Goal: Task Accomplishment & Management: Manage account settings

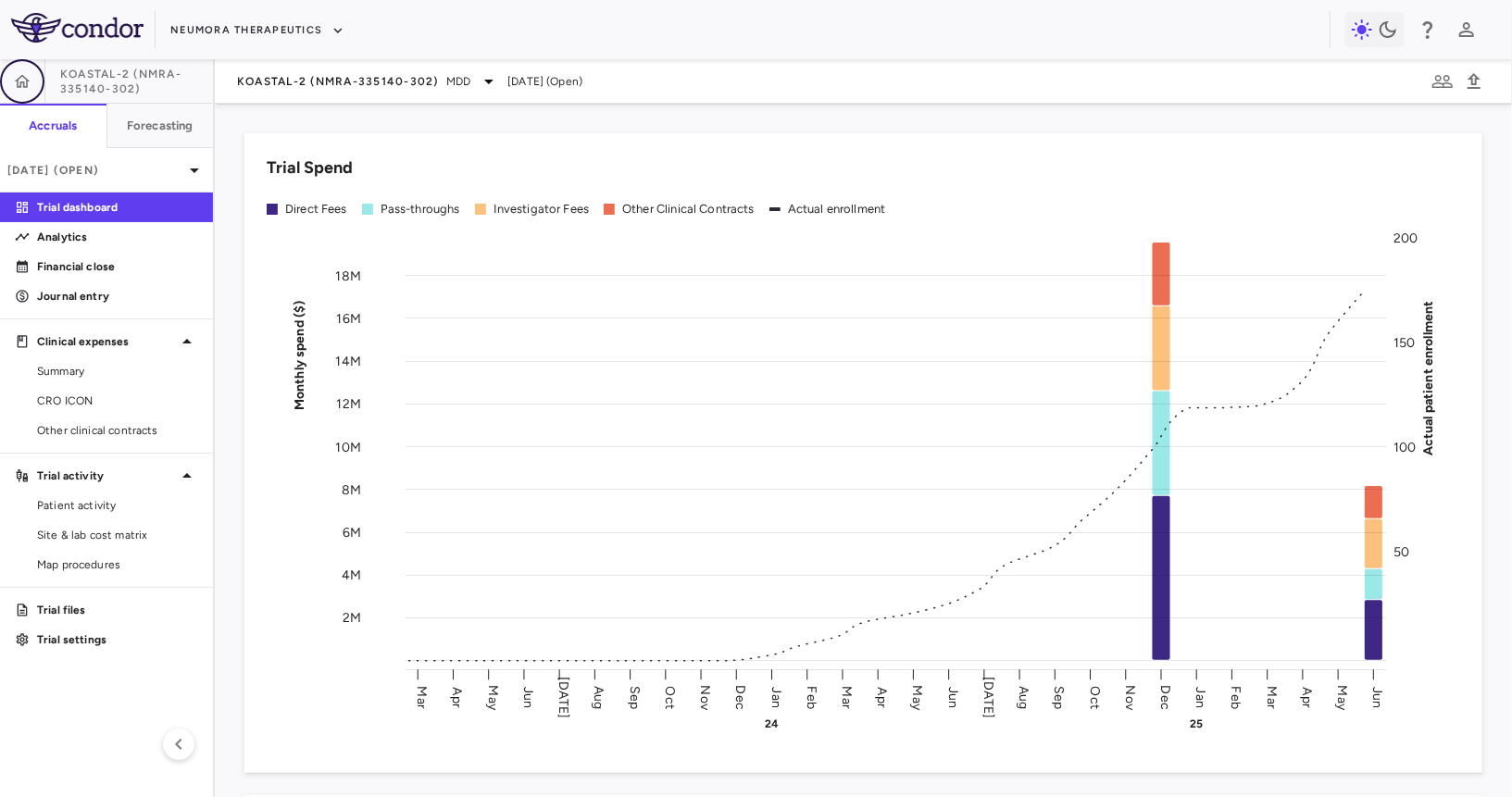
click at [14, 84] on icon "button" at bounding box center [22, 81] width 19 height 19
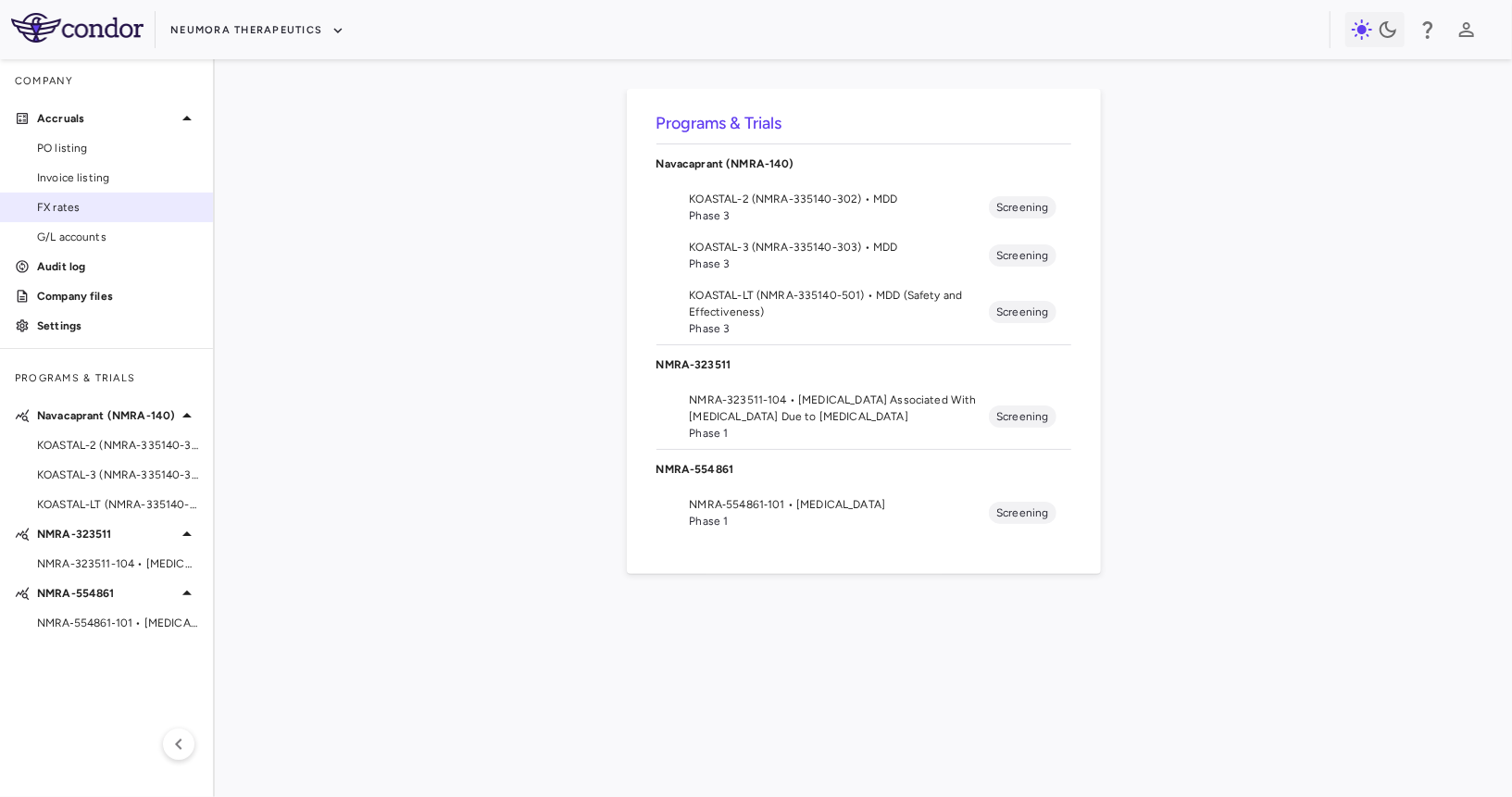
click at [81, 211] on span "FX rates" at bounding box center [118, 207] width 161 height 17
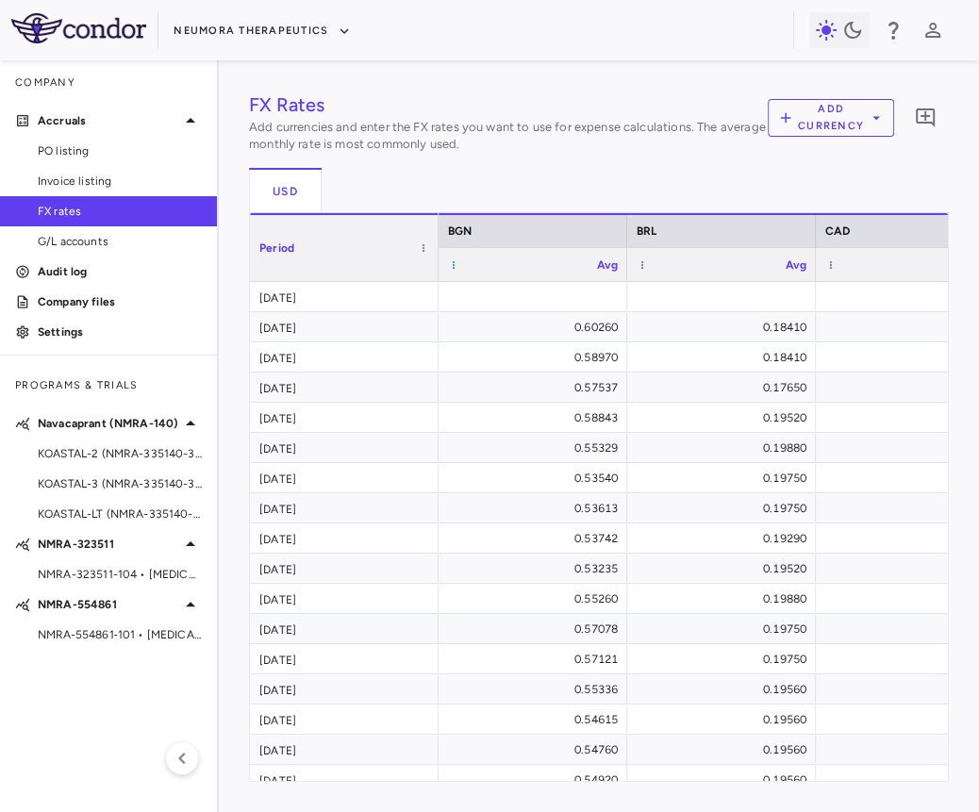
click at [454, 261] on span at bounding box center [453, 264] width 11 height 11
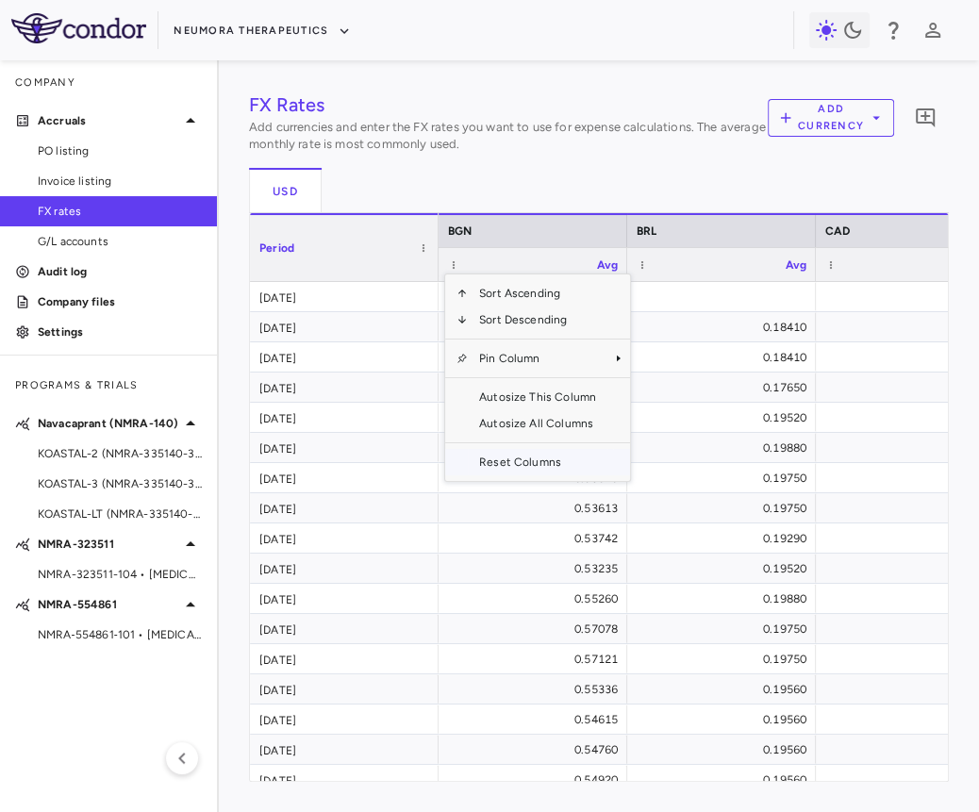
click at [514, 468] on span "Reset Columns" at bounding box center [538, 462] width 140 height 26
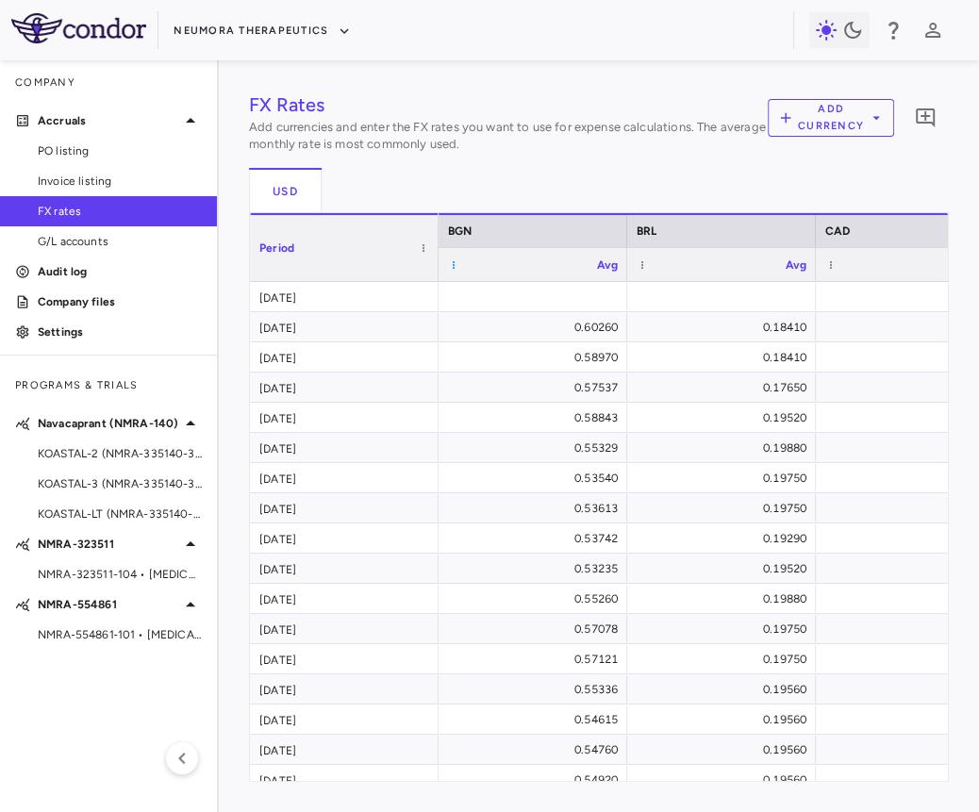
click at [450, 260] on span at bounding box center [453, 264] width 11 height 11
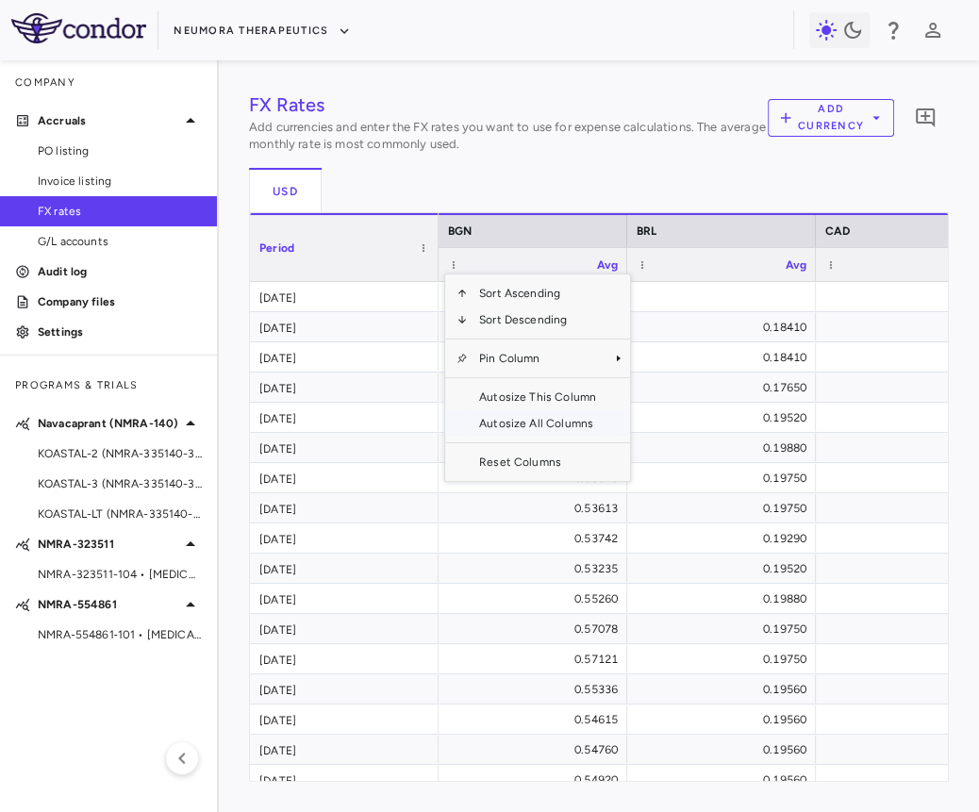
click at [534, 415] on span "Autosize All Columns" at bounding box center [538, 423] width 140 height 26
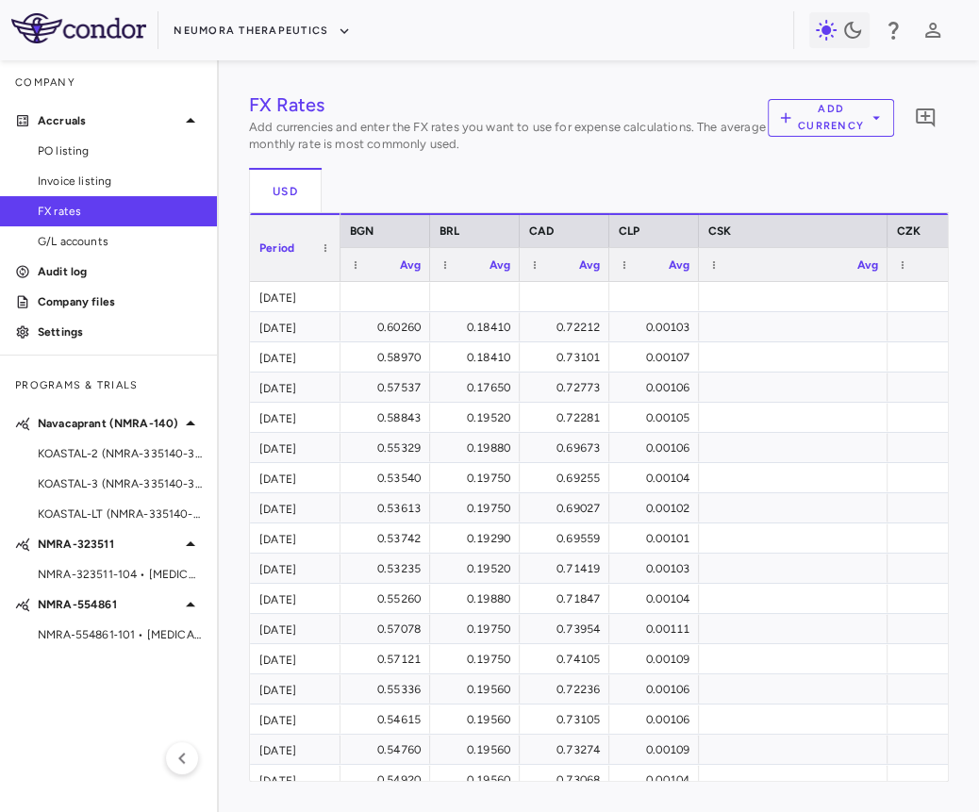
scroll to position [436, 0]
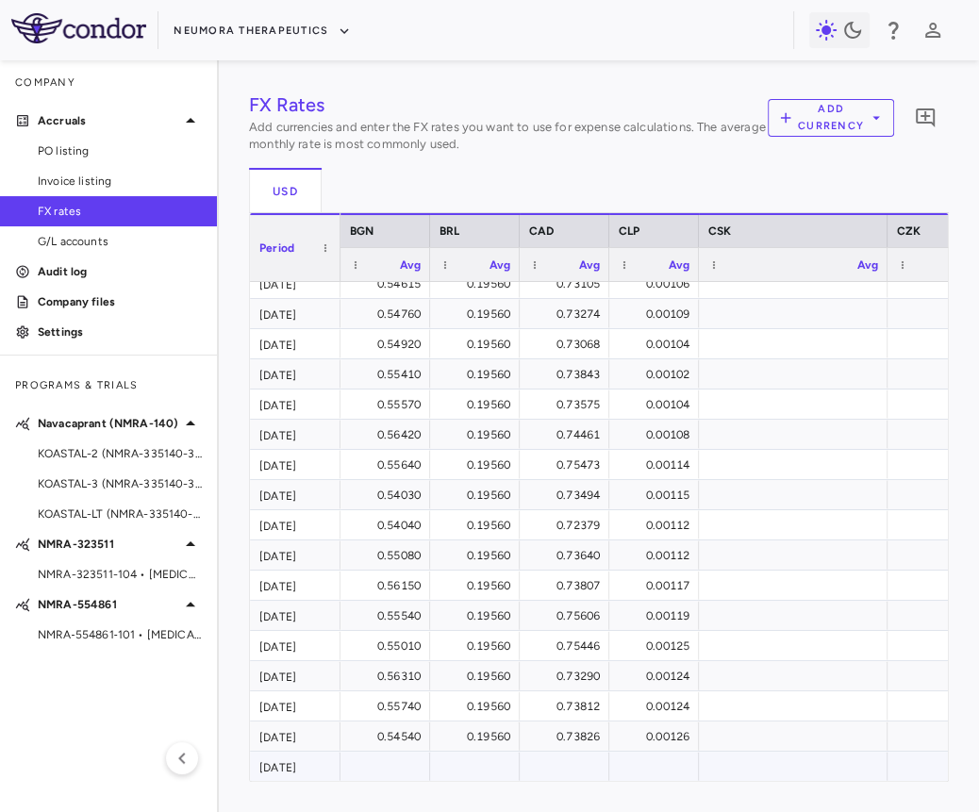
click at [401, 768] on div at bounding box center [385, 765] width 71 height 27
click at [441, 800] on div "FX Rates Add currencies and enter the FX rates you want to use for expense calc…" at bounding box center [599, 436] width 760 height 752
click at [682, 180] on div "USD" at bounding box center [599, 190] width 700 height 45
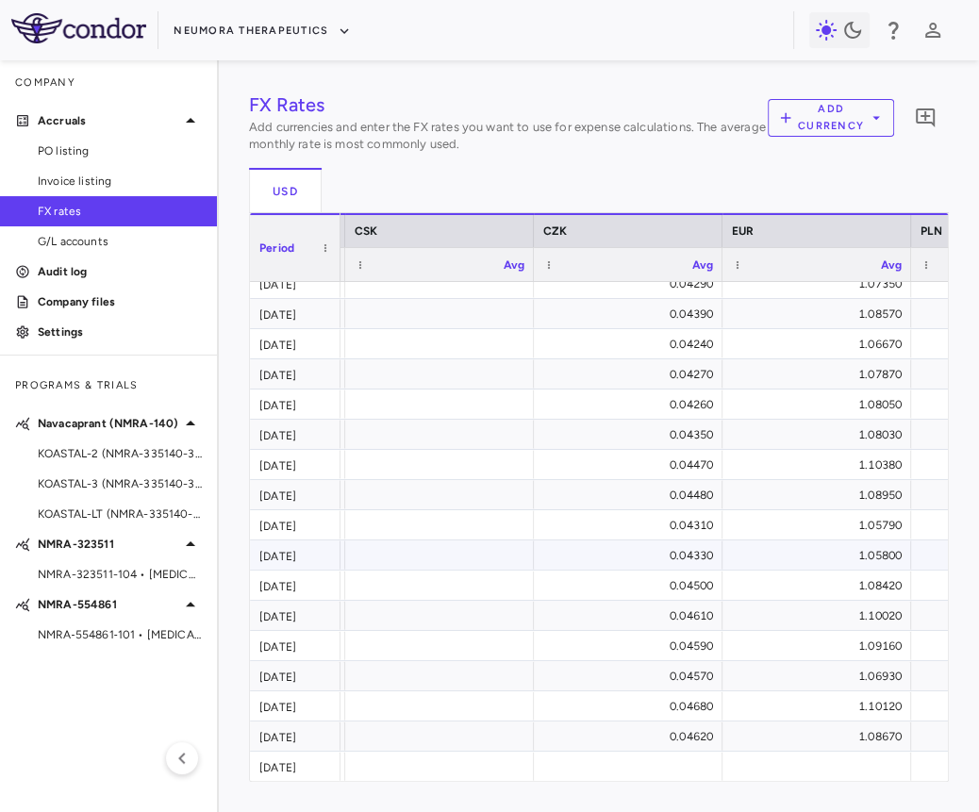
scroll to position [0, 422]
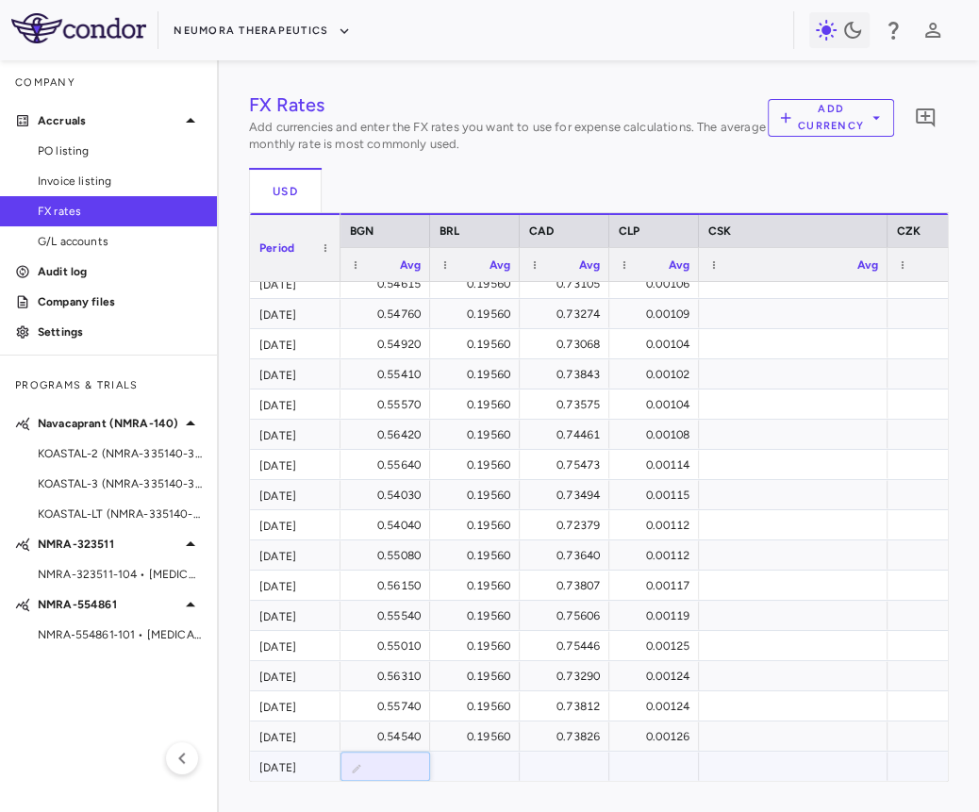
click at [372, 766] on input "number" at bounding box center [399, 767] width 59 height 31
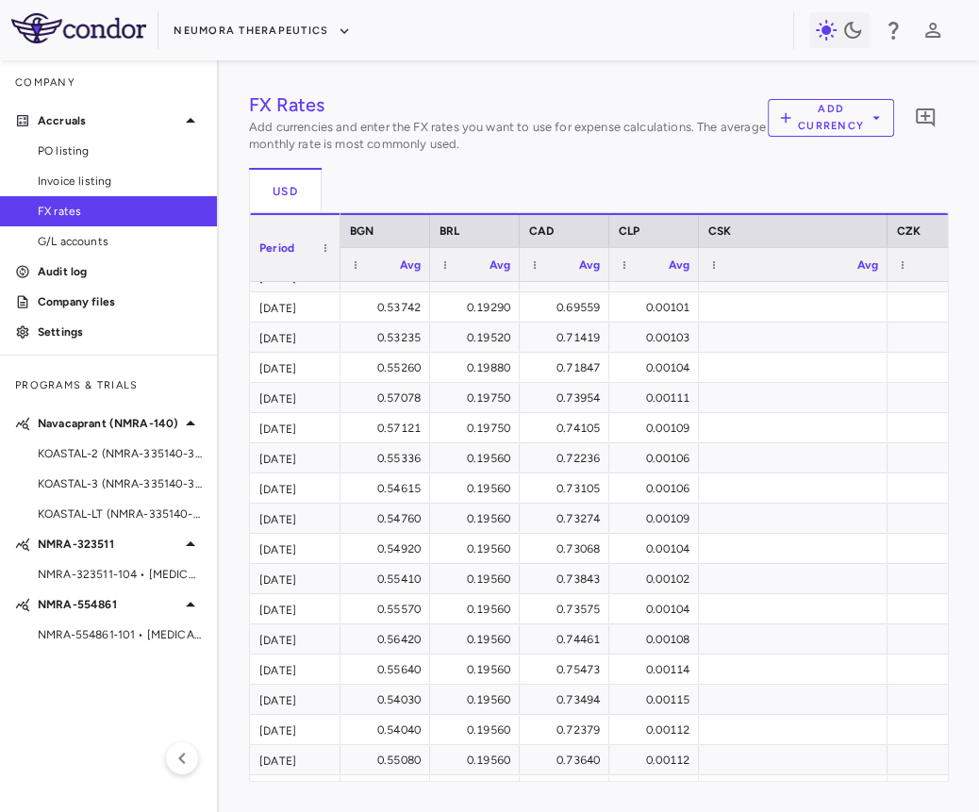
scroll to position [0, 0]
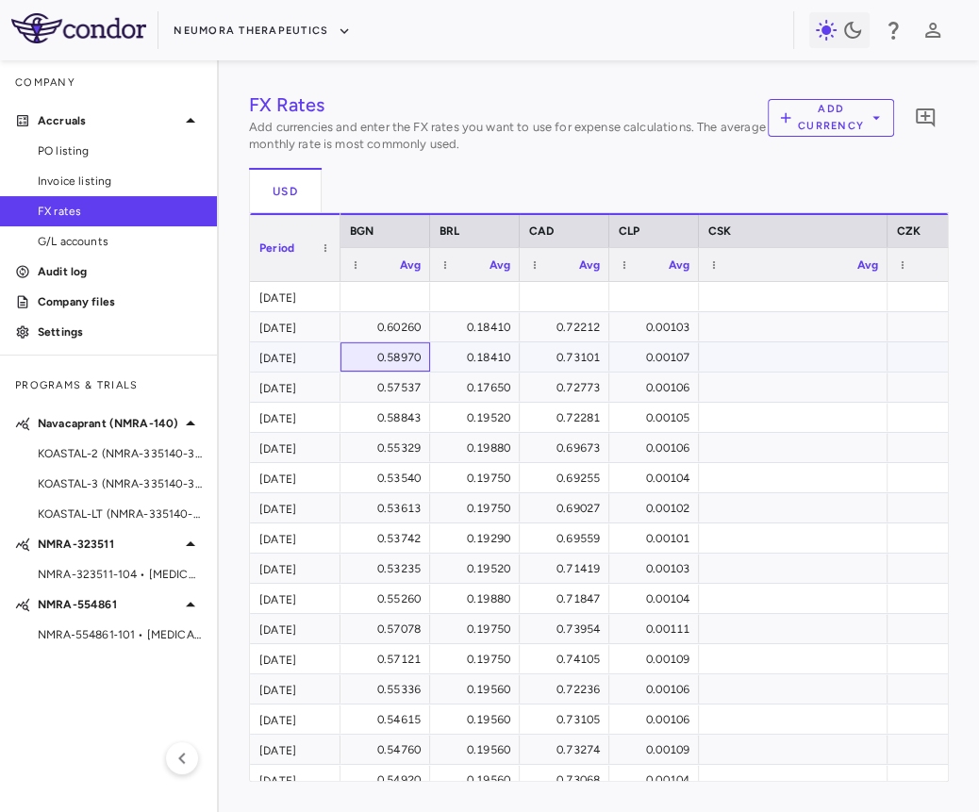
click at [387, 360] on div "0.58970" at bounding box center [388, 357] width 63 height 30
click at [387, 331] on div "0.60260" at bounding box center [388, 327] width 63 height 30
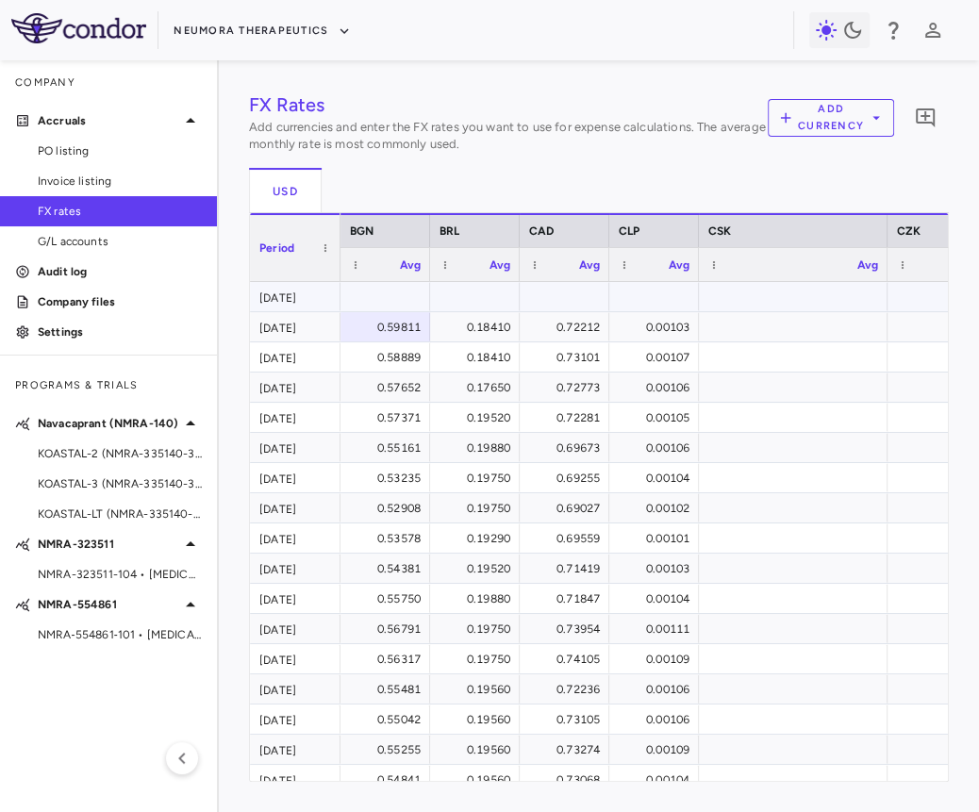
click at [374, 297] on div at bounding box center [385, 296] width 71 height 27
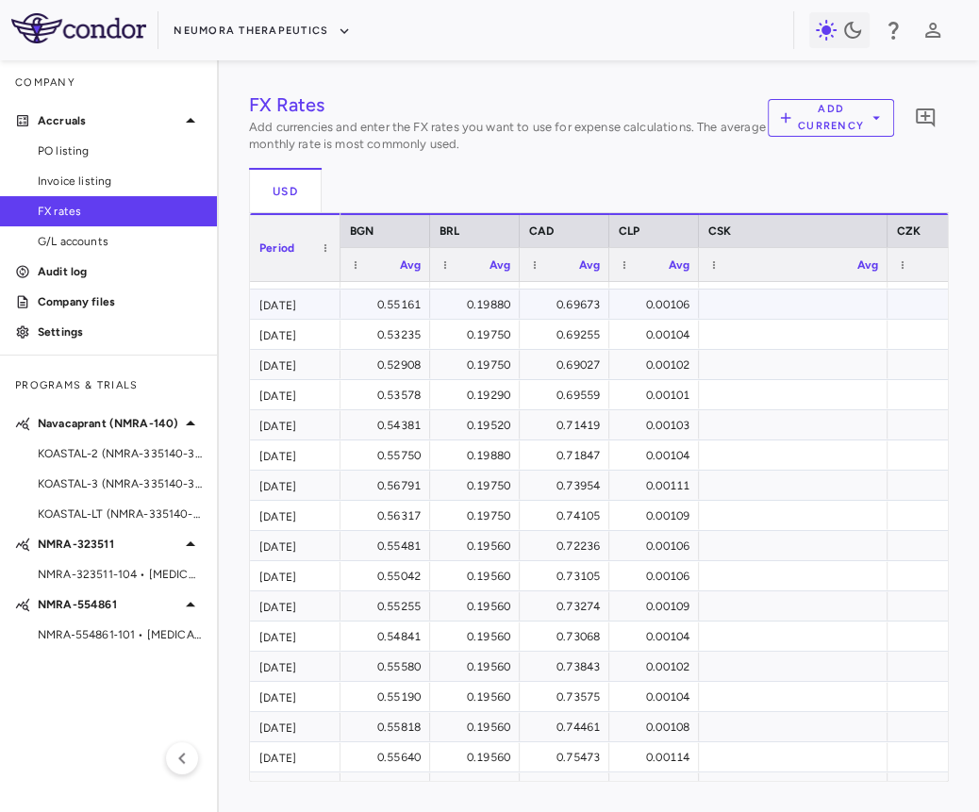
scroll to position [81, 0]
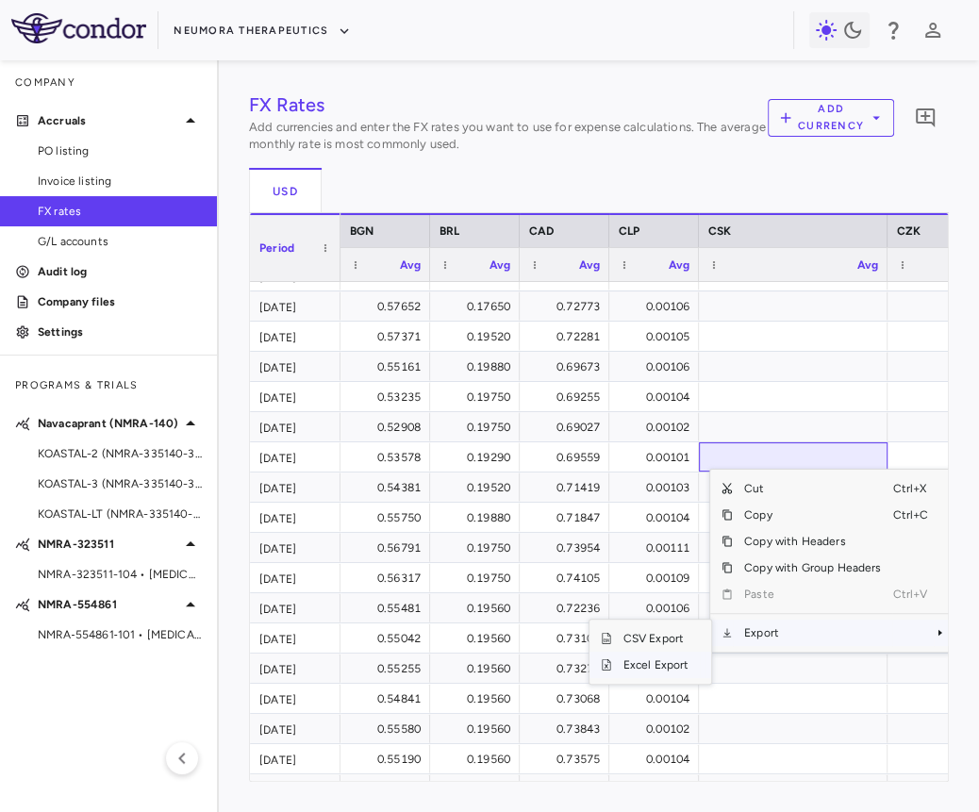
click at [671, 668] on span "Excel Export" at bounding box center [656, 665] width 89 height 26
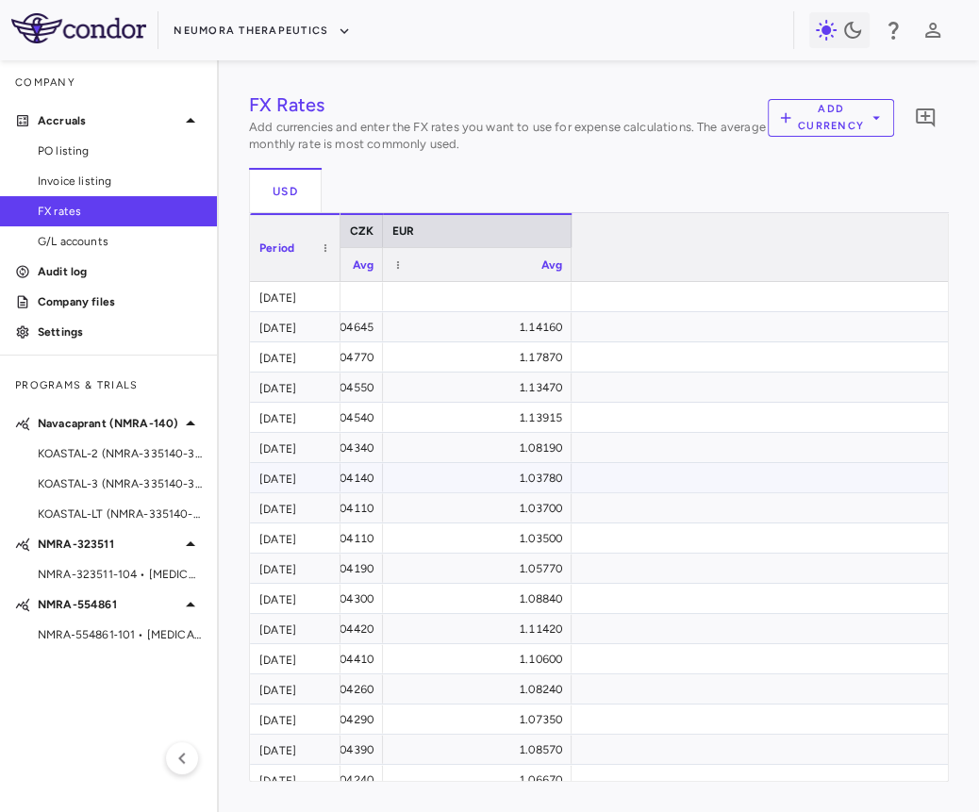
scroll to position [0, 0]
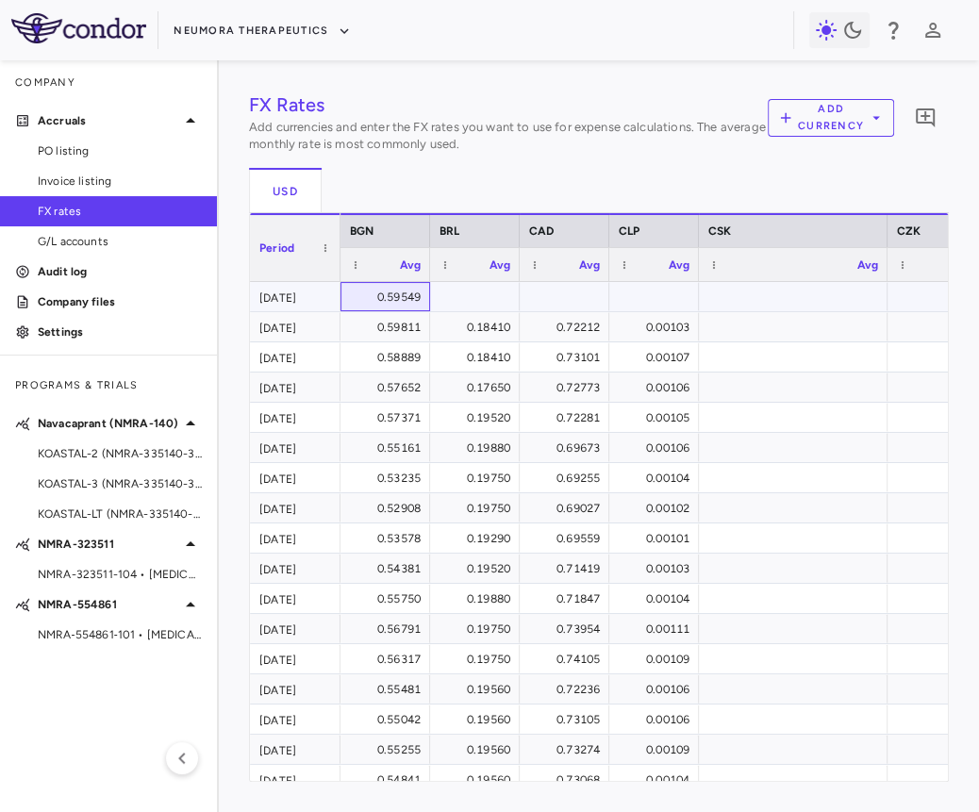
click at [392, 304] on div "0.59549" at bounding box center [388, 297] width 63 height 30
click at [370, 301] on input "**********" at bounding box center [400, 298] width 60 height 31
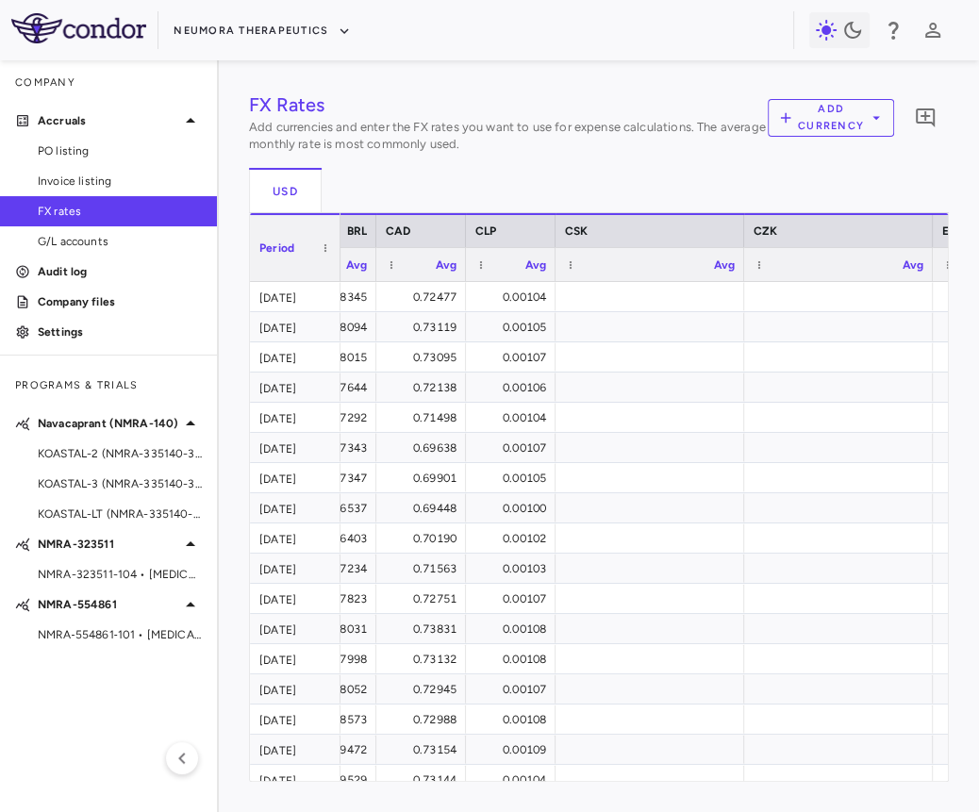
scroll to position [0, 203]
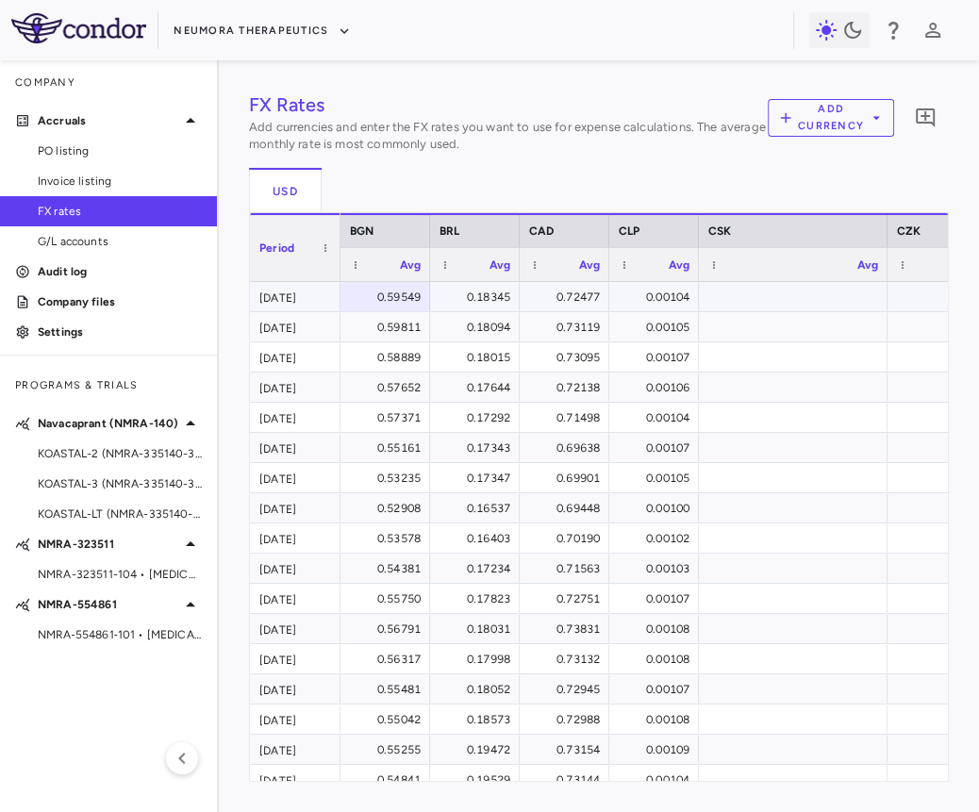
click at [387, 296] on div "0.59549" at bounding box center [388, 297] width 63 height 30
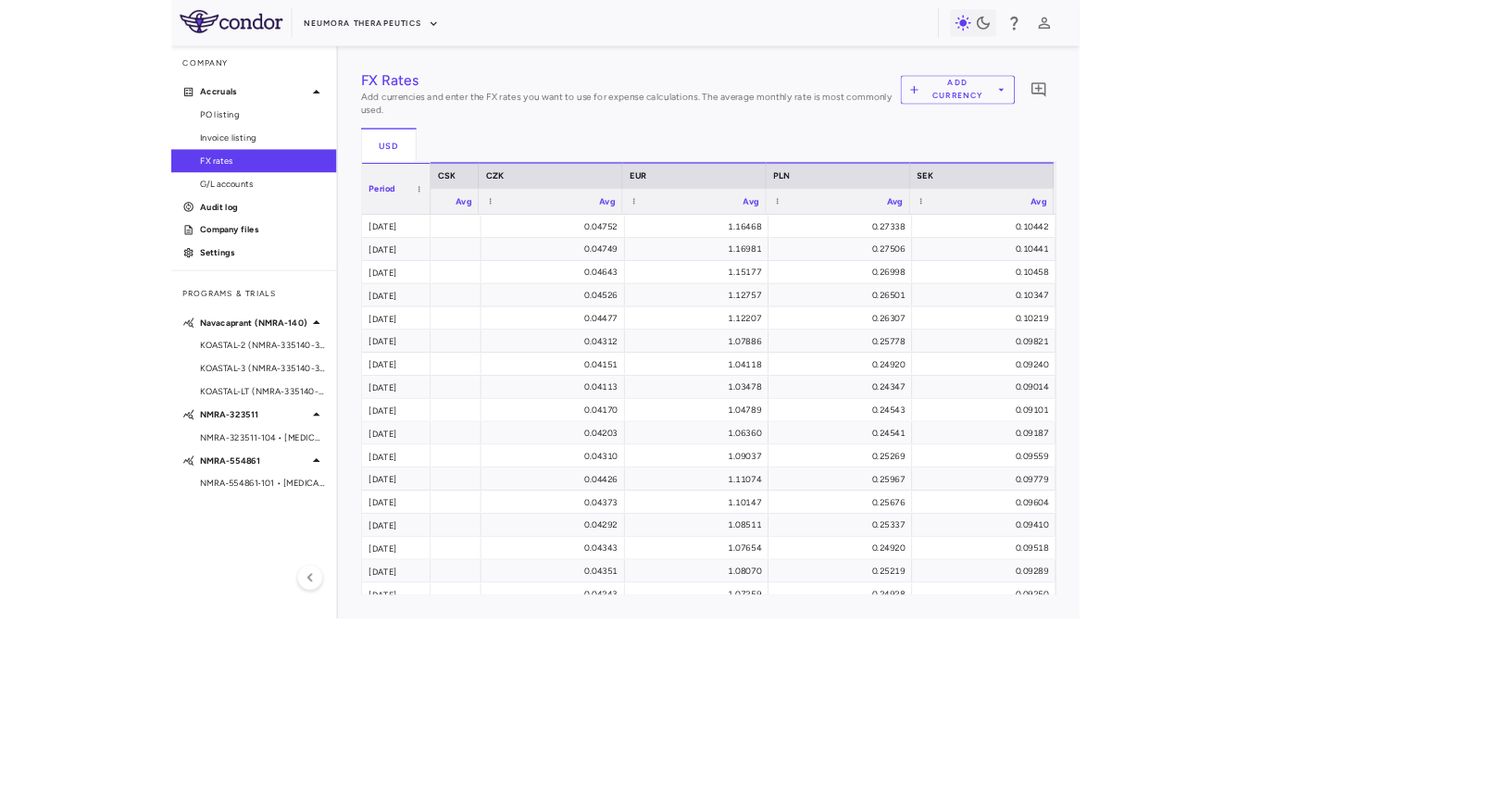
scroll to position [0, 130]
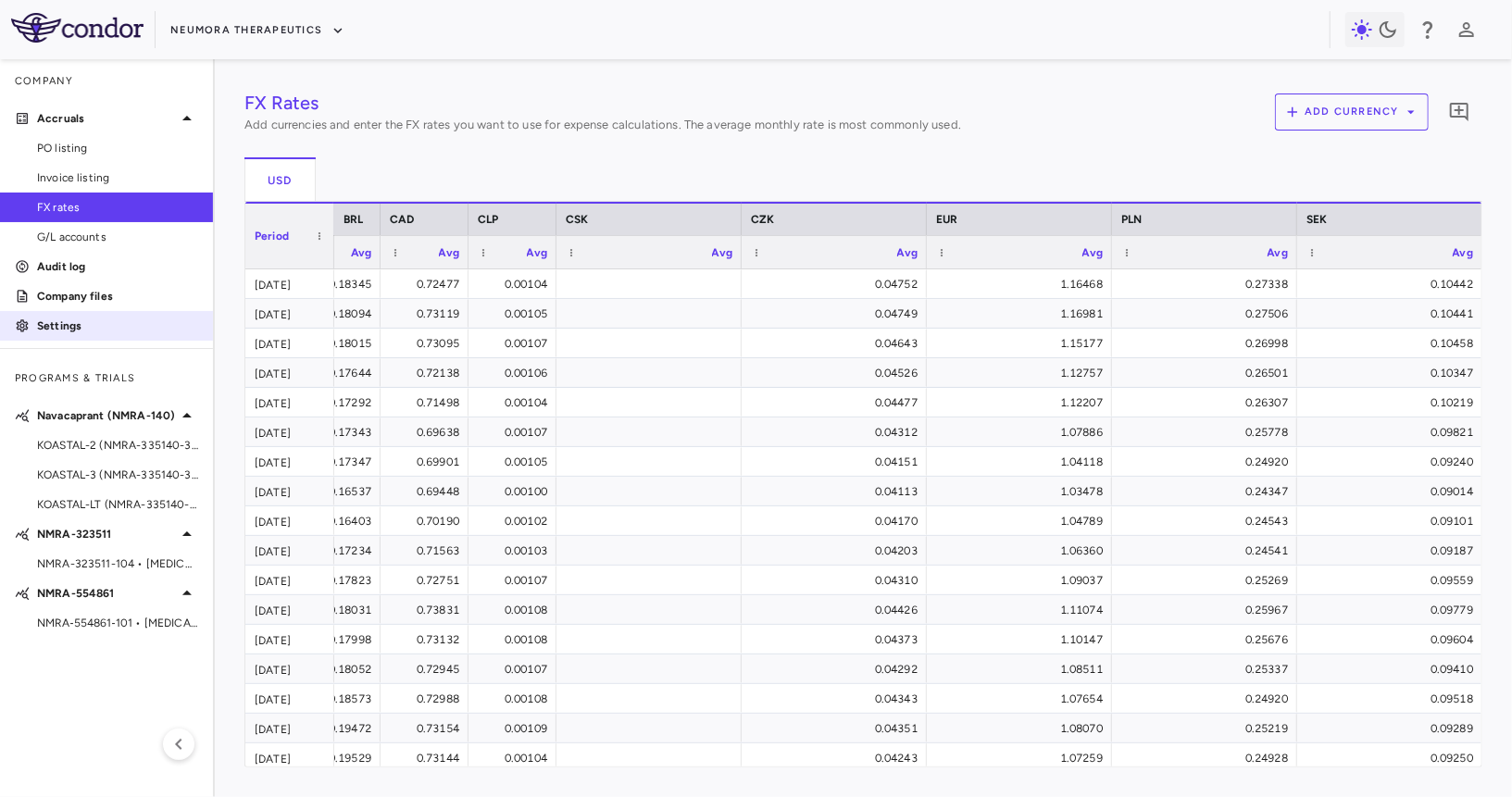
click at [98, 323] on p "Settings" at bounding box center [118, 325] width 161 height 17
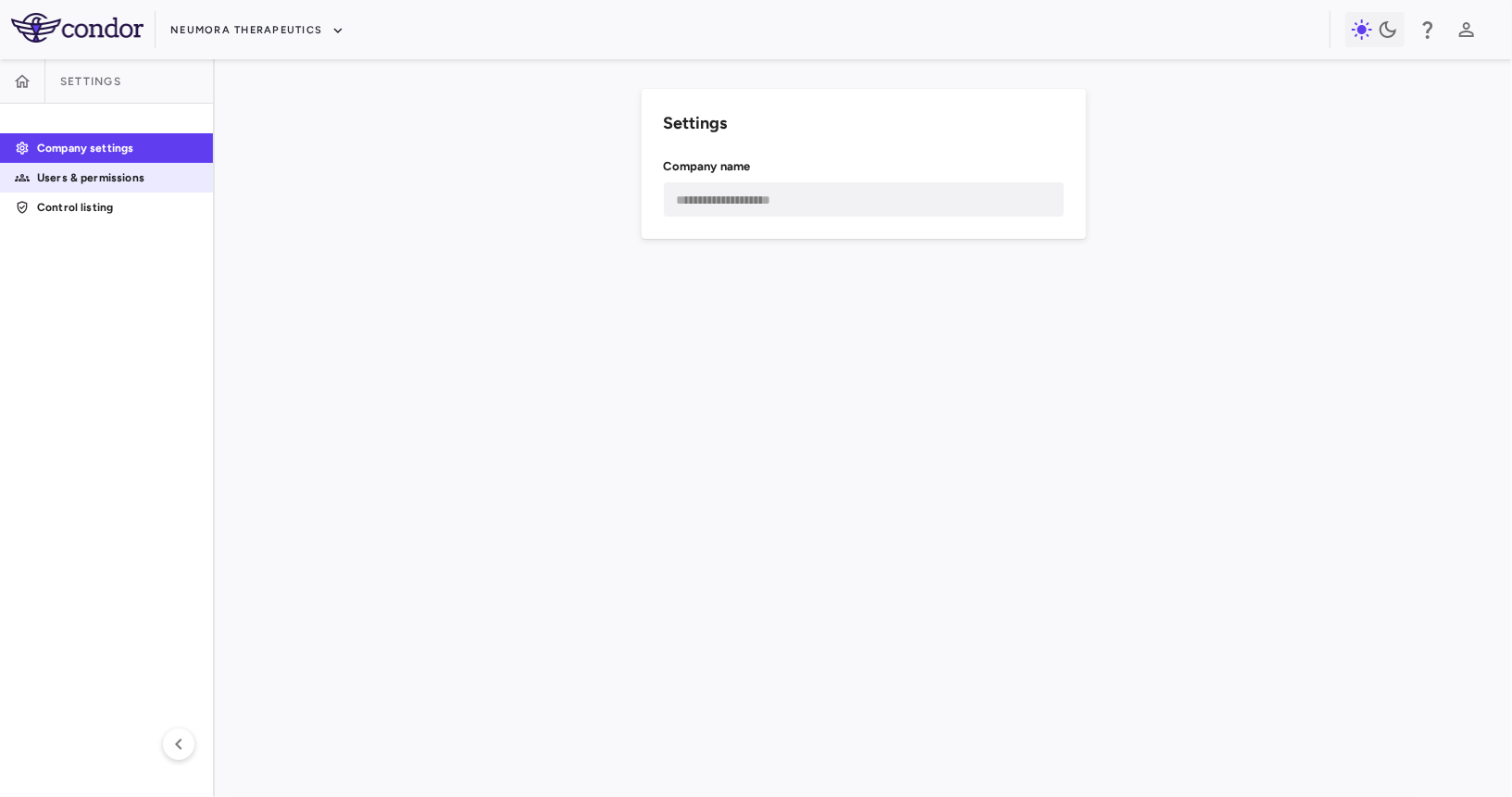
click at [139, 190] on link "Users & permissions" at bounding box center [106, 178] width 213 height 27
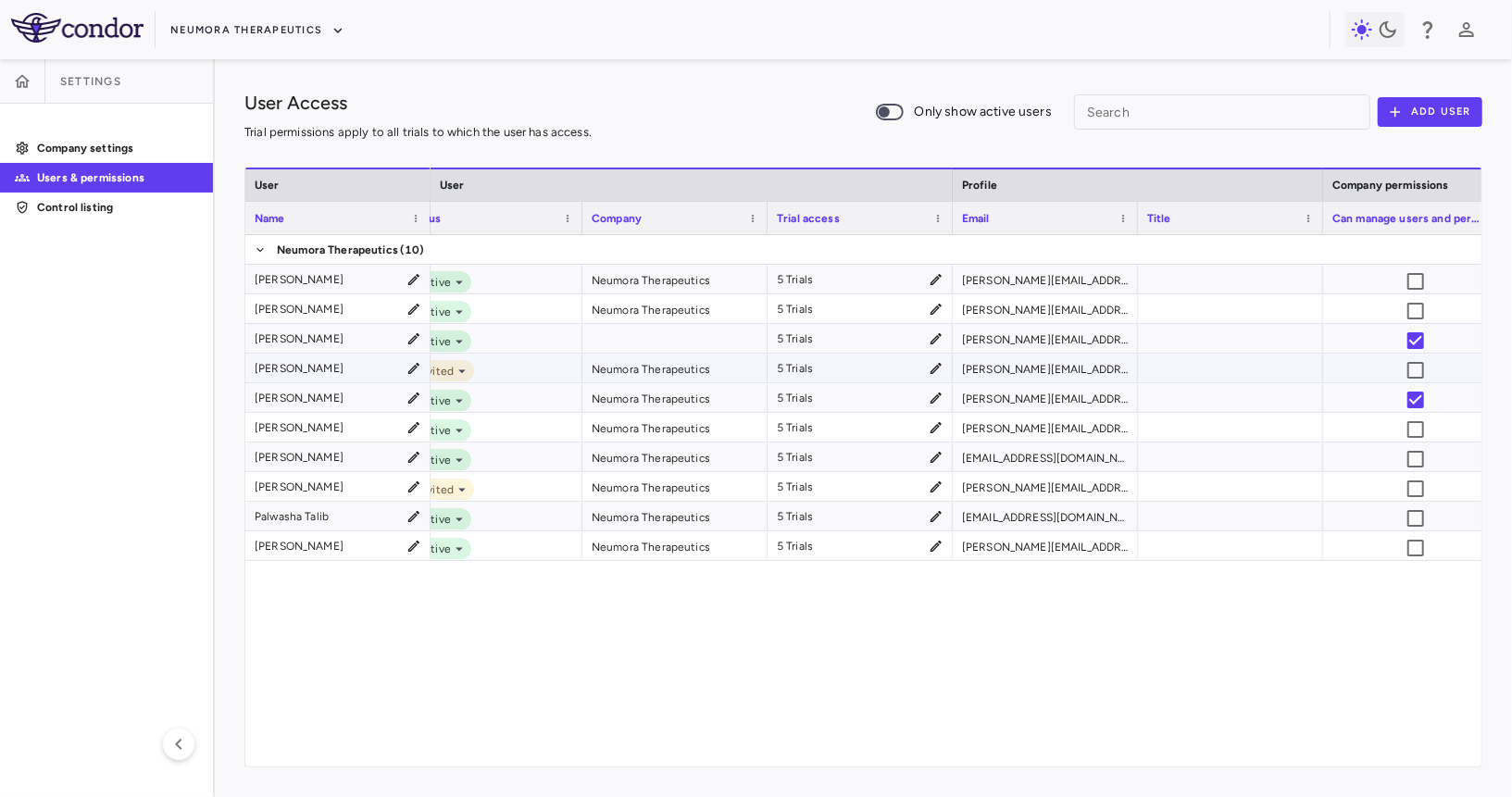
scroll to position [0, 34]
click at [934, 343] on icon at bounding box center [935, 339] width 15 height 15
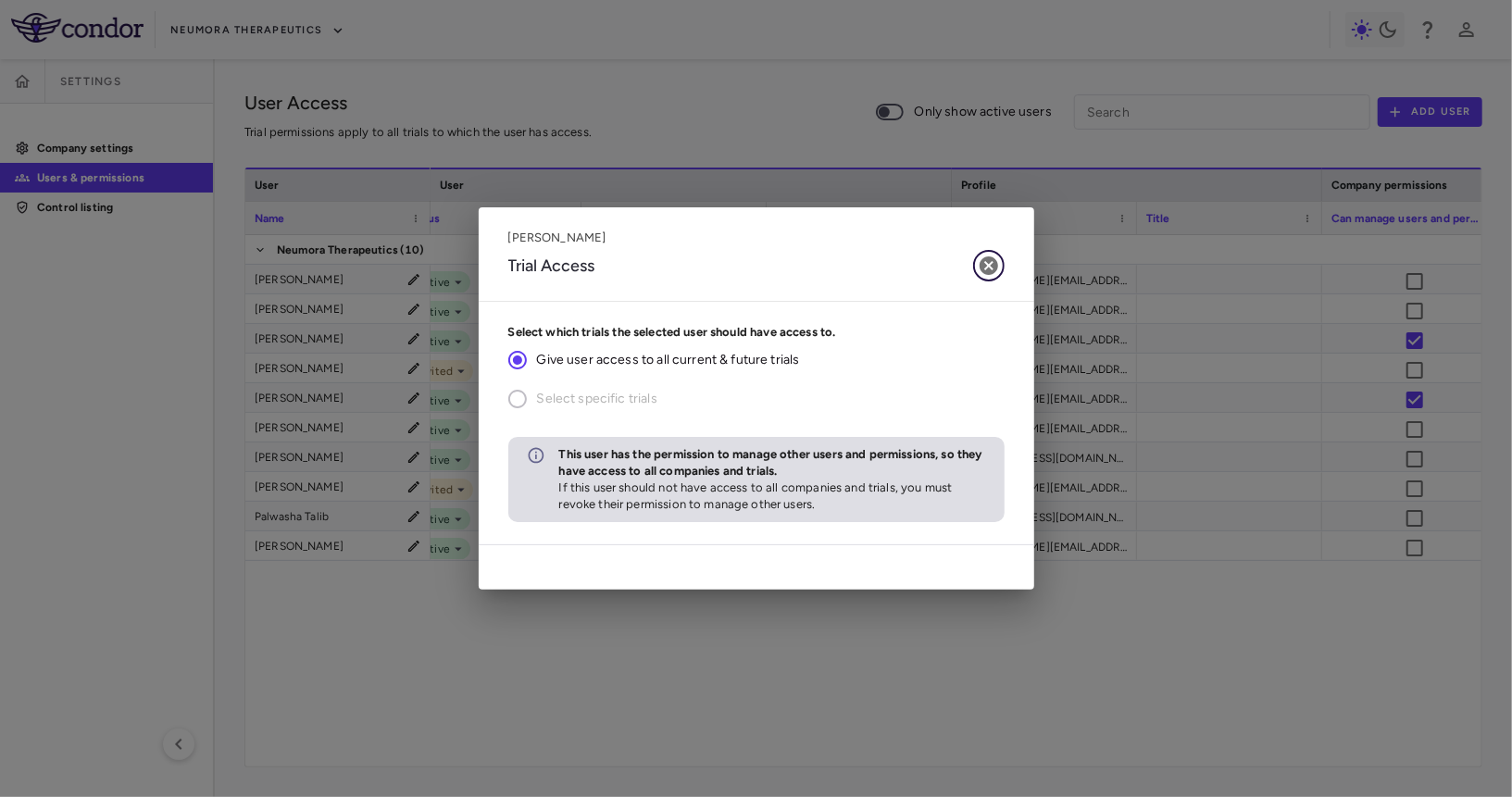
click at [982, 262] on icon "button" at bounding box center [989, 265] width 19 height 19
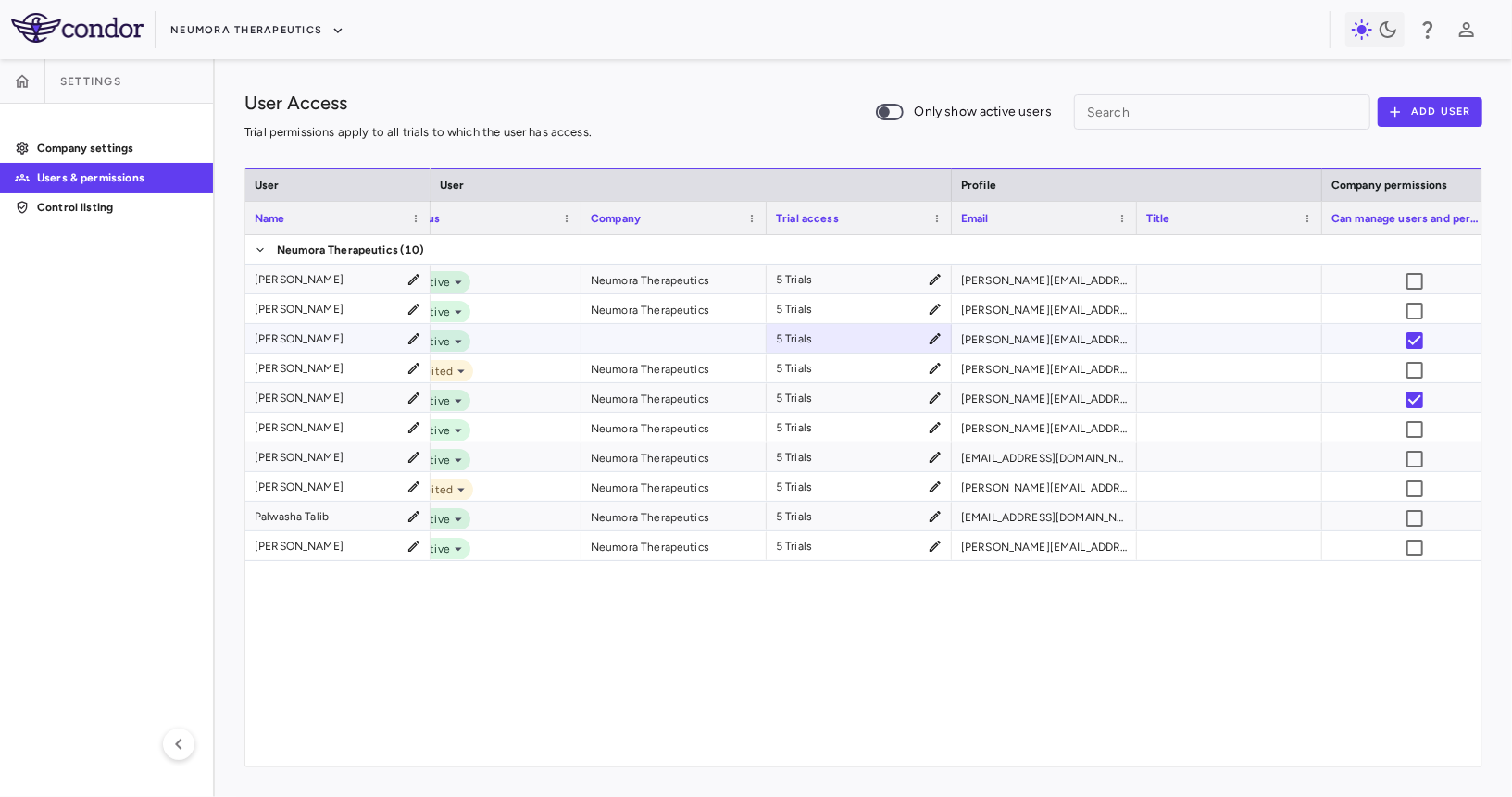
click at [403, 337] on div "[PERSON_NAME]" at bounding box center [338, 338] width 167 height 27
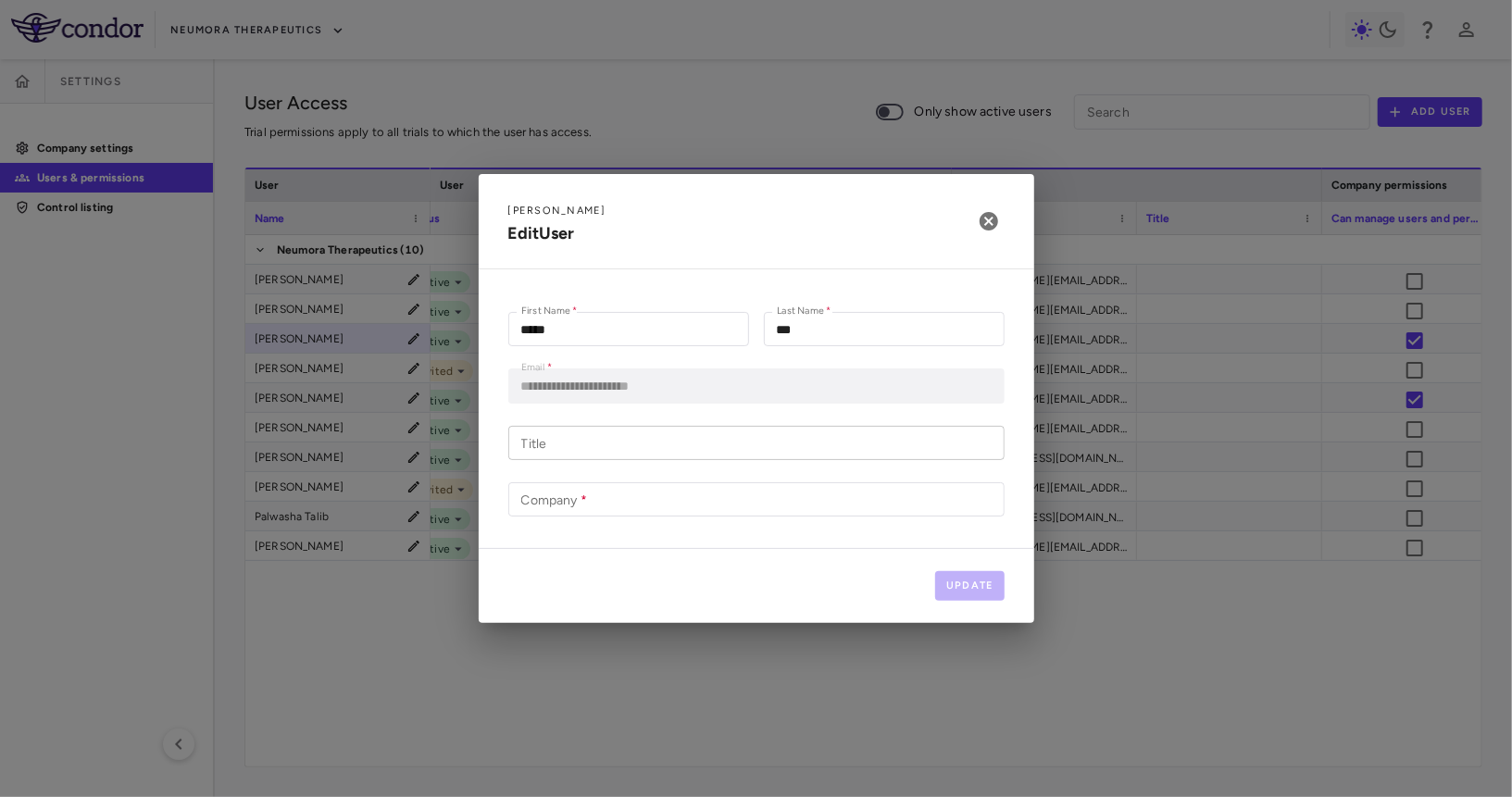
click at [615, 444] on input "Title" at bounding box center [756, 443] width 496 height 34
click at [589, 510] on input "Company   *" at bounding box center [740, 500] width 455 height 24
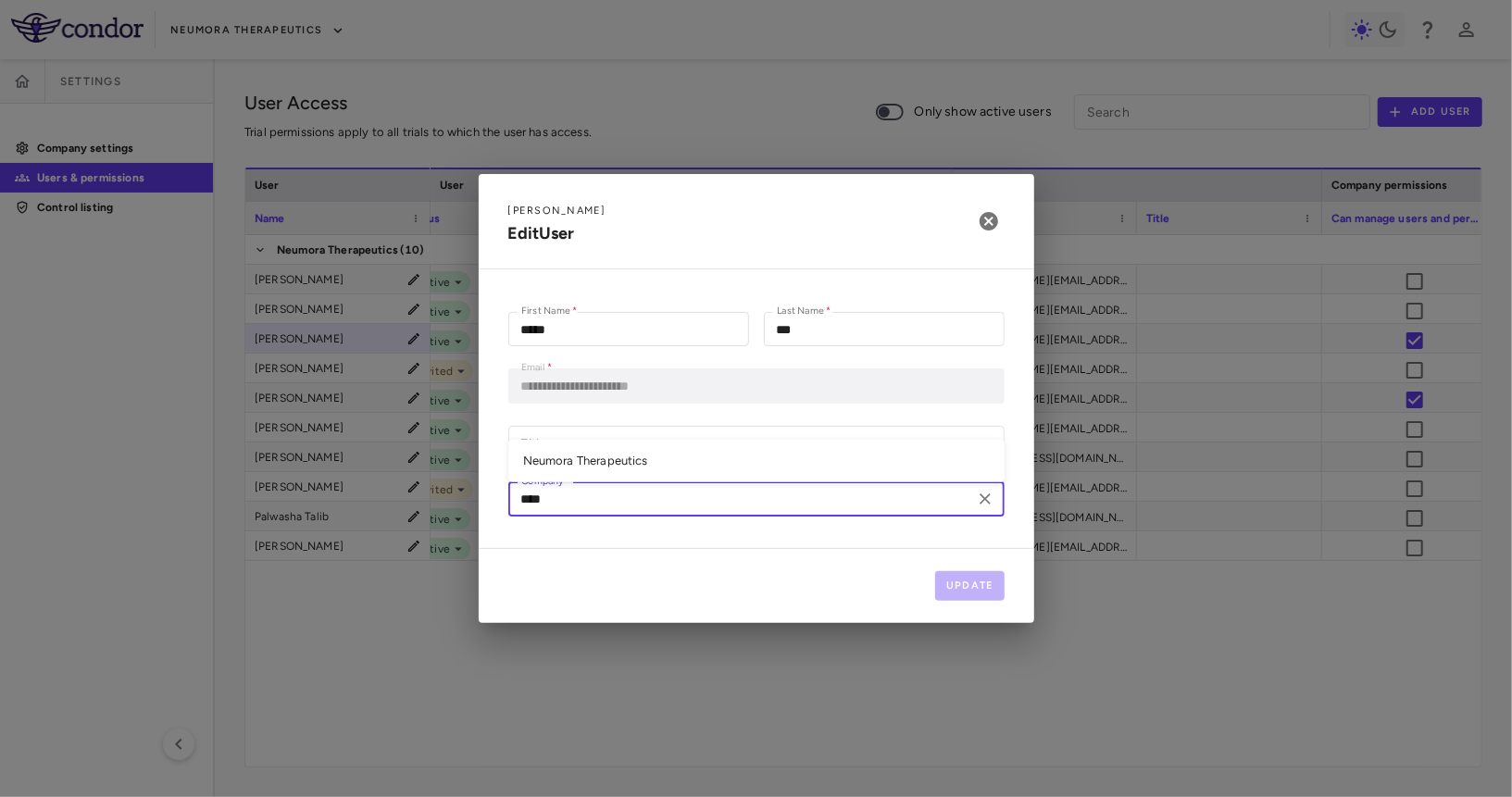
click at [605, 464] on li "Neumora Therapeutics" at bounding box center [756, 460] width 496 height 27
type input "**********"
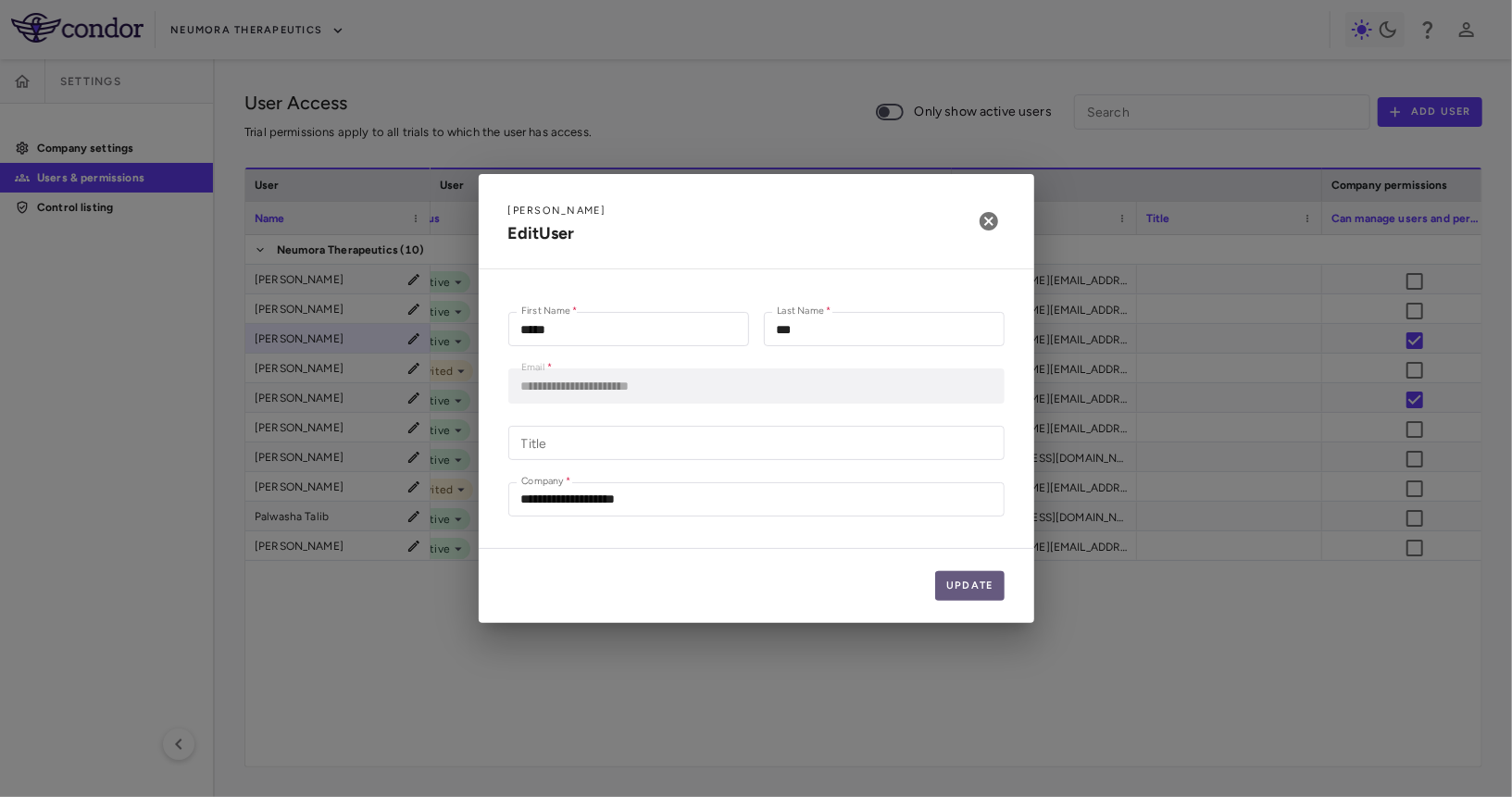
click at [982, 590] on button "Update" at bounding box center [969, 586] width 70 height 29
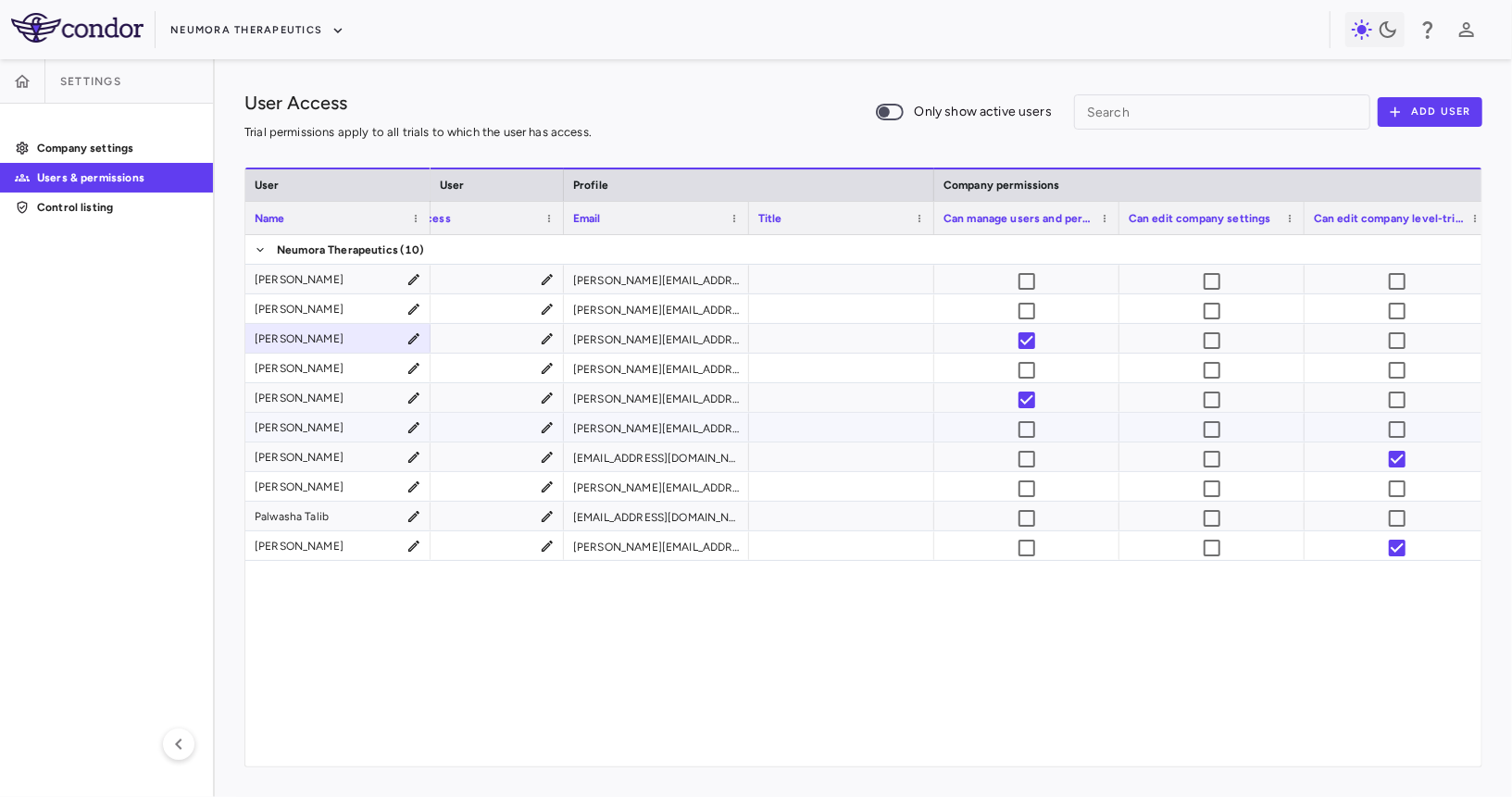
scroll to position [0, 530]
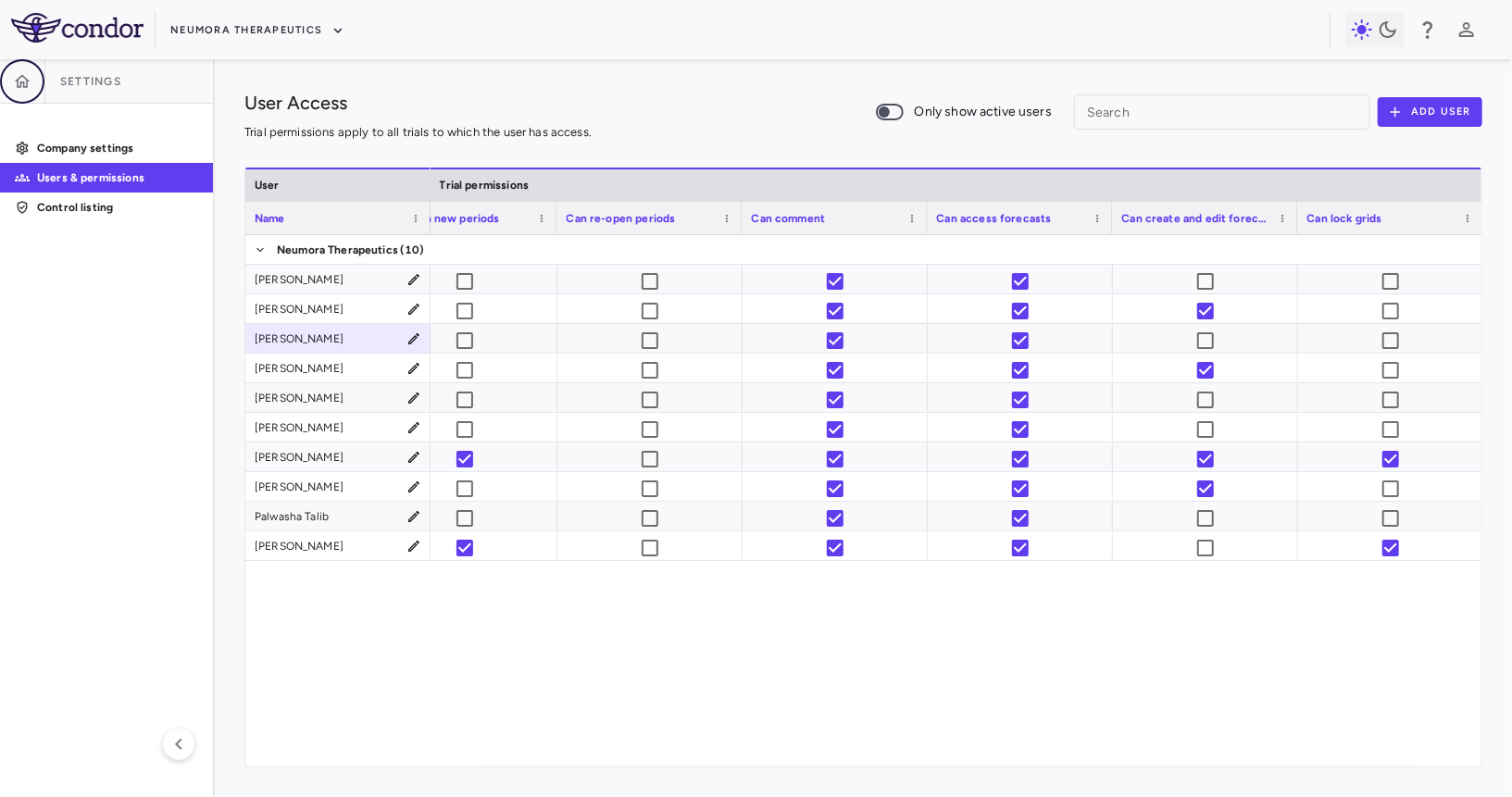
click at [14, 79] on icon "button" at bounding box center [22, 81] width 19 height 19
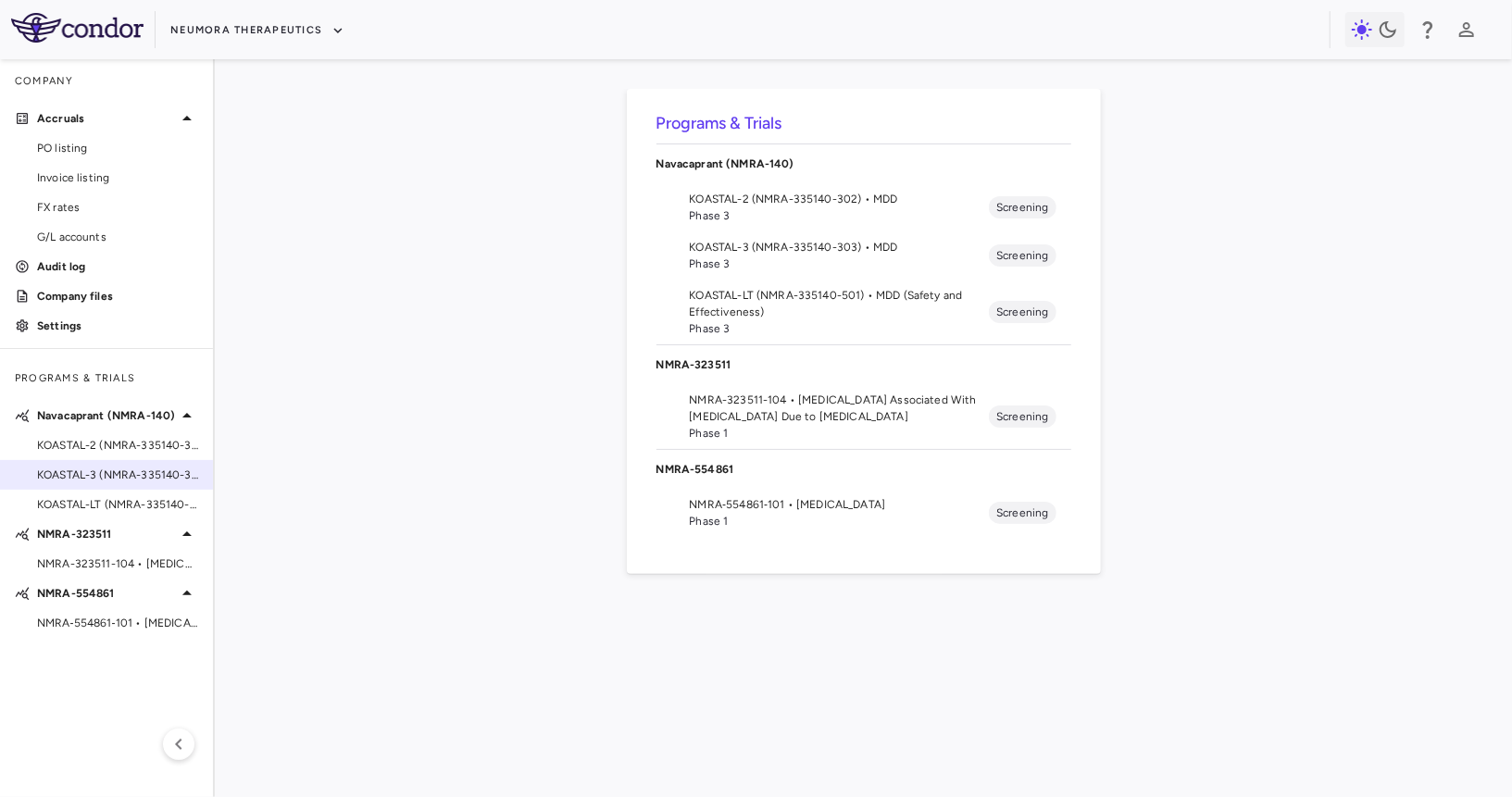
click at [154, 469] on span "KOASTAL-3 (NMRA-335140-303) • MDD" at bounding box center [118, 474] width 161 height 17
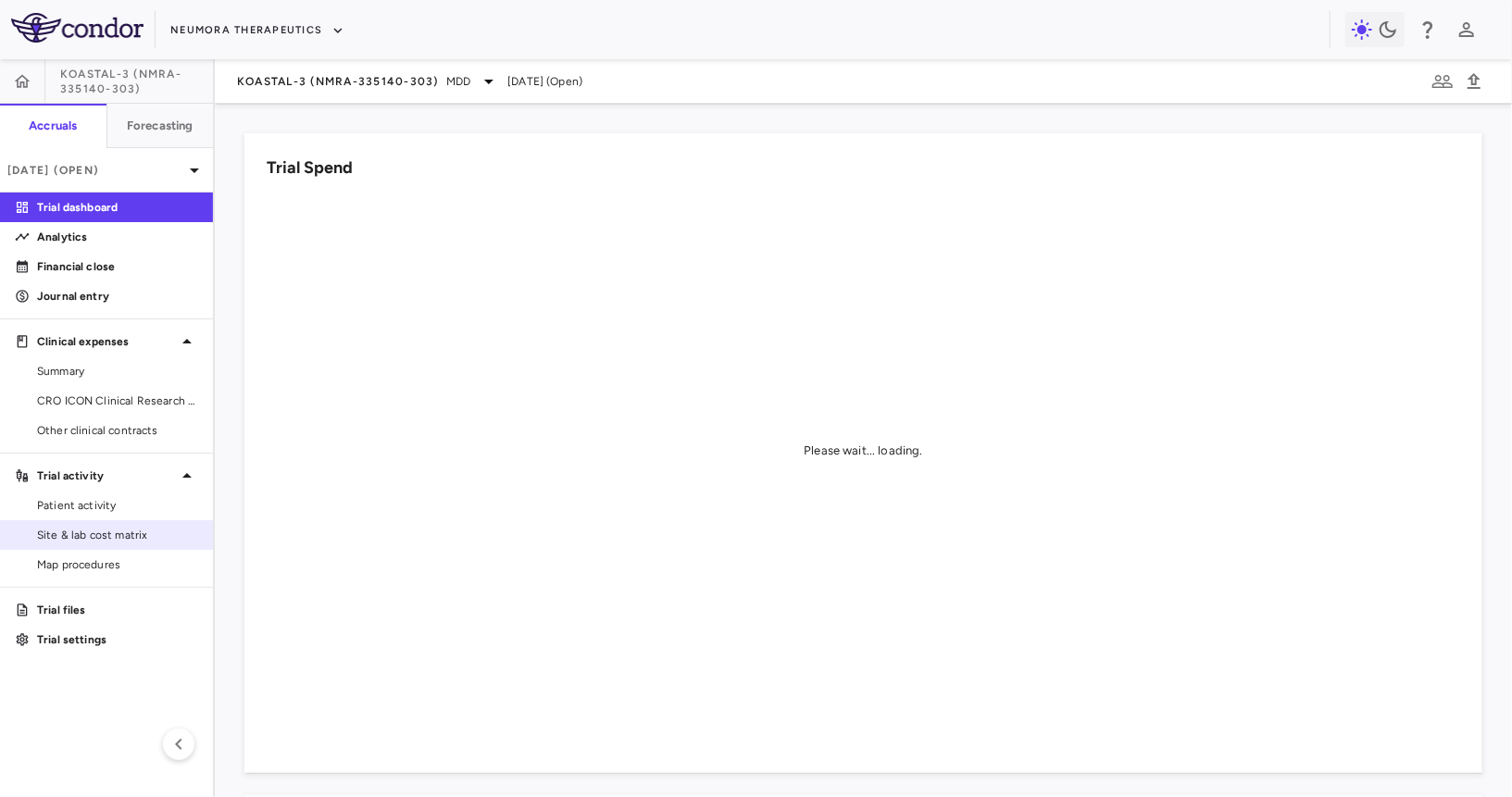
click at [118, 530] on span "Site & lab cost matrix" at bounding box center [118, 535] width 161 height 17
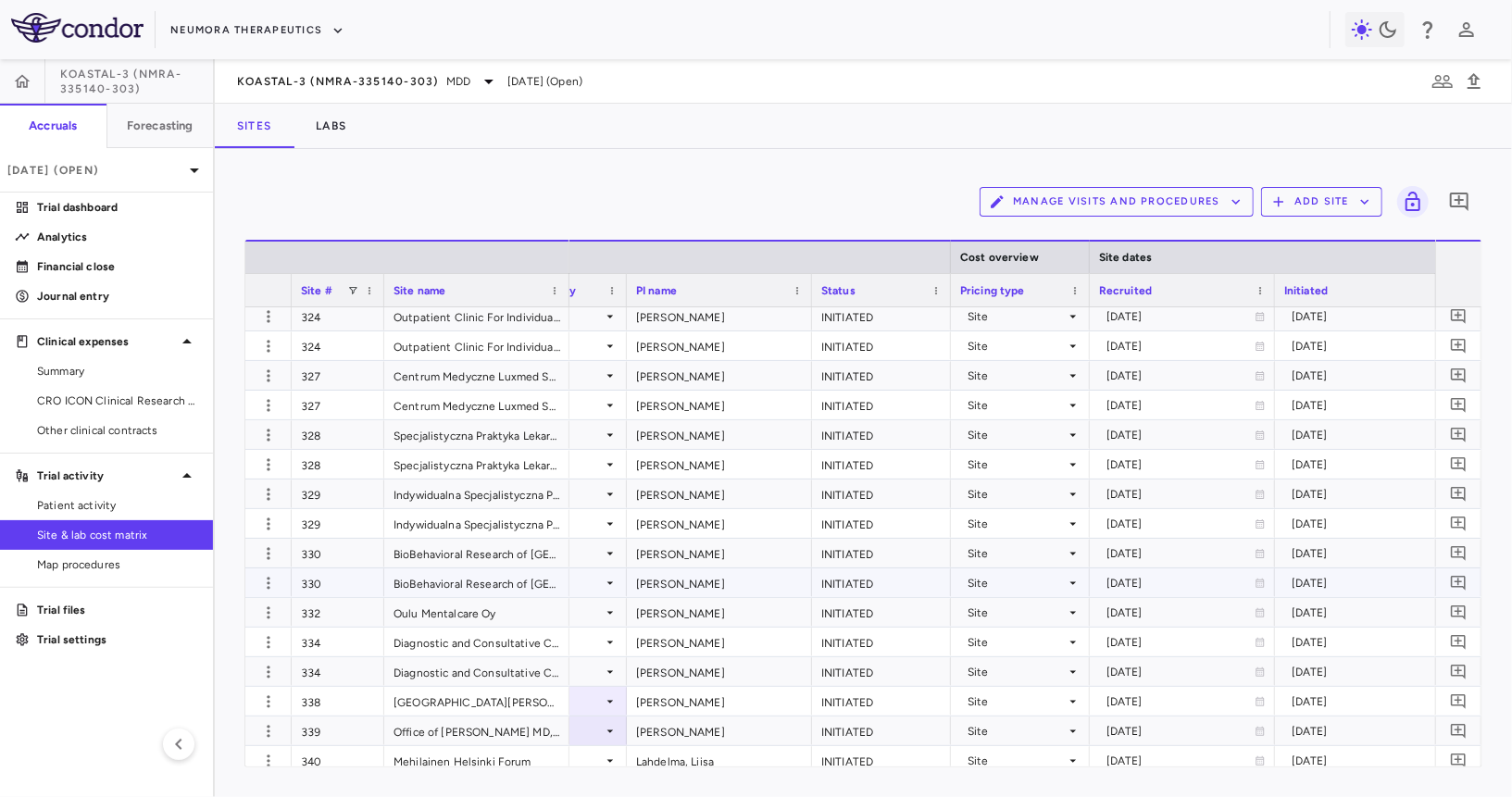
scroll to position [1169, 0]
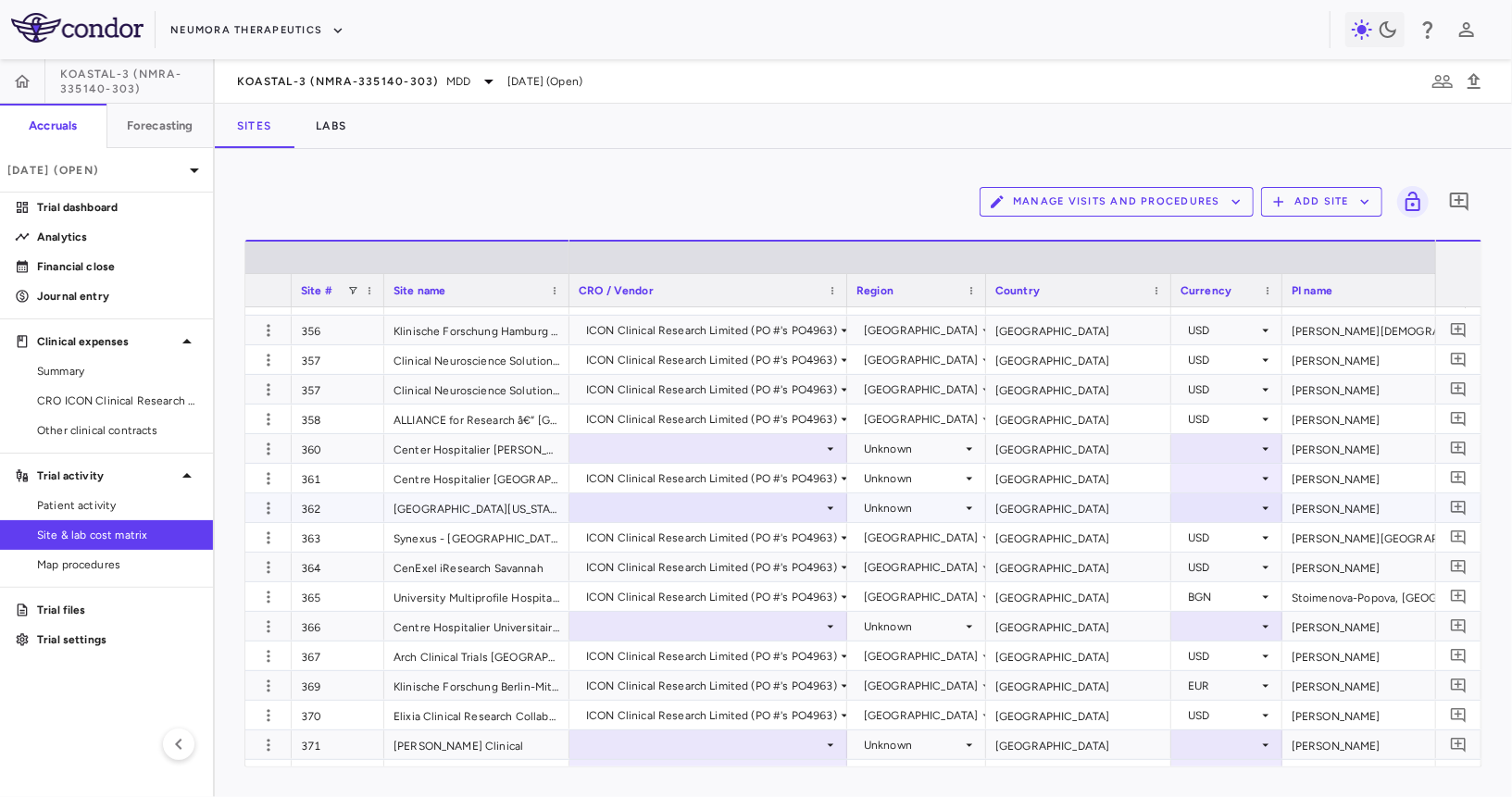
click at [685, 512] on div at bounding box center [708, 507] width 259 height 27
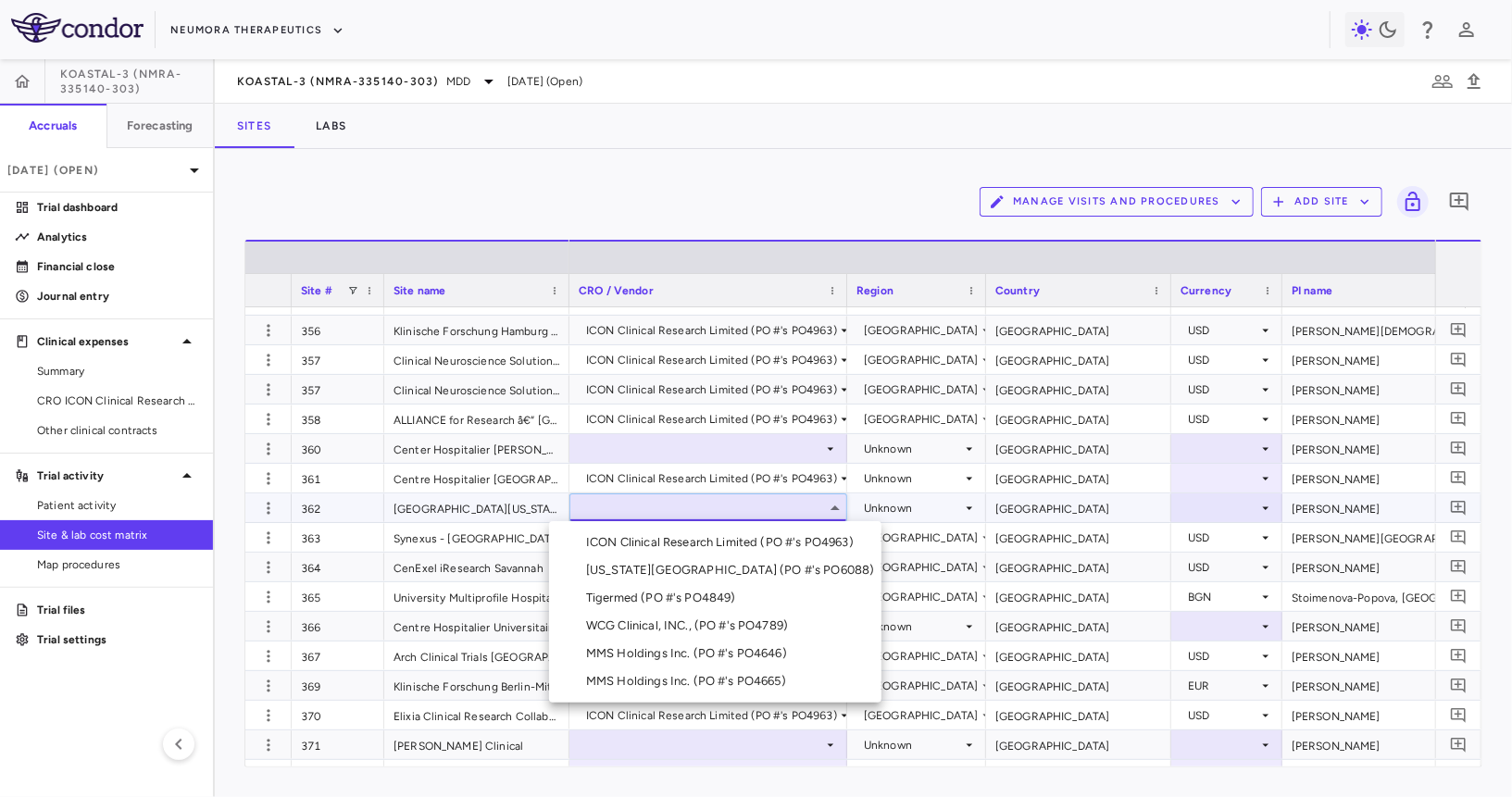
click at [669, 546] on div "ICON Clinical Research Limited (PO #'s PO4963)" at bounding box center [724, 542] width 275 height 17
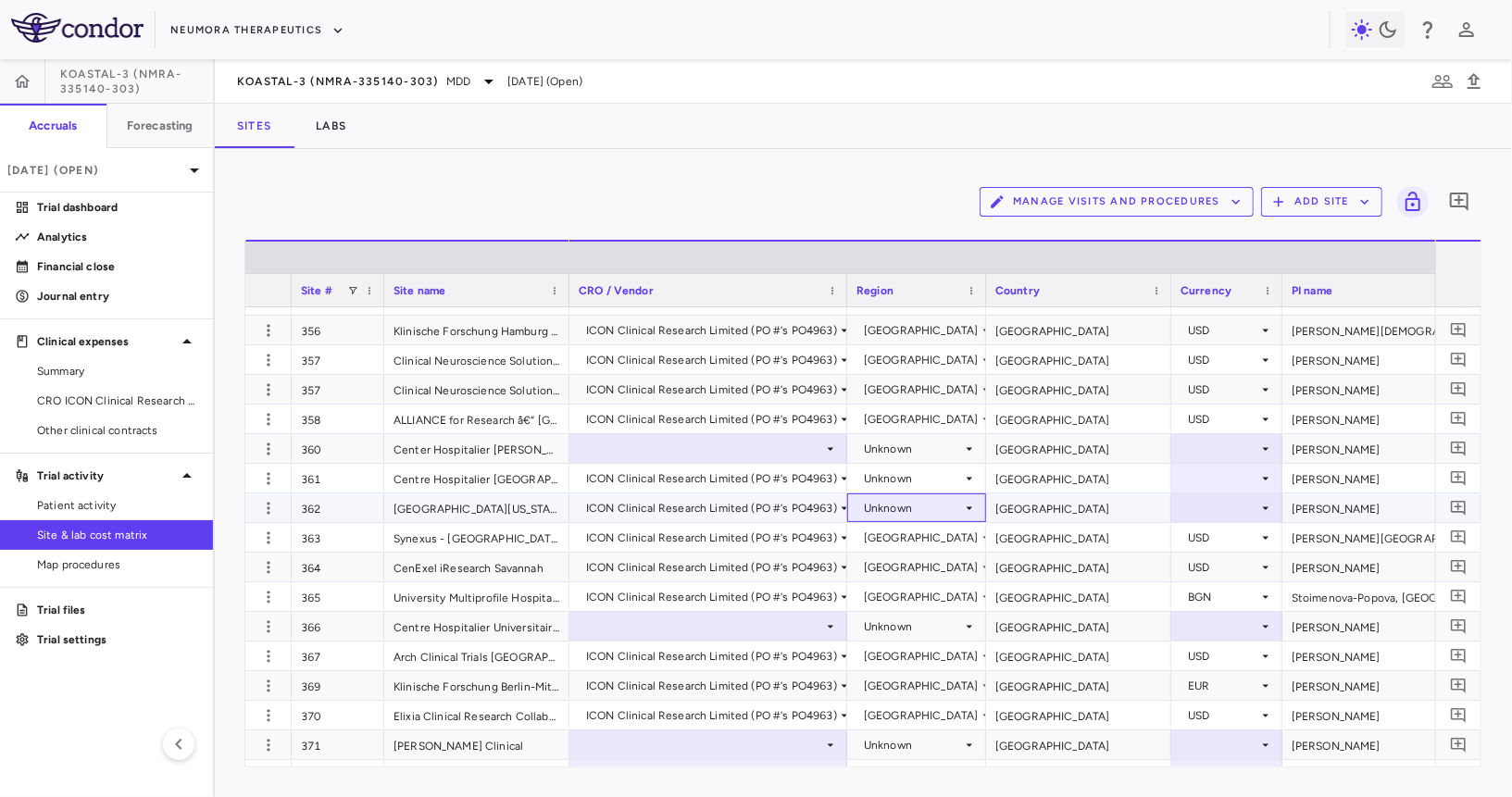
click at [935, 506] on div "Unknown" at bounding box center [913, 508] width 98 height 29
click at [915, 743] on div "United States" at bounding box center [951, 736] width 134 height 17
click at [1229, 510] on div at bounding box center [1226, 507] width 92 height 27
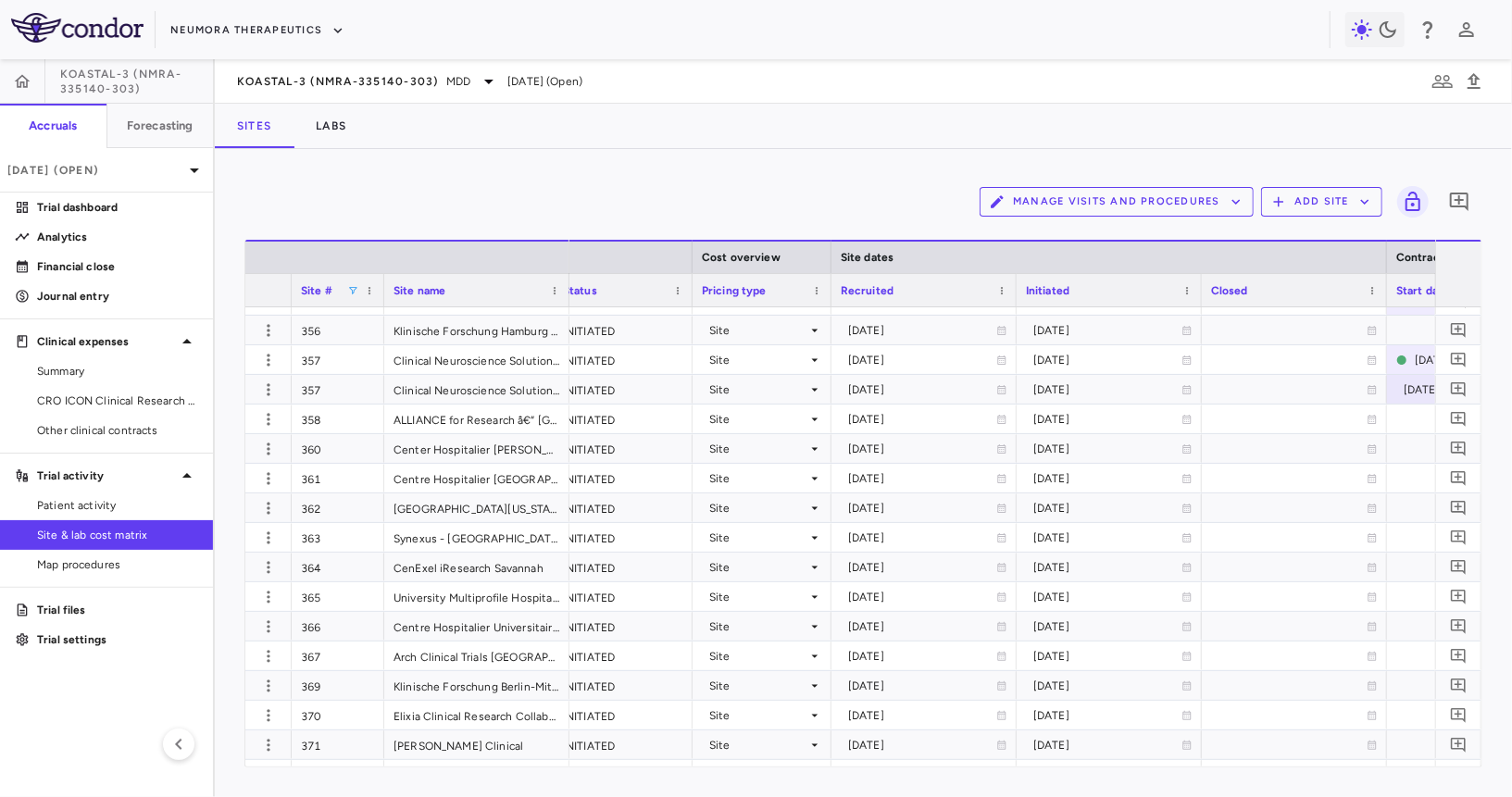
click at [354, 288] on span at bounding box center [352, 290] width 11 height 11
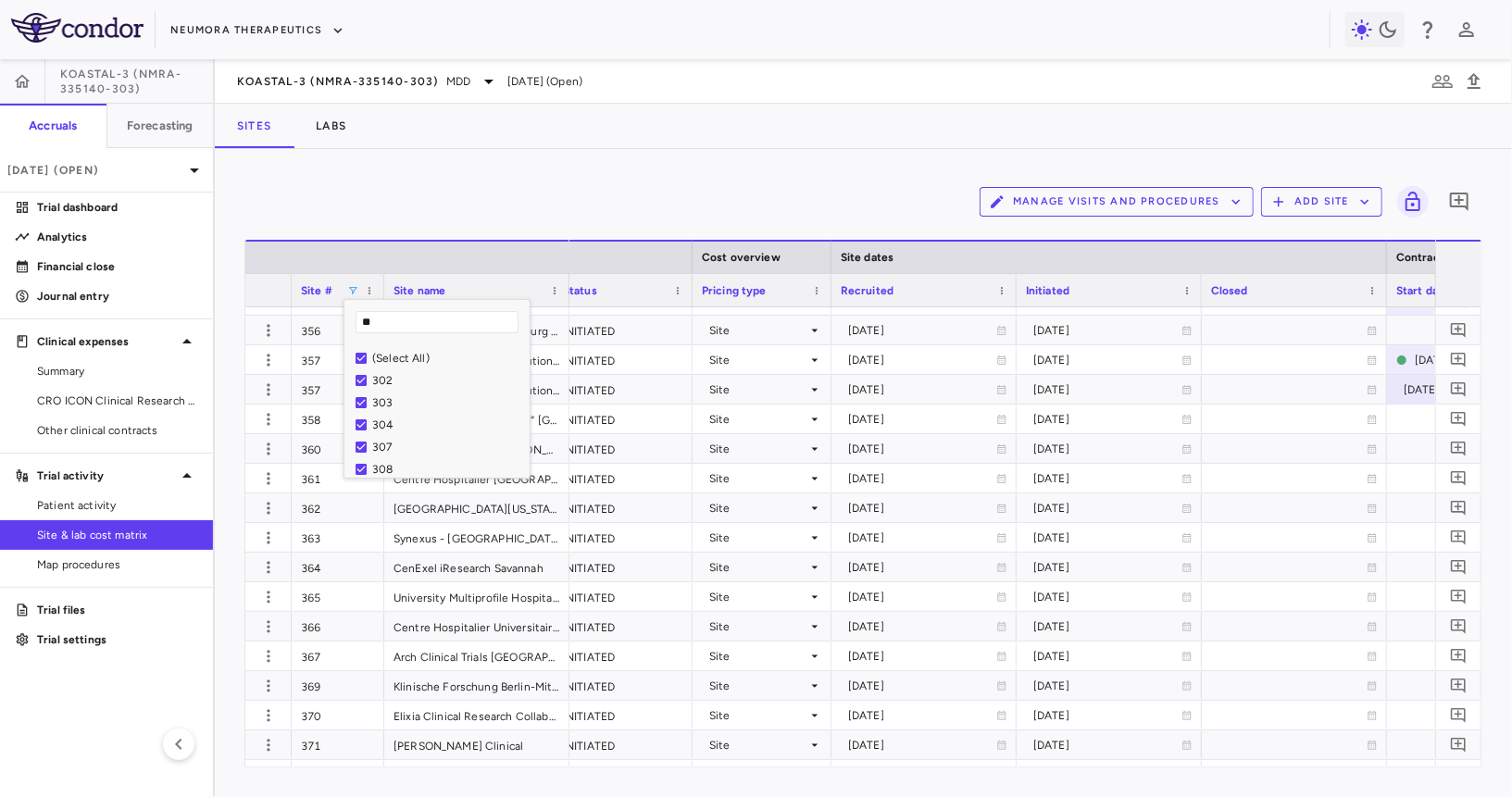
type input "***"
click at [475, 154] on div "Manage Visits and Procedures Add Site 0 Press ENTER to sort. Press ALT DOWN to …" at bounding box center [863, 473] width 1297 height 648
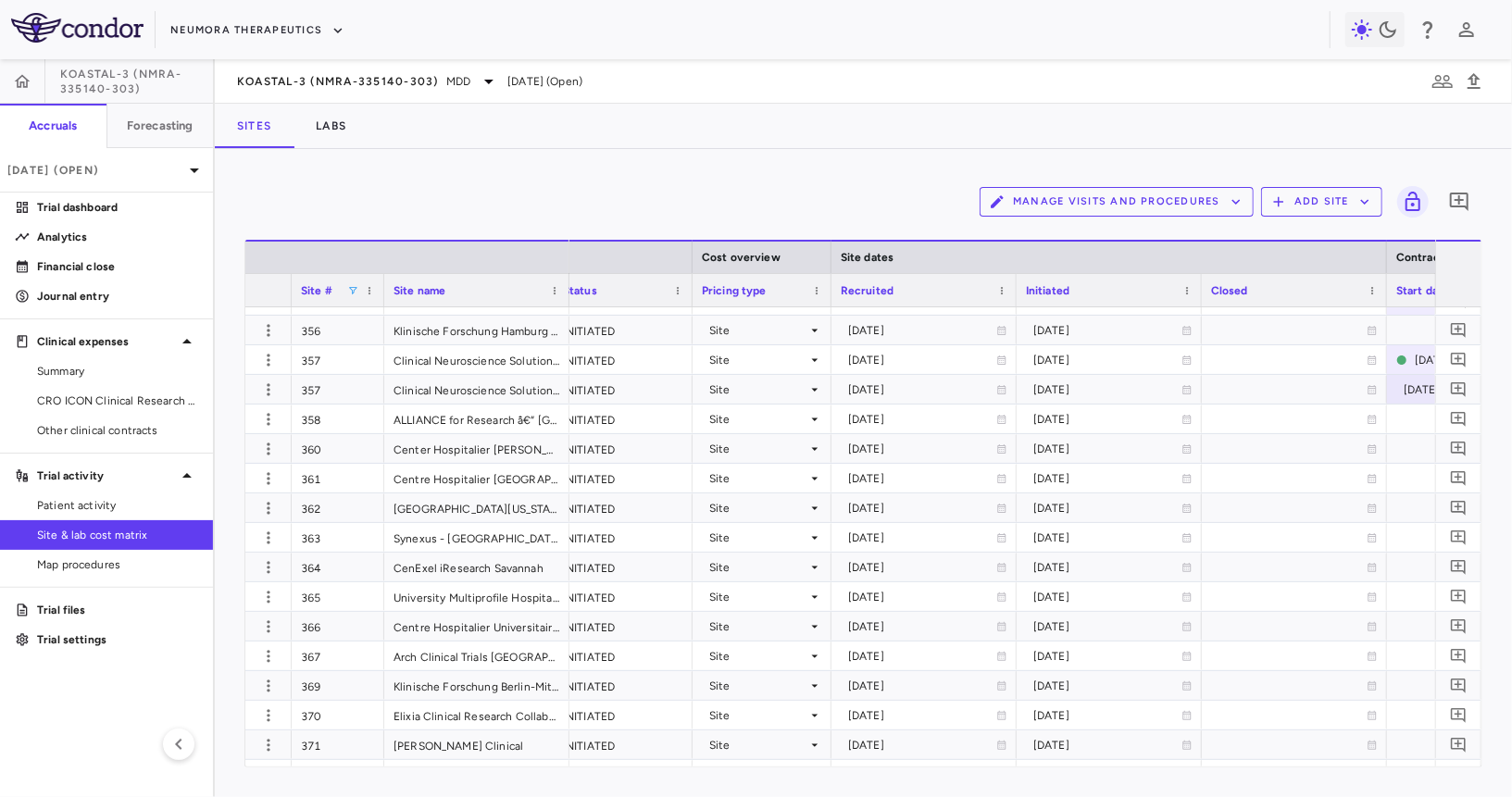
click at [354, 287] on span at bounding box center [352, 290] width 11 height 11
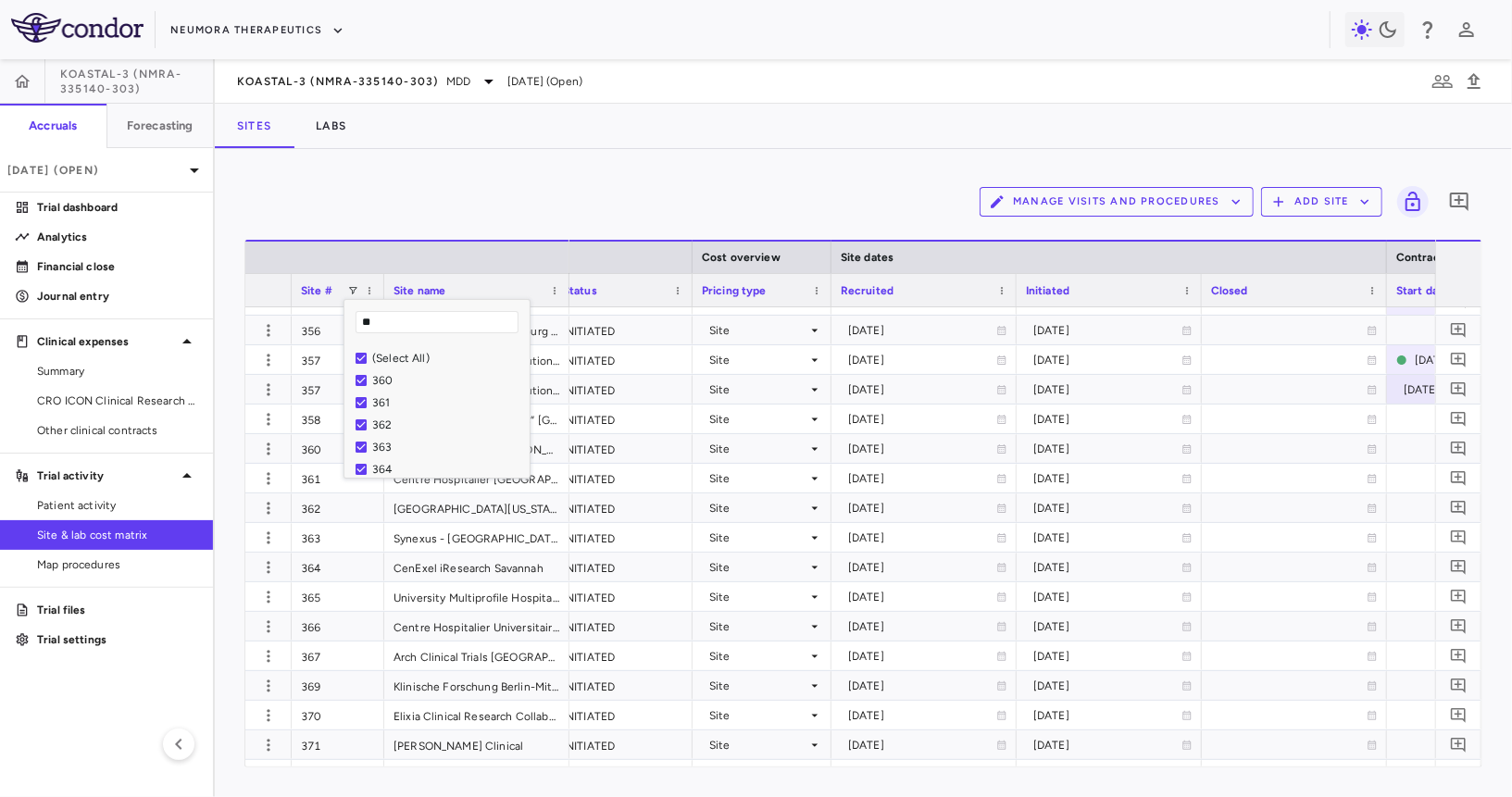
type input "*"
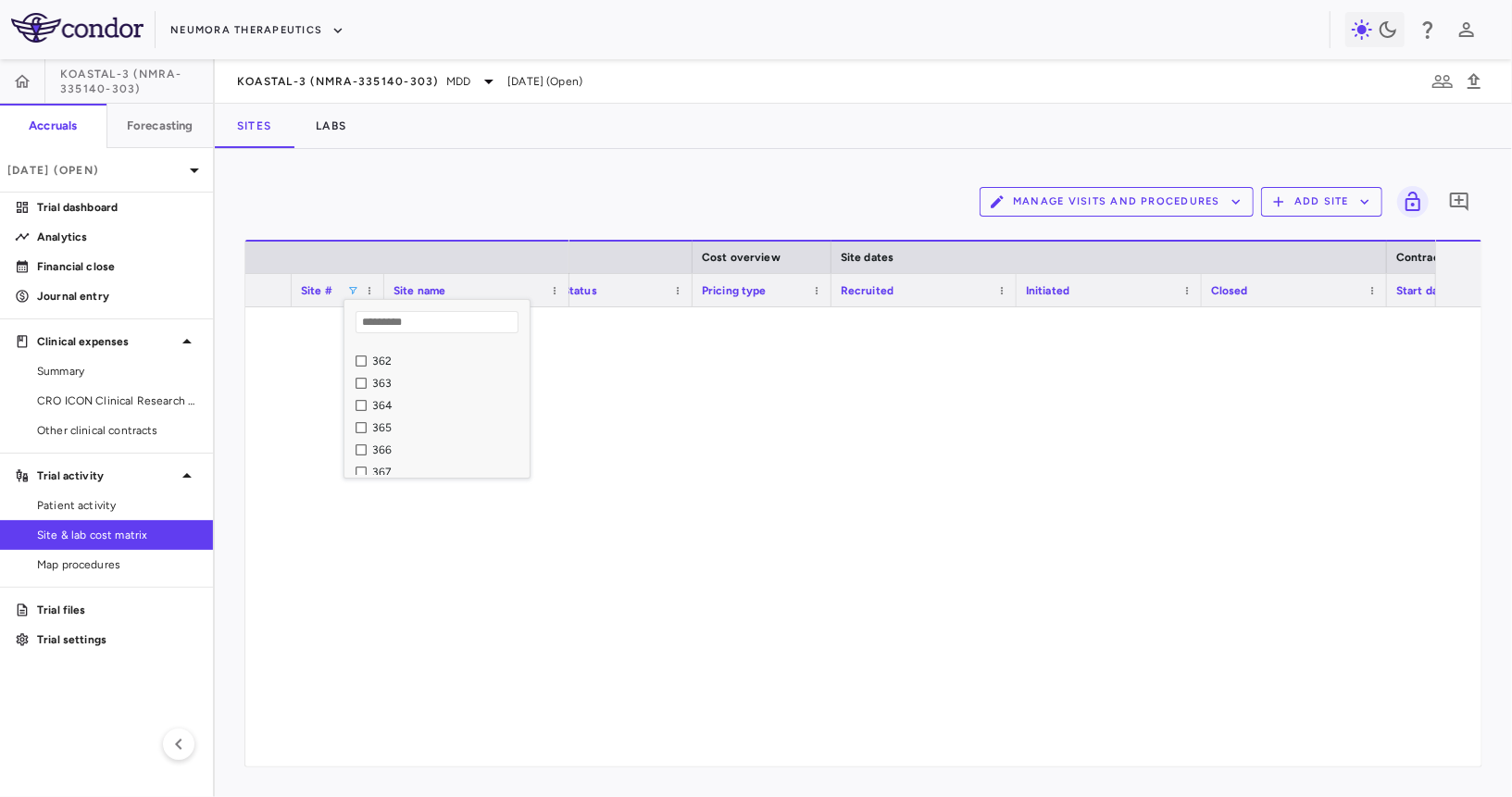
click at [384, 360] on div "362" at bounding box center [448, 360] width 152 height 13
click at [384, 383] on div "363" at bounding box center [448, 383] width 152 height 13
click at [794, 462] on div "Soliman, Mounir INITIATED Site 2023-09-19 2025-04-07 Davis, Bethany INITIATED S…" at bounding box center [1002, 537] width 866 height 459
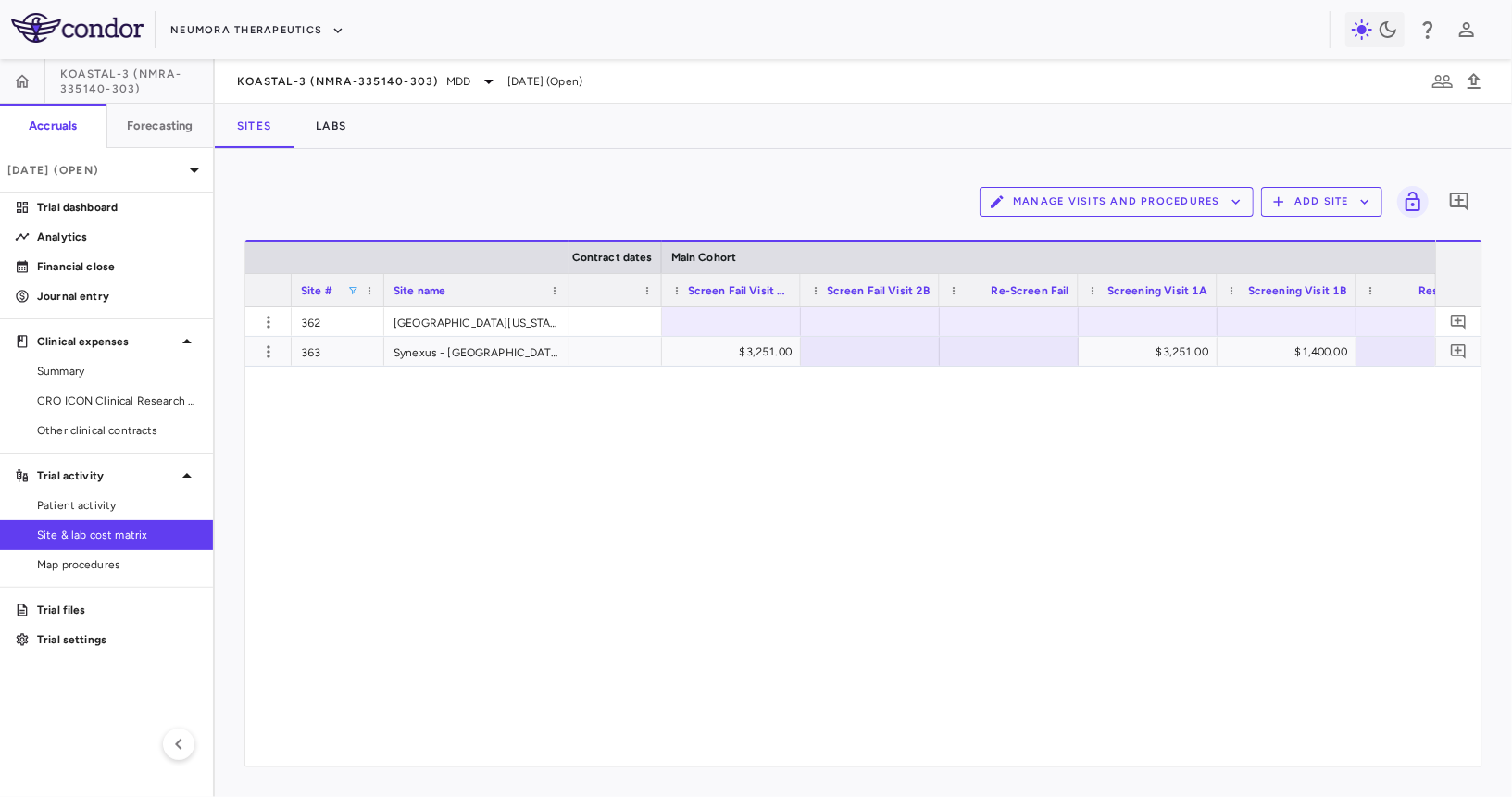
click at [351, 286] on span at bounding box center [352, 290] width 11 height 11
click at [378, 353] on div "(Select All)" at bounding box center [448, 357] width 152 height 13
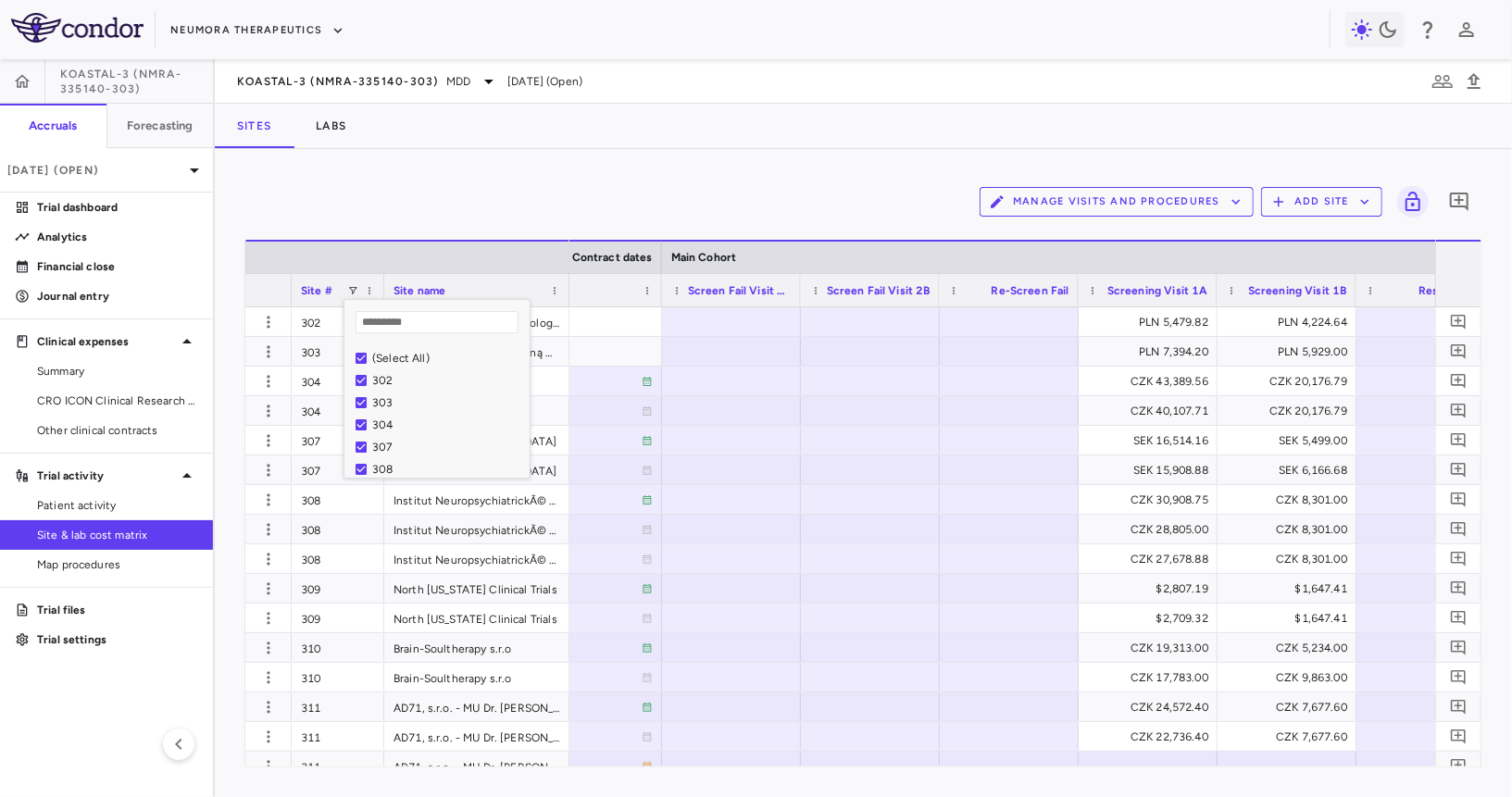
click at [531, 190] on div "Manage Visits and Procedures Add Site 0" at bounding box center [863, 201] width 1238 height 46
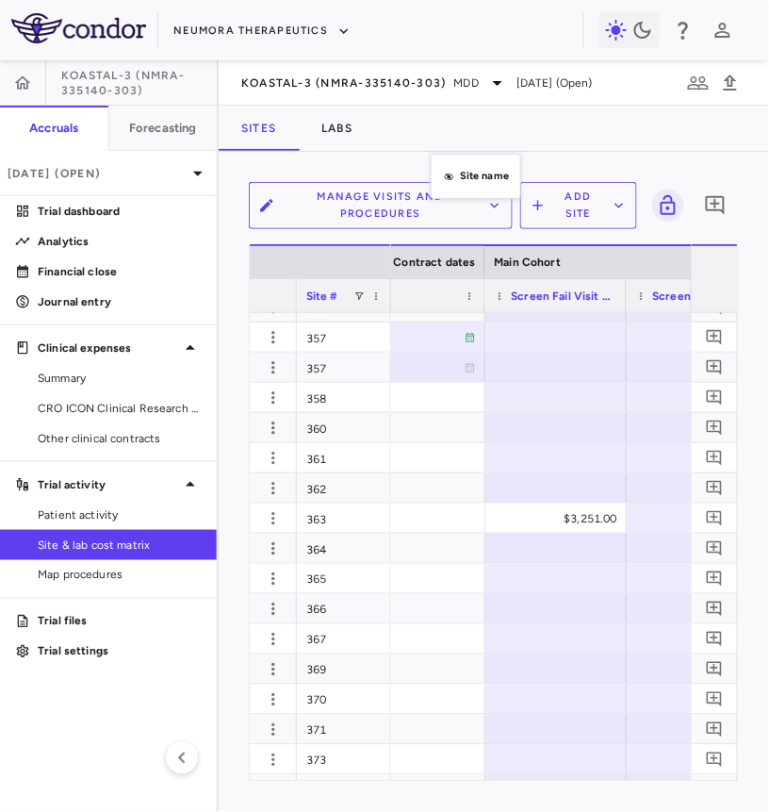
drag, startPoint x: 461, startPoint y: 297, endPoint x: 438, endPoint y: 151, distance: 147.9
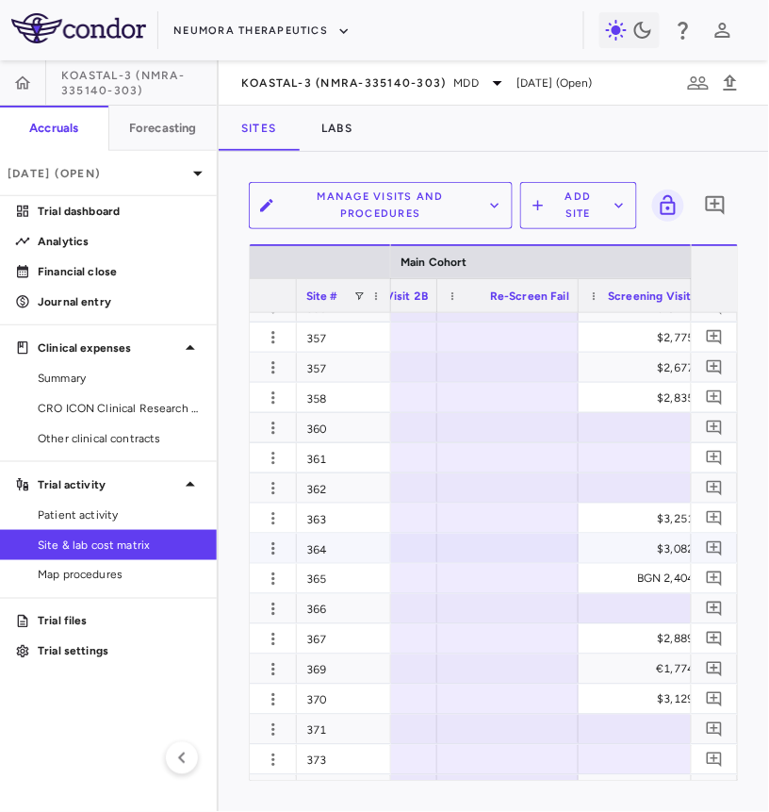
scroll to position [0, 2403]
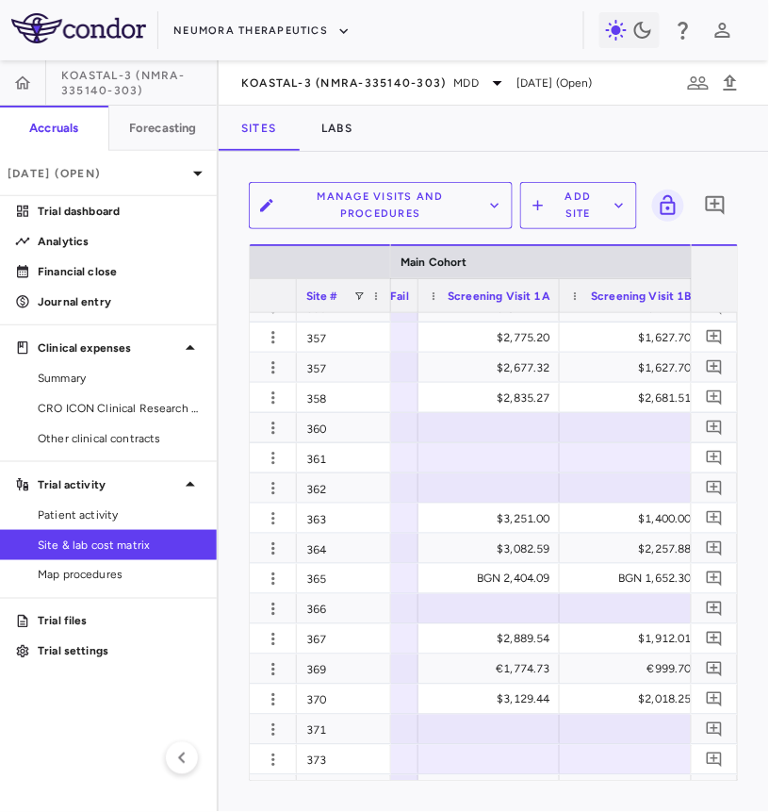
click at [503, 491] on div at bounding box center [489, 487] width 123 height 27
type input "**********"
click at [503, 491] on input "**********" at bounding box center [504, 489] width 112 height 31
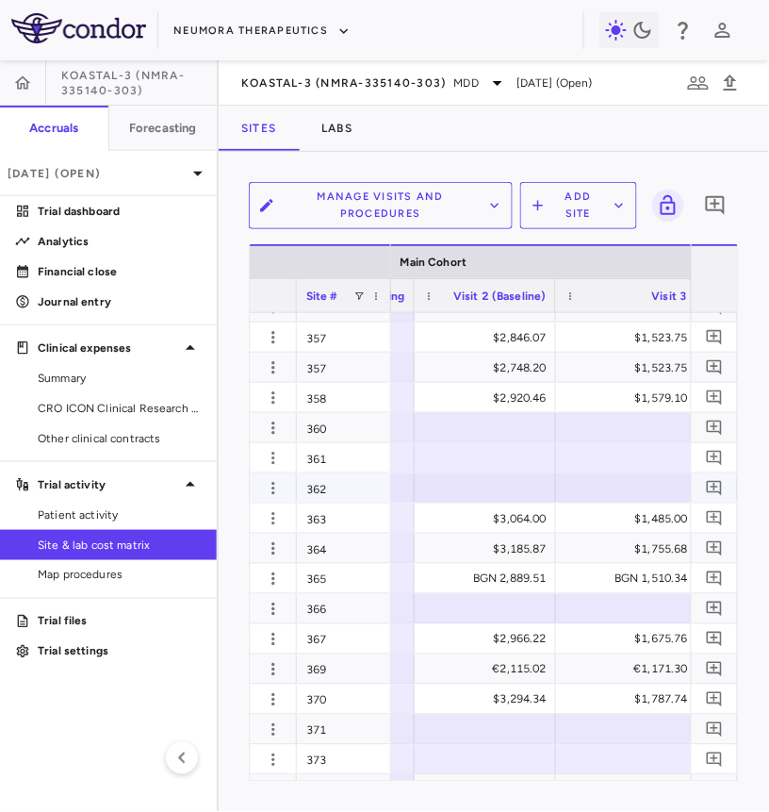
click at [497, 489] on div at bounding box center [485, 487] width 123 height 27
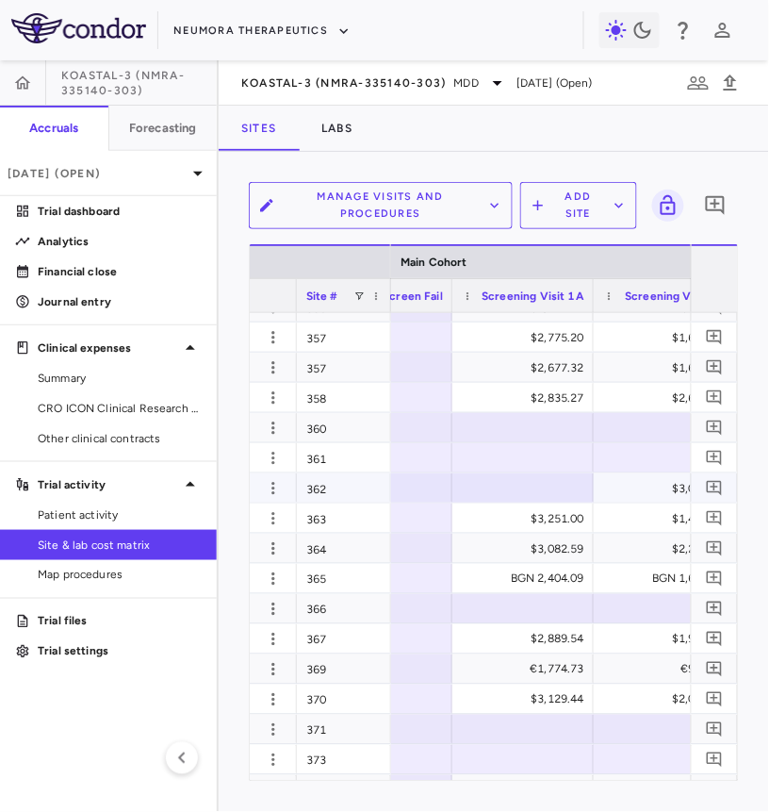
click at [493, 488] on div at bounding box center [523, 487] width 123 height 27
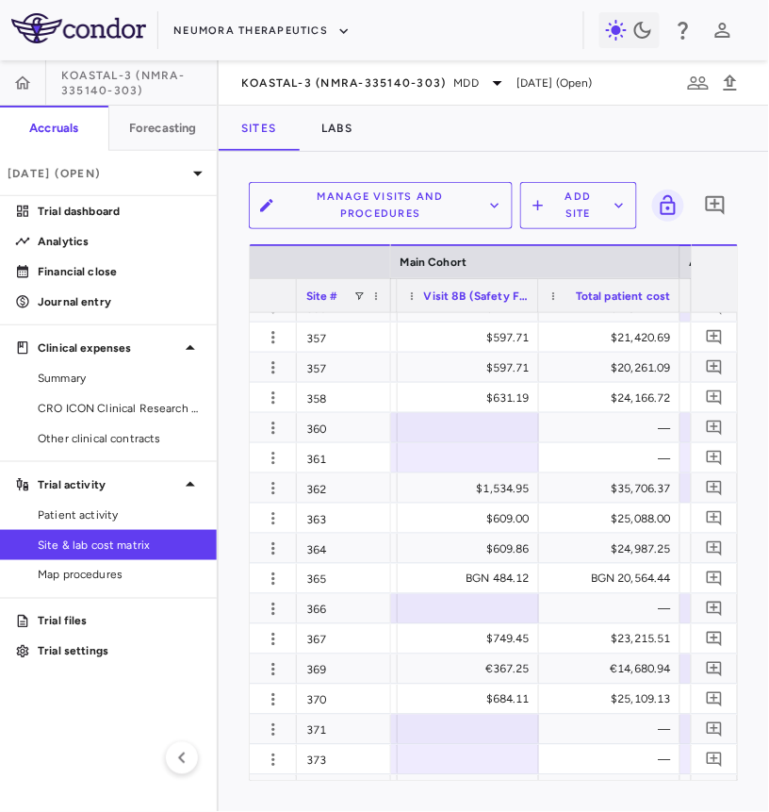
click at [411, 193] on button "Manage Visits and Procedures" at bounding box center [381, 205] width 264 height 47
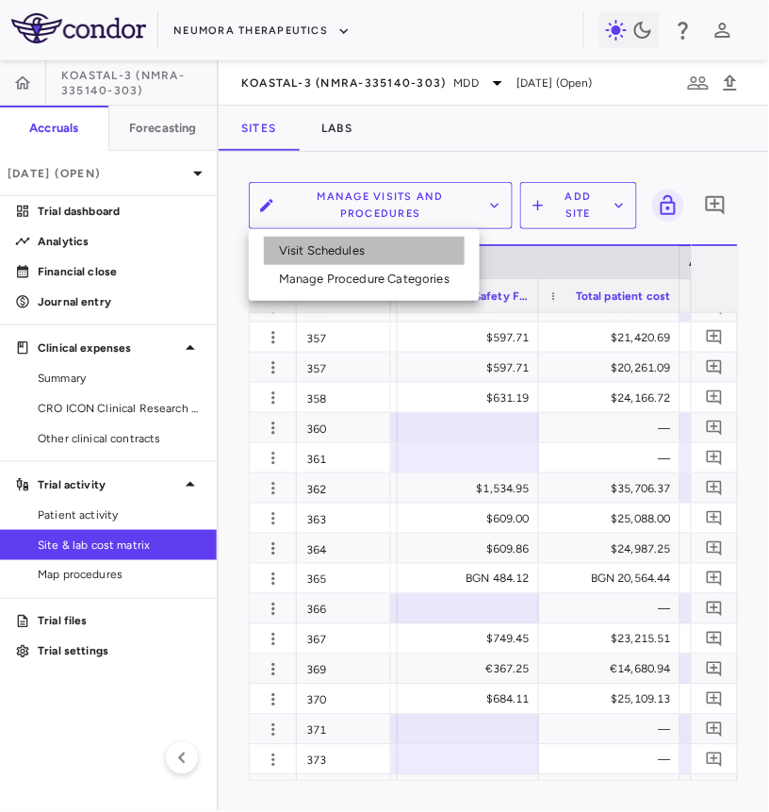
click at [382, 252] on li "Visit Schedules" at bounding box center [364, 251] width 201 height 28
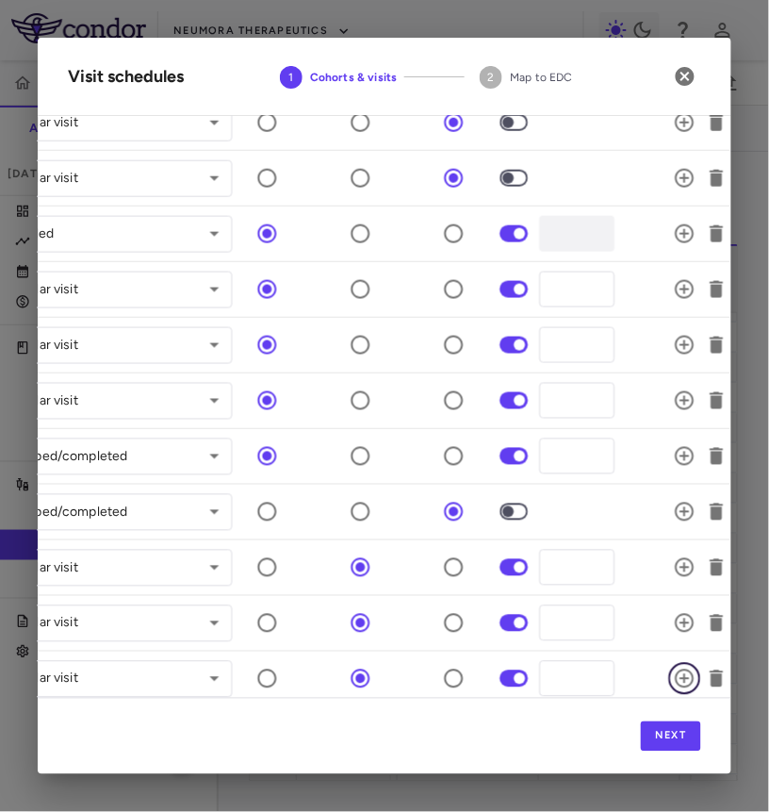
click at [684, 669] on icon "button" at bounding box center [685, 678] width 19 height 19
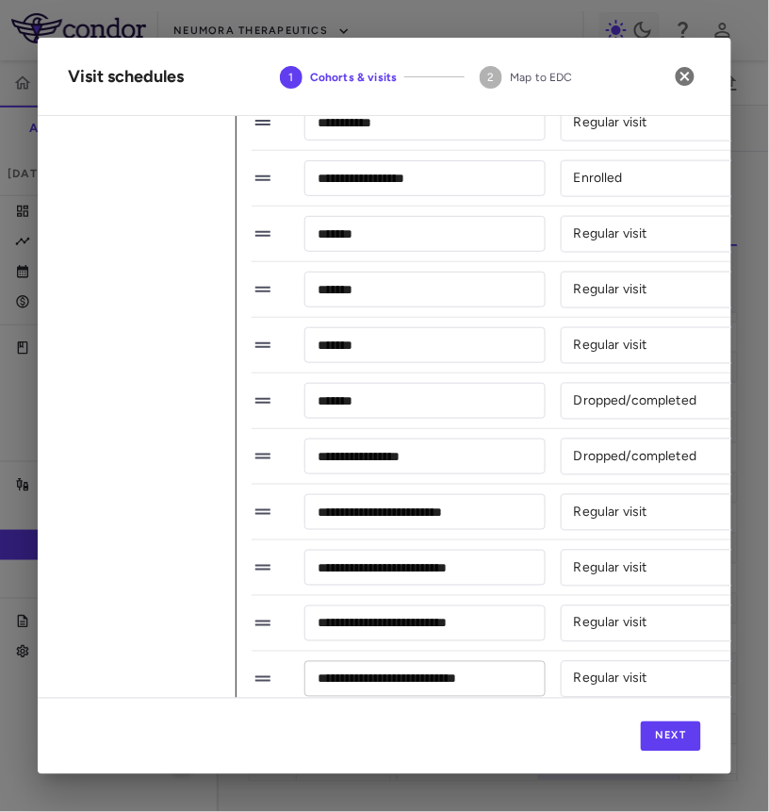
click at [359, 668] on input "**********" at bounding box center [425, 678] width 241 height 35
type input "*"
type input "**********"
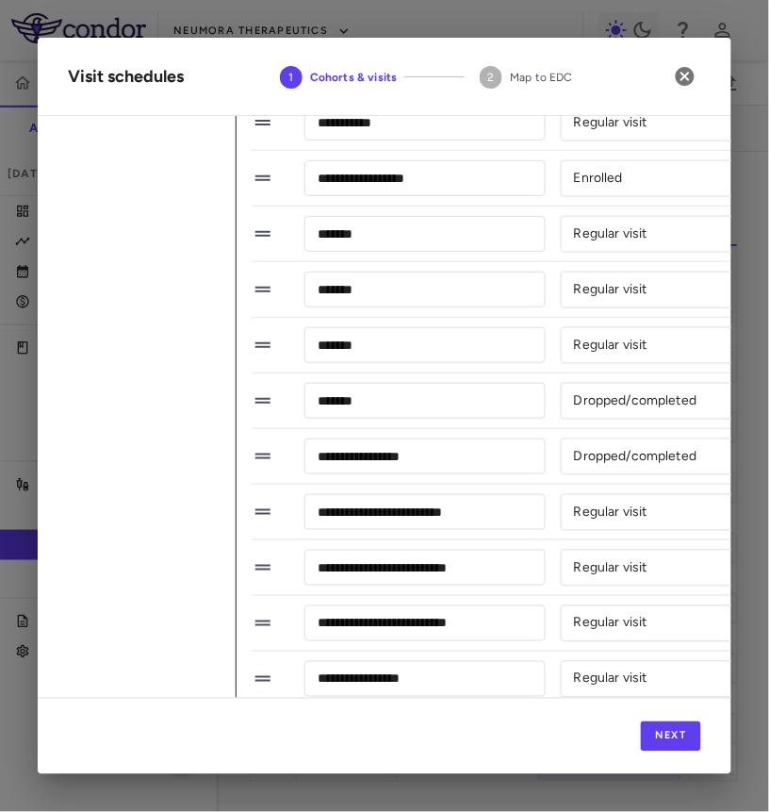
click at [558, 628] on div "**********" at bounding box center [753, 623] width 1003 height 40
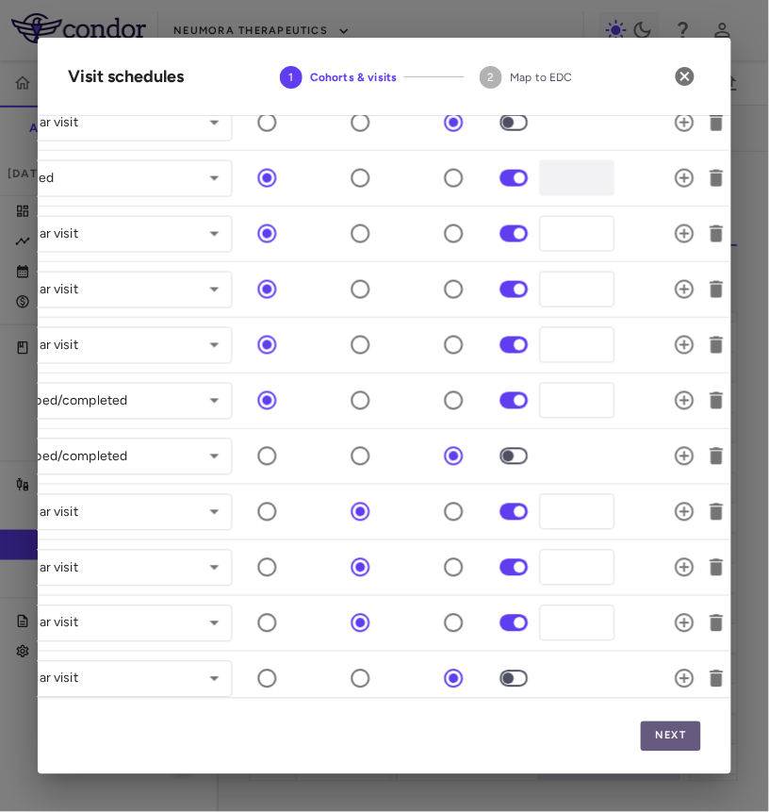
click at [681, 735] on button "Next" at bounding box center [671, 736] width 60 height 30
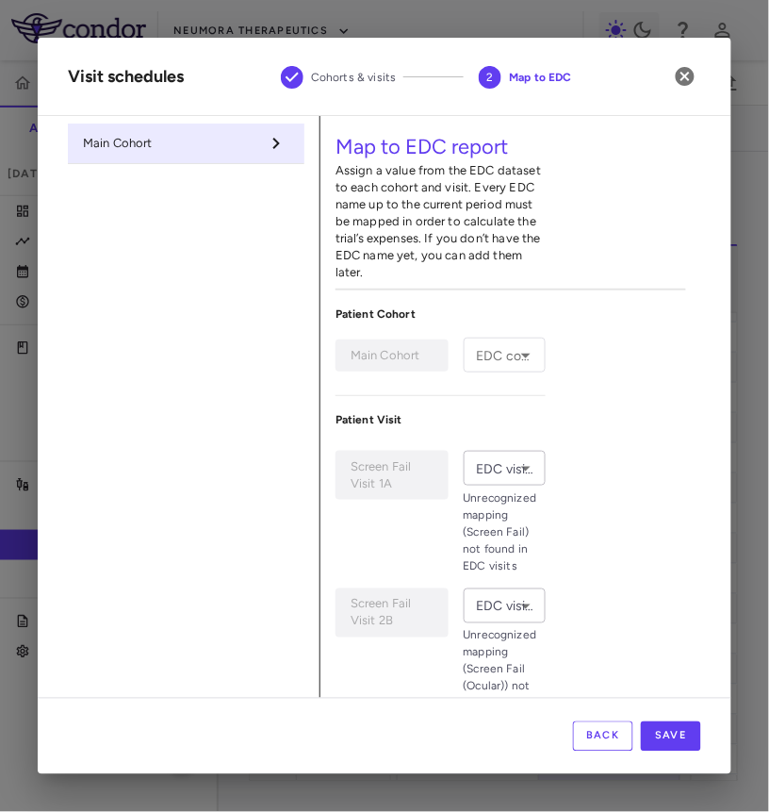
type input "**********"
type input "*********"
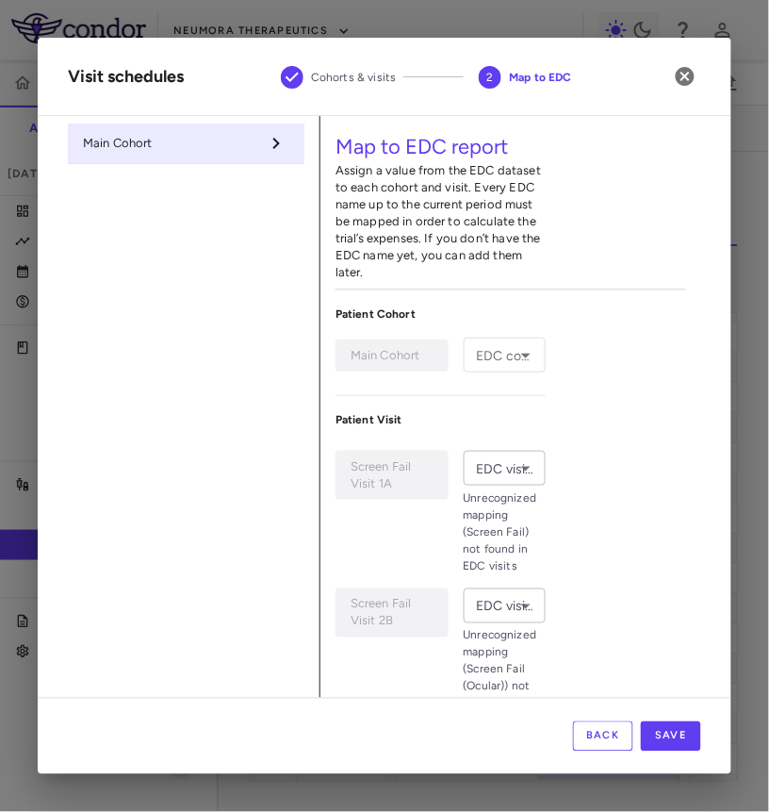
type input "**********"
type input "*******"
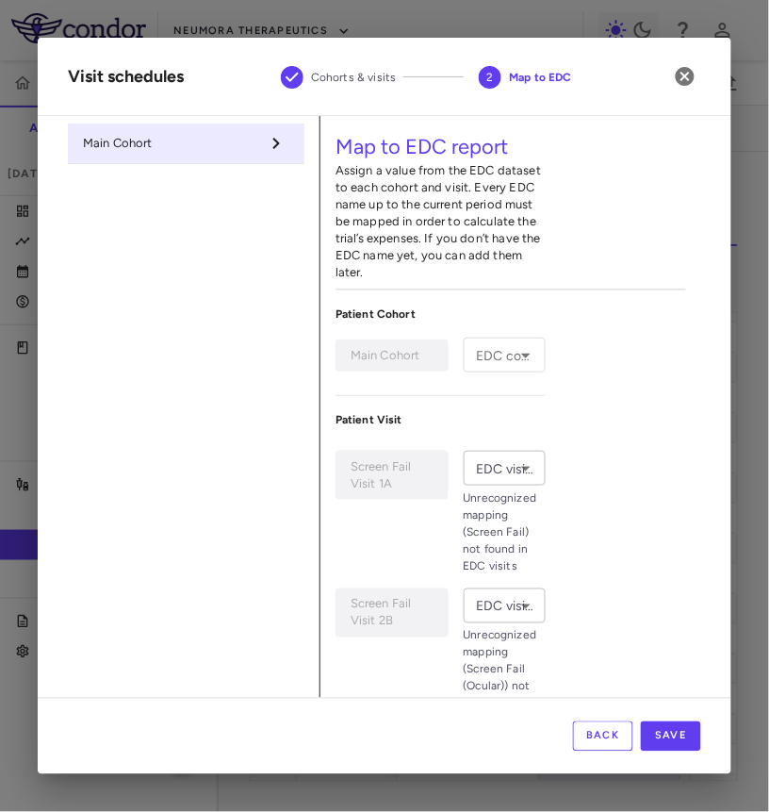
type input "*******"
type input "**********"
type input "*******"
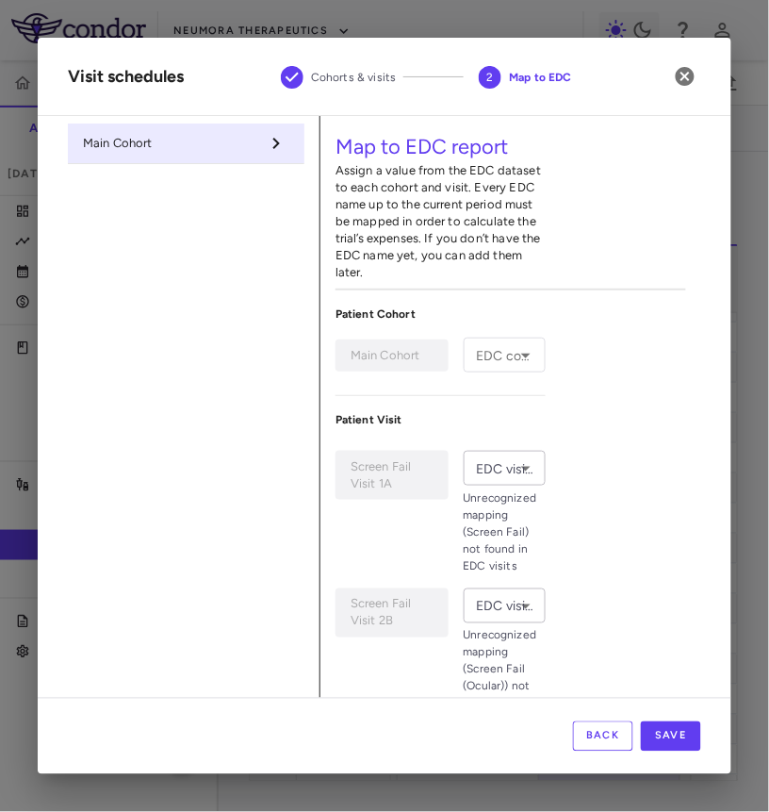
type input "**********"
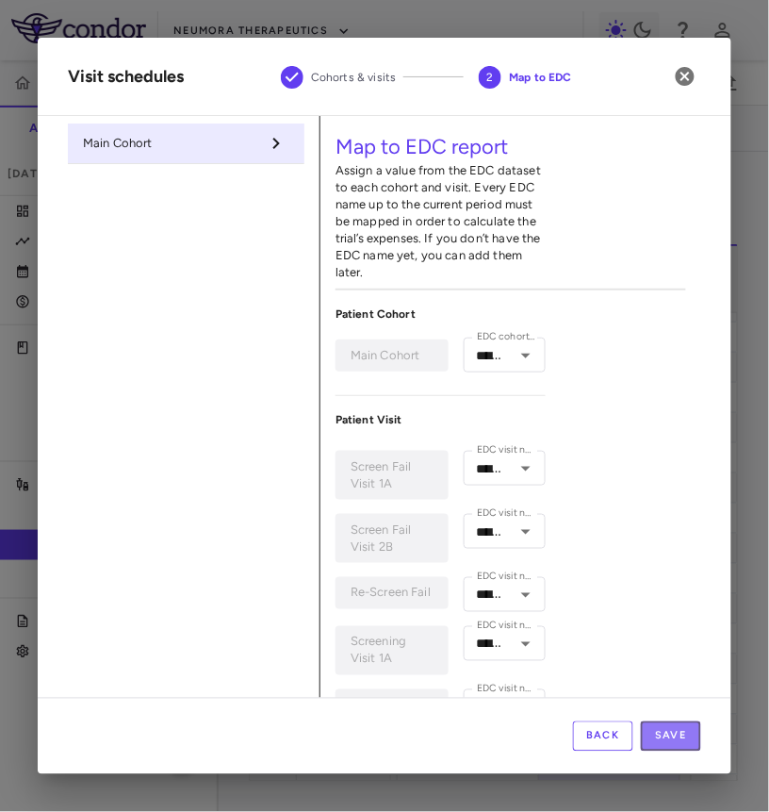
click at [681, 735] on button "Save" at bounding box center [671, 736] width 60 height 30
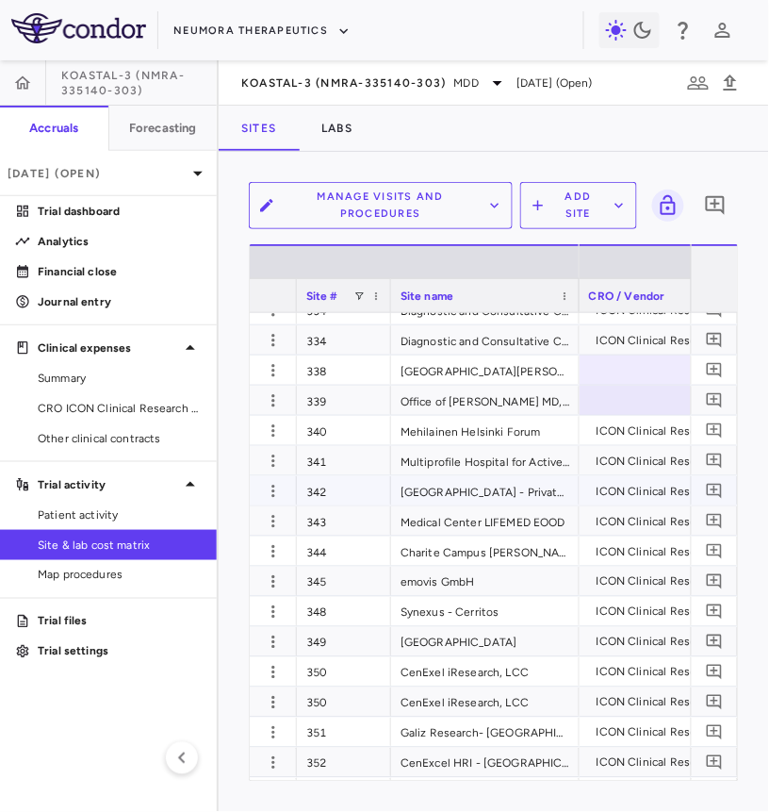
scroll to position [0, 54]
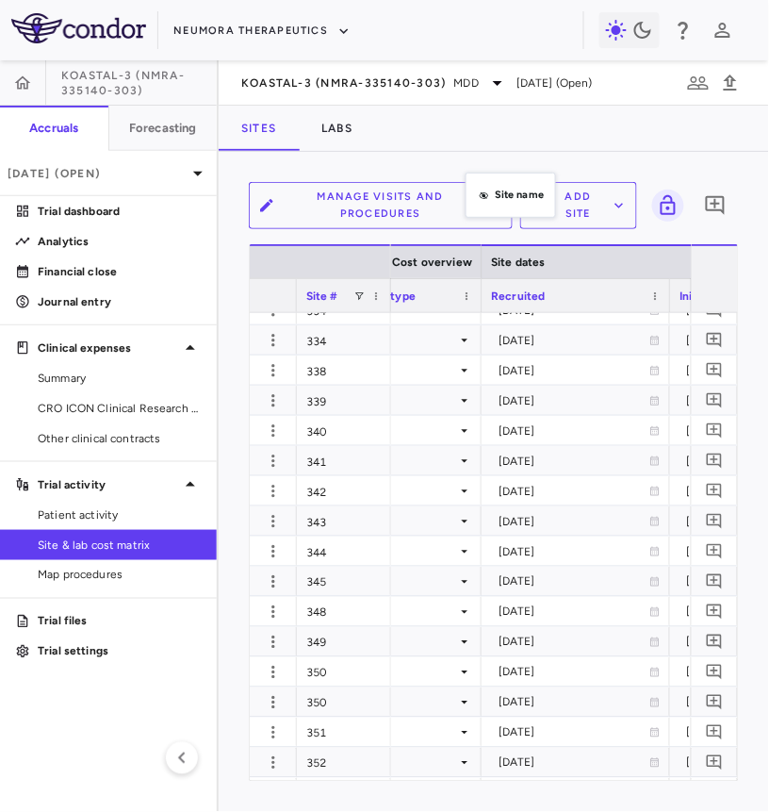
drag, startPoint x: 475, startPoint y: 294, endPoint x: 475, endPoint y: 141, distance: 152.8
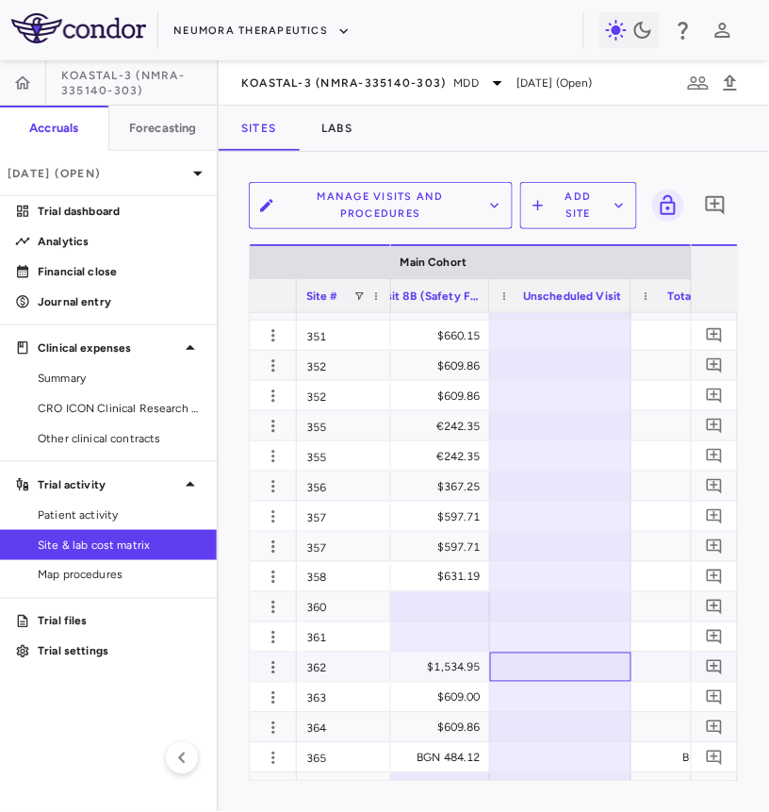
click at [530, 667] on div at bounding box center [561, 666] width 123 height 27
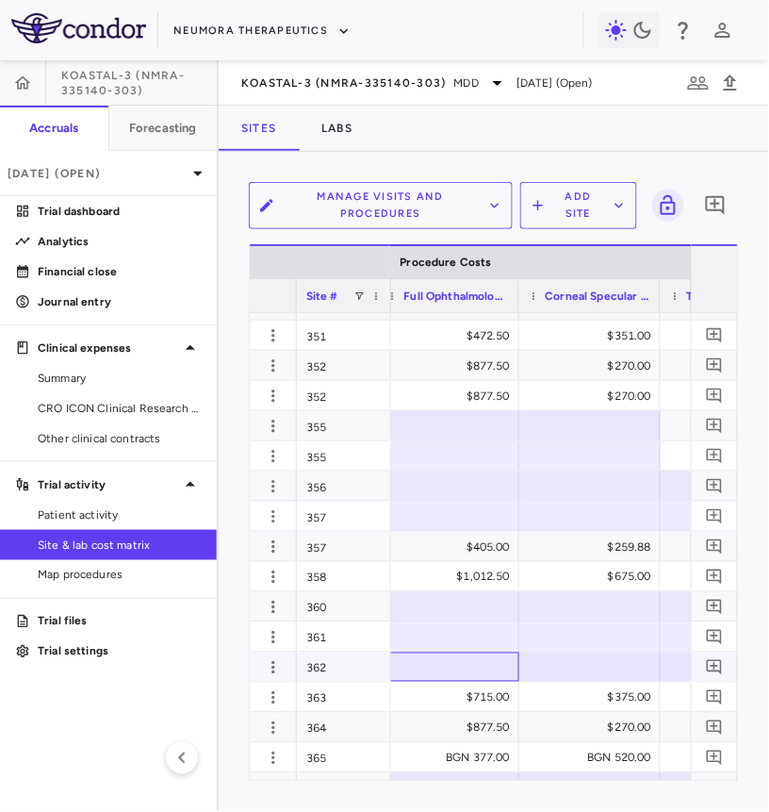
click at [457, 657] on div at bounding box center [449, 666] width 123 height 27
click at [545, 670] on div at bounding box center [590, 666] width 123 height 27
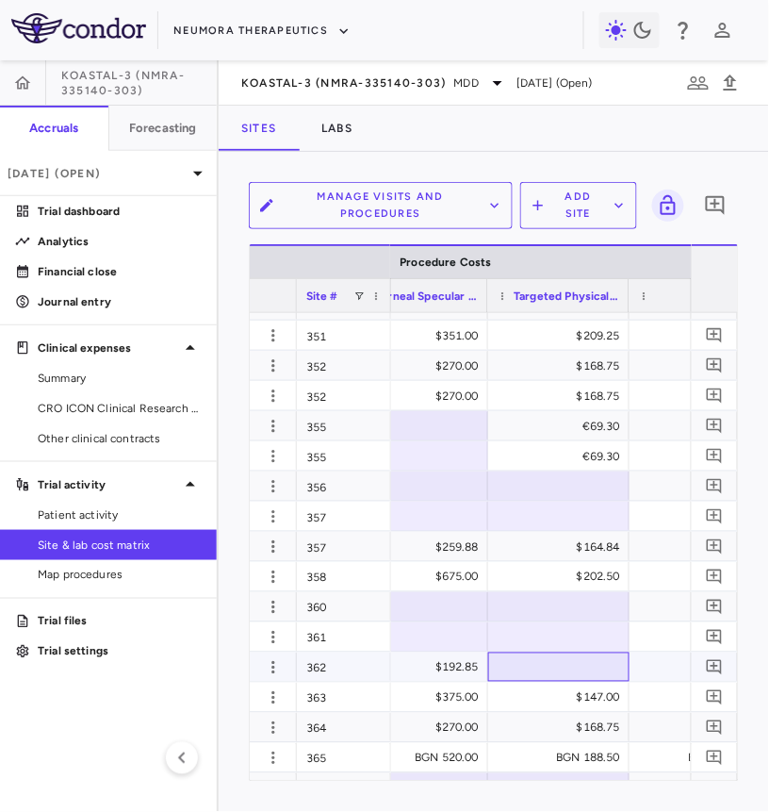
click at [570, 666] on div at bounding box center [559, 666] width 123 height 27
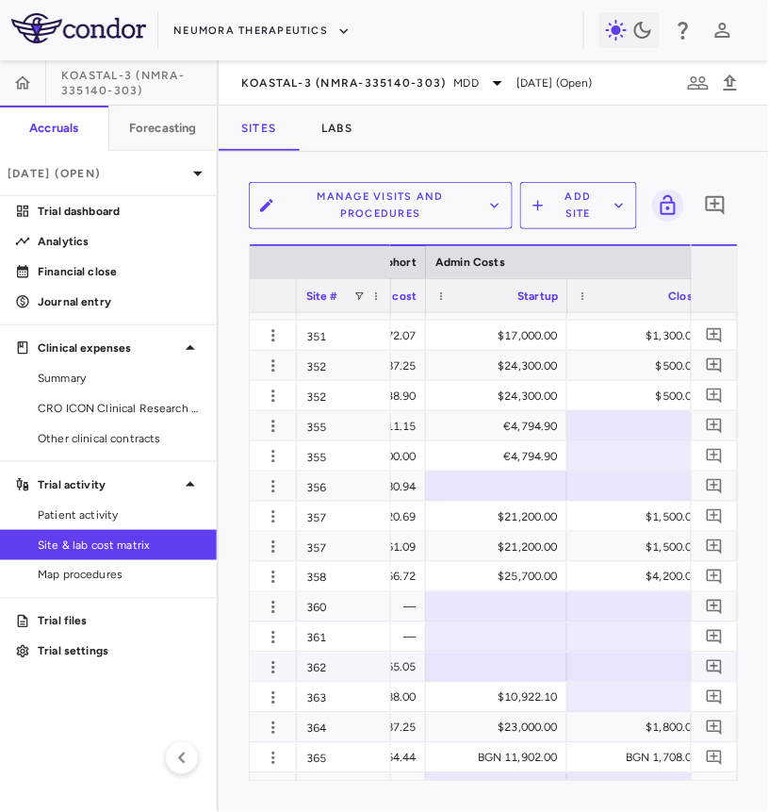
click at [528, 664] on div at bounding box center [497, 666] width 123 height 27
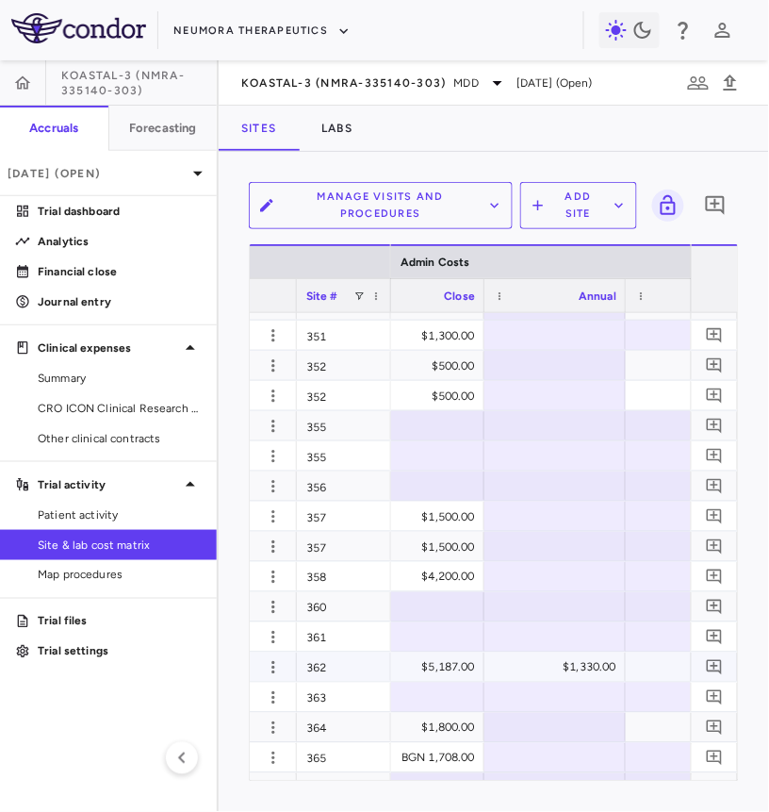
scroll to position [0, 4868]
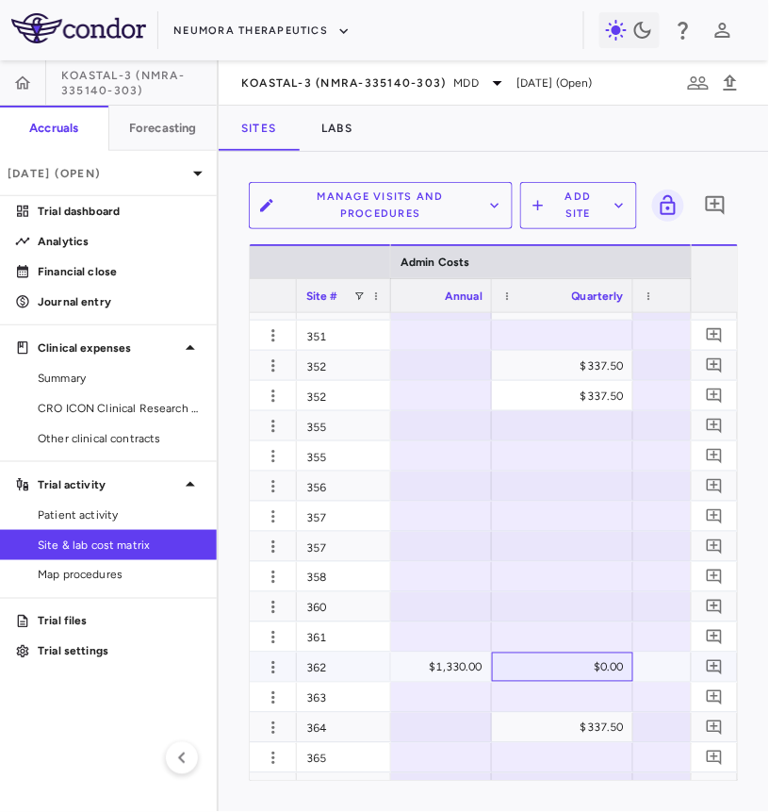
click at [552, 667] on div "$0.00" at bounding box center [566, 668] width 115 height 30
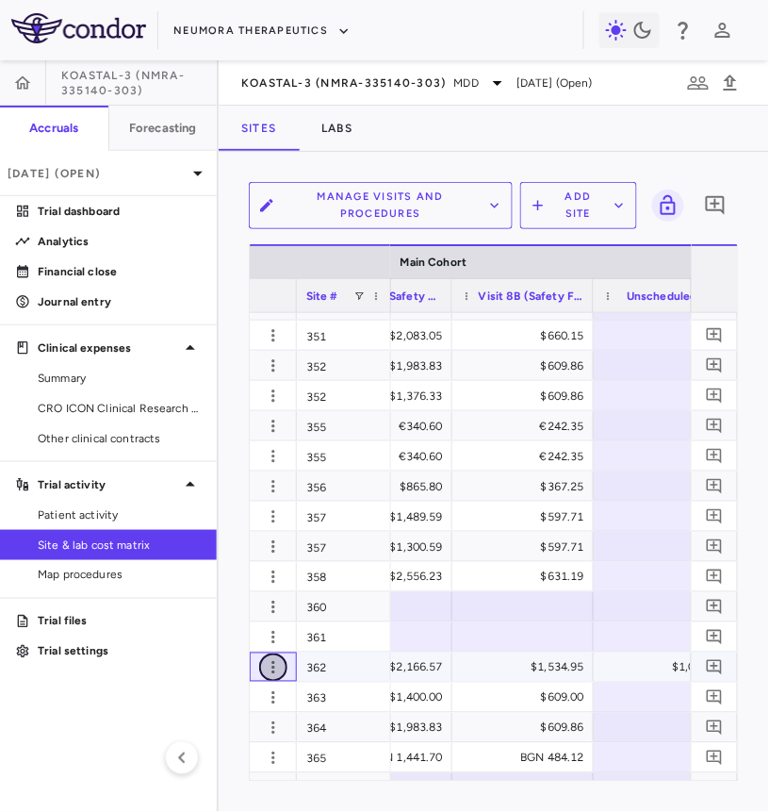
click at [267, 669] on icon "button" at bounding box center [273, 667] width 19 height 19
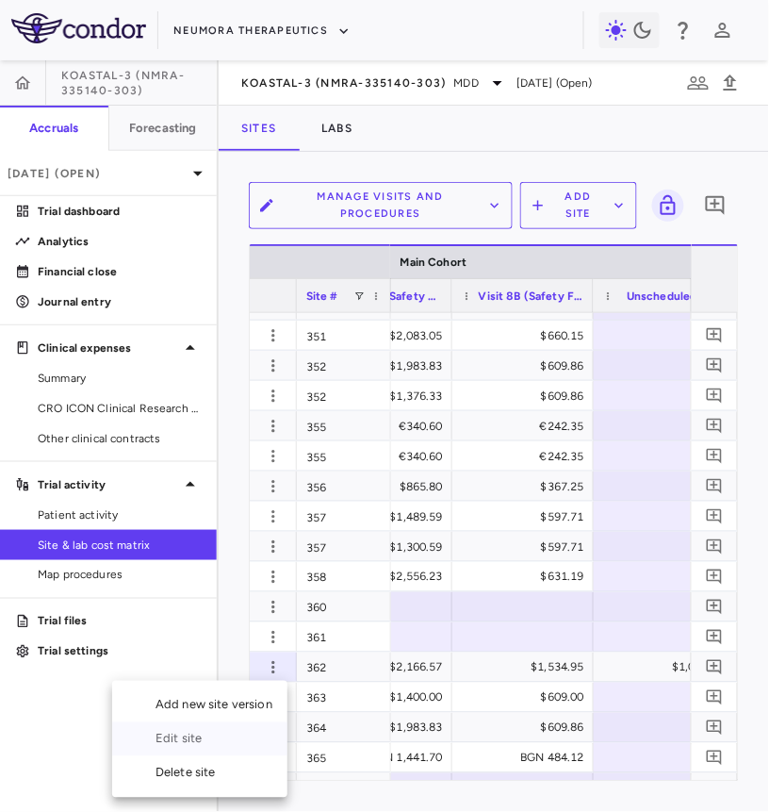
click at [204, 735] on div "Edit site" at bounding box center [199, 739] width 175 height 34
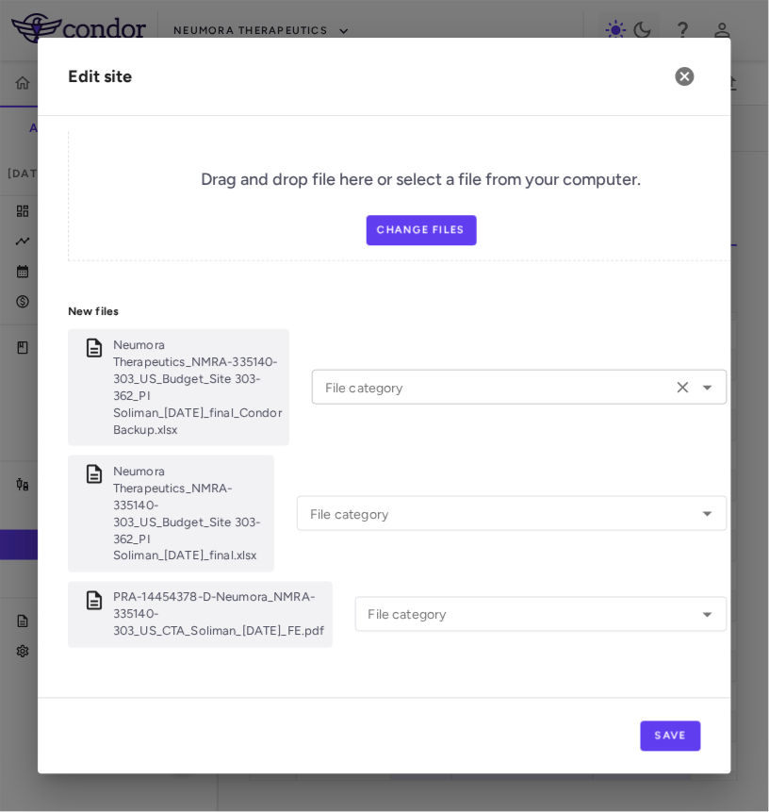
click at [507, 375] on input "File category" at bounding box center [492, 387] width 349 height 24
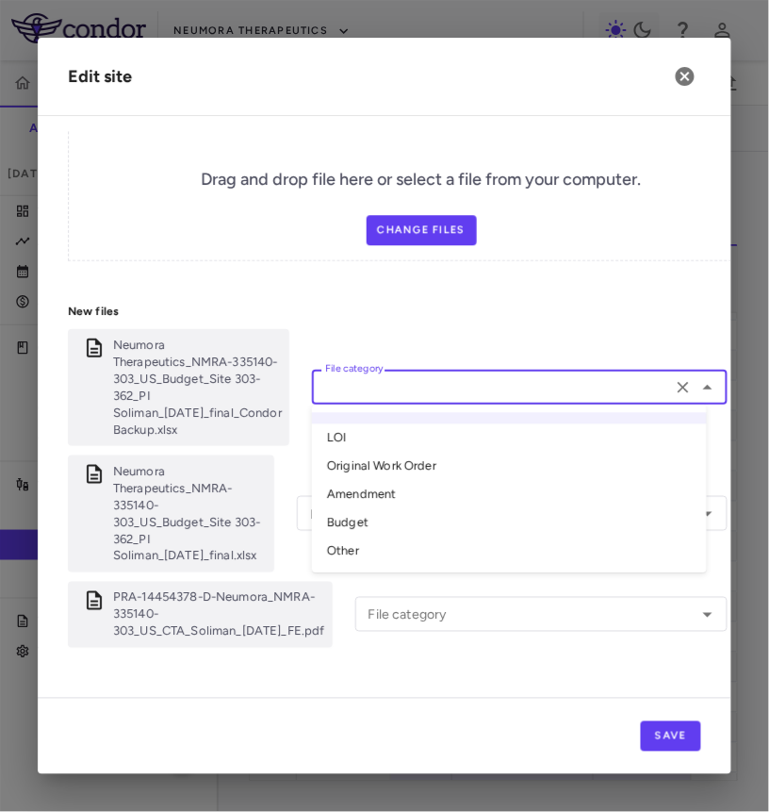
click at [460, 454] on li "Original Work Order" at bounding box center [509, 467] width 395 height 28
type input "**********"
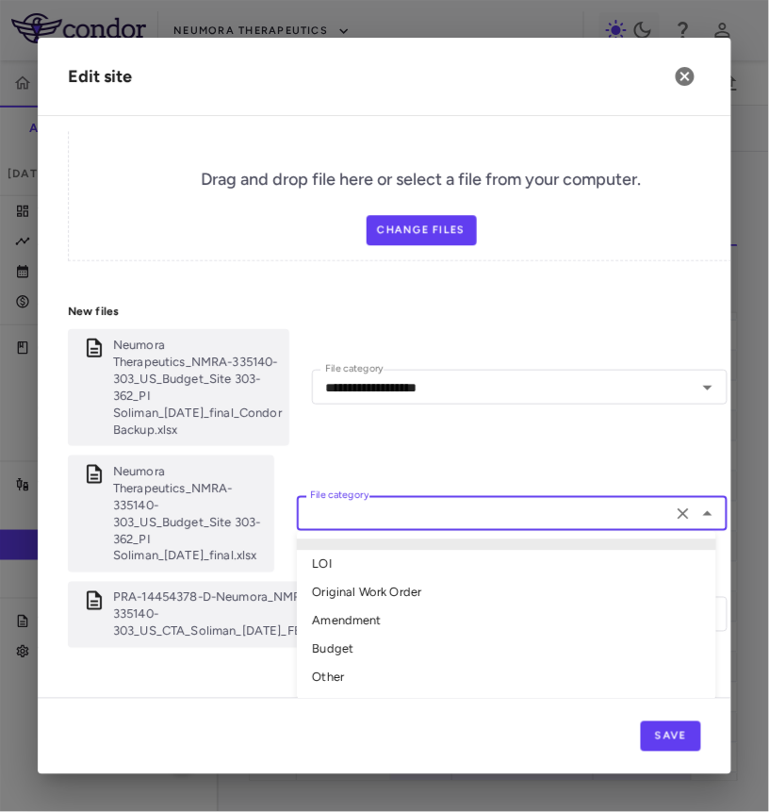
click at [439, 502] on input "File category" at bounding box center [485, 514] width 364 height 24
click at [407, 579] on li "Original Work Order" at bounding box center [507, 593] width 420 height 28
type input "**********"
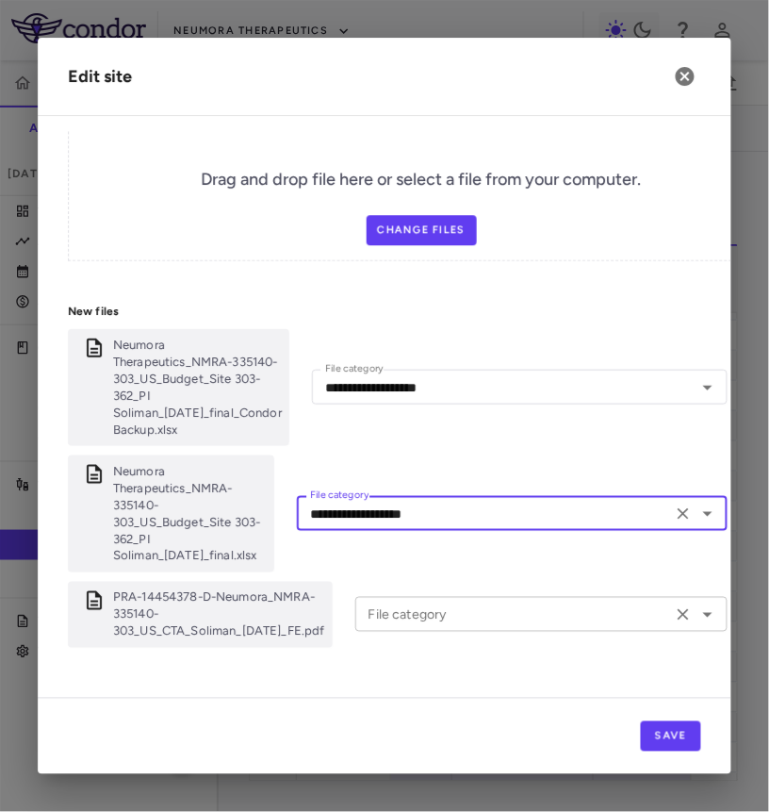
click at [407, 603] on input "File category" at bounding box center [514, 615] width 306 height 24
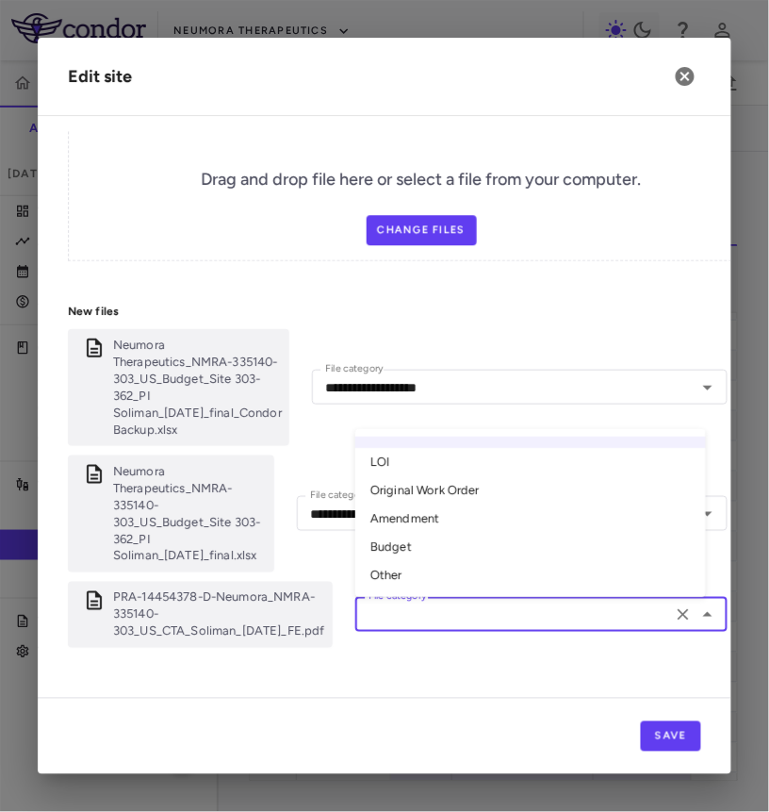
click at [477, 476] on li "Original Work Order" at bounding box center [530, 490] width 351 height 28
type input "**********"
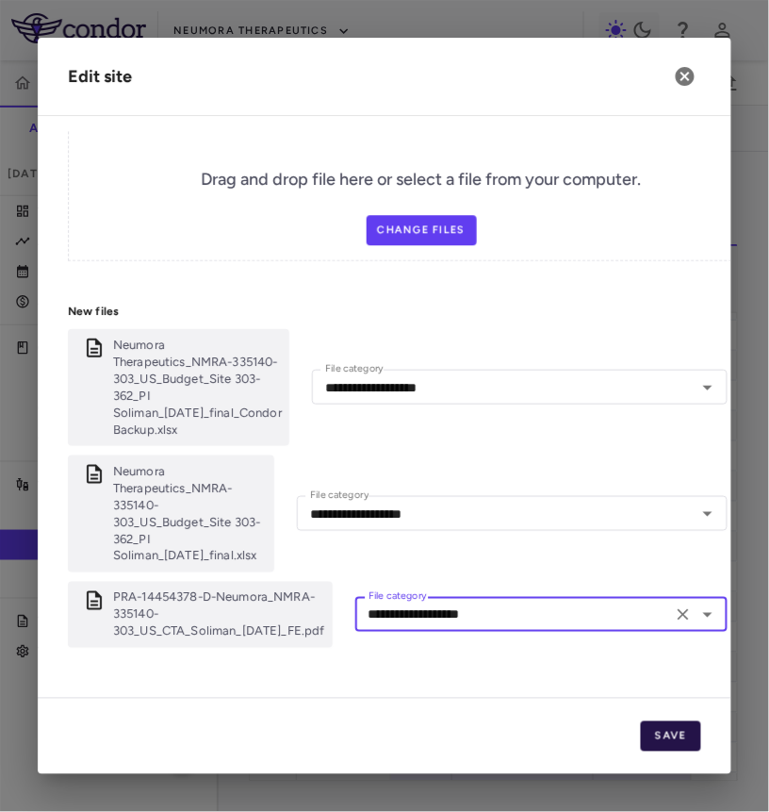
click at [668, 737] on button "Save" at bounding box center [671, 736] width 60 height 30
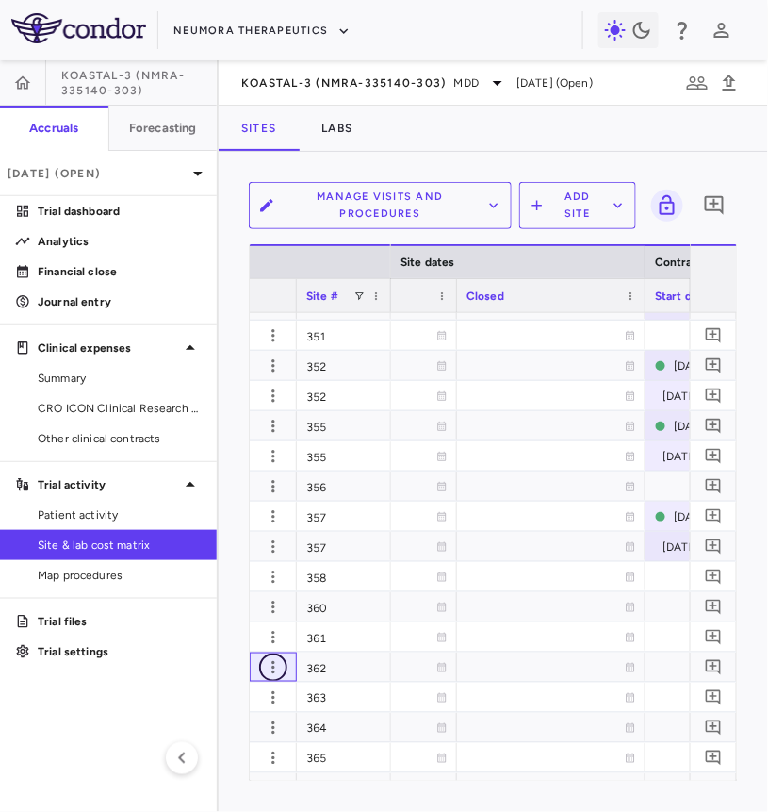
scroll to position [0, 1455]
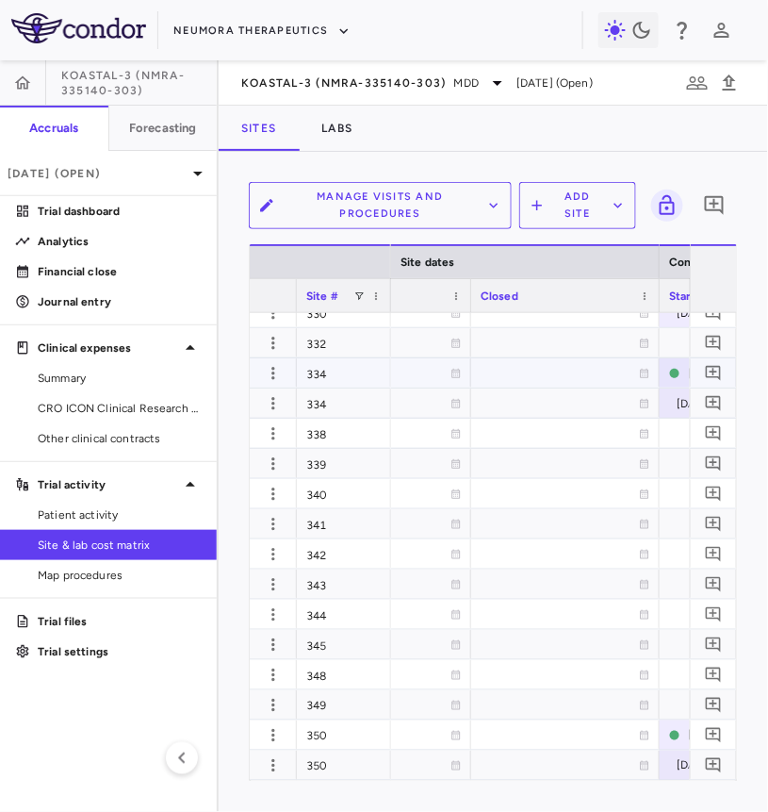
click at [553, 371] on div at bounding box center [566, 372] width 170 height 27
click at [545, 372] on div at bounding box center [566, 372] width 170 height 27
click at [537, 373] on input "**********" at bounding box center [548, 374] width 153 height 31
type input "**********"
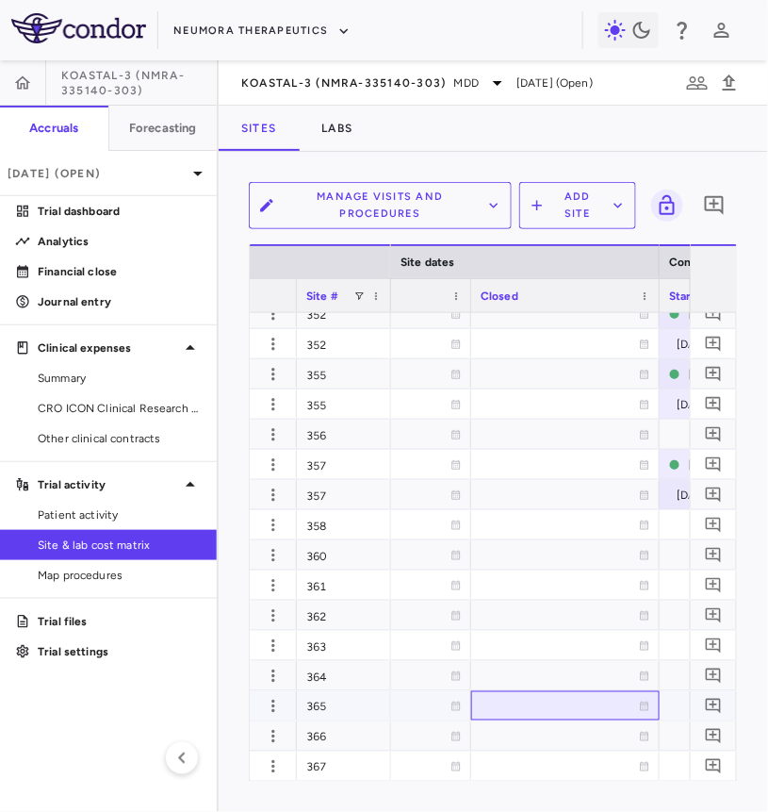
click at [517, 705] on div at bounding box center [566, 705] width 170 height 27
click at [586, 705] on input "**********" at bounding box center [548, 707] width 153 height 31
type input "**********"
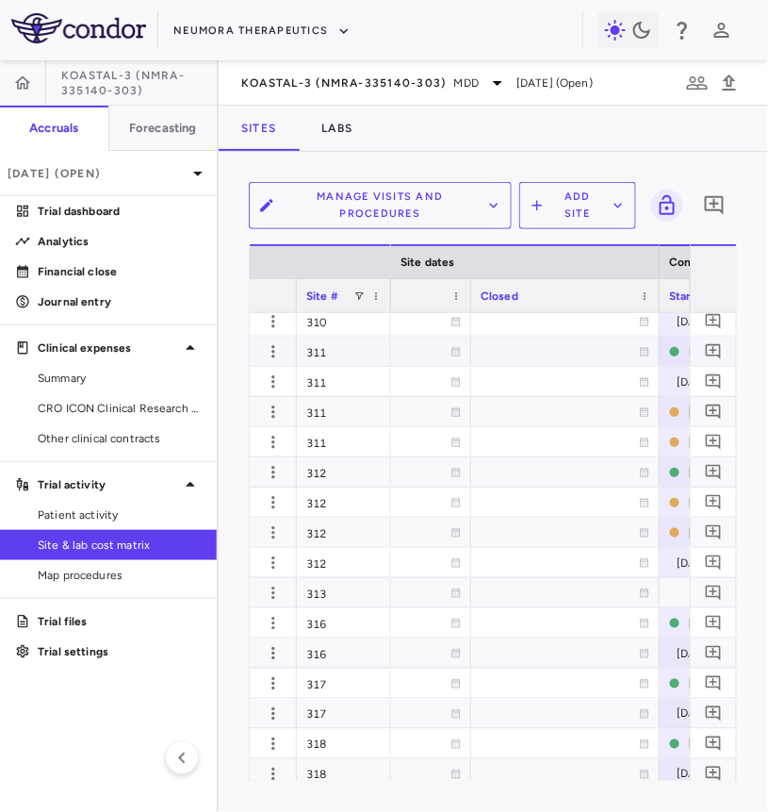
click at [579, 352] on div at bounding box center [566, 351] width 170 height 27
click at [550, 352] on input "**********" at bounding box center [548, 353] width 153 height 31
type input "**********"
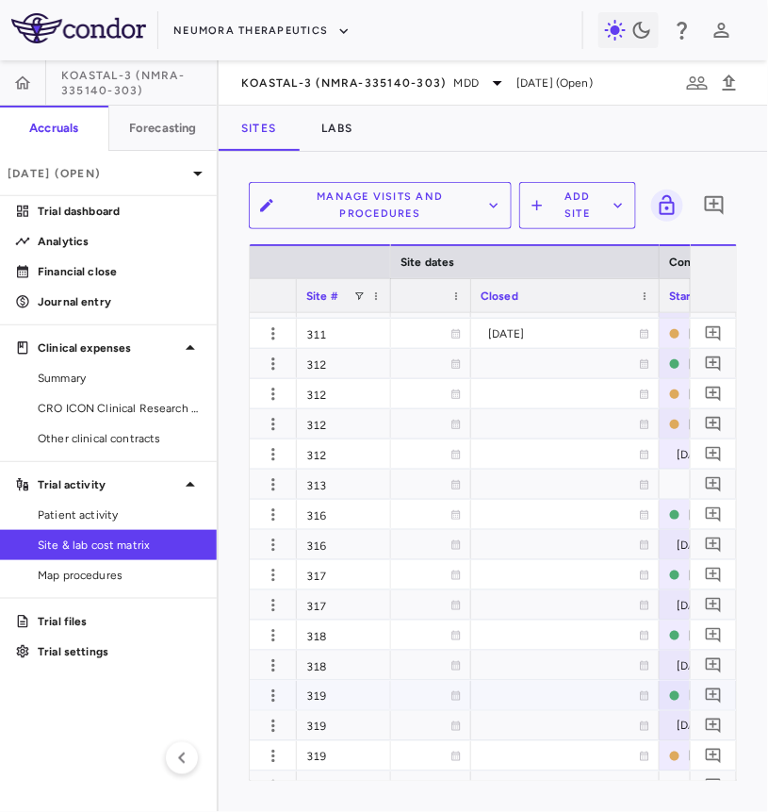
click at [522, 687] on div at bounding box center [566, 695] width 170 height 27
click at [585, 696] on input "**********" at bounding box center [548, 697] width 153 height 31
type input "**********"
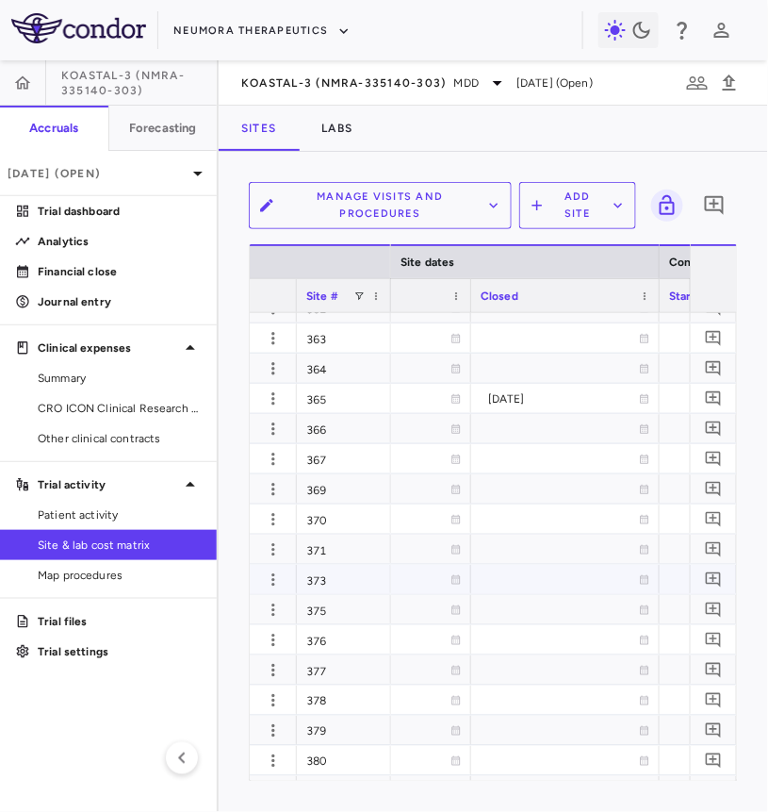
click at [584, 584] on div at bounding box center [566, 579] width 170 height 27
click at [580, 580] on input "**********" at bounding box center [548, 581] width 153 height 31
type input "**********"
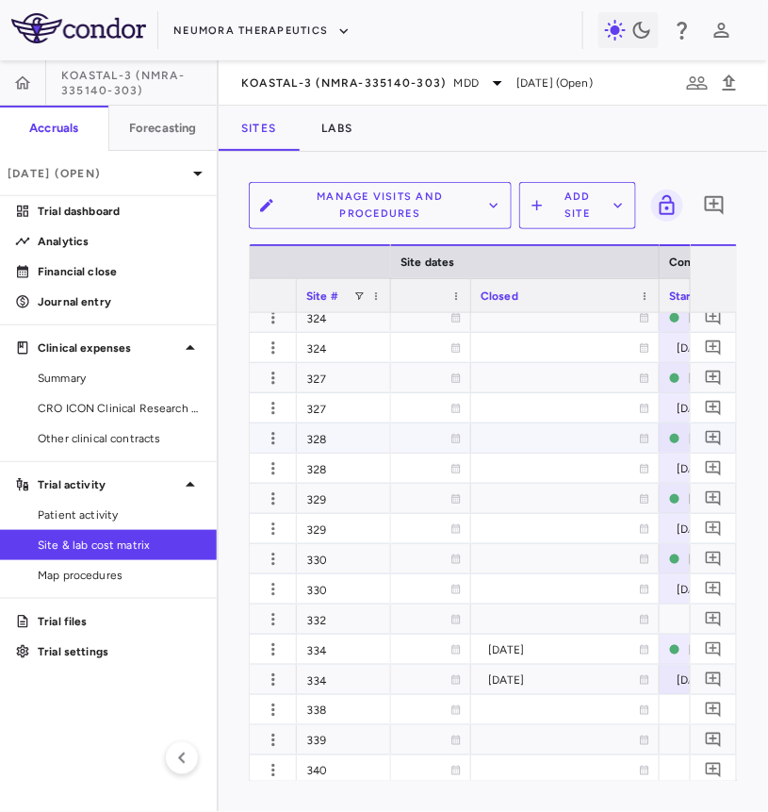
click at [540, 431] on div at bounding box center [566, 437] width 170 height 27
click at [588, 441] on input "**********" at bounding box center [548, 439] width 153 height 31
type input "**********"
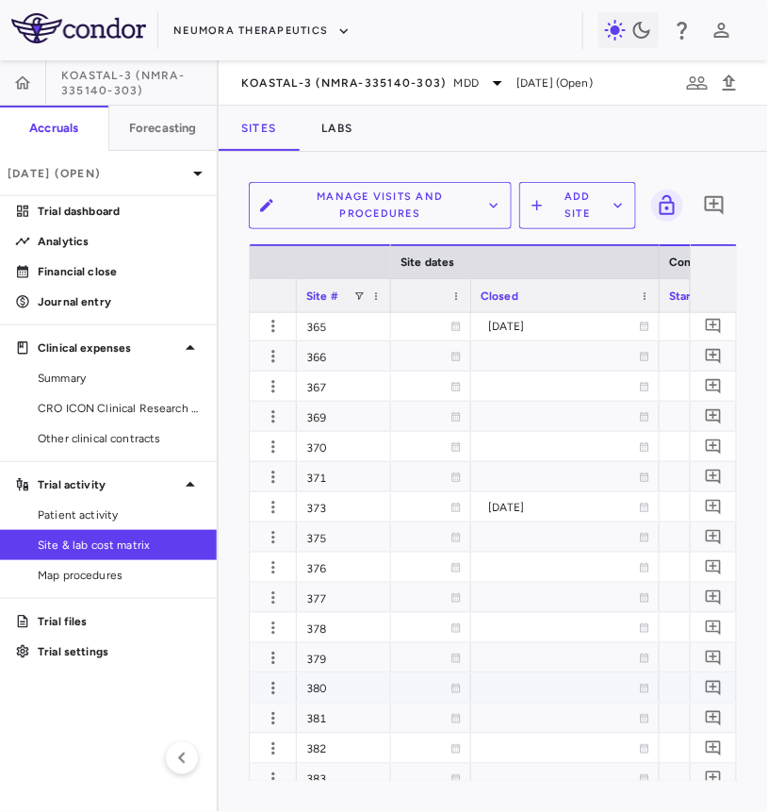
click at [535, 683] on div at bounding box center [566, 687] width 170 height 27
click at [554, 692] on input "**********" at bounding box center [548, 689] width 153 height 31
click at [584, 686] on input "**********" at bounding box center [548, 689] width 153 height 31
type input "**********"
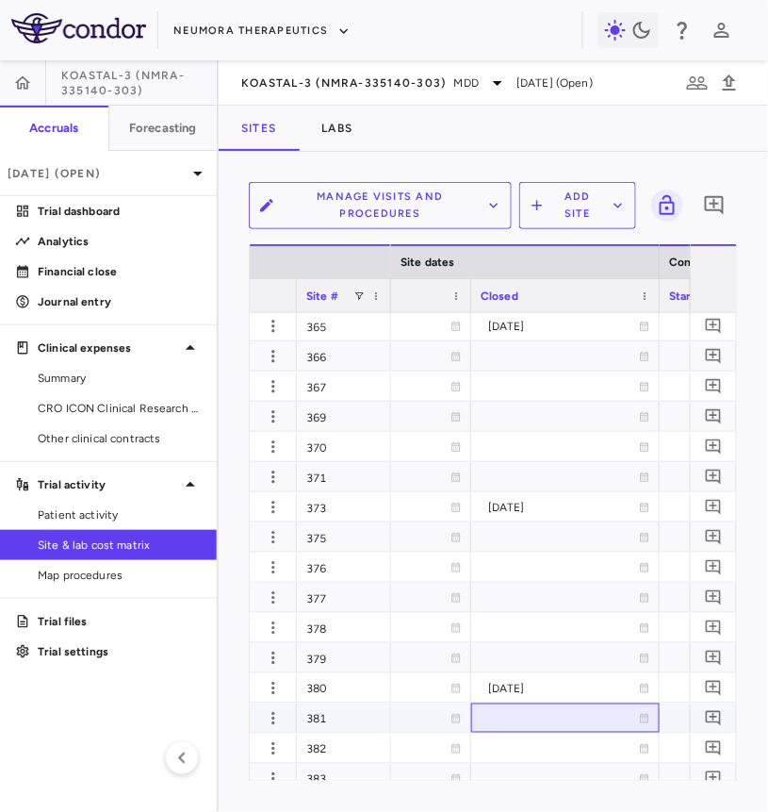
click at [549, 714] on div at bounding box center [566, 717] width 170 height 27
click at [582, 720] on input "**********" at bounding box center [548, 719] width 153 height 31
type input "**********"
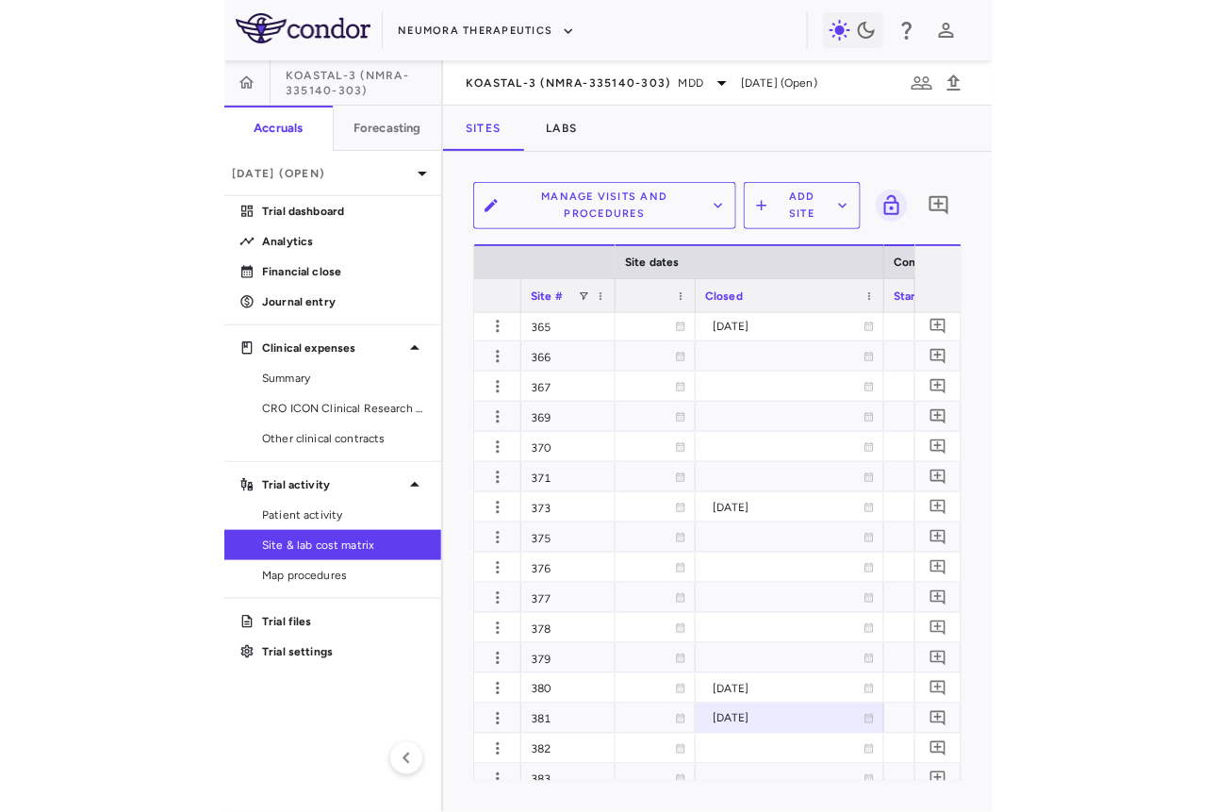
scroll to position [2487, 0]
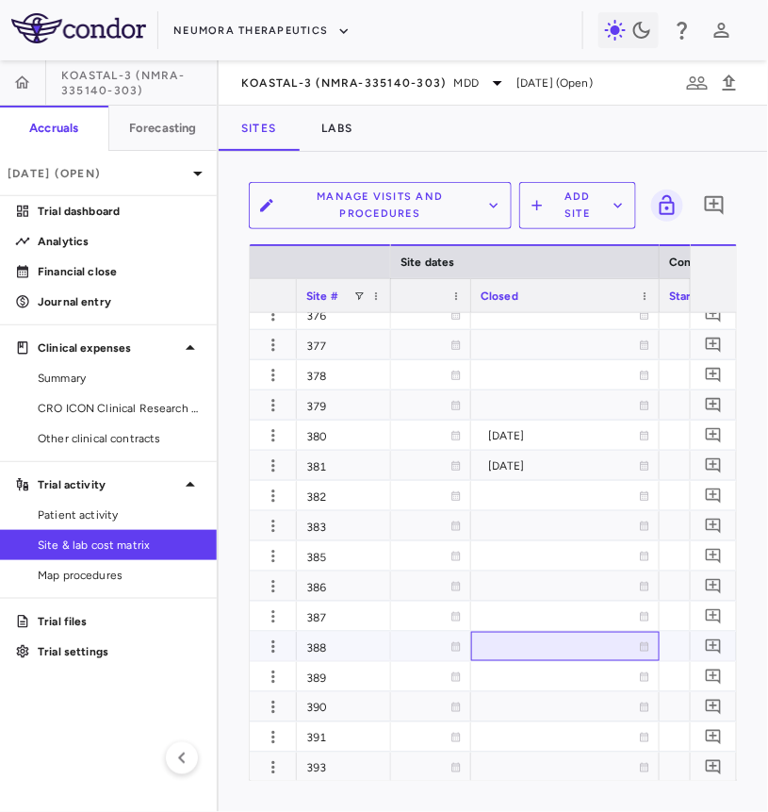
click at [537, 658] on div at bounding box center [566, 646] width 170 height 27
click at [587, 653] on input "**********" at bounding box center [548, 648] width 153 height 31
type input "**********"
click at [764, 355] on div "Manage Visits and Procedures Add Site 0 Press ENTER to sort. Press ALT DOWN to …" at bounding box center [494, 482] width 550 height 660
click at [732, 73] on icon "button" at bounding box center [730, 83] width 23 height 23
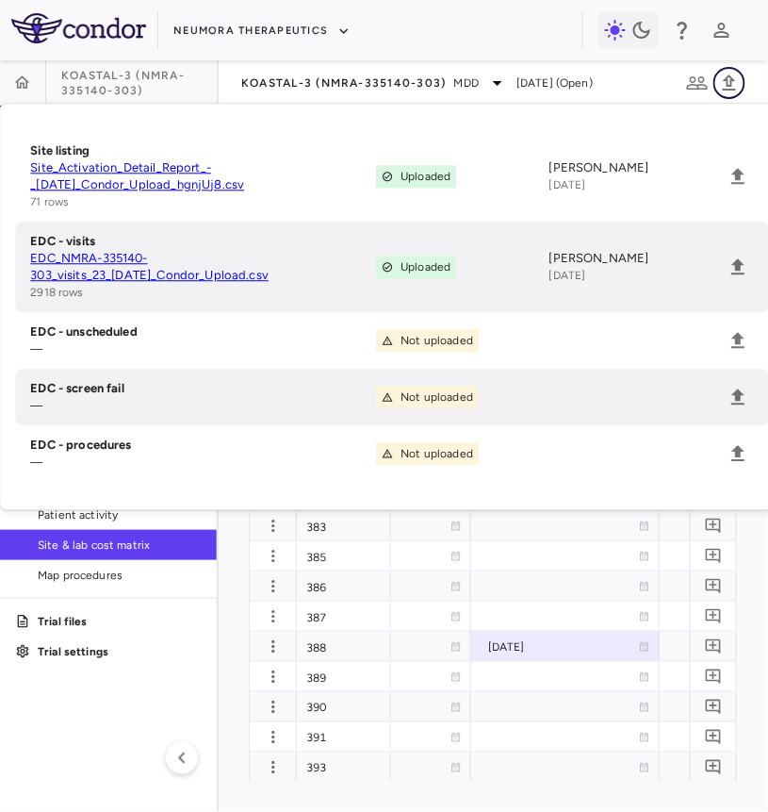
click at [737, 77] on icon "button" at bounding box center [730, 83] width 23 height 23
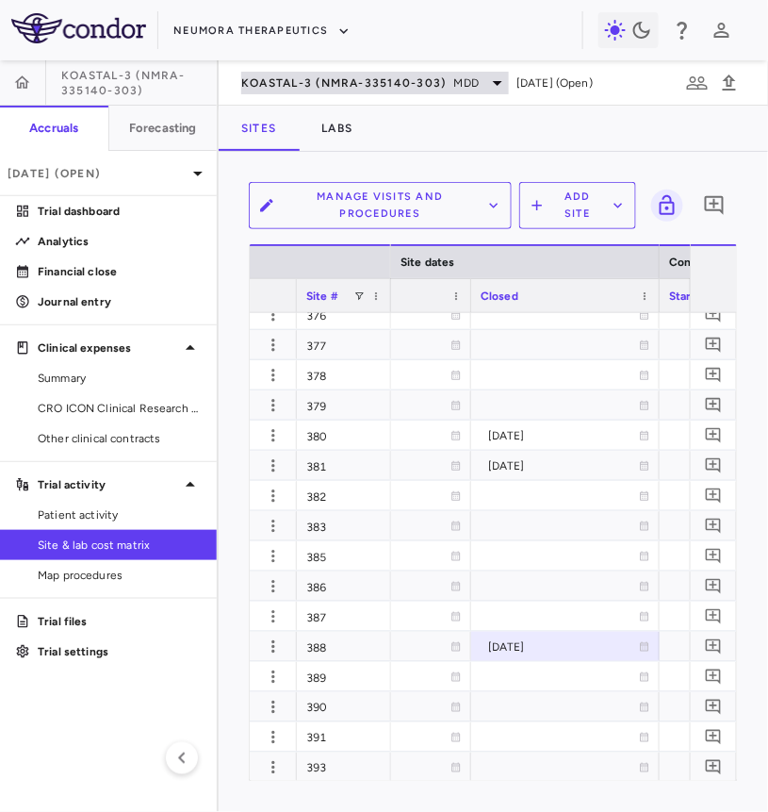
click at [322, 71] on div "KOASTAL-3 (NMRA-335140-303) MDD [DATE] (Open)" at bounding box center [494, 82] width 550 height 45
click at [322, 72] on div "KOASTAL-3 (NMRA-335140-303) MDD" at bounding box center [375, 83] width 268 height 23
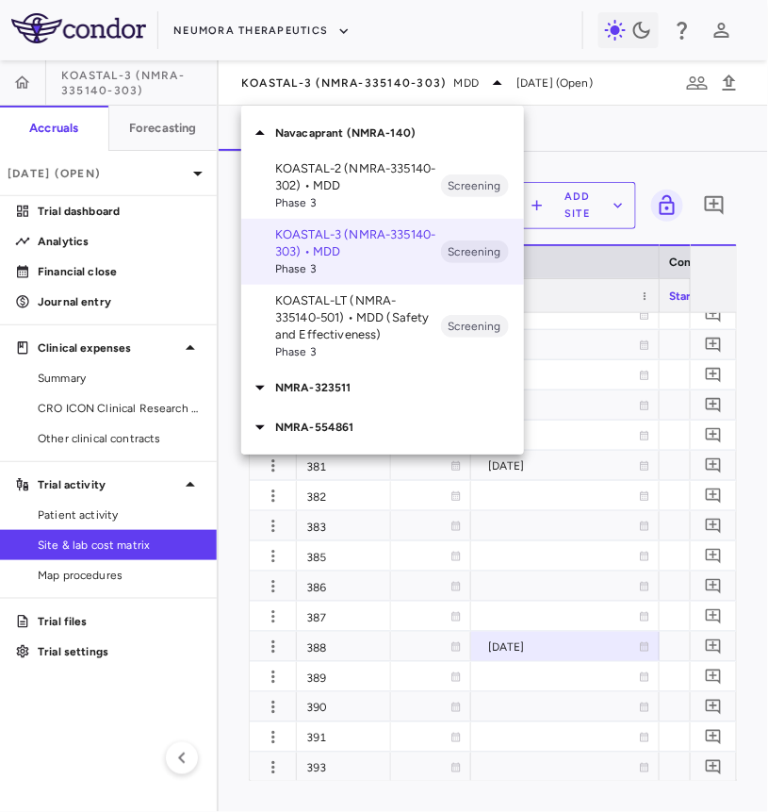
click at [333, 389] on p "NMRA-323511" at bounding box center [399, 387] width 249 height 17
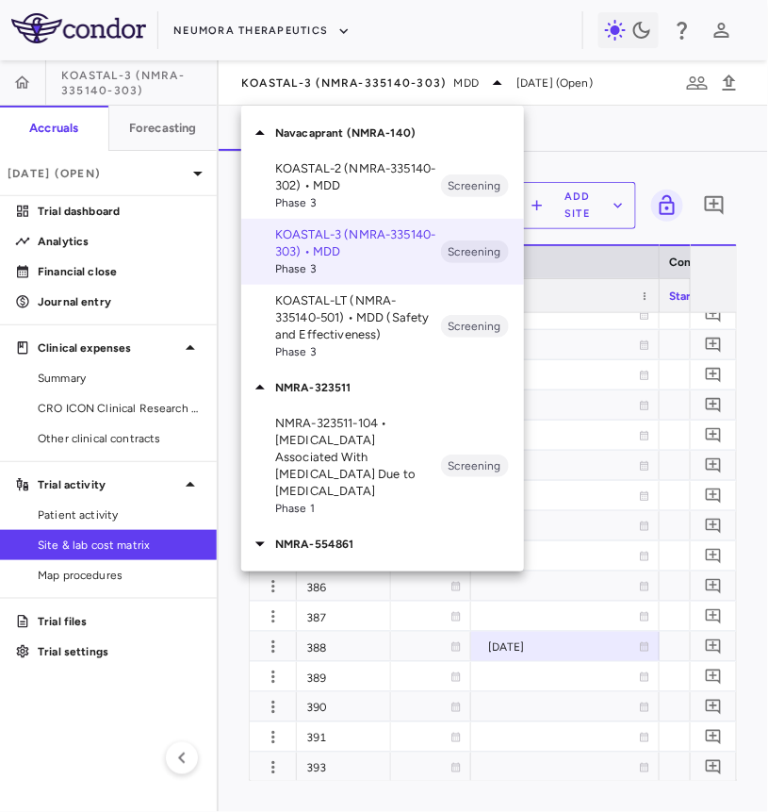
click at [338, 450] on p "NMRA-323511-104 • [MEDICAL_DATA] Associated With [MEDICAL_DATA] Due to [MEDICAL…" at bounding box center [358, 457] width 166 height 85
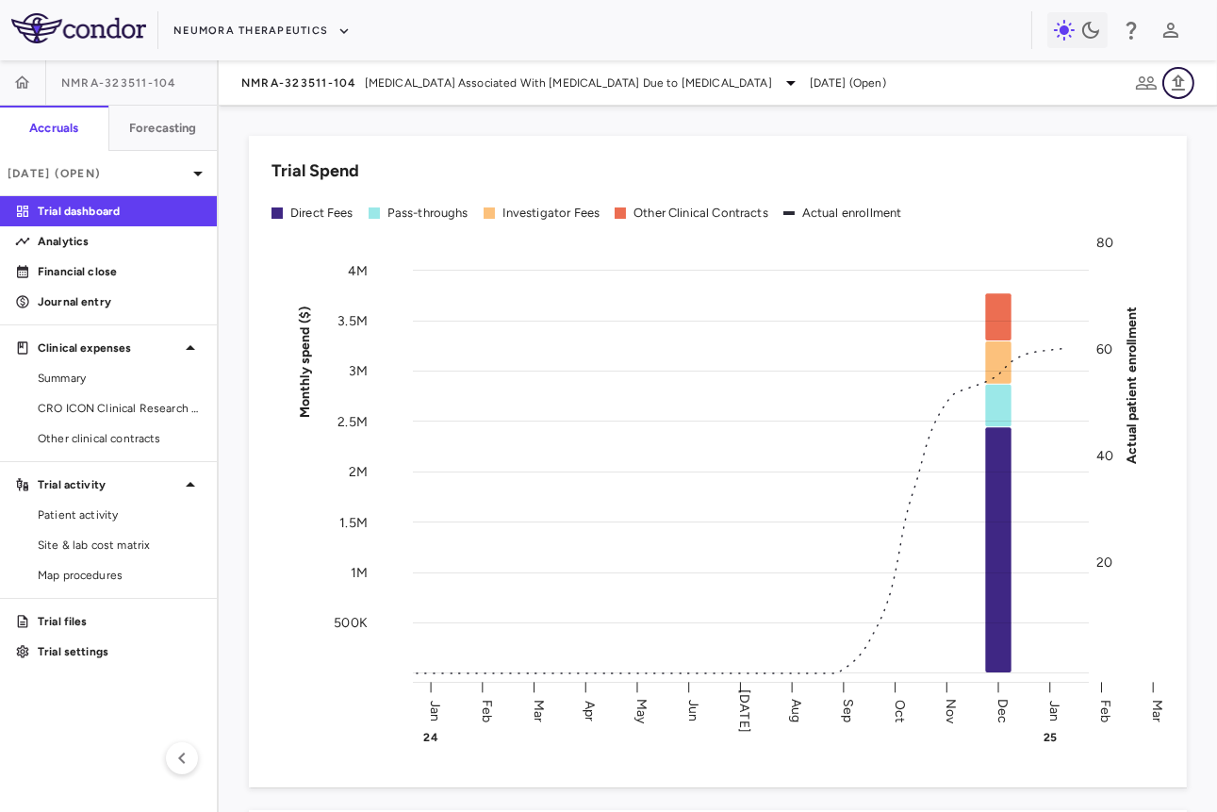
click at [768, 85] on icon "button" at bounding box center [1178, 83] width 23 height 23
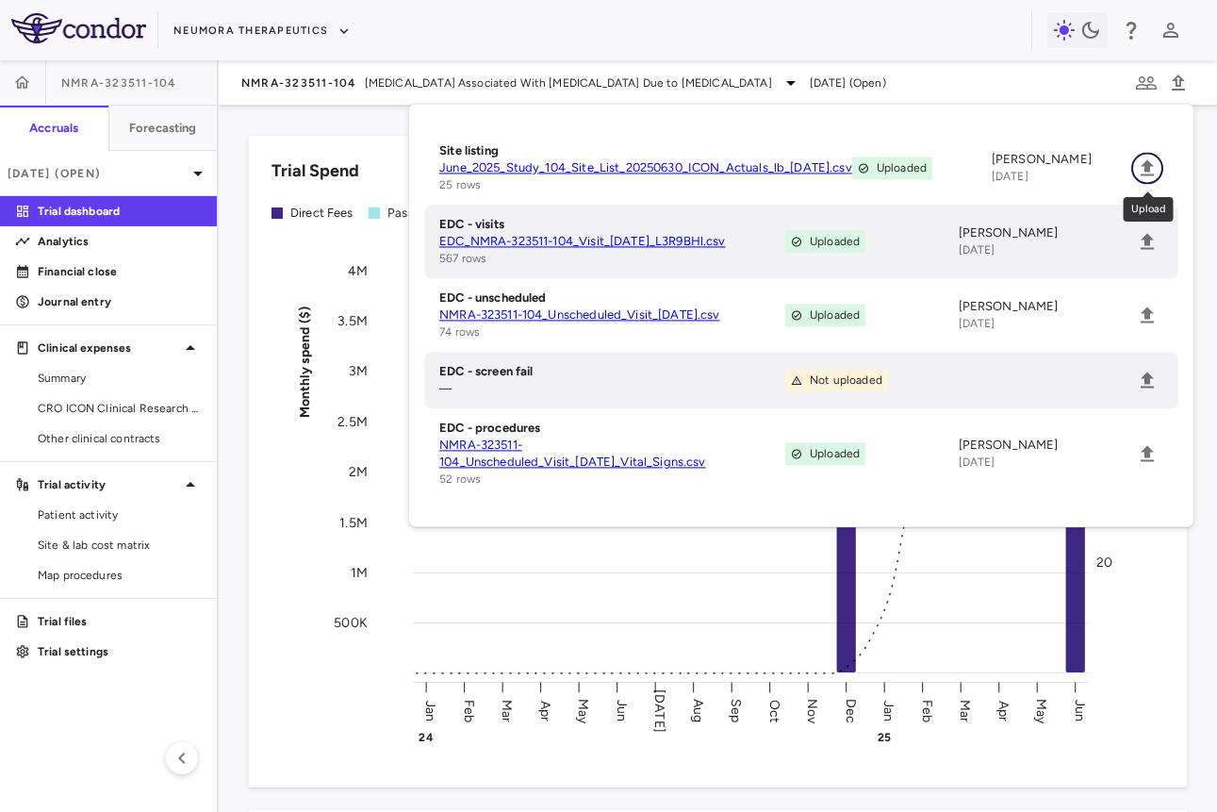
click at [768, 157] on icon "Upload" at bounding box center [1147, 168] width 23 height 23
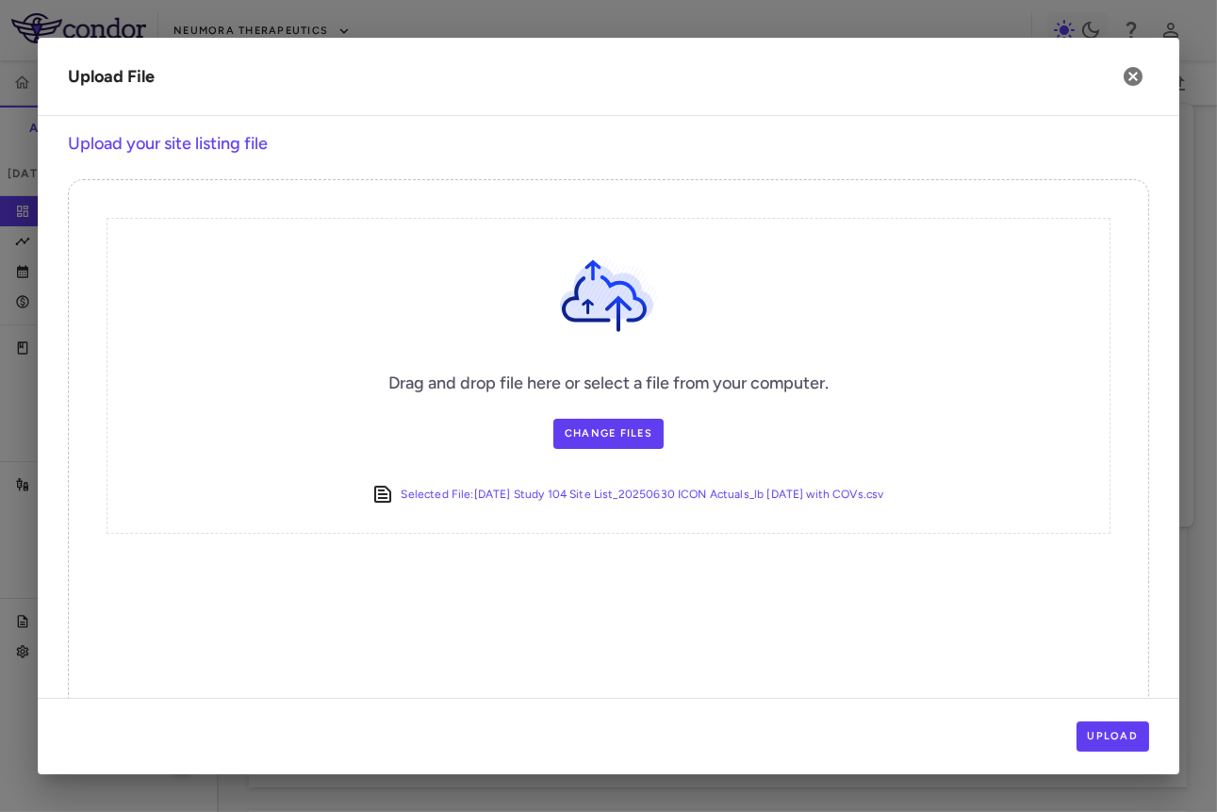
click at [768, 754] on div "Upload" at bounding box center [609, 736] width 1142 height 76
click at [768, 738] on button "Upload" at bounding box center [1114, 736] width 74 height 30
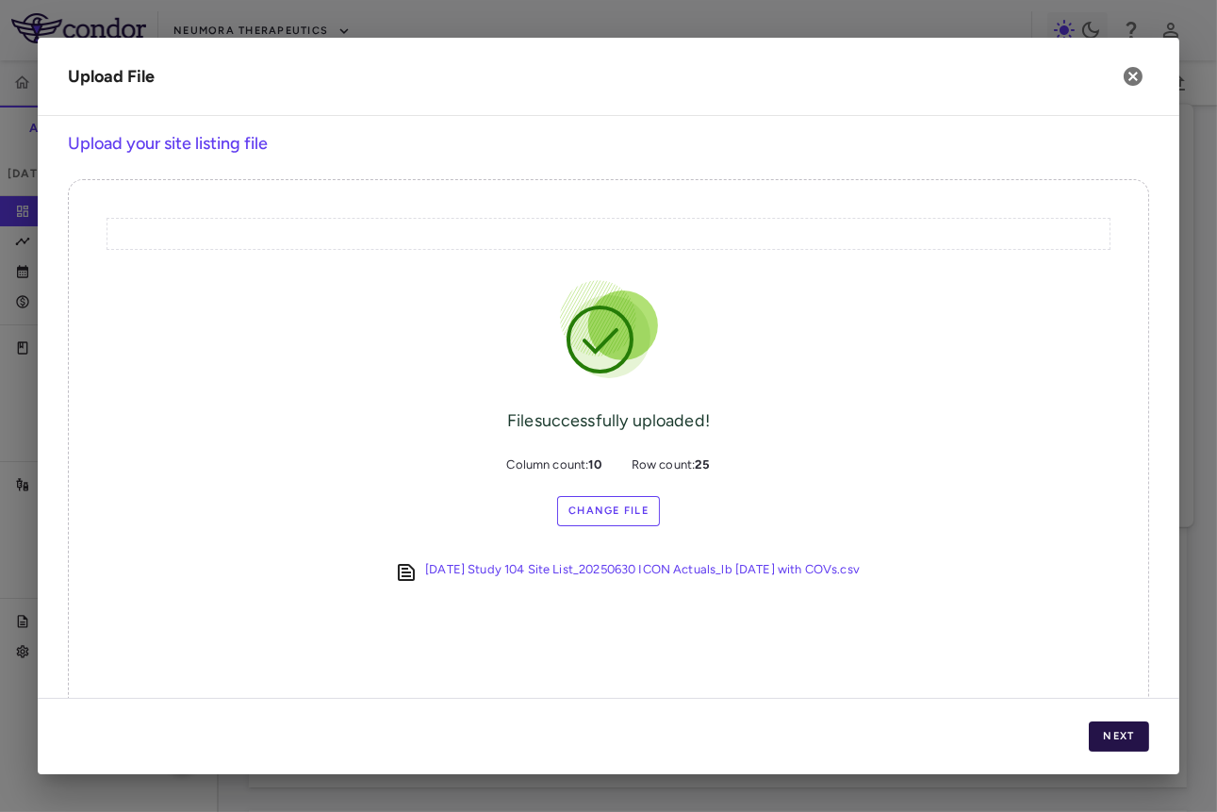
click at [768, 738] on button "Next" at bounding box center [1119, 736] width 60 height 30
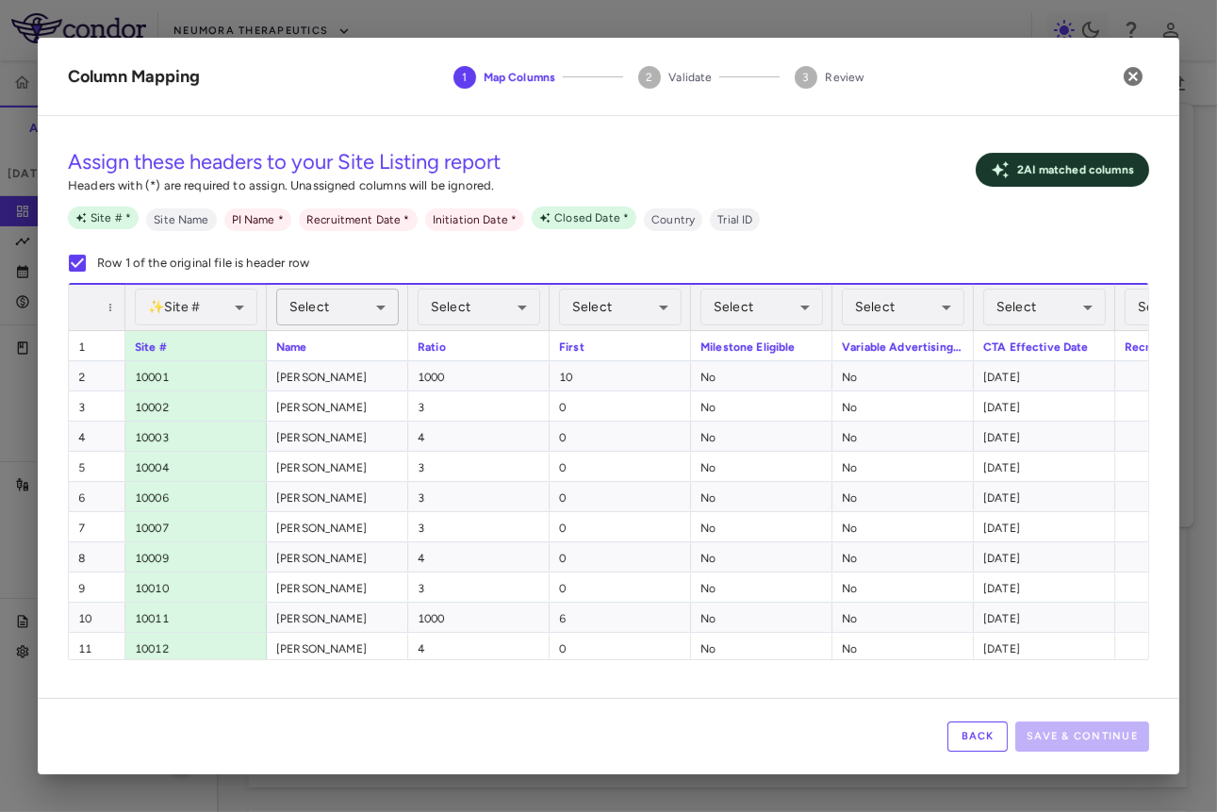
click at [367, 307] on body "Skip to sidebar Skip to main content Neumora Therapeutics NMRA-323511-104 Accru…" at bounding box center [608, 406] width 1217 height 812
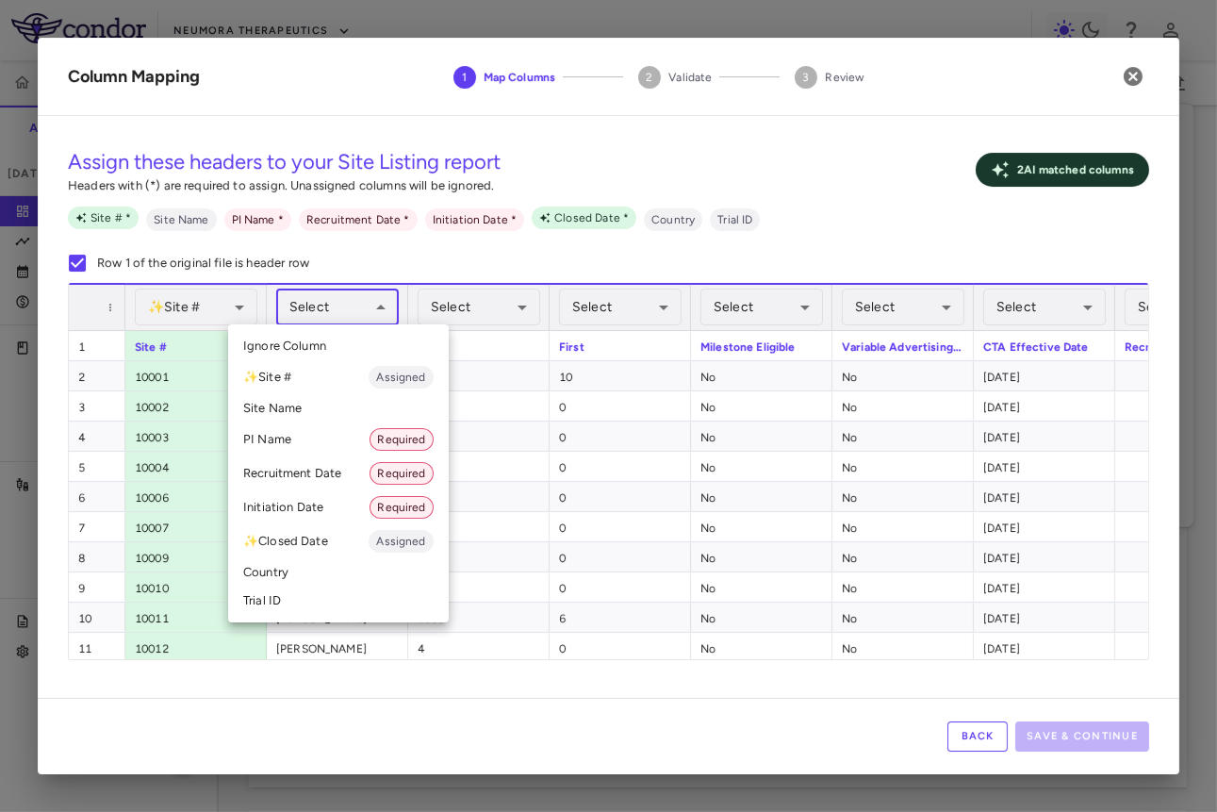
click at [322, 447] on li "PI Name Required" at bounding box center [338, 439] width 221 height 34
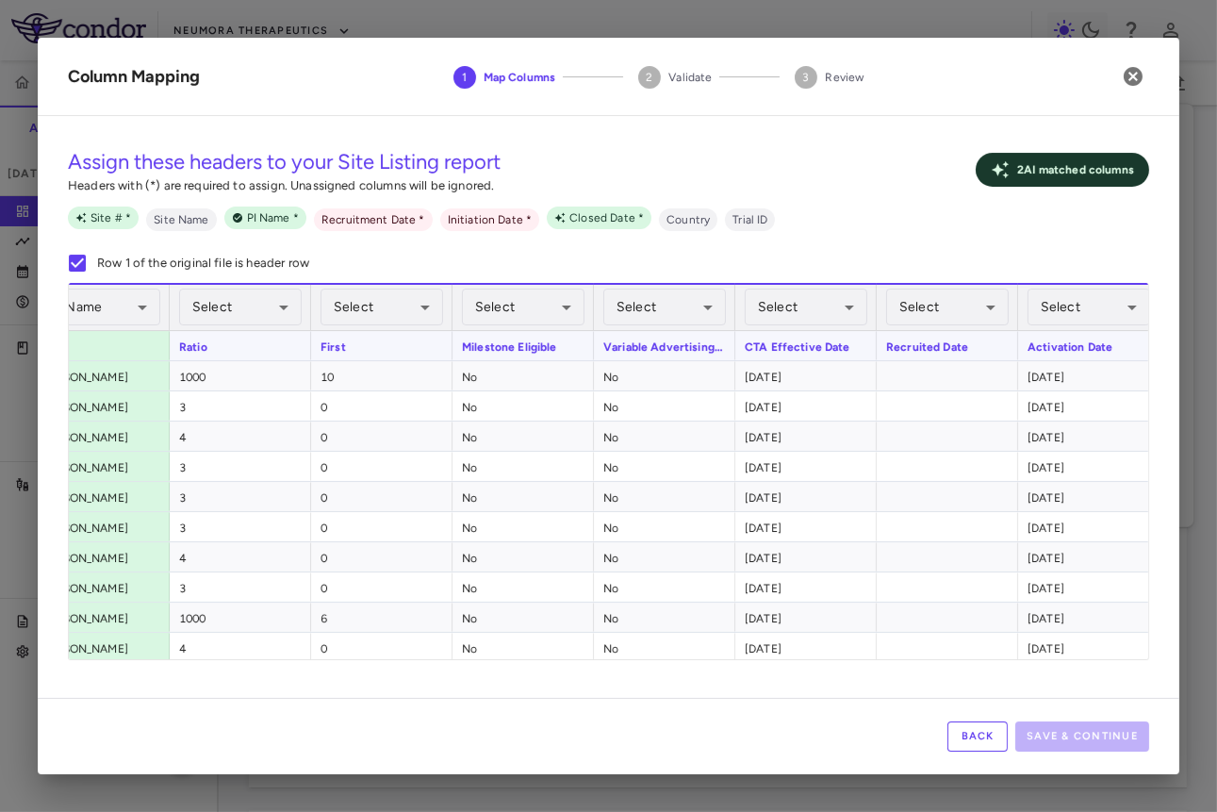
scroll to position [0, 389]
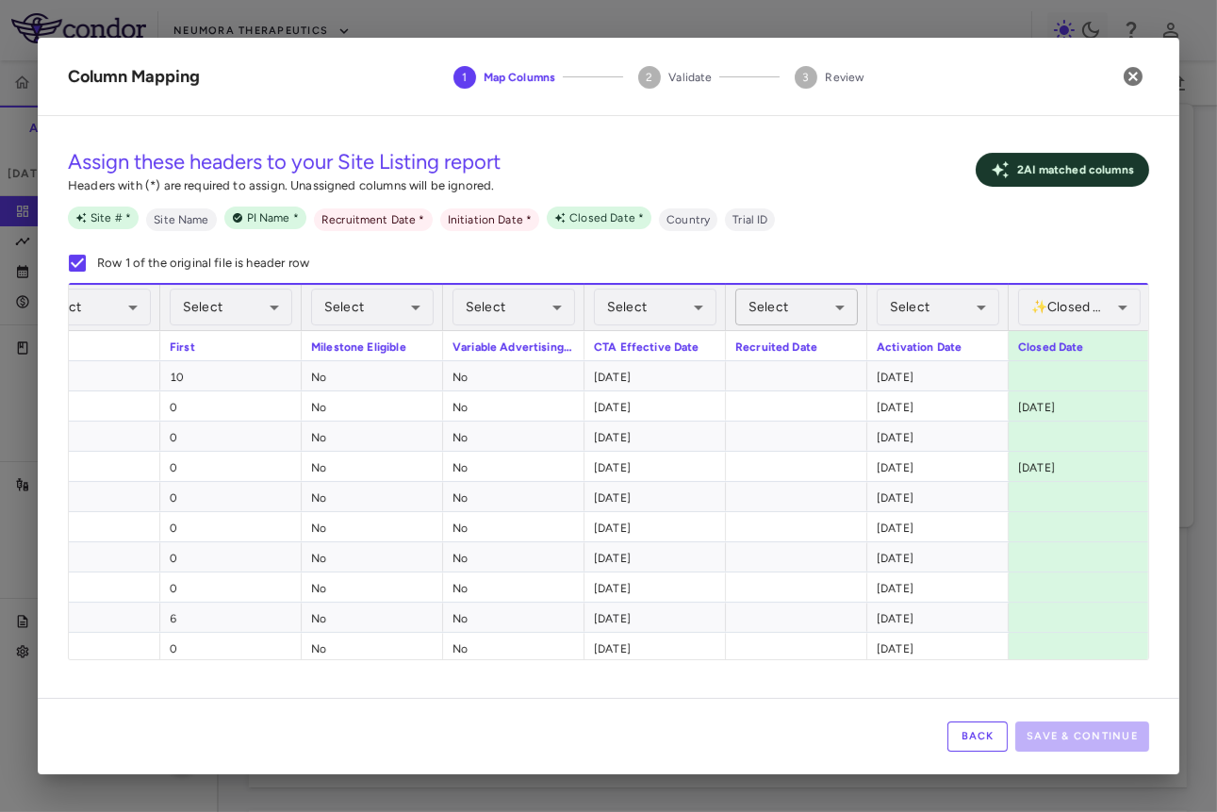
click at [768, 305] on body "Skip to sidebar Skip to main content Neumora Therapeutics NMRA-323511-104 Accru…" at bounding box center [608, 406] width 1217 height 812
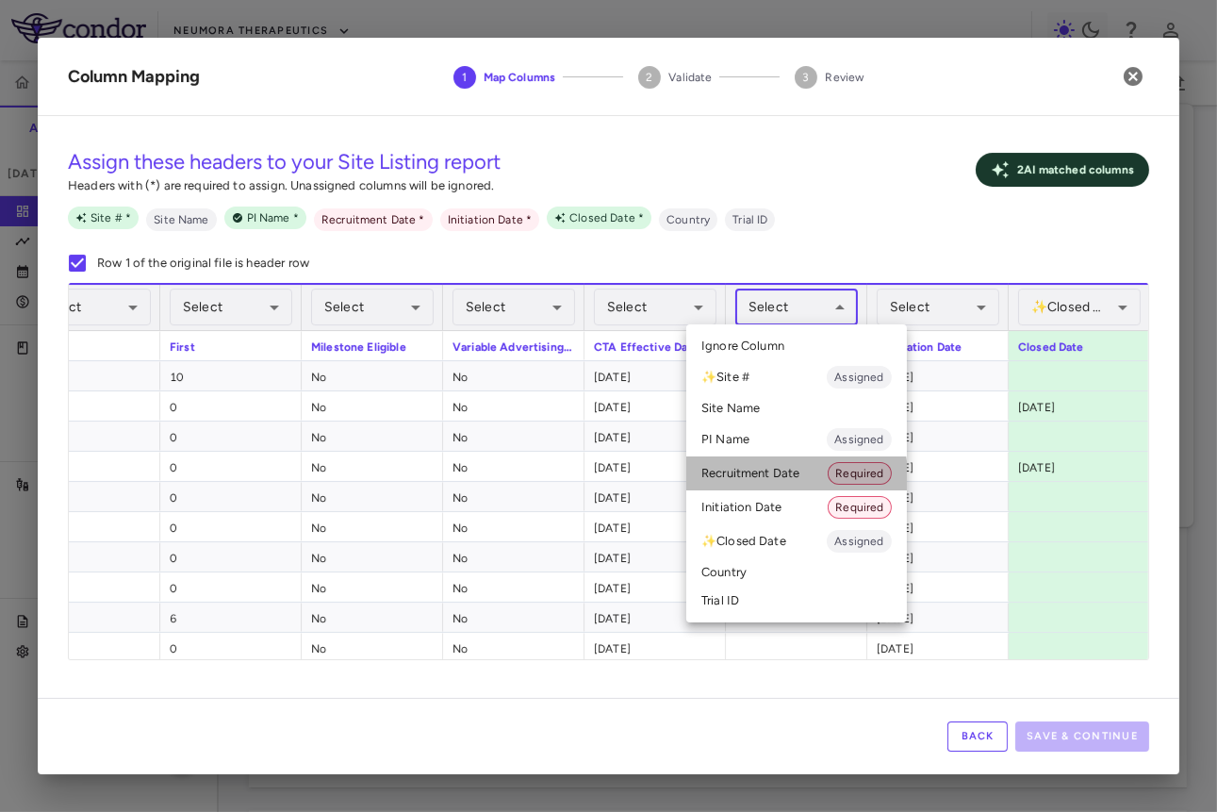
click at [764, 477] on li "Recruitment Date Required" at bounding box center [796, 473] width 221 height 34
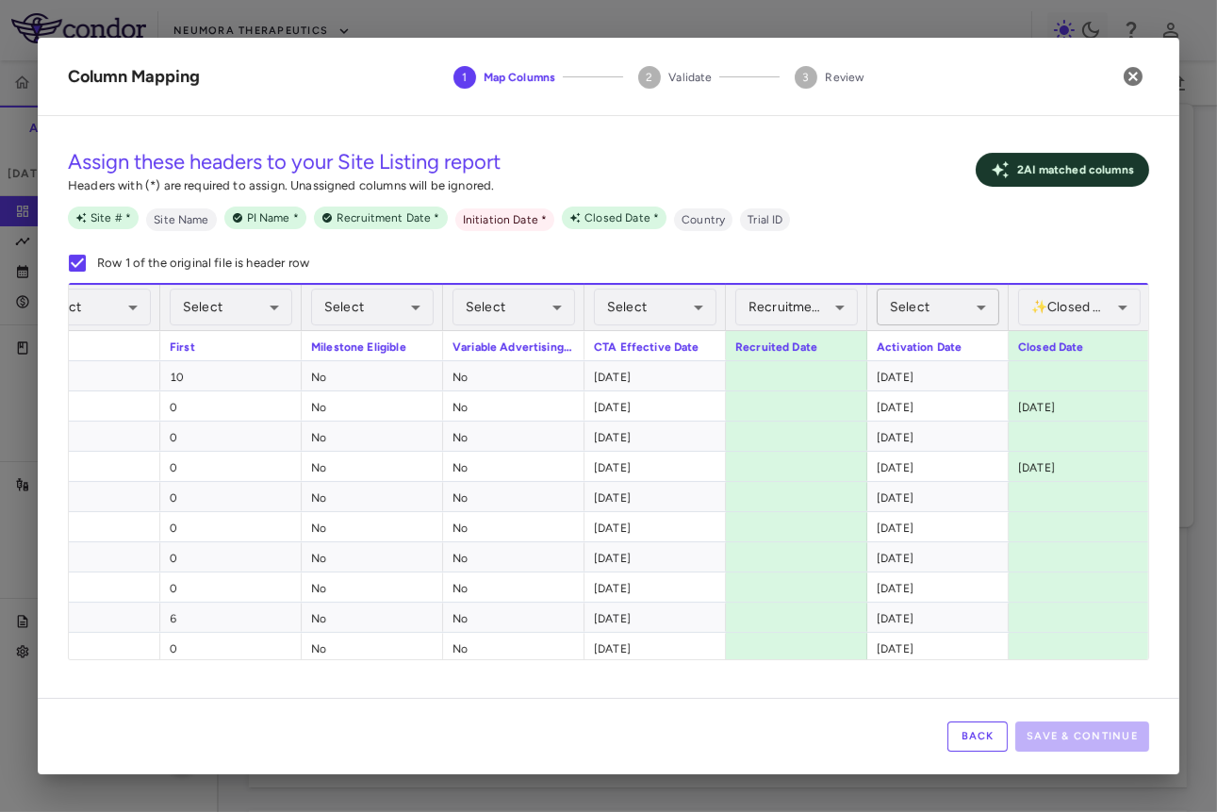
click at [768, 299] on body "Skip to sidebar Skip to main content Neumora Therapeutics NMRA-323511-104 Accru…" at bounding box center [608, 406] width 1217 height 812
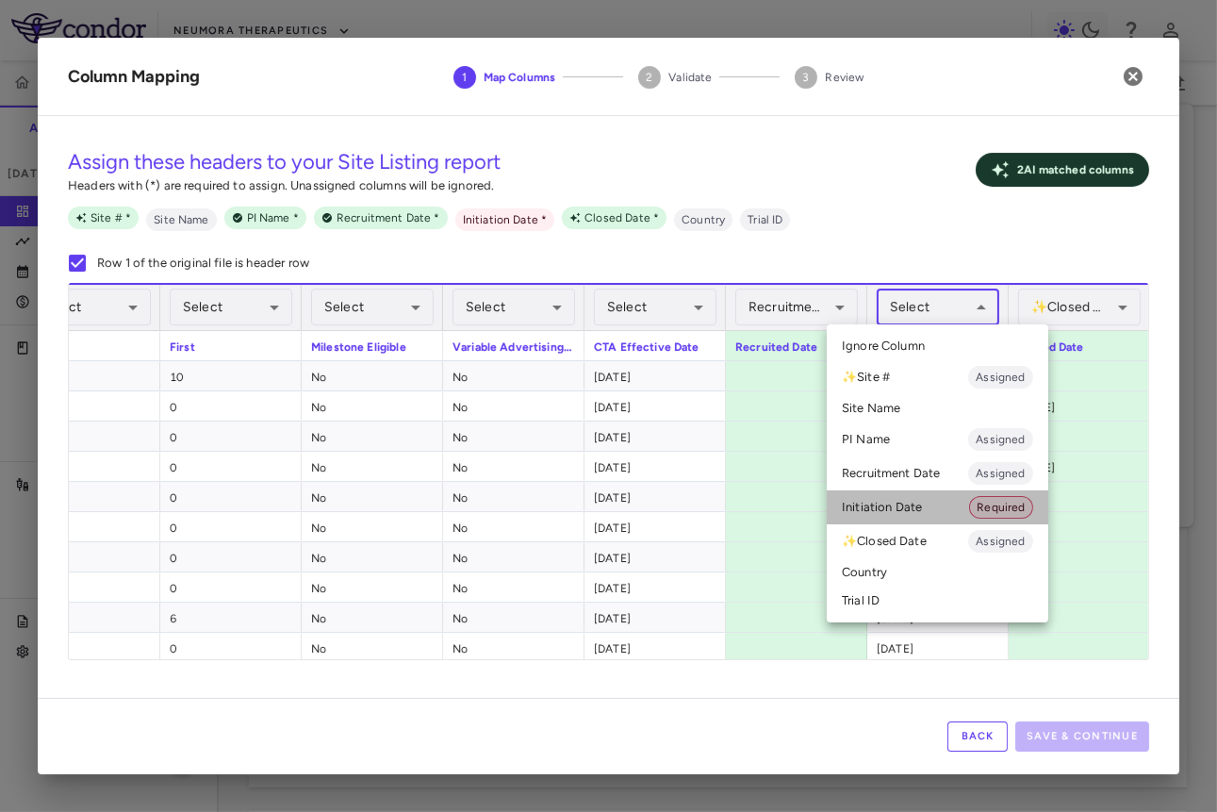
click at [768, 504] on li "Initiation Date Required" at bounding box center [938, 507] width 222 height 34
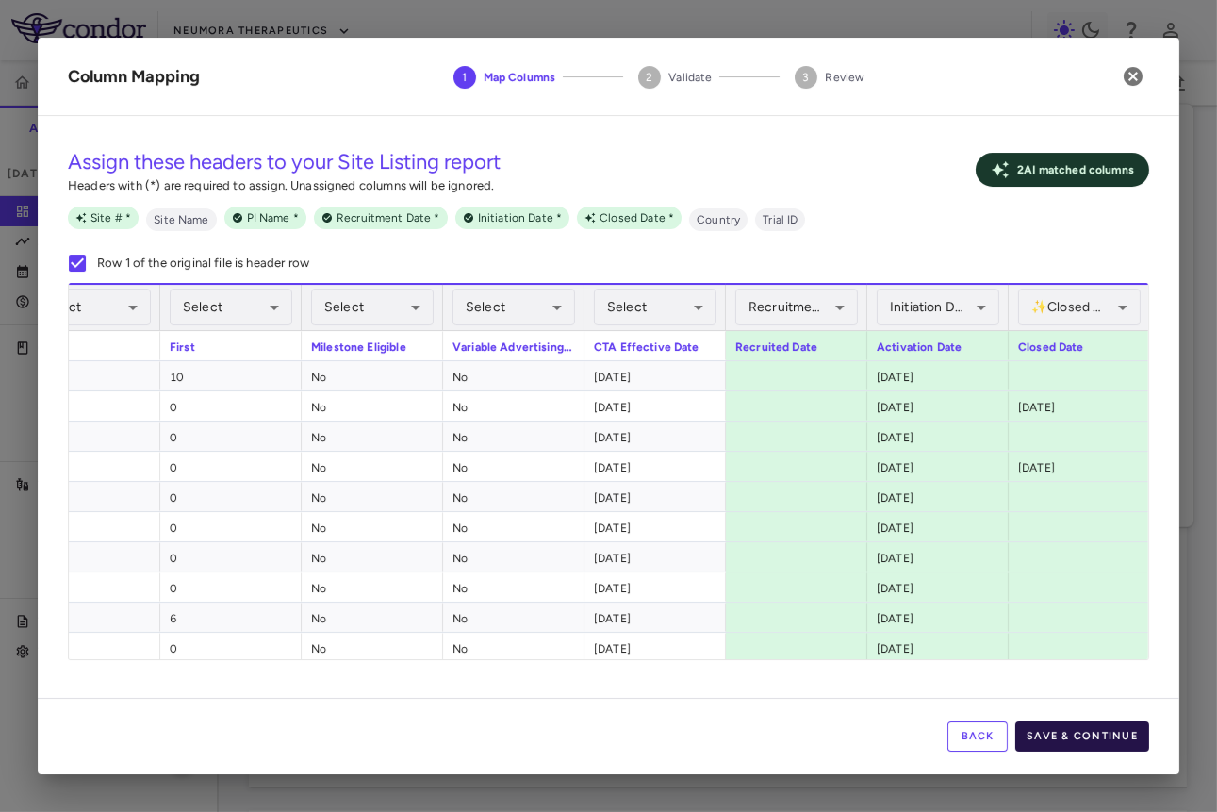
click at [768, 735] on button "Save & Continue" at bounding box center [1083, 736] width 134 height 30
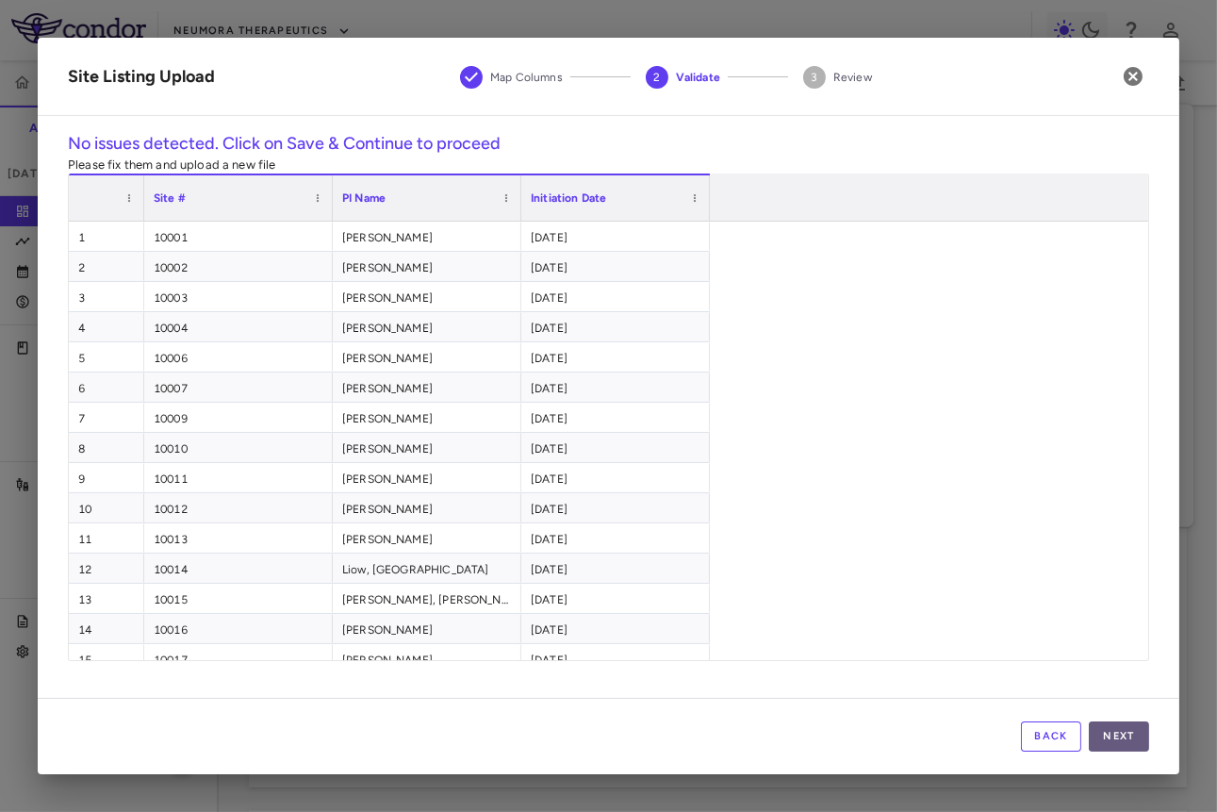
click at [768, 744] on button "Next" at bounding box center [1119, 736] width 60 height 30
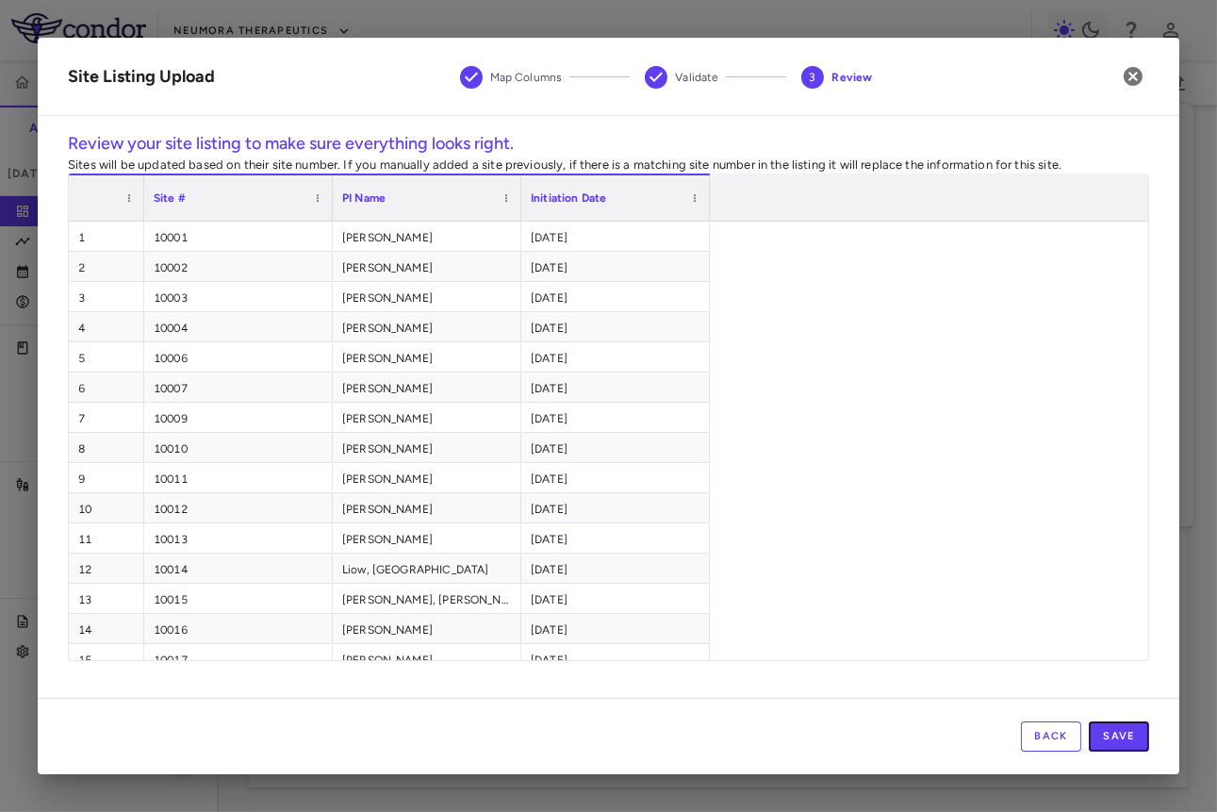
click at [768, 744] on button "Save" at bounding box center [1119, 736] width 60 height 30
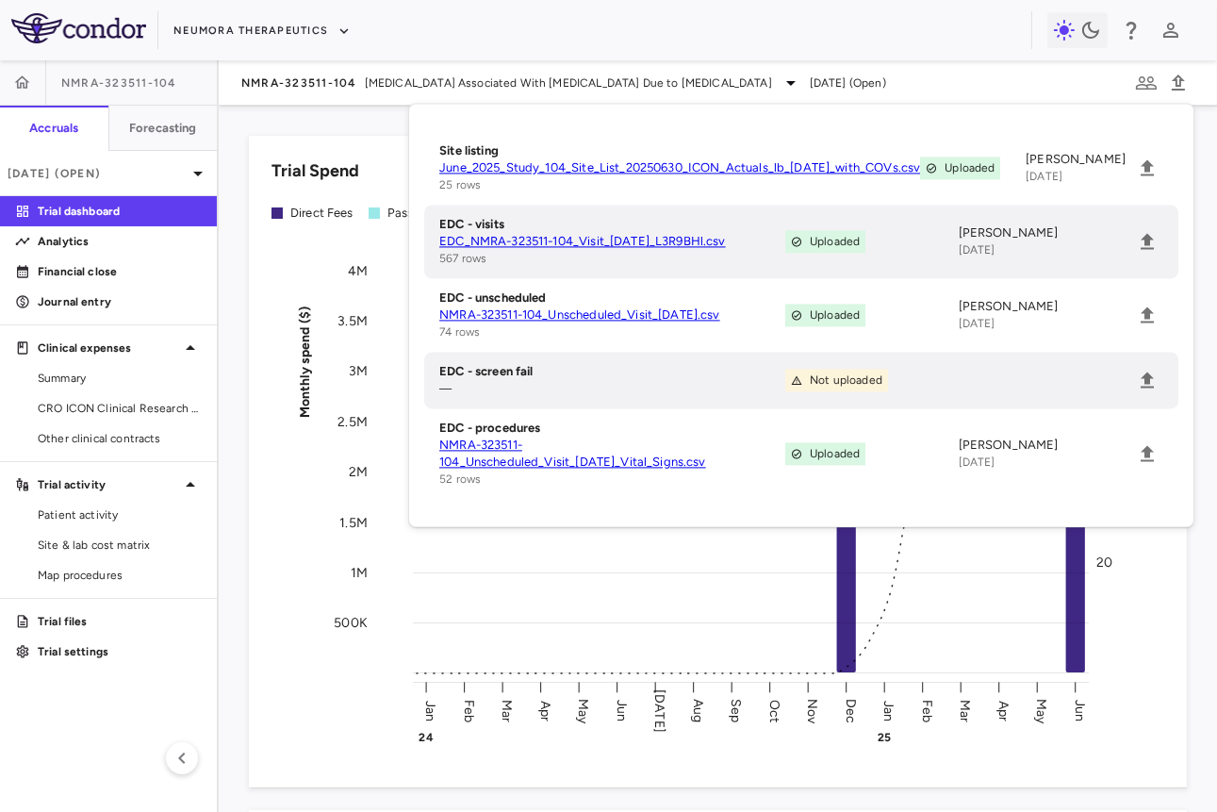
click at [768, 480] on div "Trial Spend Direct Fees Pass-throughs Investigator Fees Other Clinical Contract…" at bounding box center [718, 459] width 999 height 706
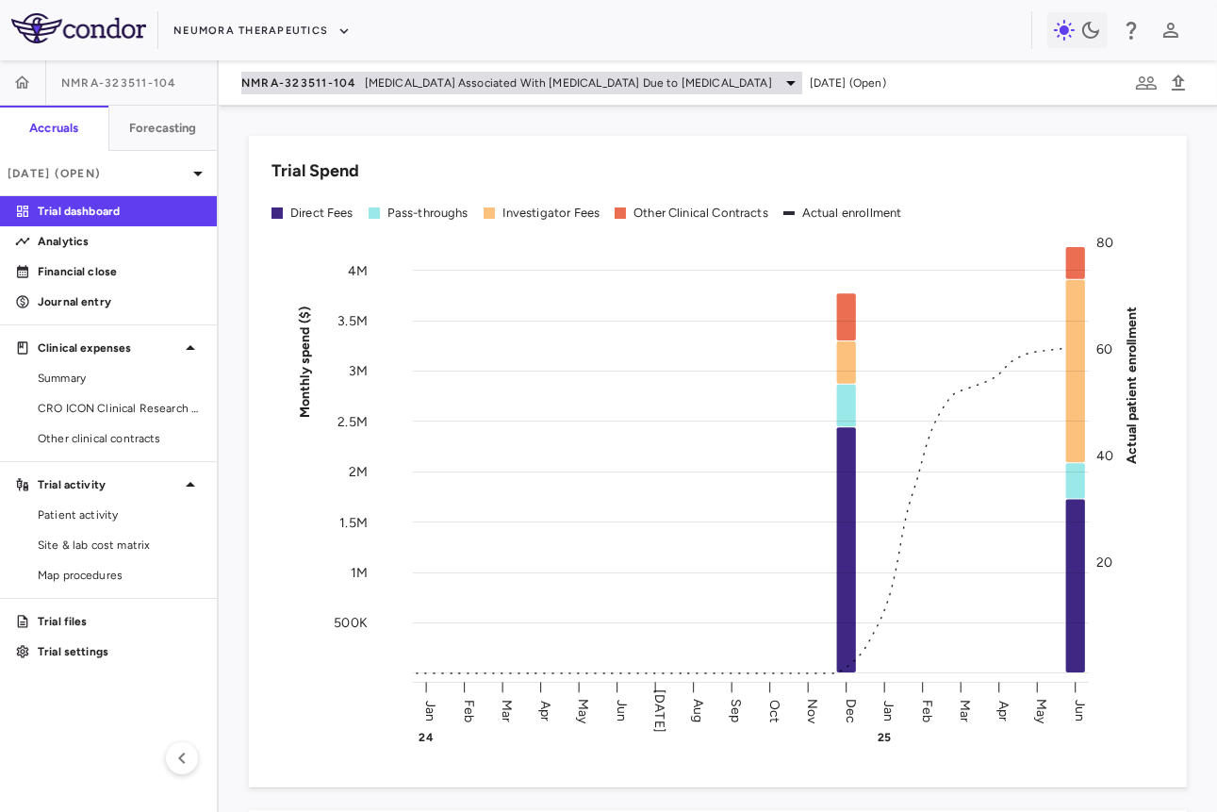
click at [487, 84] on span "[MEDICAL_DATA] Associated With [MEDICAL_DATA] Due to [MEDICAL_DATA]" at bounding box center [568, 82] width 407 height 17
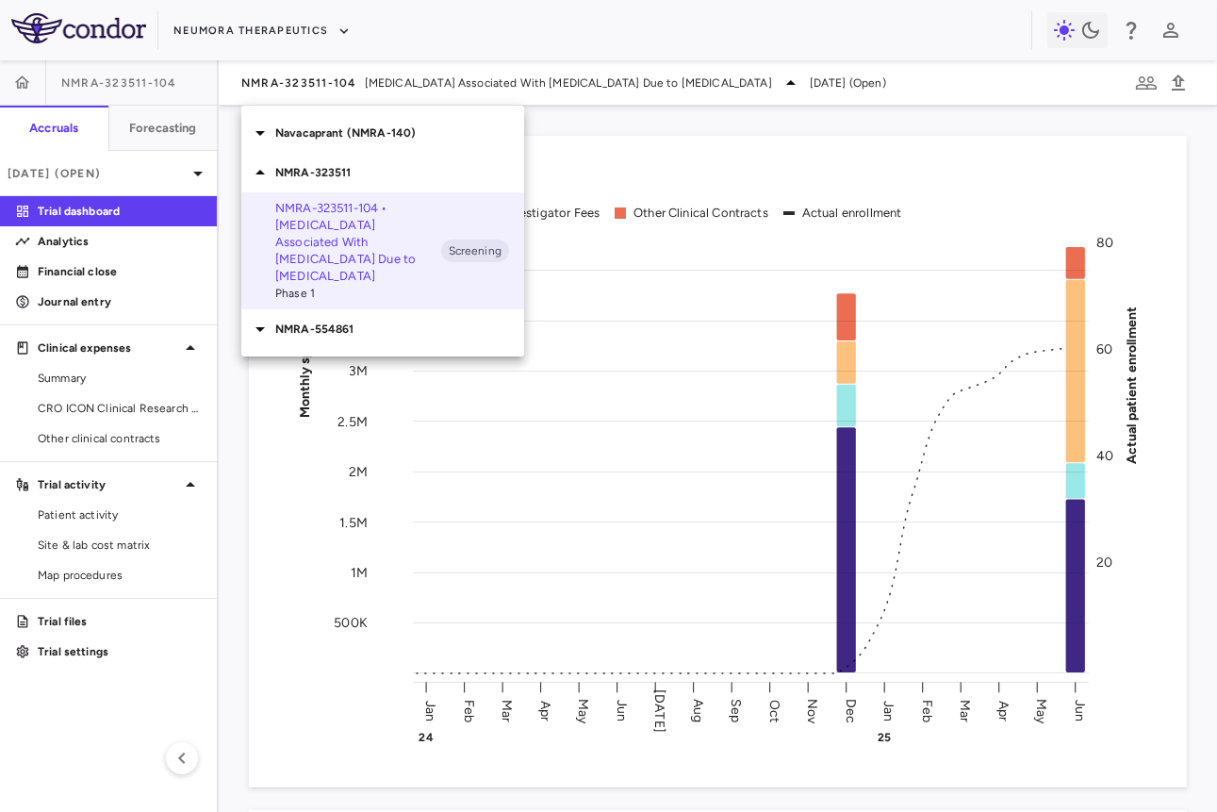
click at [118, 539] on div at bounding box center [608, 406] width 1217 height 812
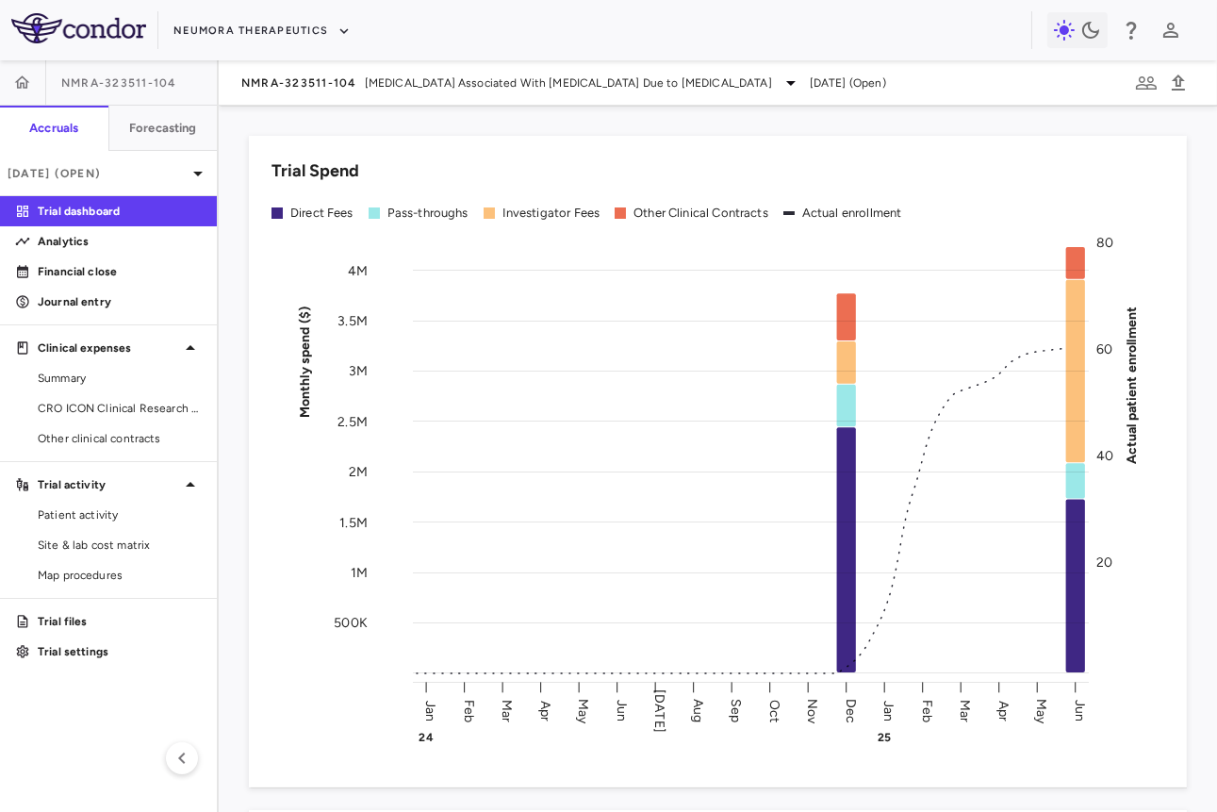
click at [97, 539] on div "Navacaprant (NMRA-140) NMRA-323511 NMRA-323511-104 • Agitation Associated With …" at bounding box center [608, 406] width 1217 height 812
click at [93, 541] on span "Site & lab cost matrix" at bounding box center [120, 545] width 164 height 17
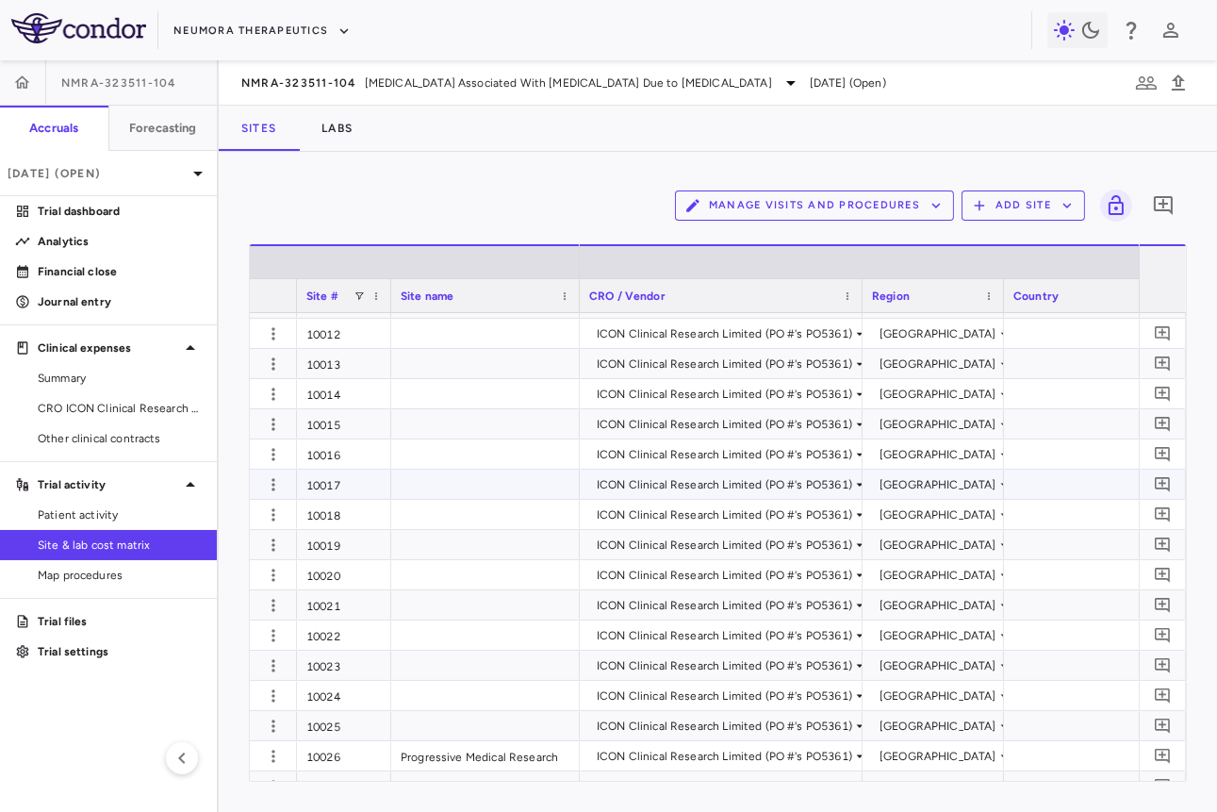
scroll to position [316, 0]
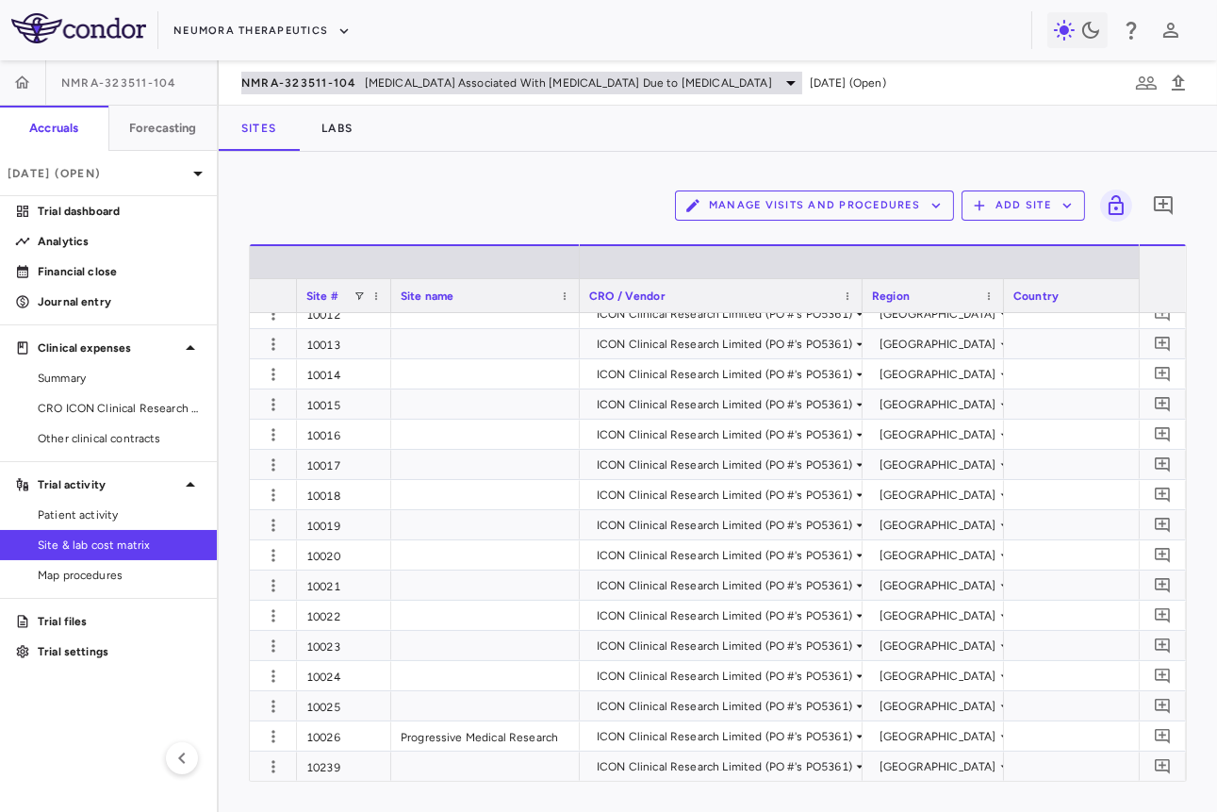
click at [368, 82] on span "[MEDICAL_DATA] Associated With [MEDICAL_DATA] Due to [MEDICAL_DATA]" at bounding box center [568, 82] width 407 height 17
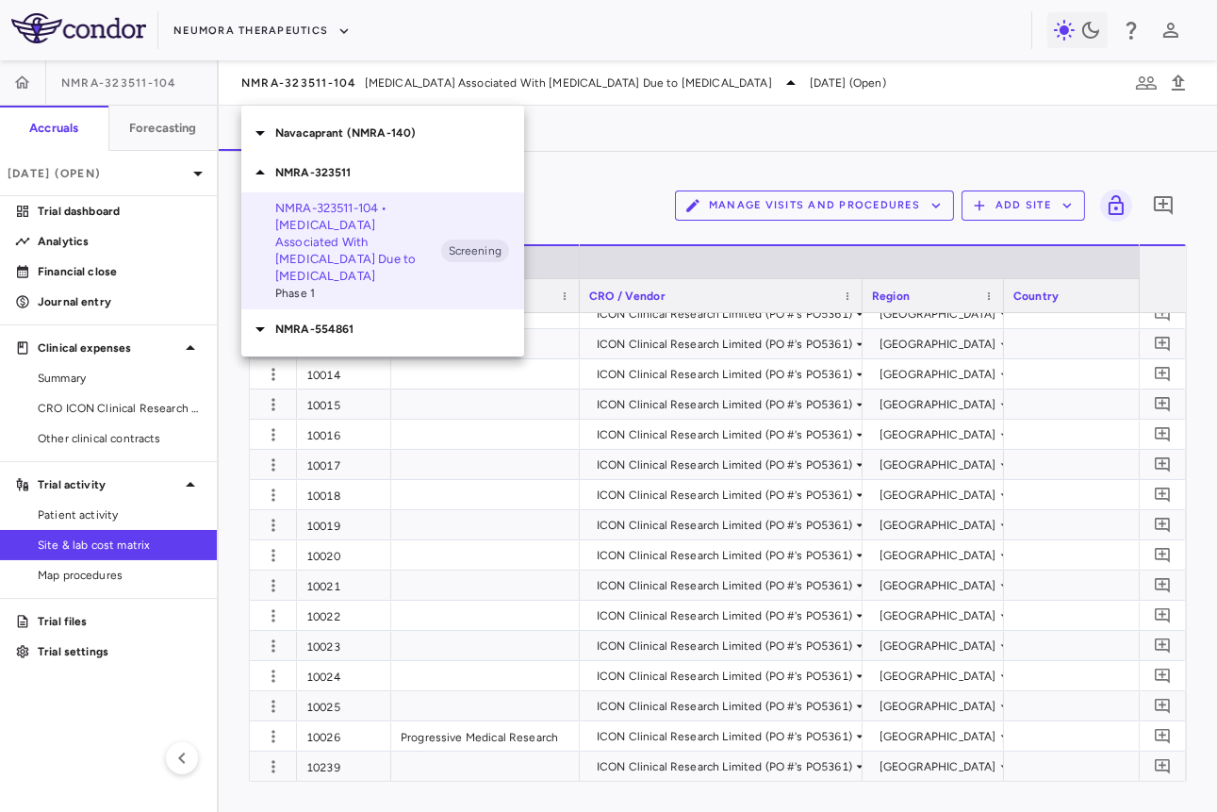
click at [346, 321] on p "NMRA-554861" at bounding box center [399, 329] width 249 height 17
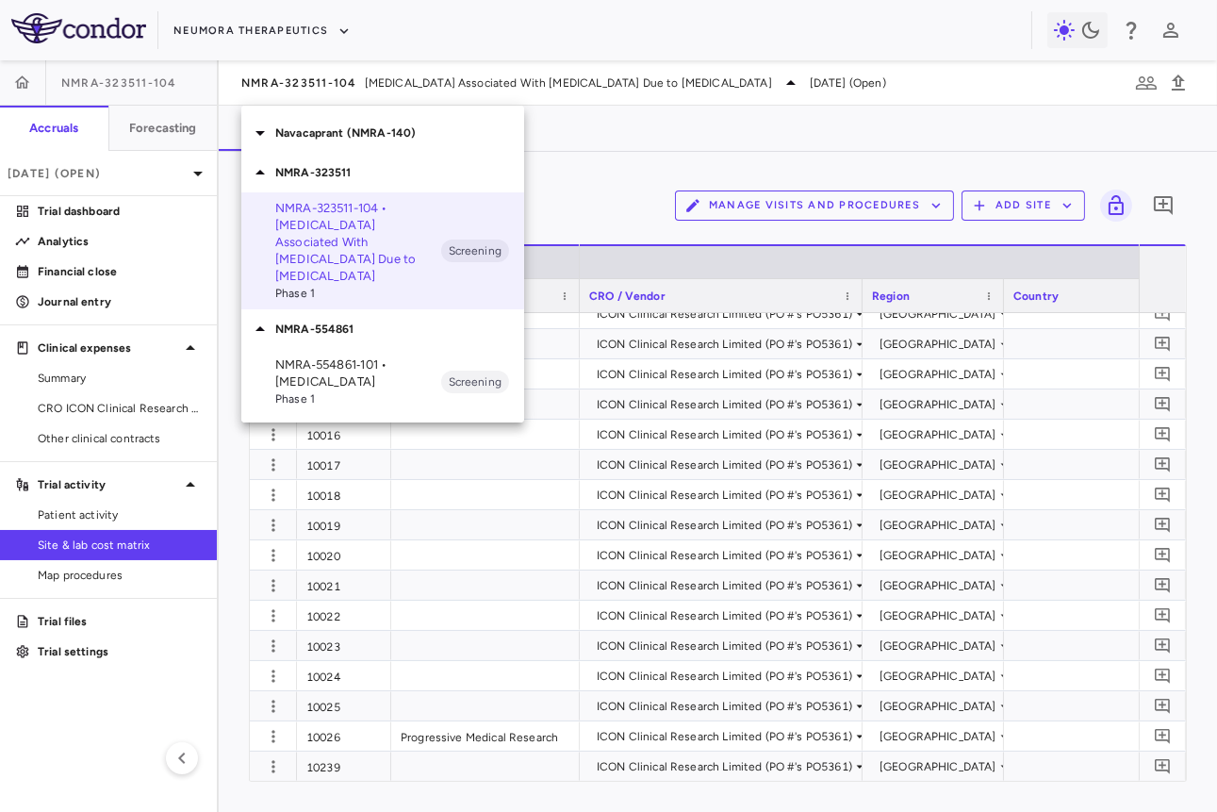
click at [372, 140] on p "Navacaprant (NMRA-140)" at bounding box center [399, 132] width 249 height 17
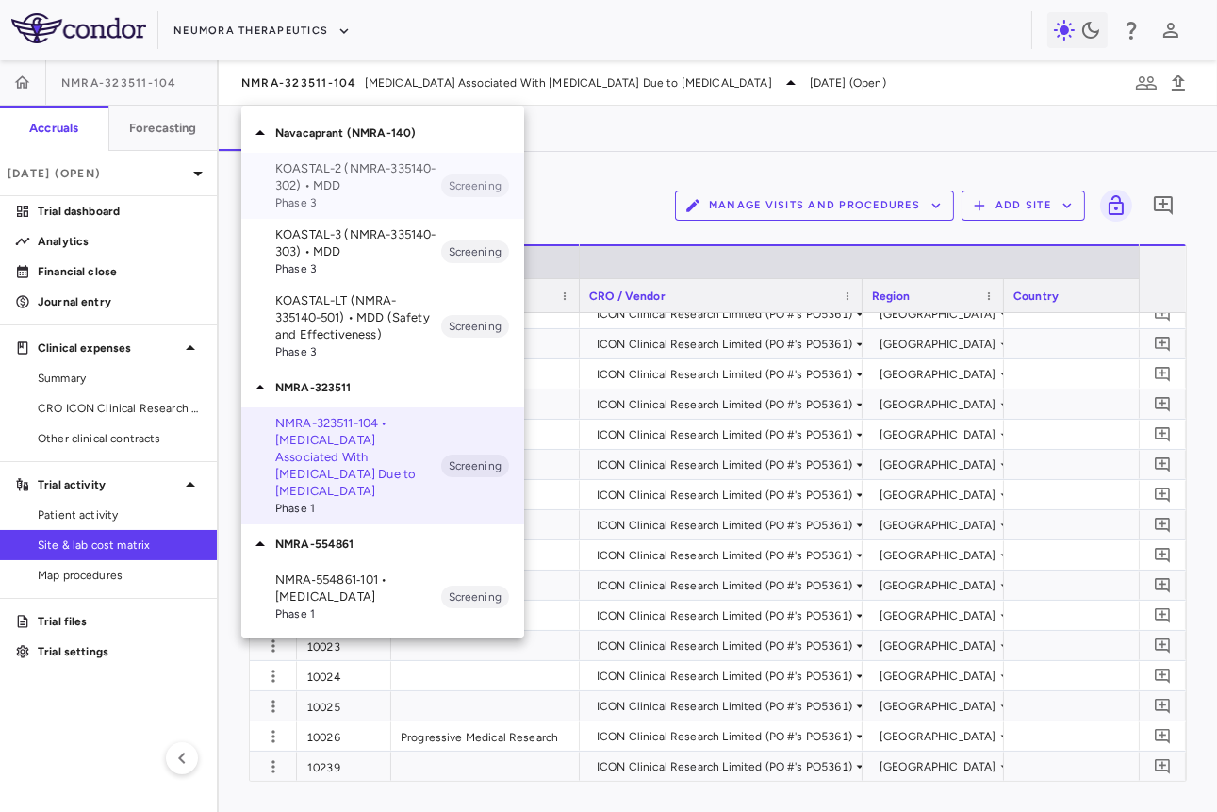
click at [371, 190] on p "KOASTAL-2 (NMRA-335140-302) • MDD" at bounding box center [358, 177] width 166 height 34
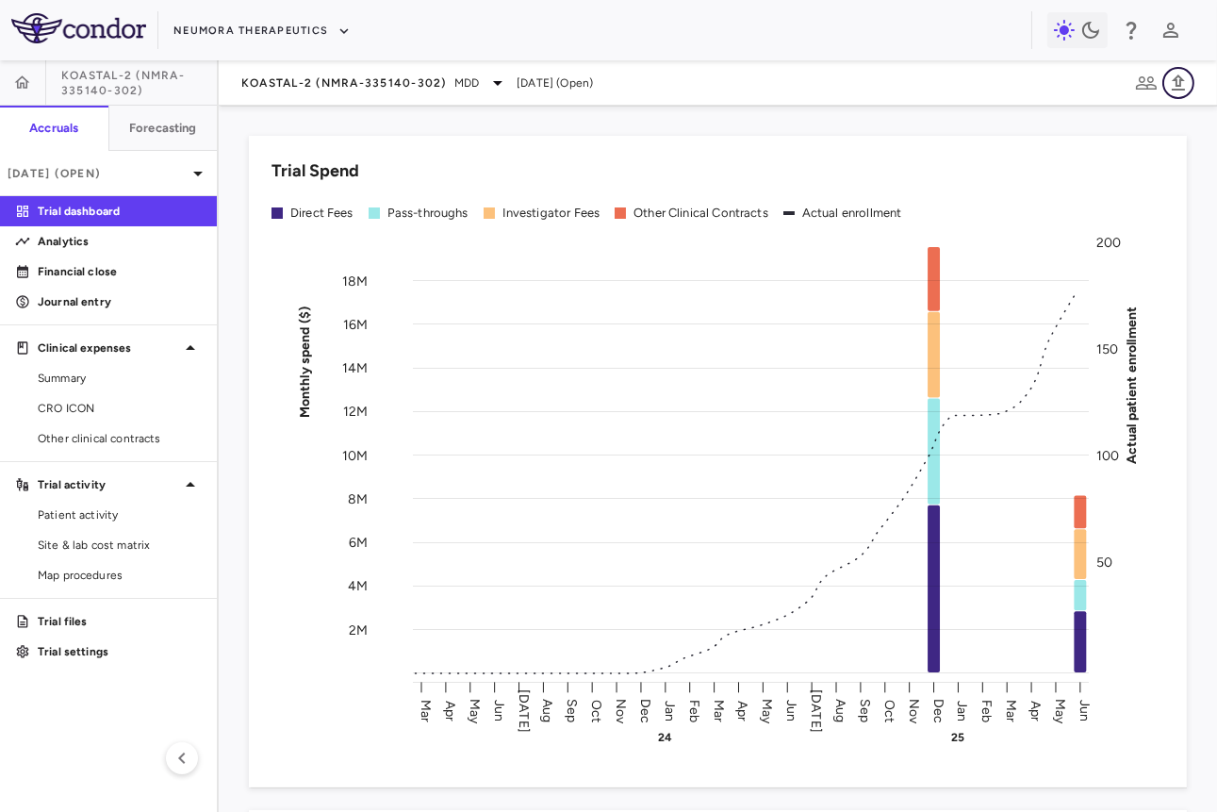
click at [768, 79] on icon "button" at bounding box center [1178, 83] width 23 height 23
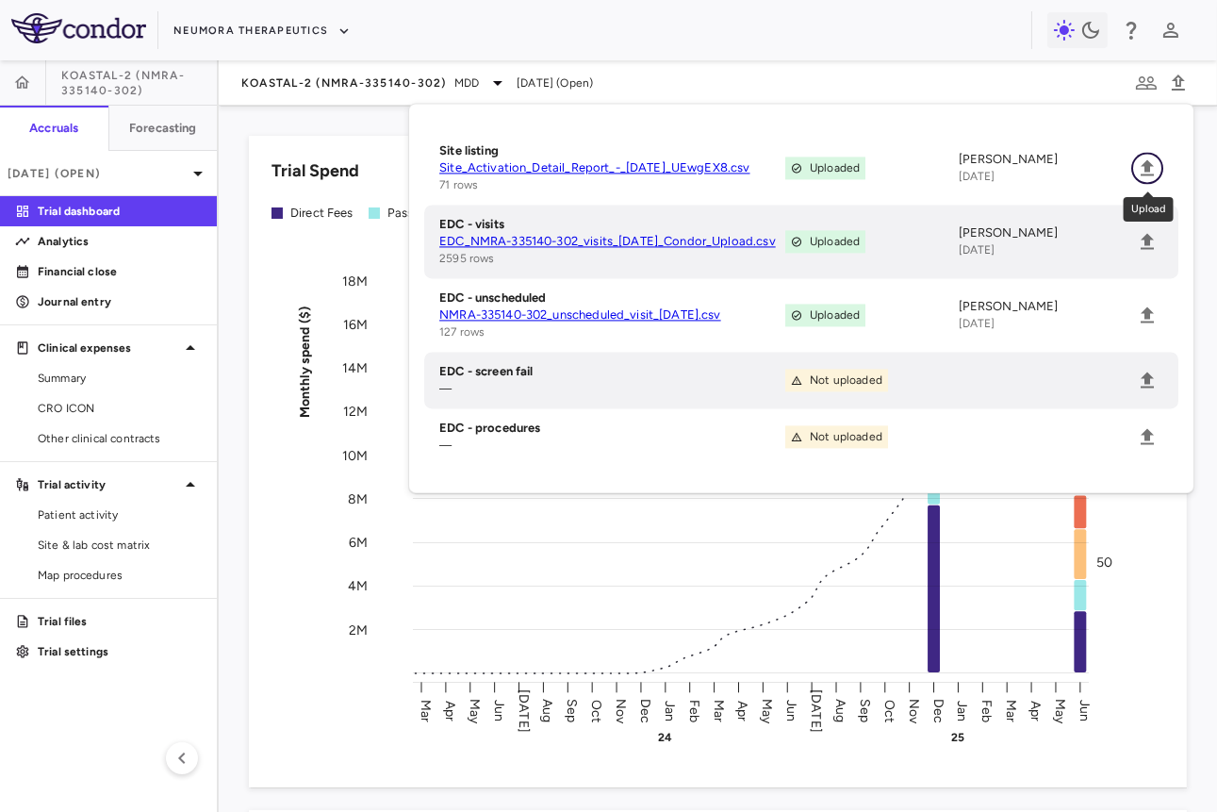
click at [768, 158] on icon "Upload" at bounding box center [1147, 168] width 23 height 23
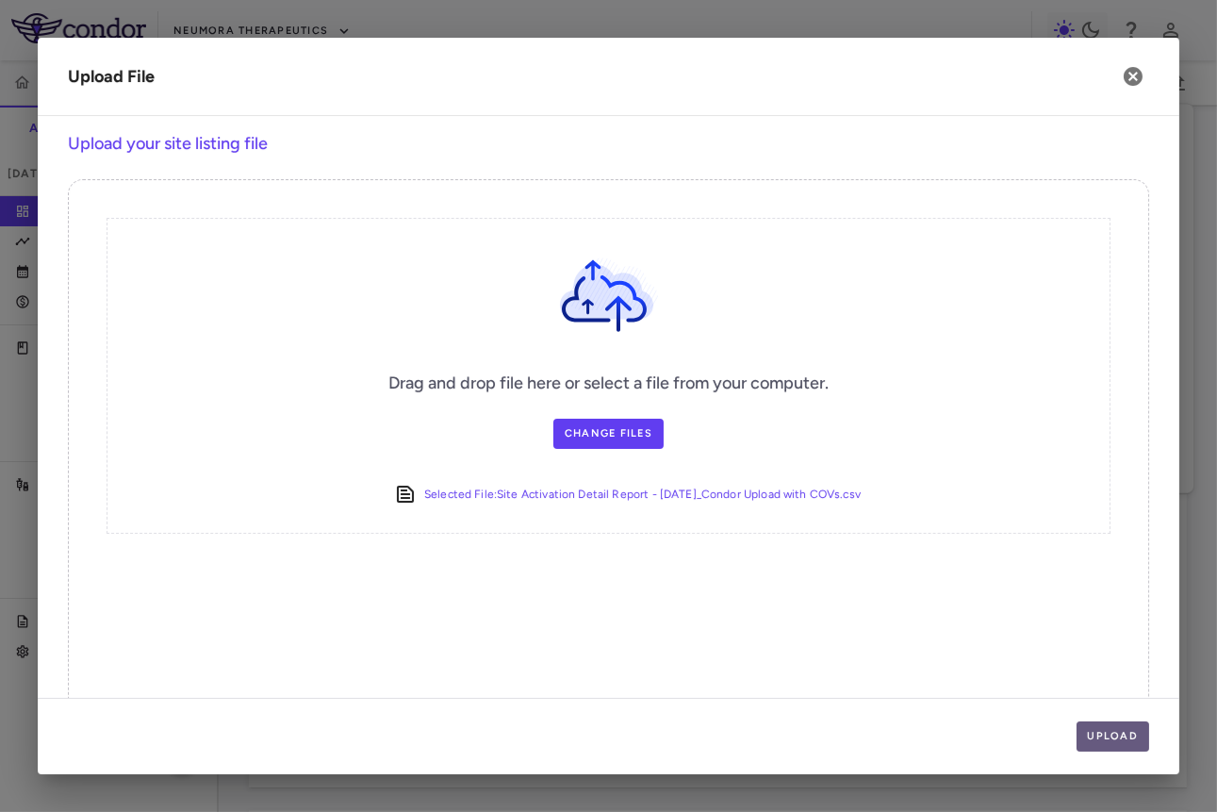
click at [768, 724] on button "Upload" at bounding box center [1114, 736] width 74 height 30
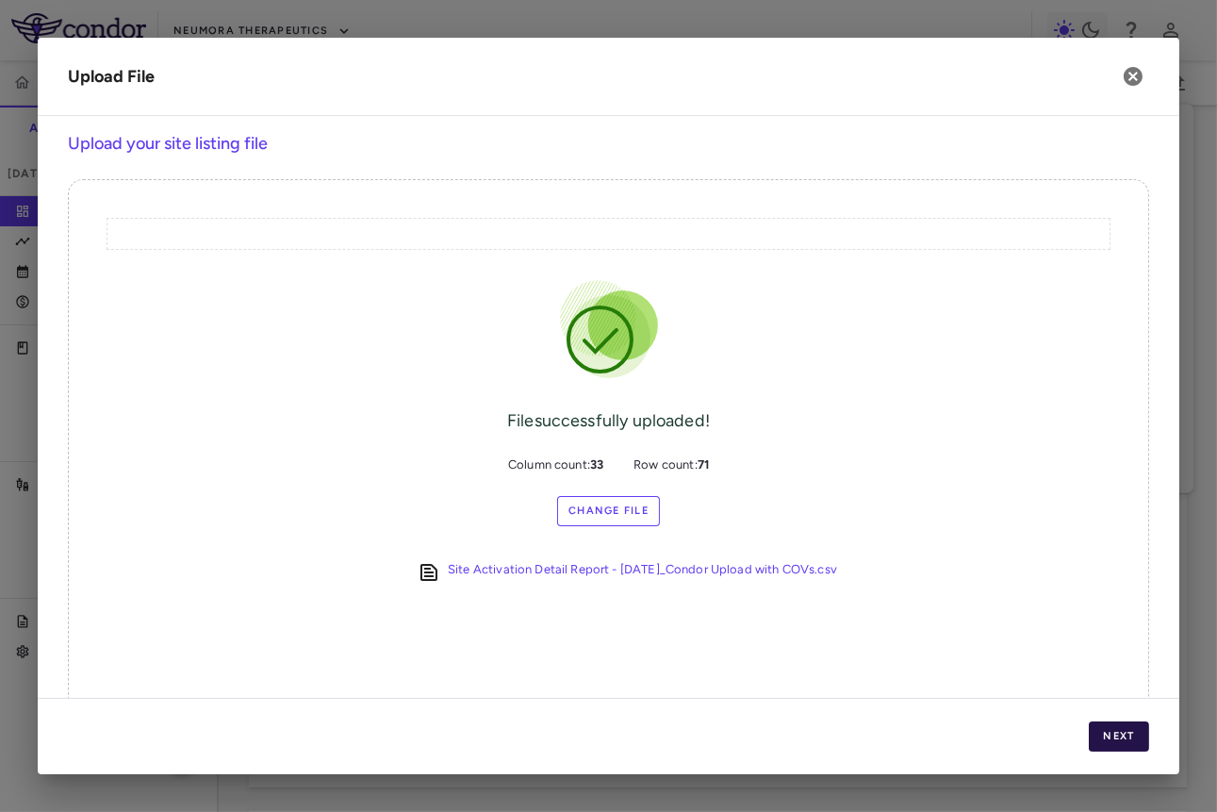
click at [768, 724] on button "Next" at bounding box center [1119, 736] width 60 height 30
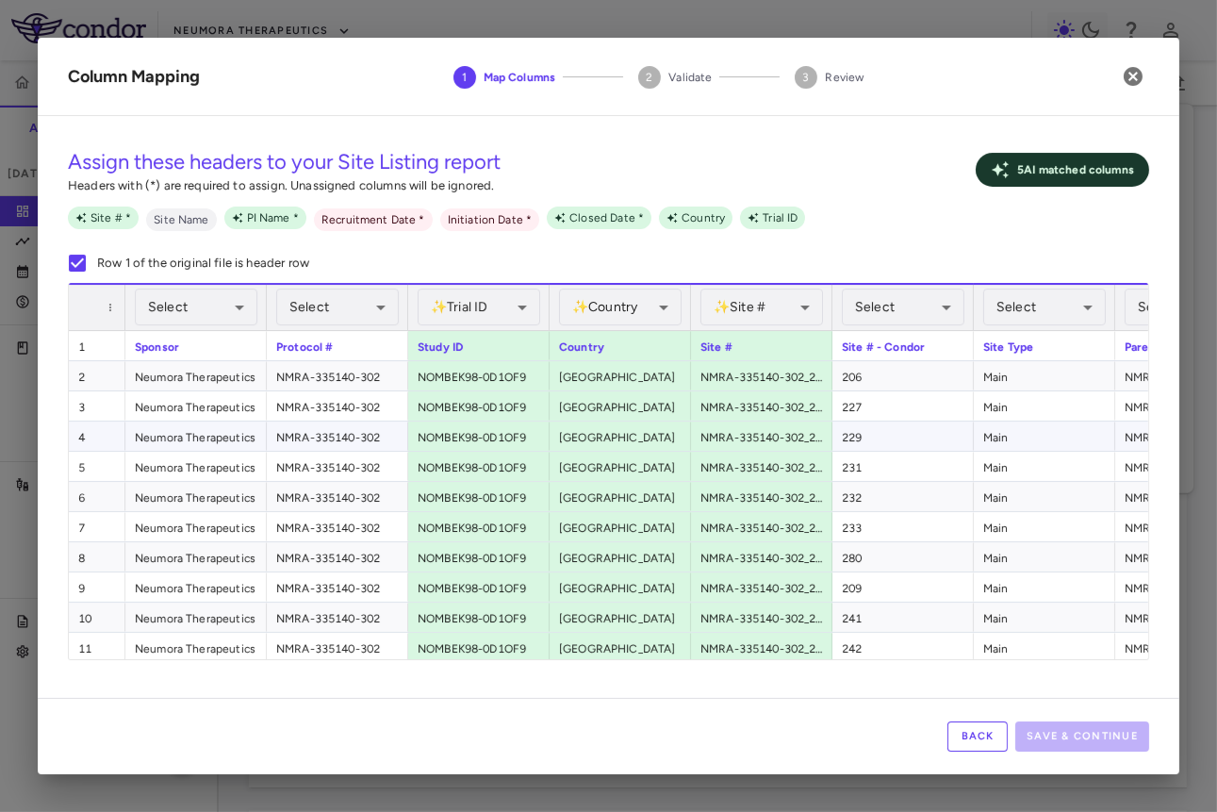
scroll to position [0, 358]
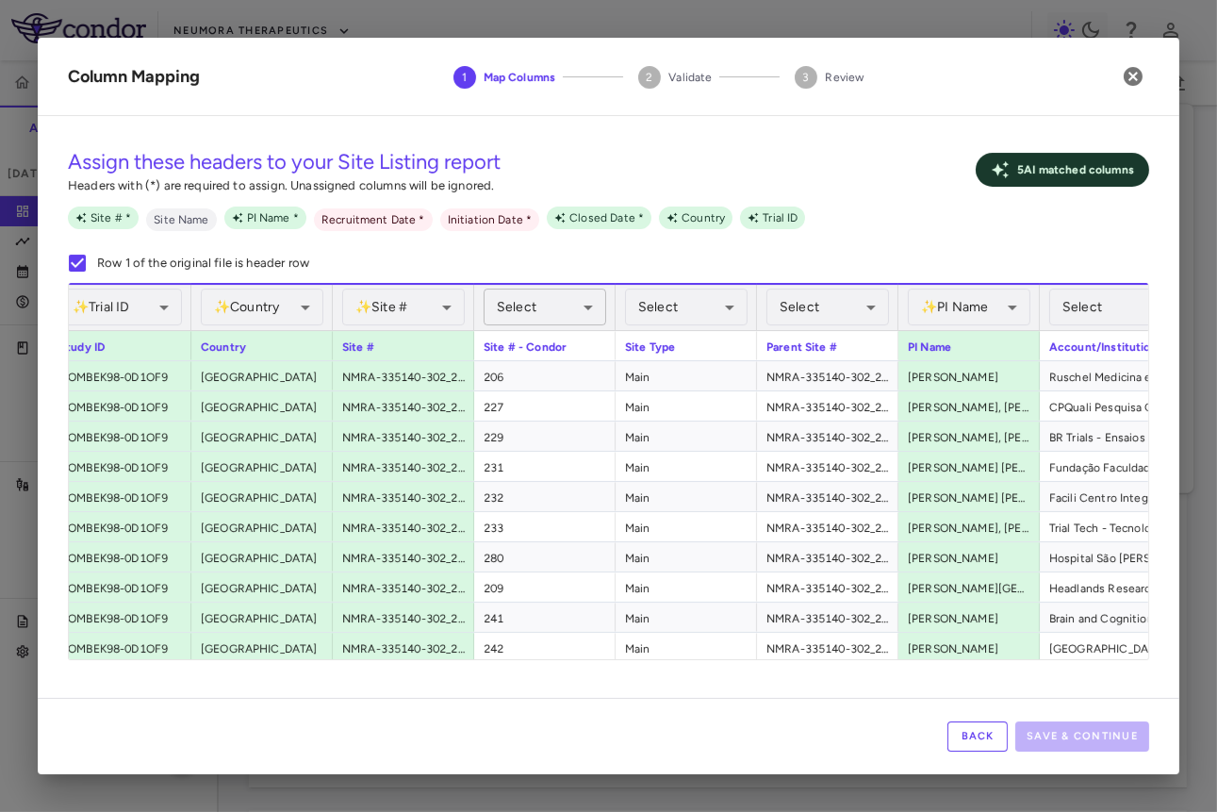
click at [543, 298] on body "Skip to sidebar Skip to main content Neumora Therapeutics KOASTAL-2 (NMRA-33514…" at bounding box center [608, 406] width 1217 height 812
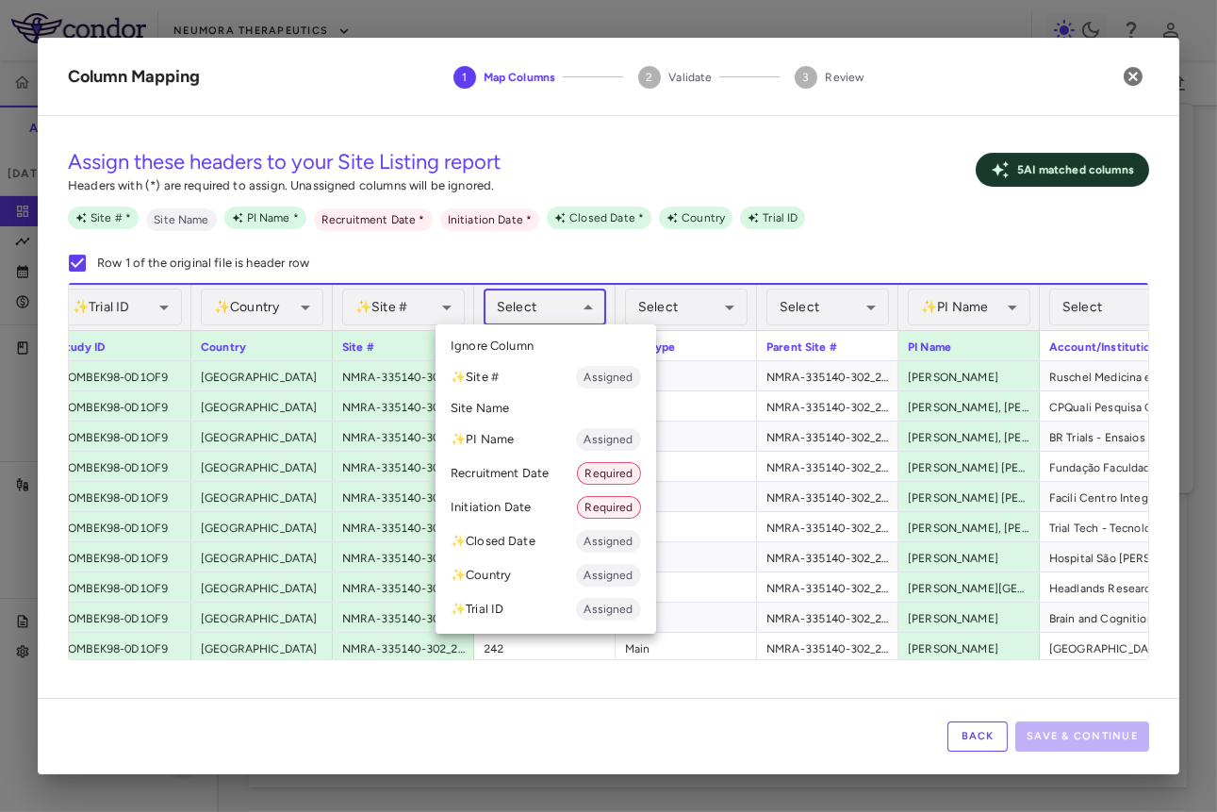
click at [535, 386] on li "✨ Site # Assigned" at bounding box center [546, 377] width 221 height 34
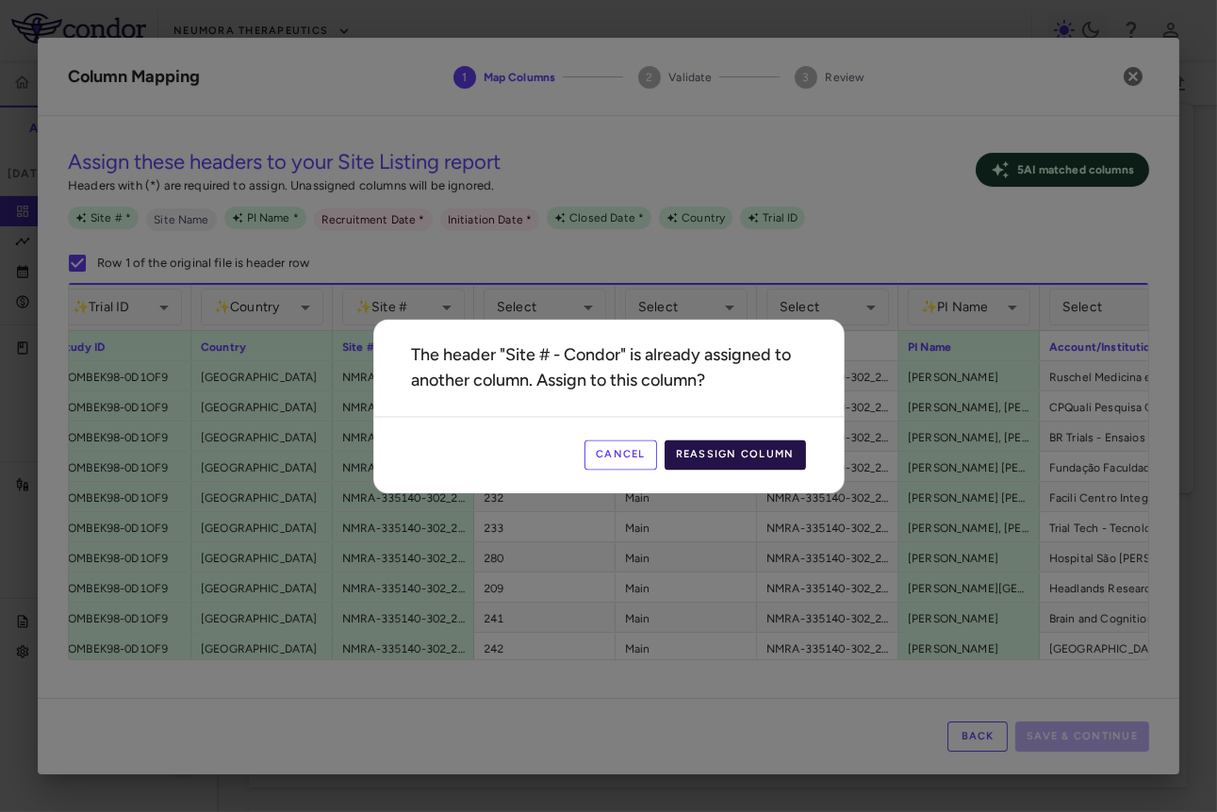
click at [751, 449] on button "Reassign Column" at bounding box center [735, 454] width 141 height 30
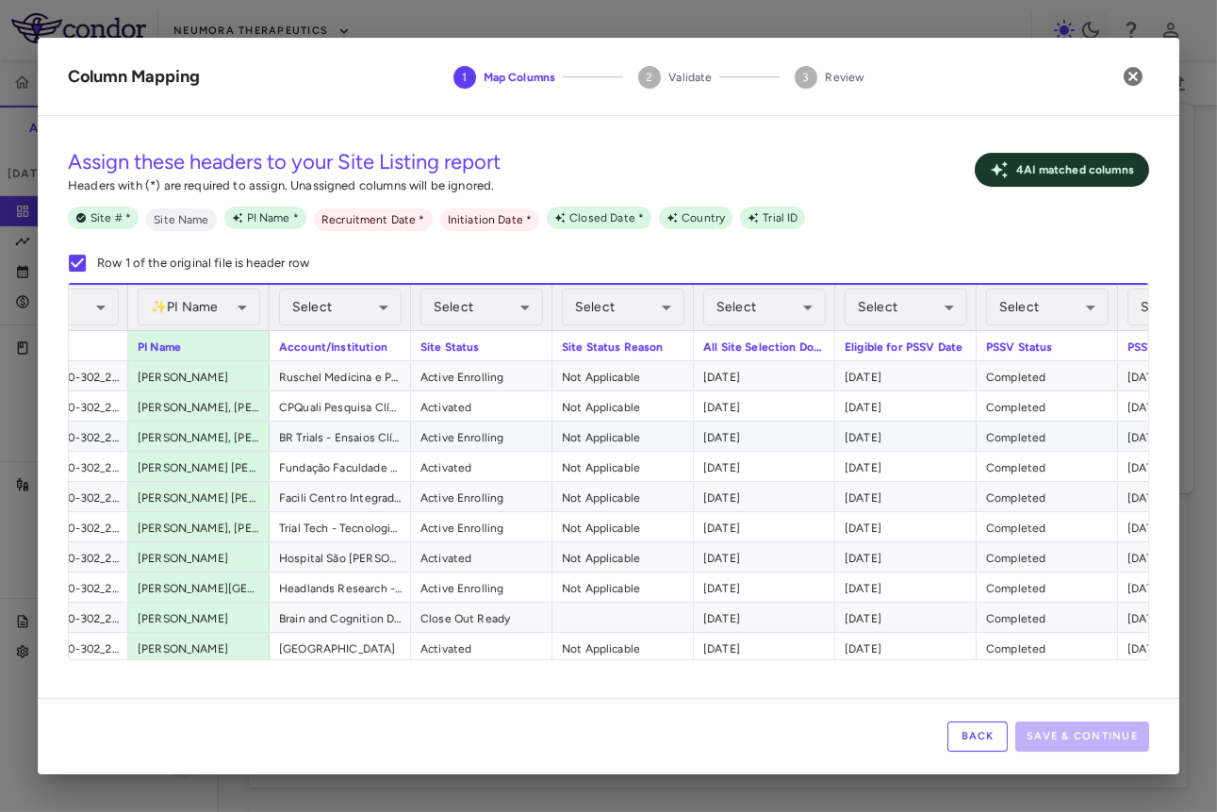
scroll to position [0, 2027]
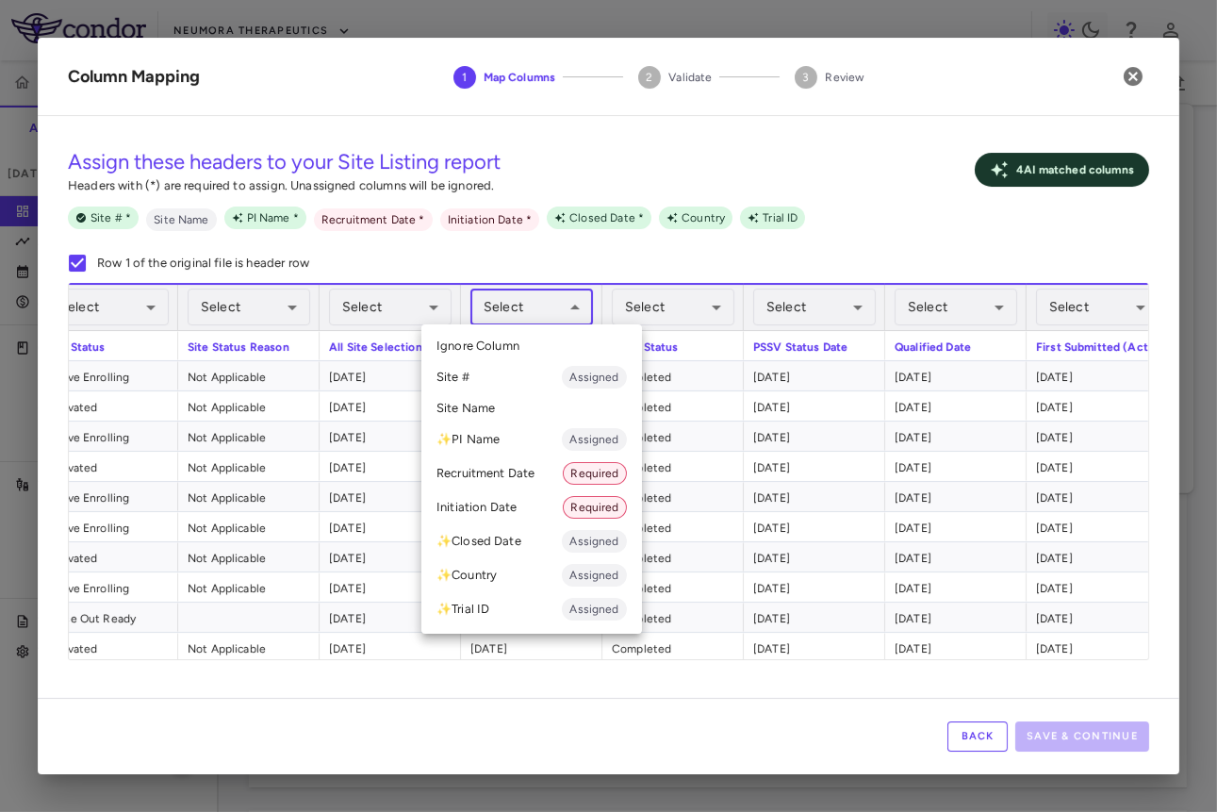
click at [522, 303] on body "Skip to sidebar Skip to main content Neumora Therapeutics KOASTAL-2 (NMRA-33514…" at bounding box center [608, 406] width 1217 height 812
click at [537, 475] on li "Recruitment Date Required" at bounding box center [531, 473] width 221 height 34
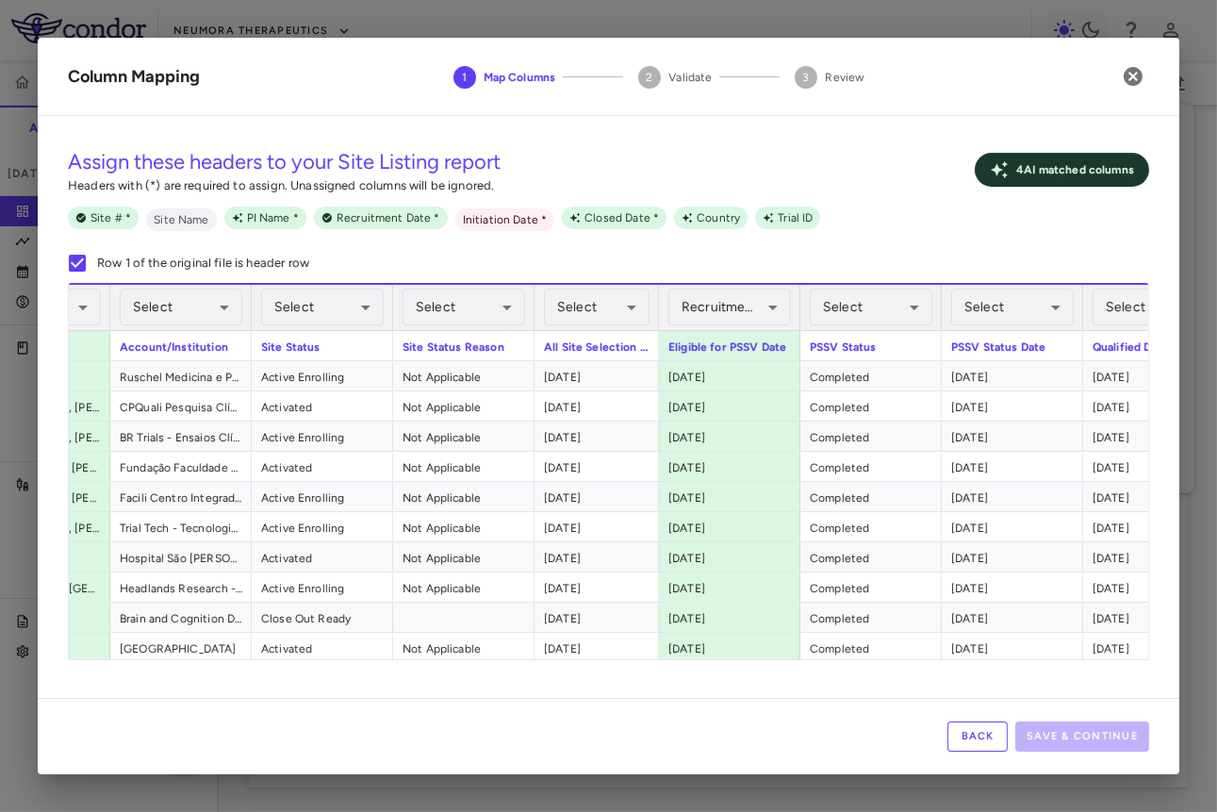
drag, startPoint x: 672, startPoint y: 307, endPoint x: 655, endPoint y: 323, distance: 23.3
click at [655, 323] on div at bounding box center [658, 307] width 8 height 45
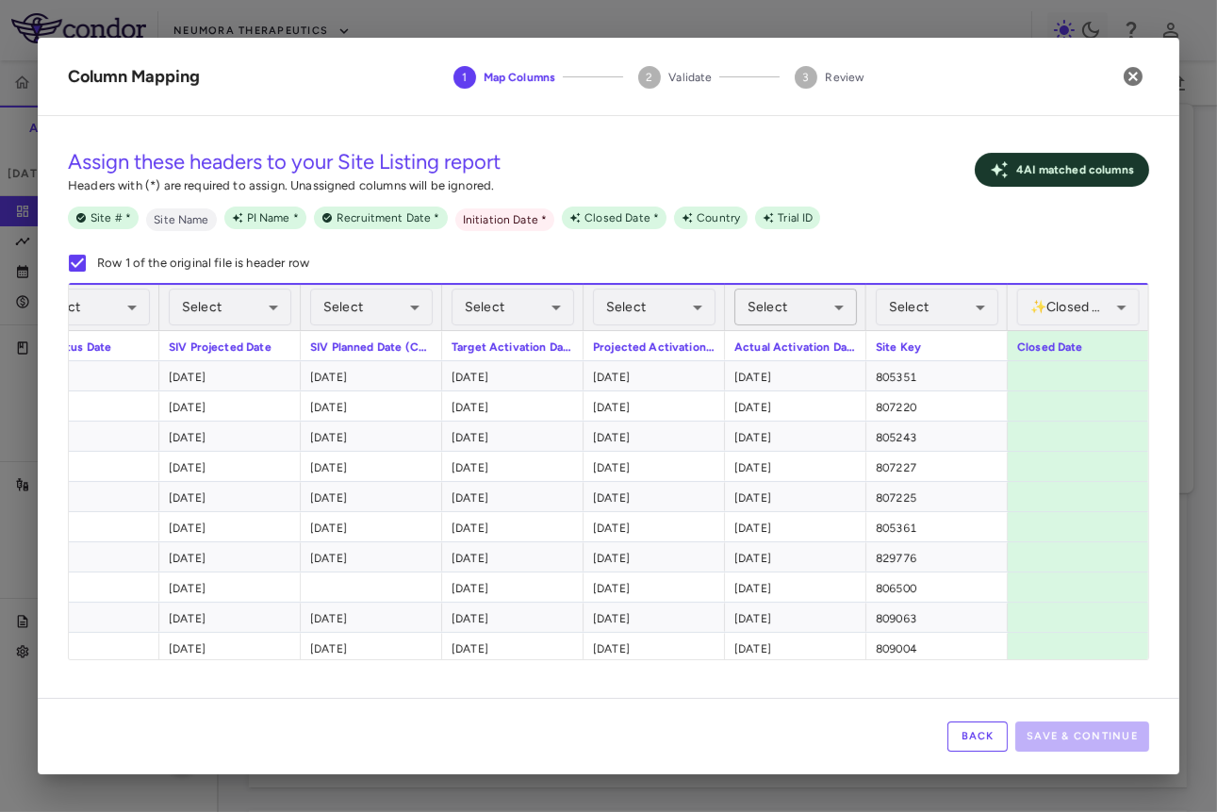
click at [768, 304] on body "Skip to sidebar Skip to main content Neumora Therapeutics KOASTAL-2 (NMRA-33514…" at bounding box center [608, 406] width 1217 height 812
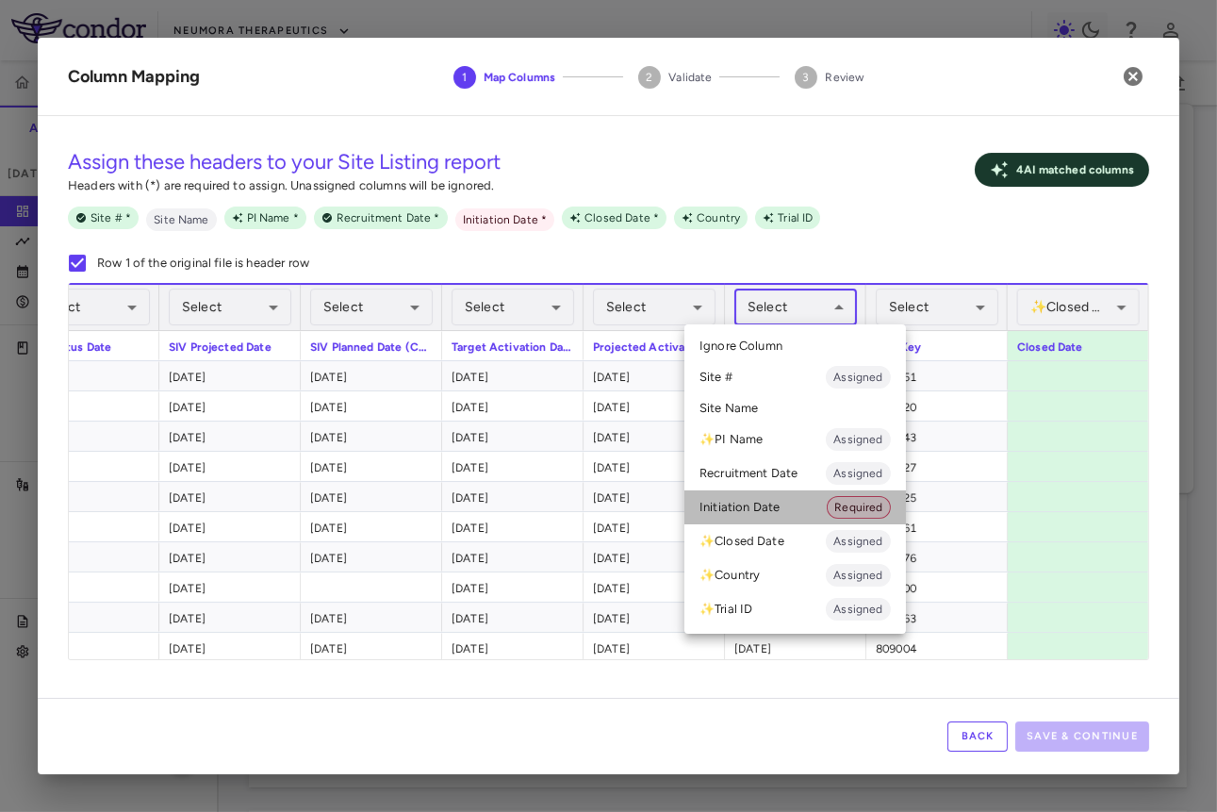
click at [768, 510] on li "Initiation Date Required" at bounding box center [796, 507] width 222 height 34
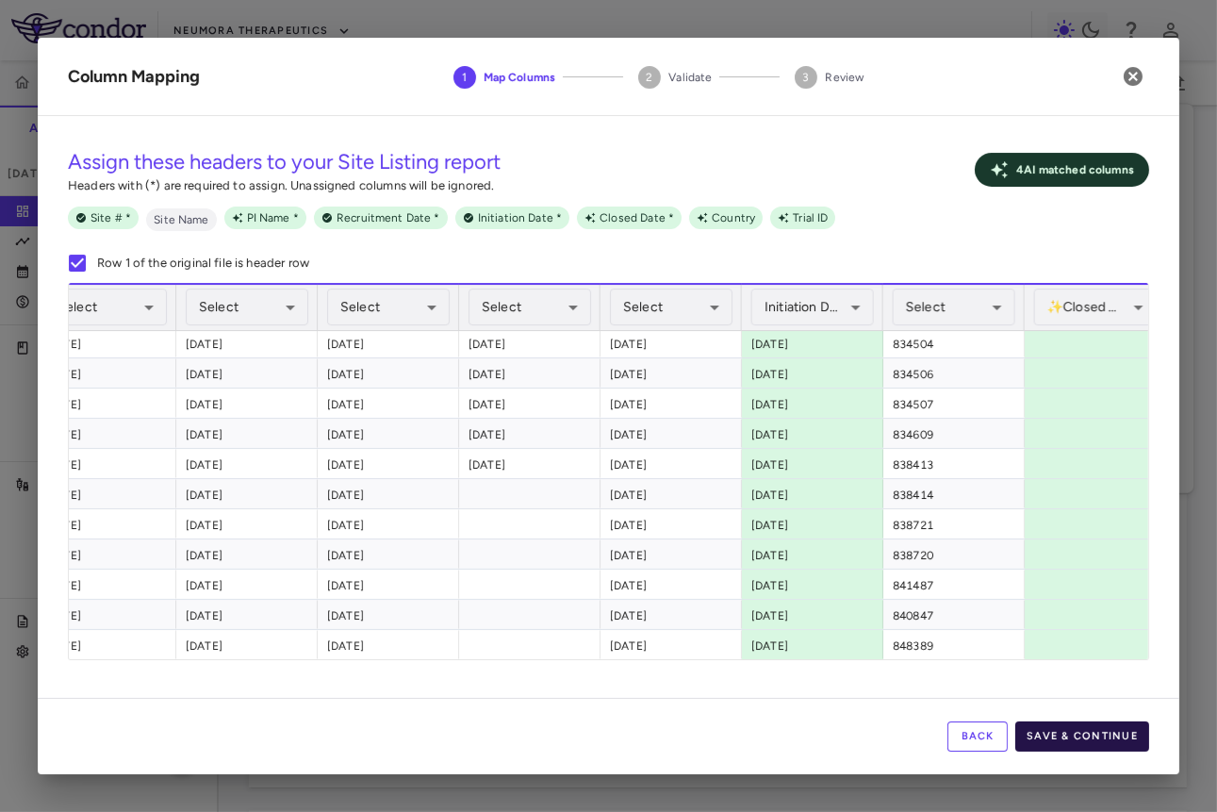
click at [768, 735] on button "Save & Continue" at bounding box center [1083, 736] width 134 height 30
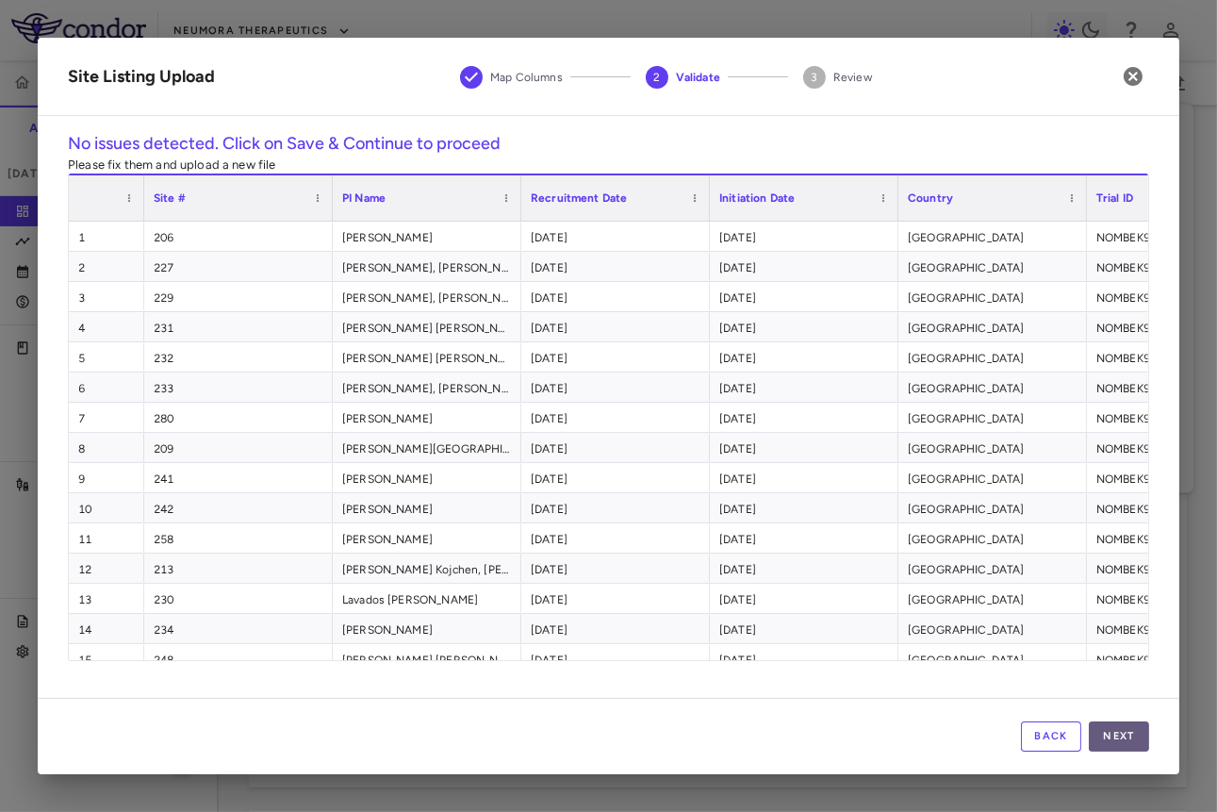
click at [768, 733] on button "Next" at bounding box center [1119, 736] width 60 height 30
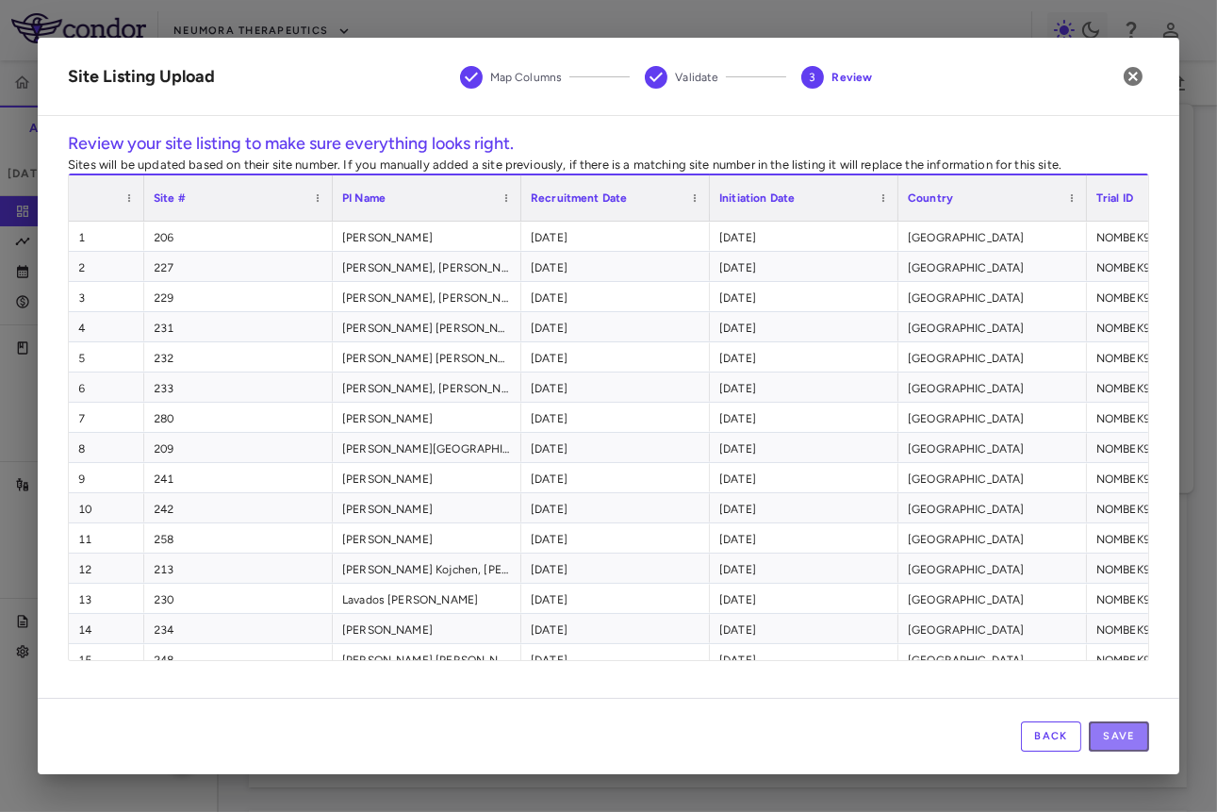
click at [768, 733] on button "Save" at bounding box center [1119, 736] width 60 height 30
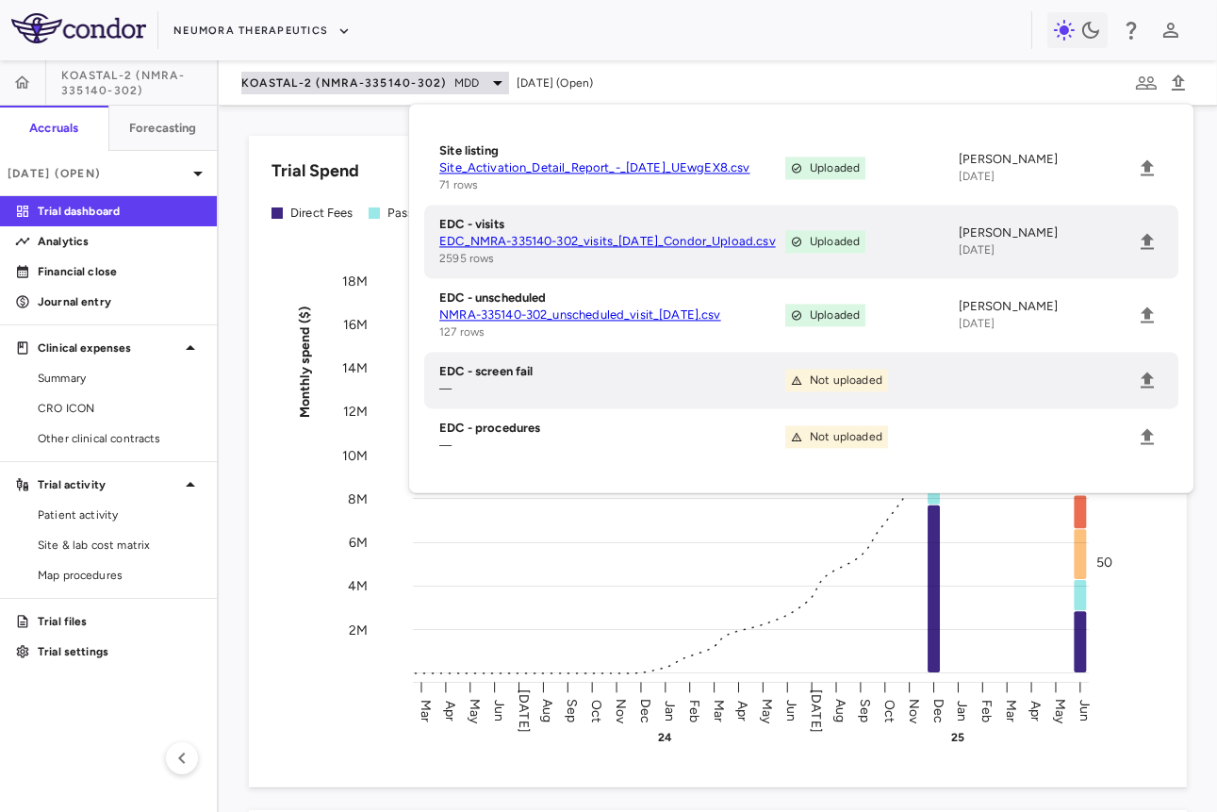
click at [390, 79] on span "KOASTAL-2 (NMRA-335140-302)" at bounding box center [344, 82] width 206 height 15
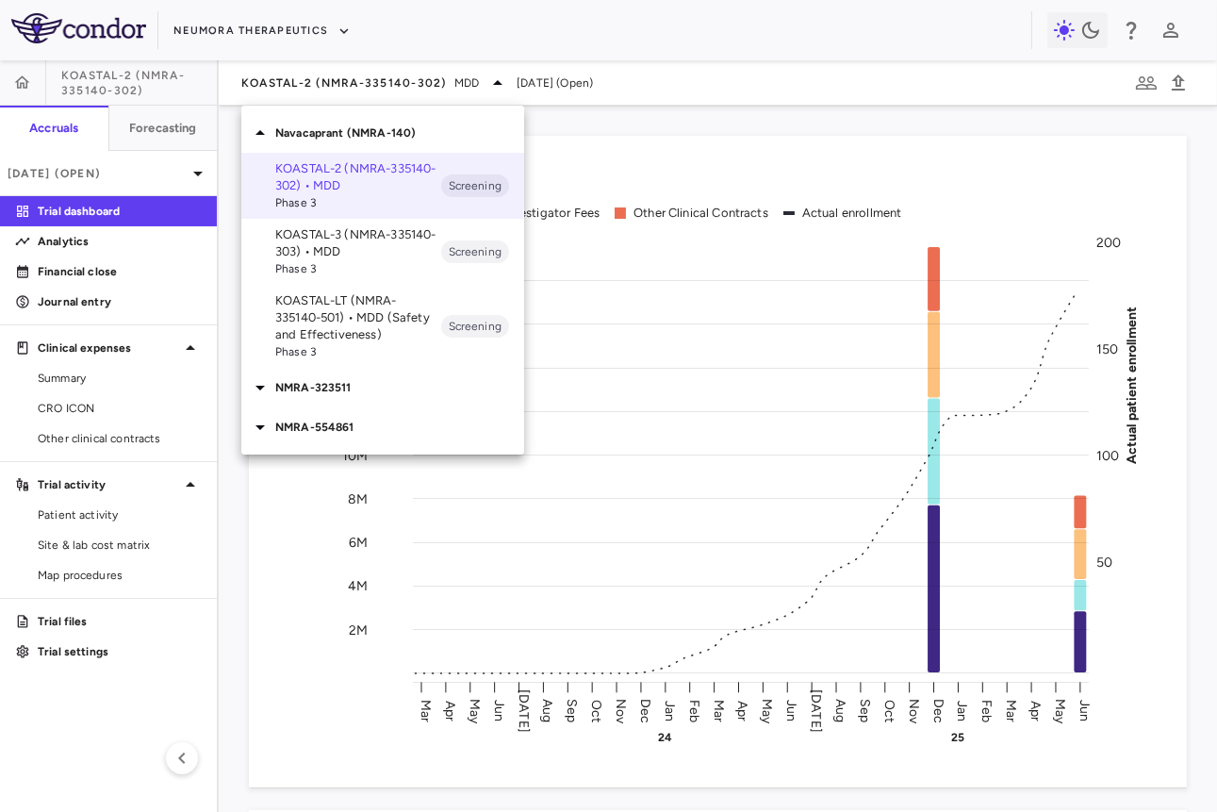
click at [358, 268] on span "Phase 3" at bounding box center [358, 268] width 166 height 17
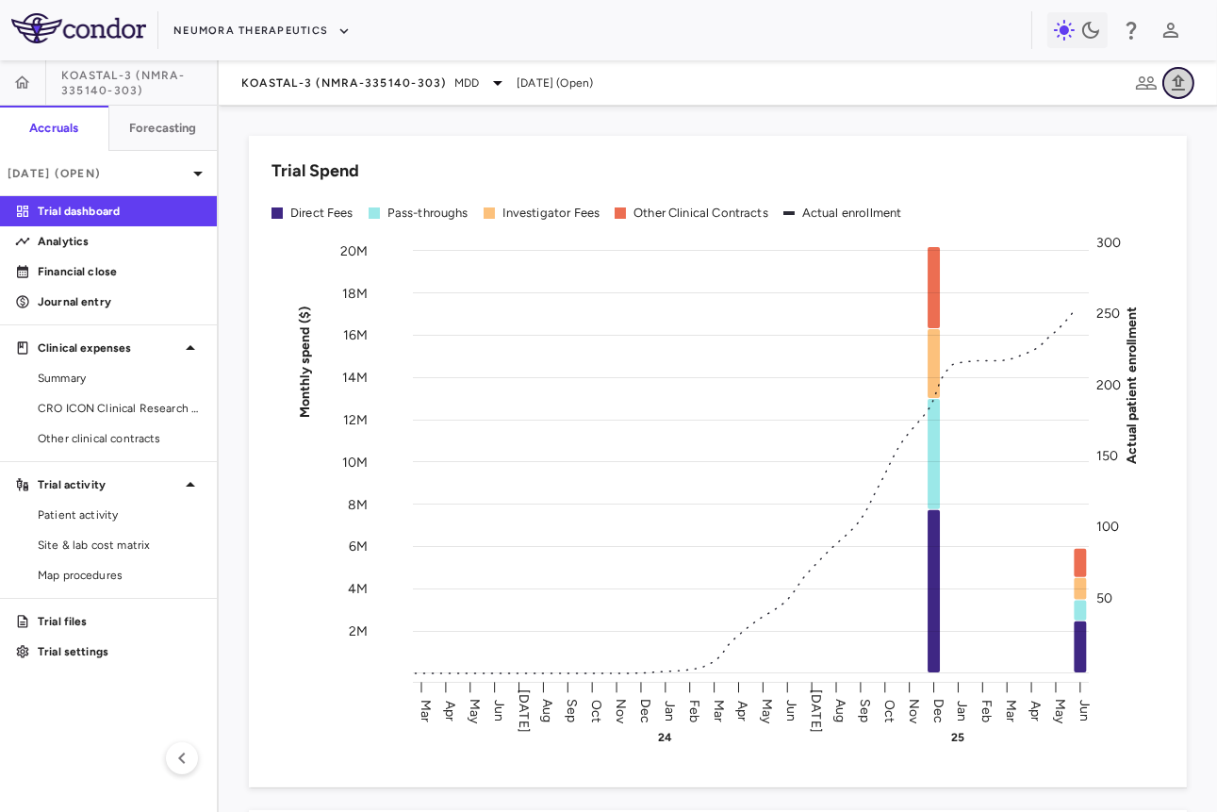
click at [768, 89] on icon "button" at bounding box center [1178, 82] width 13 height 16
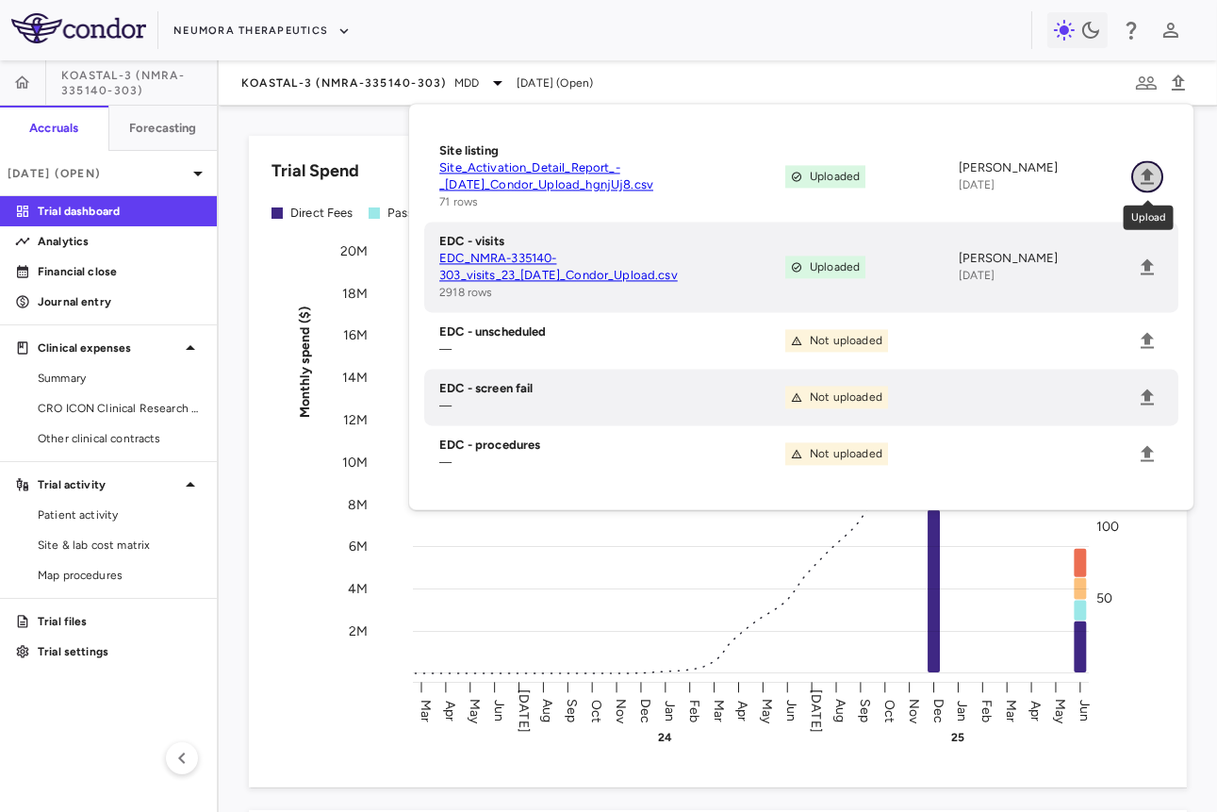
click at [768, 169] on icon "Upload" at bounding box center [1147, 176] width 23 height 23
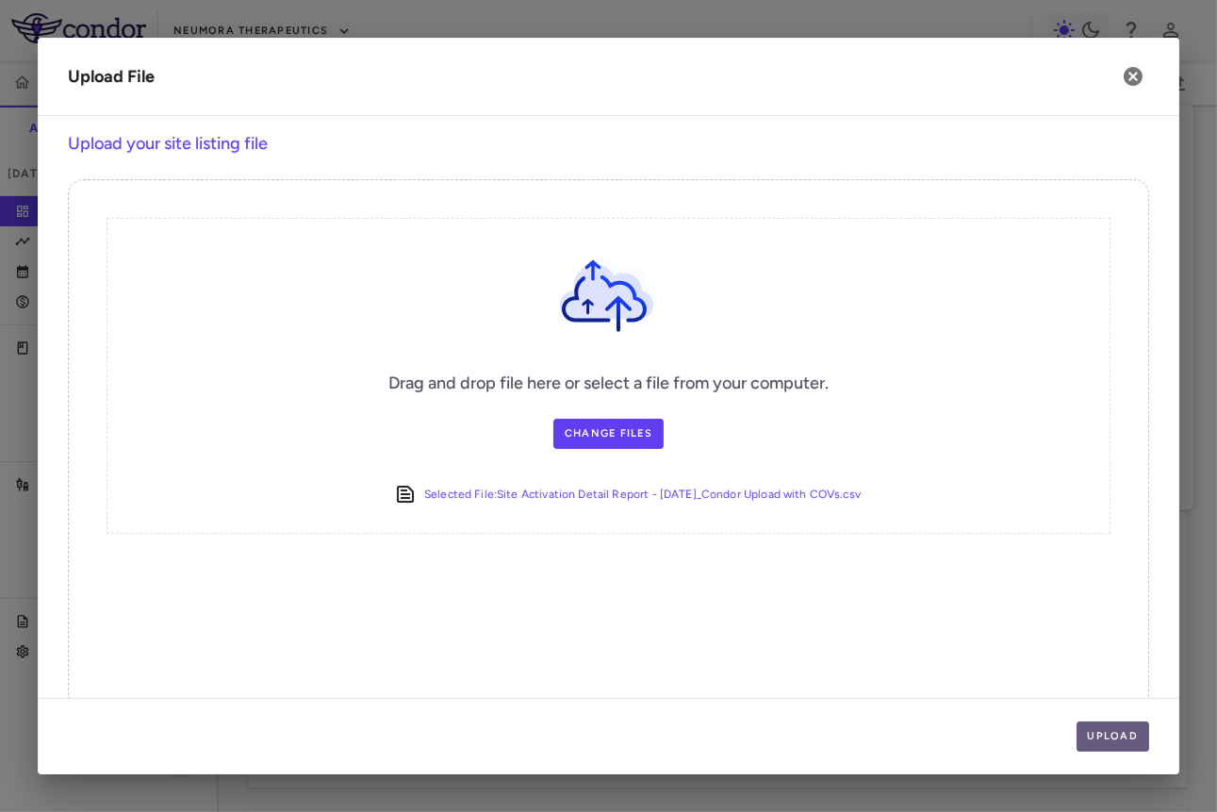
click at [768, 750] on button "Upload" at bounding box center [1114, 736] width 74 height 30
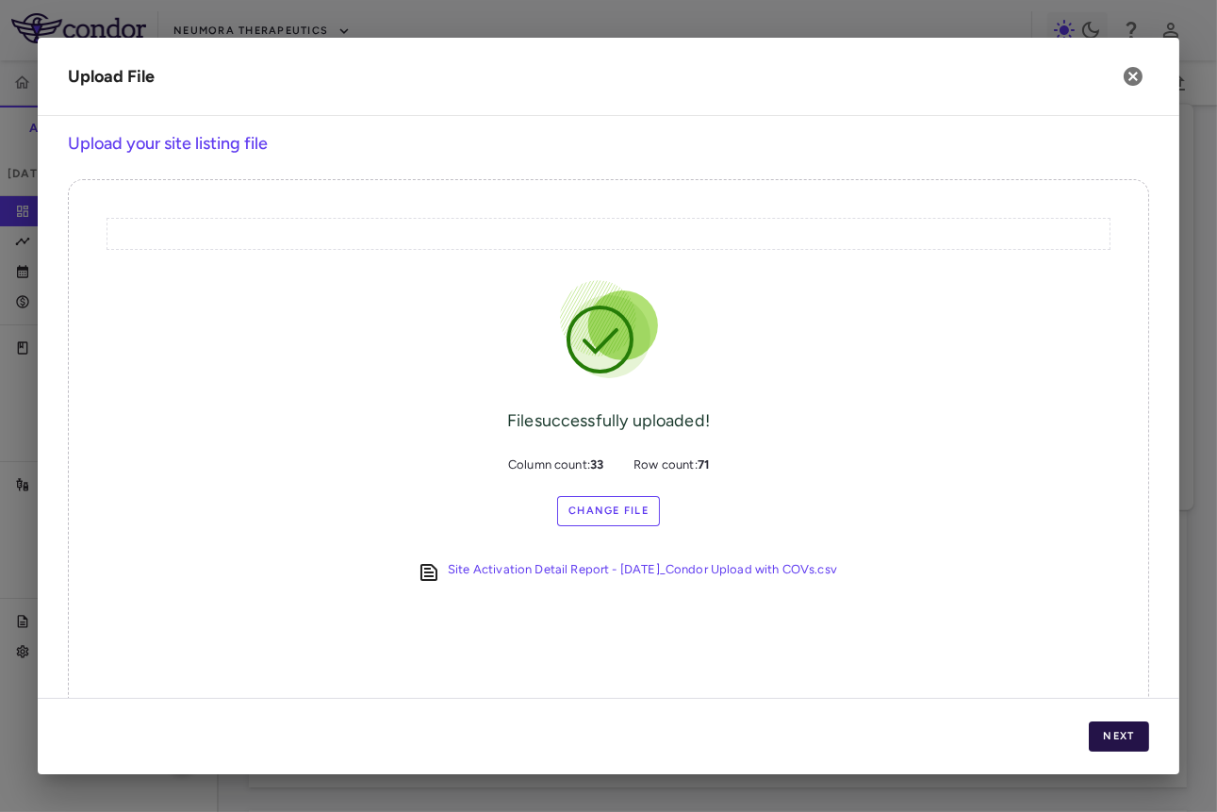
click at [768, 744] on button "Next" at bounding box center [1119, 736] width 60 height 30
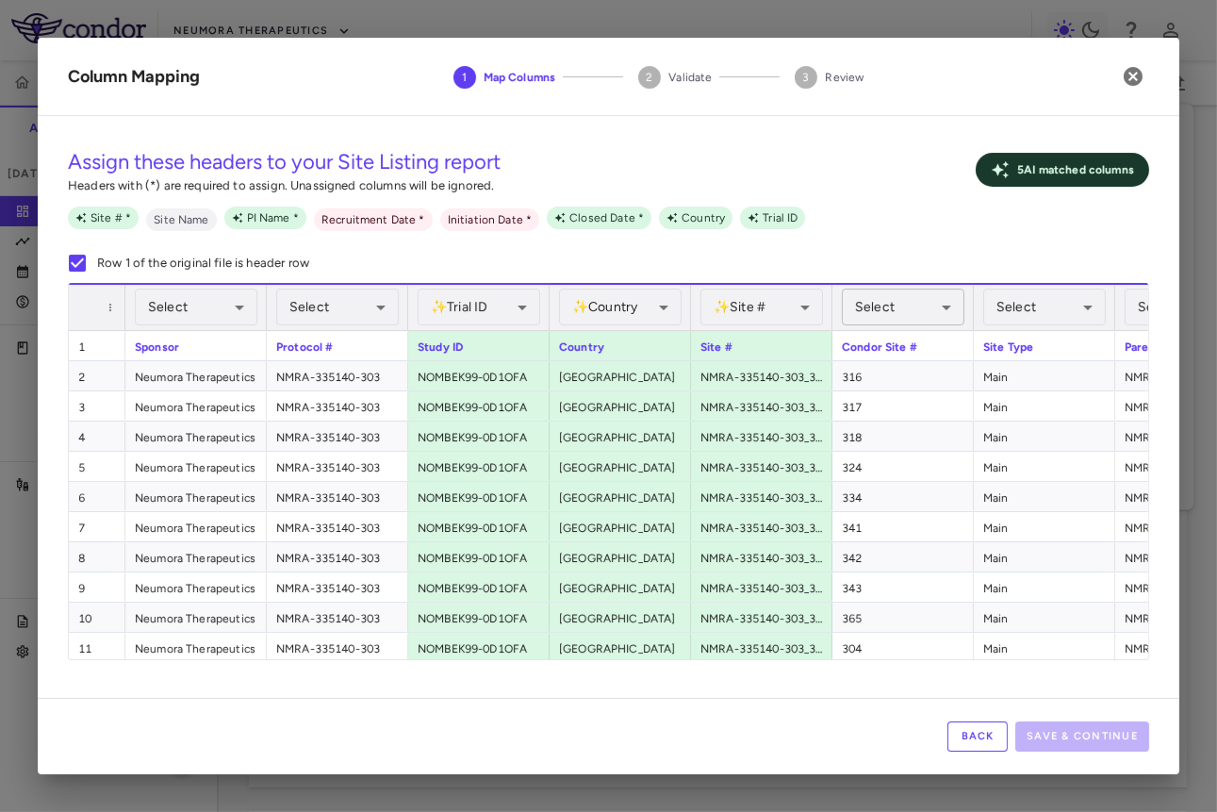
click at [768, 311] on body "Skip to sidebar Skip to main content Neumora Therapeutics KOASTAL-3 (NMRA-33514…" at bounding box center [608, 406] width 1217 height 812
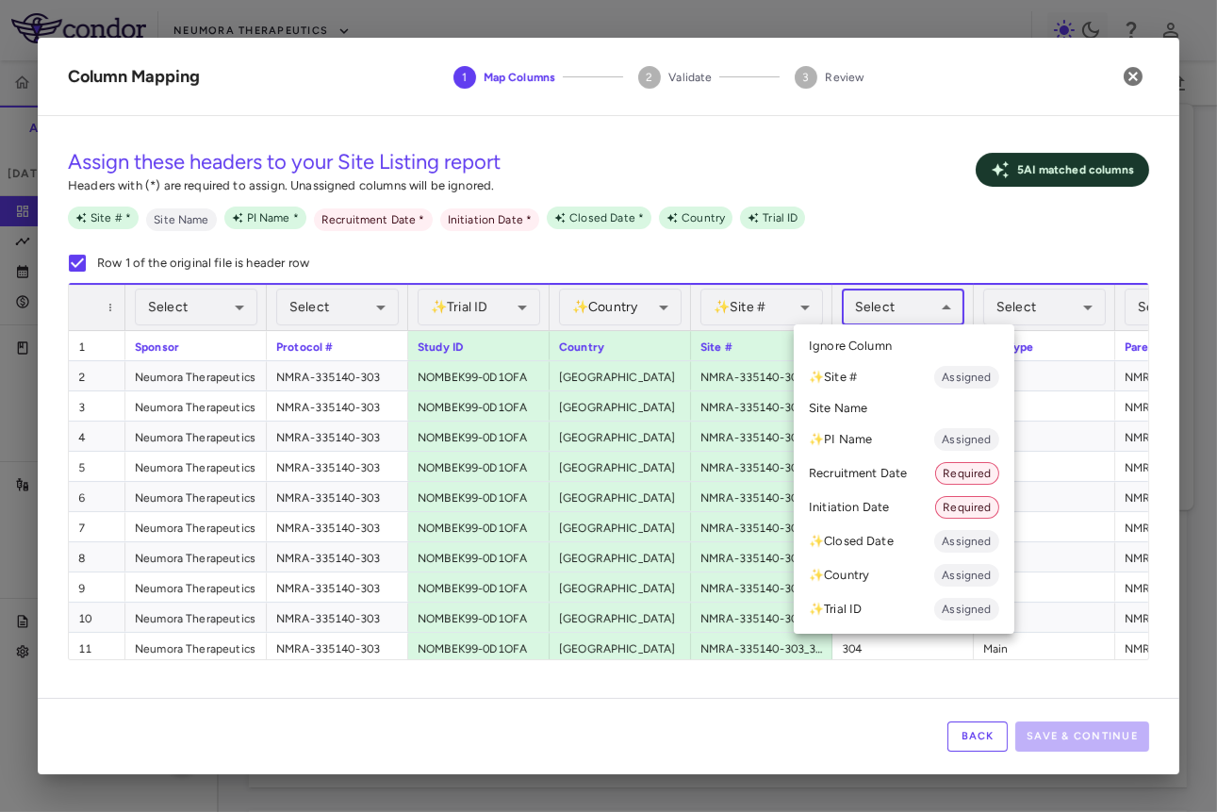
click at [768, 374] on li "✨ Site # Assigned" at bounding box center [904, 377] width 221 height 34
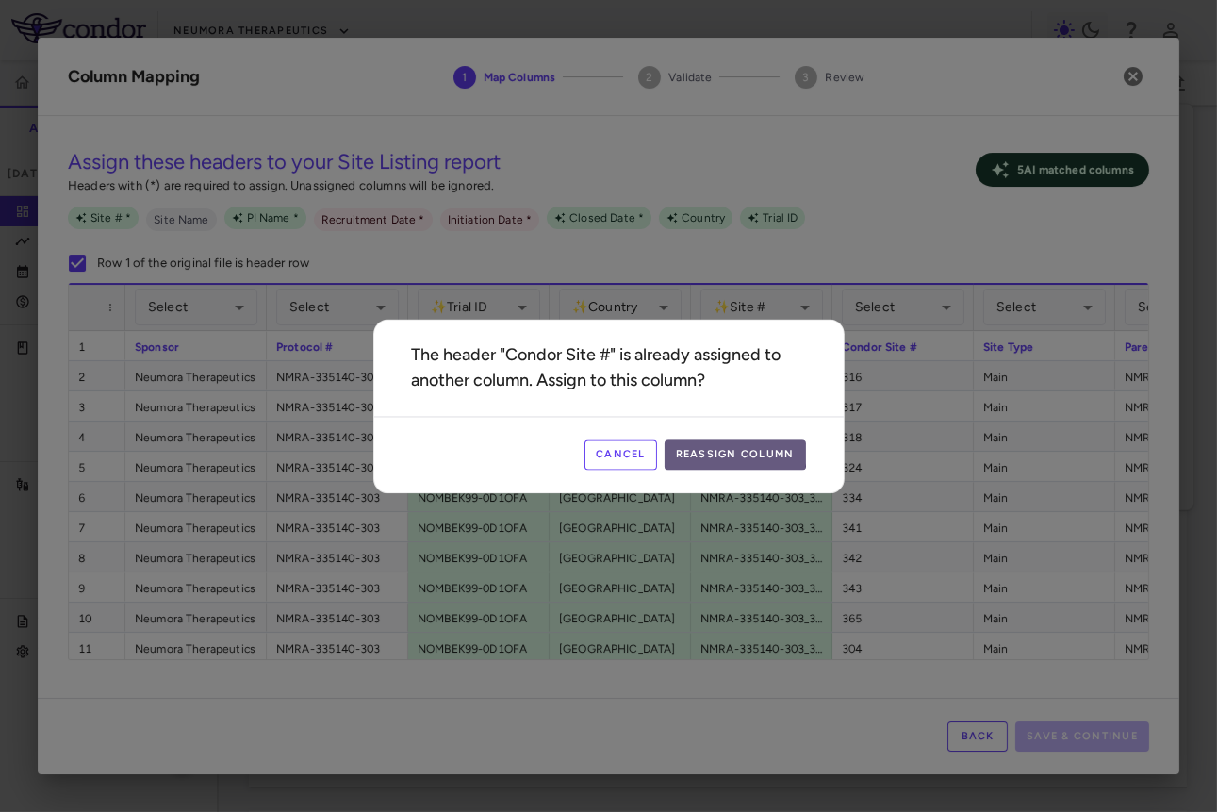
click at [712, 451] on button "Reassign Column" at bounding box center [735, 454] width 141 height 30
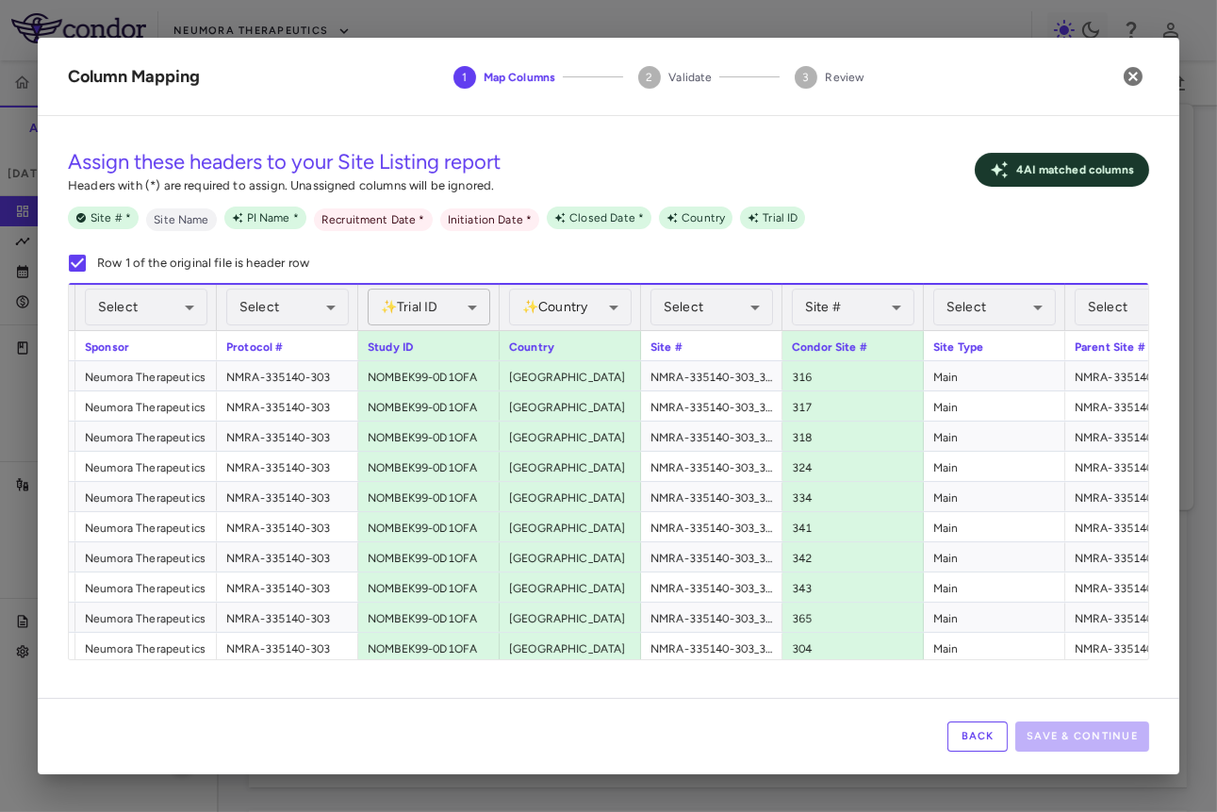
click at [450, 310] on body "Skip to sidebar Skip to main content Neumora Therapeutics KOASTAL-3 (NMRA-33514…" at bounding box center [608, 406] width 1217 height 812
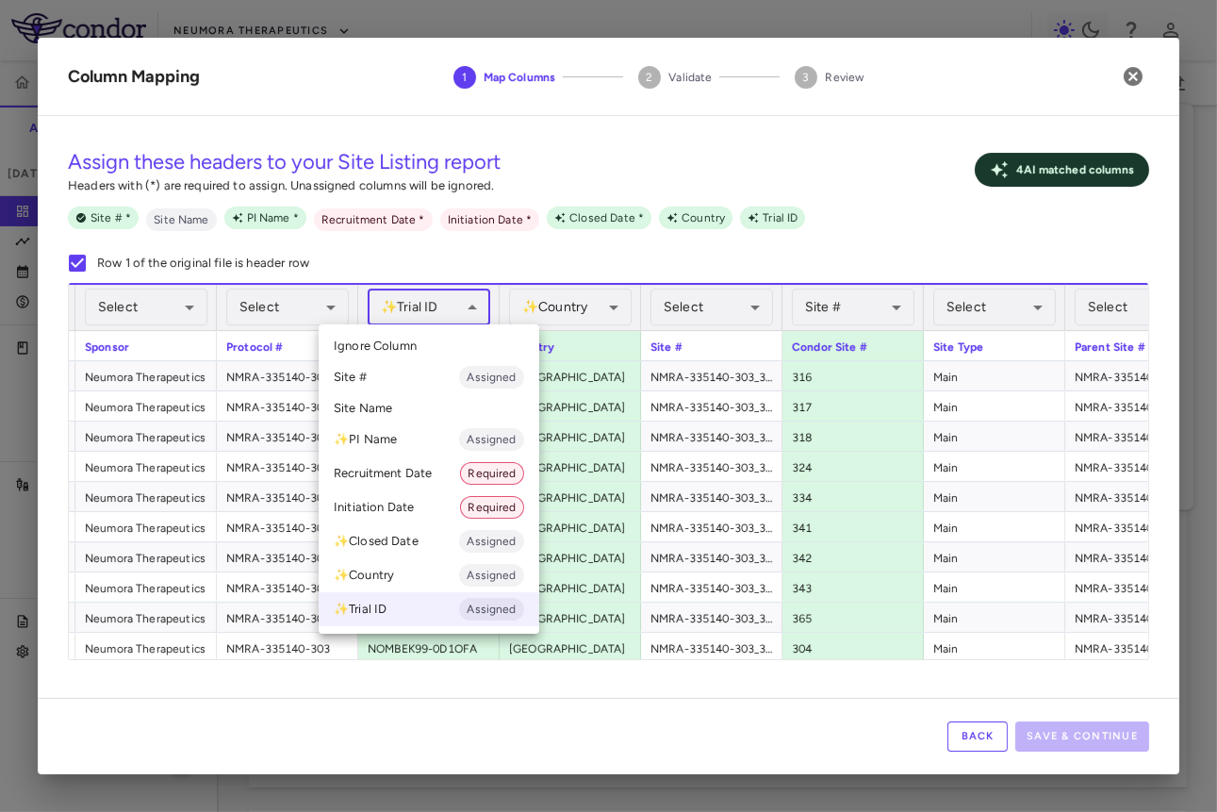
click at [425, 344] on li "Ignore Column" at bounding box center [429, 346] width 221 height 28
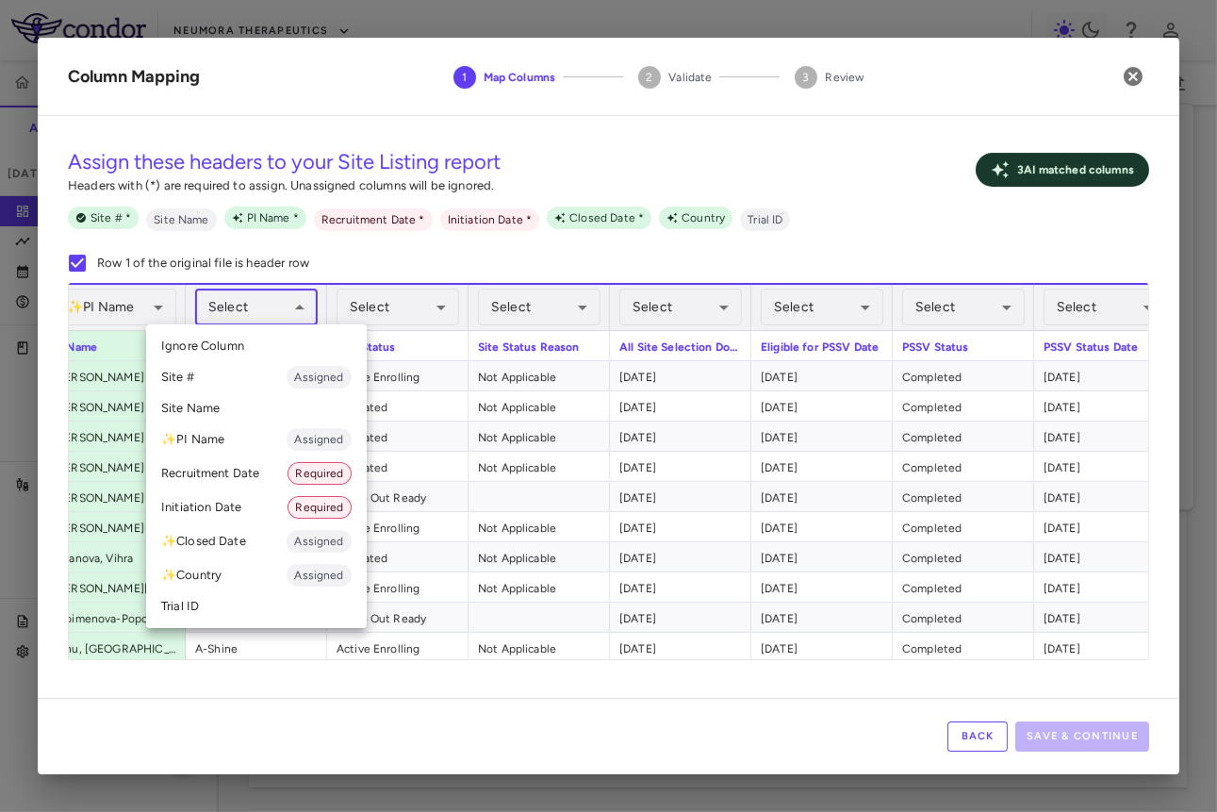
click at [292, 322] on body "Skip to sidebar Skip to main content Neumora Therapeutics KOASTAL-3 (NMRA-33514…" at bounding box center [608, 406] width 1217 height 812
click at [261, 414] on li "Site Name" at bounding box center [256, 408] width 221 height 28
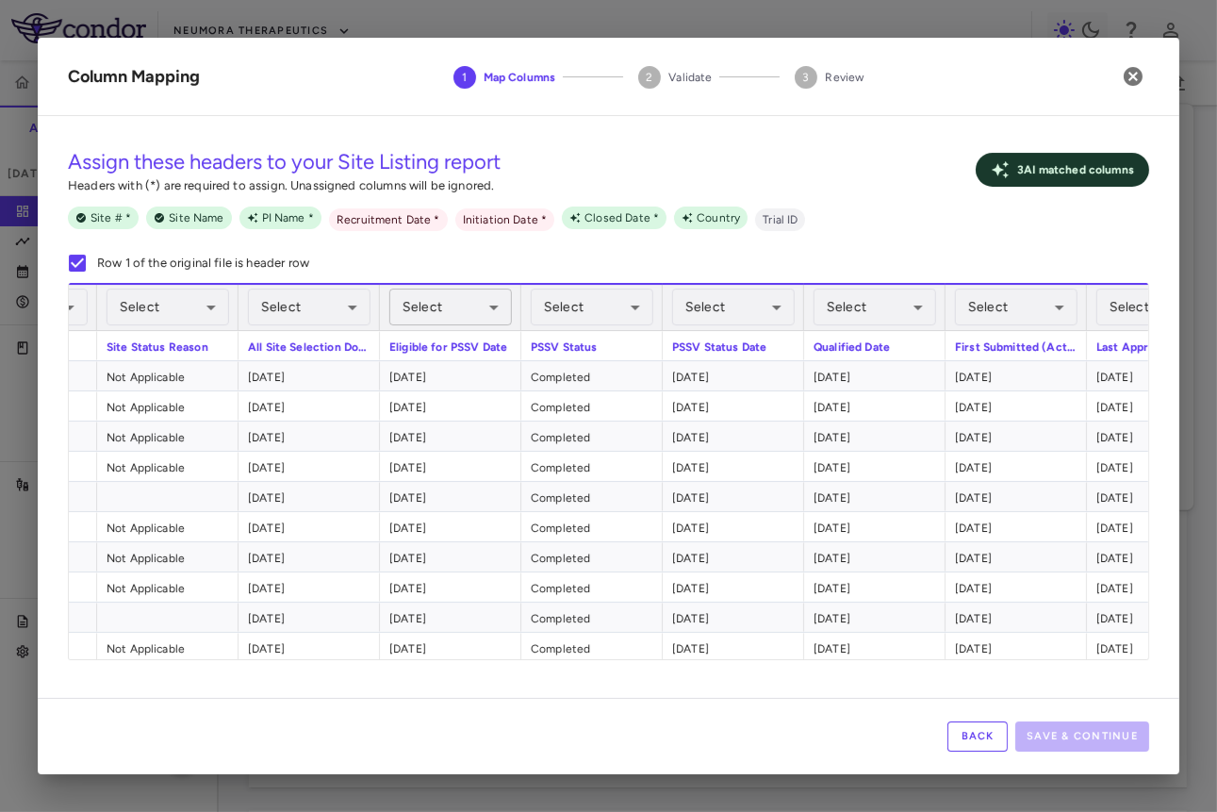
click at [450, 299] on body "Skip to sidebar Skip to main content Neumora Therapeutics KOASTAL-3 (NMRA-33514…" at bounding box center [608, 406] width 1217 height 812
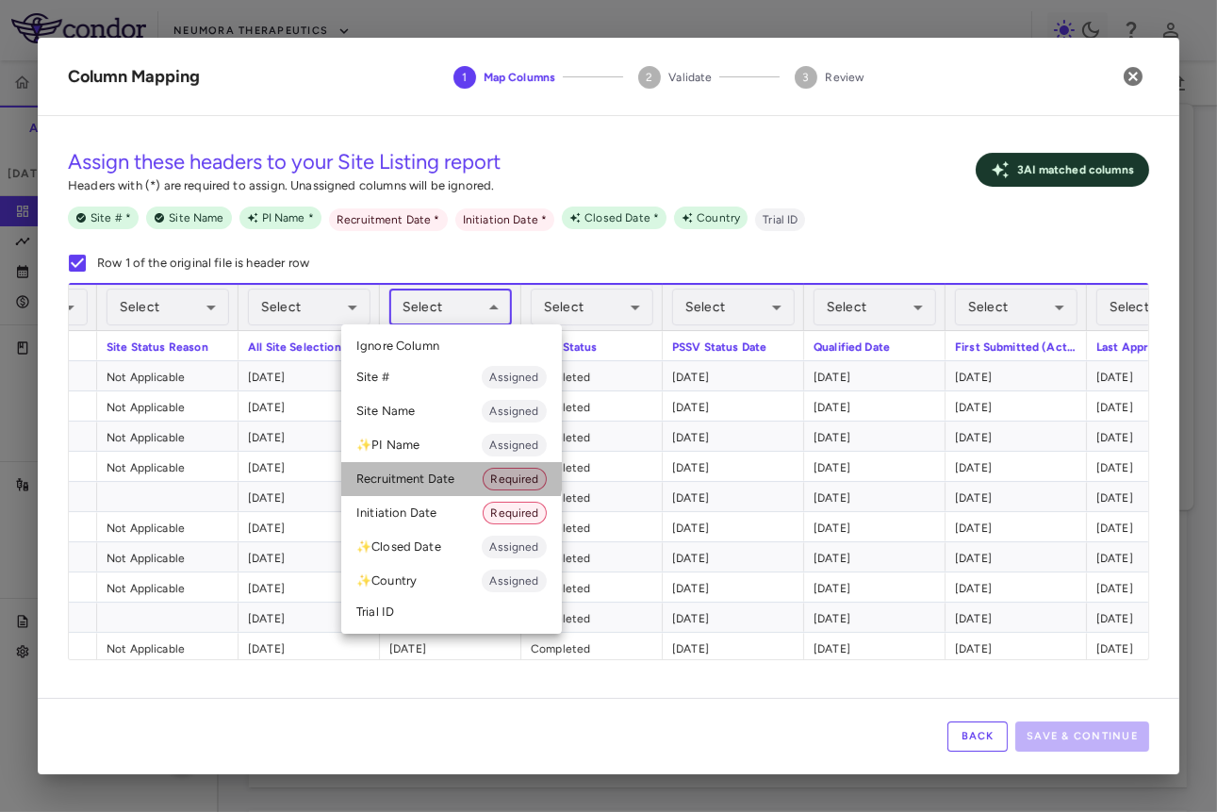
click at [446, 475] on li "Recruitment Date Required" at bounding box center [451, 479] width 221 height 34
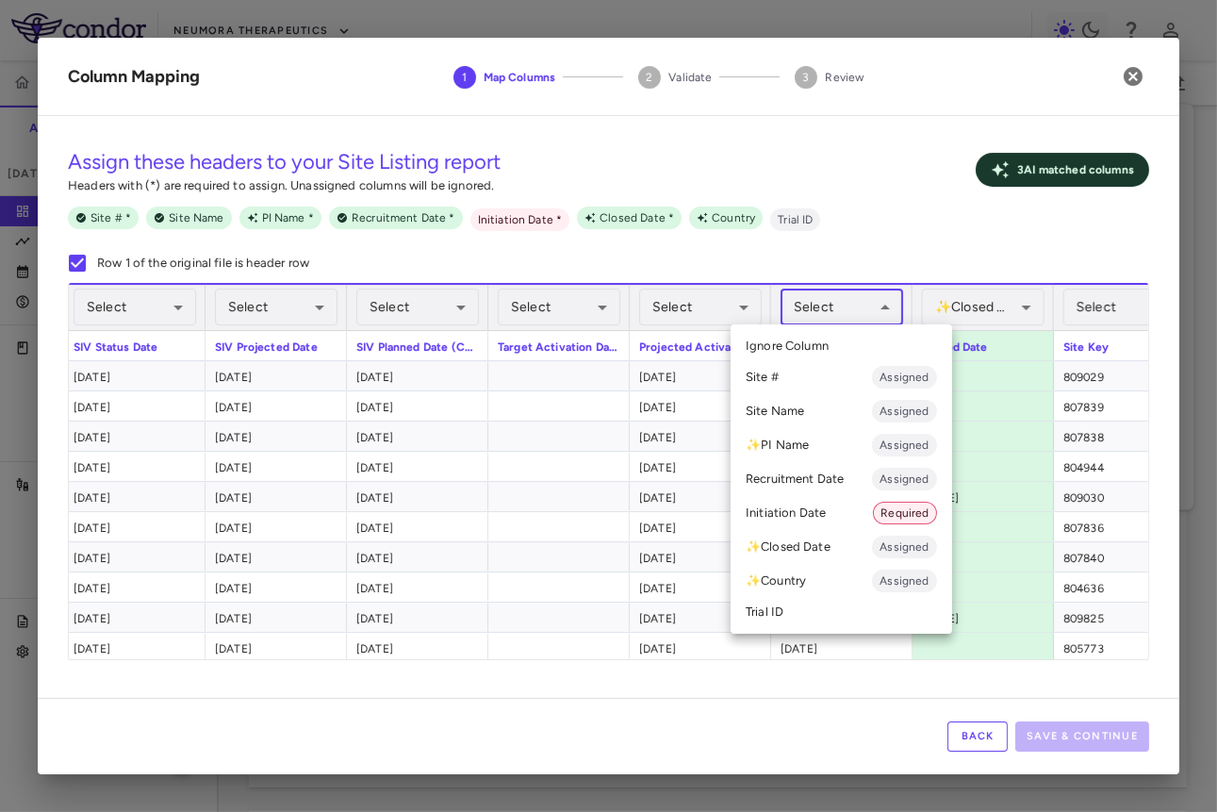
click at [768, 290] on body "Skip to sidebar Skip to main content Neumora Therapeutics KOASTAL-3 (NMRA-33514…" at bounding box center [608, 406] width 1217 height 812
click at [768, 513] on li "Initiation Date Required" at bounding box center [842, 513] width 222 height 34
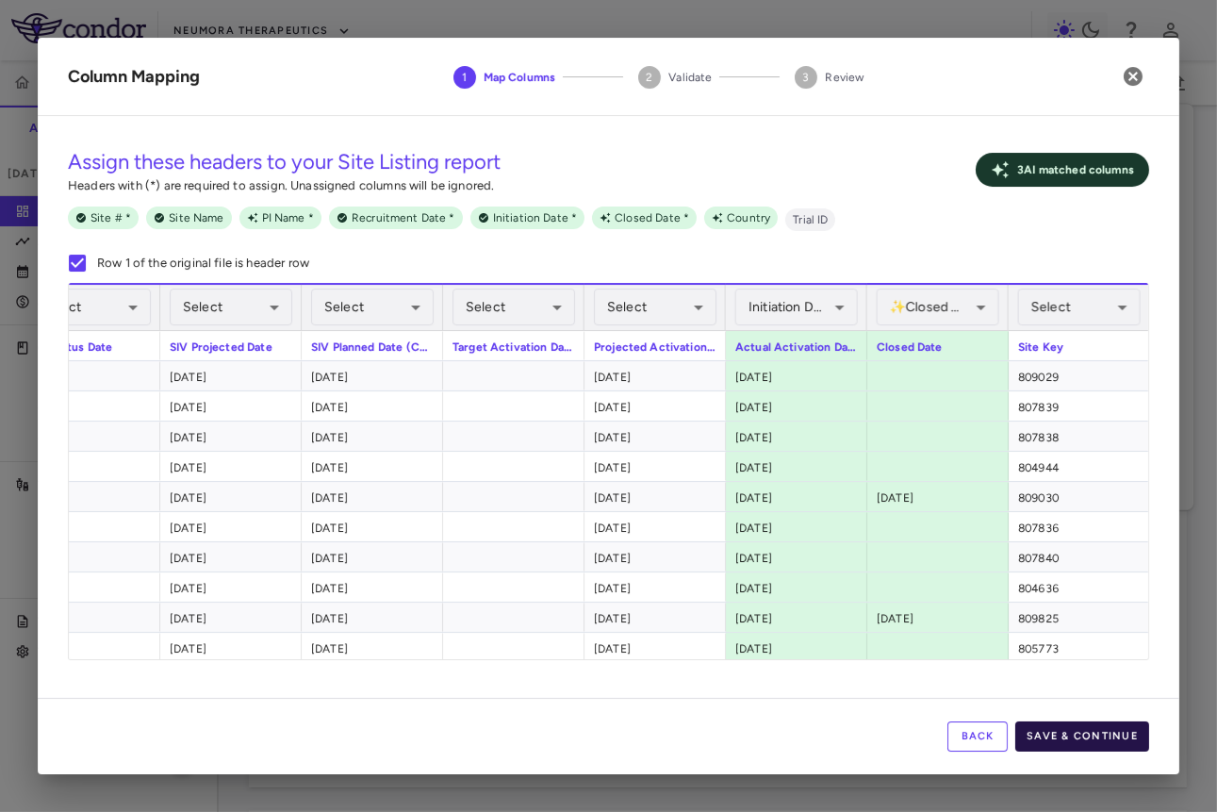
click at [768, 738] on button "Save & Continue" at bounding box center [1083, 736] width 134 height 30
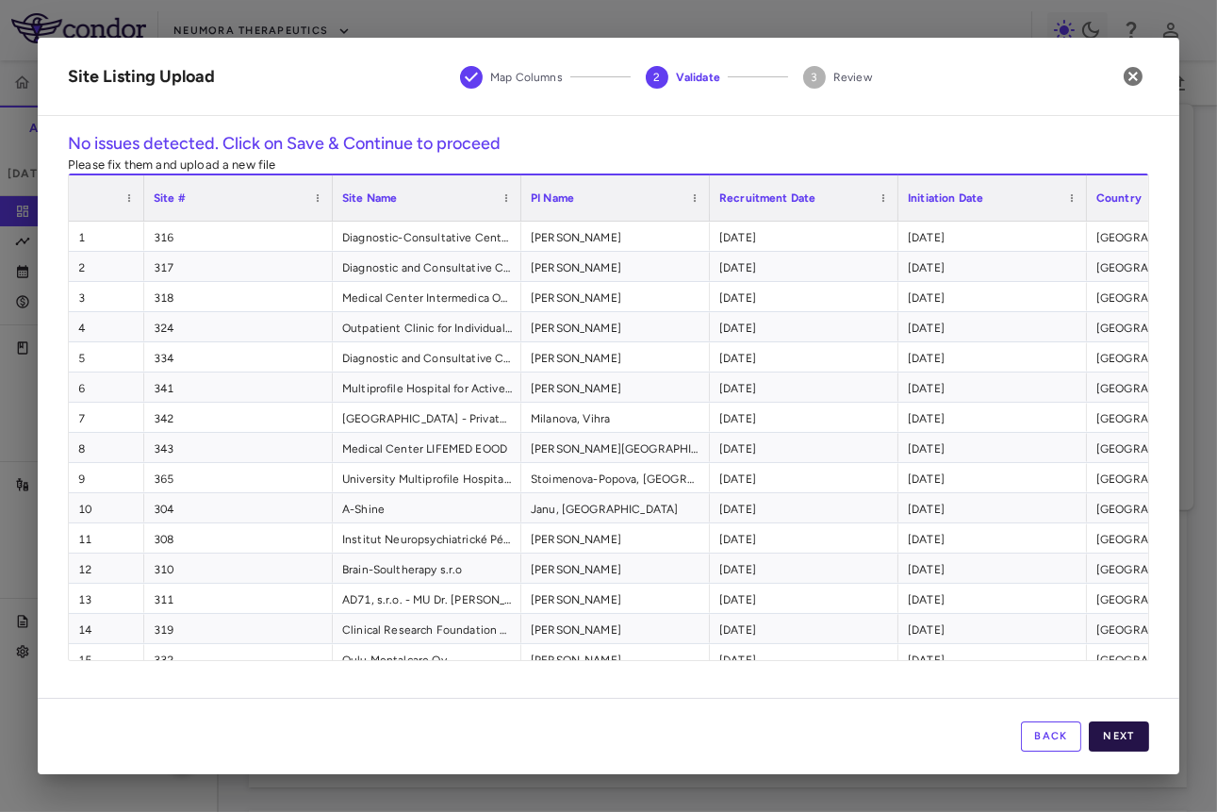
click at [768, 734] on button "Next" at bounding box center [1119, 736] width 60 height 30
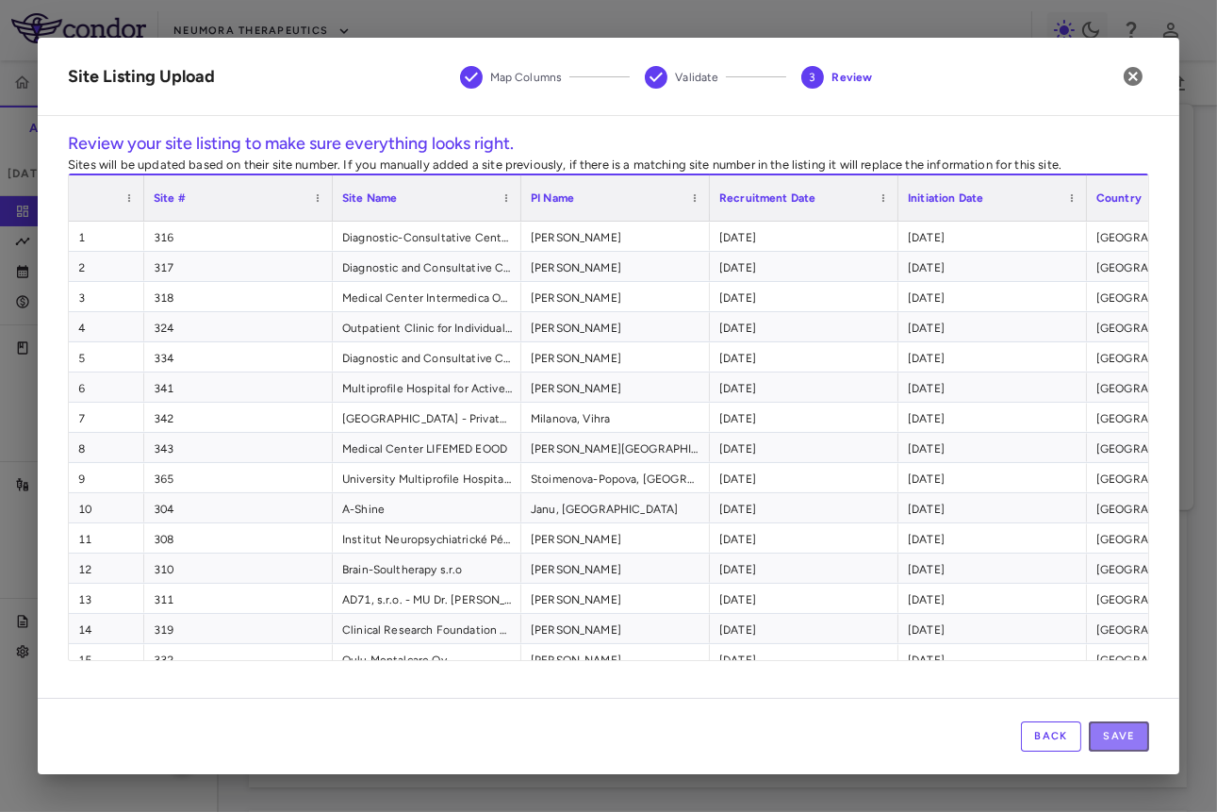
click at [768, 734] on button "Save" at bounding box center [1119, 736] width 60 height 30
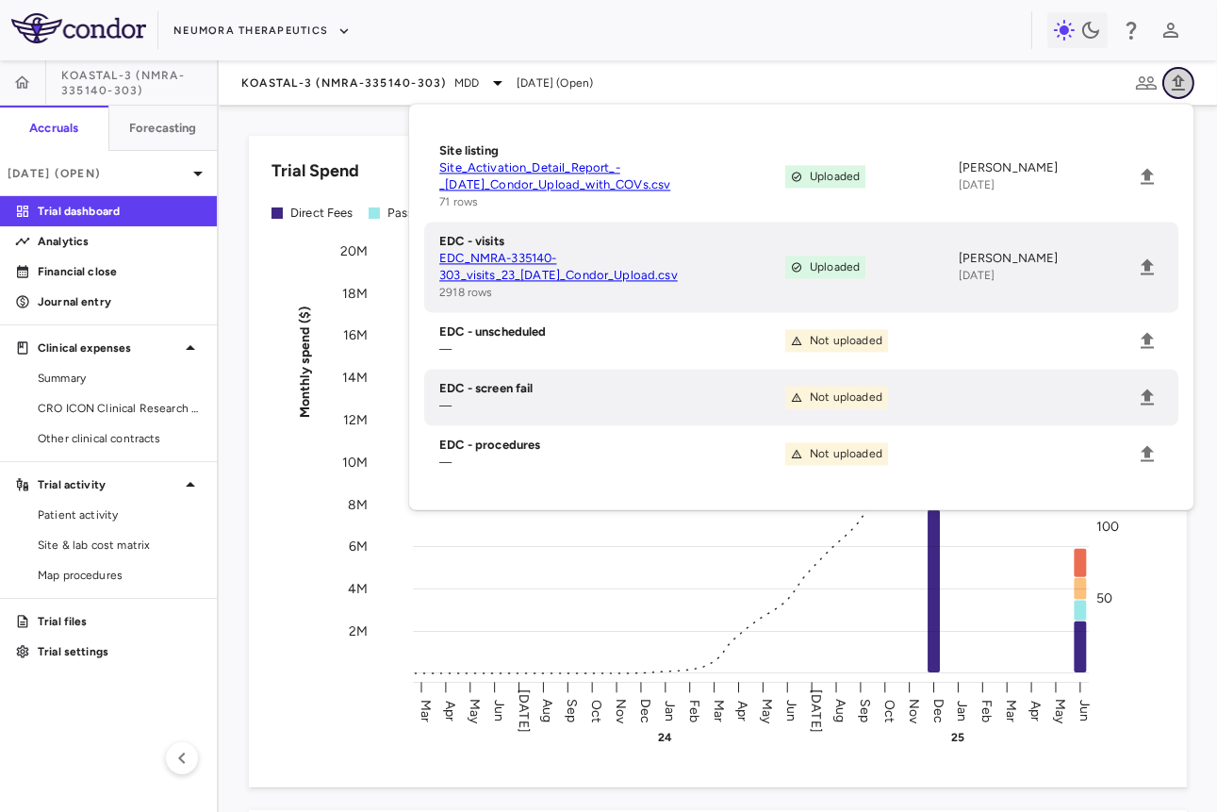
click at [768, 78] on button "button" at bounding box center [1179, 83] width 32 height 32
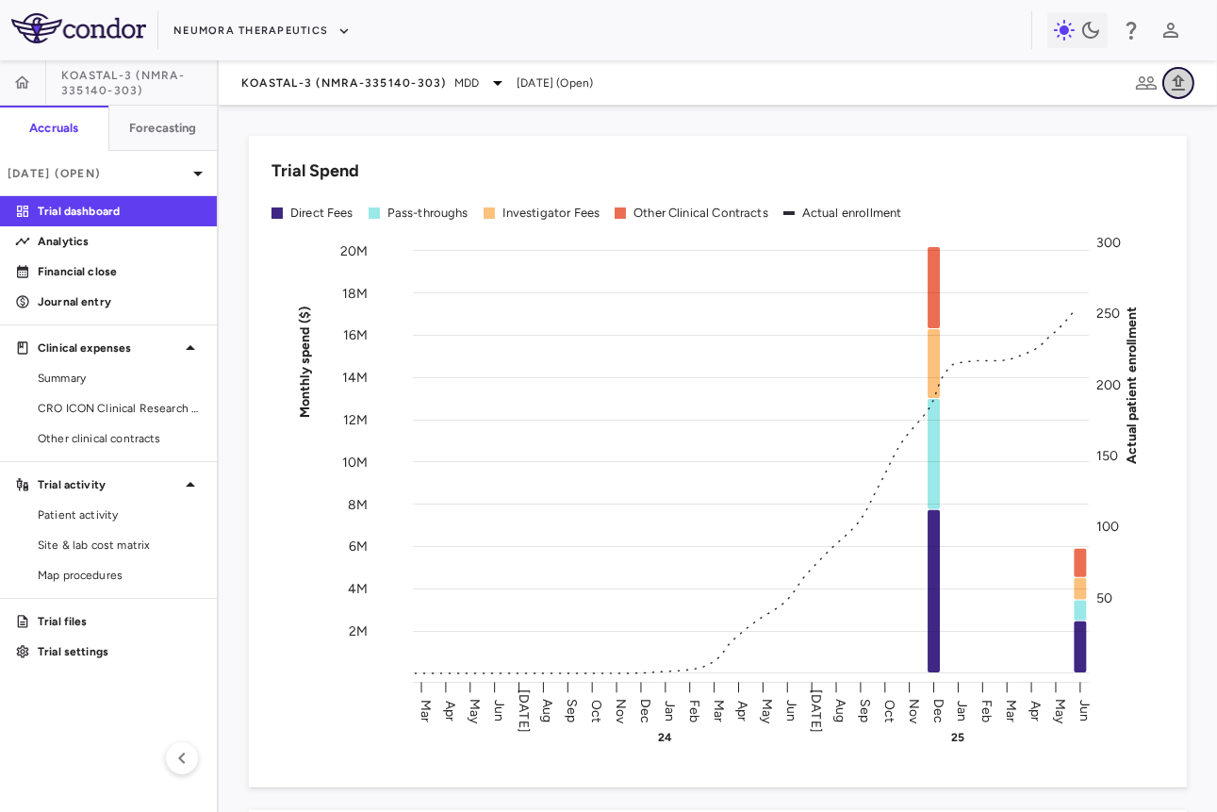
click at [768, 79] on button "button" at bounding box center [1179, 83] width 32 height 32
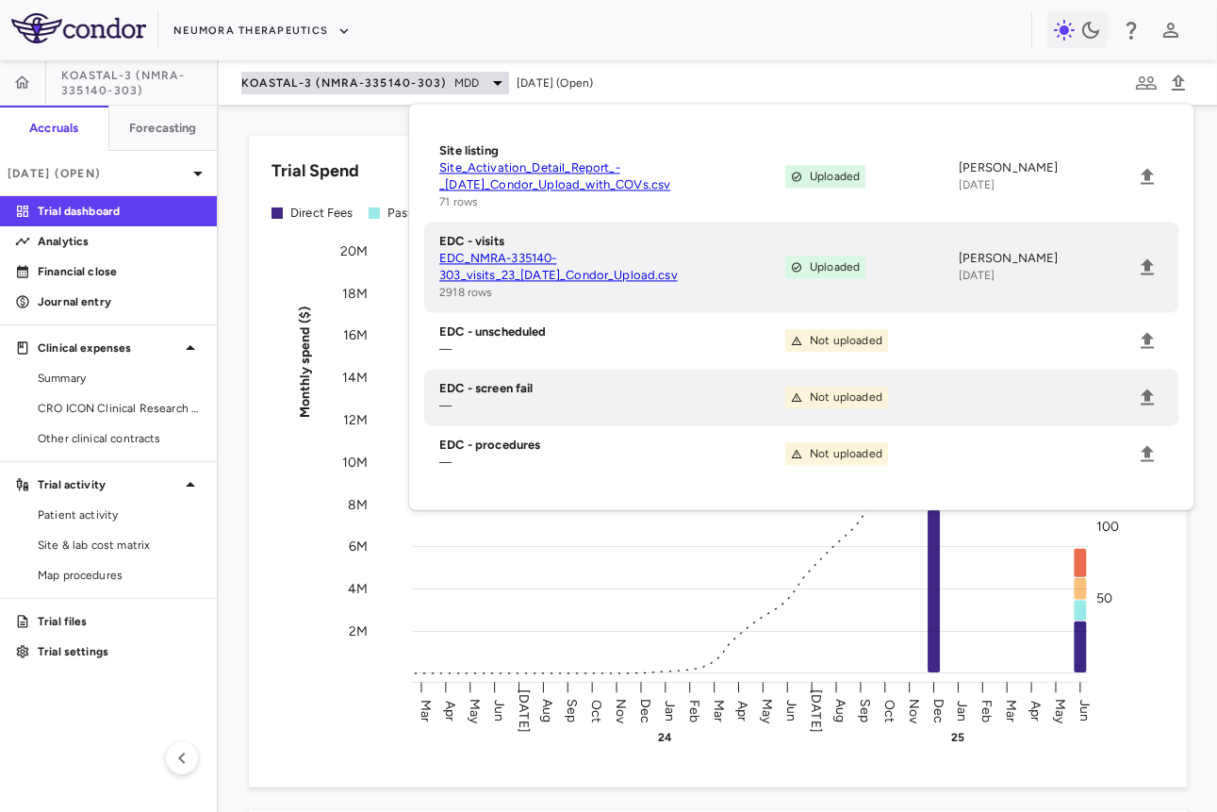
click at [394, 80] on span "KOASTAL-3 (NMRA-335140-303)" at bounding box center [344, 82] width 206 height 15
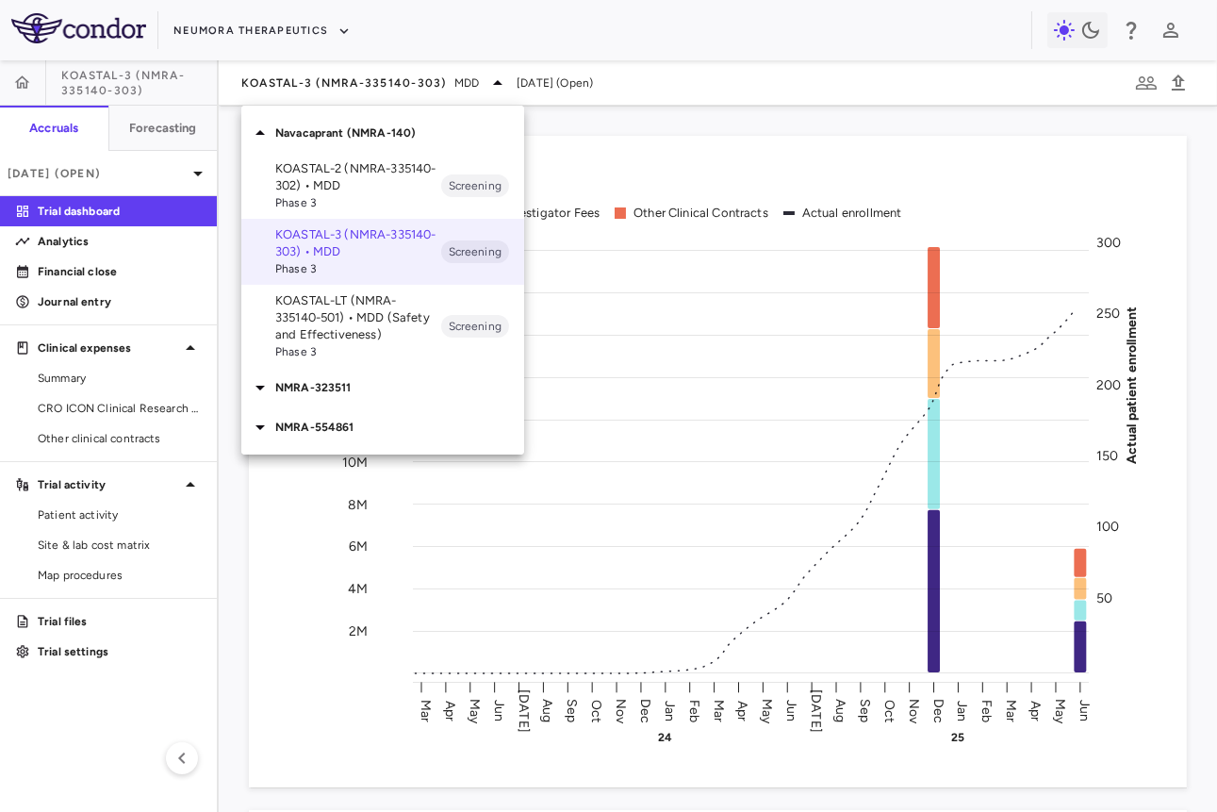
click at [356, 319] on p "KOASTAL-LT (NMRA-335140-501) • MDD (Safety and Effectiveness)" at bounding box center [358, 317] width 166 height 51
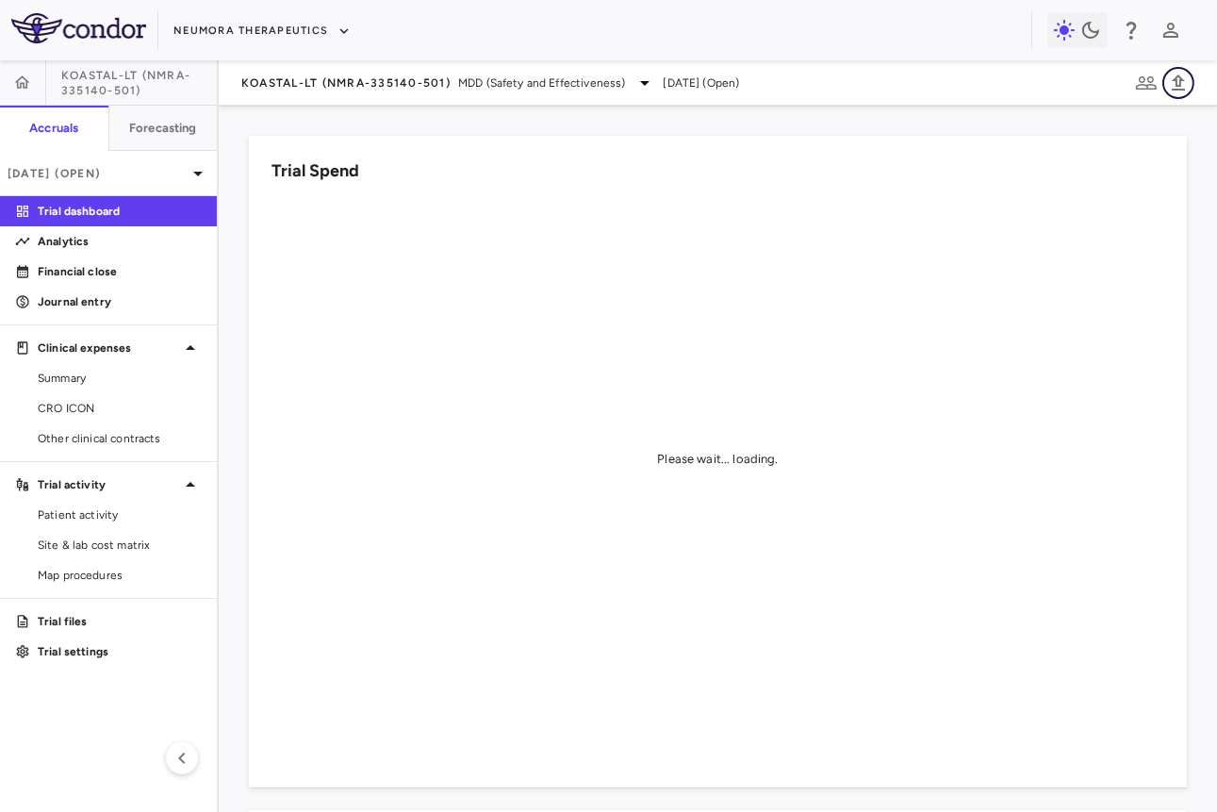
click at [768, 82] on icon "button" at bounding box center [1178, 83] width 23 height 23
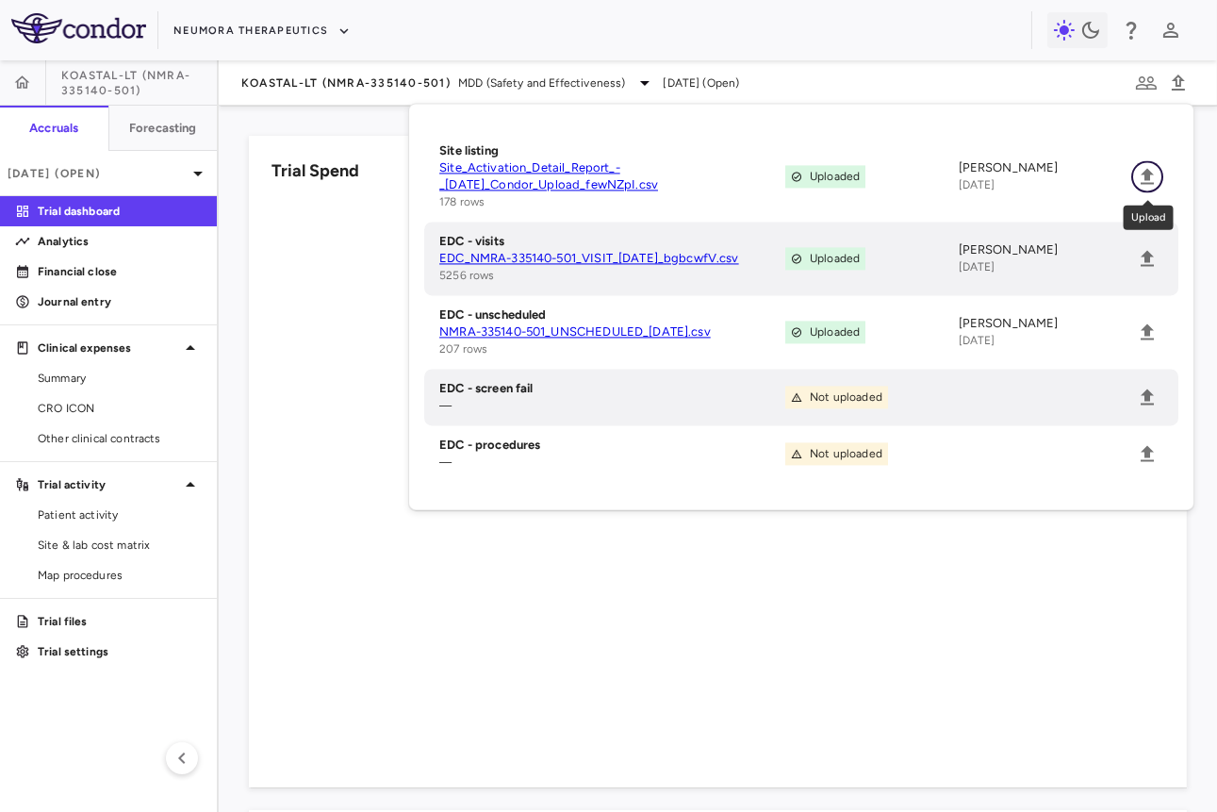
click at [768, 174] on icon "Upload" at bounding box center [1147, 176] width 13 height 16
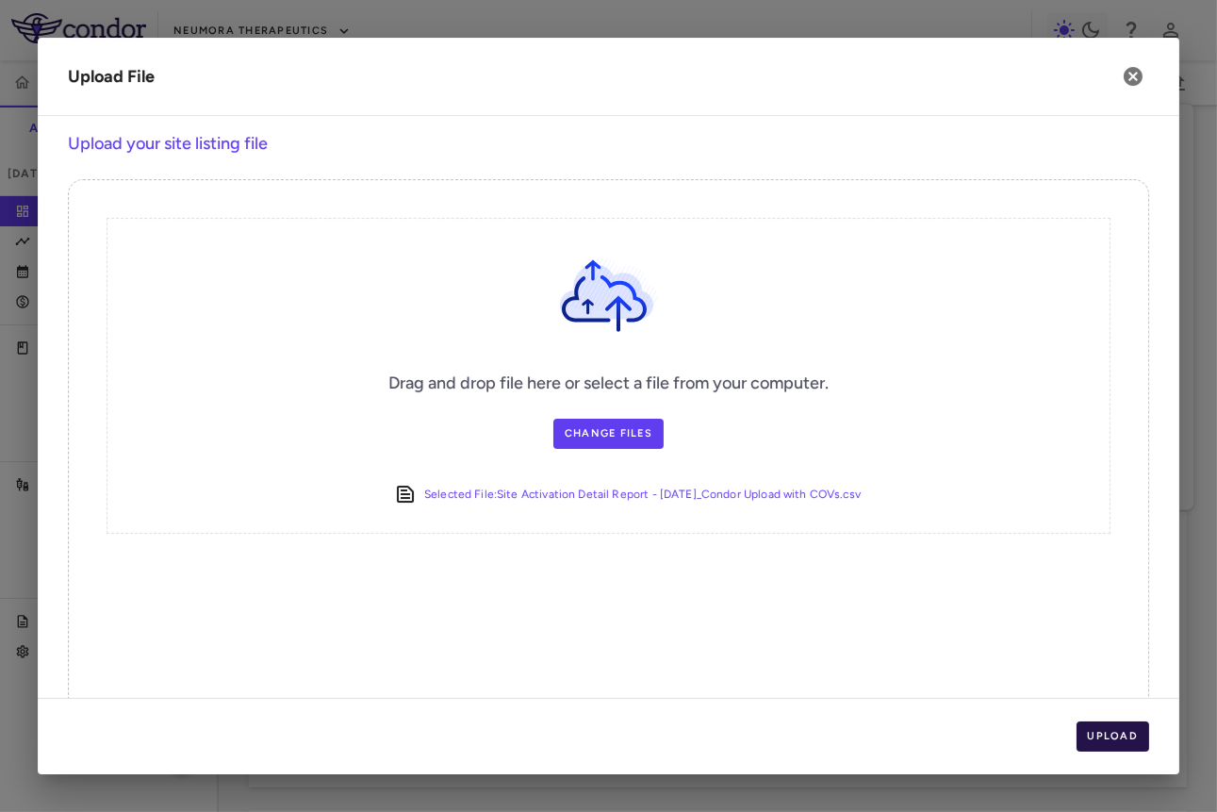
click at [768, 737] on button "Upload" at bounding box center [1114, 736] width 74 height 30
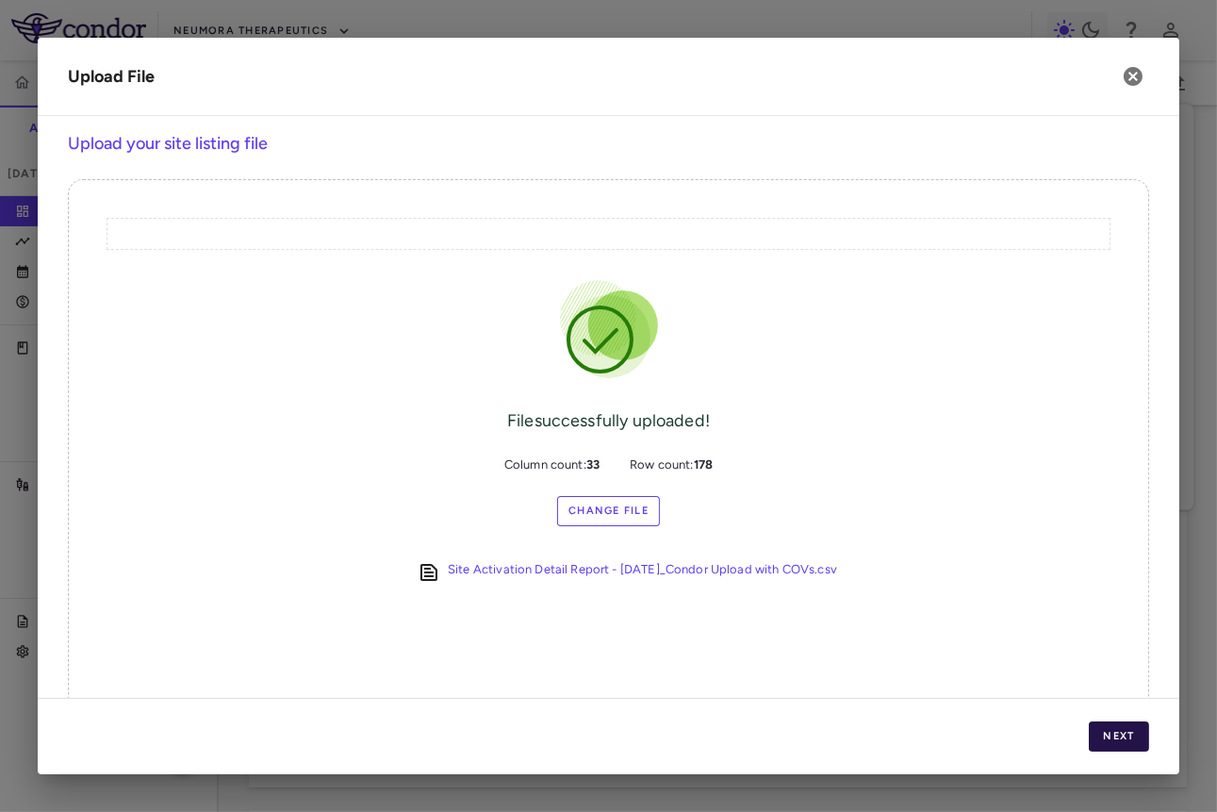
click at [768, 737] on button "Next" at bounding box center [1119, 736] width 60 height 30
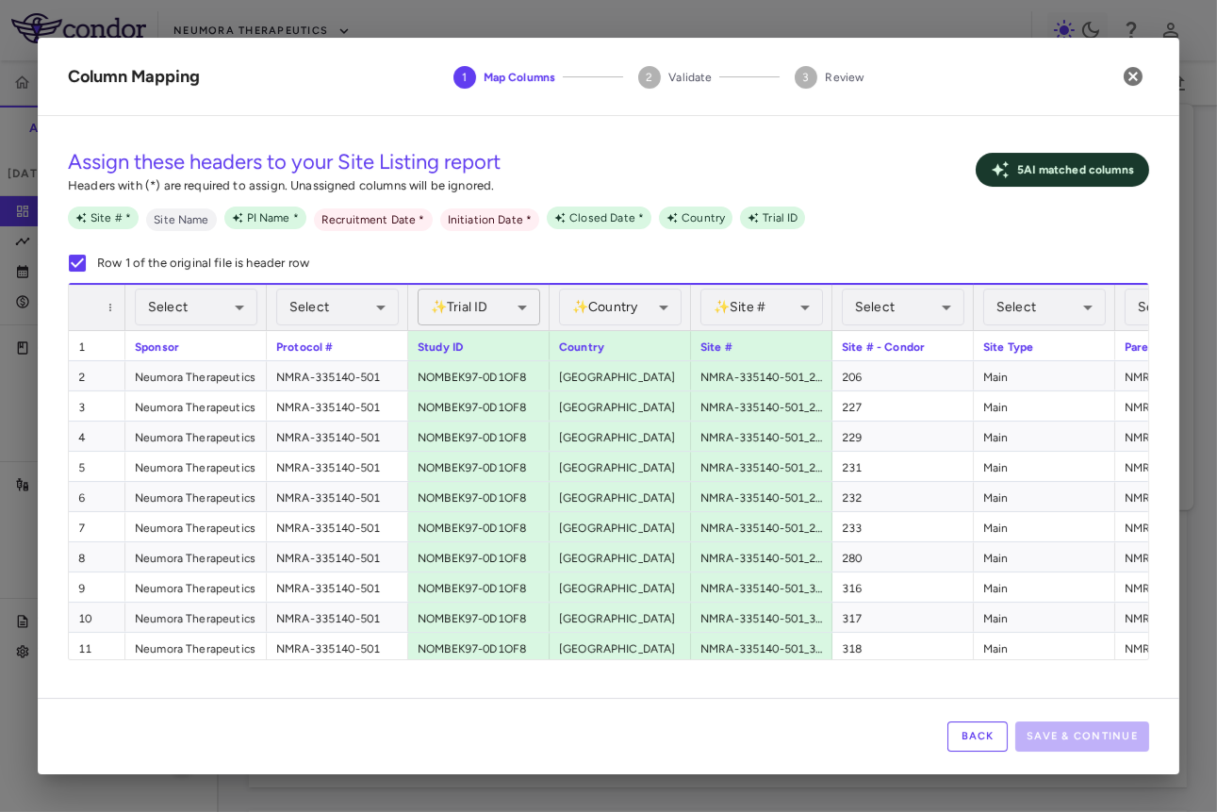
click at [476, 309] on body "Skip to sidebar Skip to main content Neumora Therapeutics KOASTAL-LT (NMRA-3351…" at bounding box center [608, 406] width 1217 height 812
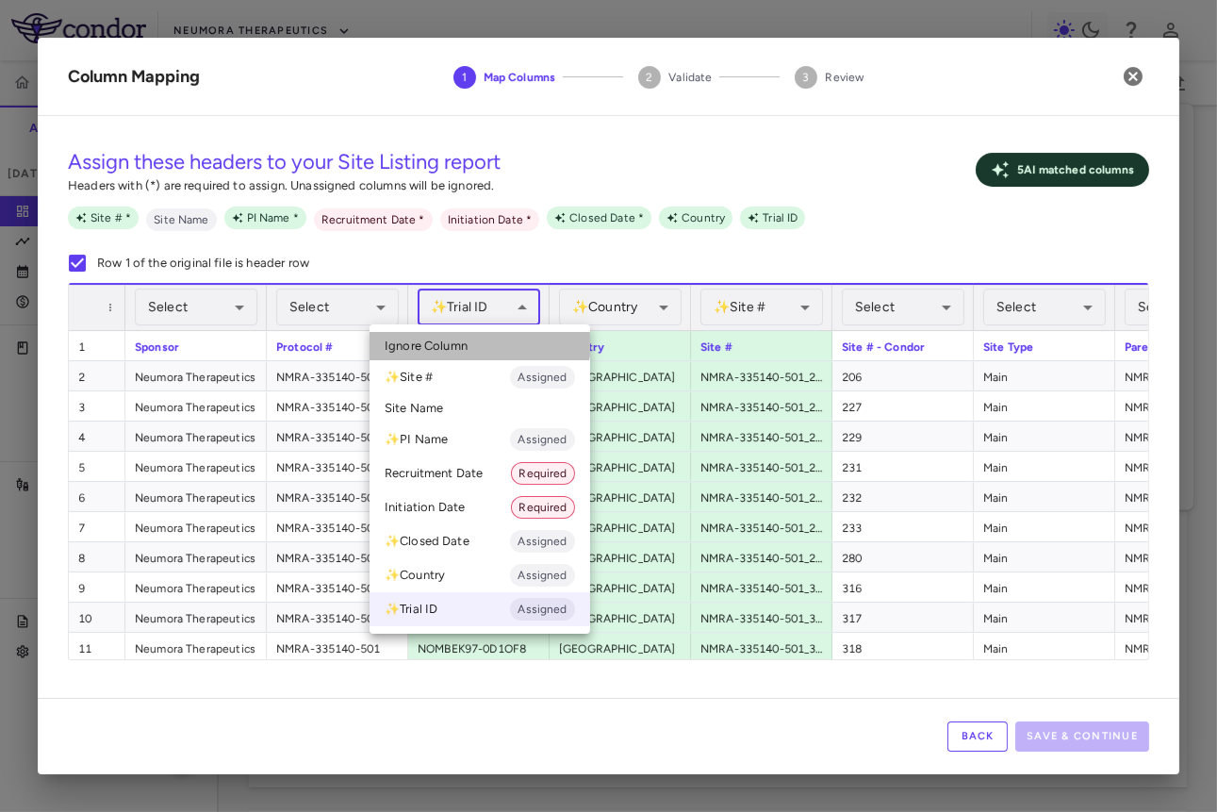
click at [472, 335] on li "Ignore Column" at bounding box center [480, 346] width 221 height 28
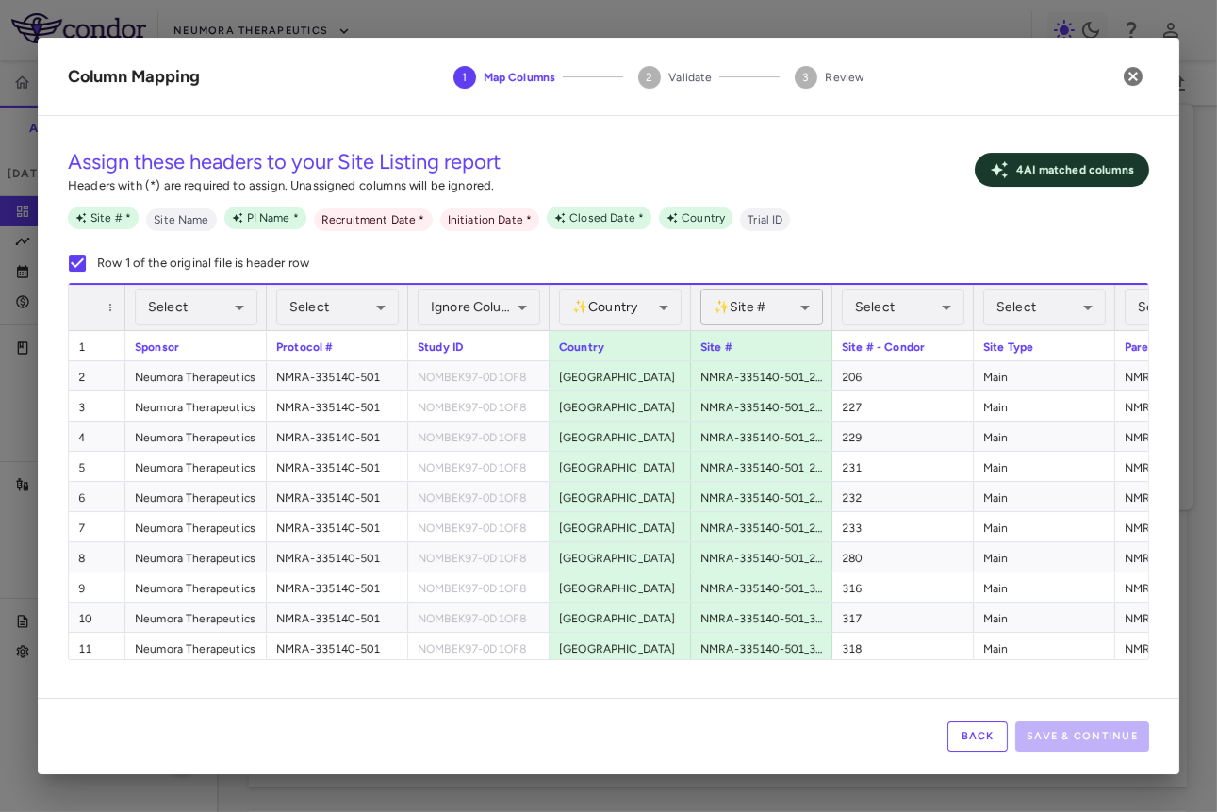
click at [749, 312] on body "Skip to sidebar Skip to main content Neumora Therapeutics KOASTAL-LT (NMRA-3351…" at bounding box center [608, 406] width 1217 height 812
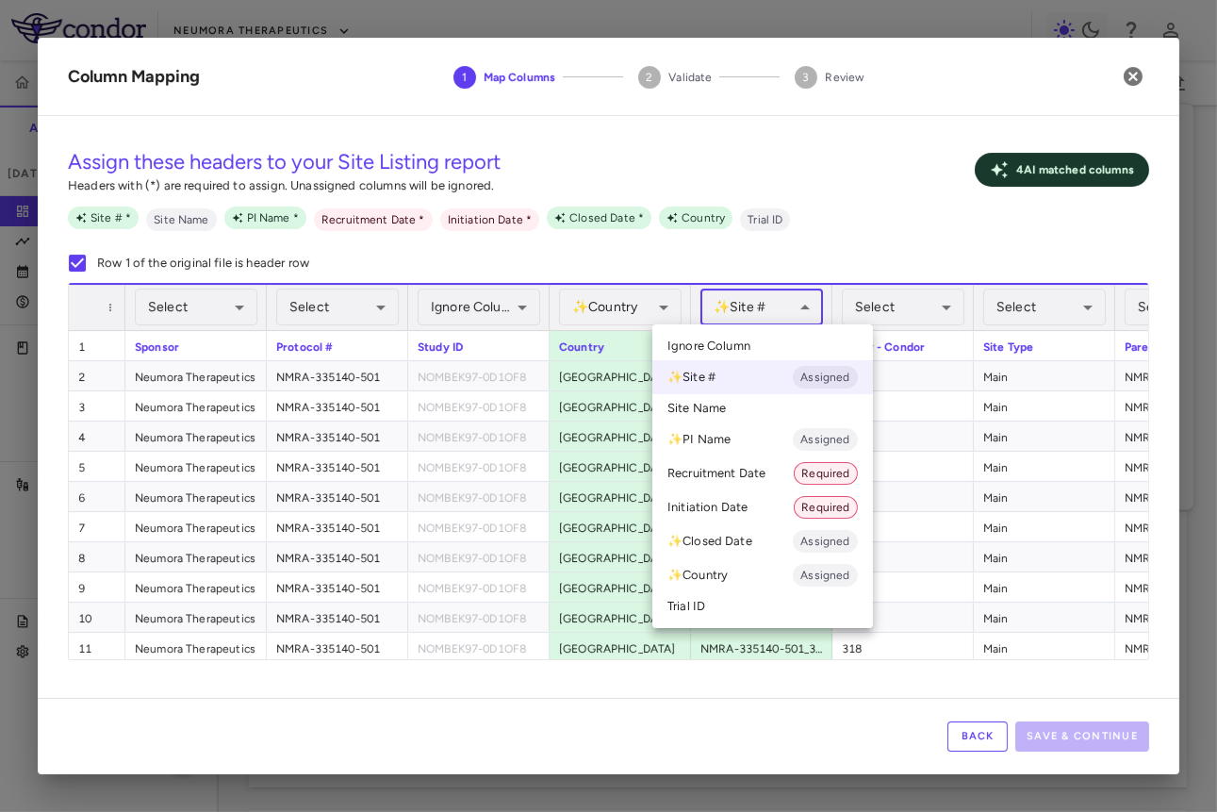
click at [754, 341] on li "Ignore Column" at bounding box center [763, 346] width 221 height 28
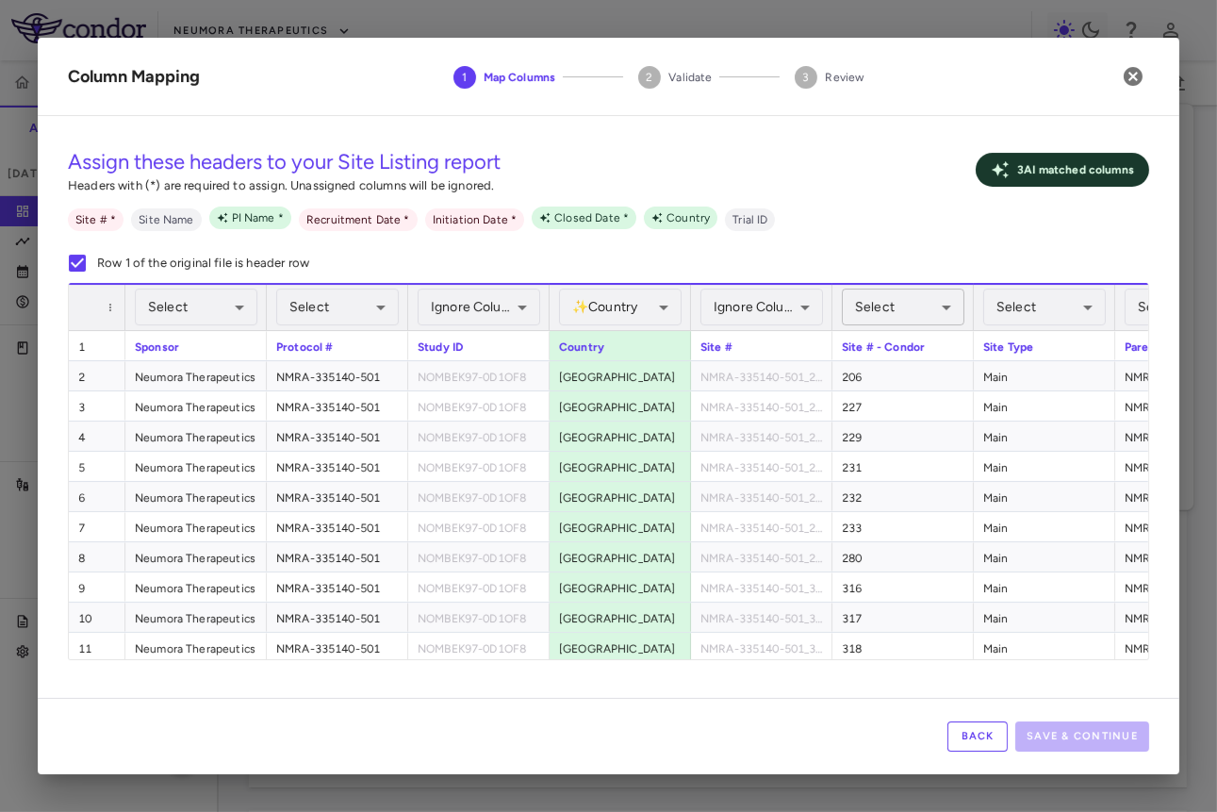
click at [768, 302] on body "Skip to sidebar Skip to main content Neumora Therapeutics KOASTAL-LT (NMRA-3351…" at bounding box center [608, 406] width 1217 height 812
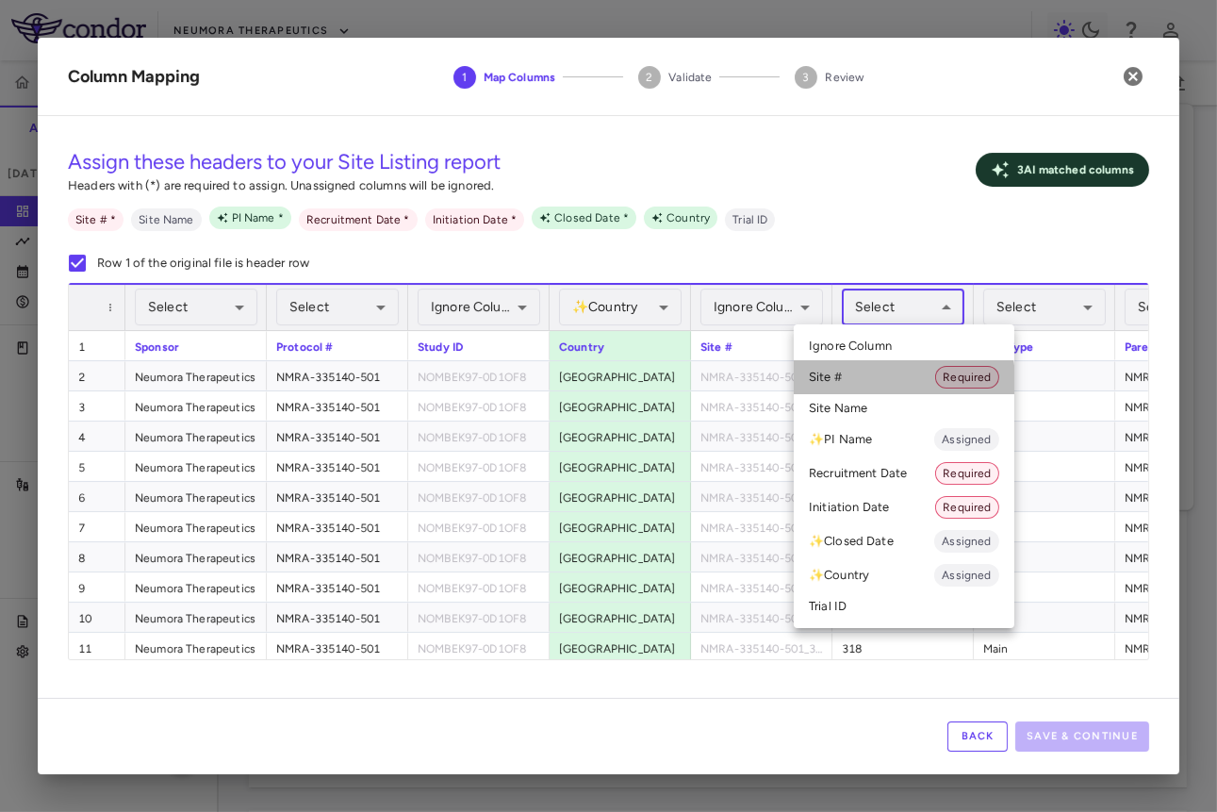
click at [768, 380] on li "Site # Required" at bounding box center [904, 377] width 221 height 34
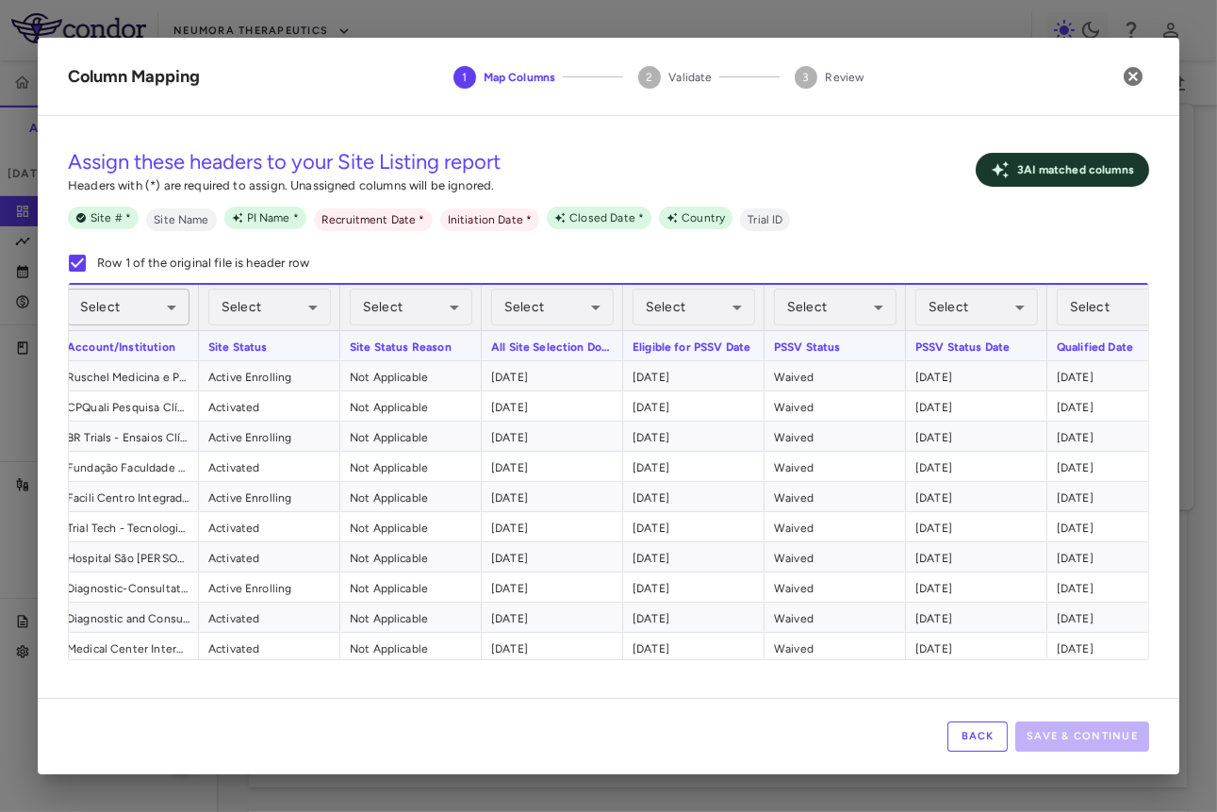
click at [123, 315] on body "Skip to sidebar Skip to main content Neumora Therapeutics KOASTAL-LT (NMRA-3351…" at bounding box center [608, 406] width 1217 height 812
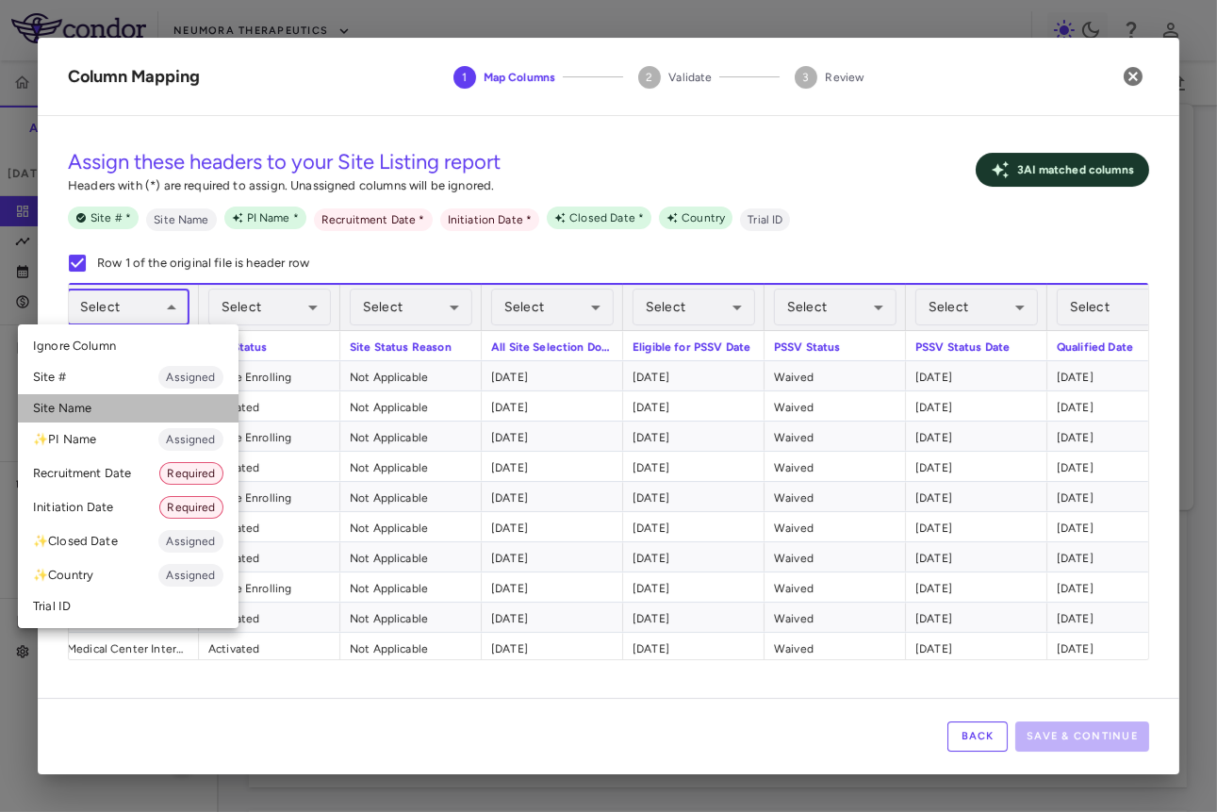
click at [135, 417] on li "Site Name" at bounding box center [128, 408] width 221 height 28
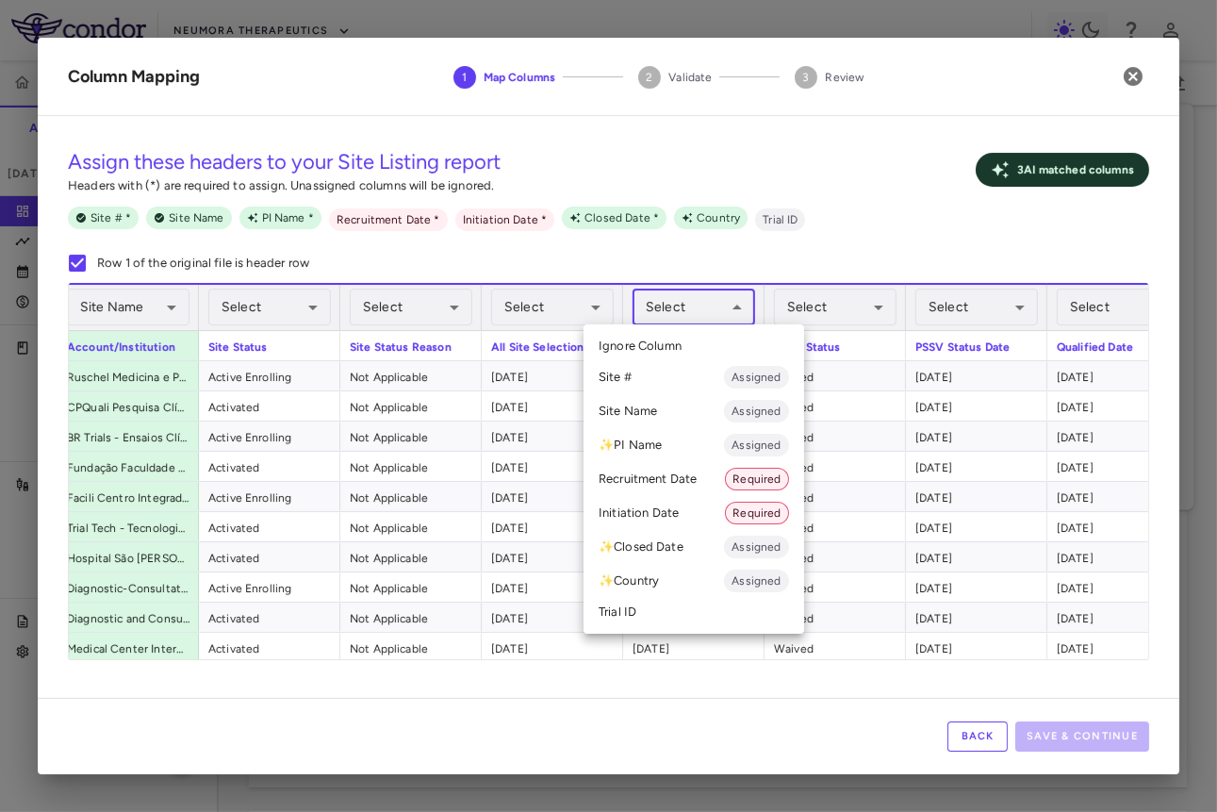
click at [710, 306] on body "Skip to sidebar Skip to main content Neumora Therapeutics KOASTAL-LT (NMRA-3351…" at bounding box center [608, 406] width 1217 height 812
click at [667, 476] on li "Recruitment Date Required" at bounding box center [694, 479] width 221 height 34
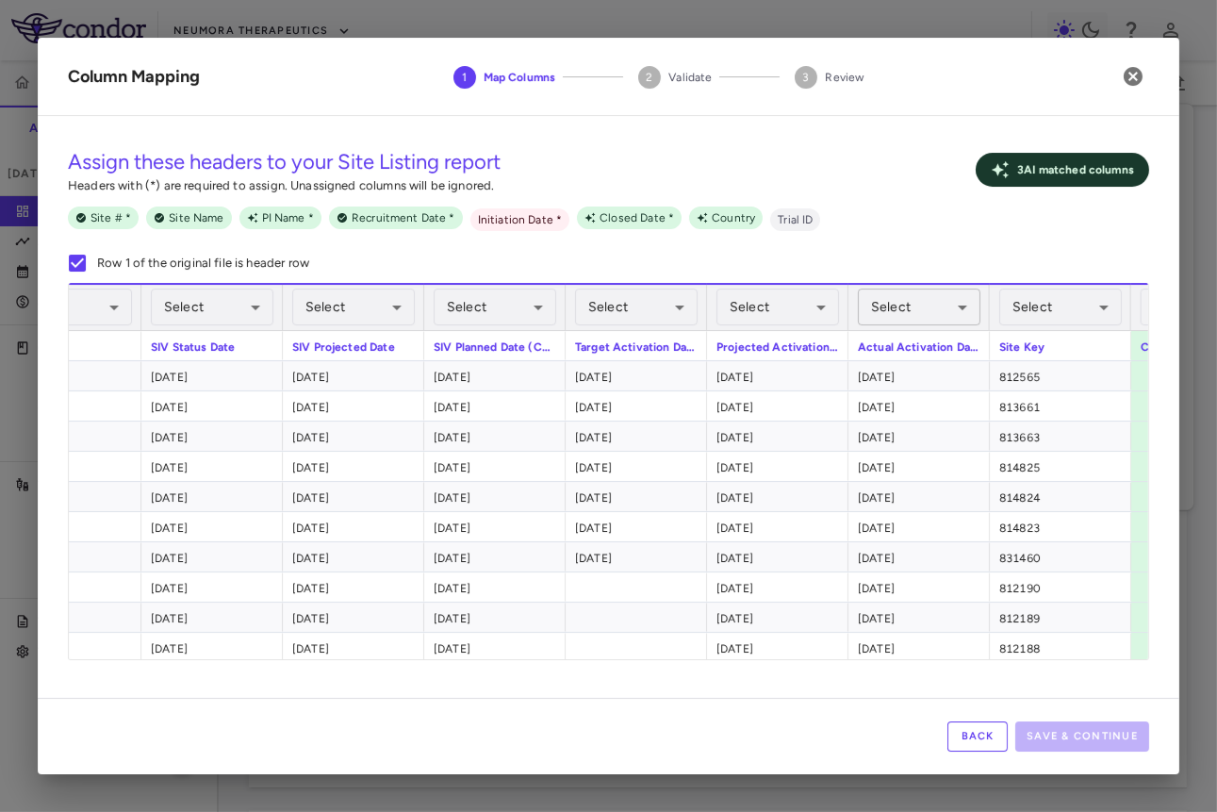
click at [768, 301] on body "Skip to sidebar Skip to main content Neumora Therapeutics KOASTAL-LT (NMRA-3351…" at bounding box center [608, 406] width 1217 height 812
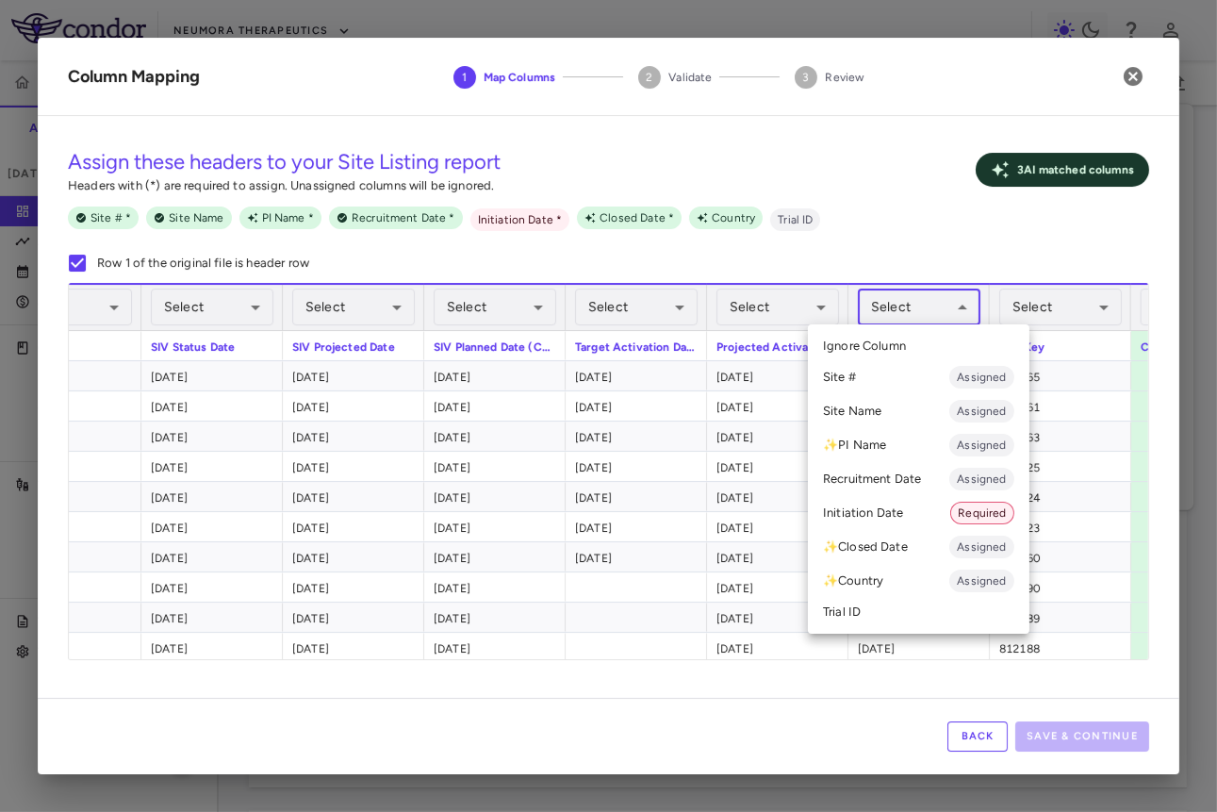
click at [768, 513] on li "Initiation Date Required" at bounding box center [919, 513] width 222 height 34
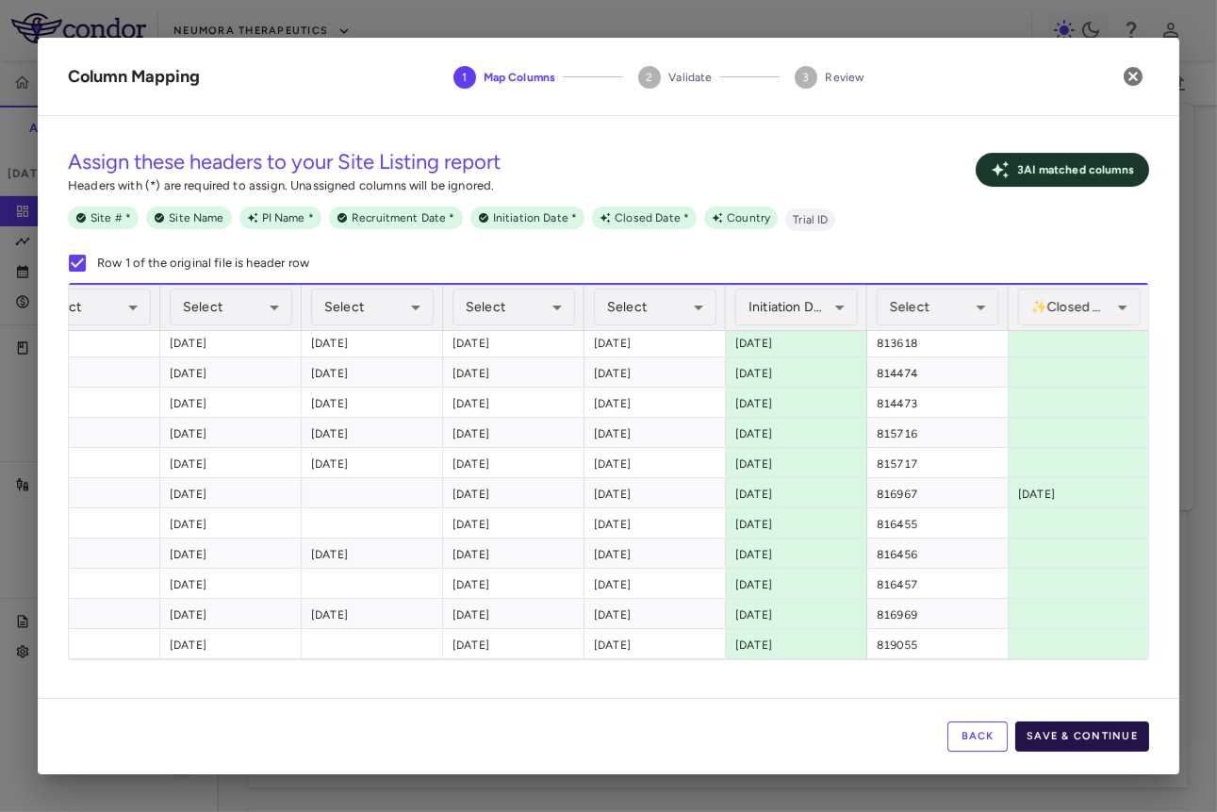
click at [768, 738] on button "Save & Continue" at bounding box center [1083, 736] width 134 height 30
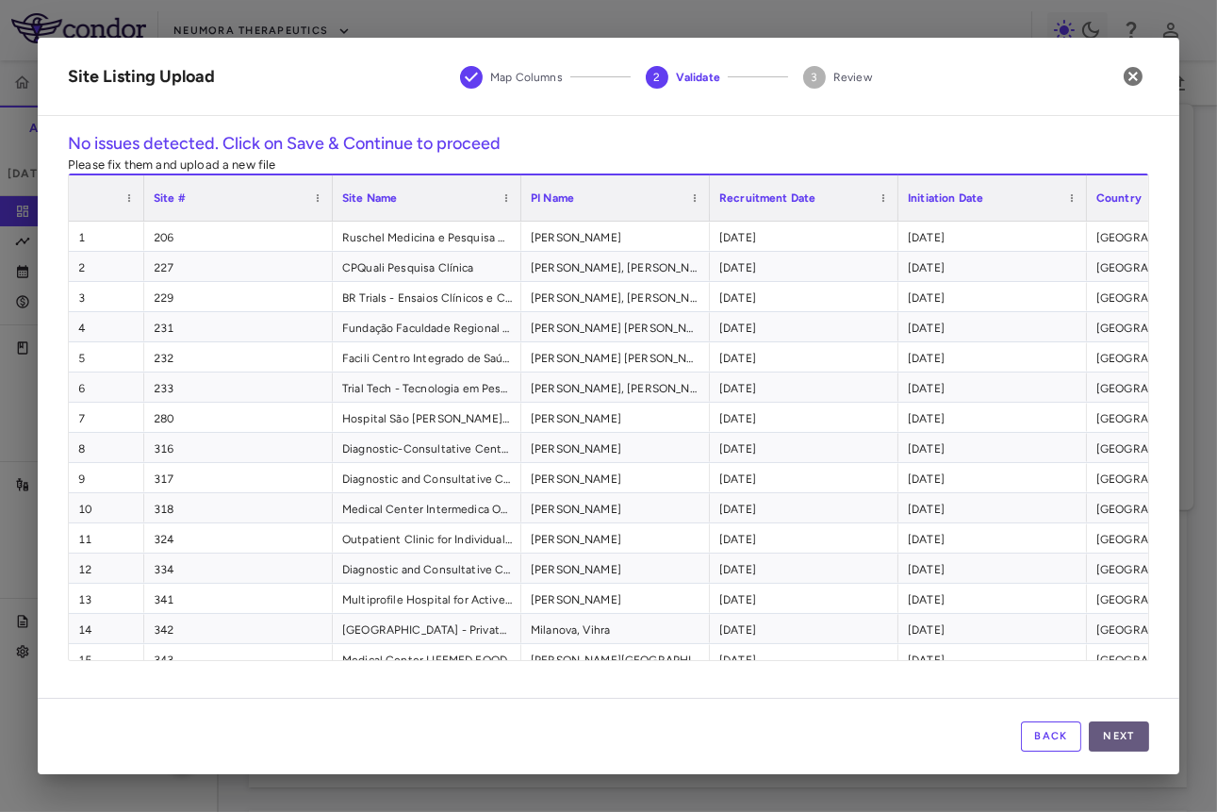
click at [768, 737] on button "Next" at bounding box center [1119, 736] width 60 height 30
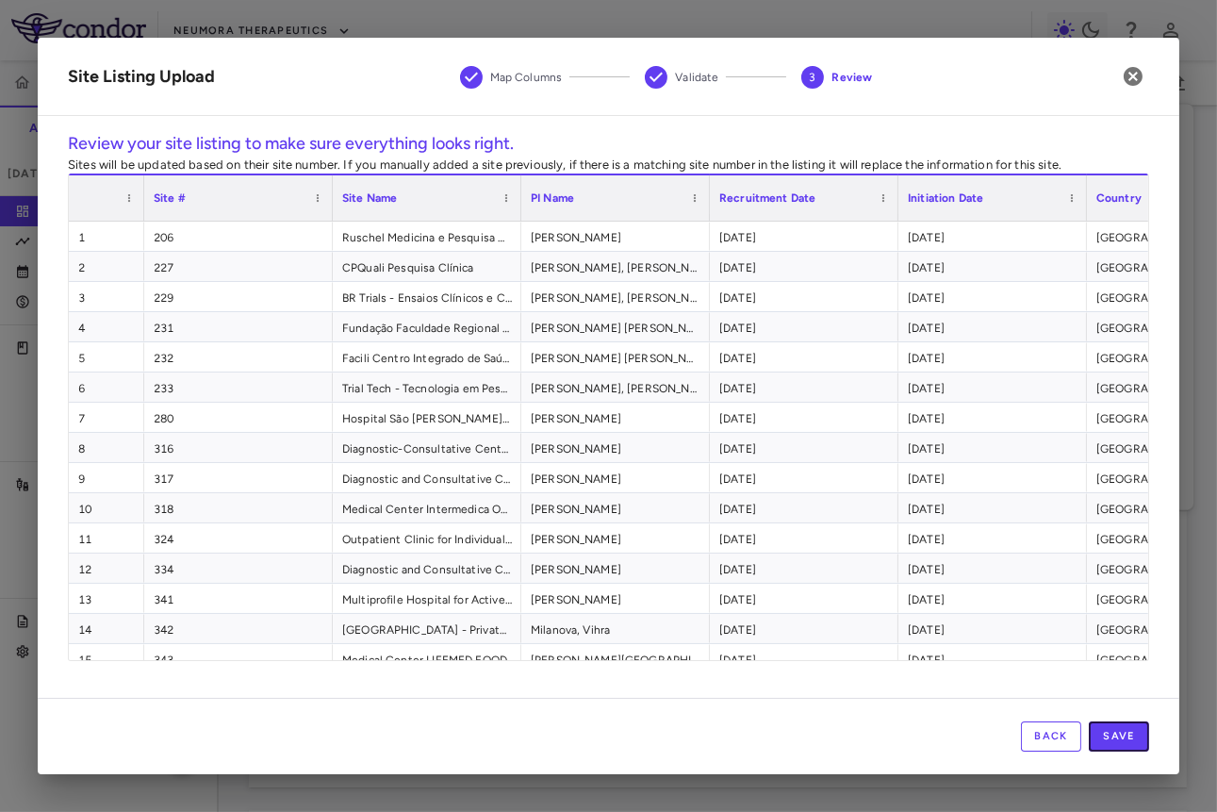
click at [768, 737] on button "Save" at bounding box center [1119, 736] width 60 height 30
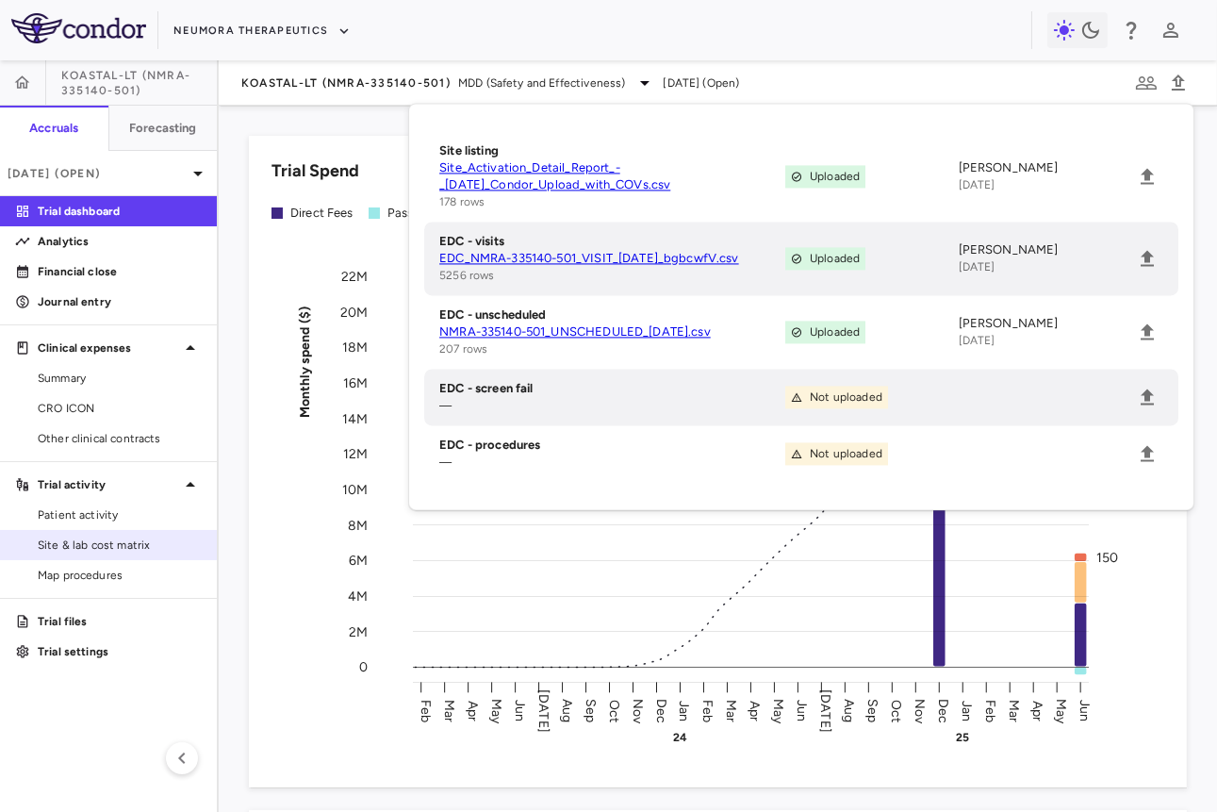
click at [156, 550] on span "Site & lab cost matrix" at bounding box center [120, 545] width 164 height 17
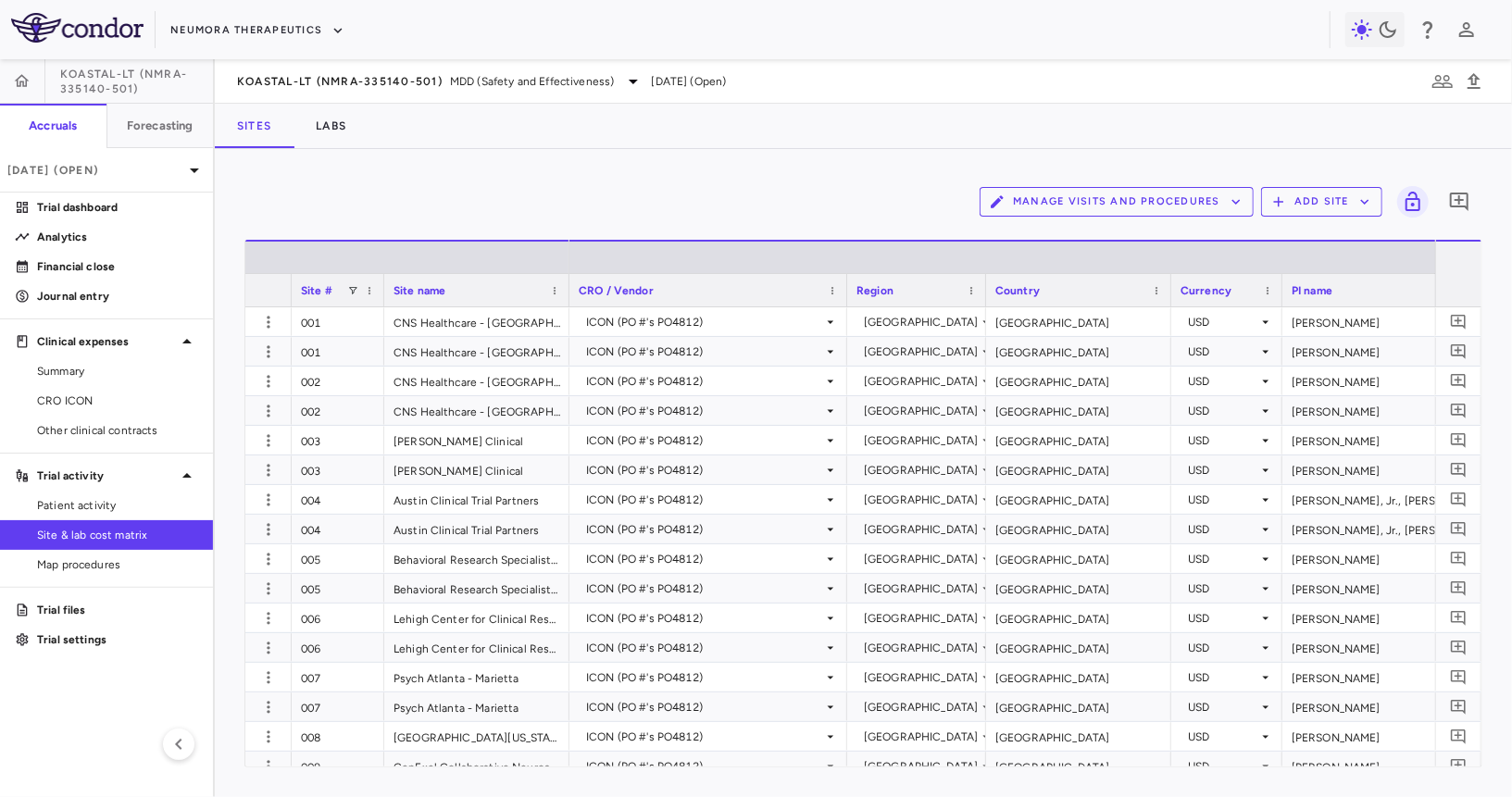
click at [342, 65] on div "KOASTAL-LT (NMRA-335140-501) MDD (Safety and Effectiveness) Jun 2025 (Open)" at bounding box center [863, 80] width 1297 height 44
click at [339, 77] on span "KOASTAL-LT (NMRA-335140-501)" at bounding box center [339, 80] width 205 height 15
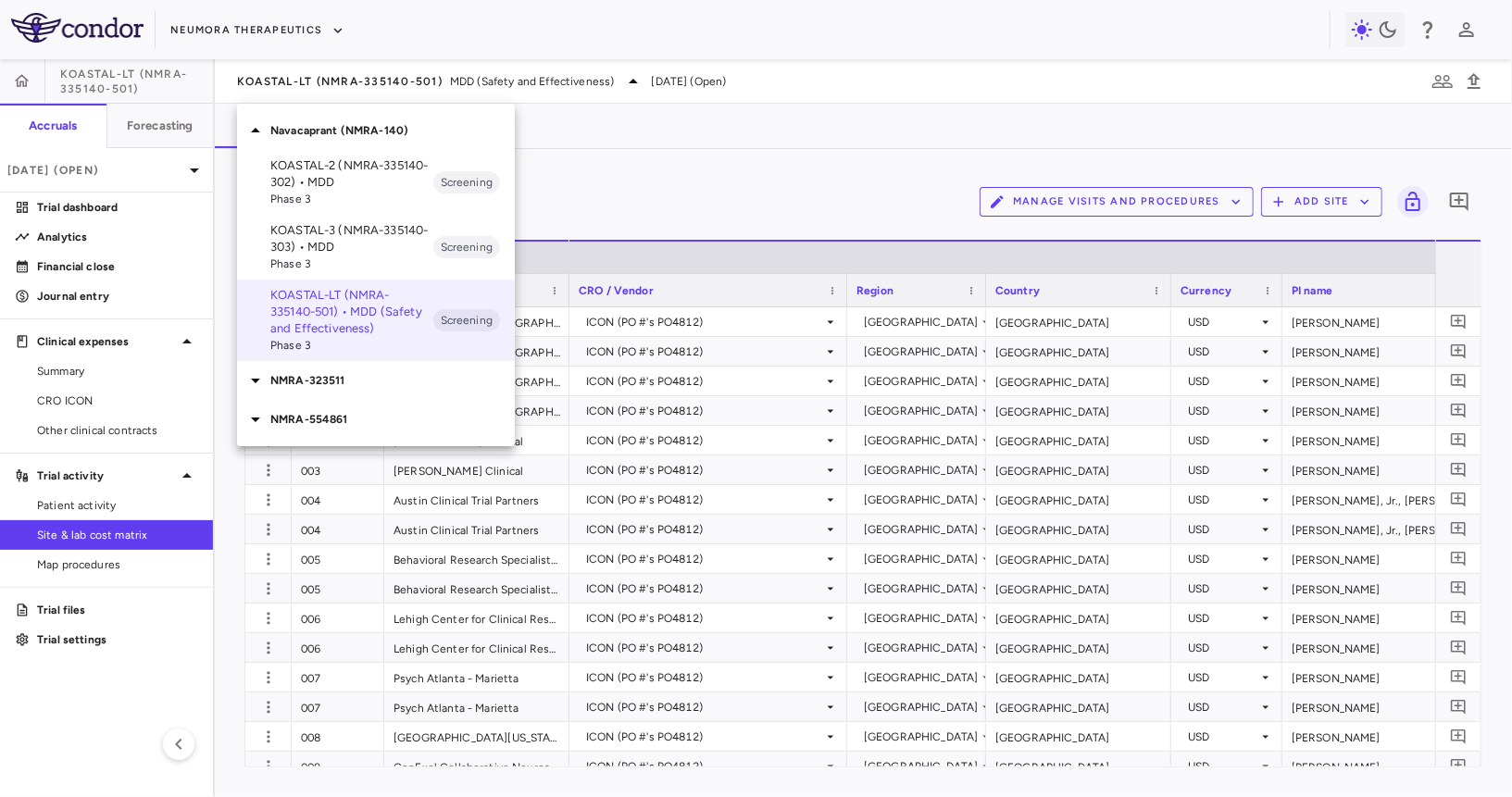
click at [315, 175] on p "KOASTAL-2 (NMRA-335140-302) • MDD" at bounding box center [351, 174] width 163 height 33
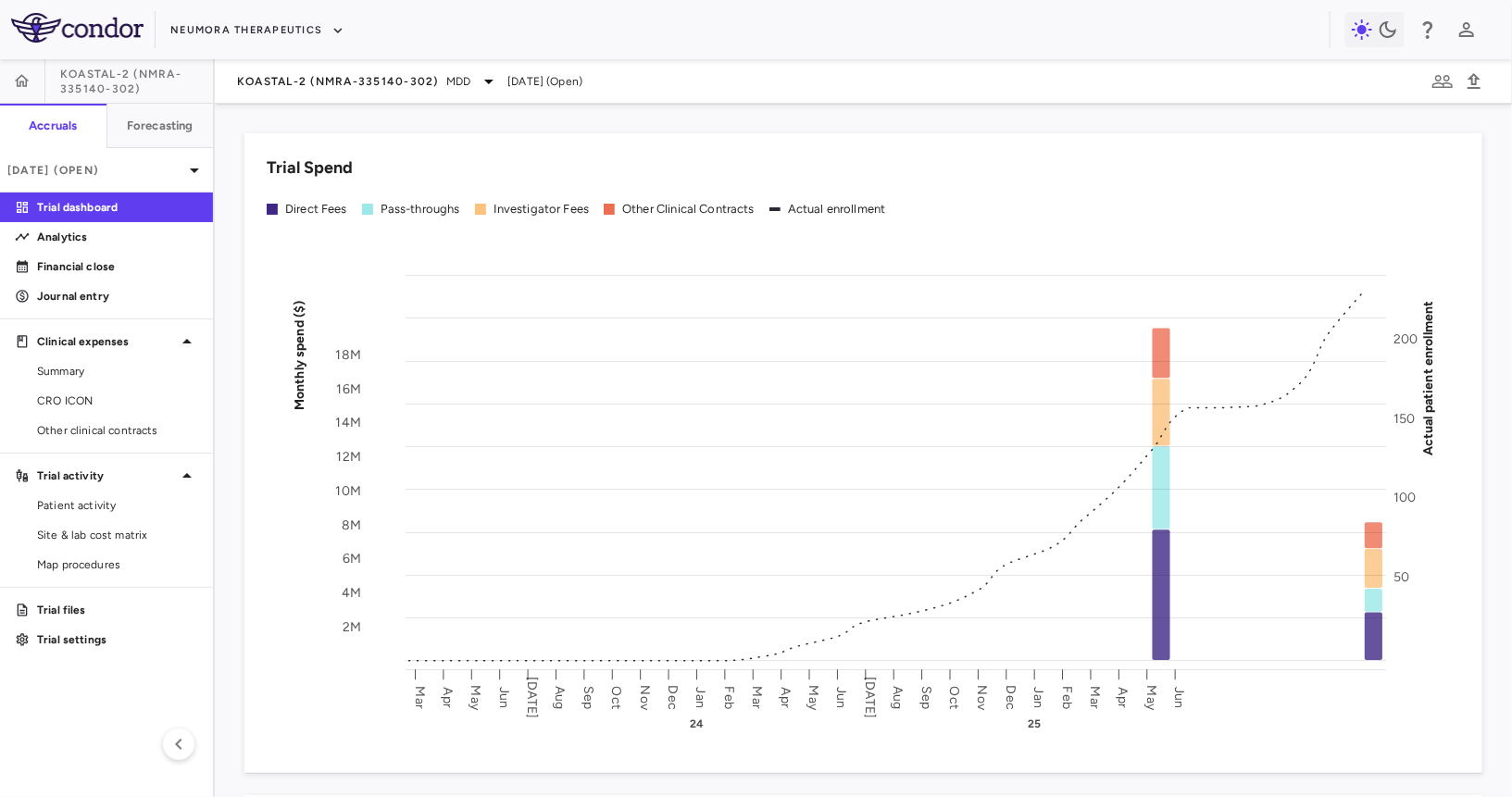
click at [388, 98] on div "KOASTAL-2 (NMRA-335140-302) MDD Jun 2025 (Open)" at bounding box center [863, 80] width 1297 height 44
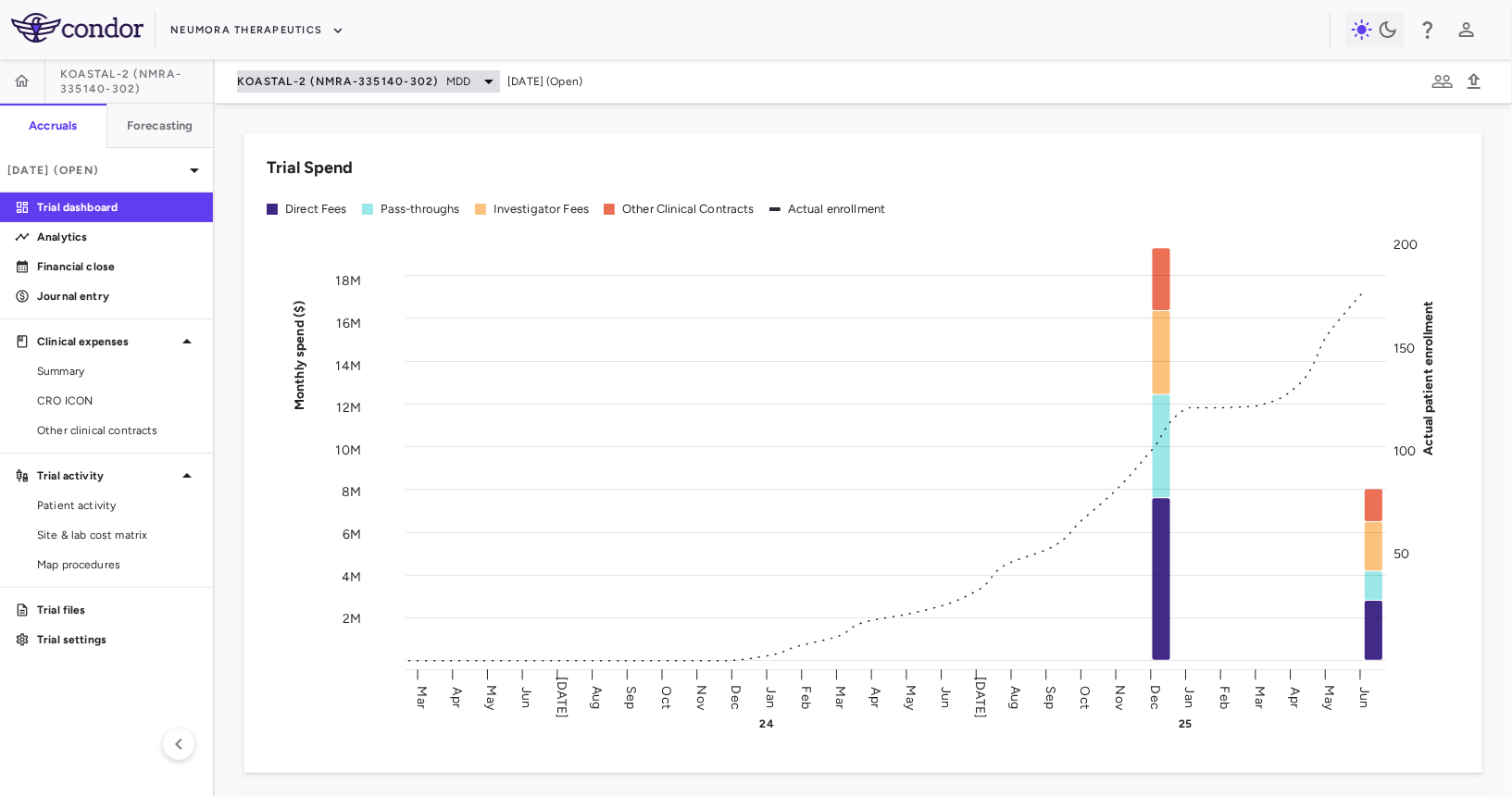
click at [388, 81] on span "KOASTAL-2 (NMRA-335140-302)" at bounding box center [338, 80] width 202 height 15
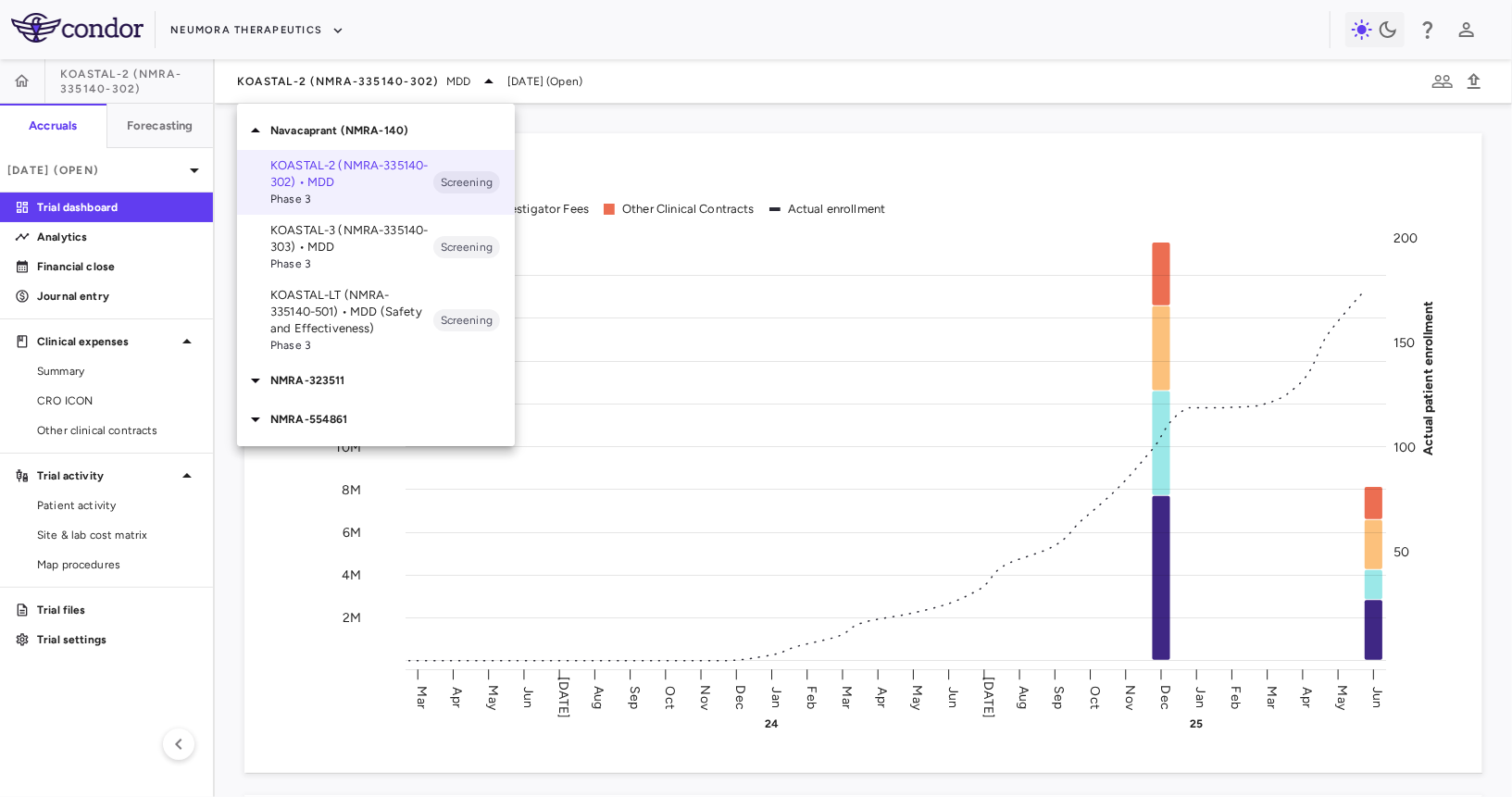
click at [336, 311] on p "KOASTAL-LT (NMRA-335140-501) • MDD (Safety and Effectiveness)" at bounding box center [351, 311] width 163 height 50
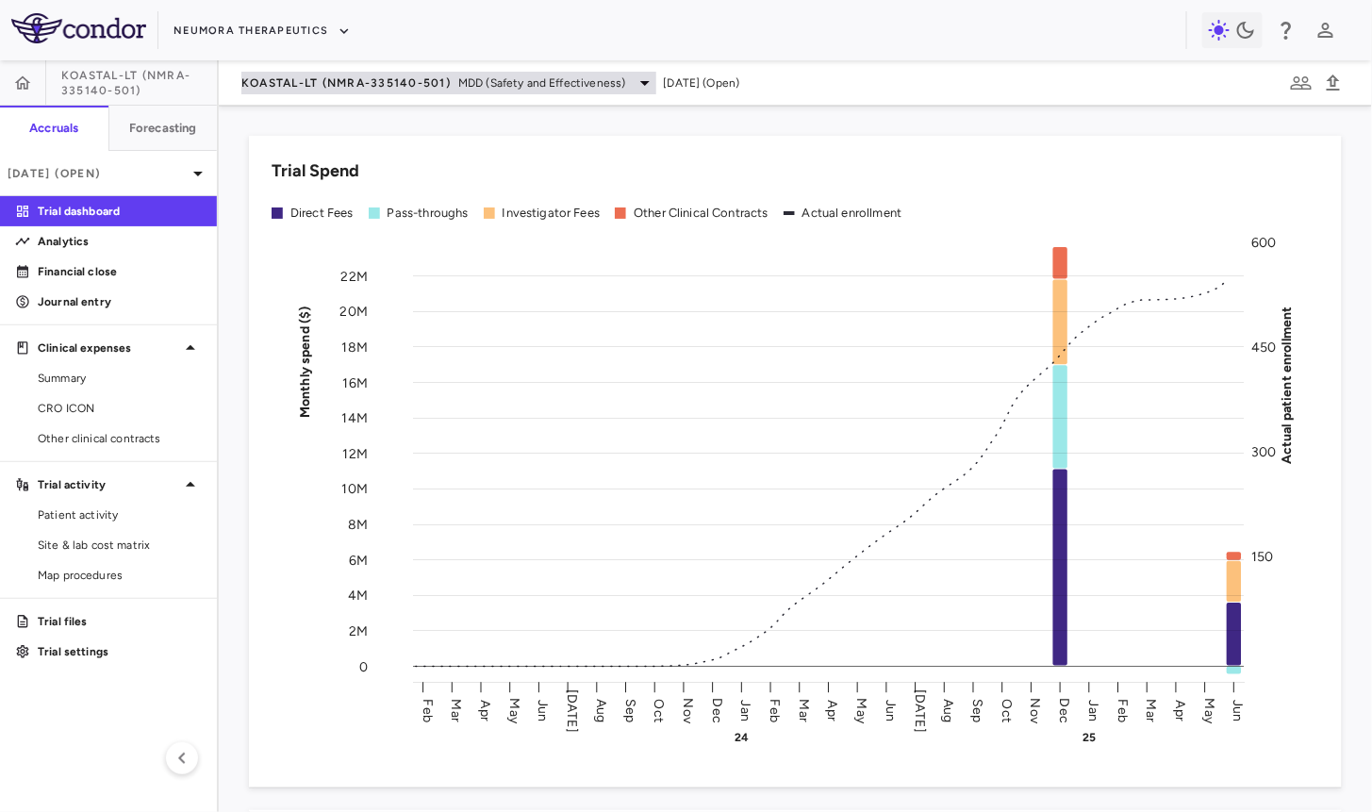
click at [410, 78] on span "KOASTAL-LT (NMRA-335140-501)" at bounding box center [345, 82] width 209 height 15
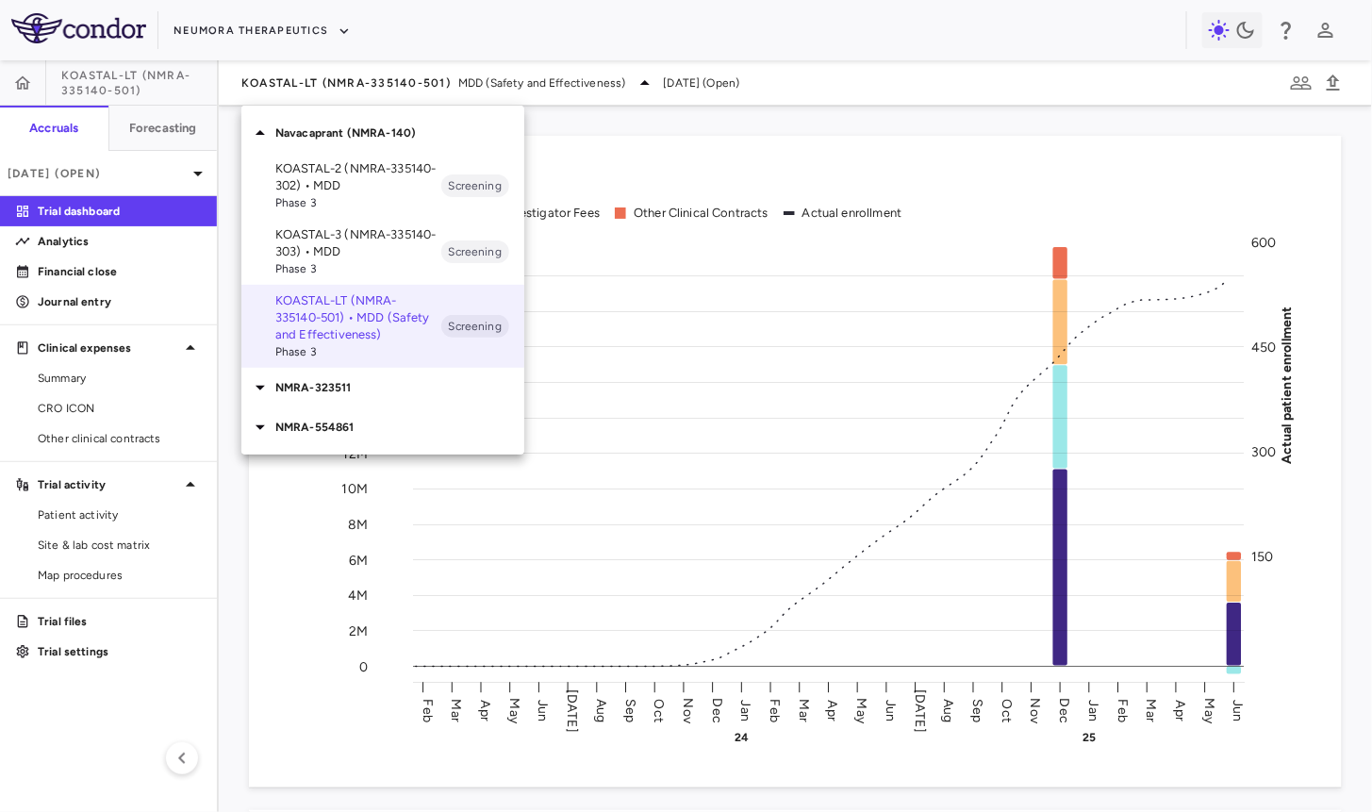
click at [407, 245] on p "KOASTAL-3 (NMRA-335140-303) • MDD" at bounding box center [358, 243] width 166 height 34
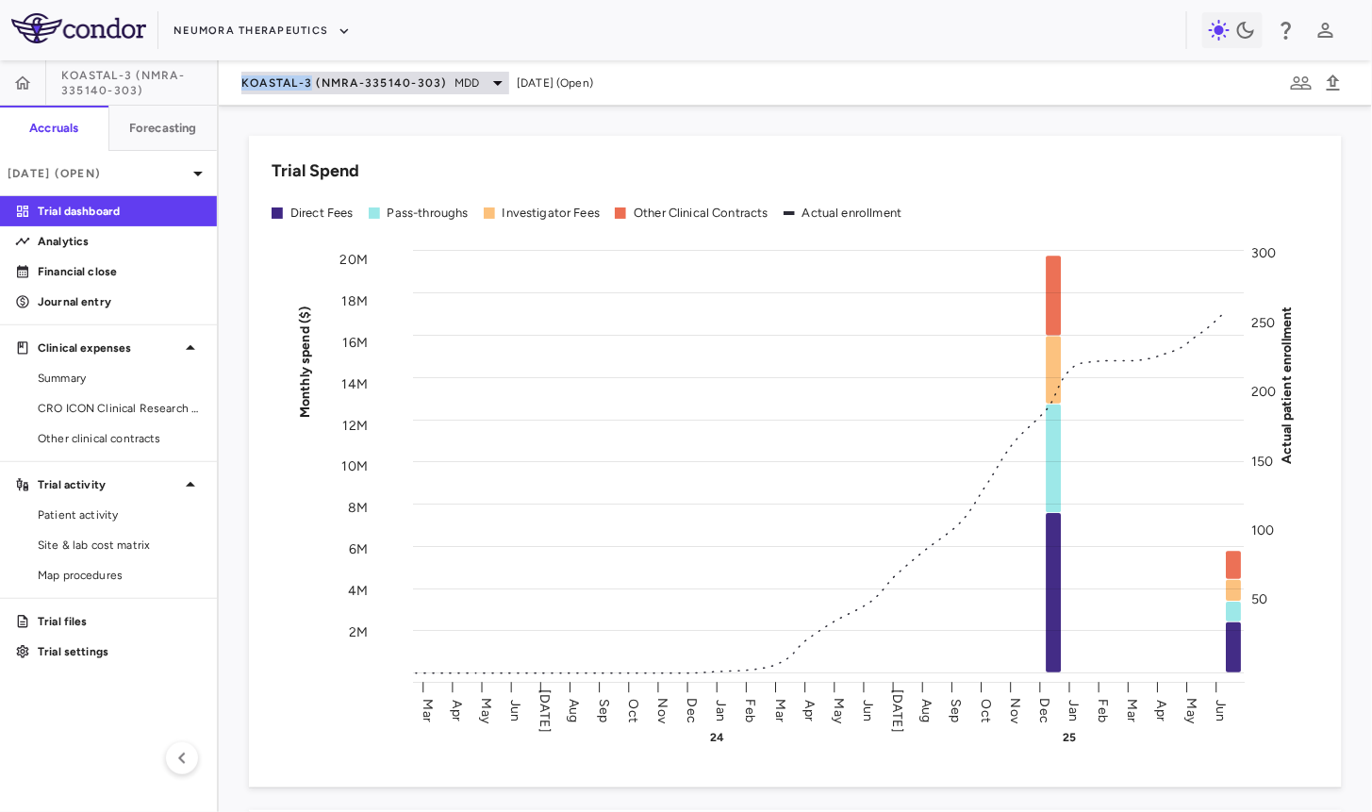
click at [315, 75] on span "KOASTAL-3 (NMRA-335140-303)" at bounding box center [344, 82] width 206 height 15
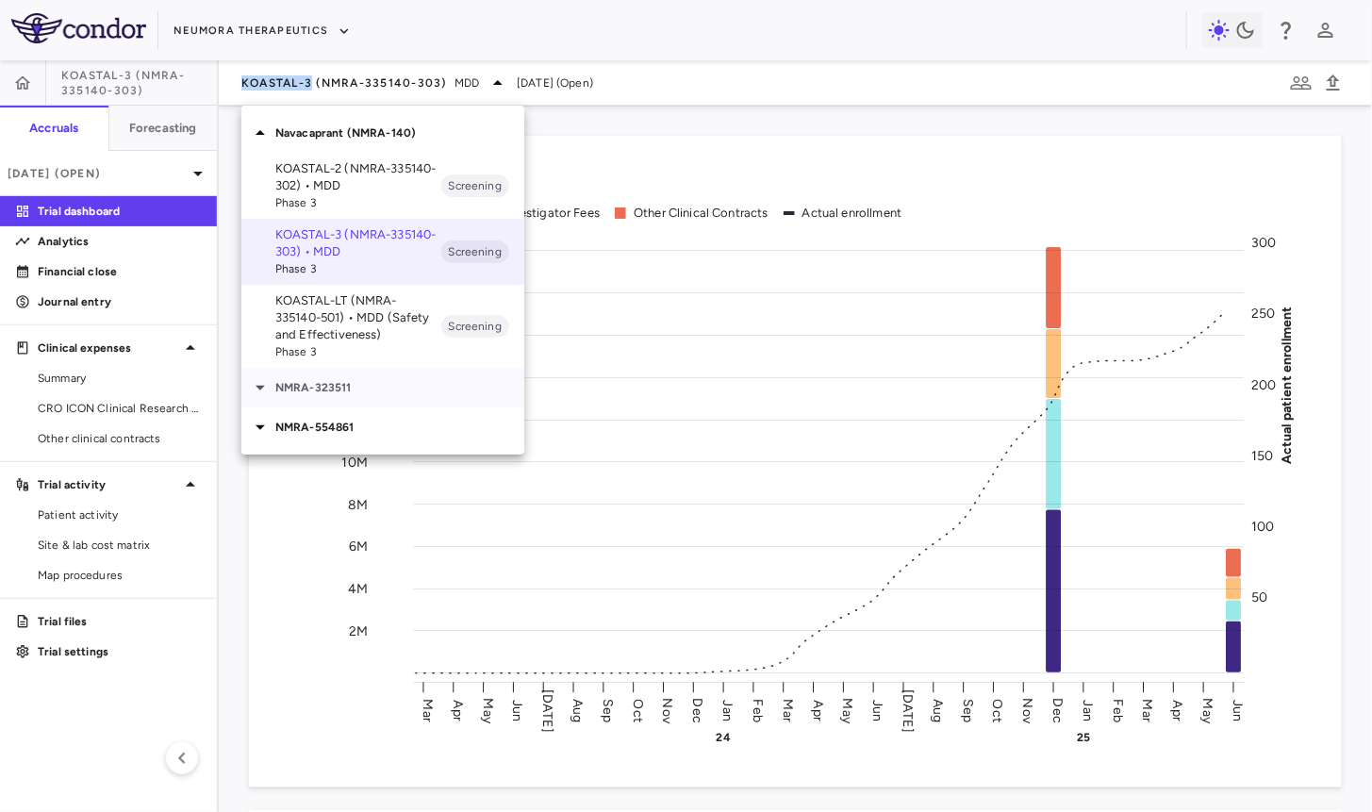
click at [321, 377] on div "NMRA-323511" at bounding box center [382, 388] width 283 height 40
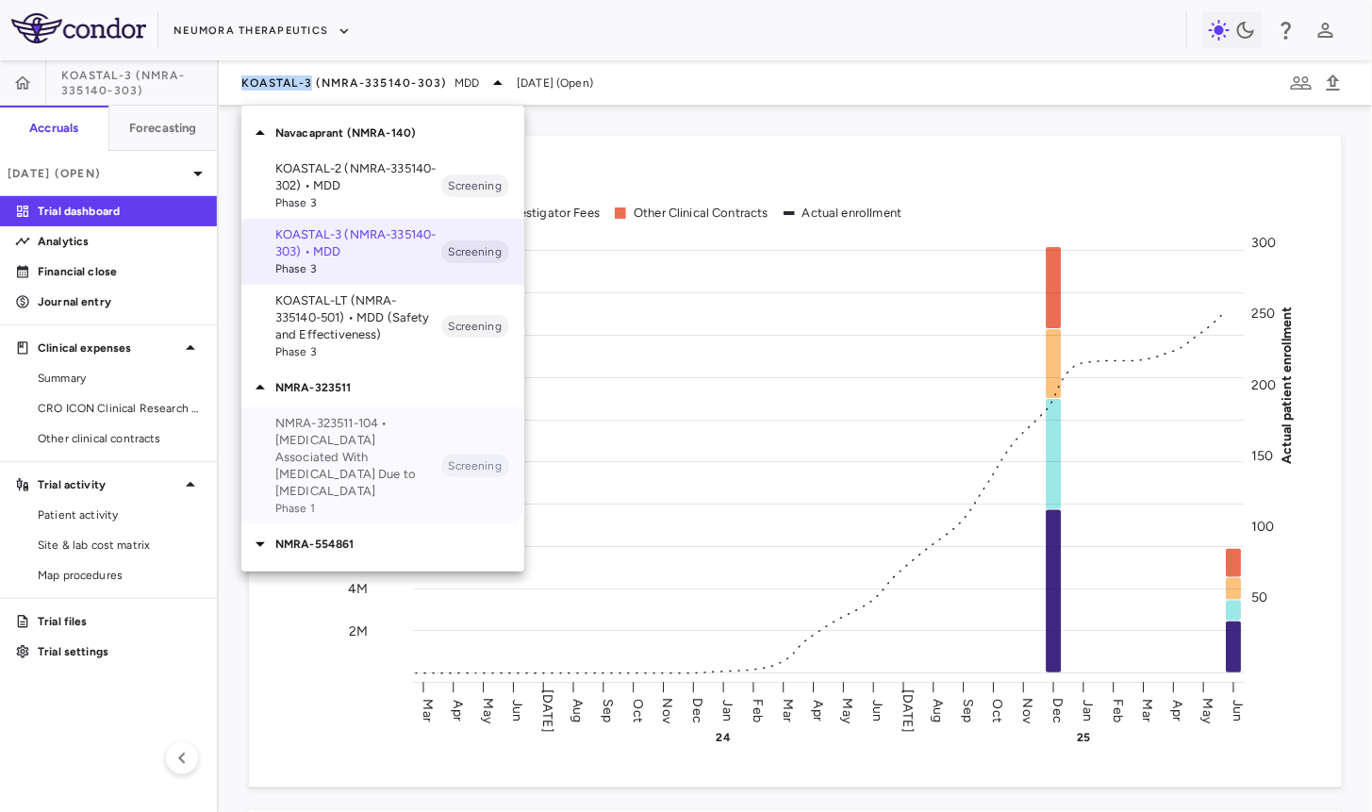
click at [339, 427] on p "NMRA-323511-104 • [MEDICAL_DATA] Associated With [MEDICAL_DATA] Due to [MEDICAL…" at bounding box center [358, 457] width 166 height 85
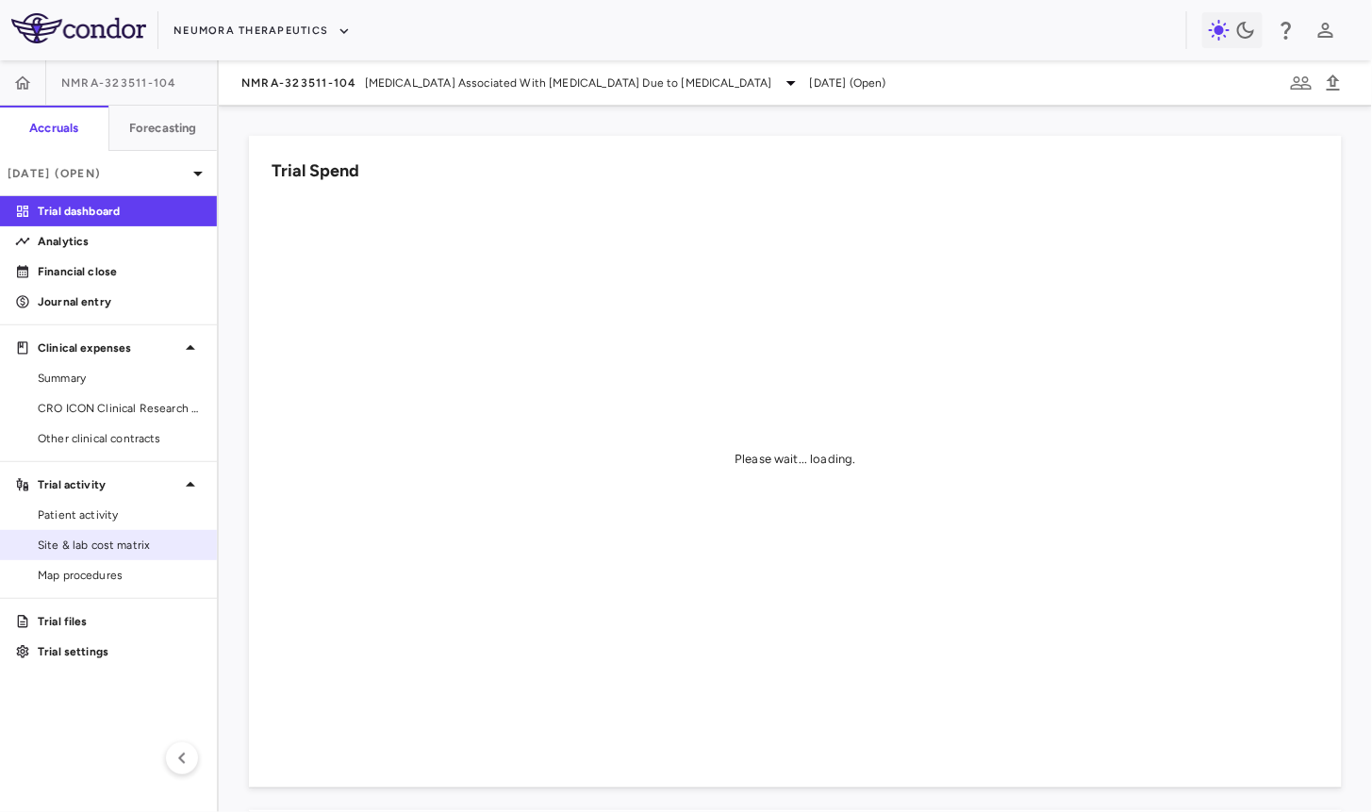
click at [122, 545] on span "Site & lab cost matrix" at bounding box center [120, 545] width 164 height 17
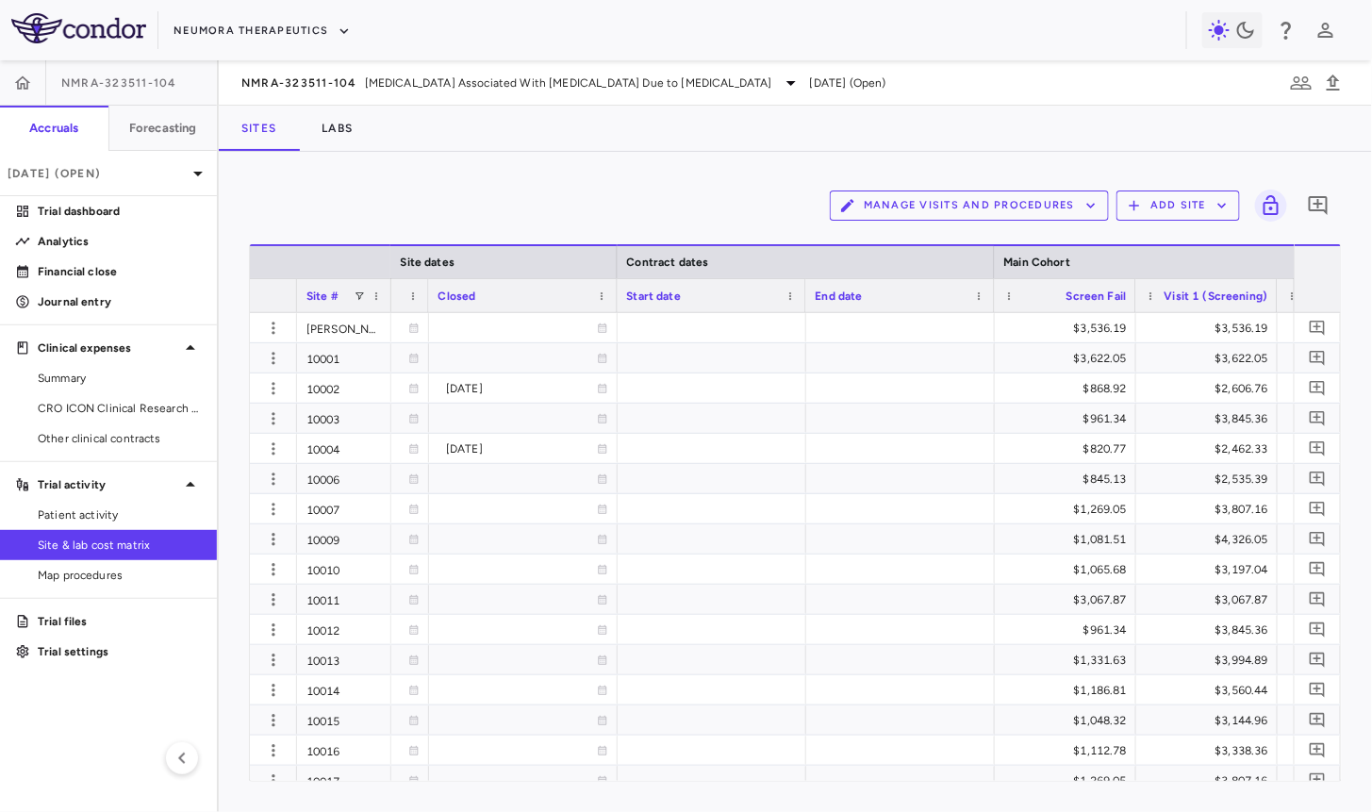
scroll to position [0, 1483]
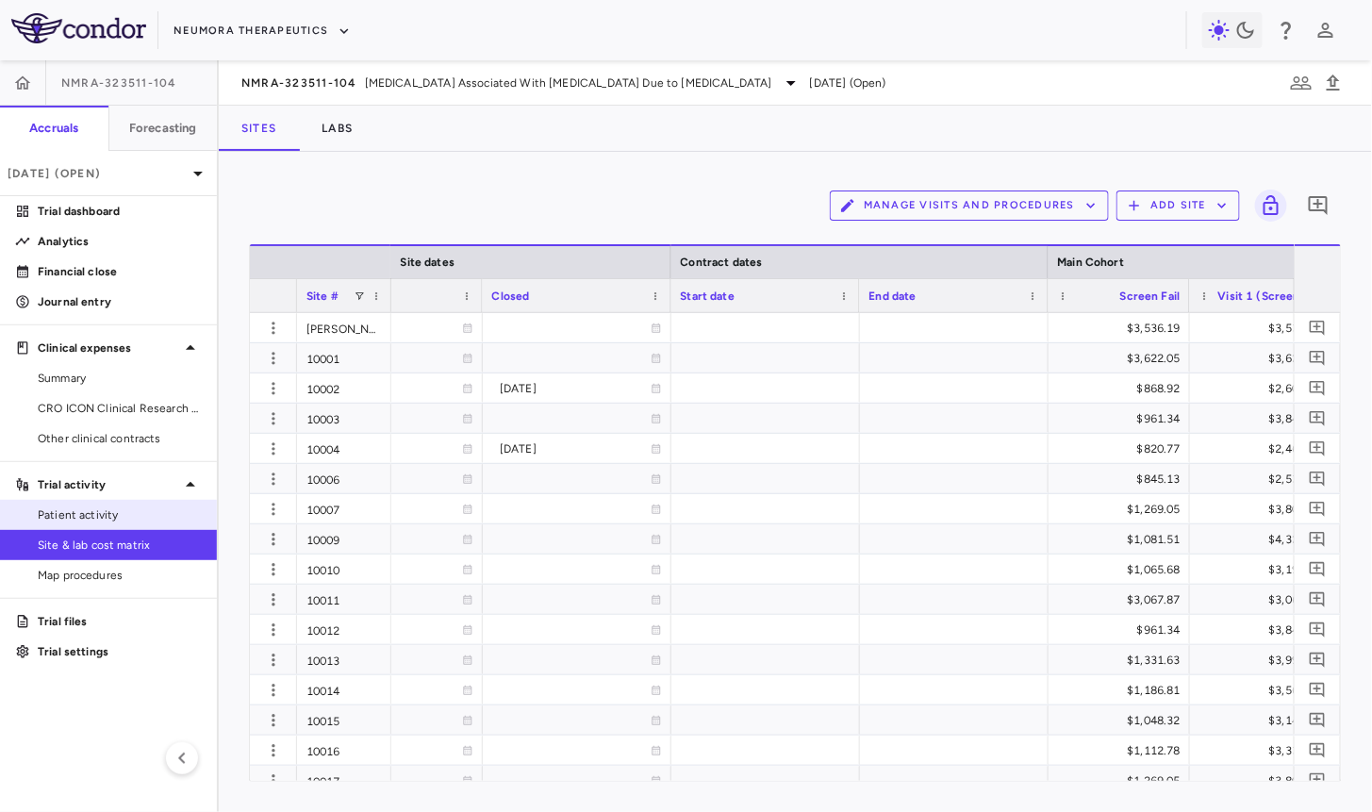
click at [128, 516] on span "Patient activity" at bounding box center [120, 514] width 164 height 17
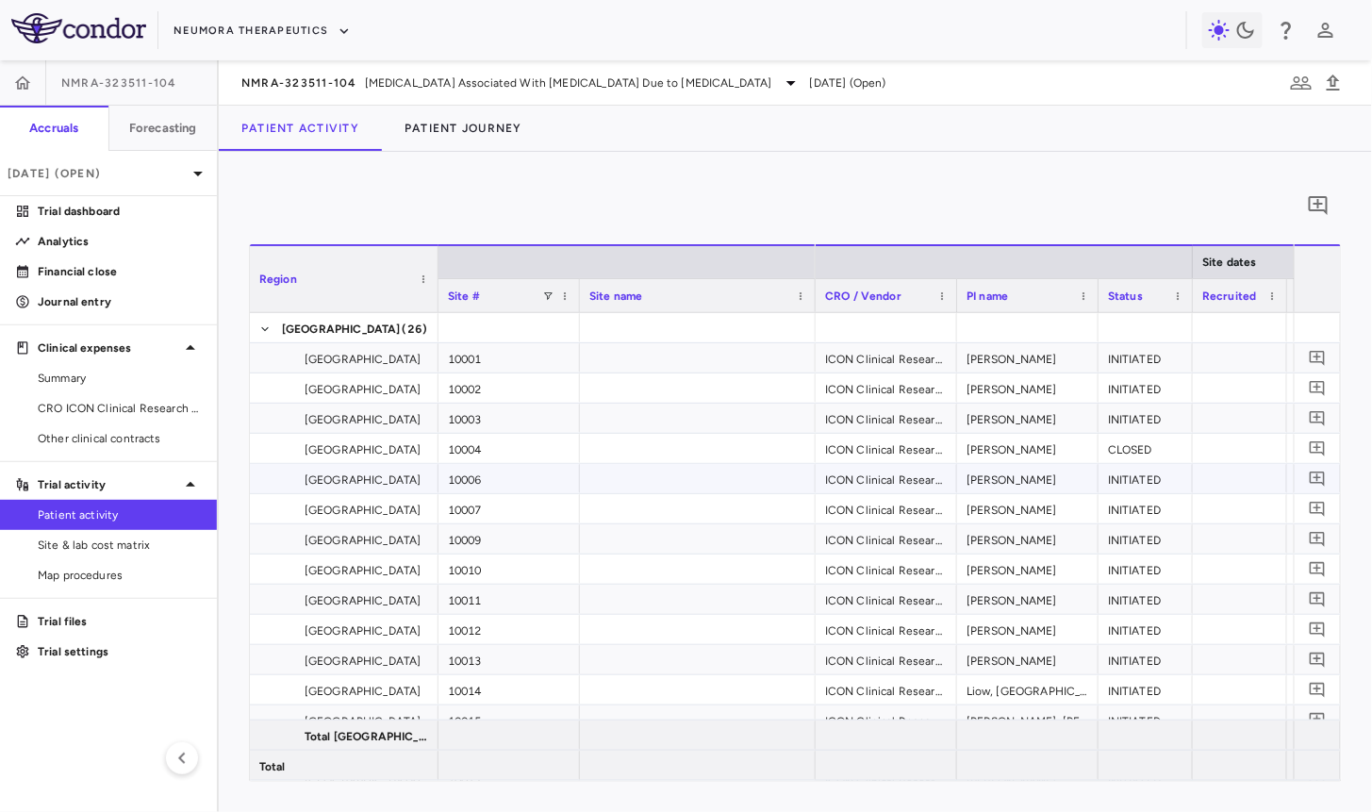
scroll to position [0, 485]
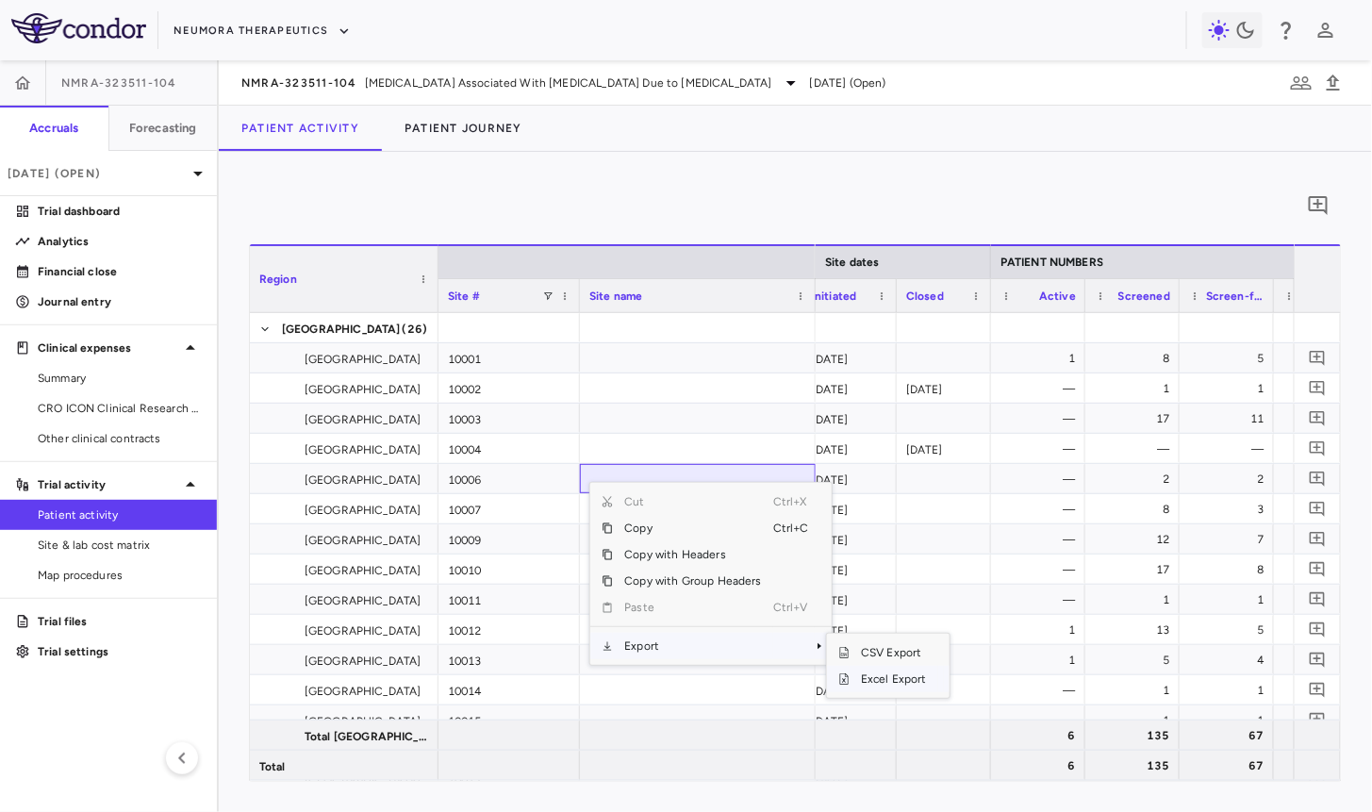
click at [869, 678] on span "Excel Export" at bounding box center [894, 679] width 89 height 26
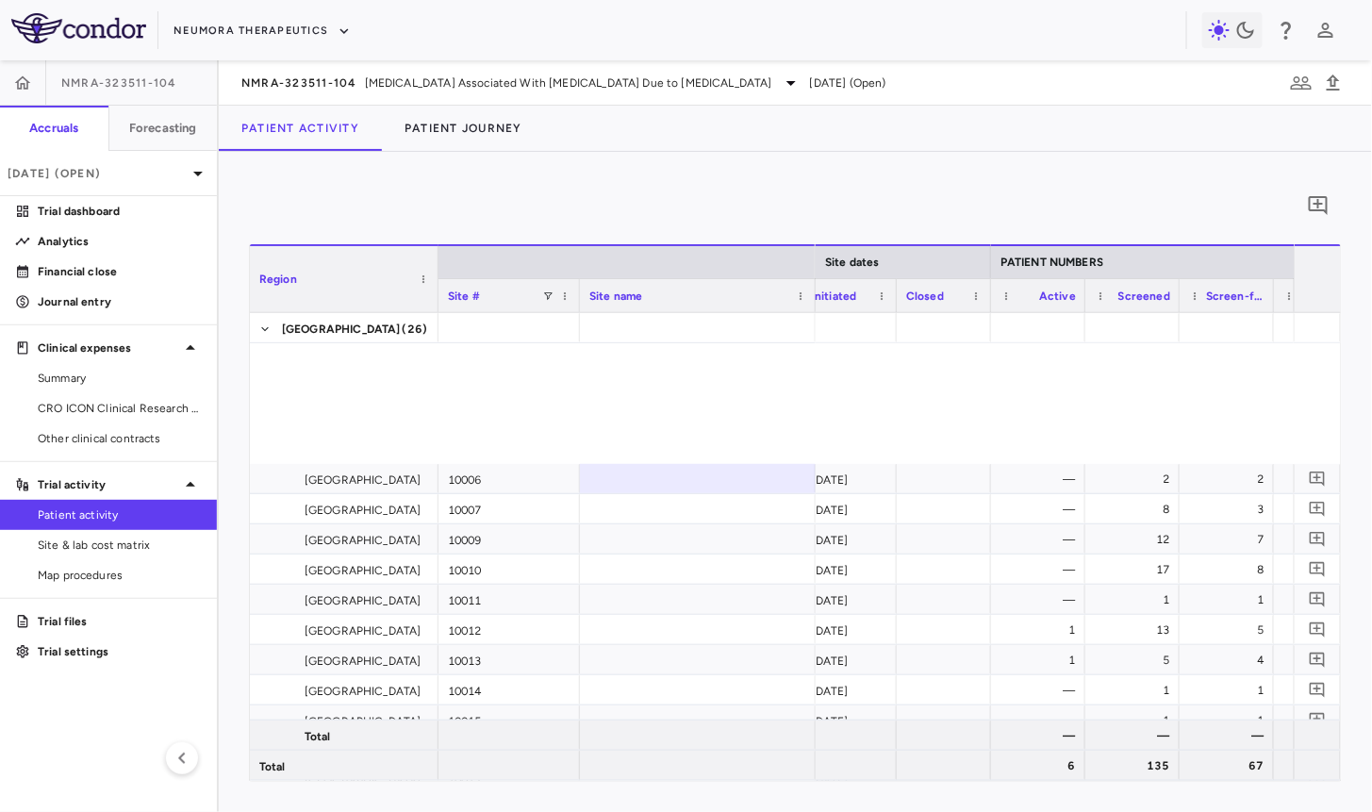
scroll to position [496, 0]
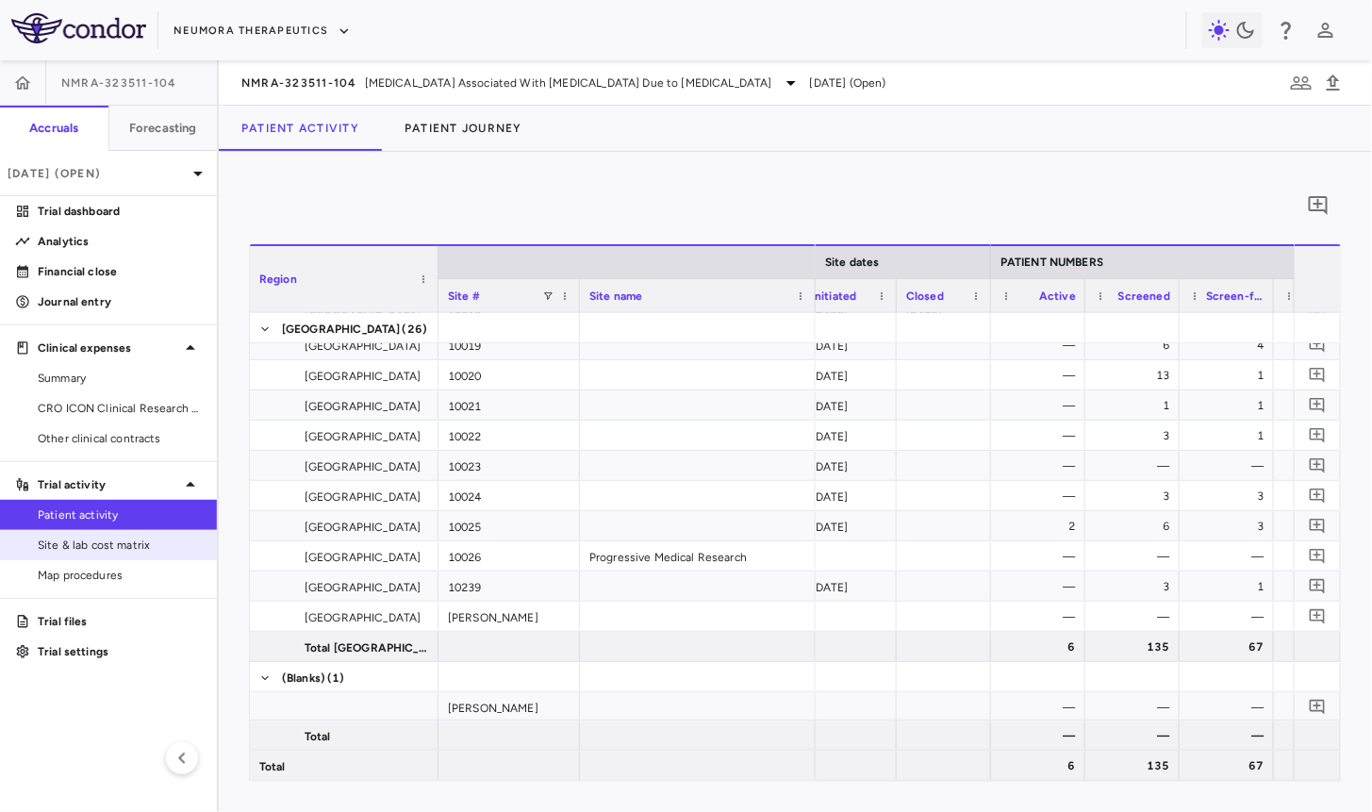
click at [160, 547] on span "Site & lab cost matrix" at bounding box center [120, 545] width 164 height 17
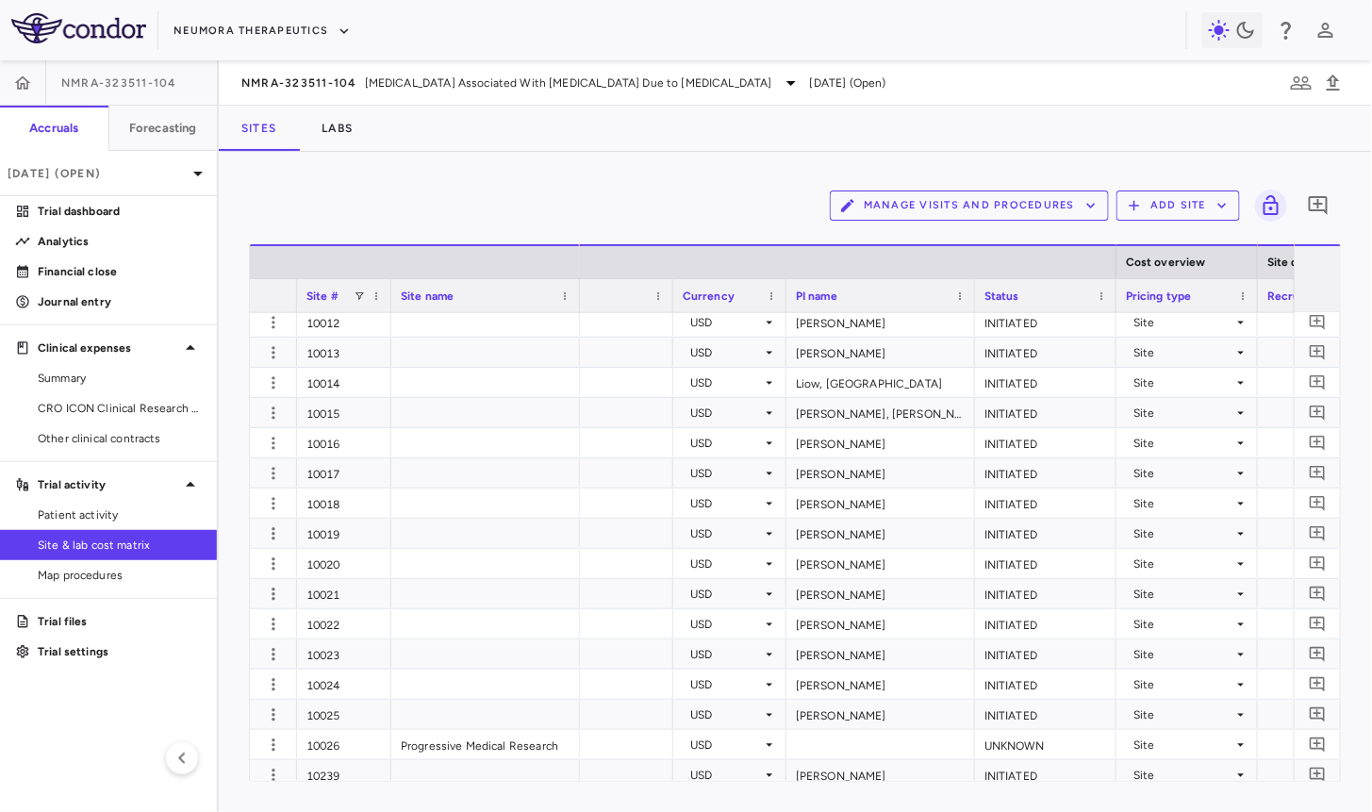
click at [862, 289] on div "PI name" at bounding box center [872, 296] width 153 height 24
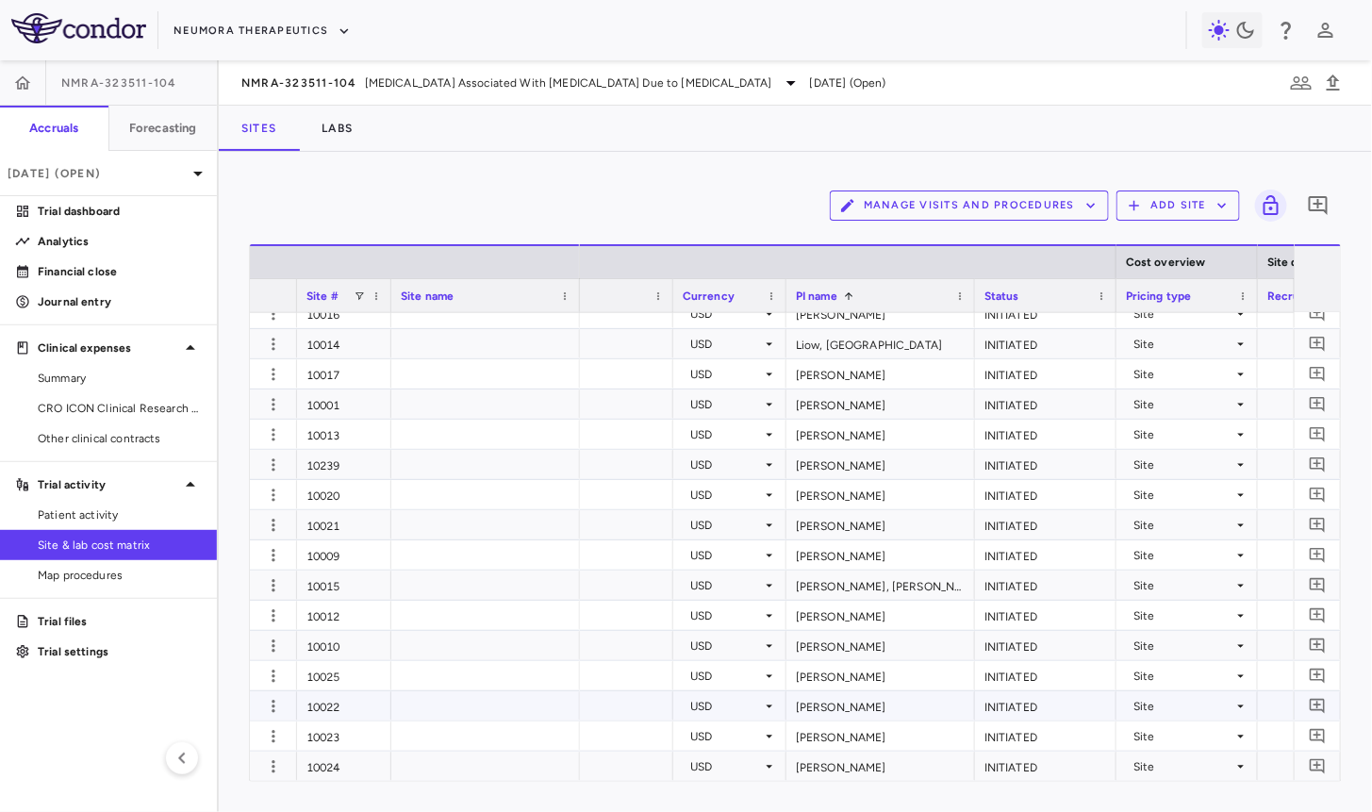
scroll to position [0, 577]
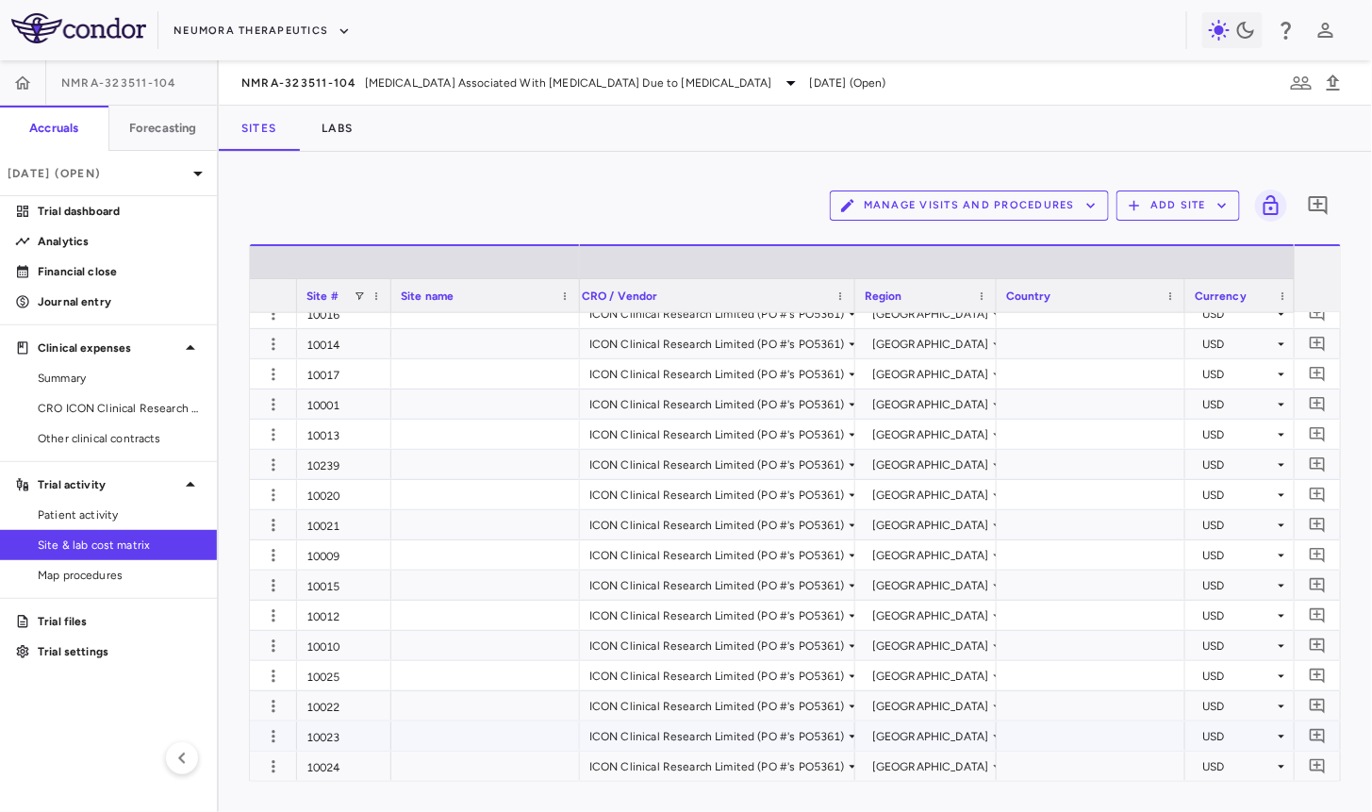
click at [916, 735] on div "United States" at bounding box center [930, 736] width 117 height 30
click at [917, 774] on div "United States" at bounding box center [960, 772] width 136 height 19
click at [801, 737] on div "ICON Clinical Research Limited (PO #'s PO5361)" at bounding box center [717, 736] width 256 height 30
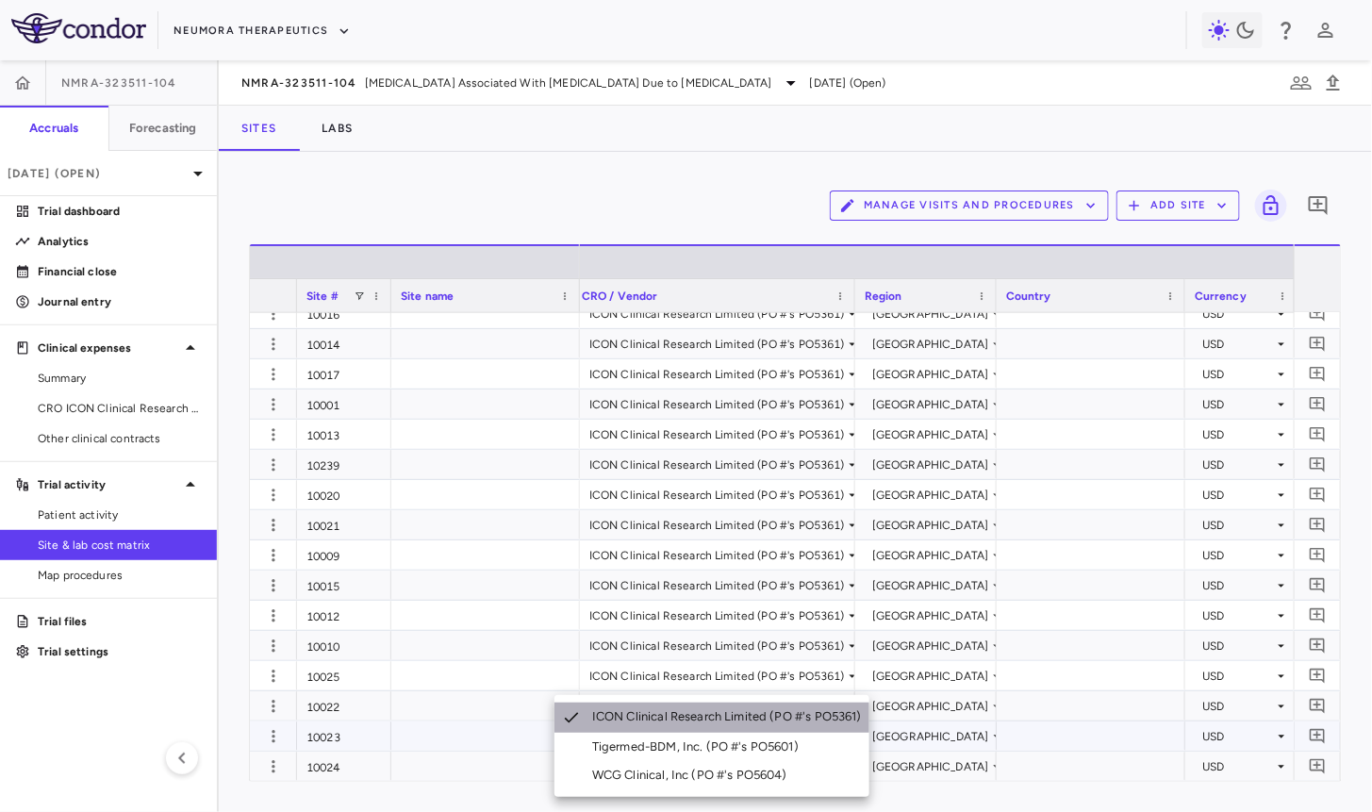
click at [776, 719] on div "ICON Clinical Research Limited (PO #'s PO5361)" at bounding box center [730, 717] width 277 height 19
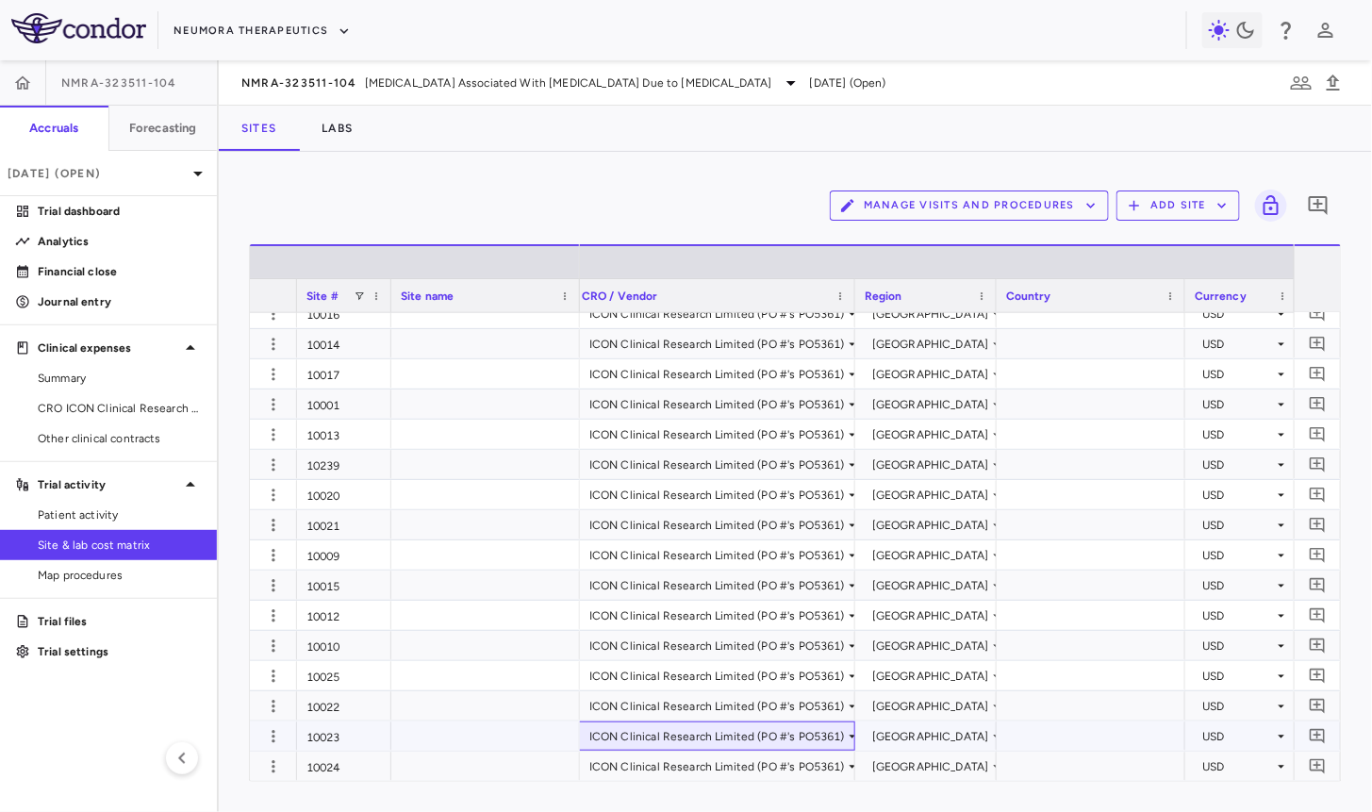
click at [782, 737] on div "ICON Clinical Research Limited (PO #'s PO5361)" at bounding box center [717, 736] width 256 height 30
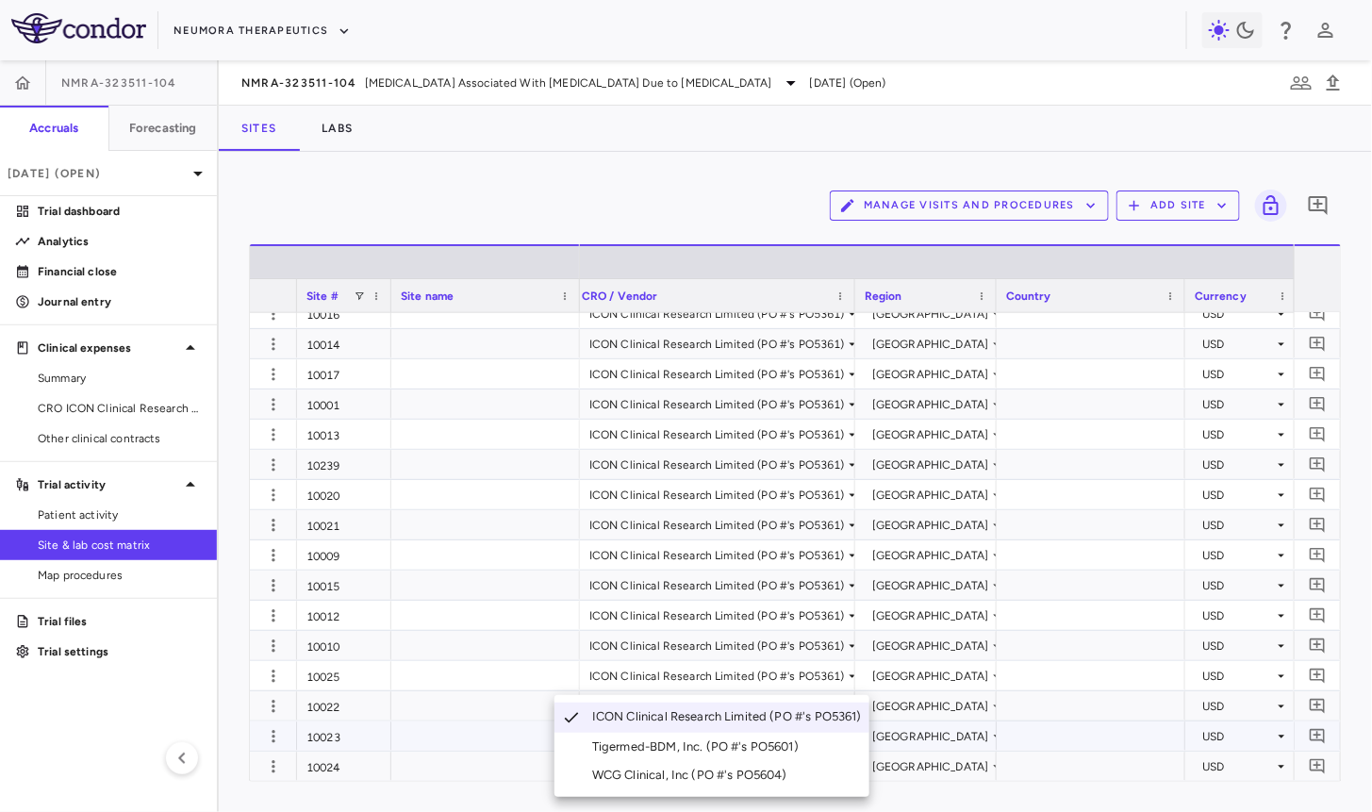
click at [744, 761] on li "WCG Clinical, Inc (PO #'s PO5604)" at bounding box center [711, 775] width 315 height 28
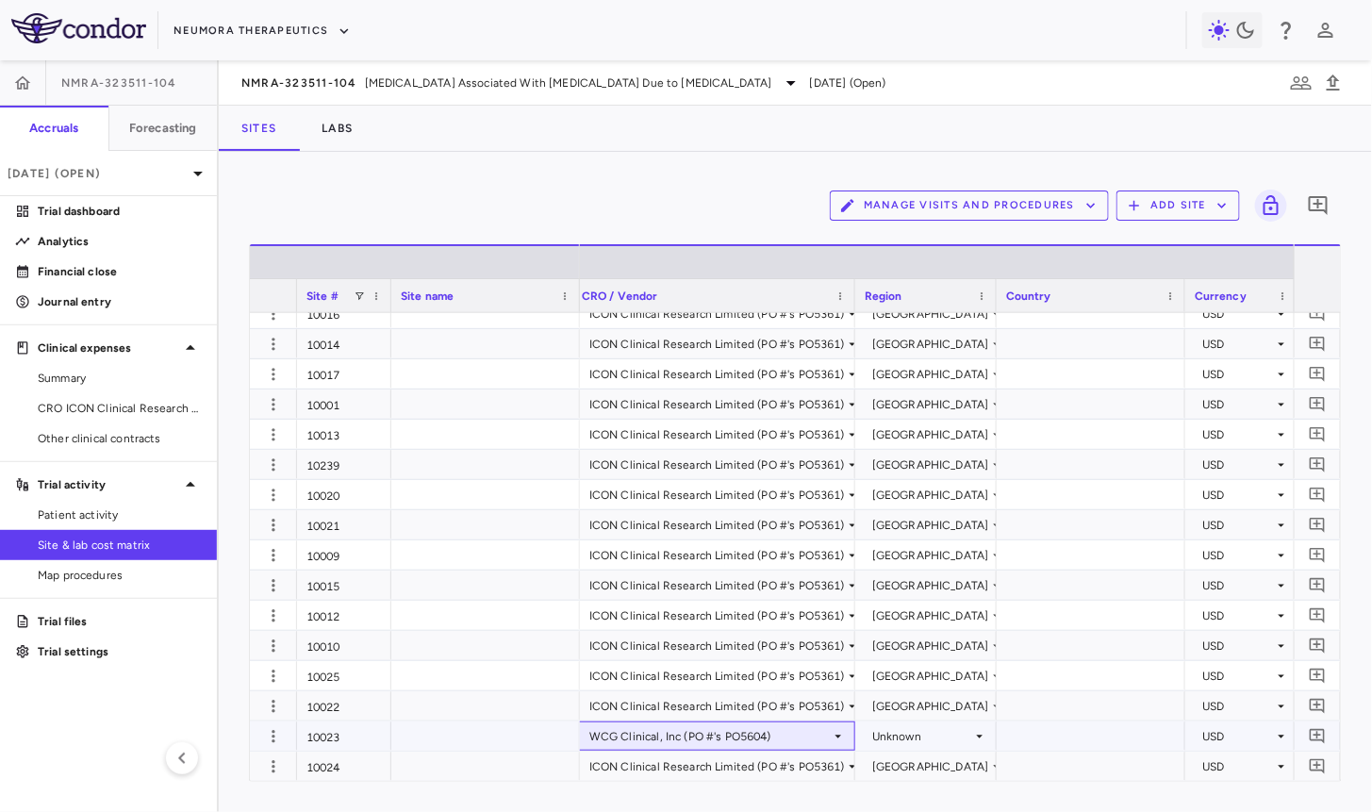
click at [750, 739] on div "WCG Clinical, Inc (PO #'s PO5604)" at bounding box center [709, 736] width 241 height 30
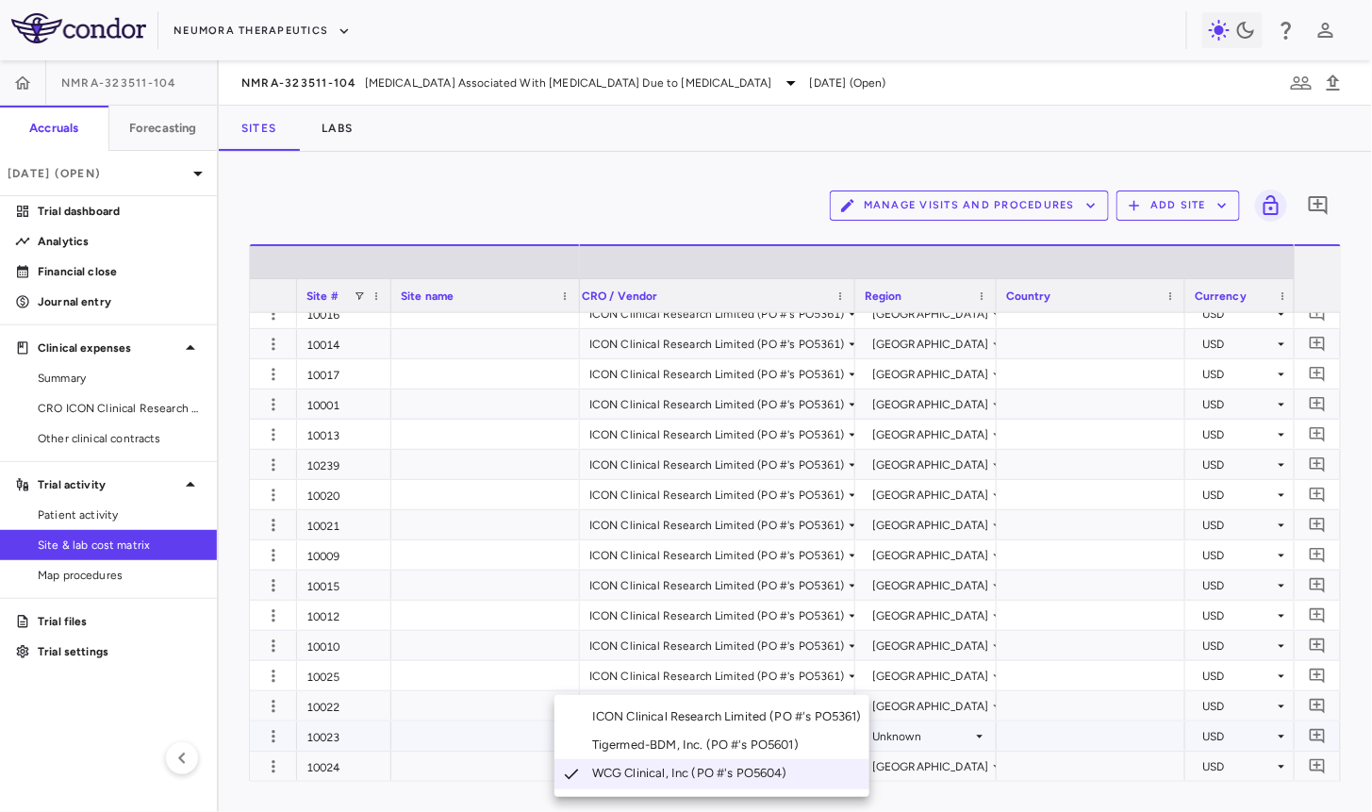
click at [749, 706] on li "ICON Clinical Research Limited (PO #'s PO5361)" at bounding box center [711, 716] width 315 height 28
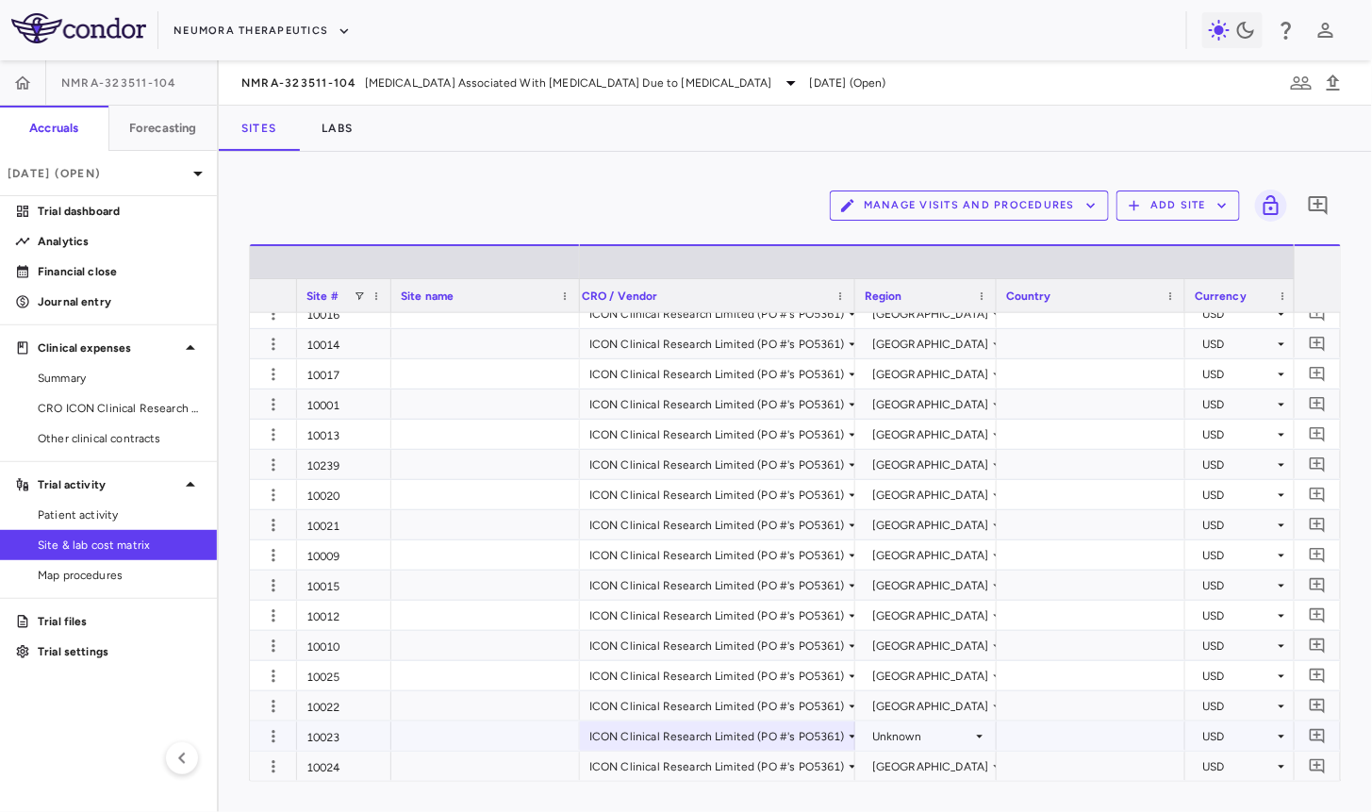
click at [898, 740] on div "Unknown" at bounding box center [922, 736] width 100 height 30
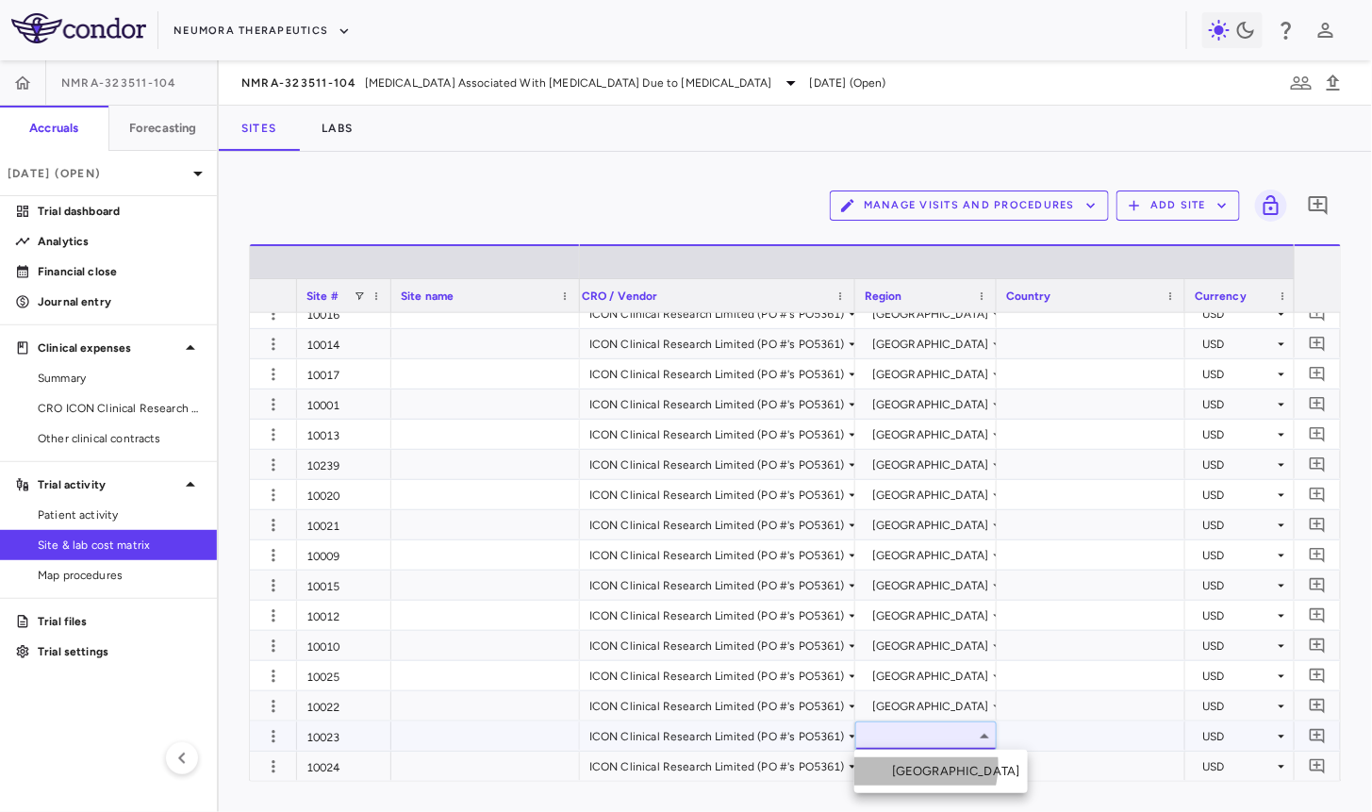
click at [906, 765] on div "United States" at bounding box center [960, 771] width 136 height 17
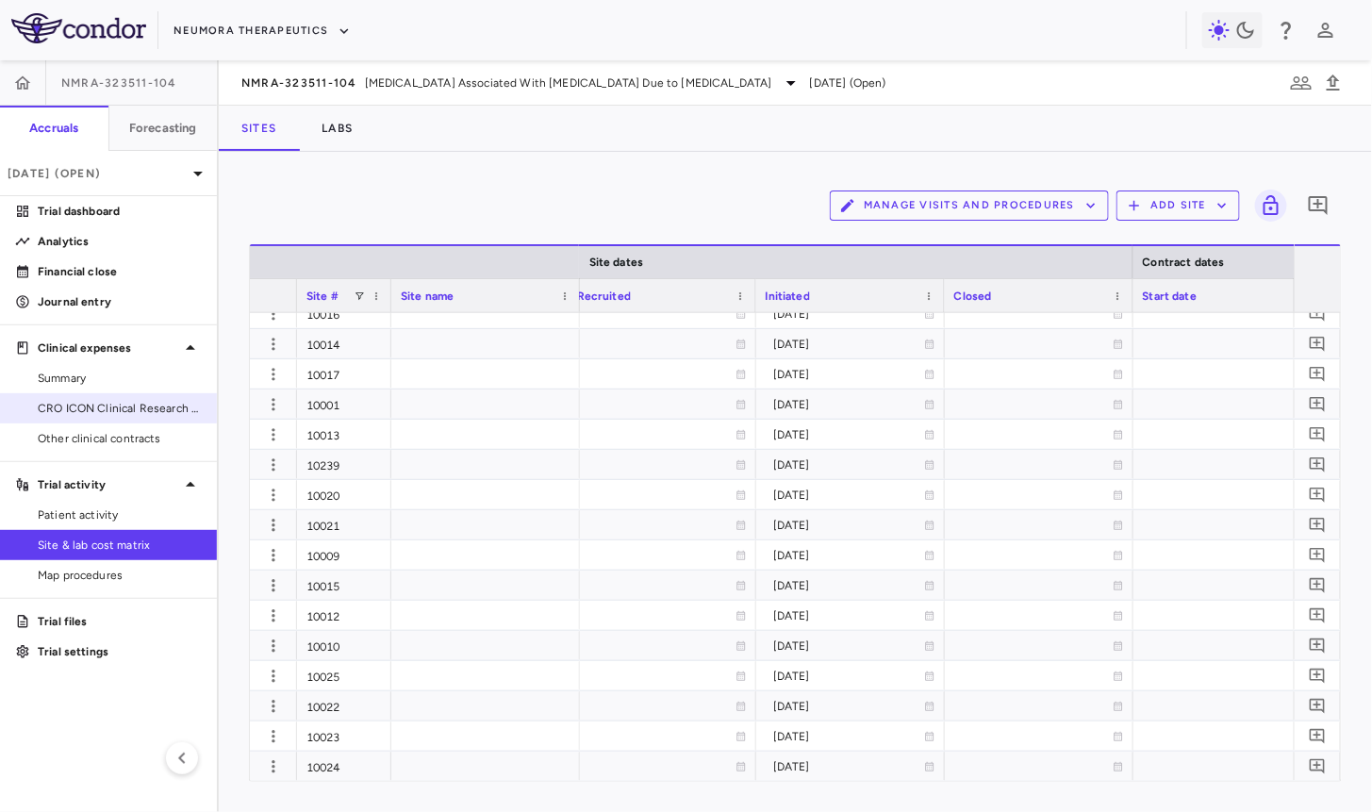
click at [121, 403] on span "CRO ICON Clinical Research Limited" at bounding box center [120, 408] width 164 height 17
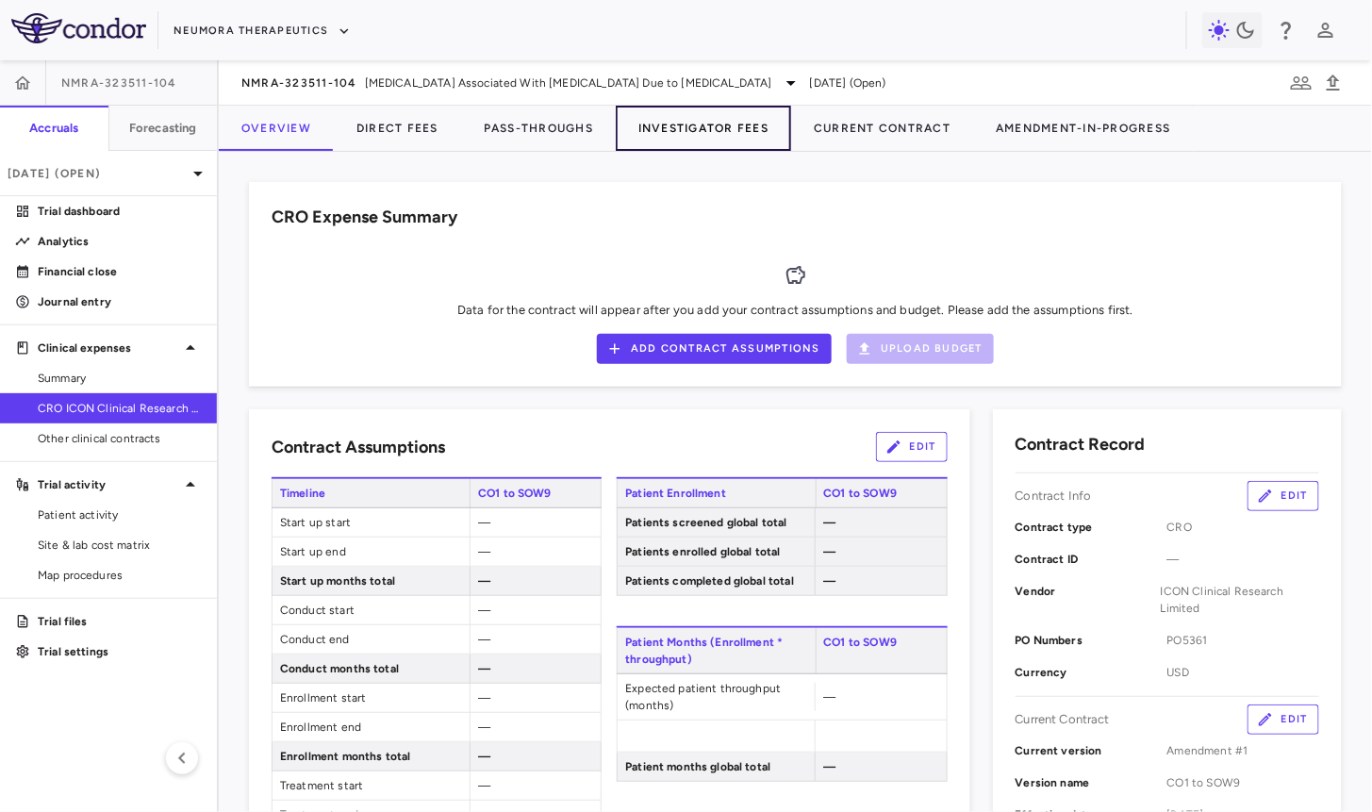
click at [737, 107] on button "Investigator Fees" at bounding box center [703, 128] width 175 height 45
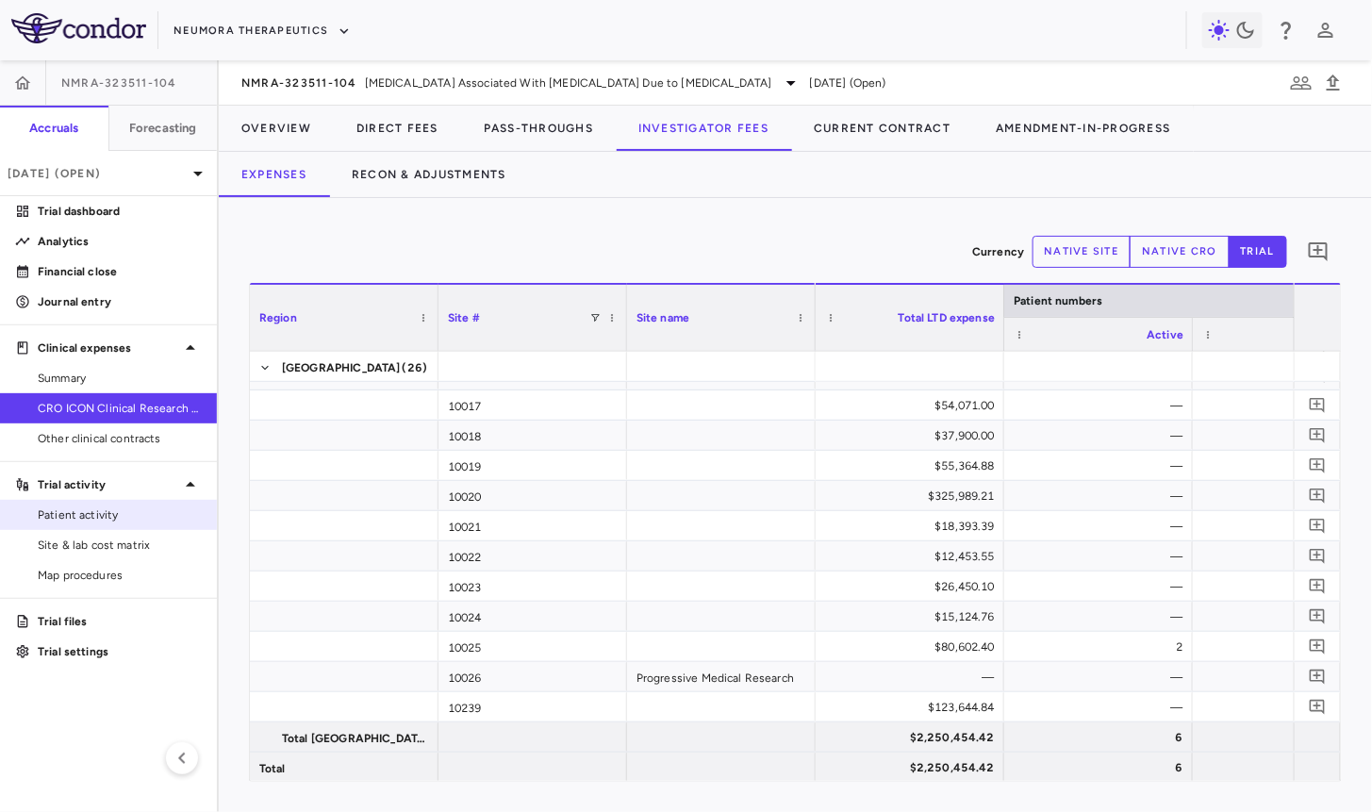
click at [118, 512] on span "Patient activity" at bounding box center [120, 514] width 164 height 17
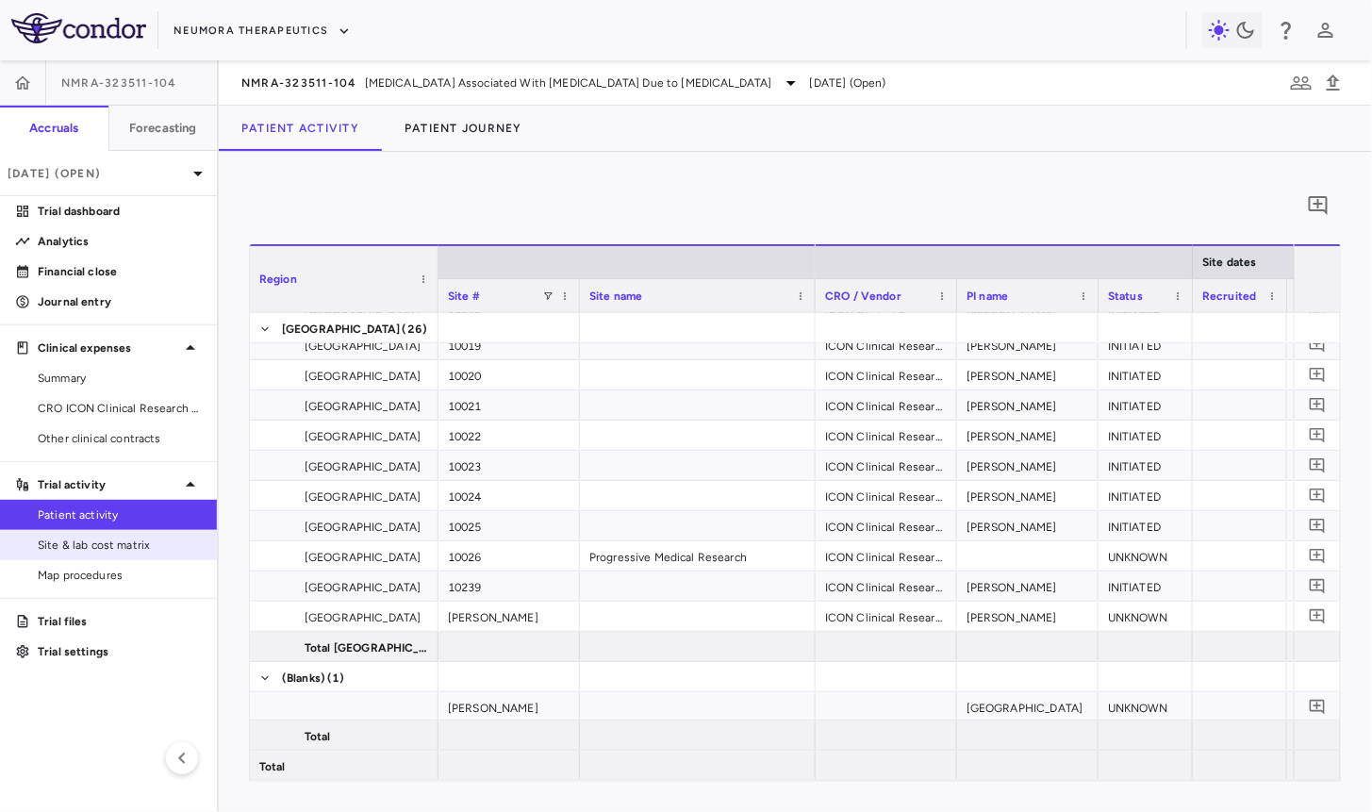
click at [133, 549] on span "Site & lab cost matrix" at bounding box center [120, 545] width 164 height 17
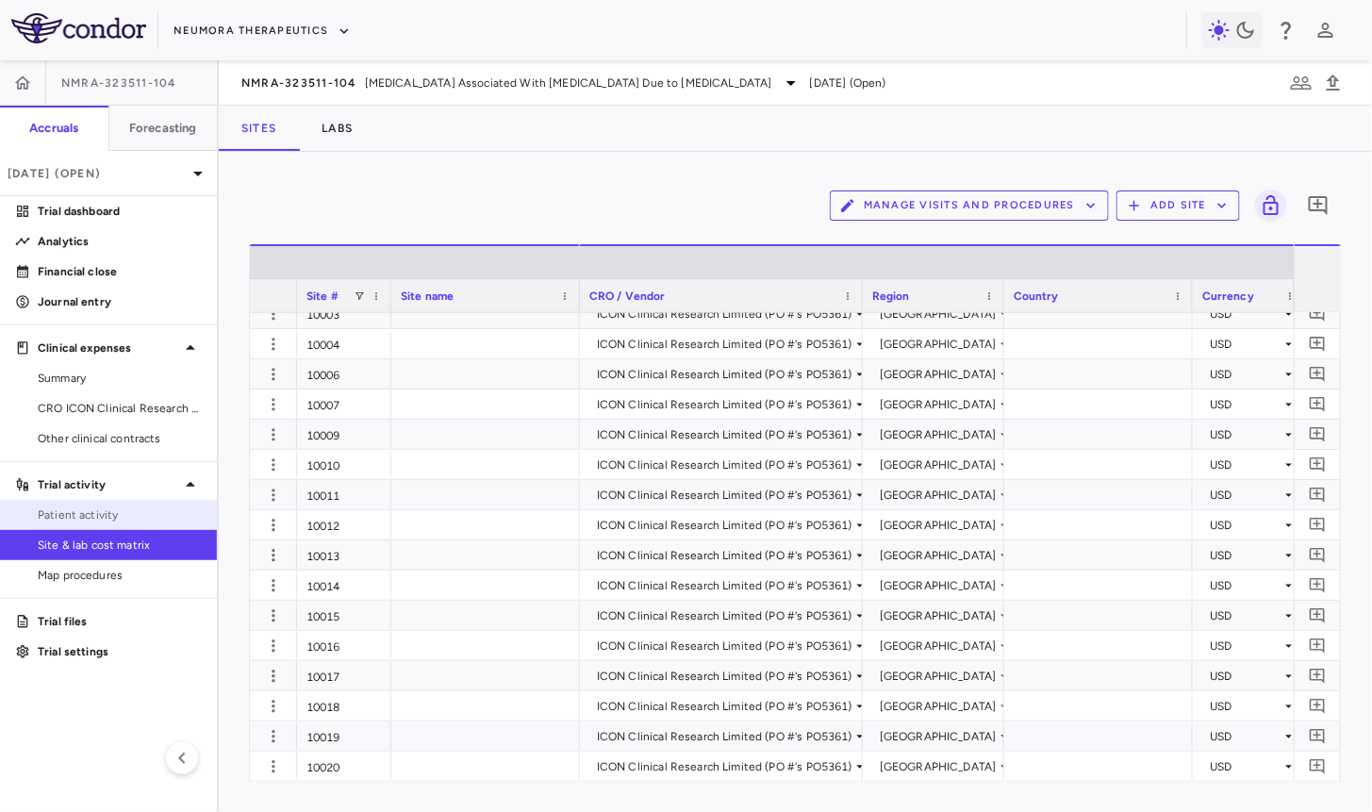
click at [73, 518] on span "Patient activity" at bounding box center [120, 514] width 164 height 17
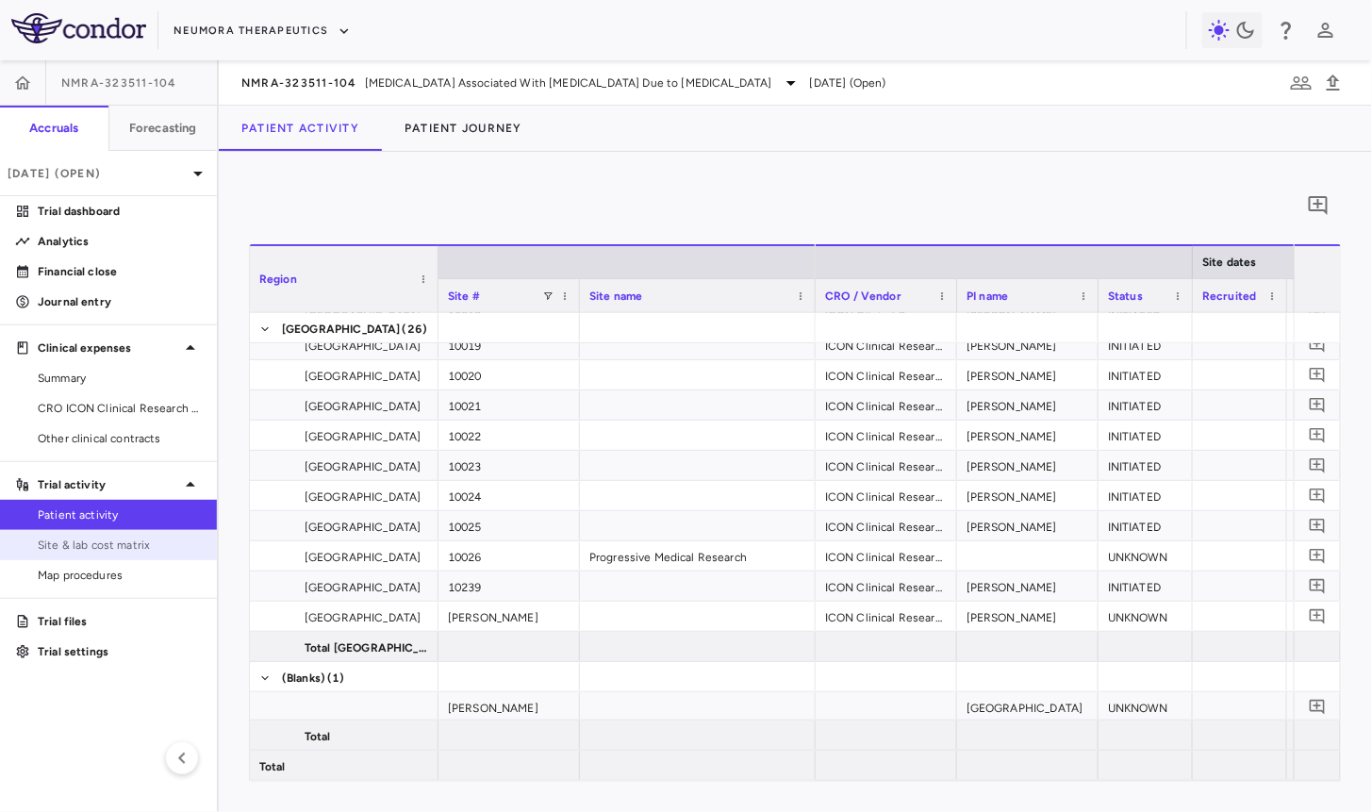
click at [147, 539] on span "Site & lab cost matrix" at bounding box center [120, 545] width 164 height 17
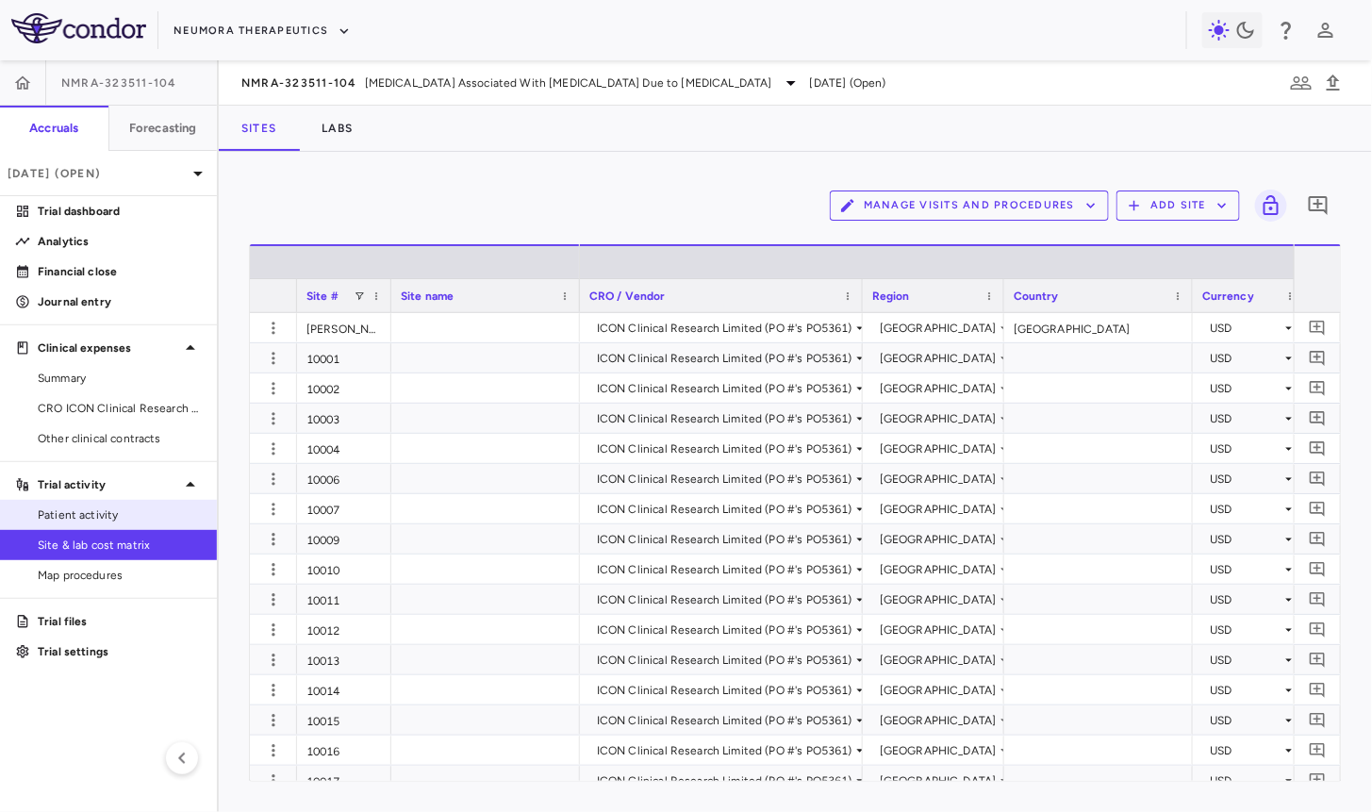
click at [147, 510] on span "Patient activity" at bounding box center [120, 514] width 164 height 17
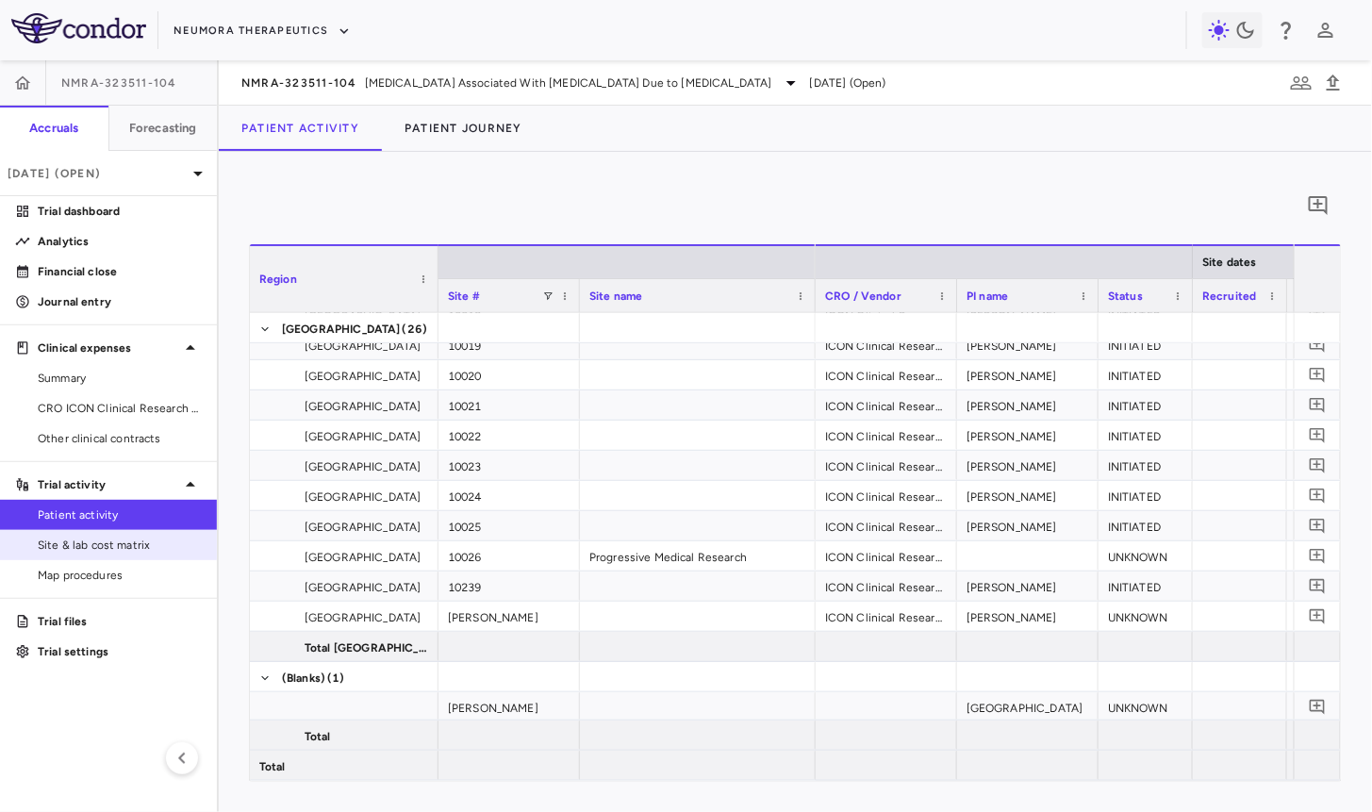
click at [152, 554] on link "Site & lab cost matrix" at bounding box center [108, 545] width 217 height 28
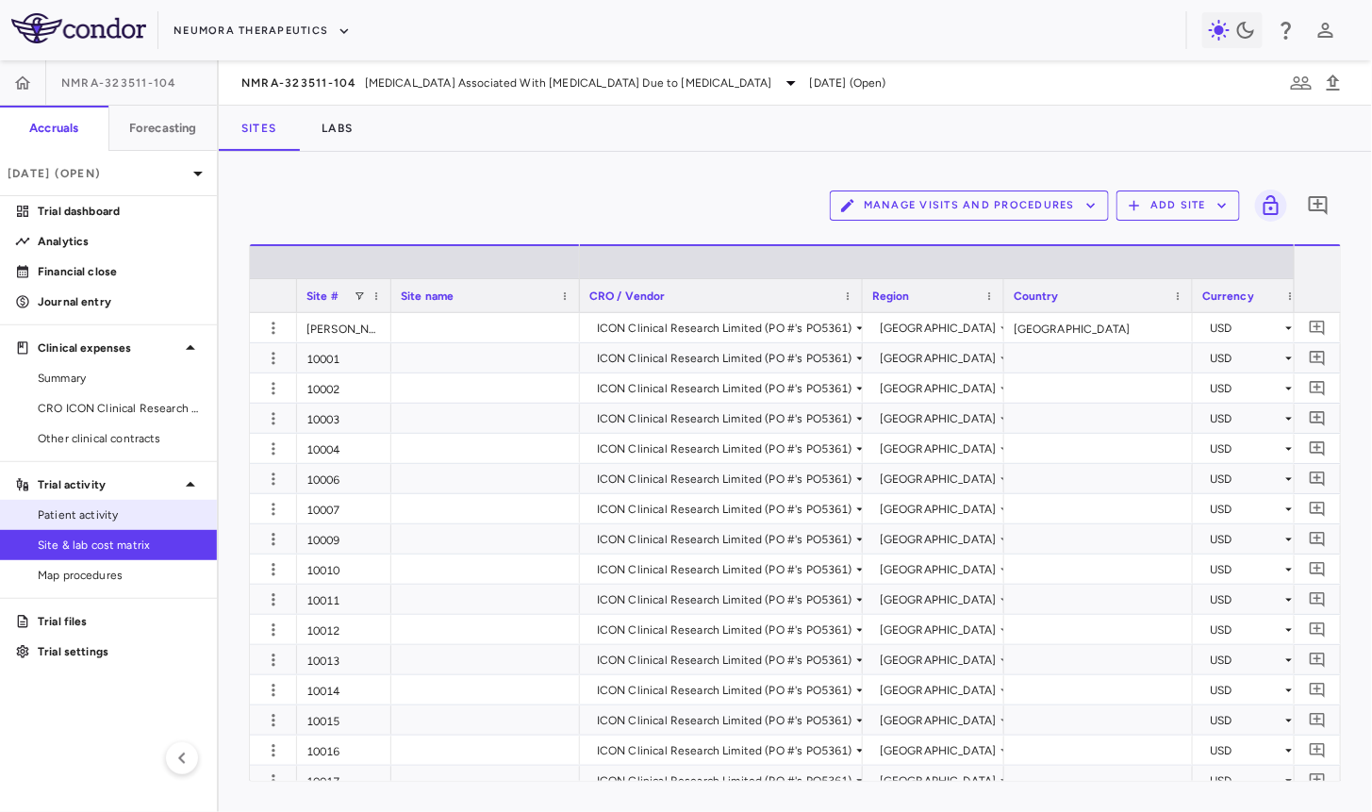
click at [148, 518] on span "Patient activity" at bounding box center [120, 514] width 164 height 17
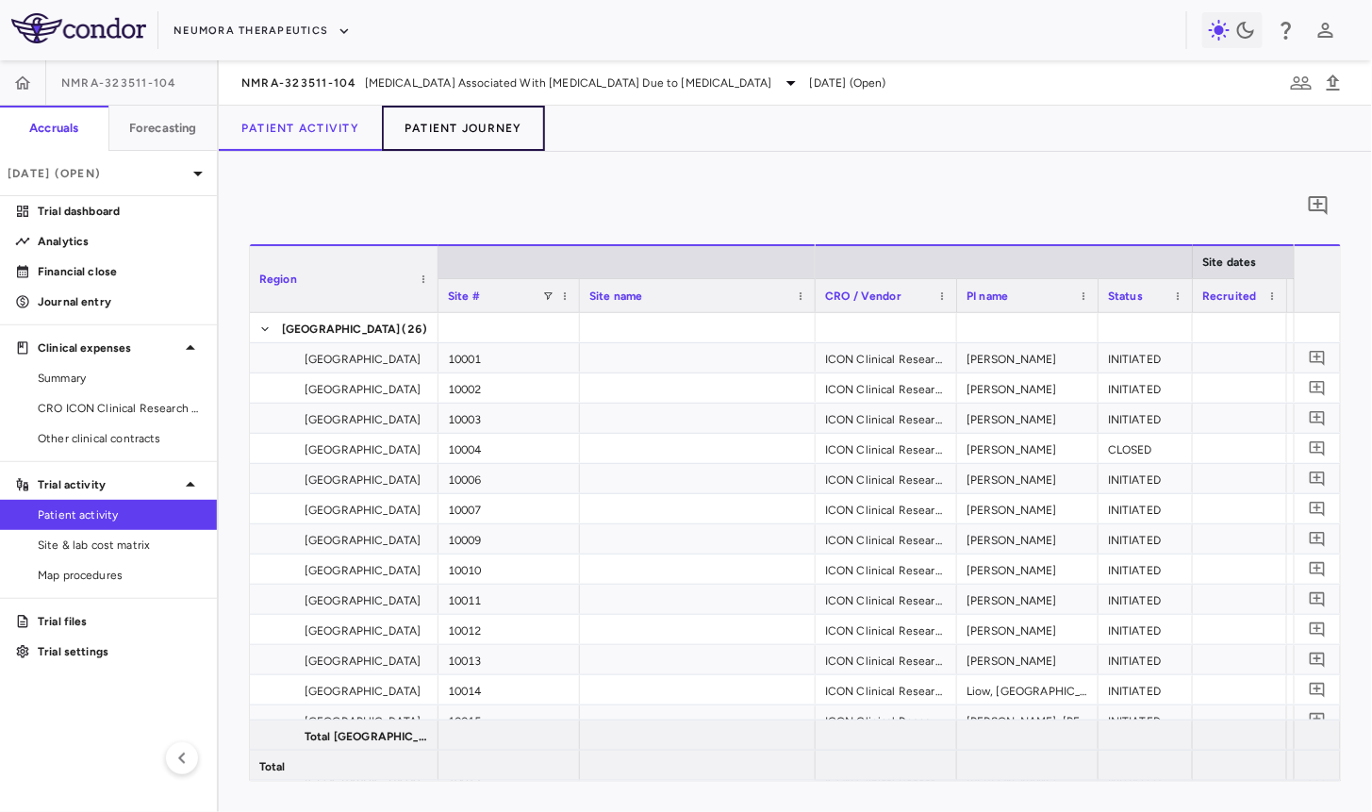
click at [470, 129] on button "Patient Journey" at bounding box center [463, 128] width 163 height 45
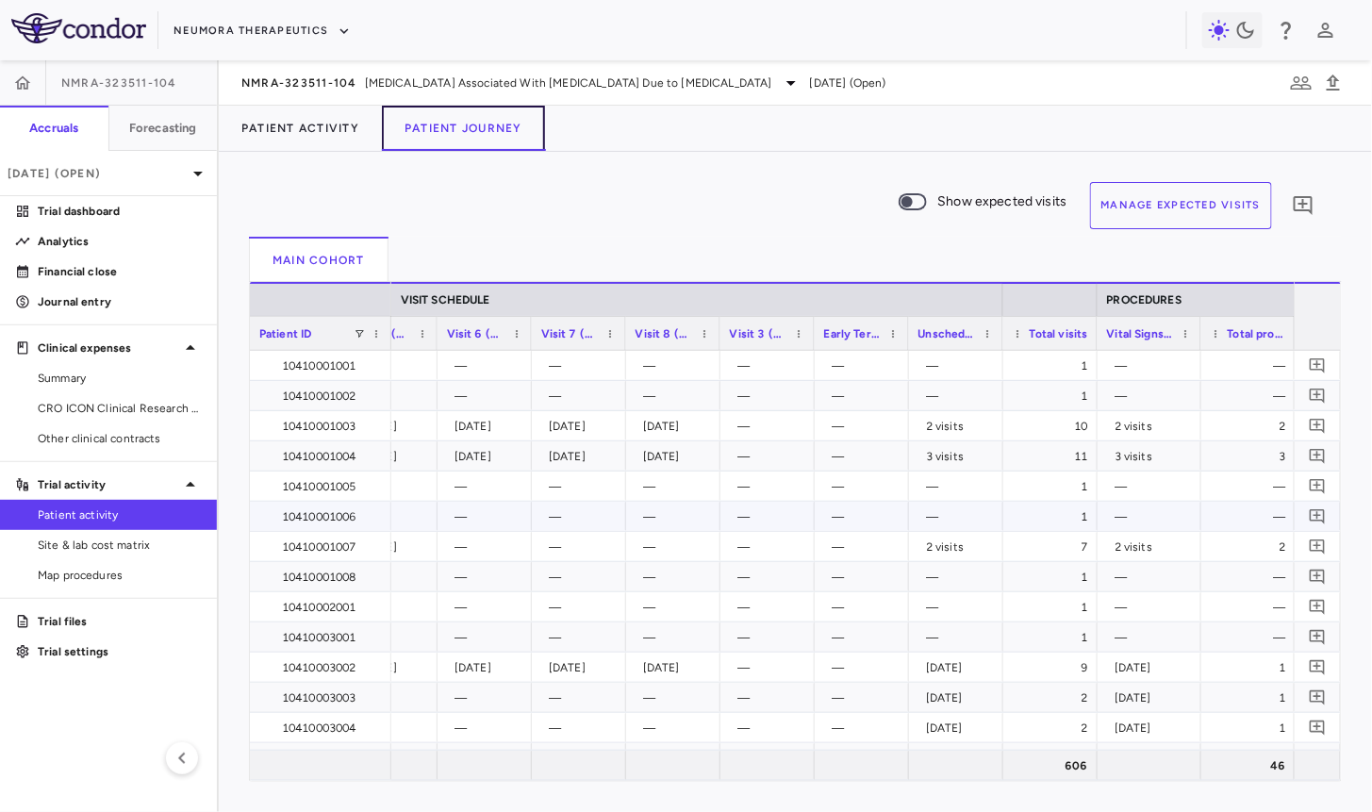
scroll to position [0, 873]
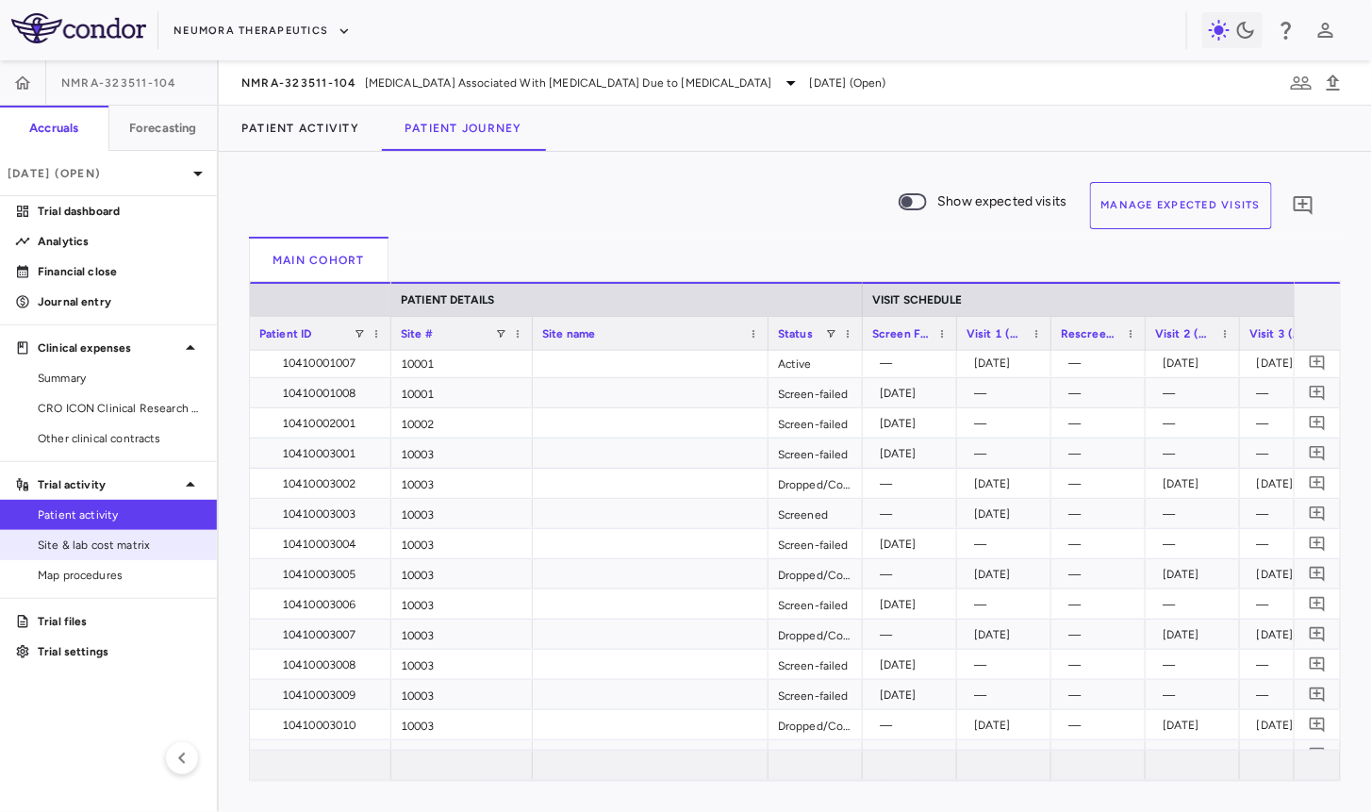
click at [140, 537] on span "Site & lab cost matrix" at bounding box center [120, 545] width 164 height 17
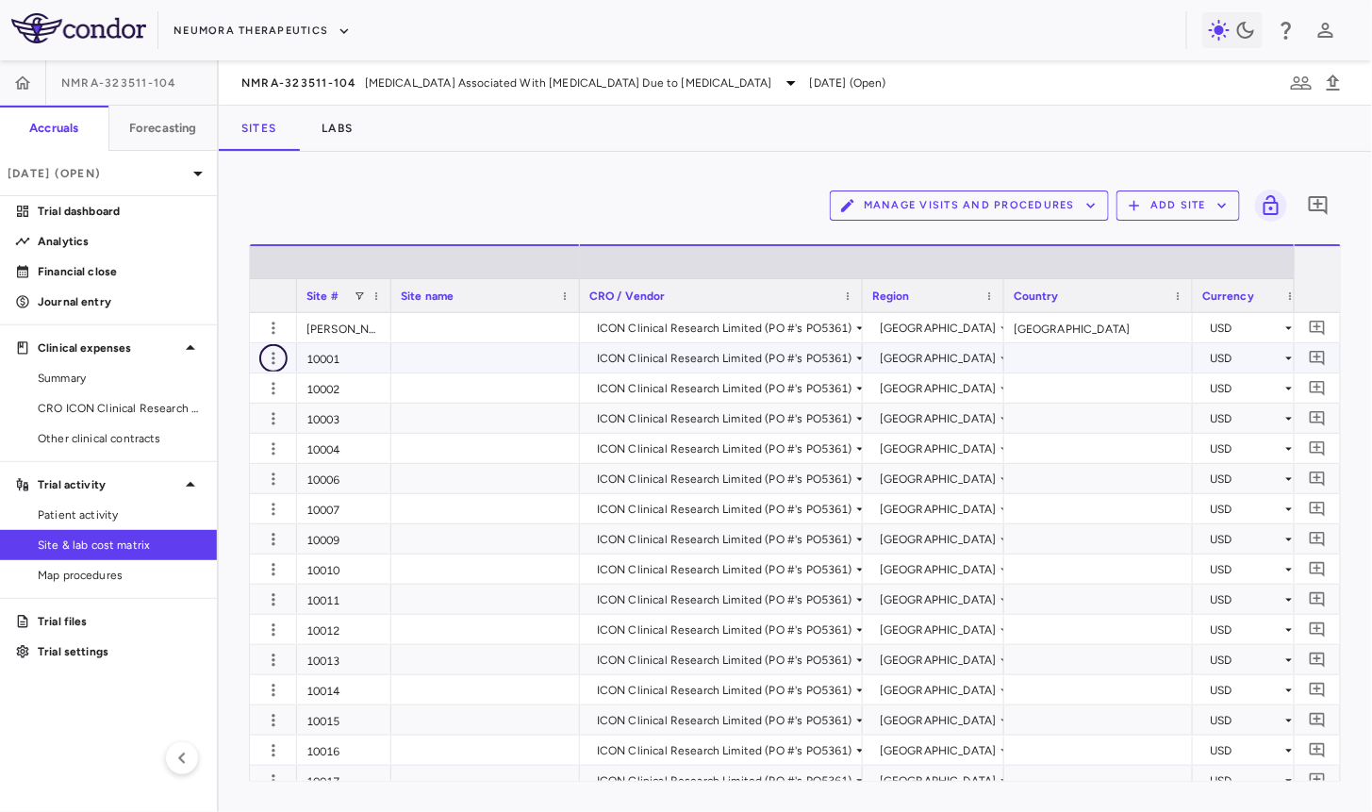
click at [271, 351] on icon "button" at bounding box center [273, 358] width 19 height 19
click at [217, 426] on div "Edit site" at bounding box center [199, 430] width 175 height 34
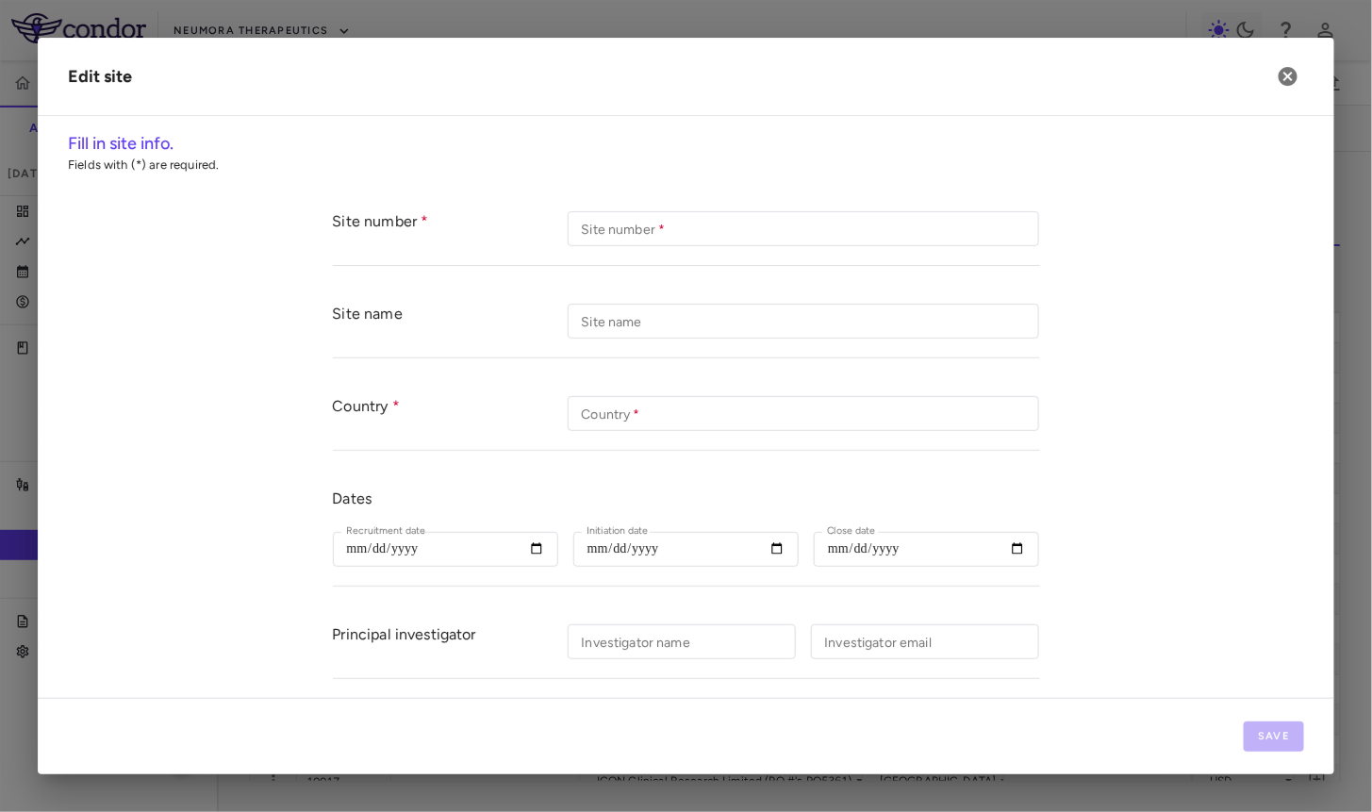
type input "*****"
type input "**********"
click at [1293, 90] on button "button" at bounding box center [1288, 76] width 32 height 32
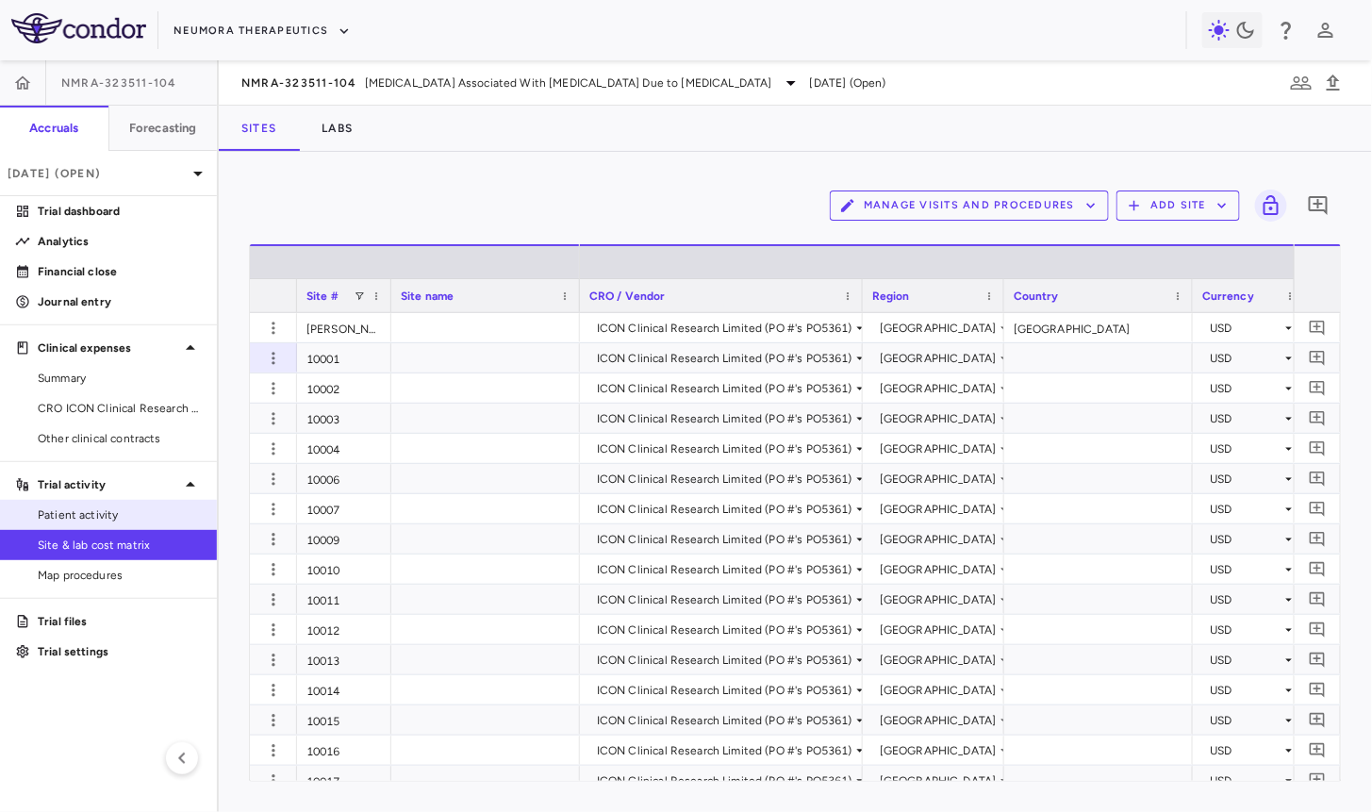
click at [96, 510] on span "Patient activity" at bounding box center [120, 514] width 164 height 17
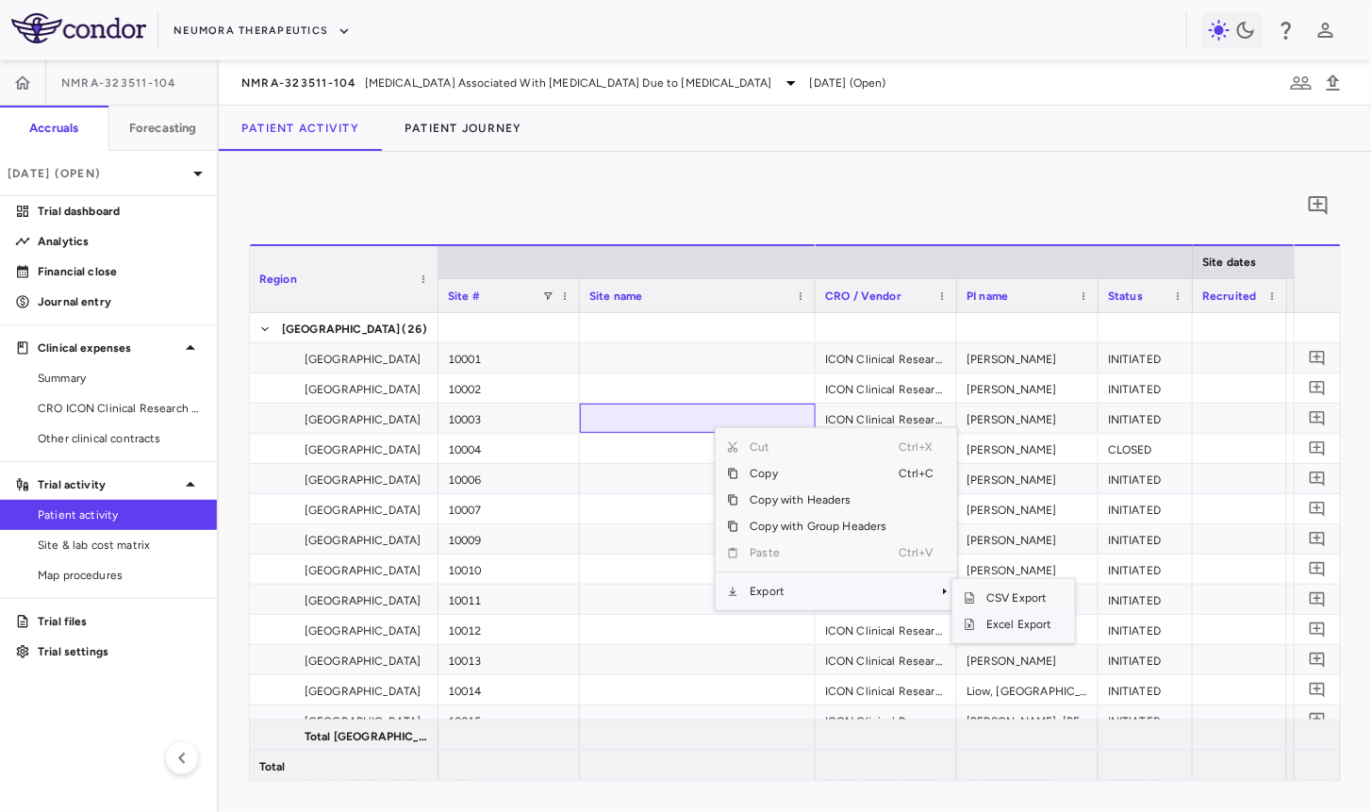
click at [999, 624] on span "Excel Export" at bounding box center [1019, 624] width 89 height 26
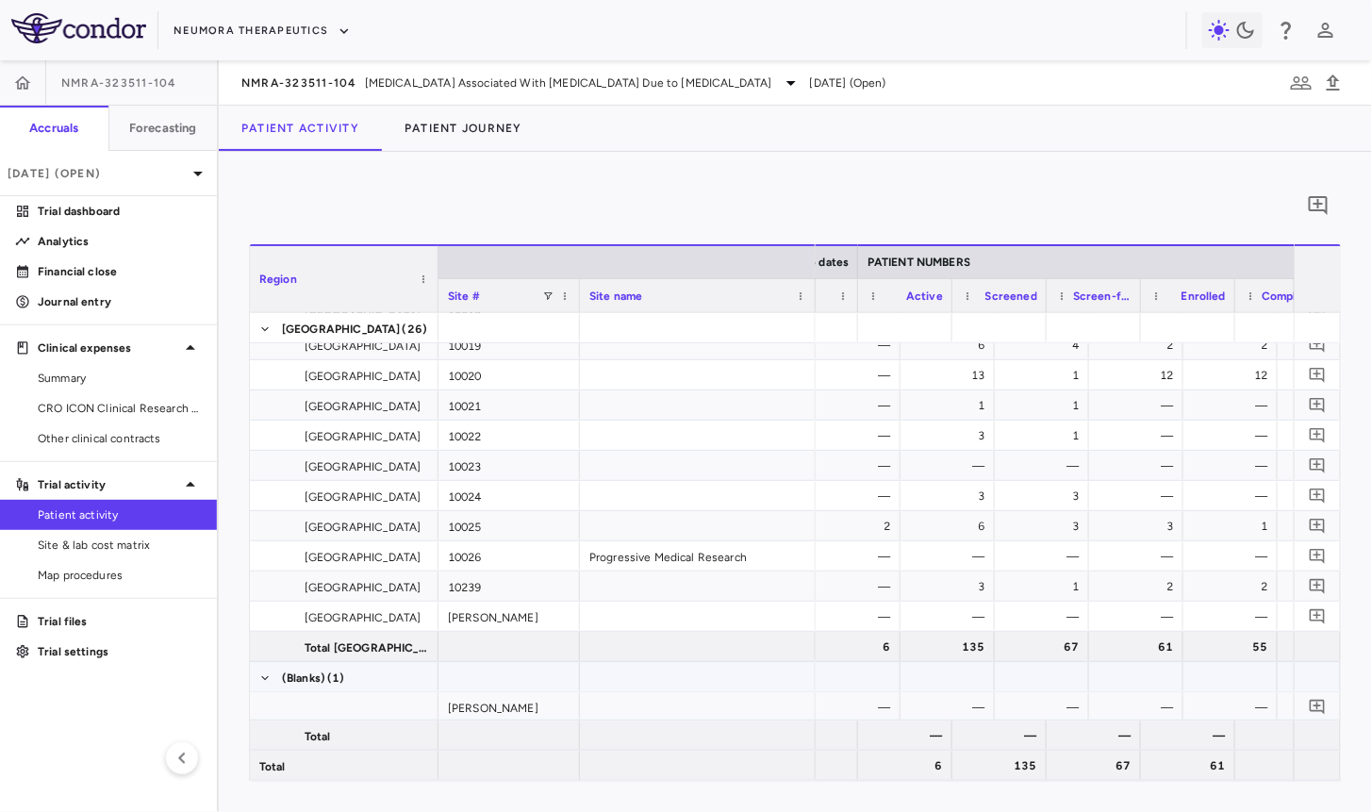
scroll to position [0, 669]
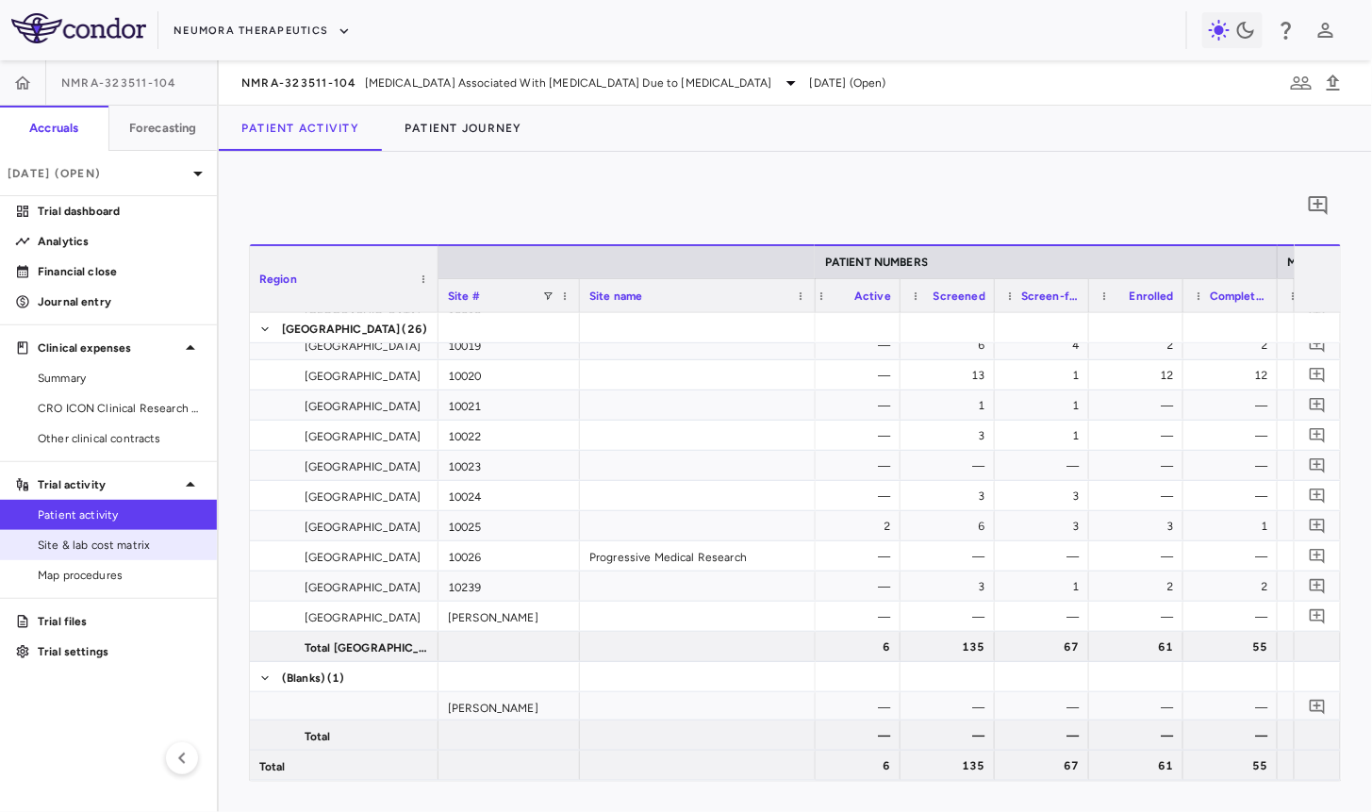
click at [165, 539] on span "Site & lab cost matrix" at bounding box center [120, 545] width 164 height 17
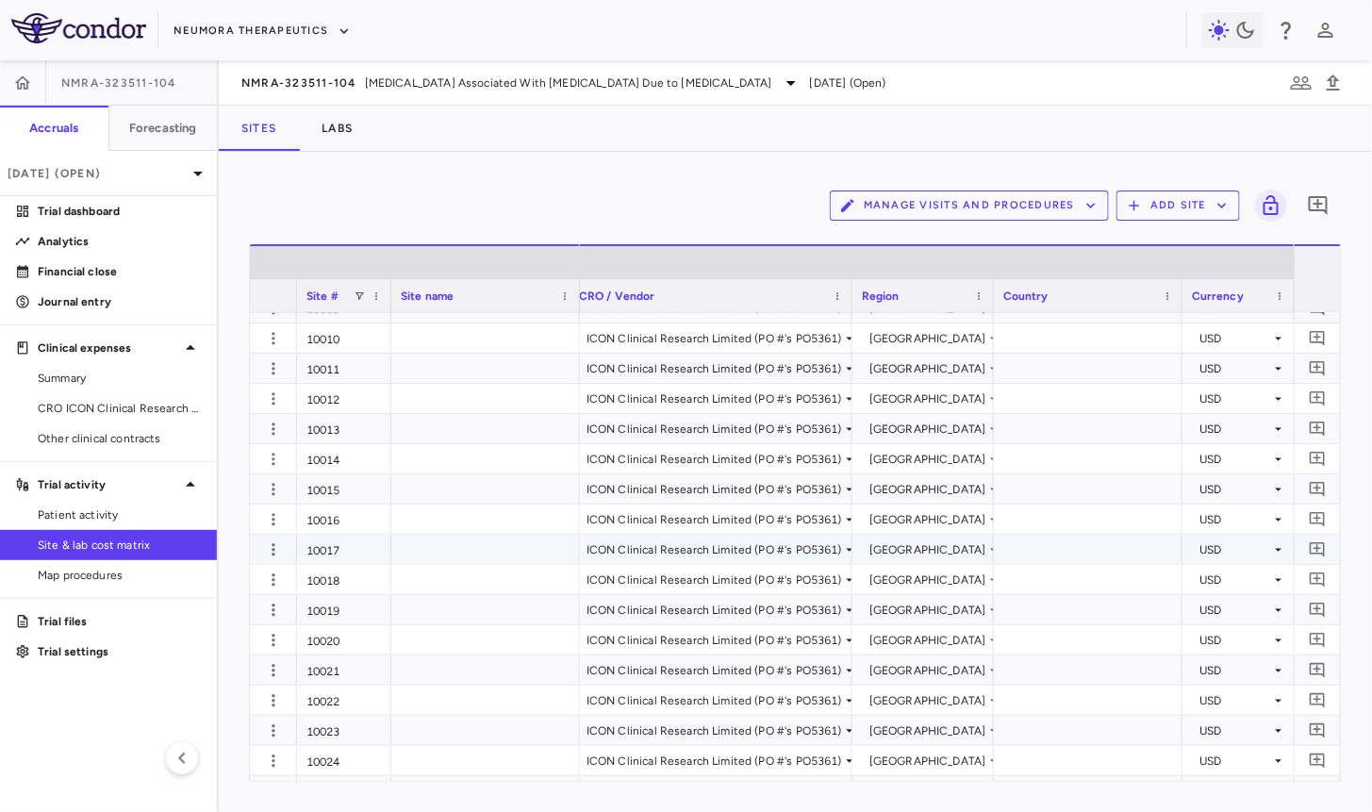
scroll to position [279, 0]
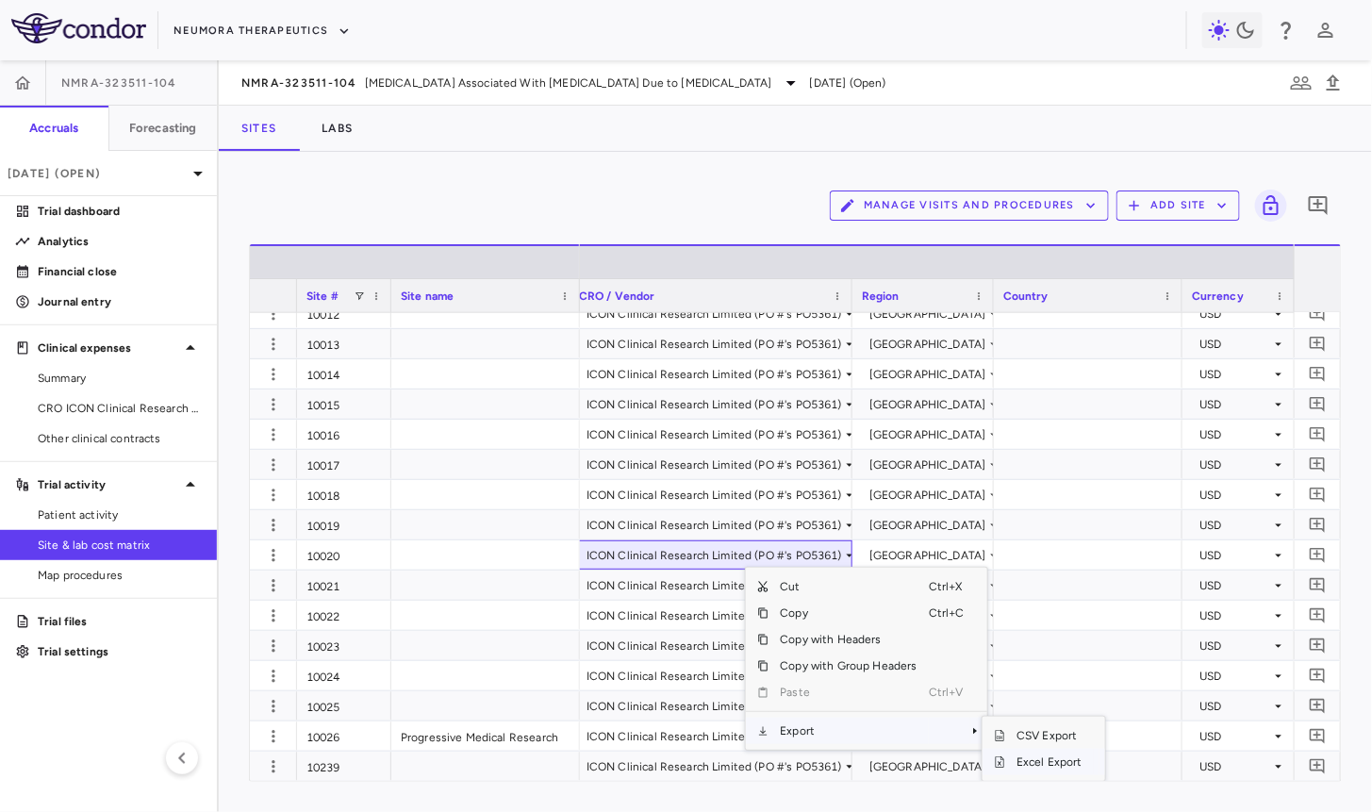
click at [1022, 759] on span "Excel Export" at bounding box center [1049, 762] width 89 height 26
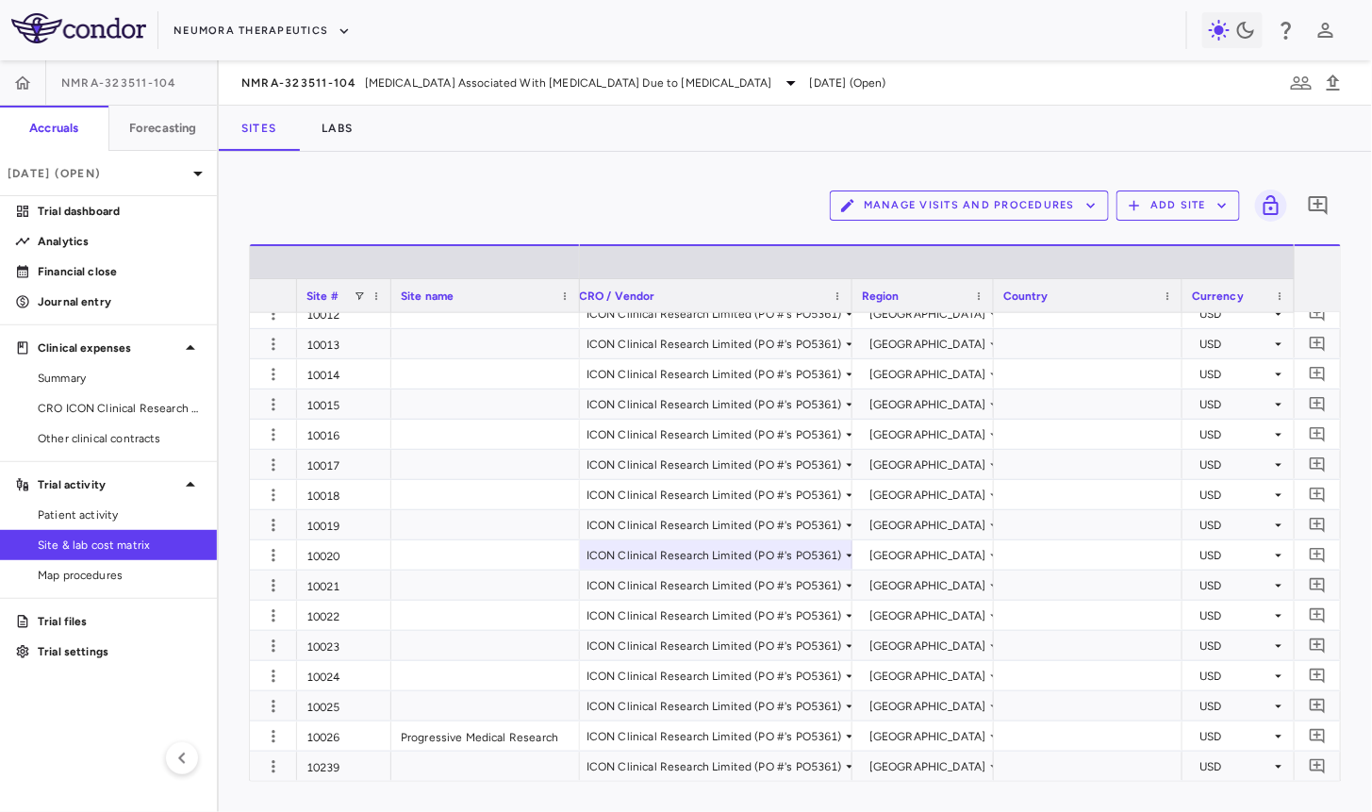
click at [559, 174] on div "Manage Visits and Procedures Add Site 0 Drag here to set row groups Drag here t…" at bounding box center [795, 482] width 1153 height 660
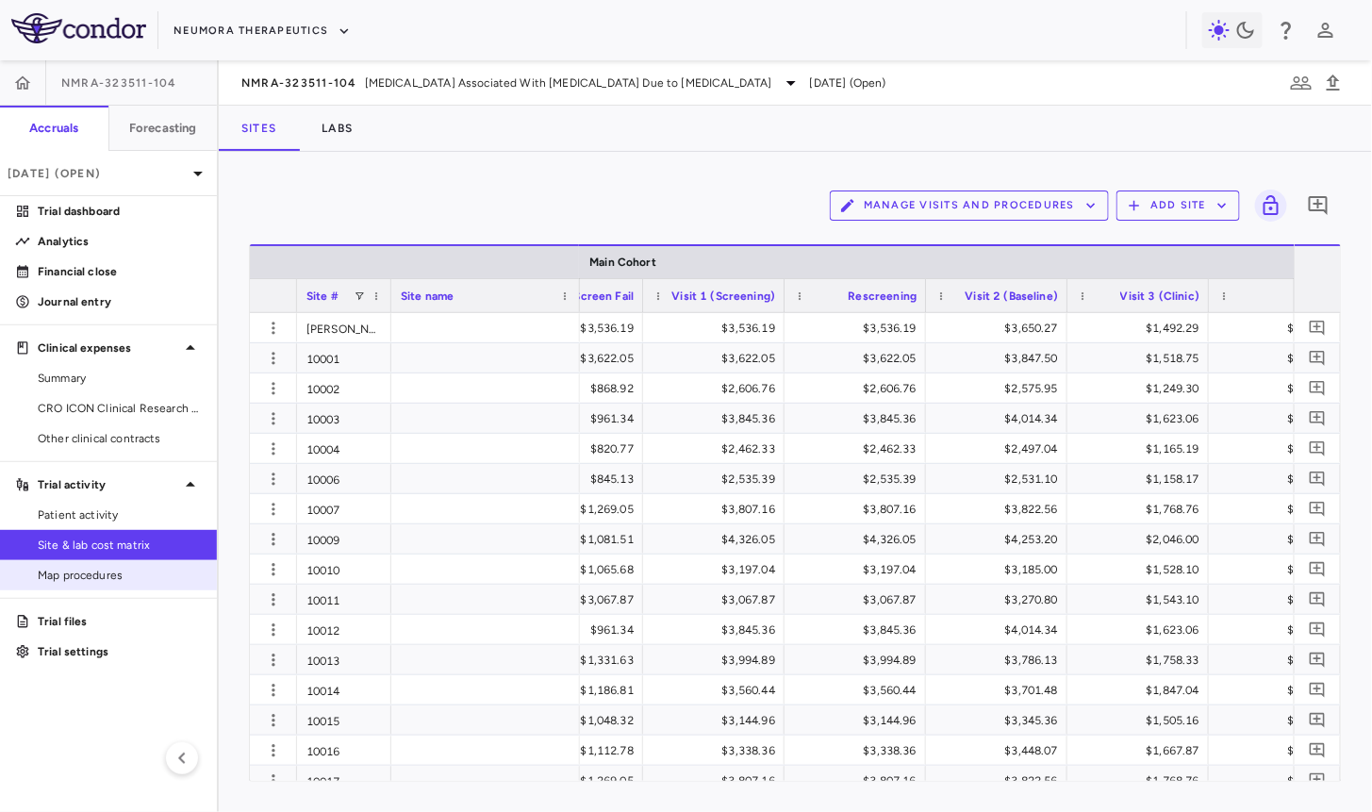
click at [115, 562] on link "Map procedures" at bounding box center [108, 575] width 217 height 28
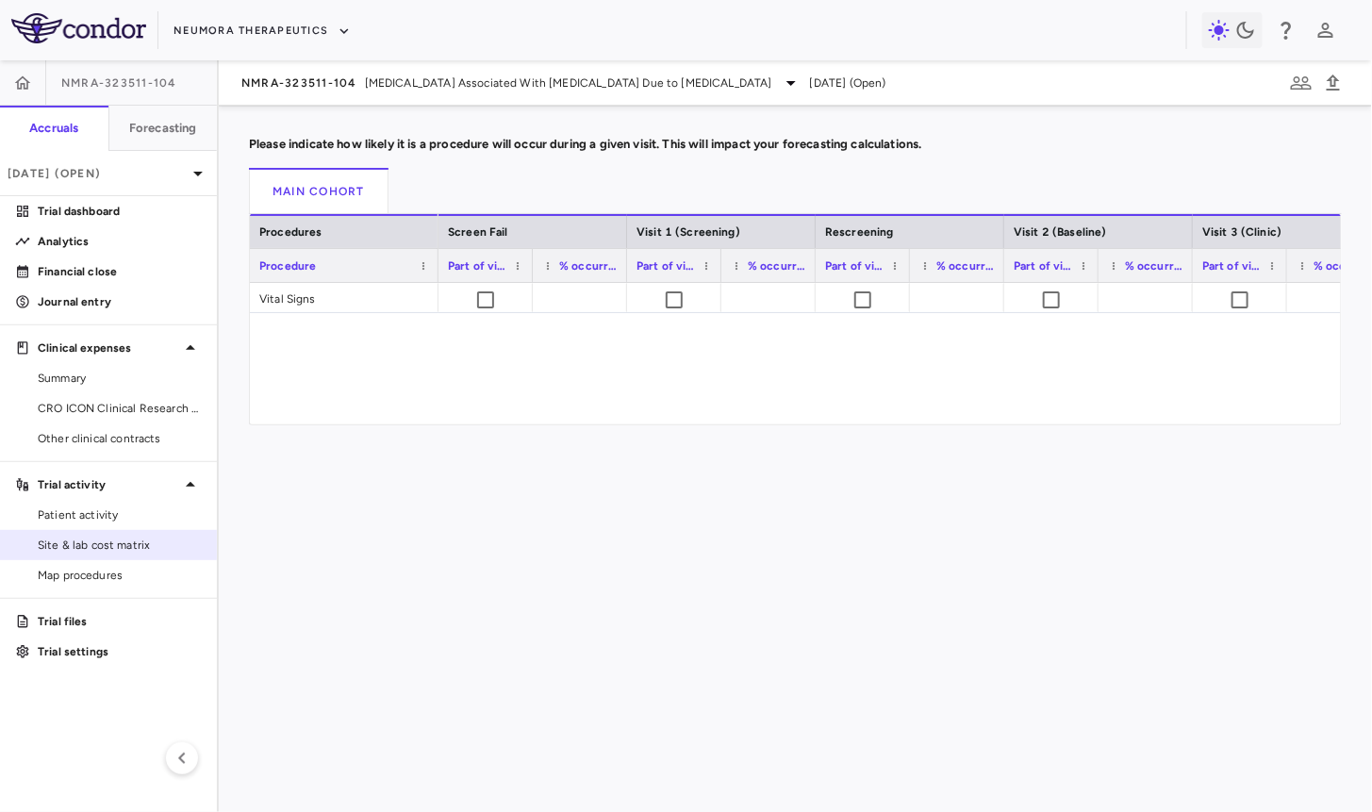
click at [143, 537] on span "Site & lab cost matrix" at bounding box center [120, 545] width 164 height 17
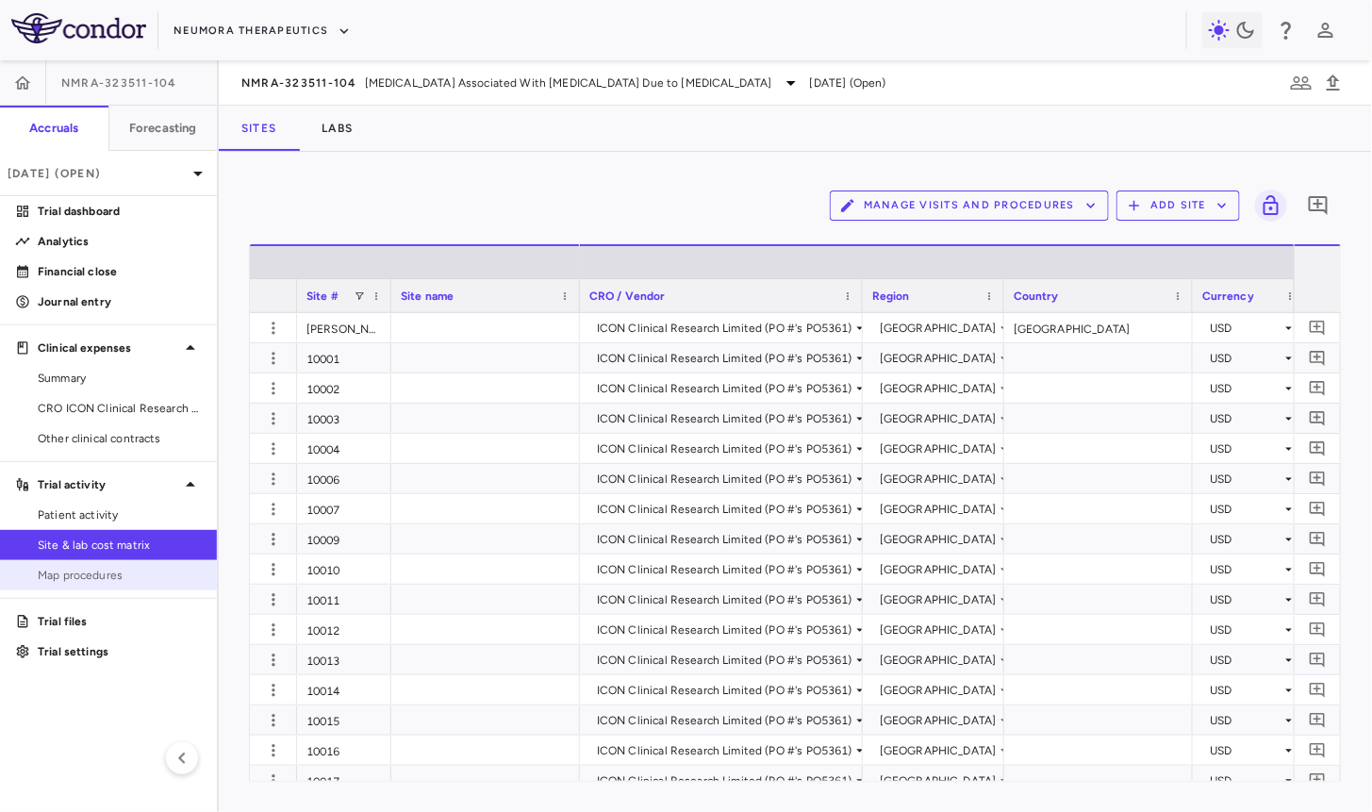
click at [141, 582] on span "Map procedures" at bounding box center [120, 575] width 164 height 17
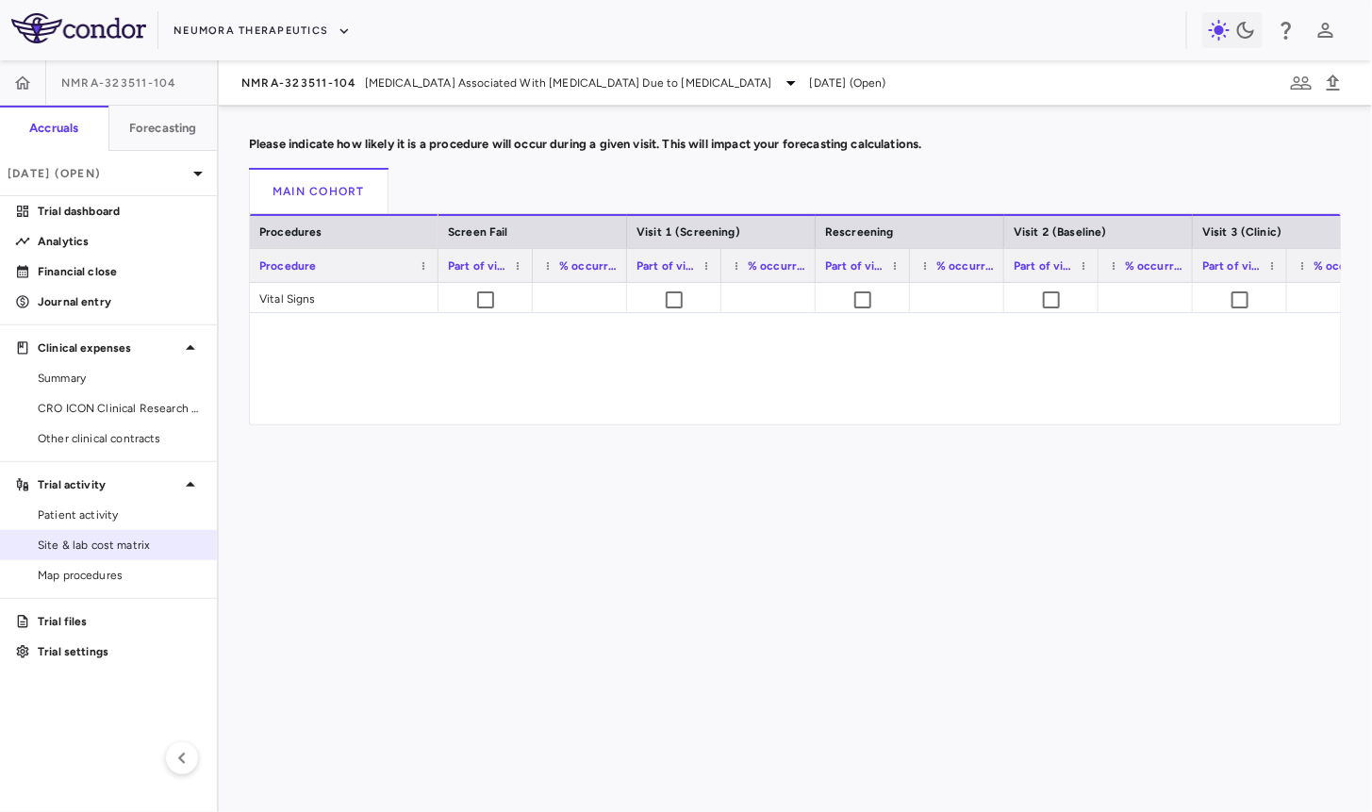
click at [149, 542] on span "Site & lab cost matrix" at bounding box center [120, 545] width 164 height 17
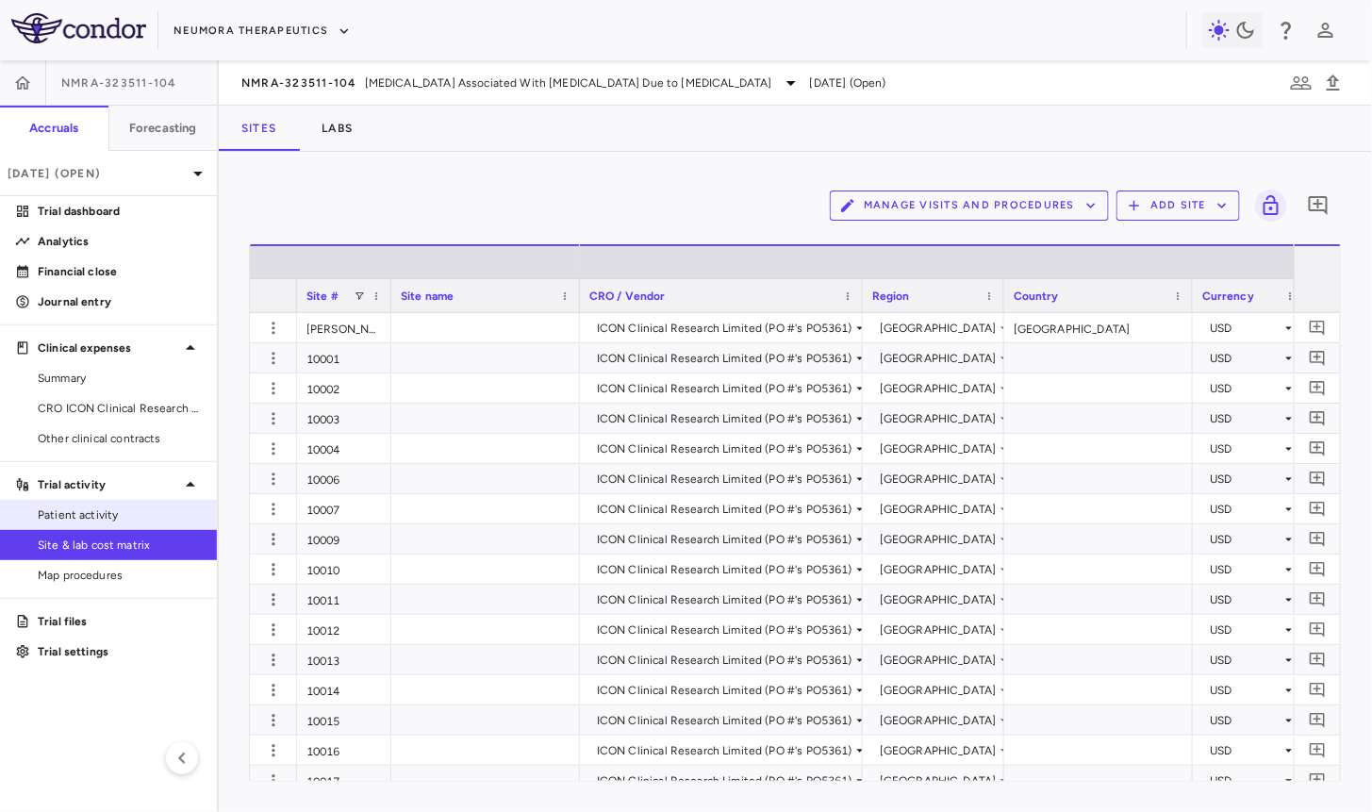
click at [132, 506] on span "Patient activity" at bounding box center [120, 514] width 164 height 17
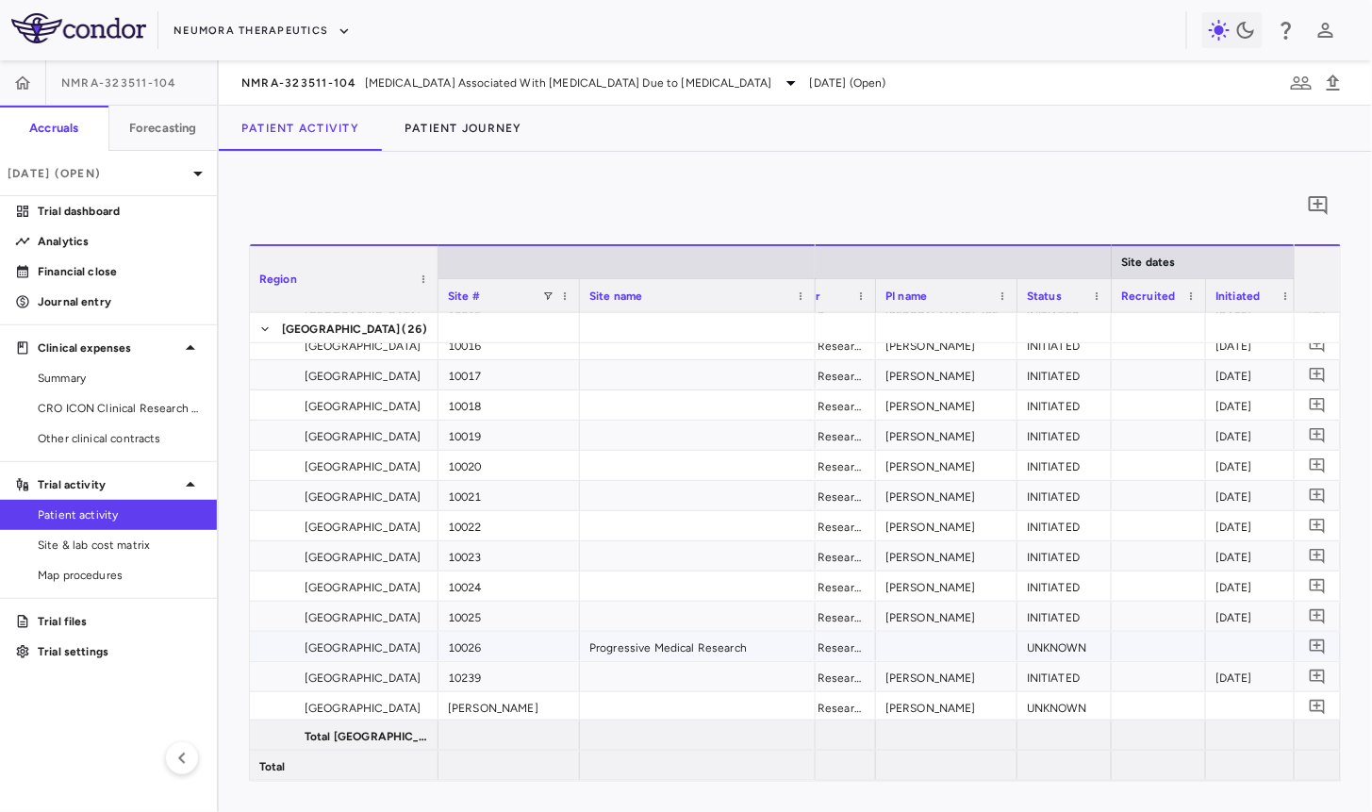
scroll to position [0, 87]
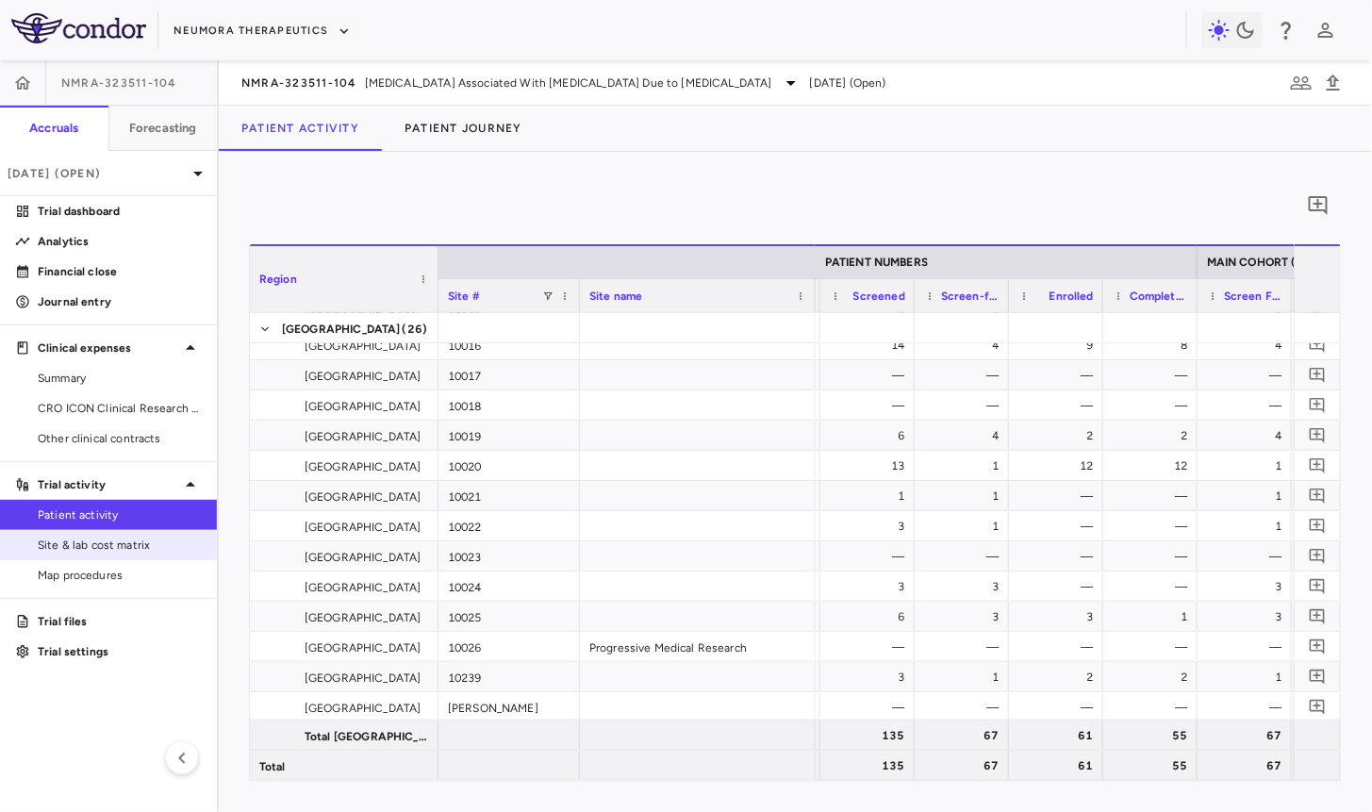
click at [143, 541] on span "Site & lab cost matrix" at bounding box center [120, 545] width 164 height 17
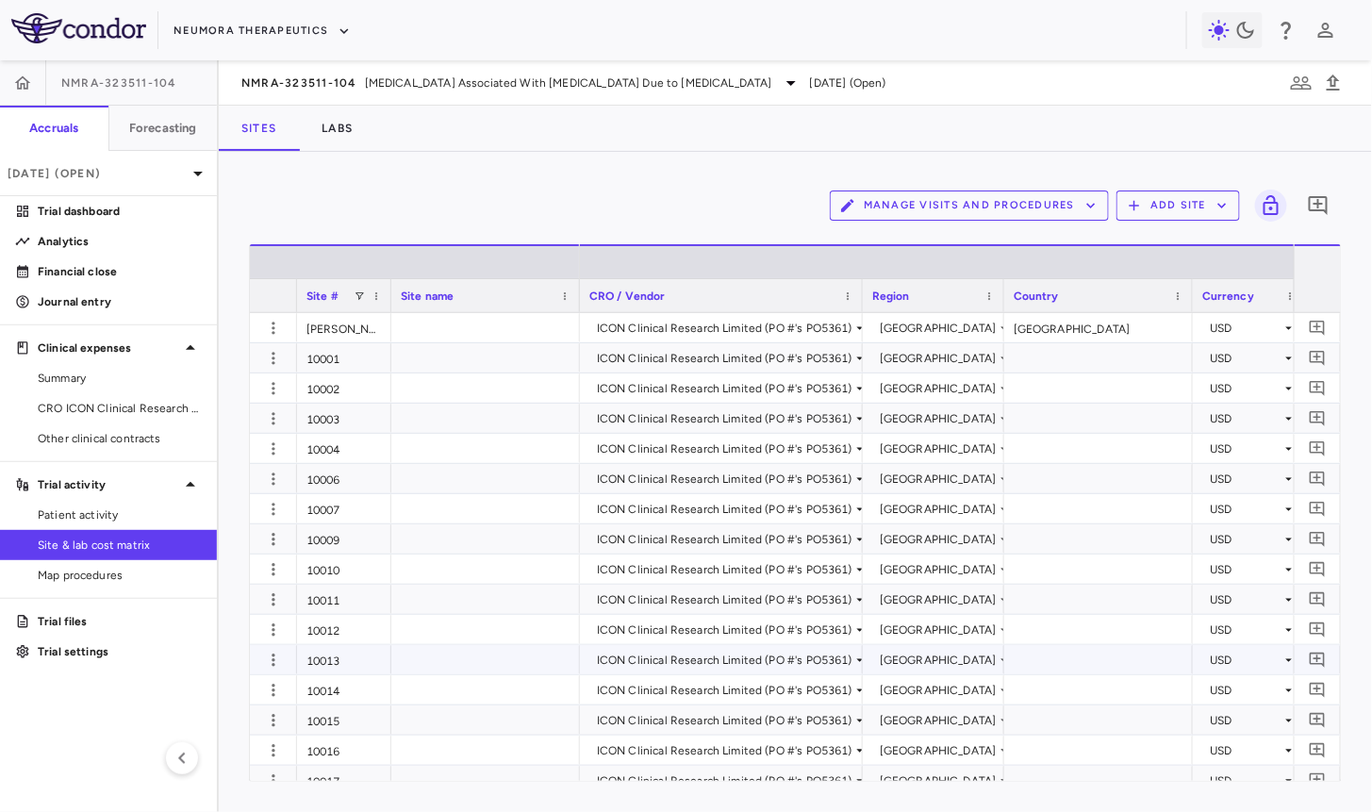
scroll to position [316, 0]
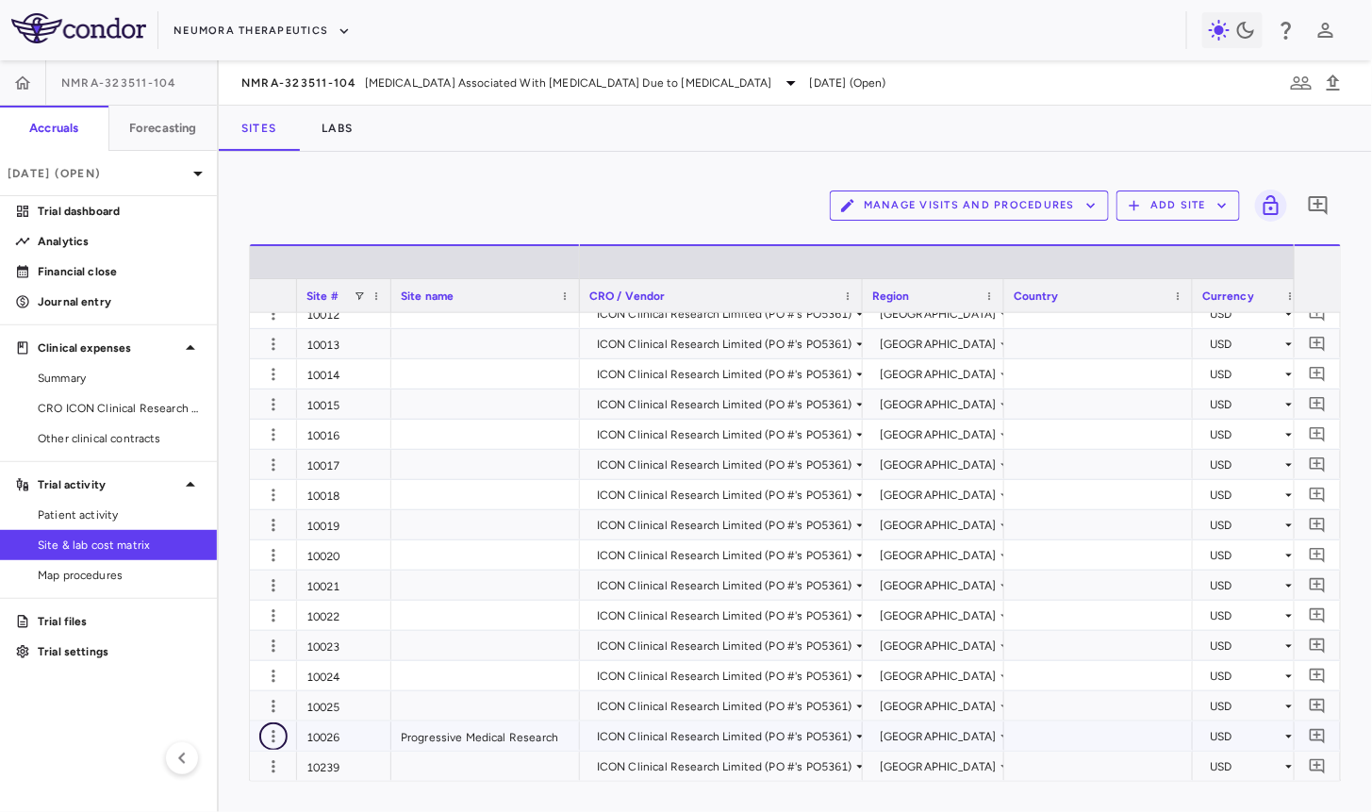
click at [261, 730] on button "button" at bounding box center [273, 736] width 28 height 28
click at [209, 753] on div "Edit site" at bounding box center [199, 753] width 175 height 34
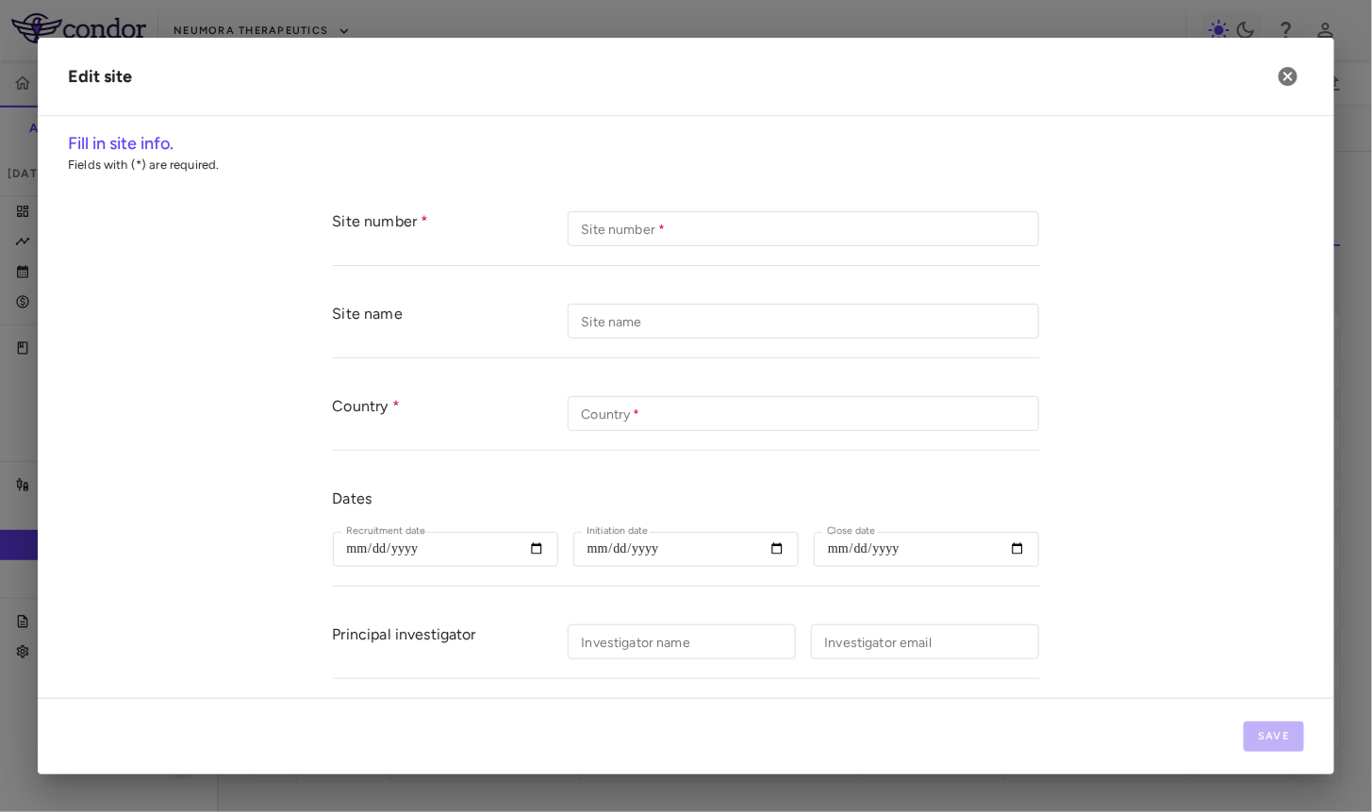
type input "*****"
type input "**********"
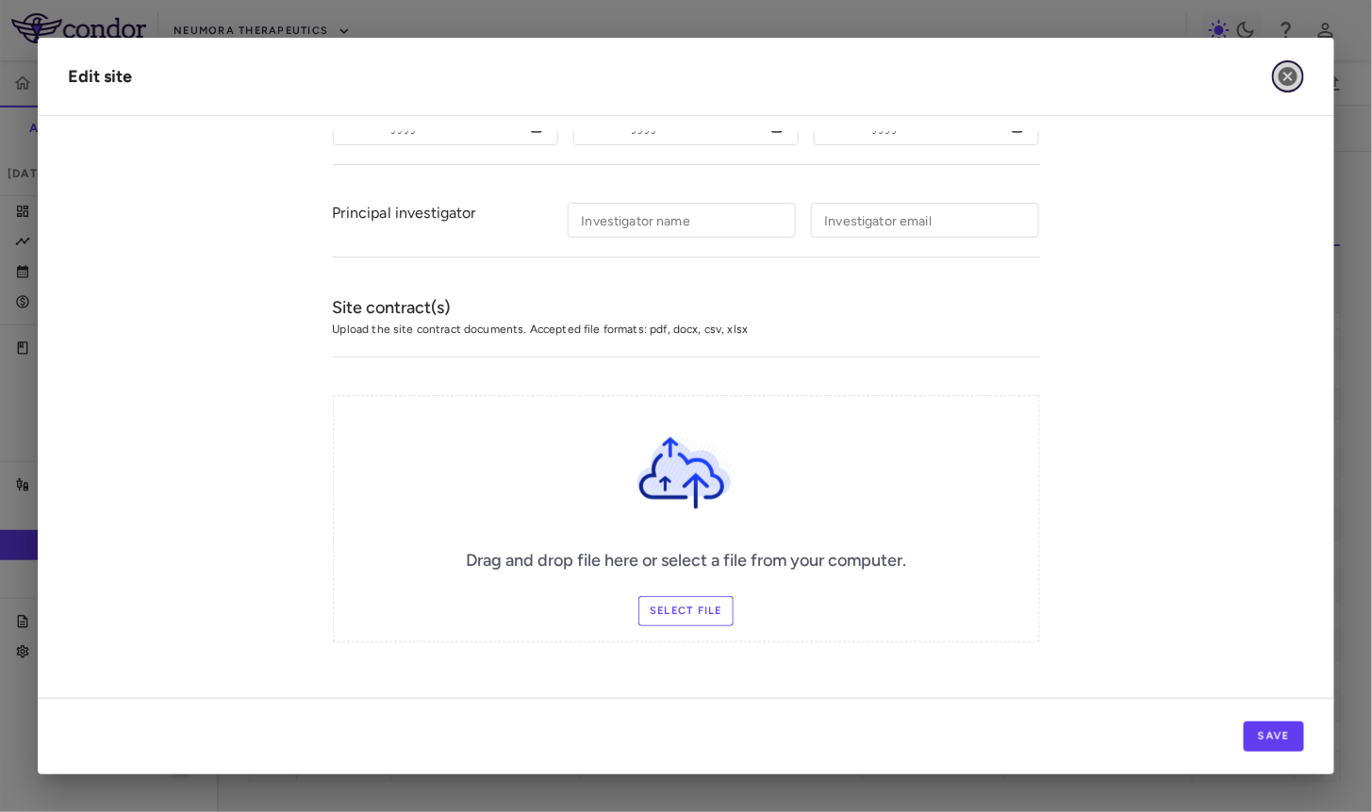
click at [1281, 81] on icon "button" at bounding box center [1288, 76] width 19 height 19
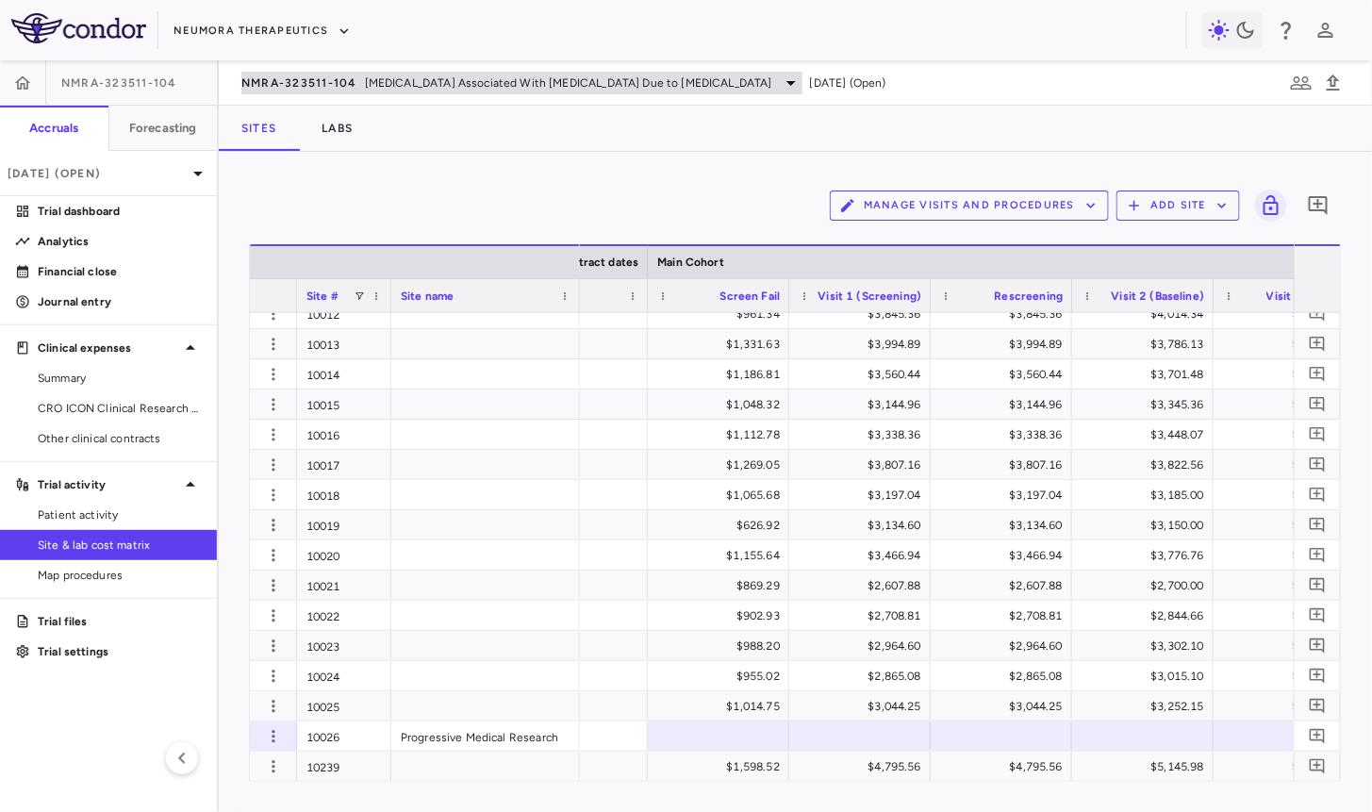
click at [322, 90] on div "NMRA-323511-104 Agitation Associated With Dementia Due to Alzheimer's Disease" at bounding box center [521, 83] width 561 height 23
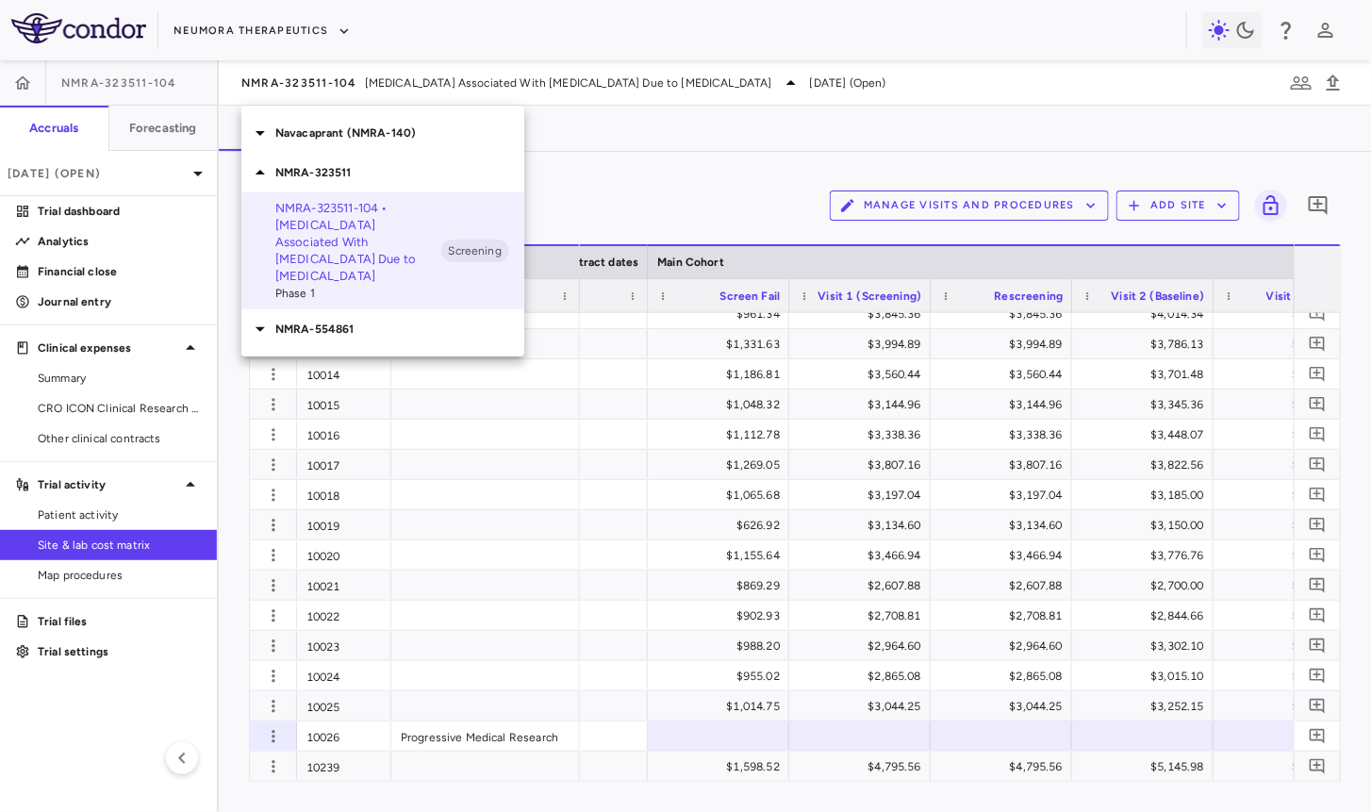
click at [337, 321] on p "NMRA-554861" at bounding box center [399, 329] width 249 height 17
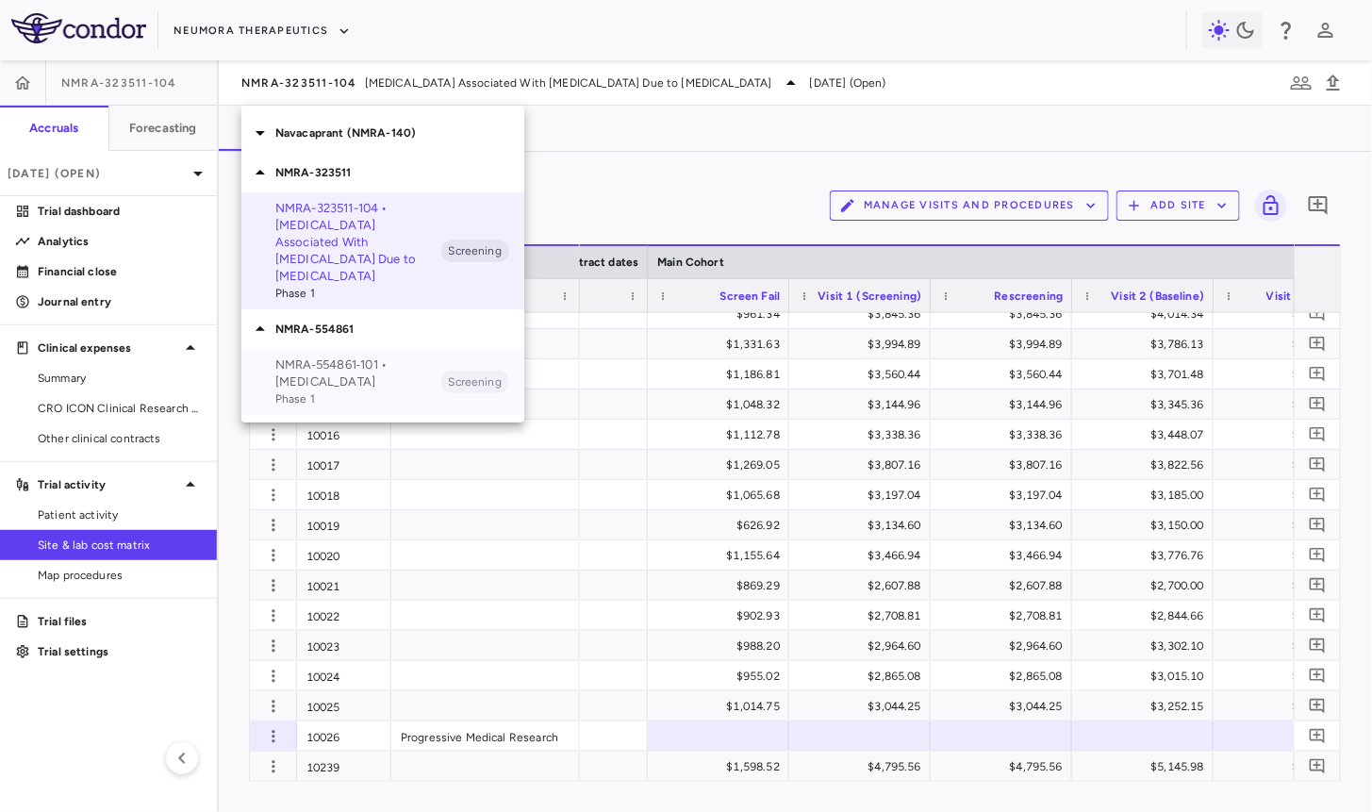
click at [351, 362] on p "NMRA‐554861‐101 • Schizophrenia" at bounding box center [358, 373] width 166 height 34
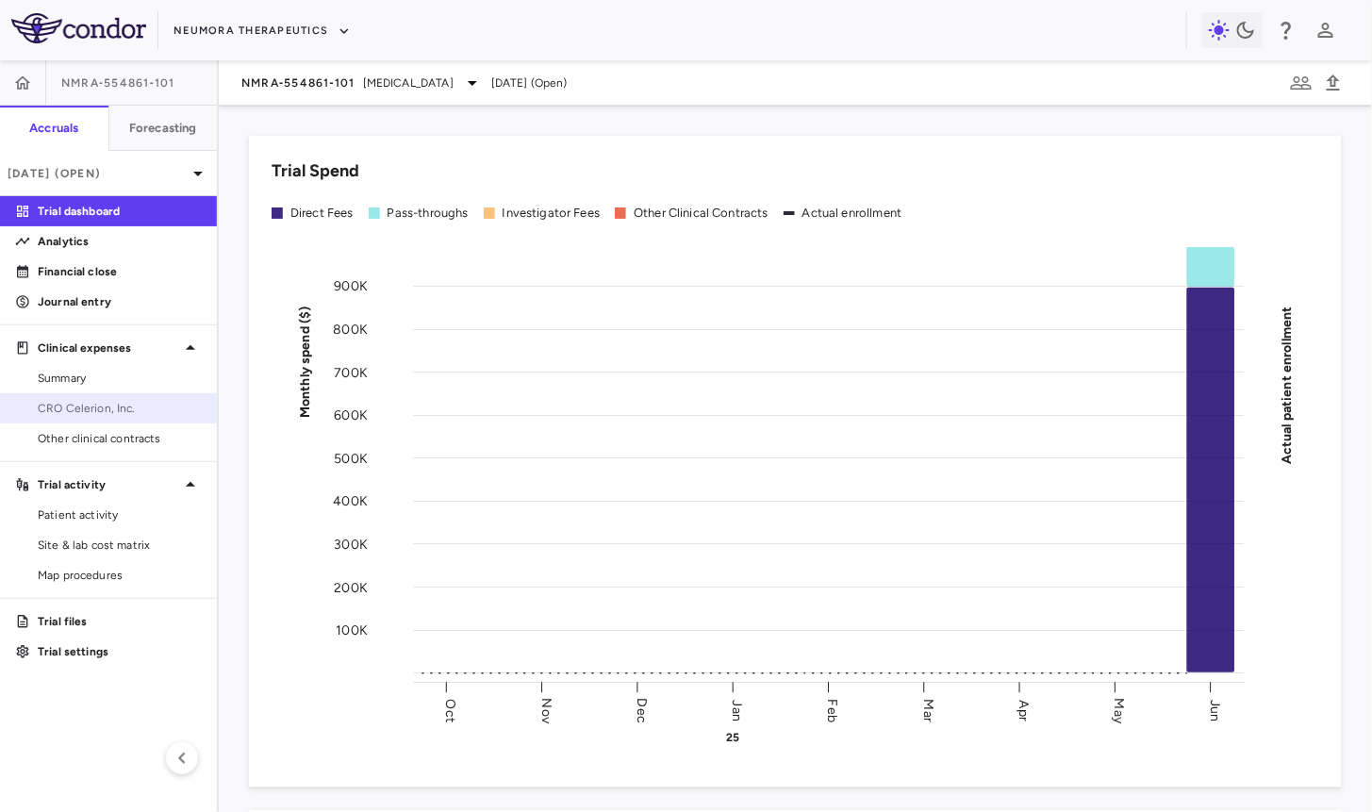
click at [138, 403] on span "CRO Celerion, Inc." at bounding box center [120, 408] width 164 height 17
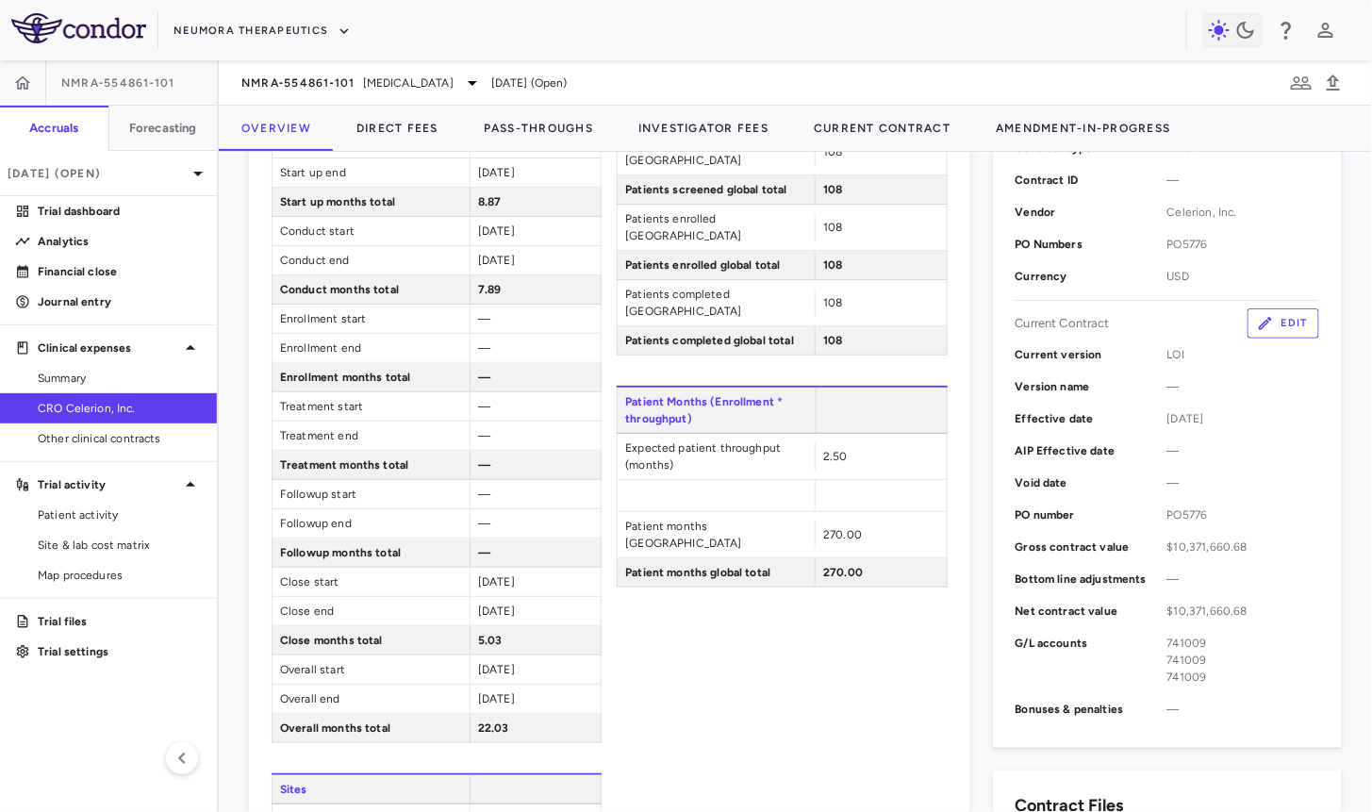
scroll to position [448, 0]
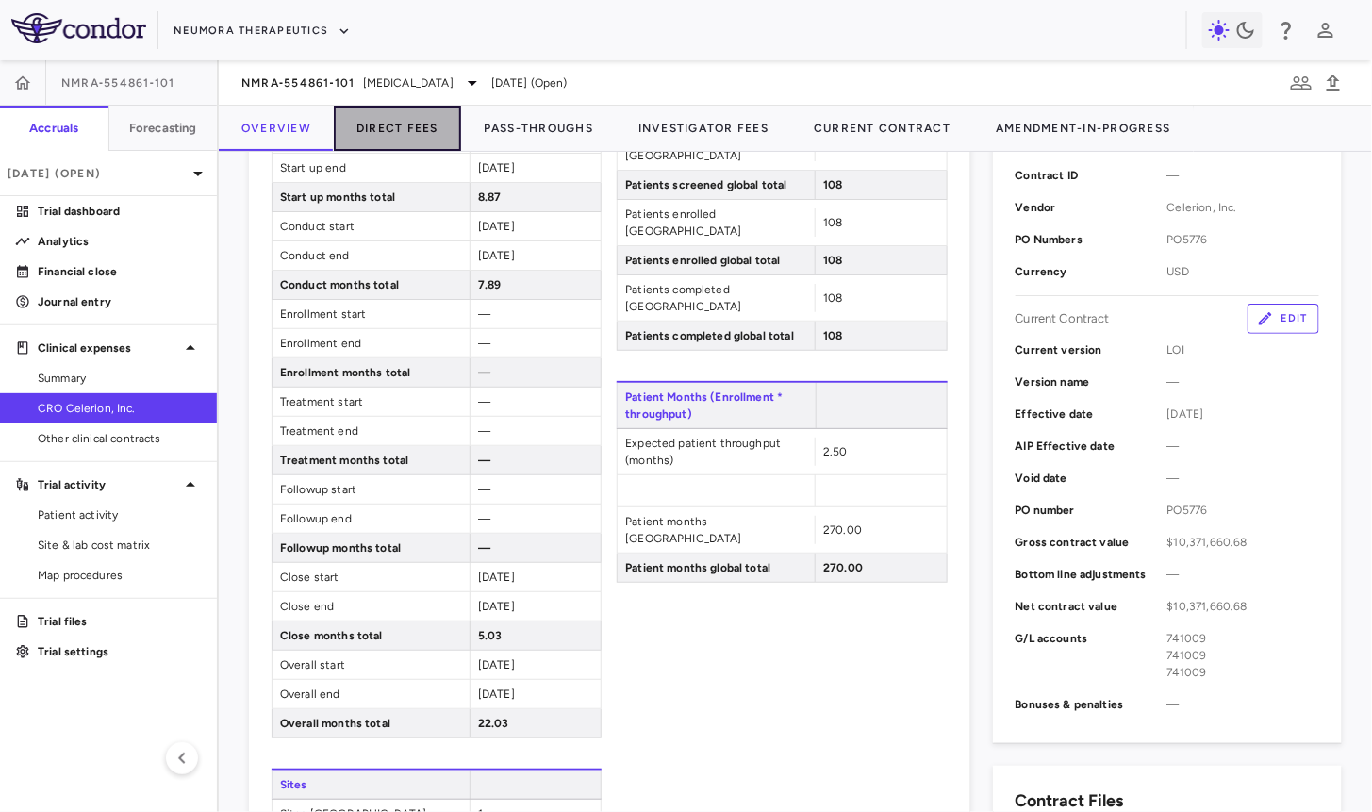
click at [418, 118] on button "Direct Fees" at bounding box center [397, 128] width 127 height 45
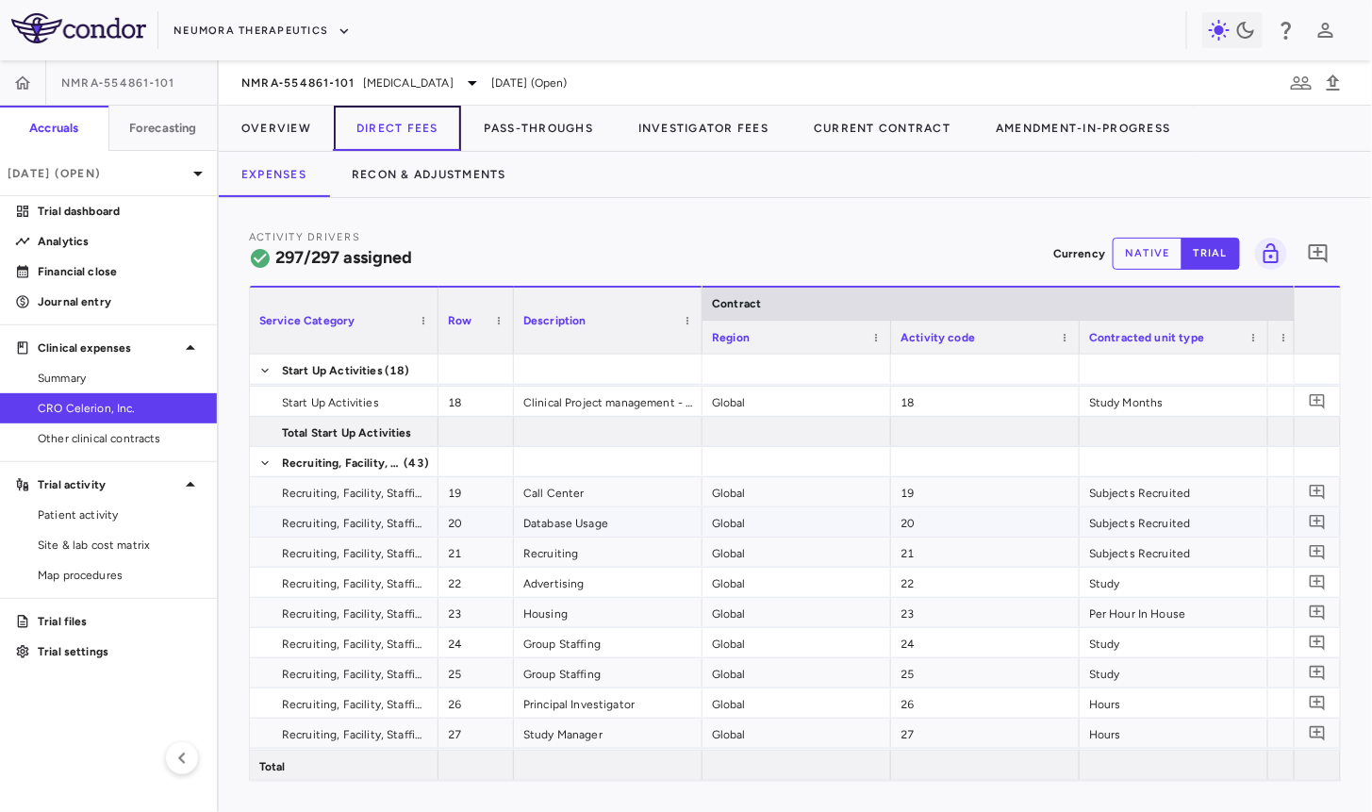
scroll to position [736, 0]
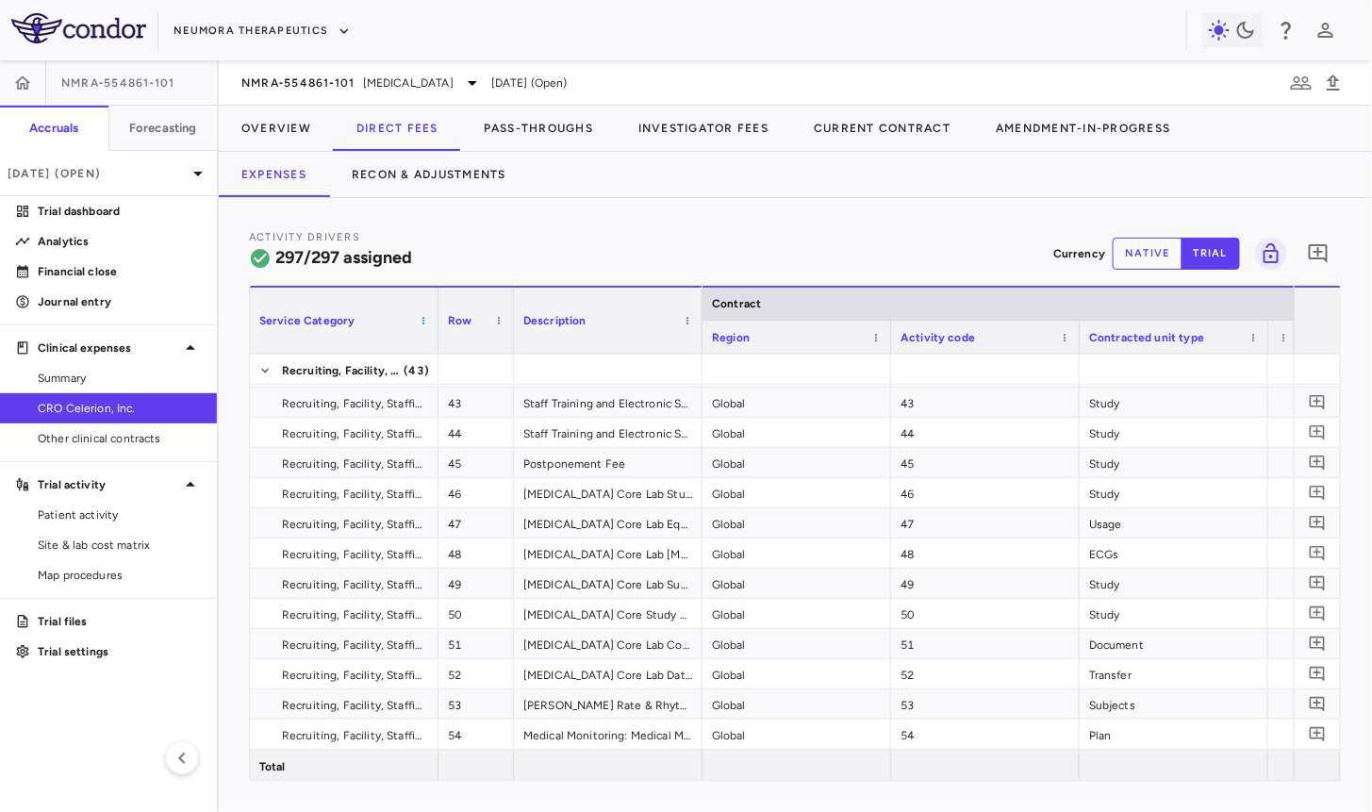
click at [421, 319] on span at bounding box center [423, 320] width 11 height 11
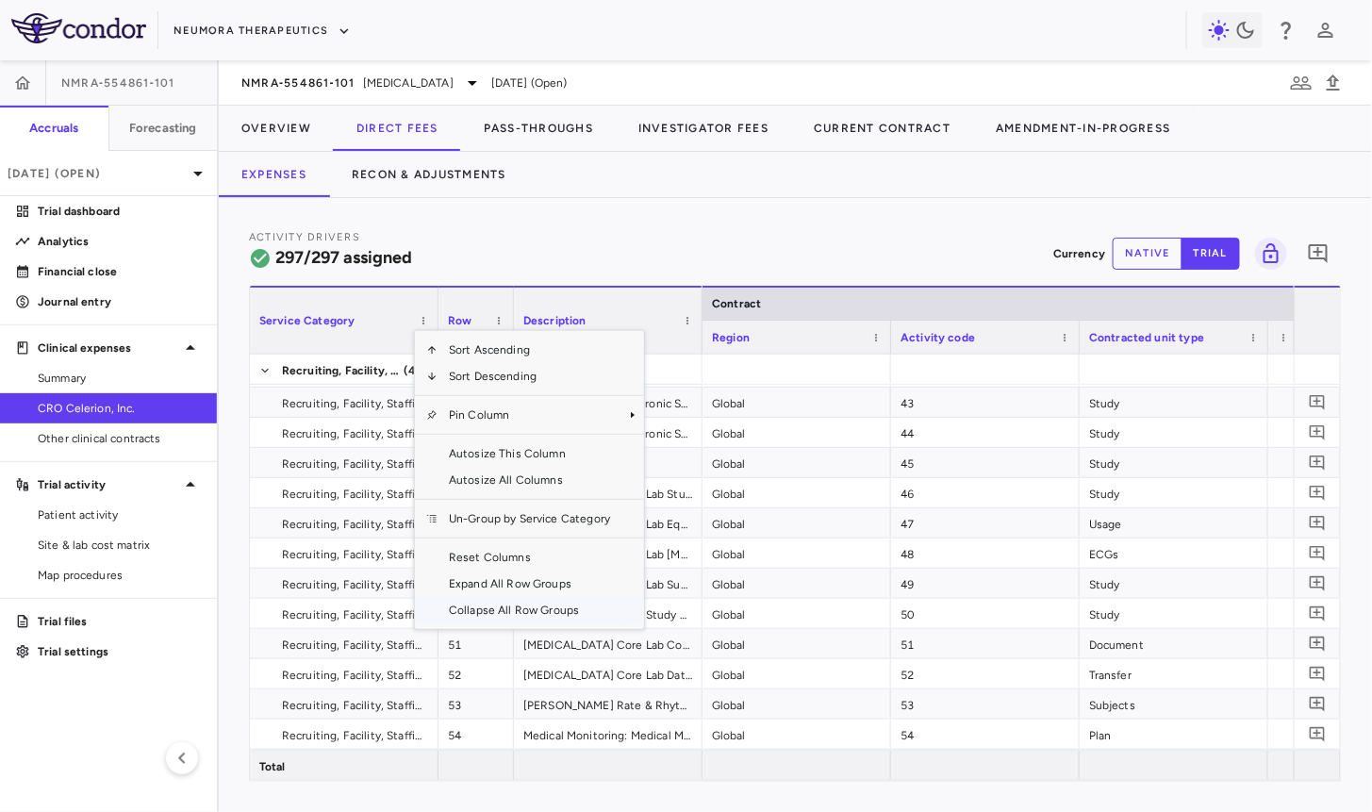
click at [496, 615] on span "Collapse All Row Groups" at bounding box center [530, 610] width 184 height 26
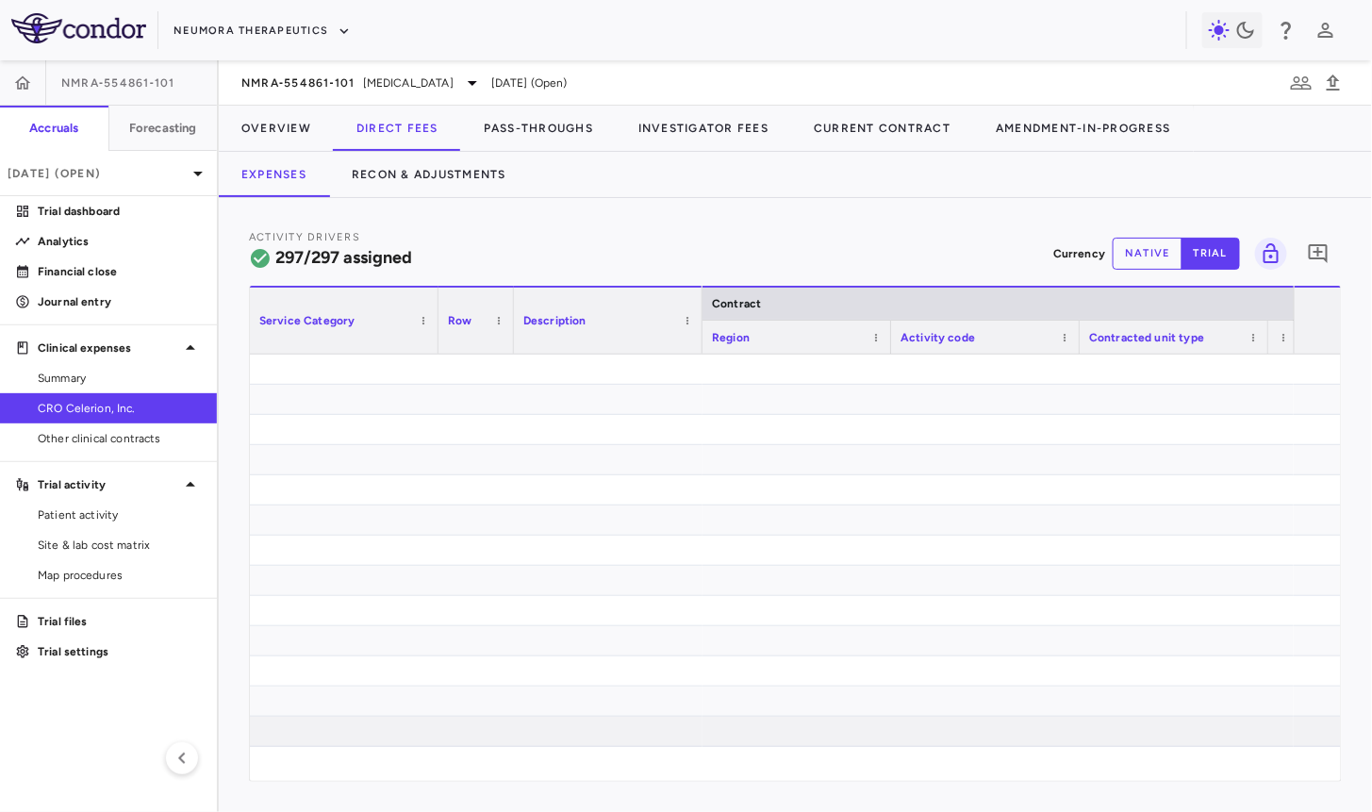
scroll to position [0, 0]
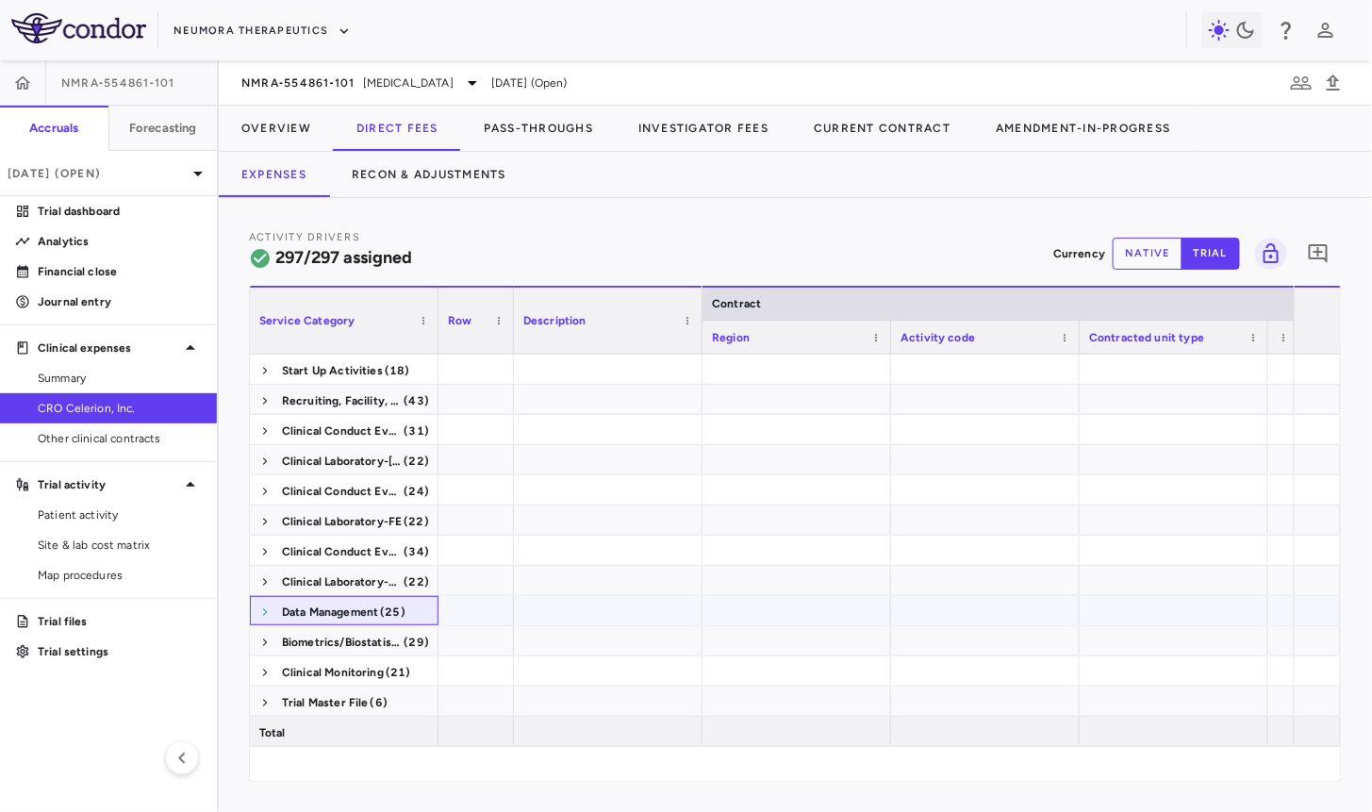
click at [261, 611] on span at bounding box center [264, 611] width 11 height 11
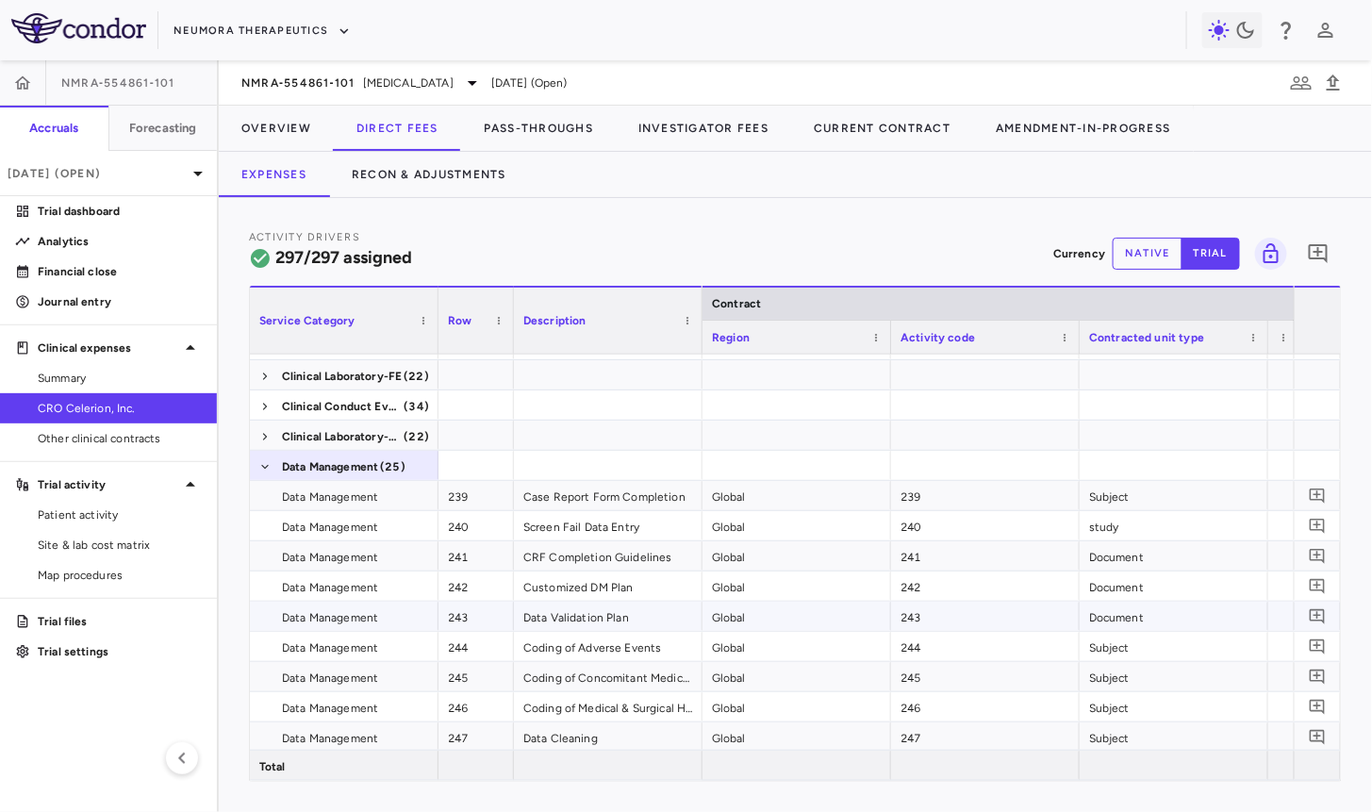
scroll to position [265, 0]
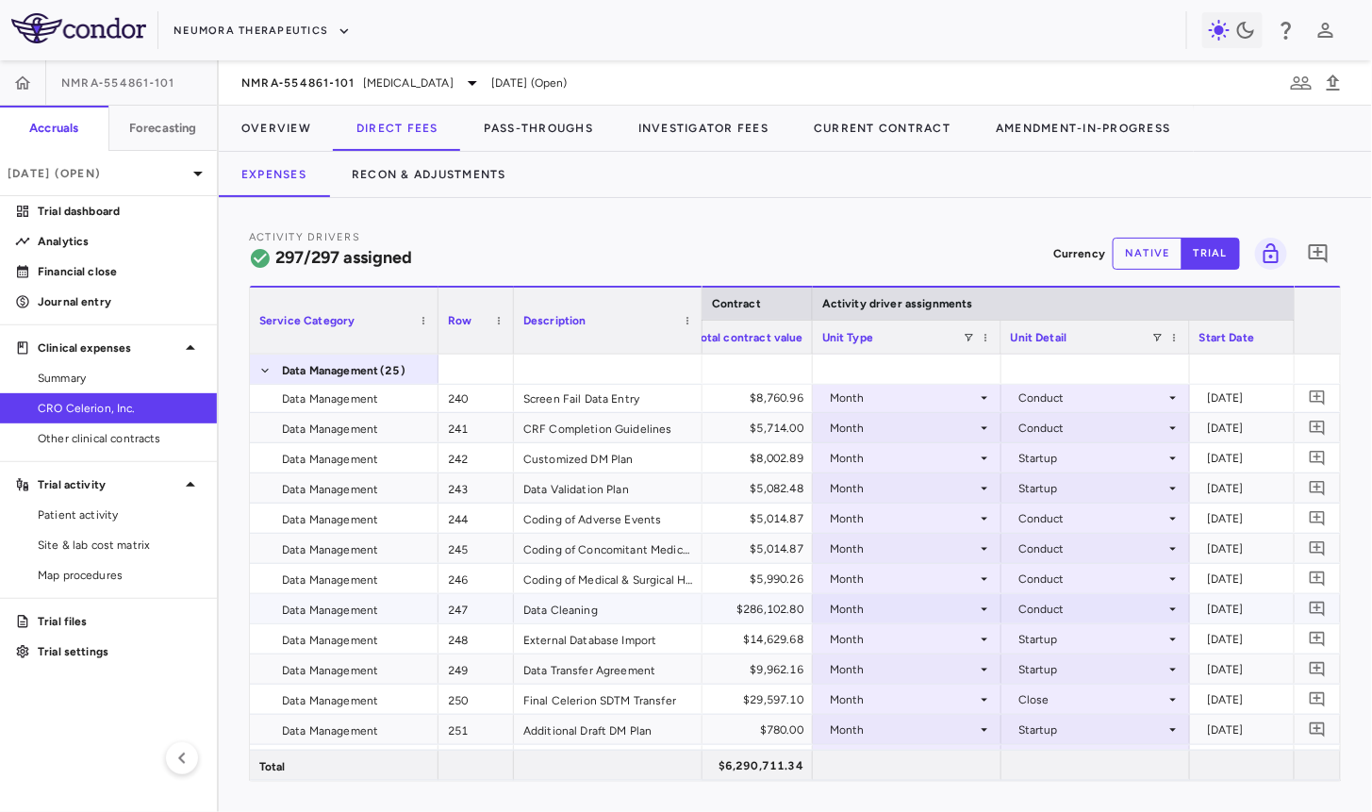
click at [1051, 603] on div "Conduct" at bounding box center [1091, 609] width 147 height 30
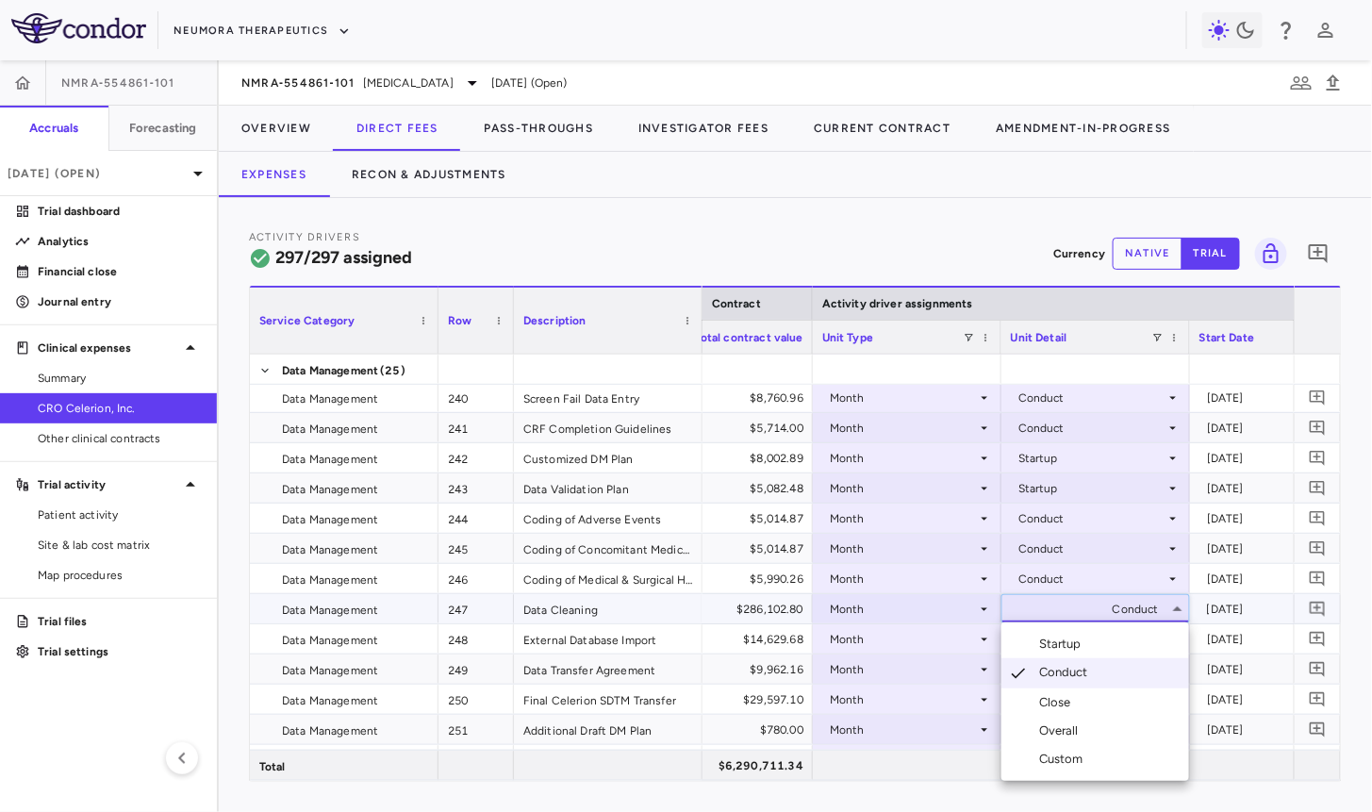
click at [1068, 759] on div "Custom" at bounding box center [1065, 759] width 52 height 17
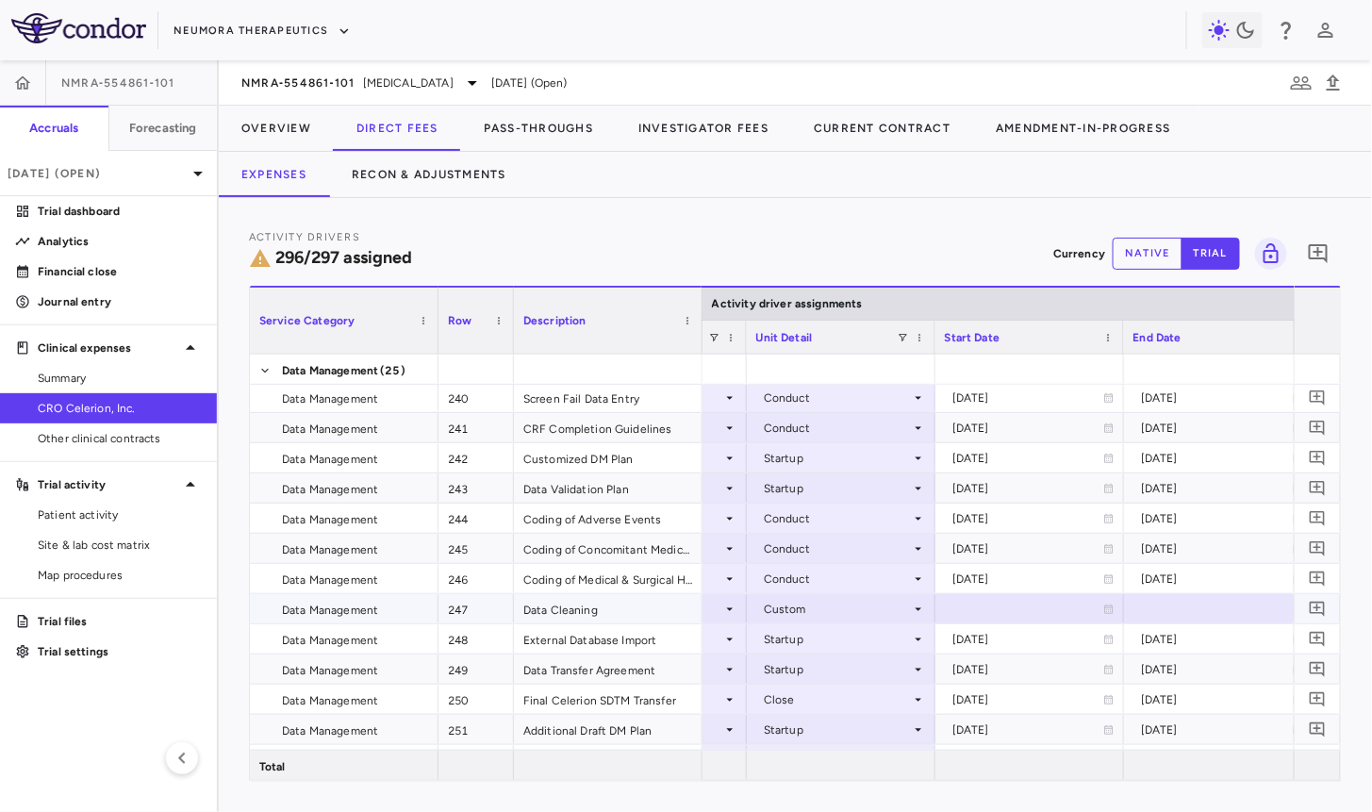
click at [970, 614] on div at bounding box center [1030, 608] width 170 height 27
click at [973, 604] on input "**********" at bounding box center [1012, 610] width 153 height 31
click at [1042, 613] on input "**********" at bounding box center [1012, 610] width 153 height 31
type input "**********"
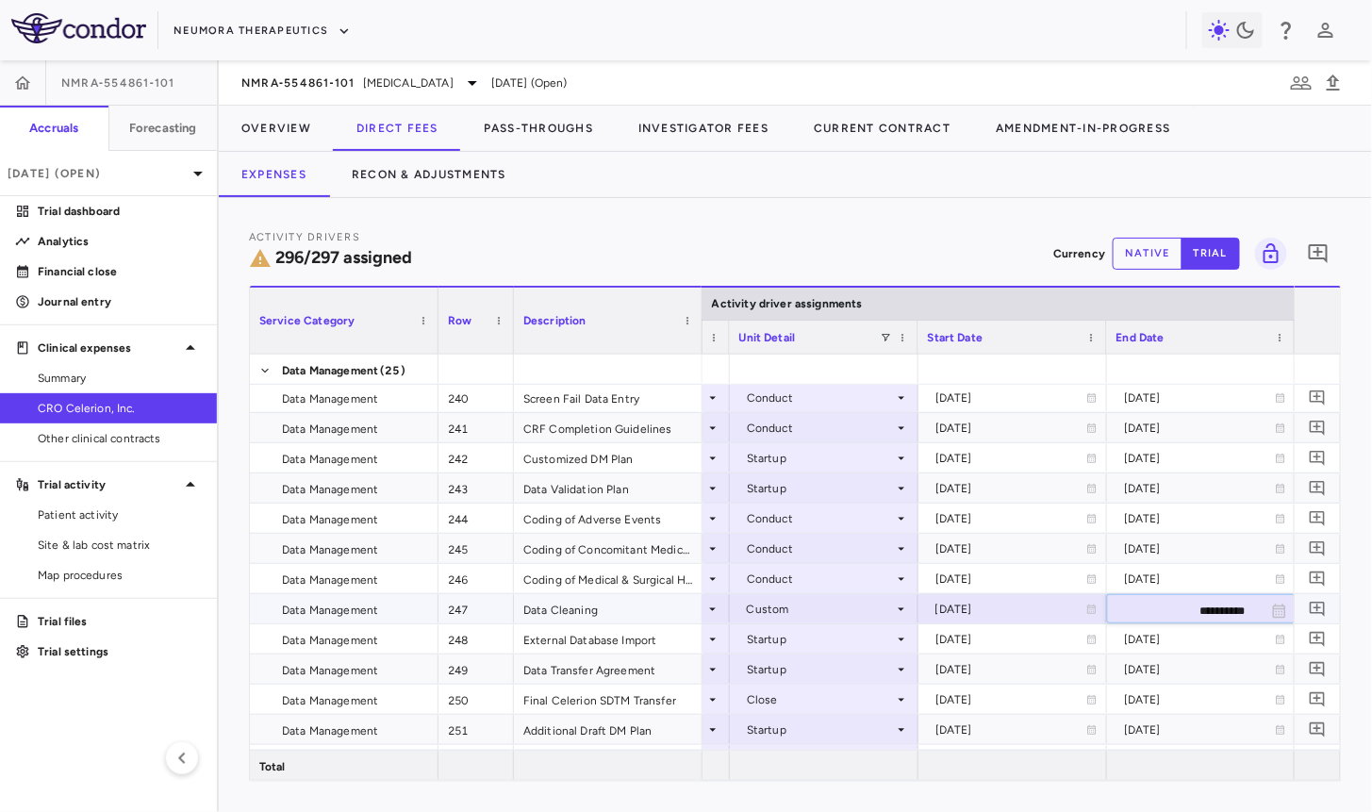
type input "**********"
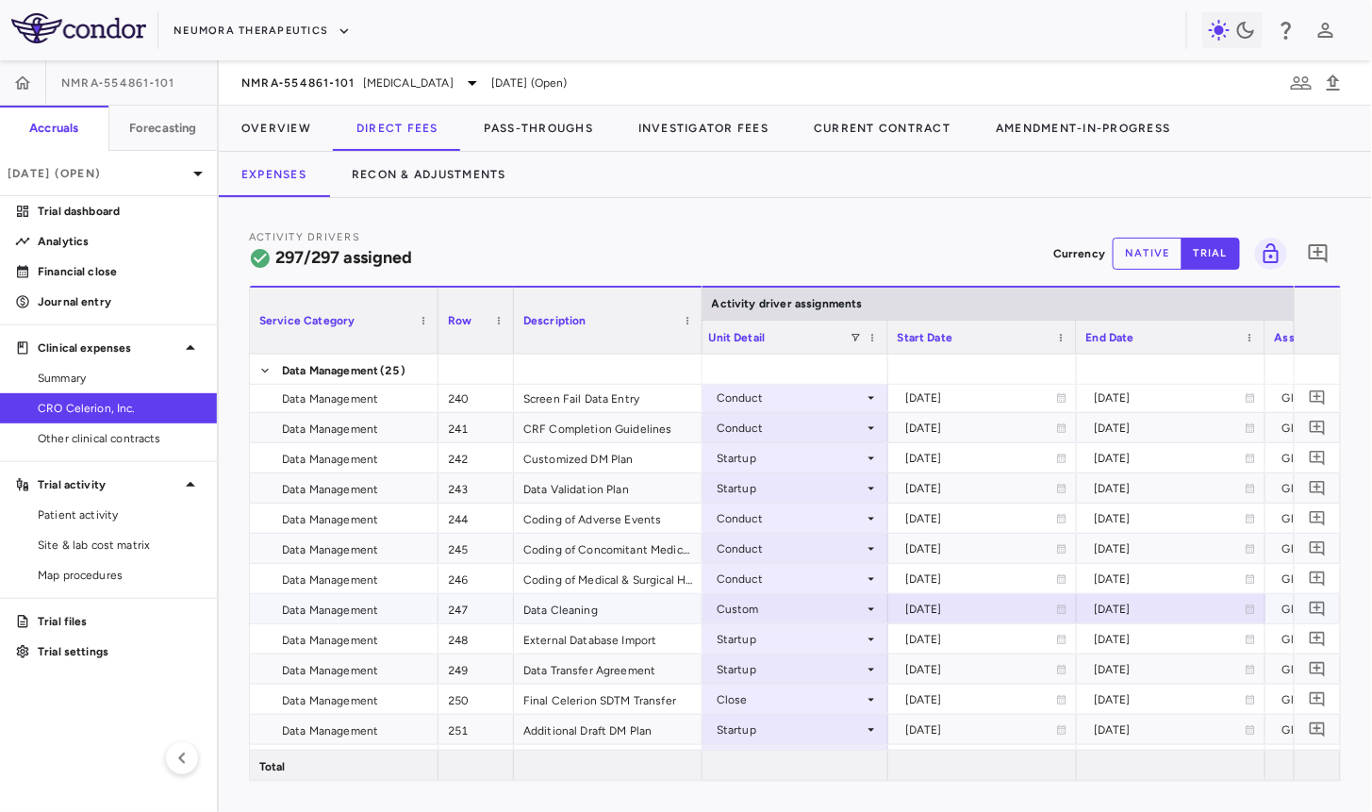
click at [1142, 605] on div "2026-08-01" at bounding box center [1169, 609] width 151 height 30
click at [1155, 599] on input "**********" at bounding box center [1154, 610] width 153 height 31
click at [1203, 610] on input "**********" at bounding box center [1154, 610] width 153 height 31
click at [1183, 610] on input "**********" at bounding box center [1154, 610] width 153 height 31
type input "**********"
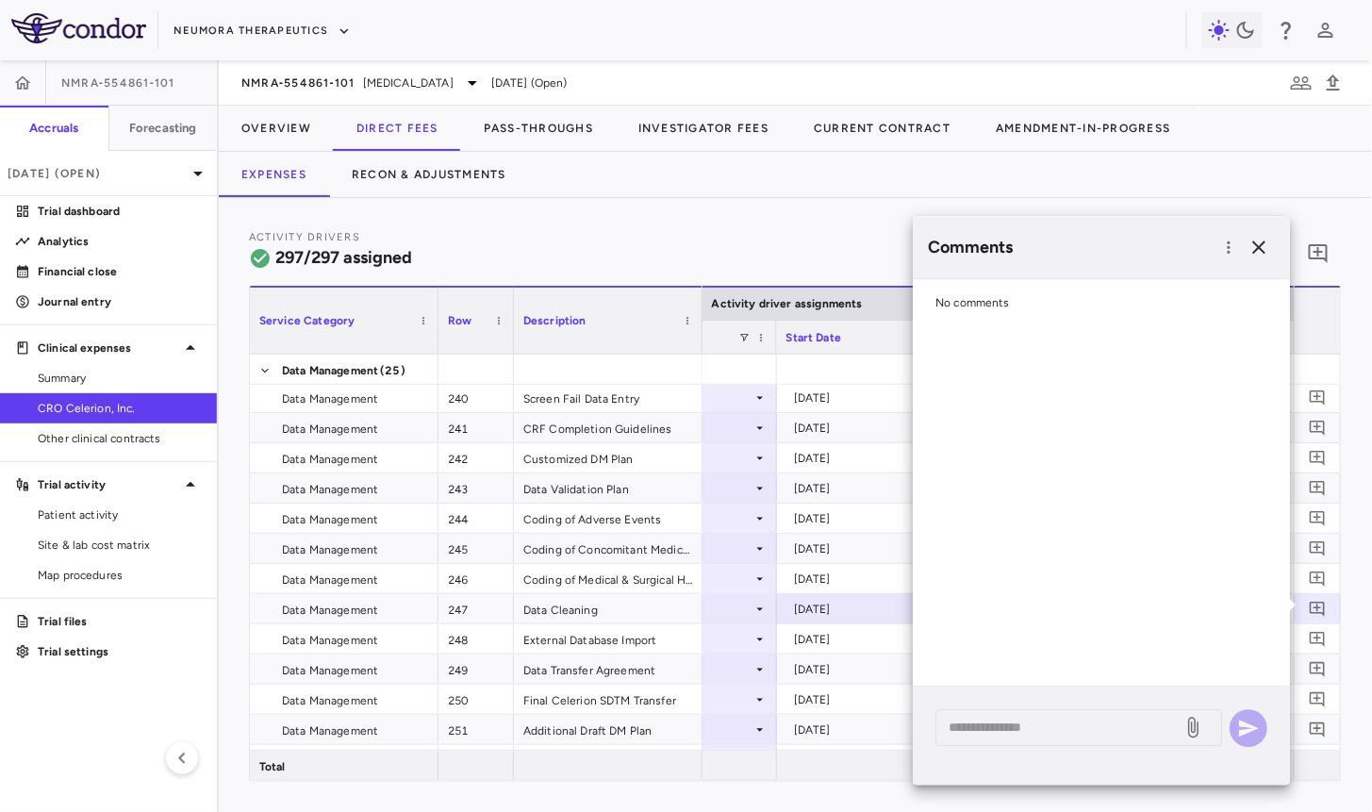
click at [1000, 757] on div "* ​" at bounding box center [1101, 735] width 377 height 98
click at [1005, 725] on textarea at bounding box center [1059, 727] width 221 height 21
type textarea "*"
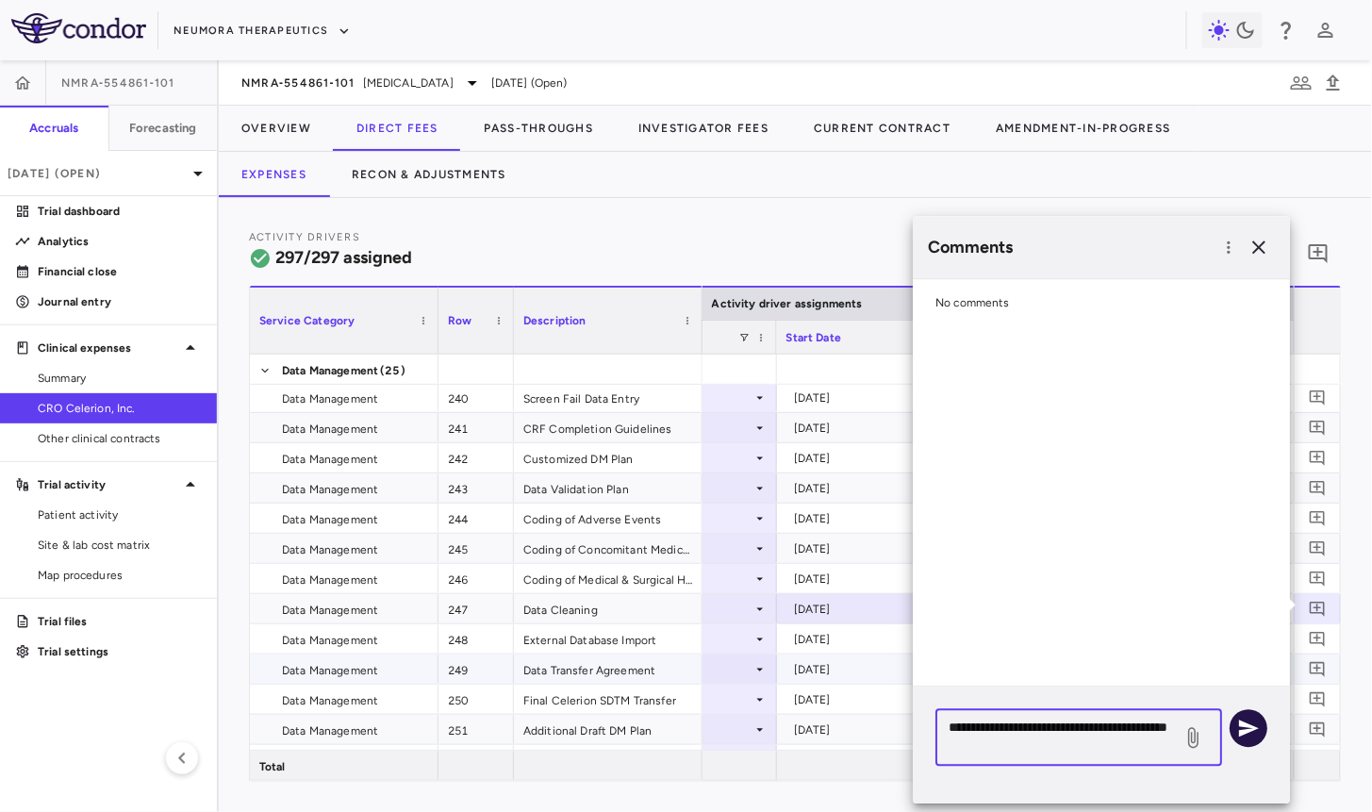
type textarea "**********"
click at [1251, 725] on icon "button" at bounding box center [1249, 727] width 20 height 17
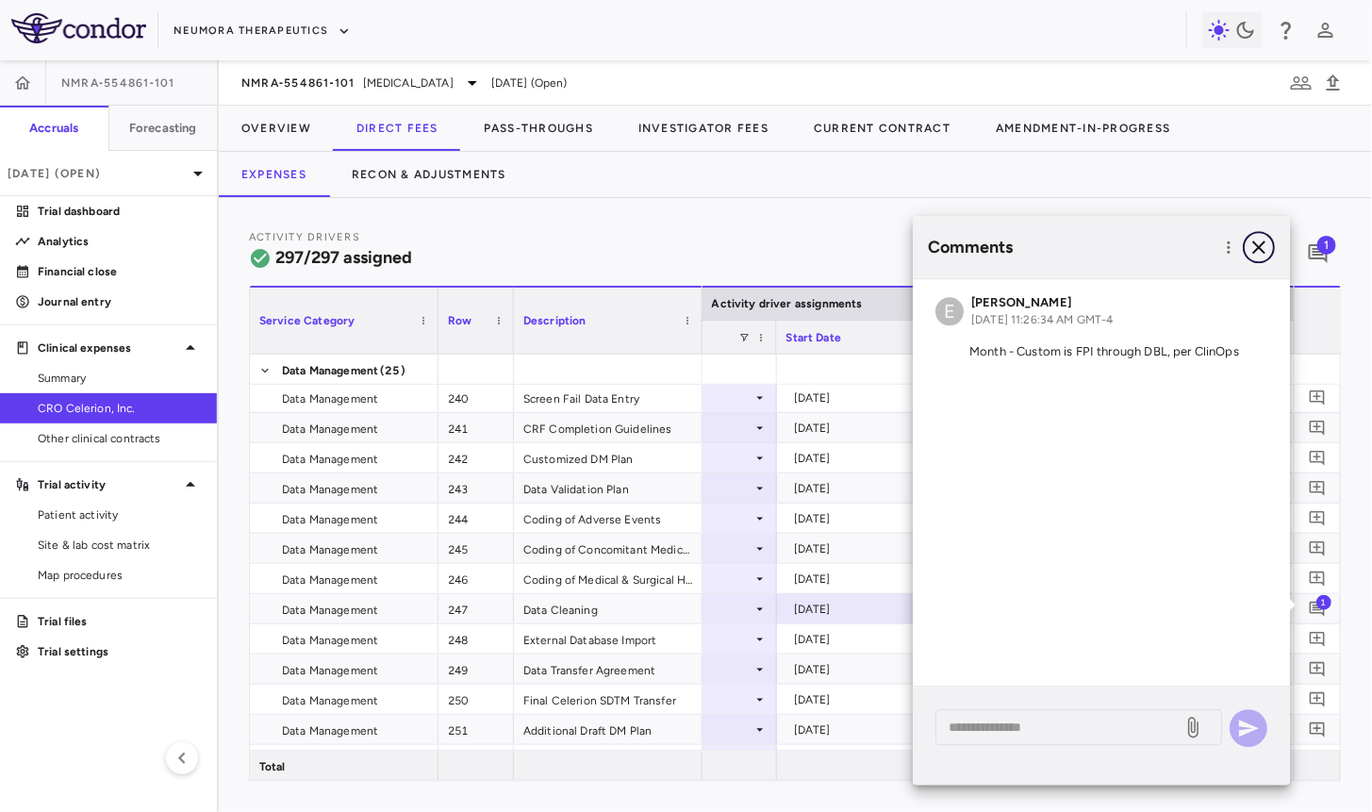
click at [1264, 248] on icon "button" at bounding box center [1259, 247] width 23 height 23
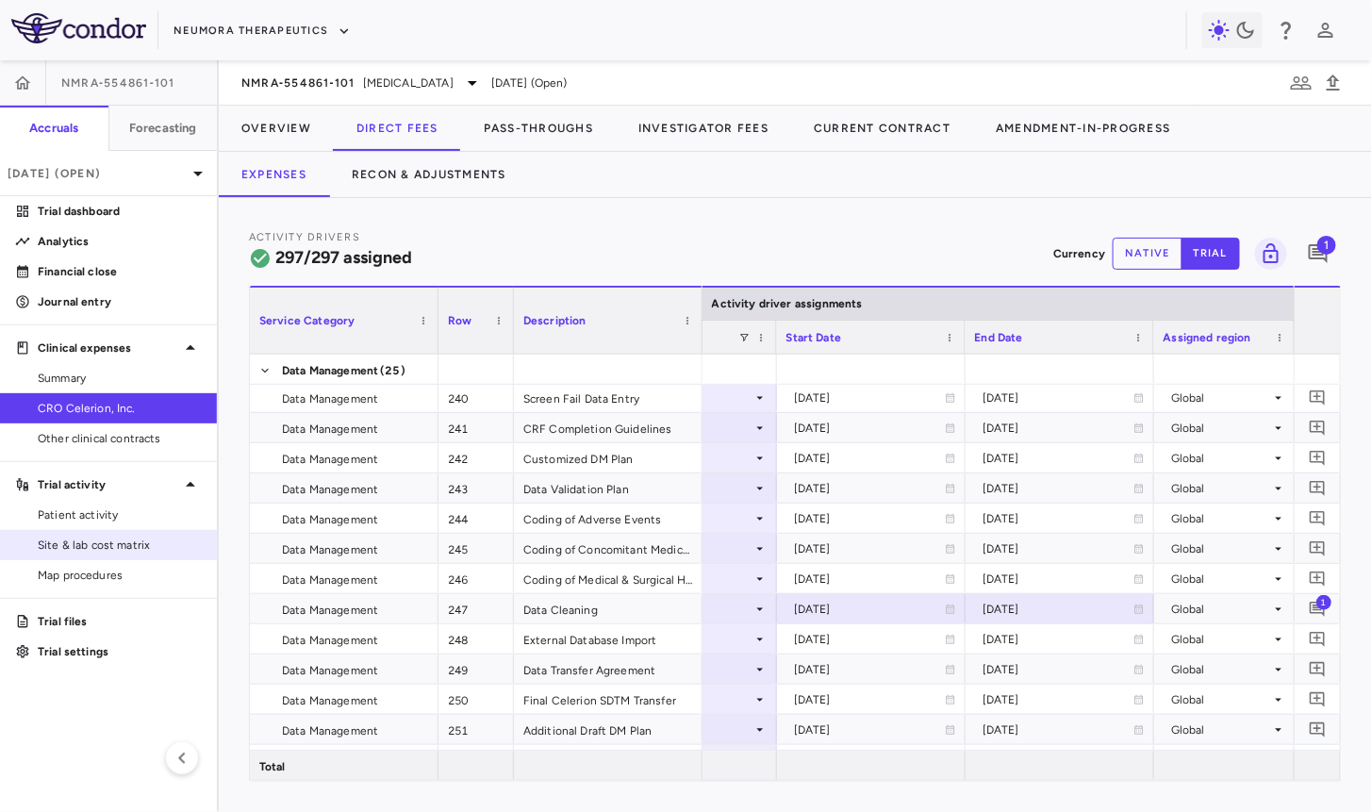
click at [102, 555] on link "Site & lab cost matrix" at bounding box center [108, 545] width 217 height 28
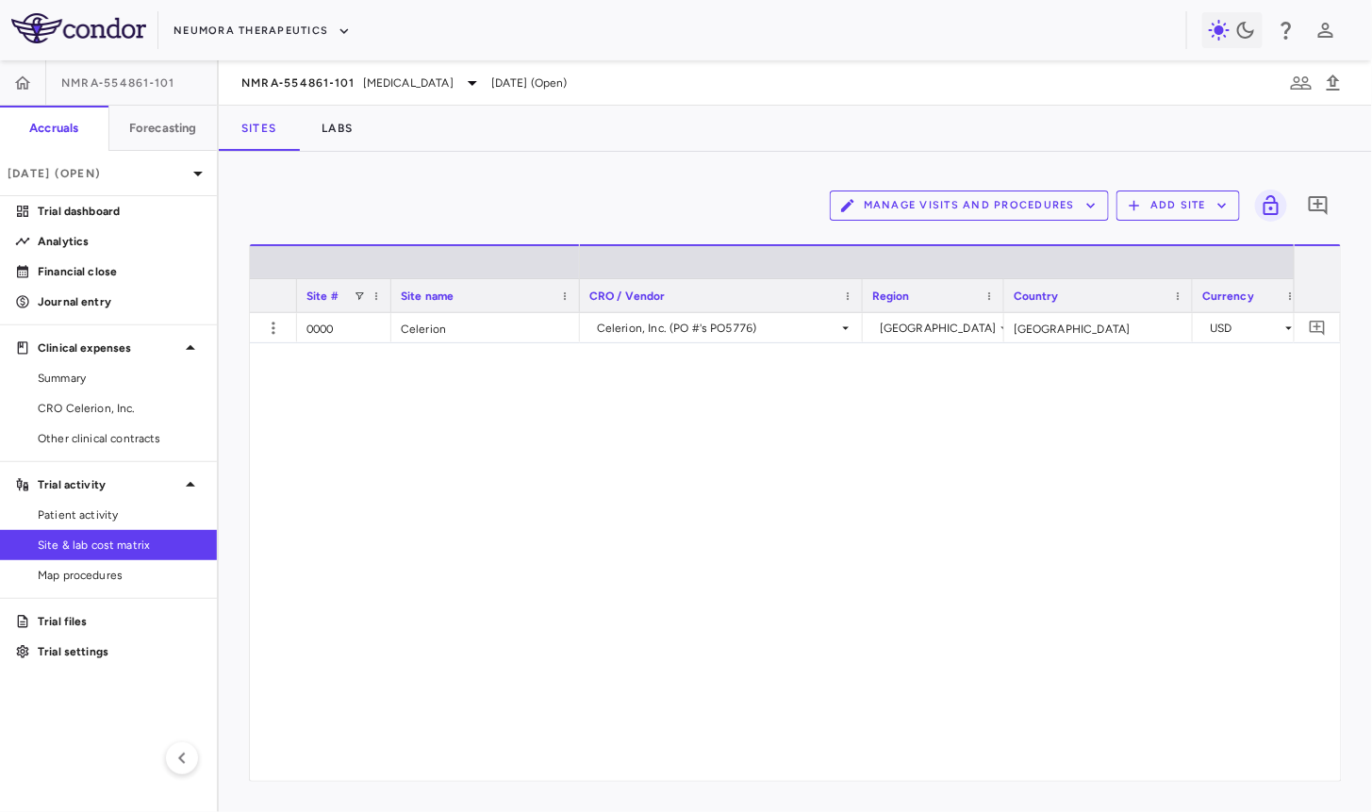
click at [366, 94] on div "NMRA‐554861‐101 Schizophrenia Jun 2025 (Open)" at bounding box center [795, 82] width 1153 height 45
click at [366, 88] on span "Schizophrenia" at bounding box center [408, 82] width 91 height 17
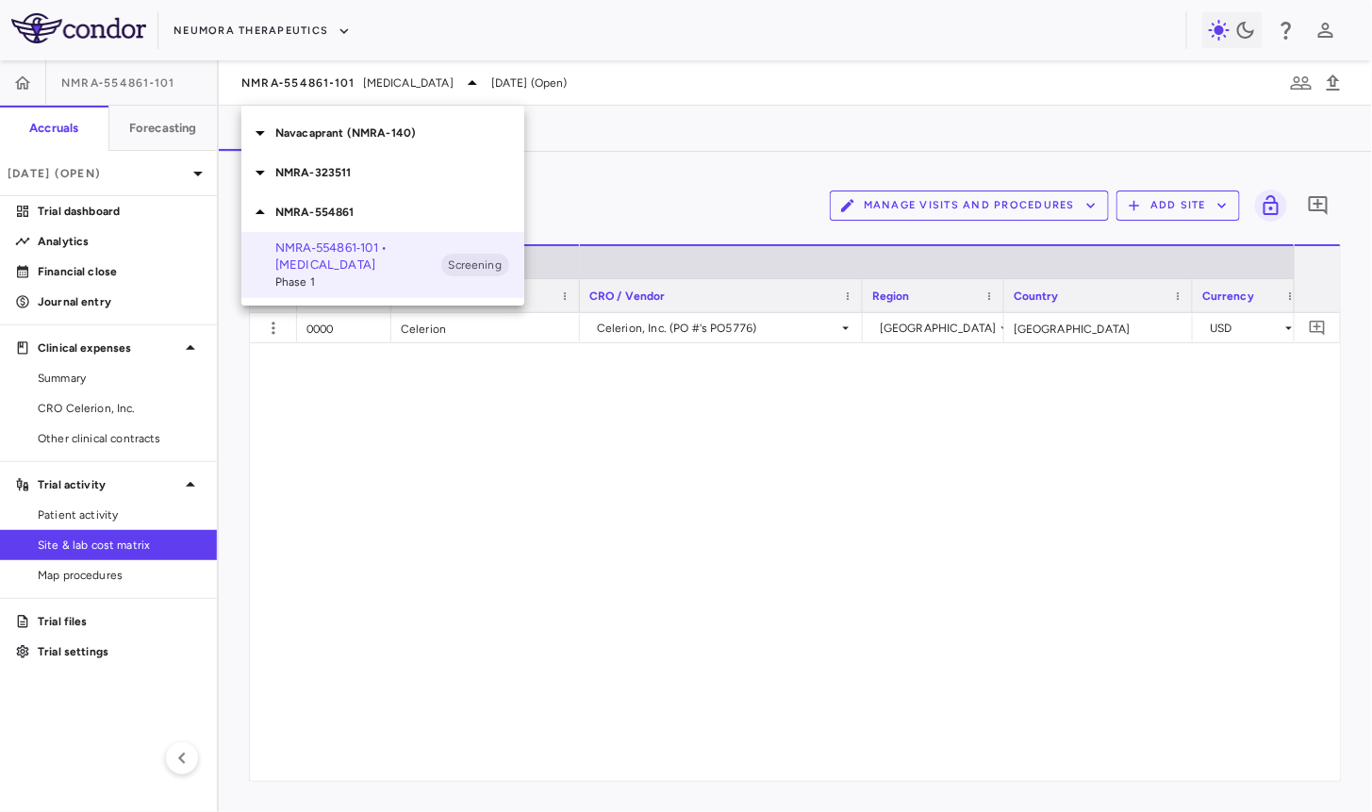
click at [354, 130] on p "Navacaprant (NMRA-140)" at bounding box center [399, 132] width 249 height 17
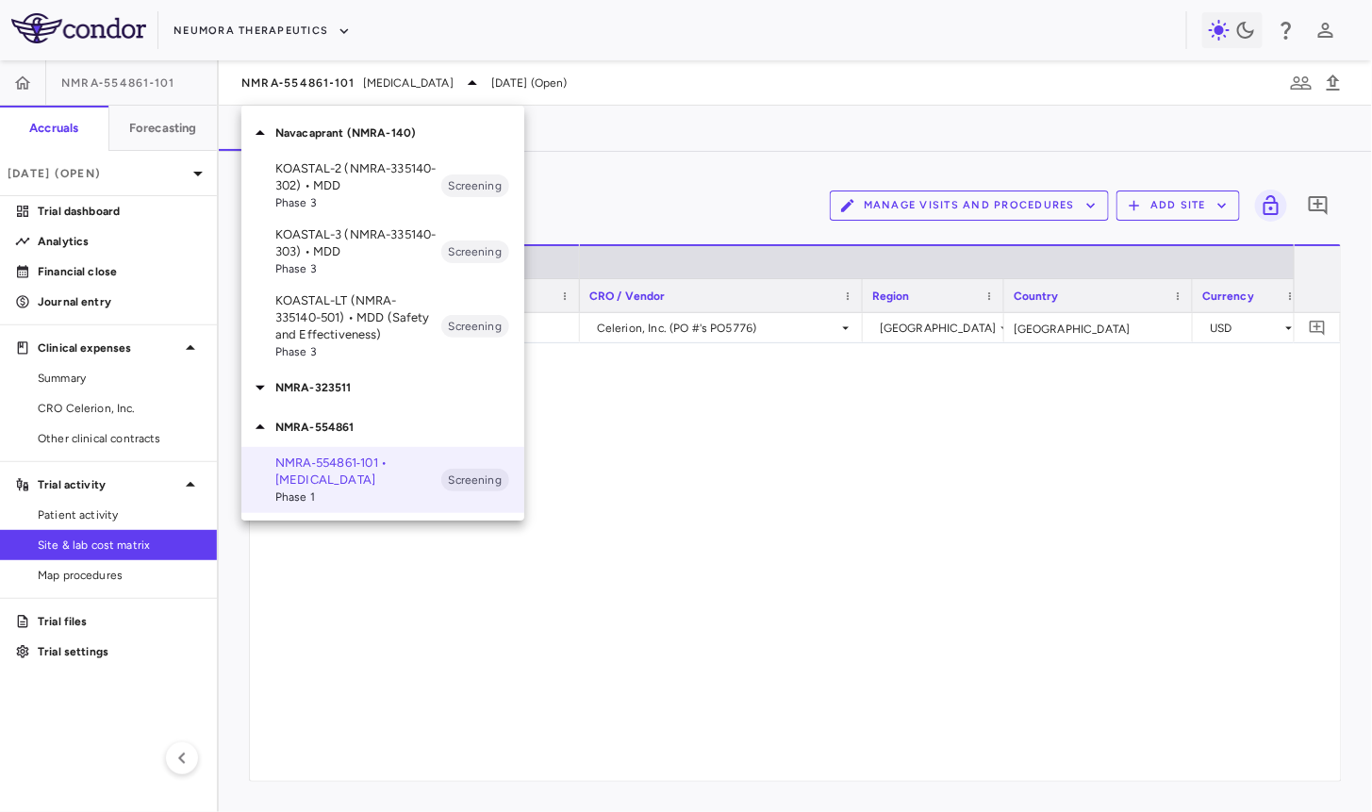
click at [348, 405] on div "NMRA-323511" at bounding box center [382, 388] width 283 height 40
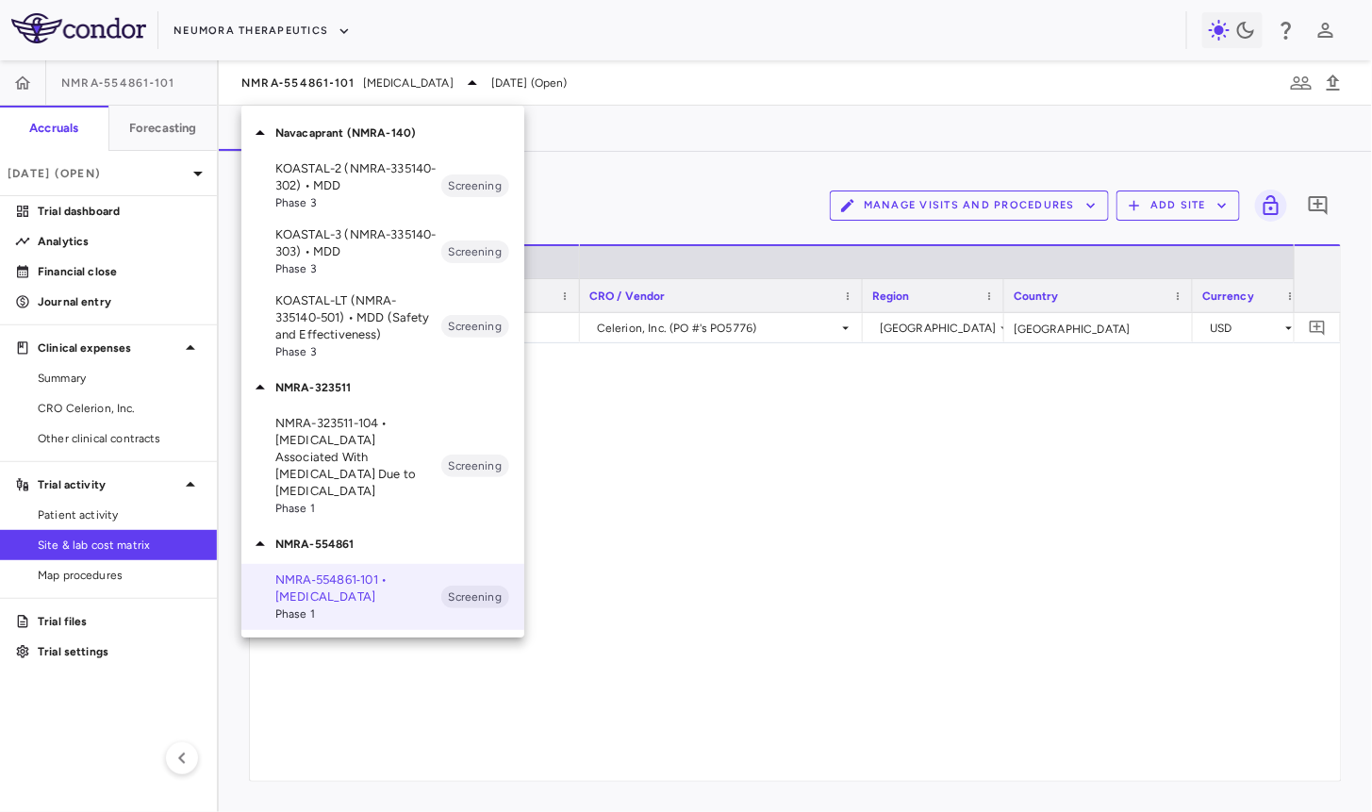
click at [352, 430] on p "NMRA-323511-104 • Agitation Associated With Dementia Due to Alzheimer's Disease" at bounding box center [358, 457] width 166 height 85
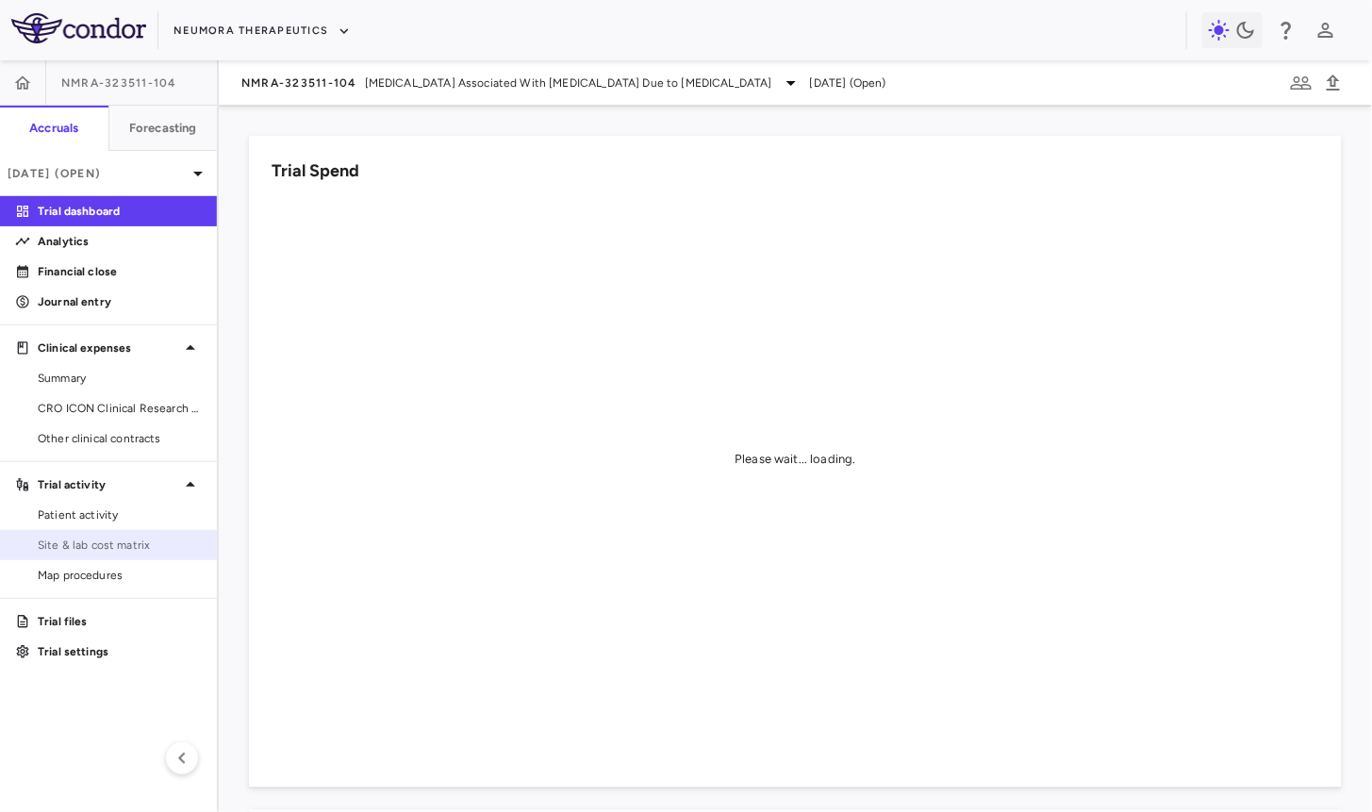
click at [129, 548] on span "Site & lab cost matrix" at bounding box center [120, 545] width 164 height 17
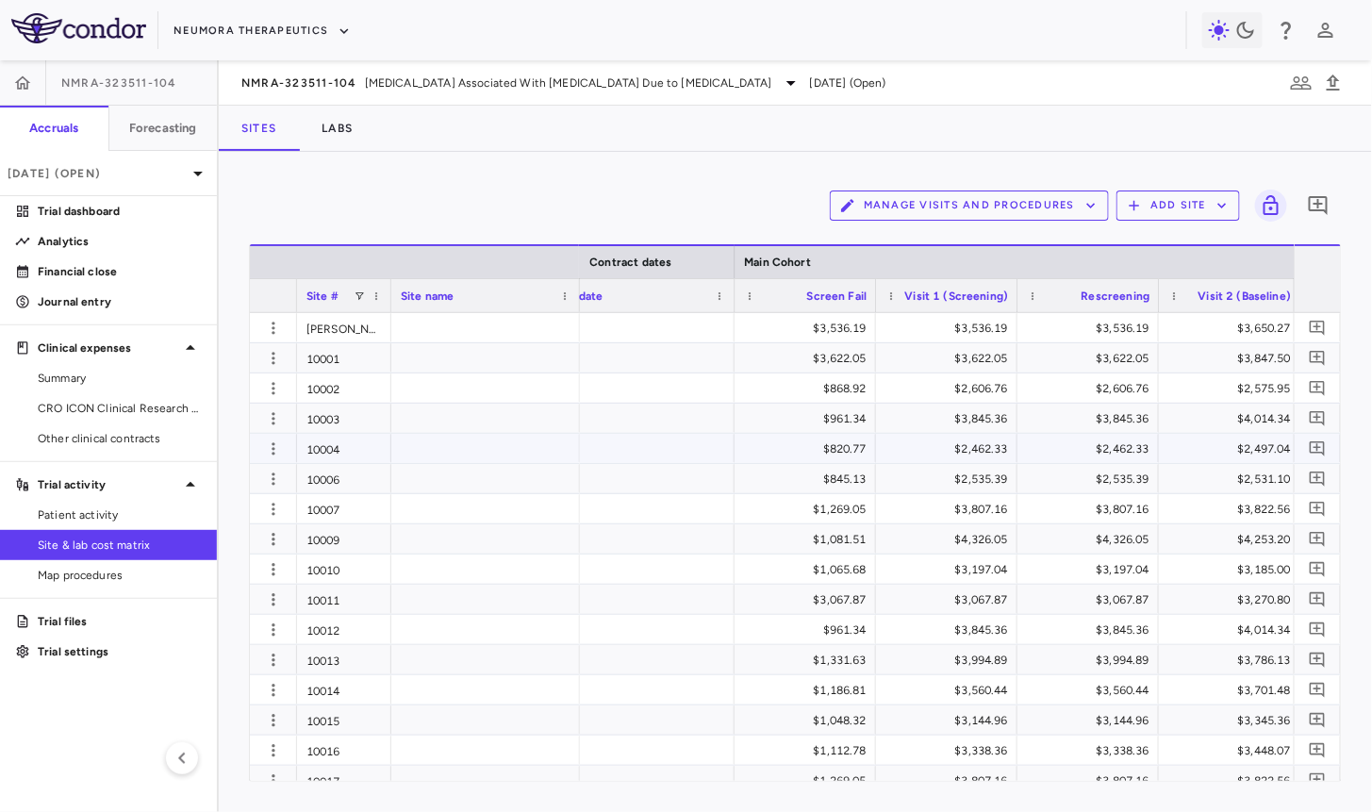
scroll to position [0, 2213]
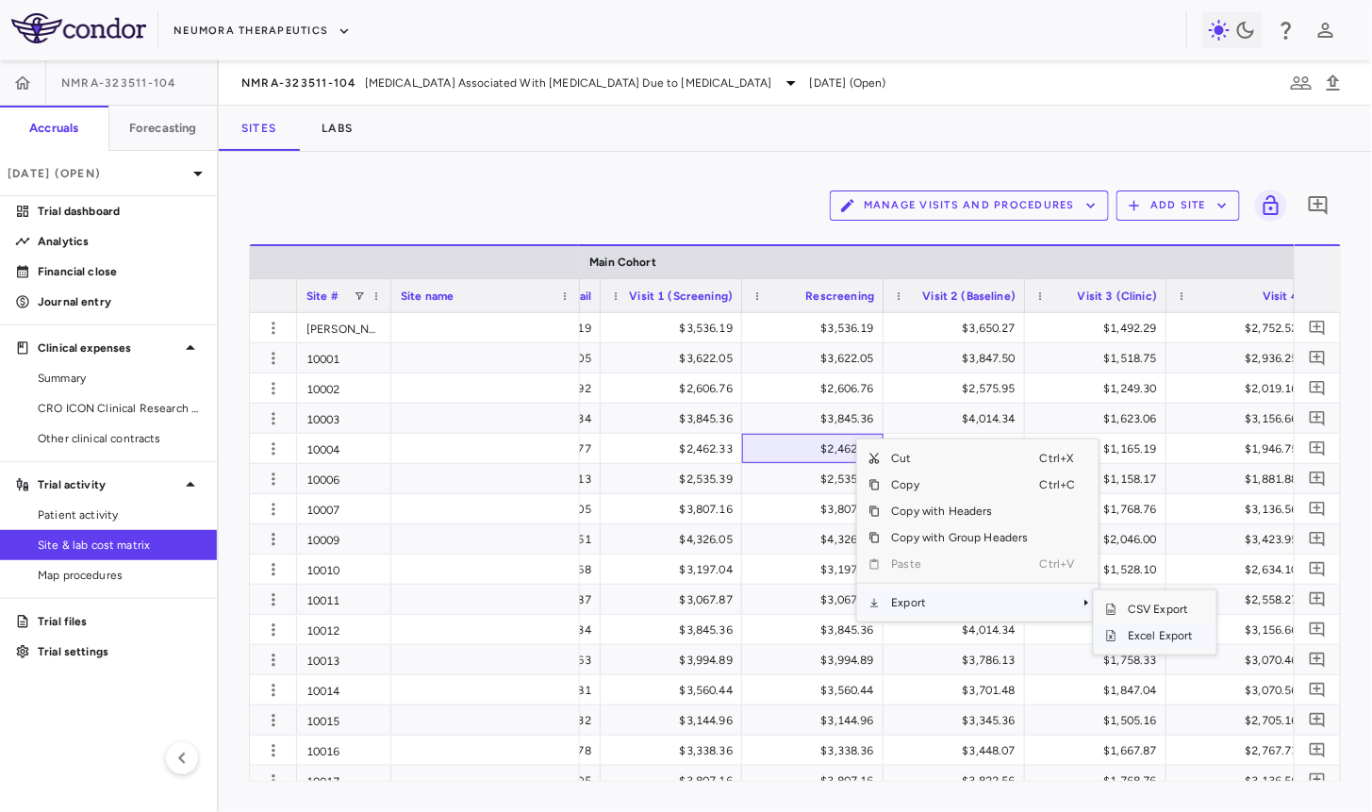
click at [1142, 642] on span "Excel Export" at bounding box center [1160, 635] width 89 height 26
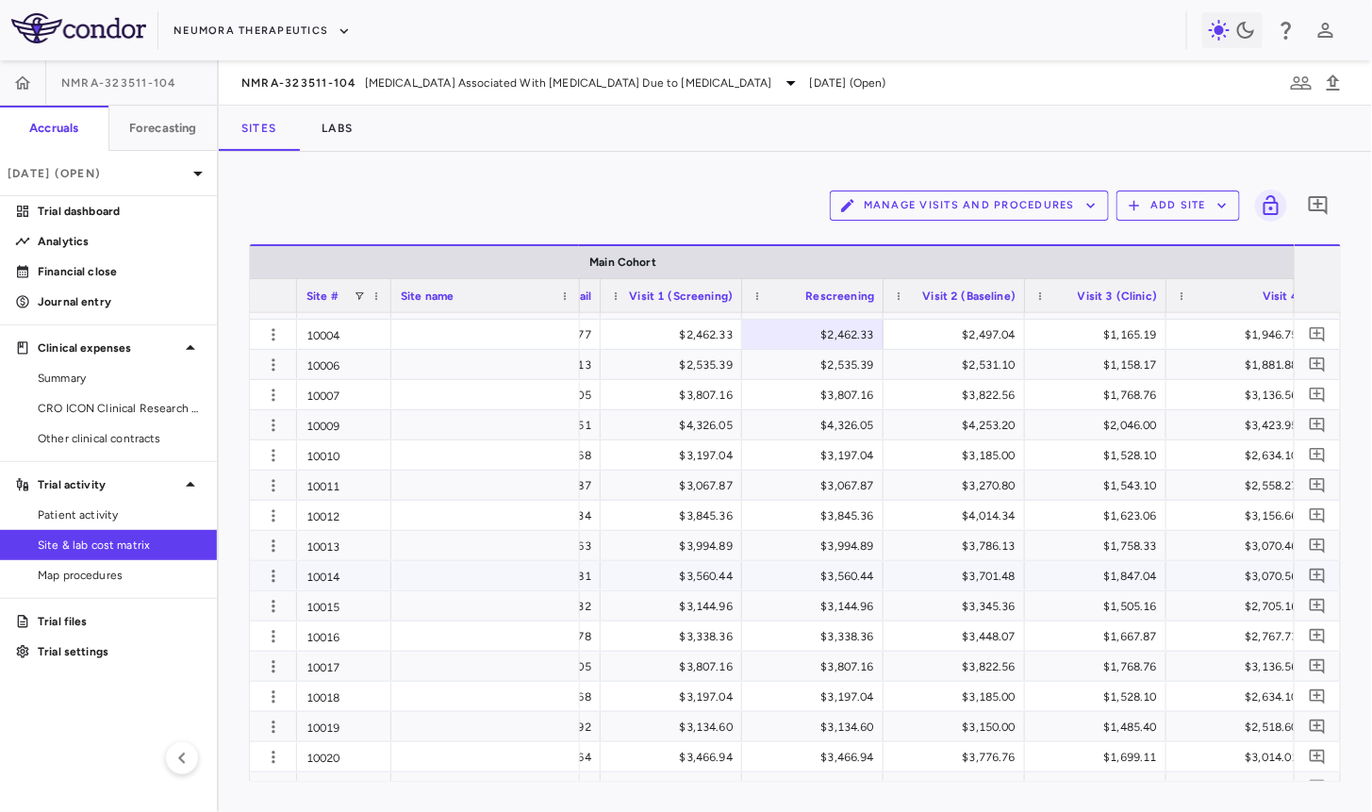
scroll to position [134, 0]
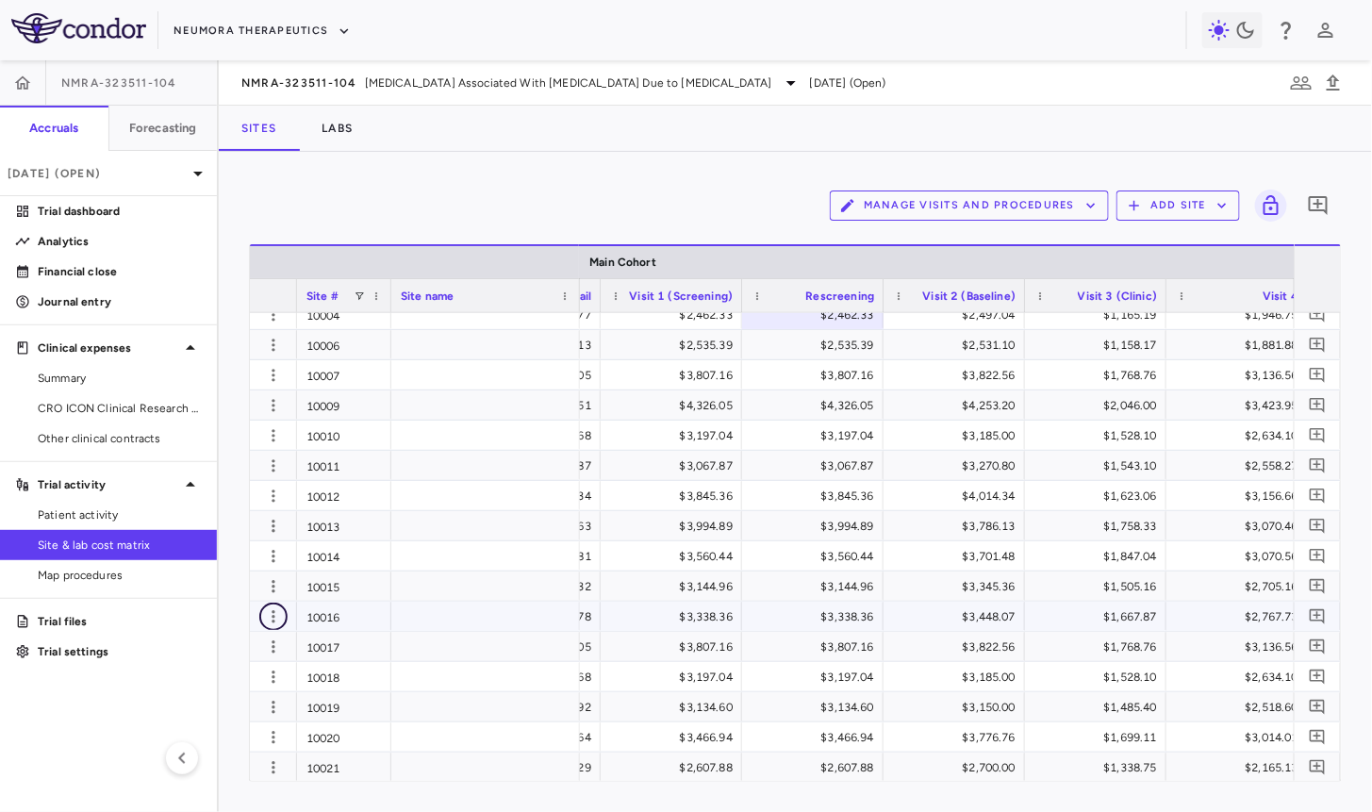
click at [270, 620] on icon "button" at bounding box center [273, 616] width 19 height 19
click at [237, 684] on div "Edit site" at bounding box center [199, 688] width 175 height 34
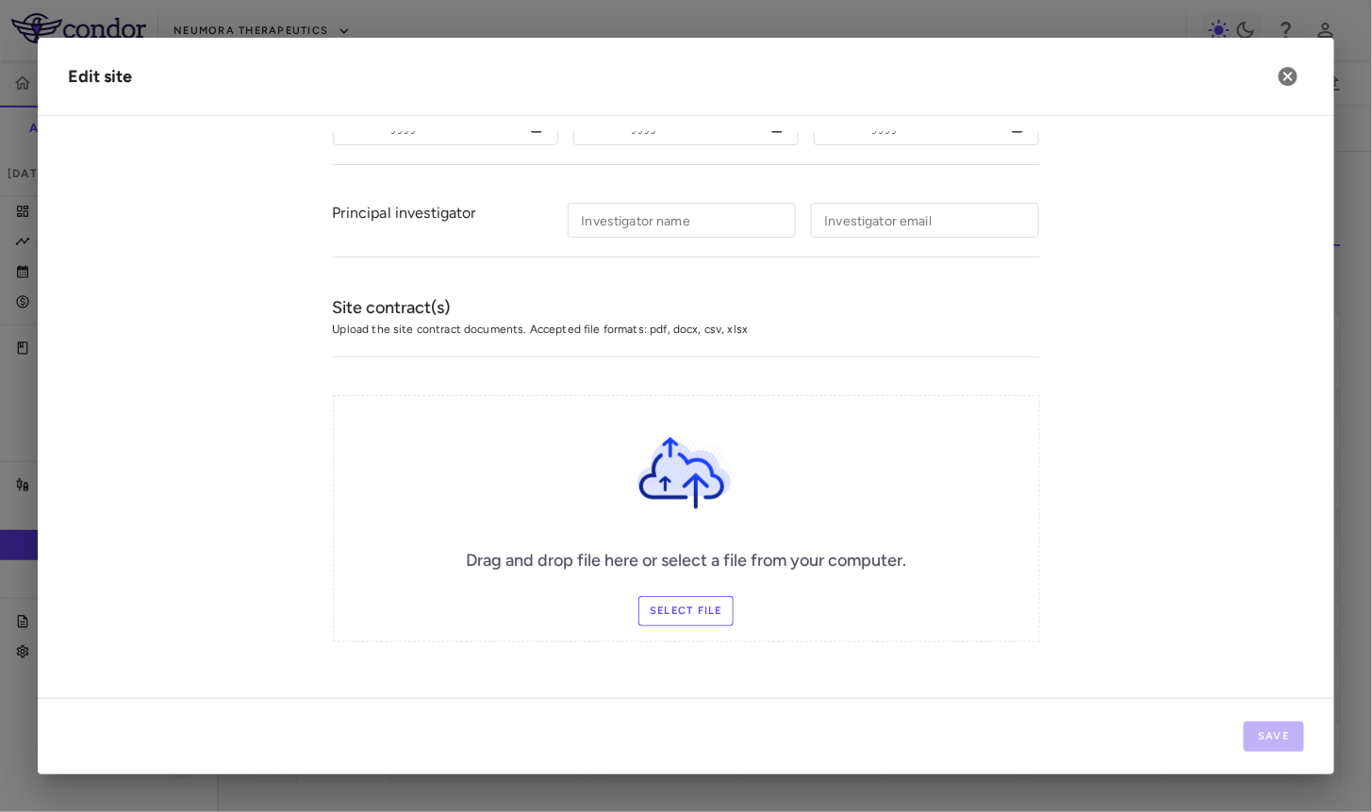
type input "*****"
type input "**********"
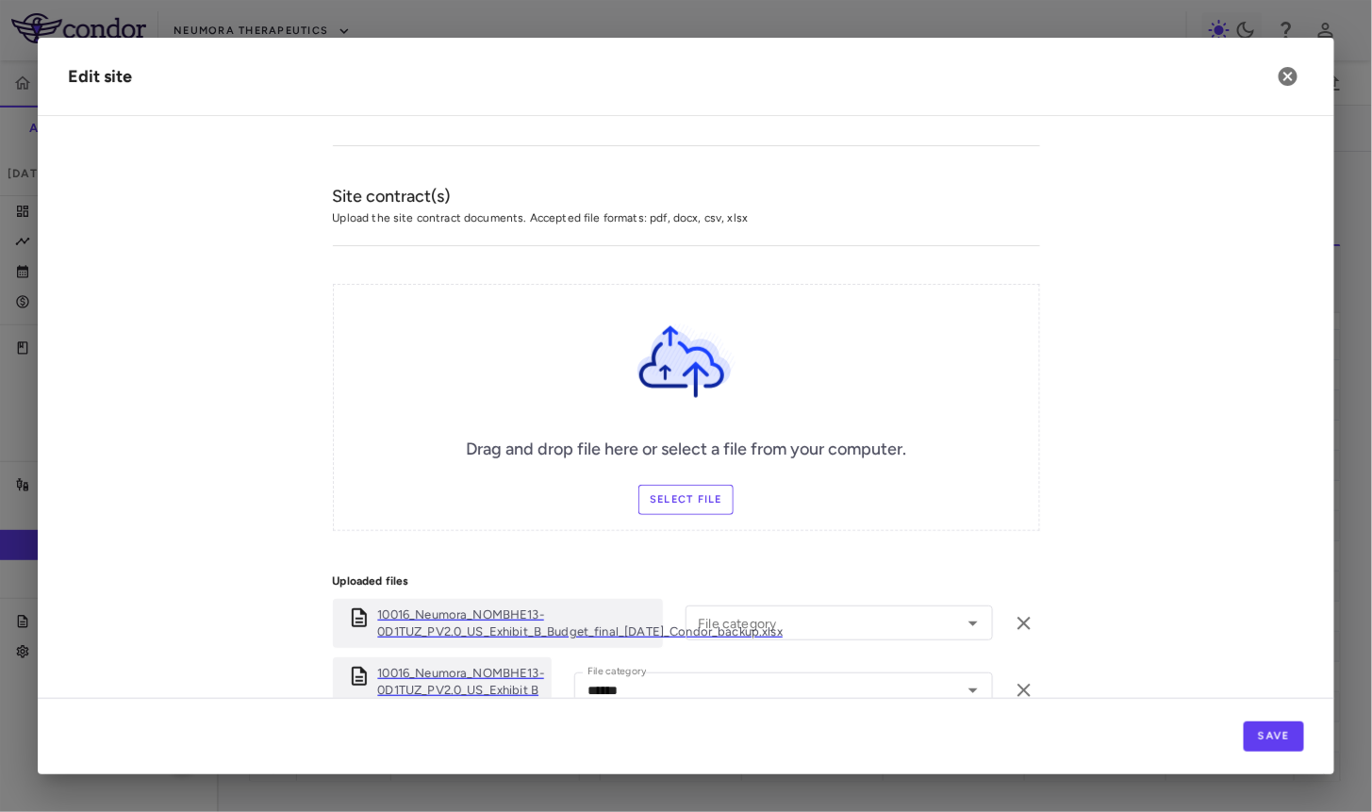
click at [513, 625] on p "10016_Neumora_NOMBHE13-0D1TUZ_PV2.0_US_Exhibit_B_Budget_final_29Oct24_Condor_ba…" at bounding box center [580, 623] width 405 height 34
click at [1296, 81] on icon "button" at bounding box center [1288, 76] width 19 height 19
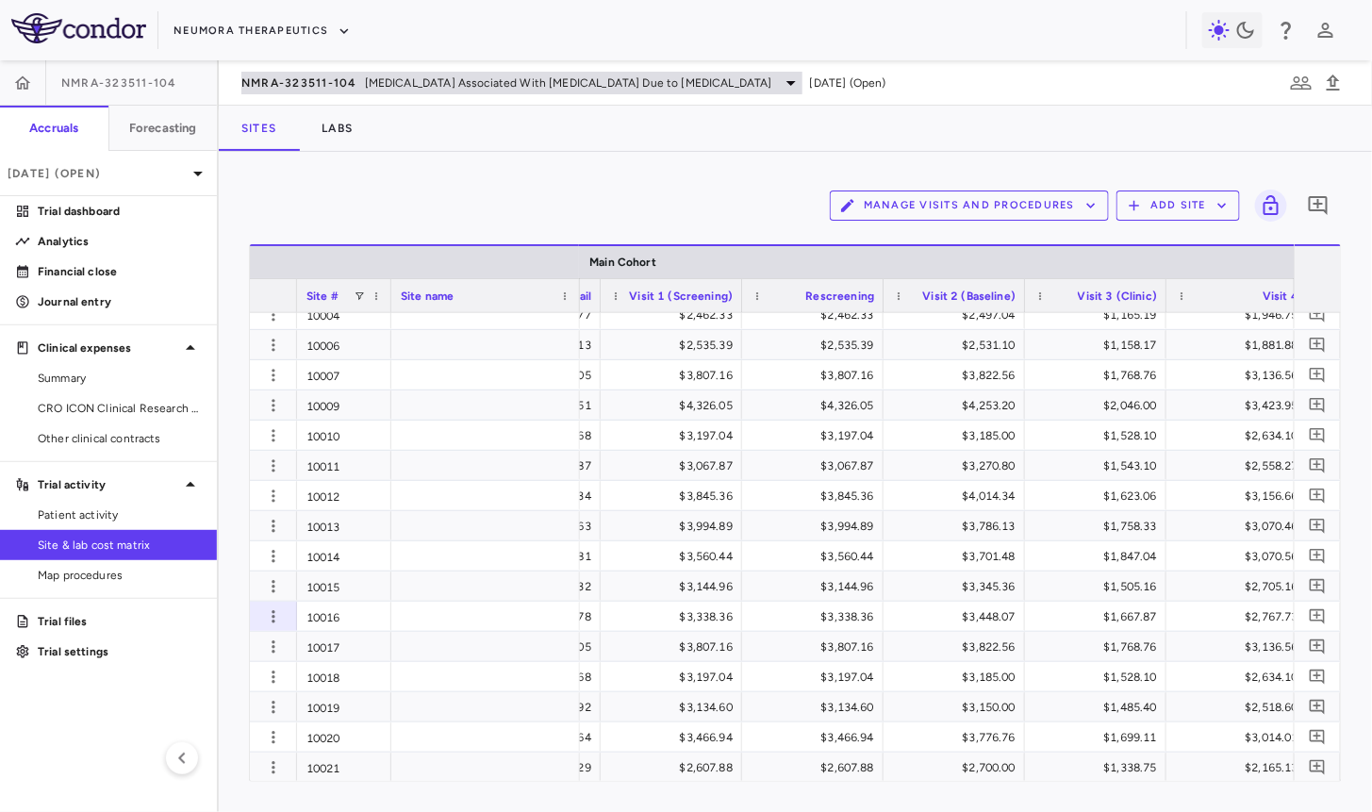
click at [277, 78] on span "NMRA-323511-104" at bounding box center [299, 82] width 116 height 15
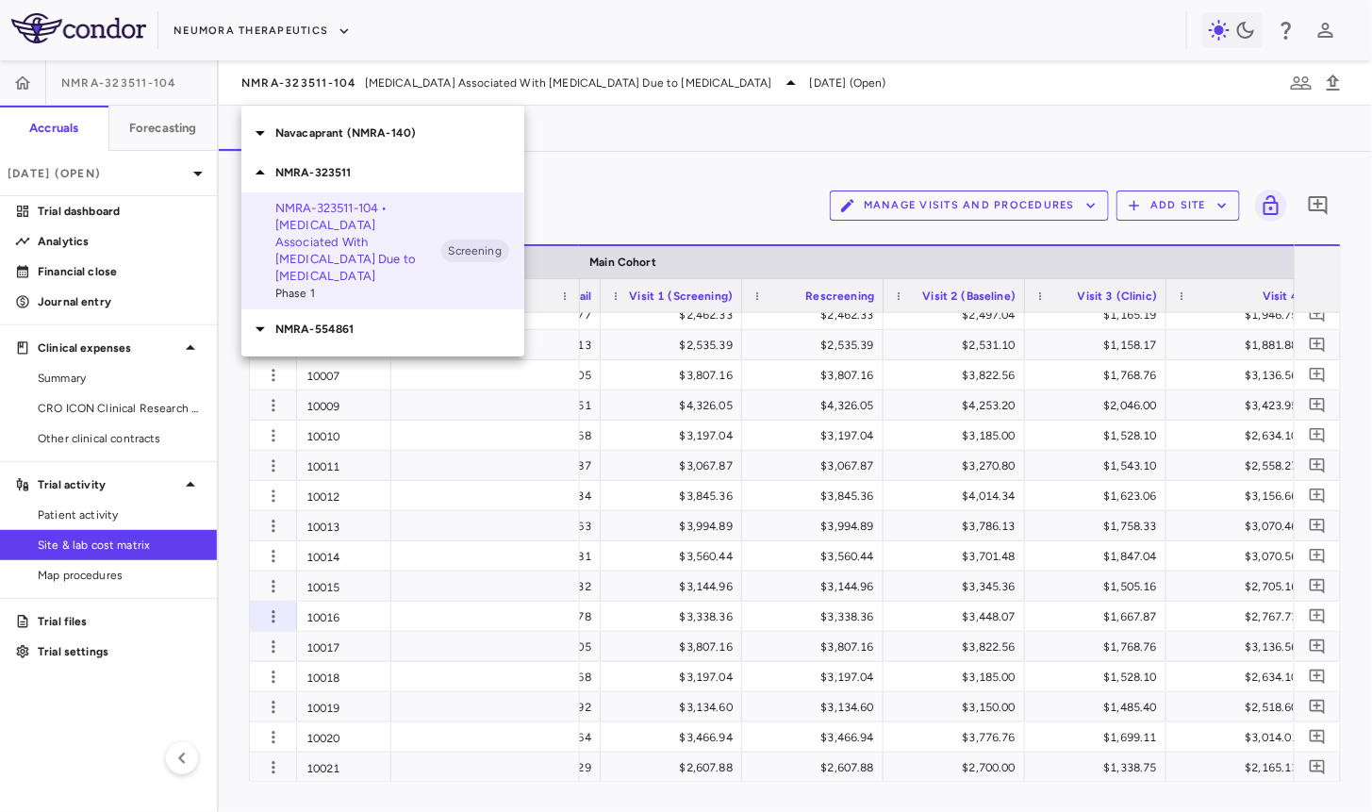
click at [359, 123] on div "Navacaprant (NMRA-140)" at bounding box center [382, 133] width 283 height 40
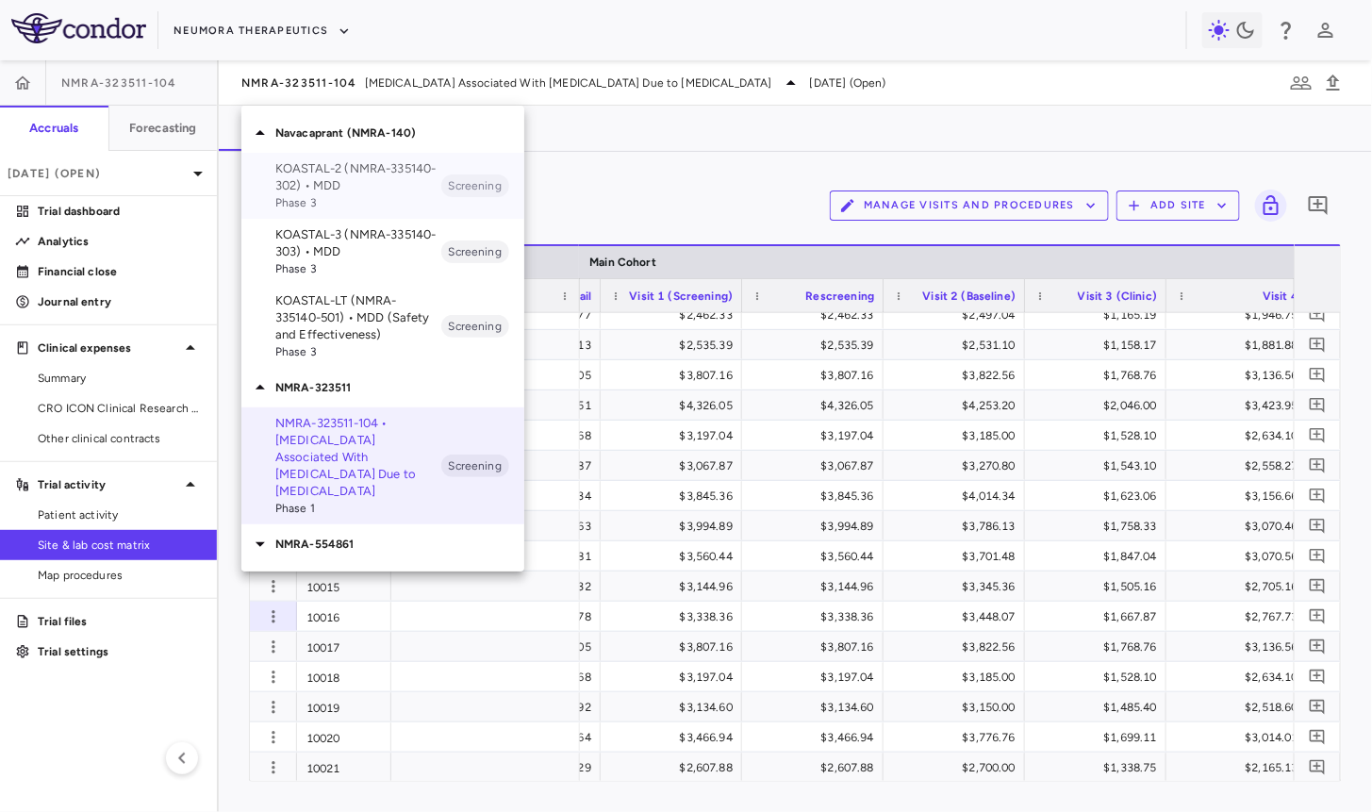
click at [354, 171] on p "KOASTAL-2 (NMRA-335140-302) • MDD" at bounding box center [358, 177] width 166 height 34
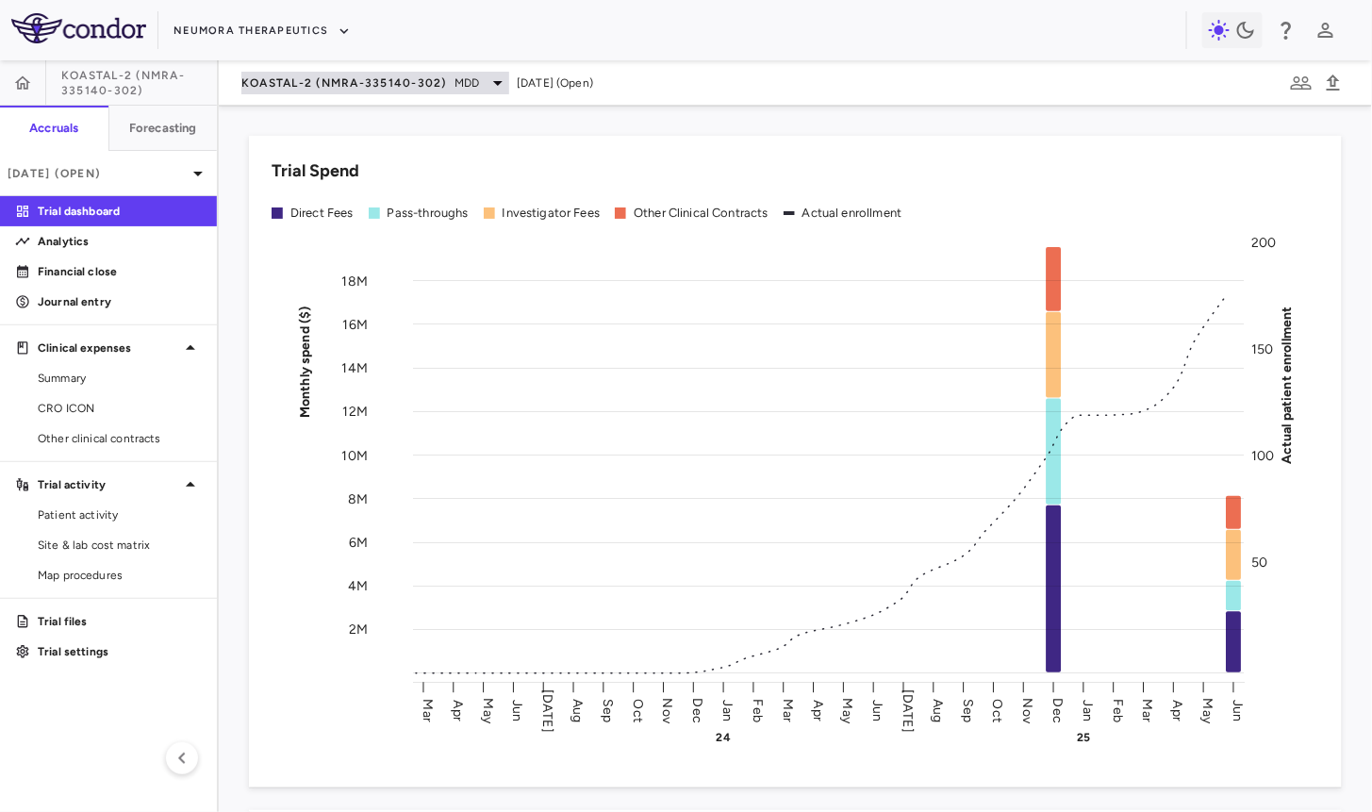
click at [286, 83] on span "KOASTAL-2 (NMRA-335140-302)" at bounding box center [344, 82] width 206 height 15
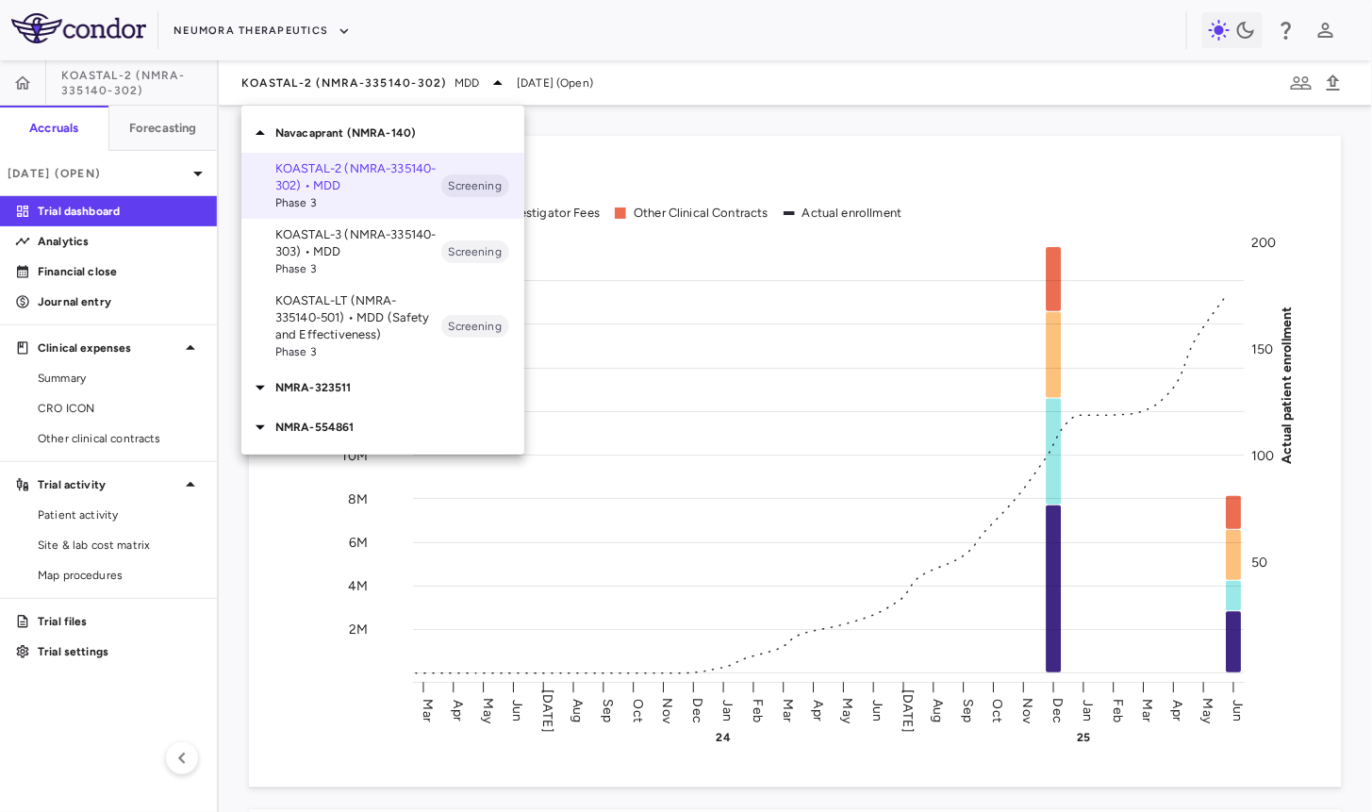
click at [376, 302] on p "KOASTAL-LT (NMRA-335140-501) • MDD (Safety and Effectiveness)" at bounding box center [358, 317] width 166 height 51
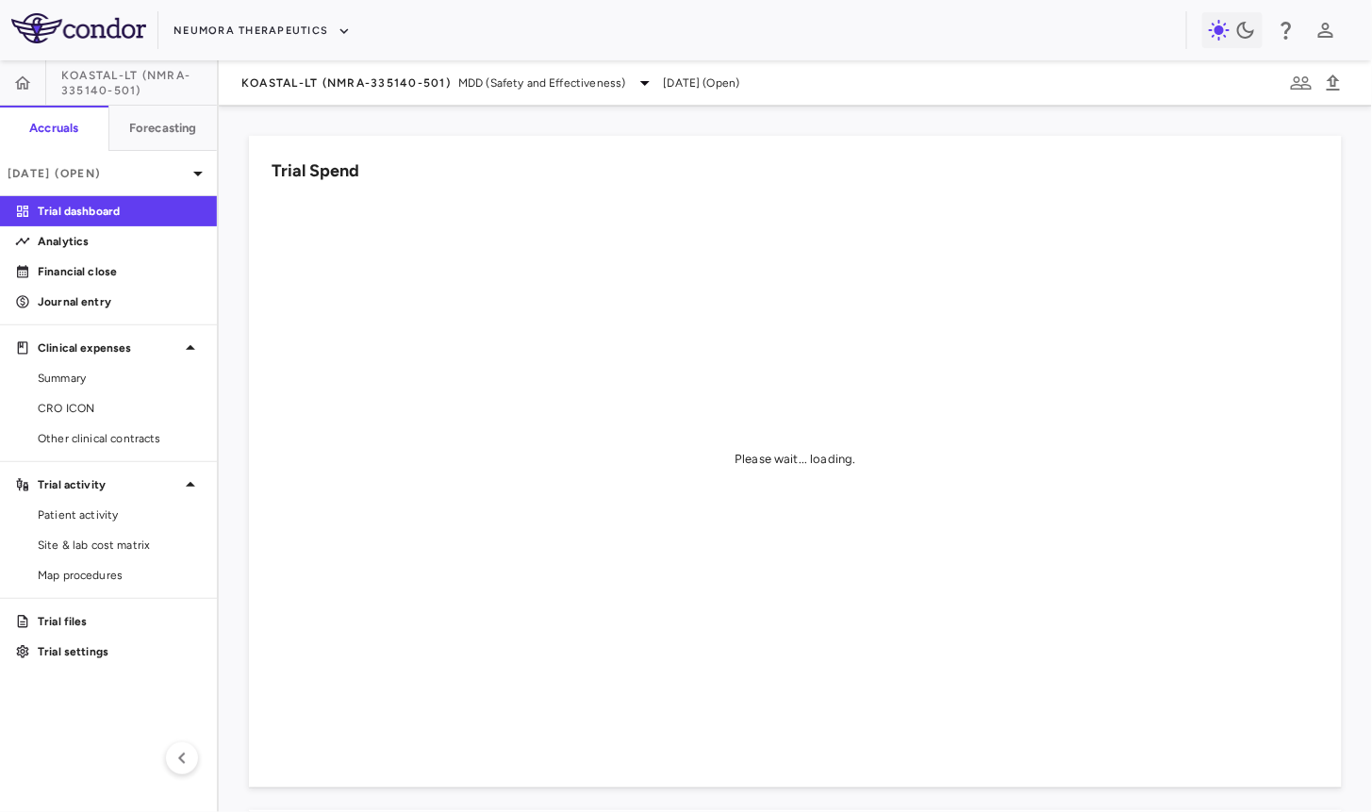
click at [119, 77] on span "KOASTAL-LT (NMRA-335140-501)" at bounding box center [139, 83] width 156 height 30
copy aside "KOASTAL-LT (NMRA-335140-501) Accruals Forecasting"
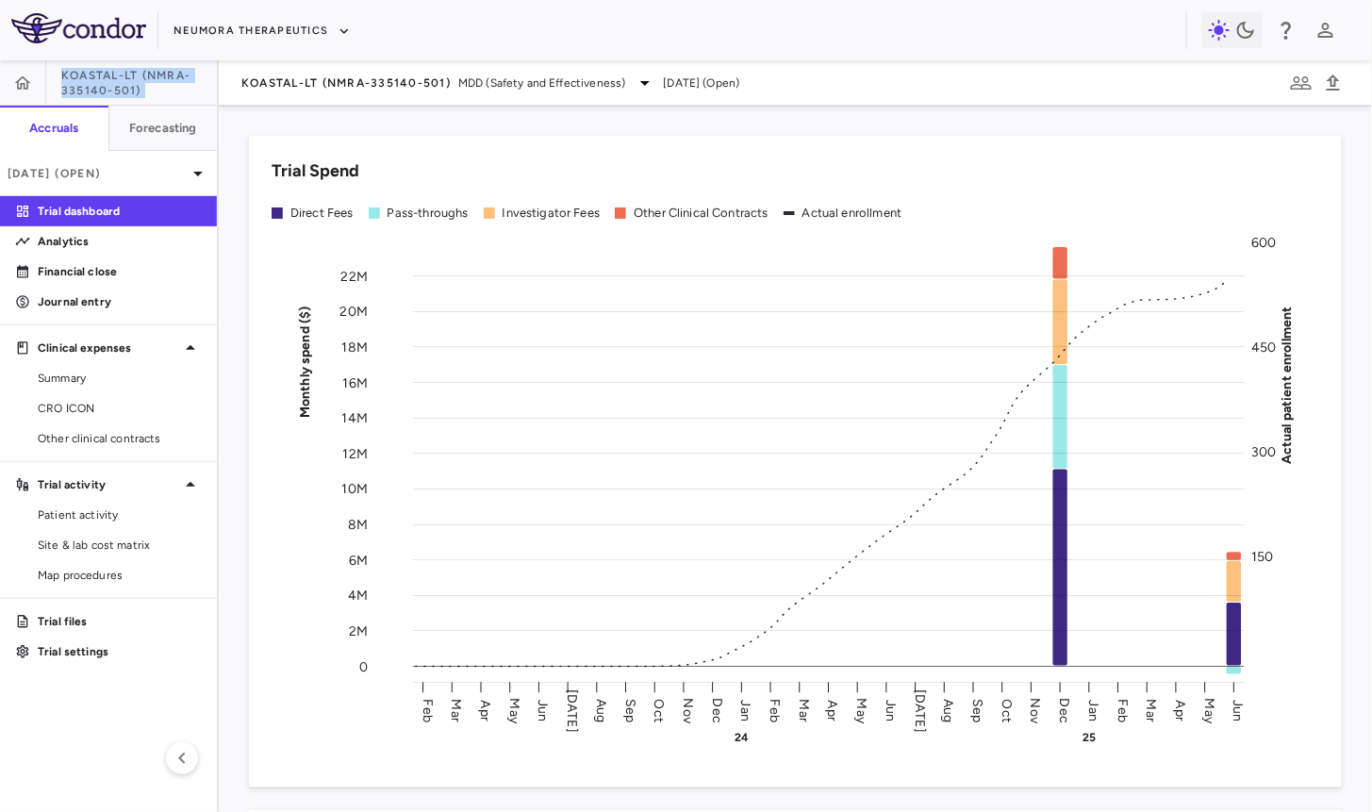
copy aside "KOASTAL-LT (NMRA-335140-501) Accruals Forecasting"
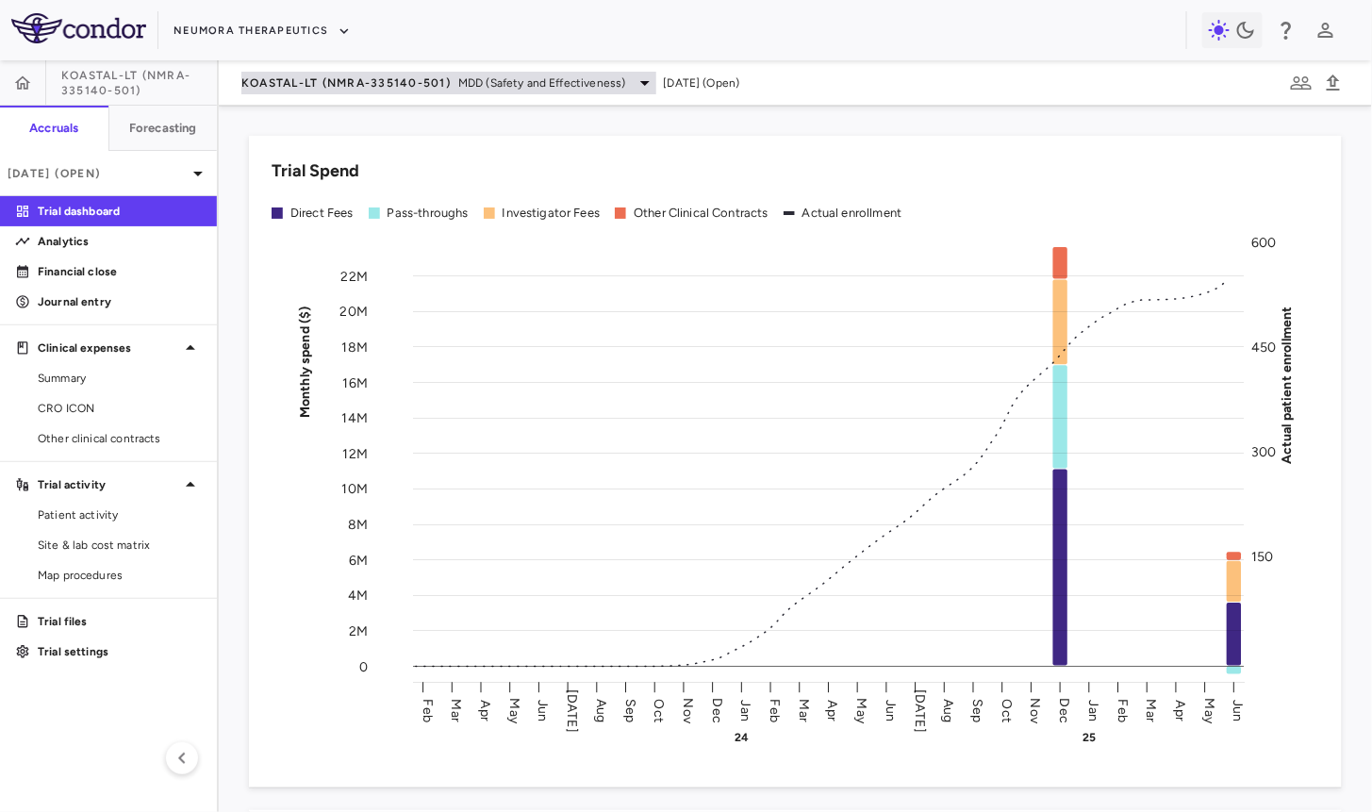
click at [288, 83] on span "KOASTAL-LT (NMRA-335140-501)" at bounding box center [345, 82] width 209 height 15
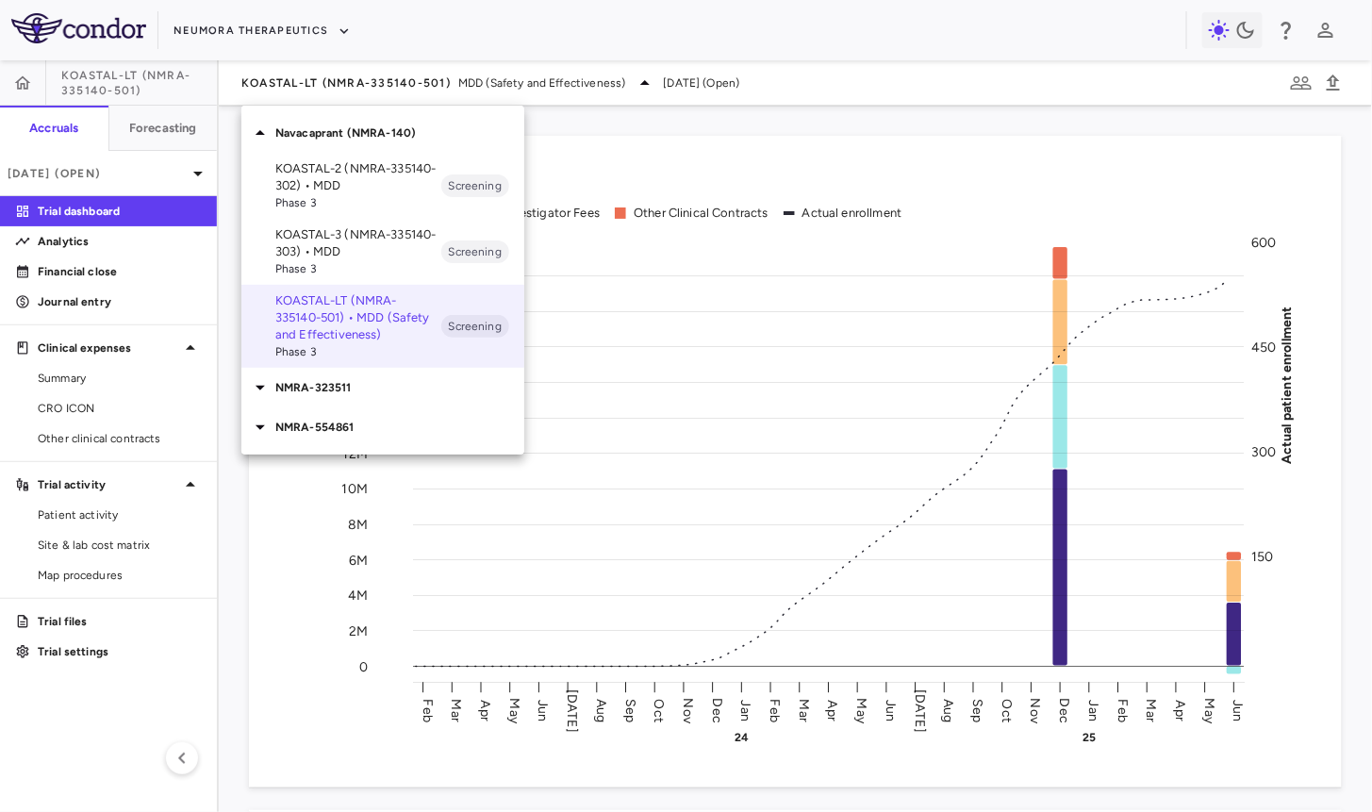
click at [333, 195] on span "Phase 3" at bounding box center [358, 202] width 166 height 17
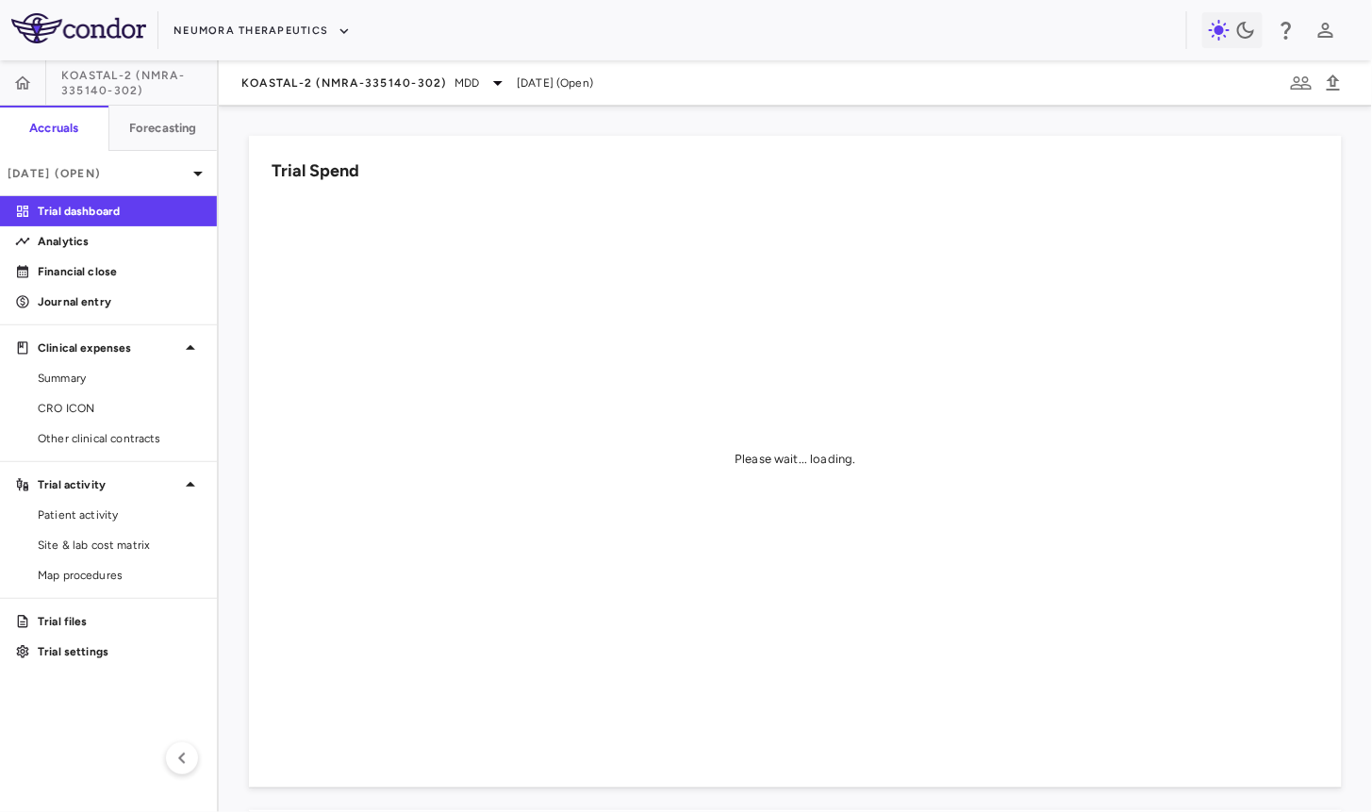
click at [103, 81] on span "KOASTAL-2 (NMRA-335140-302)" at bounding box center [139, 83] width 156 height 30
copy aside "KOASTAL-2 (NMRA-335140-302) Accruals Forecasting"
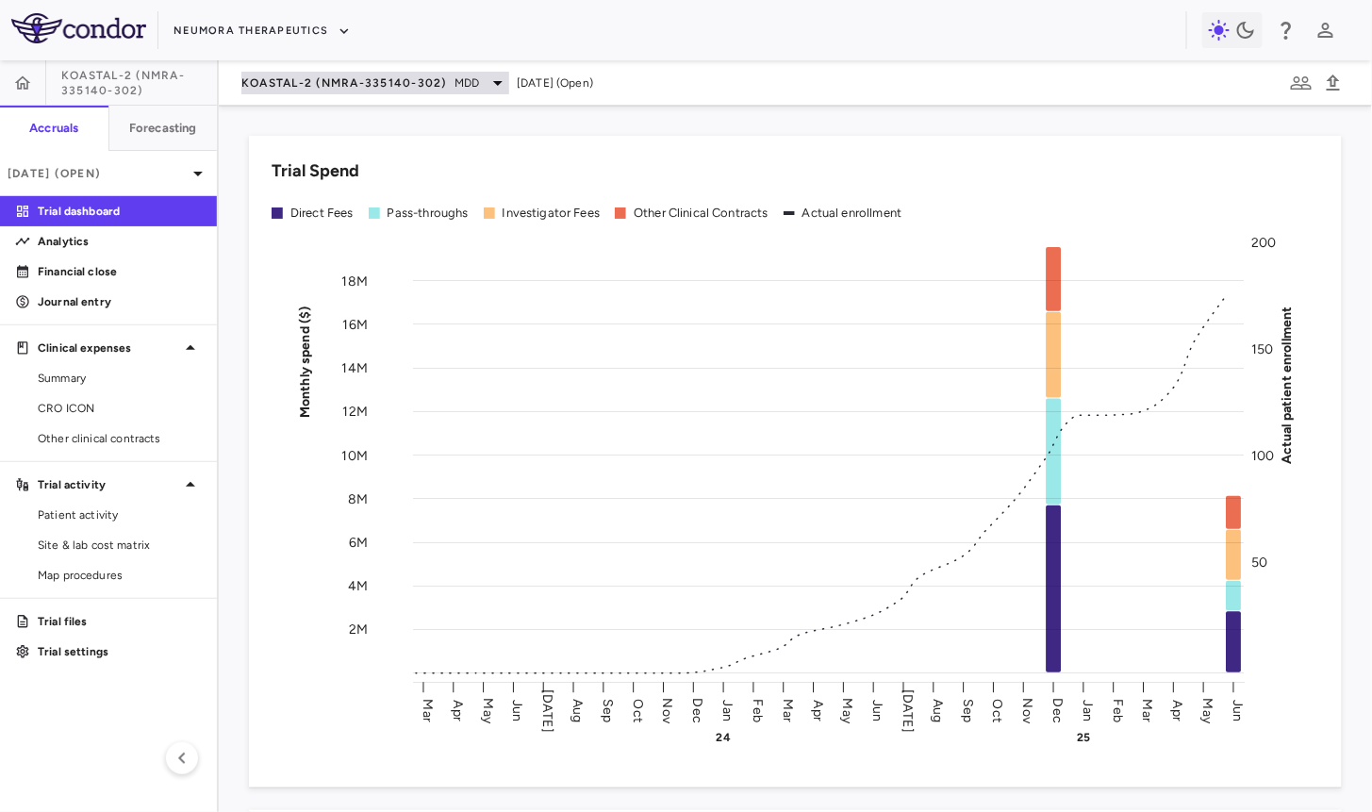
click at [309, 73] on div "KOASTAL-2 (NMRA-335140-302) MDD" at bounding box center [375, 83] width 268 height 23
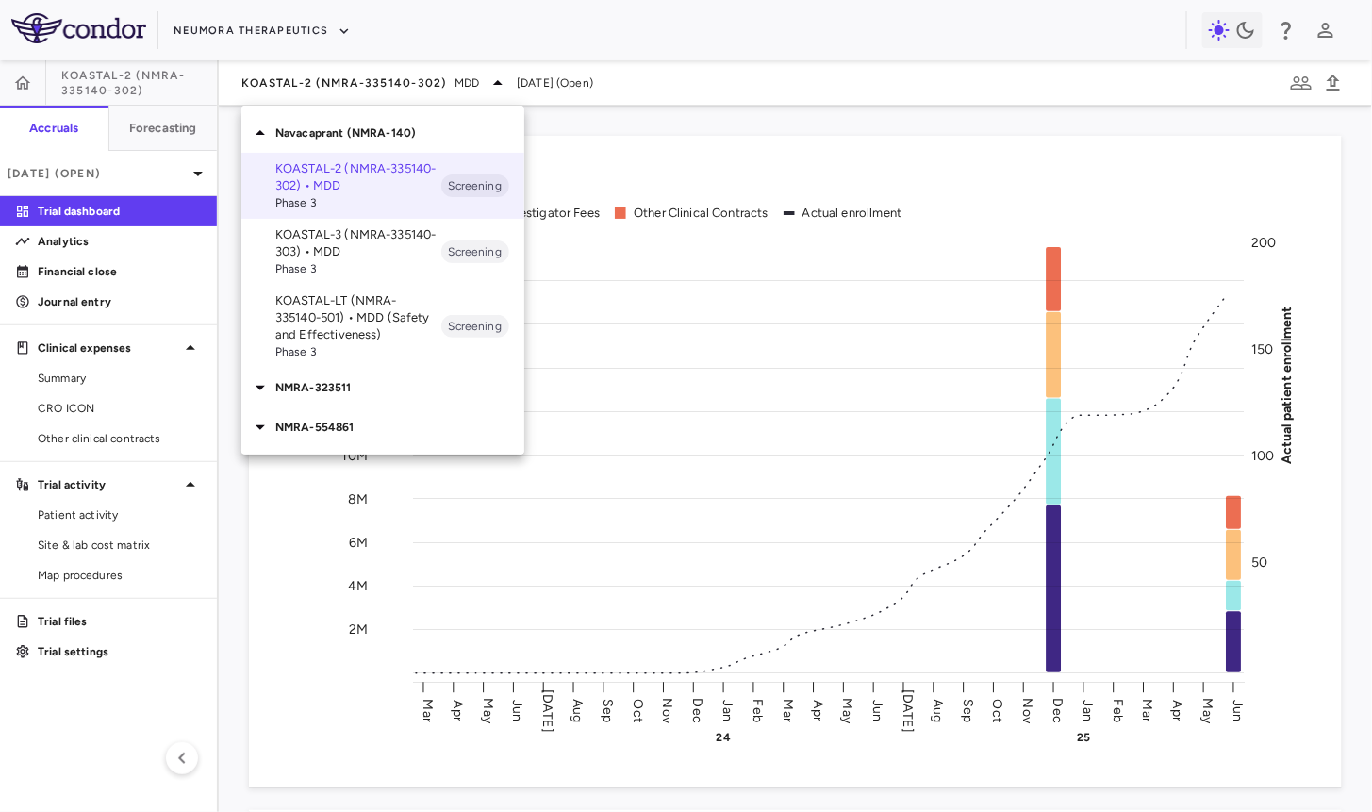
click at [349, 232] on p "KOASTAL-3 (NMRA-335140-303) • MDD" at bounding box center [358, 243] width 166 height 34
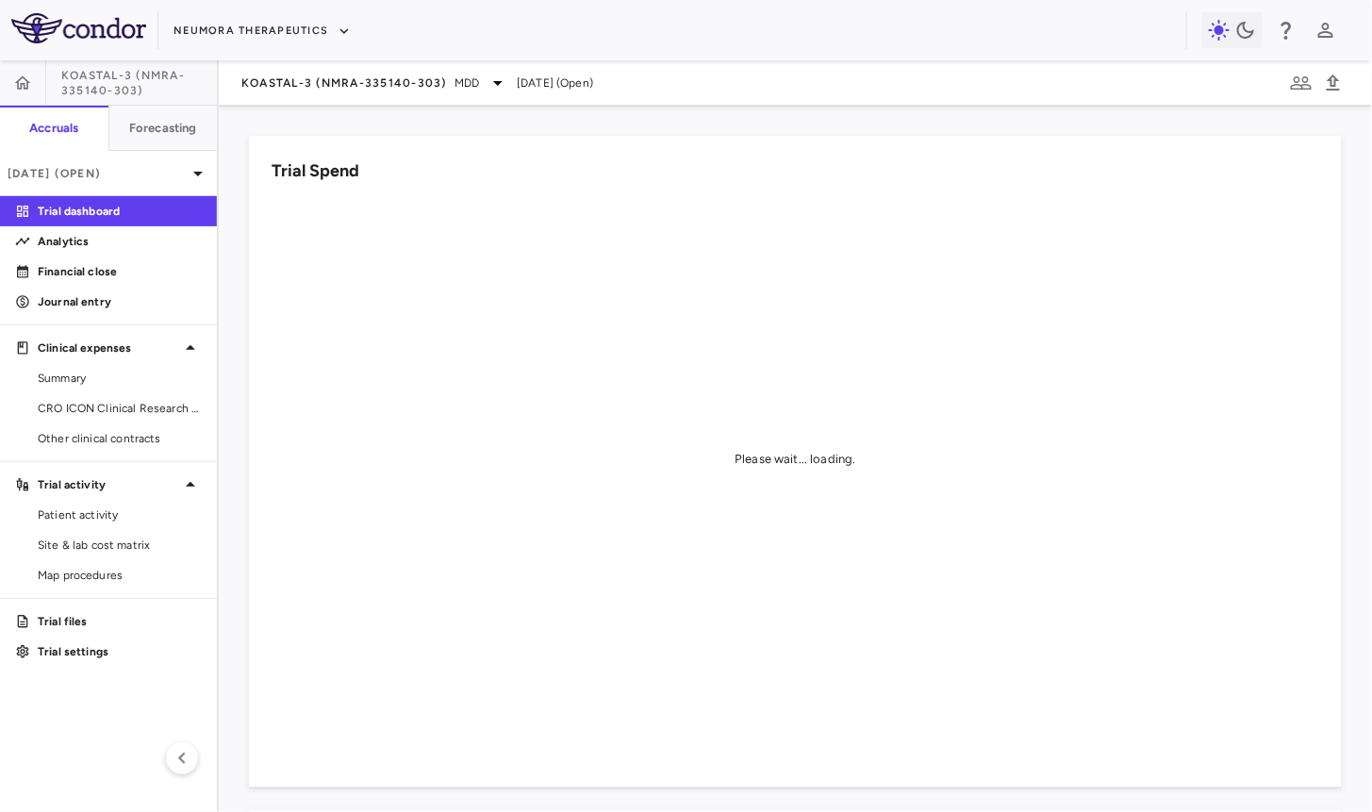
click at [94, 83] on span "KOASTAL-3 (NMRA-335140-303)" at bounding box center [139, 83] width 156 height 30
copy aside "KOASTAL-3 (NMRA-335140-303) Accruals Forecasting"
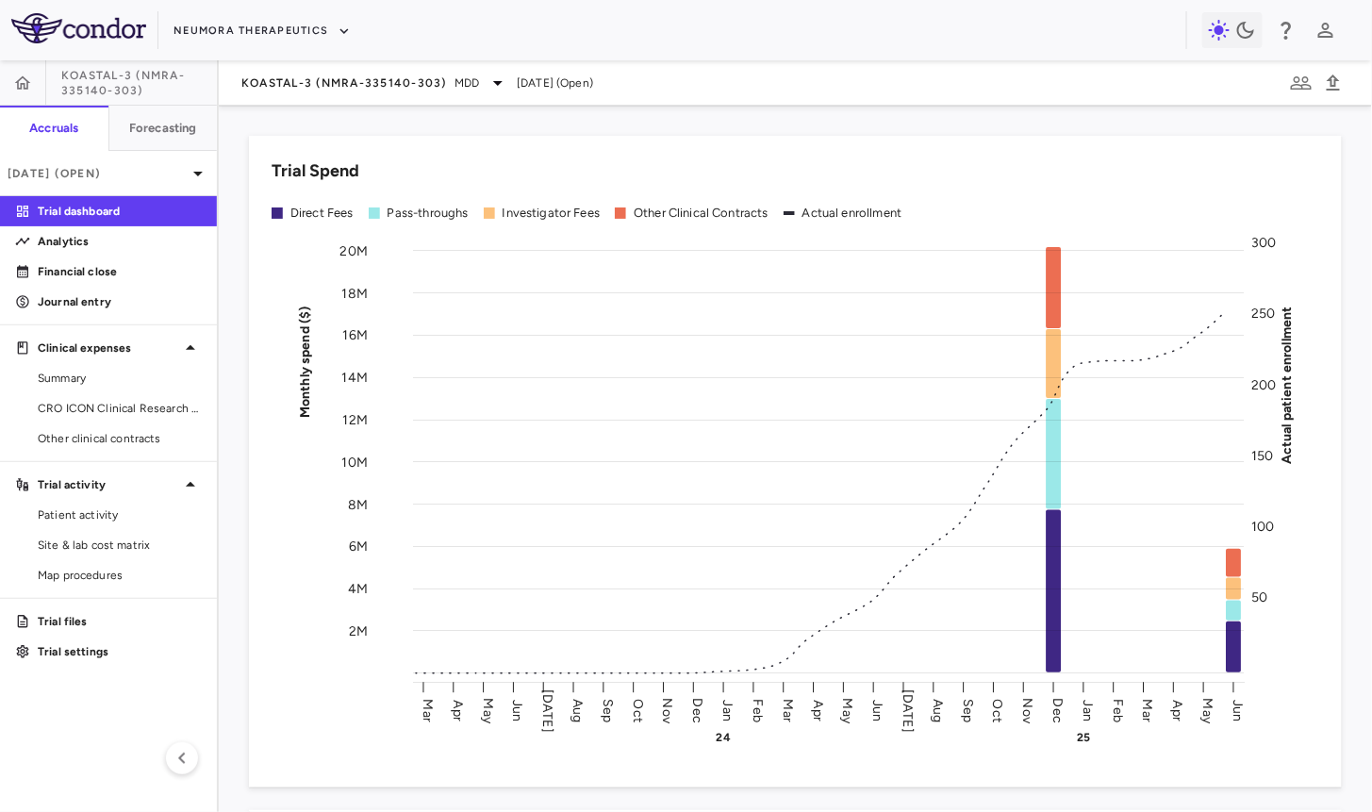
click at [261, 70] on div "KOASTAL-3 (NMRA-335140-303) MDD Jun 2025 (Open)" at bounding box center [795, 82] width 1153 height 45
click at [341, 89] on span "KOASTAL-3 (NMRA-335140-303)" at bounding box center [344, 82] width 206 height 15
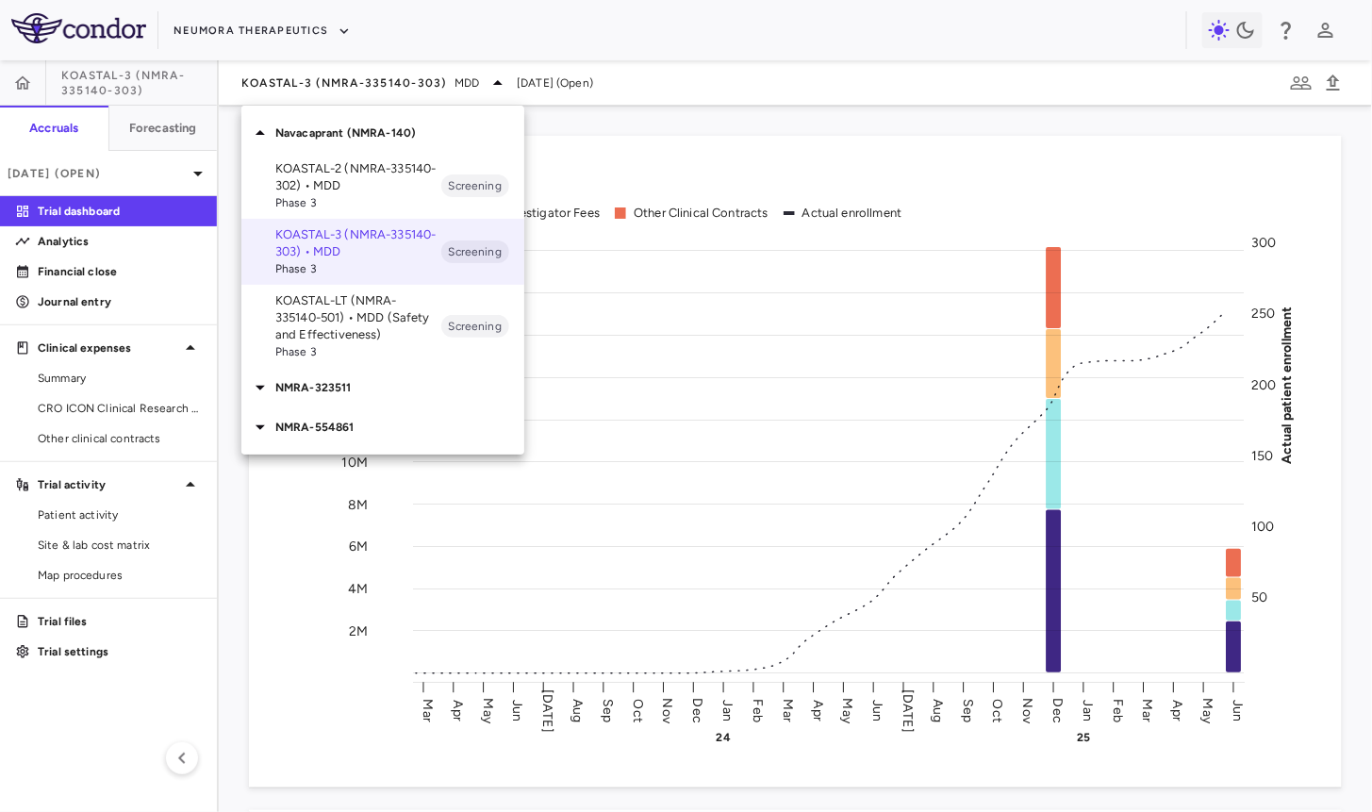
click at [327, 371] on div "NMRA-323511" at bounding box center [382, 388] width 283 height 40
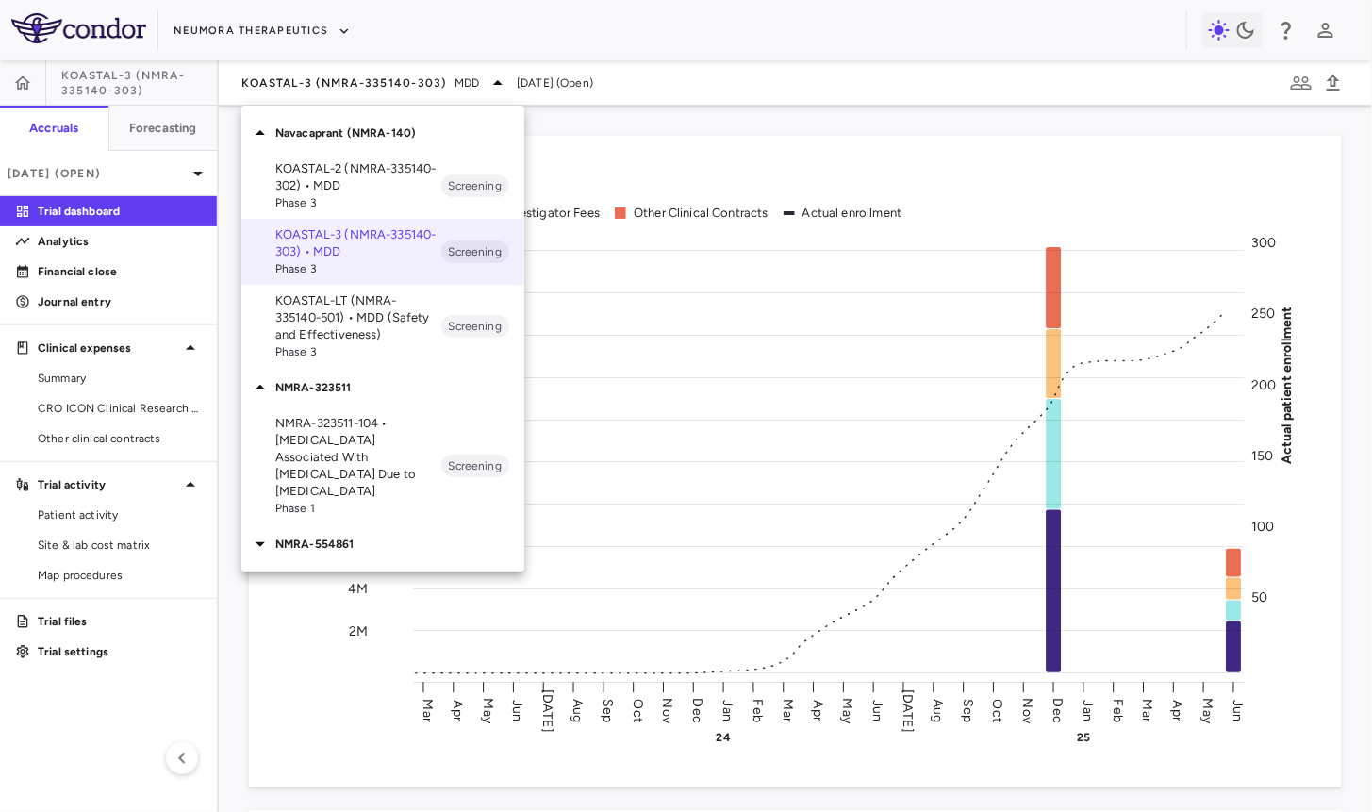
click at [337, 429] on p "NMRA-323511-104 • Agitation Associated With Dementia Due to Alzheimer's Disease" at bounding box center [358, 457] width 166 height 85
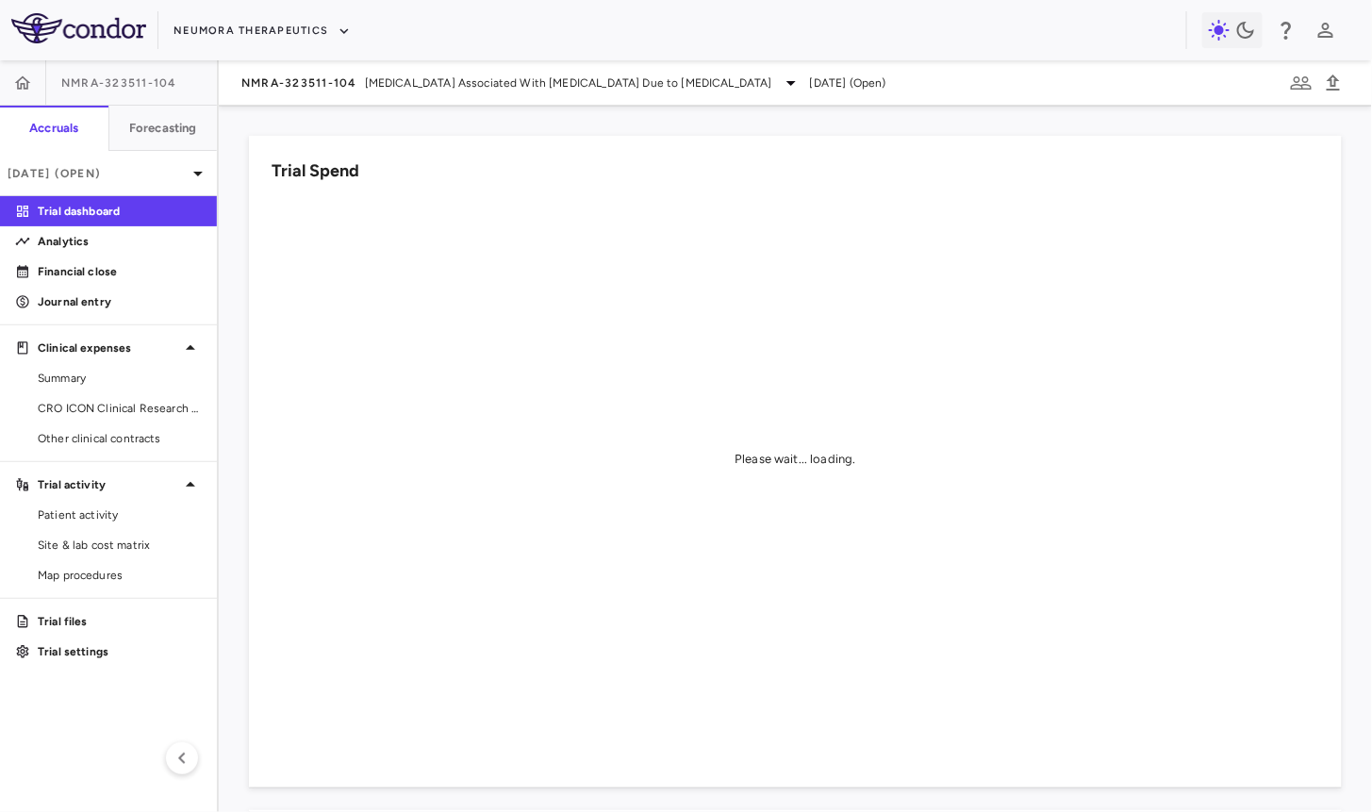
click at [126, 77] on span "NMRA-323511-104" at bounding box center [119, 82] width 116 height 15
copy aside "NMRA-323511-104 Accruals Forecasting"
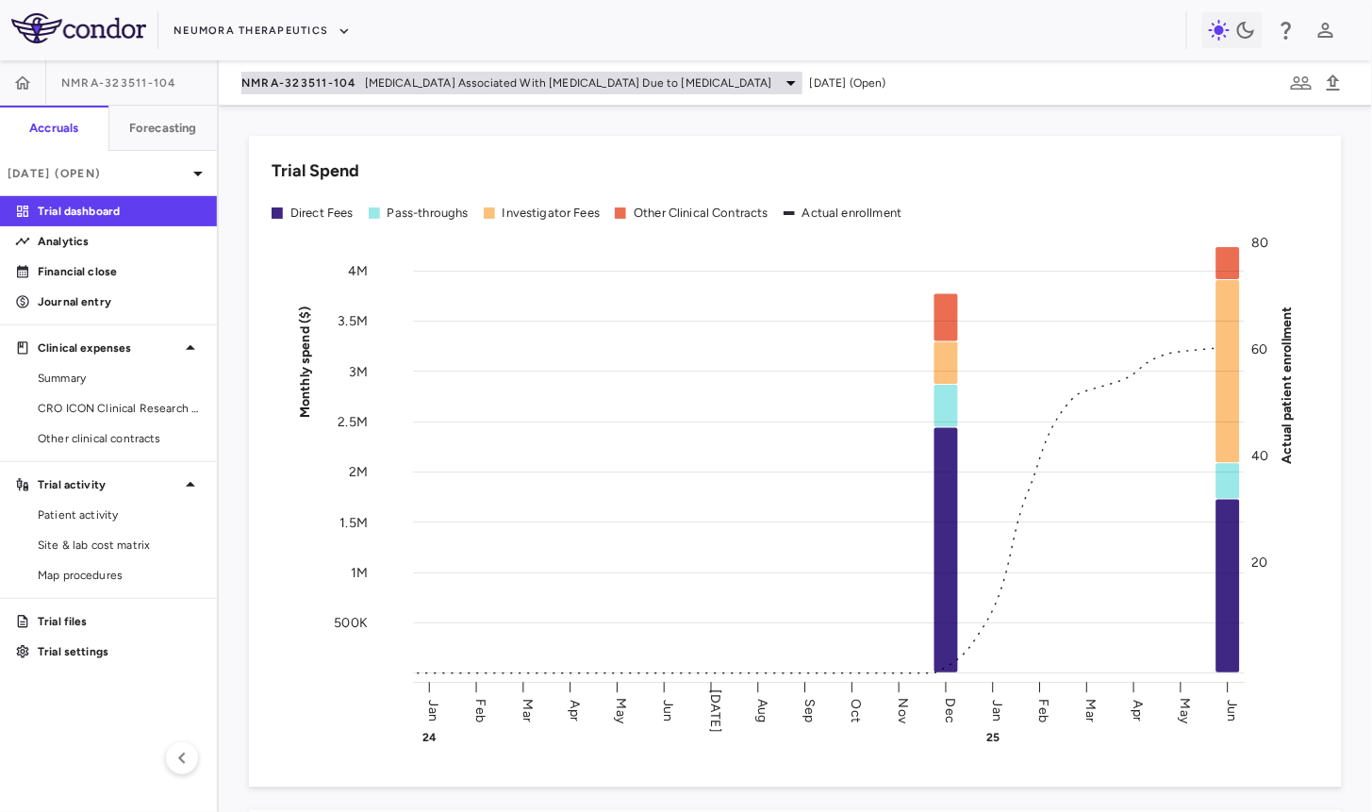
click at [303, 74] on div "NMRA-323511-104 Agitation Associated With Dementia Due to Alzheimer's Disease" at bounding box center [521, 83] width 561 height 23
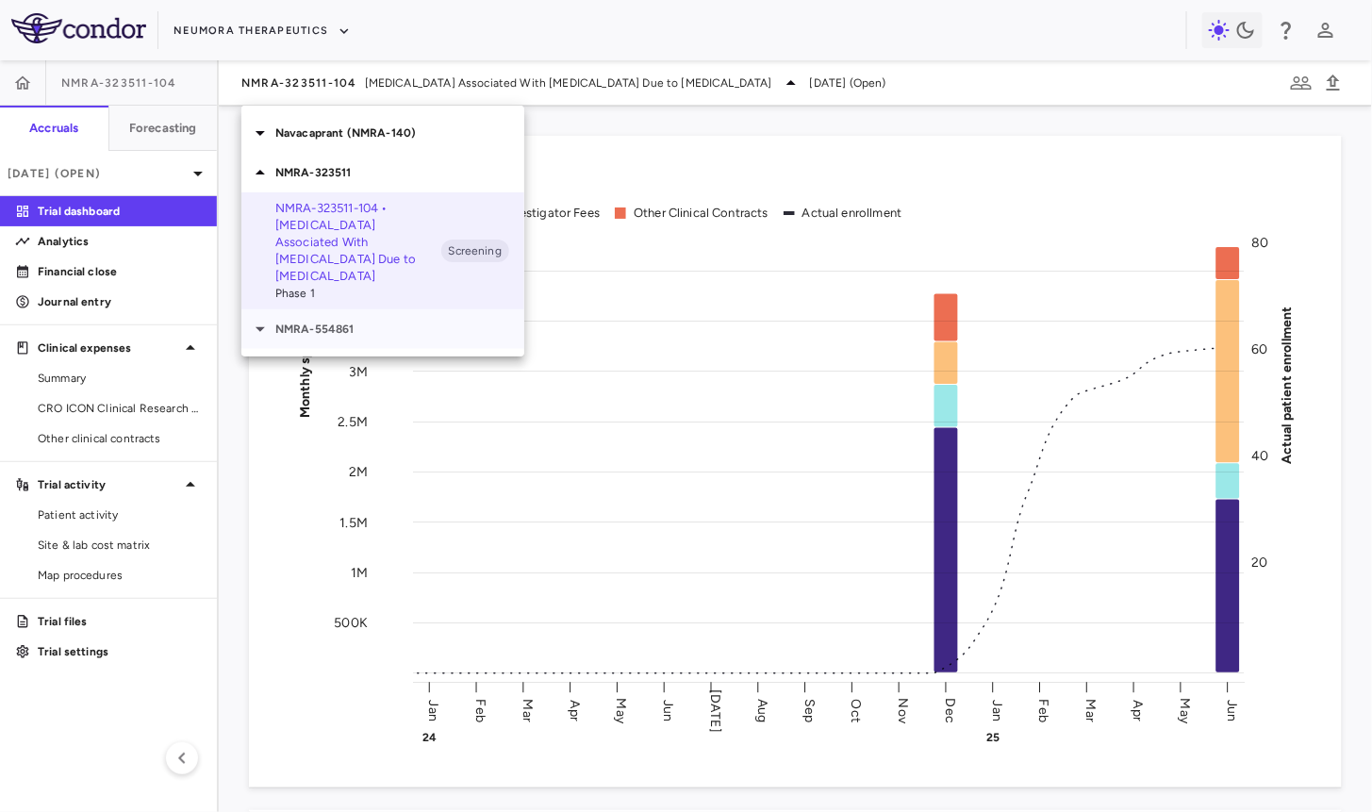
click at [328, 321] on p "NMRA-554861" at bounding box center [399, 329] width 249 height 17
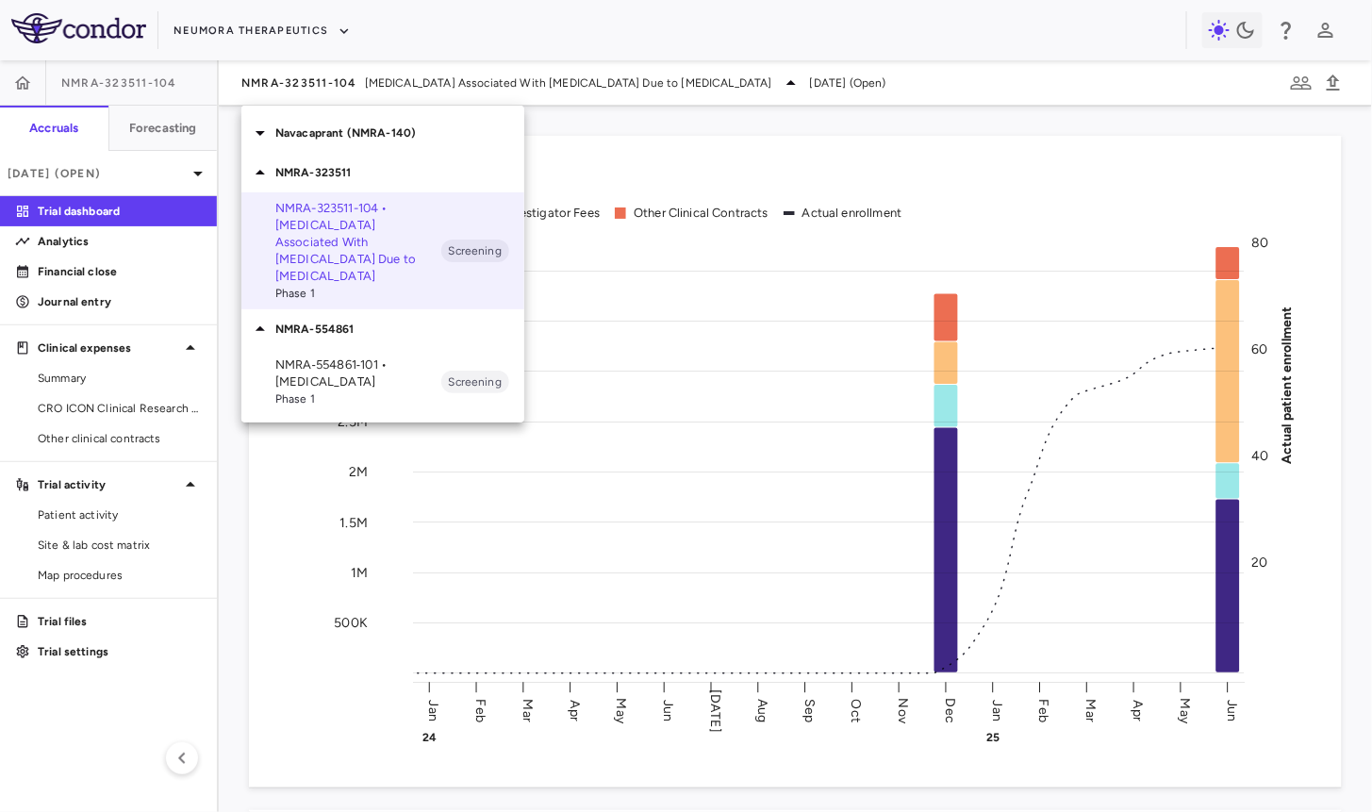
click at [322, 367] on p "NMRA‐554861‐101 • Schizophrenia" at bounding box center [358, 373] width 166 height 34
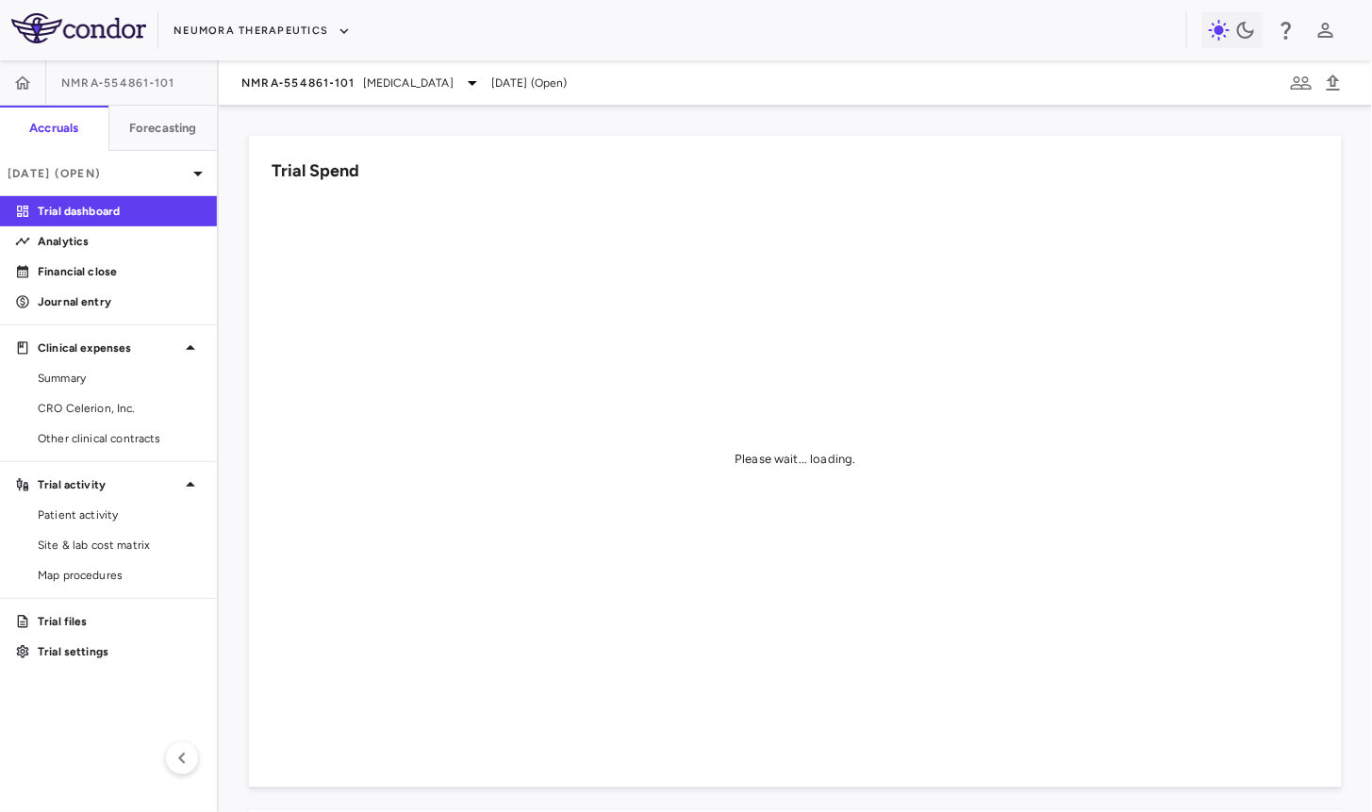
click at [142, 80] on span "NMRA‐554861‐101" at bounding box center [118, 82] width 114 height 15
copy aside "NMRA‐554861‐101 Accruals Forecasting"
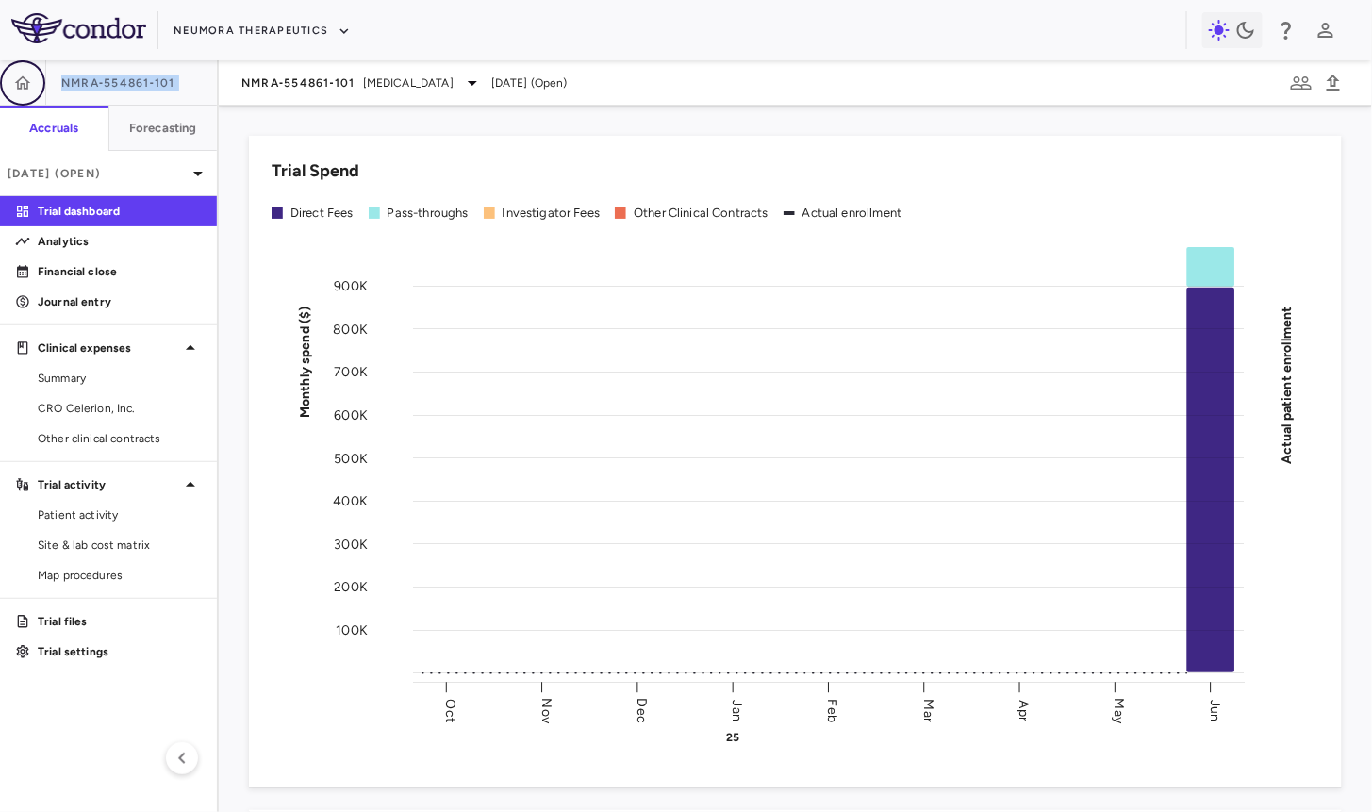
click at [26, 91] on button "button" at bounding box center [22, 82] width 45 height 45
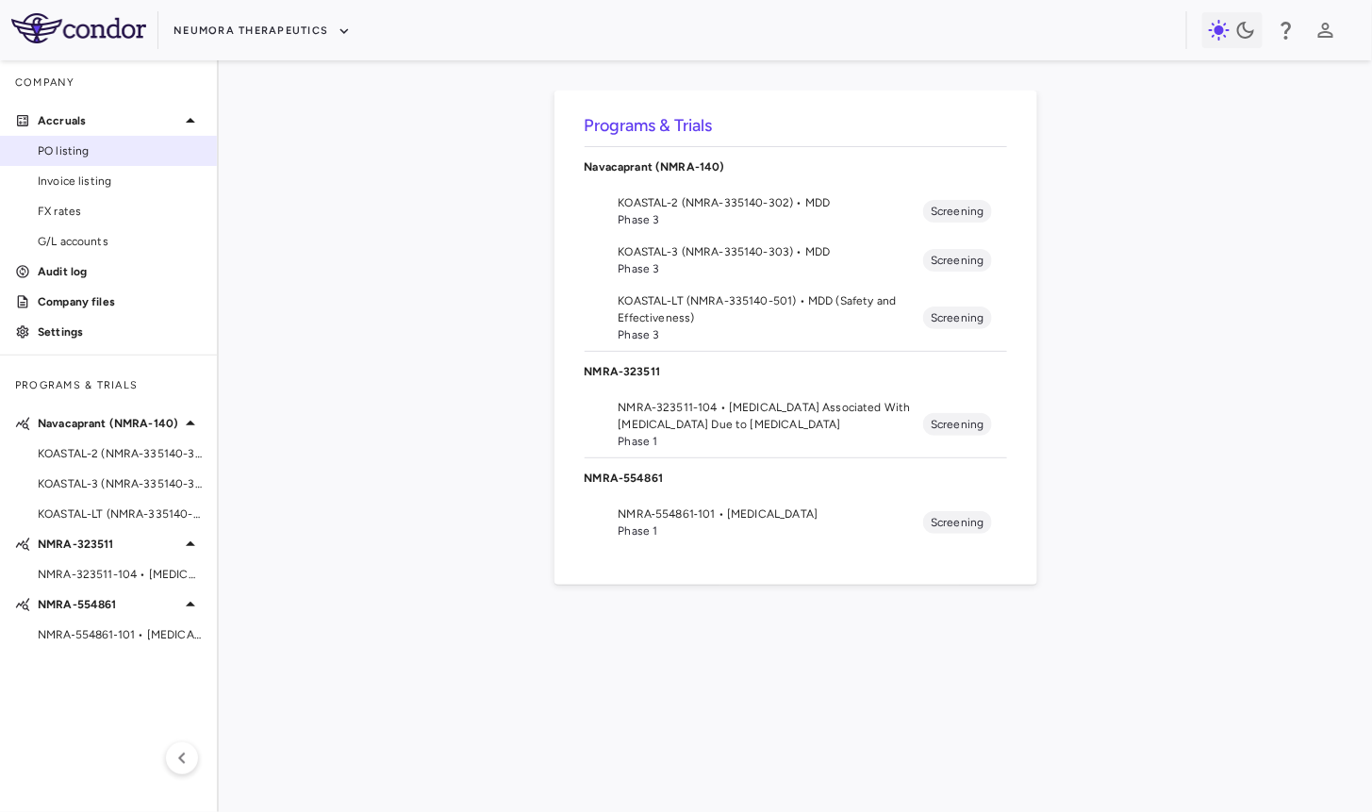
click at [77, 157] on span "PO listing" at bounding box center [120, 150] width 164 height 17
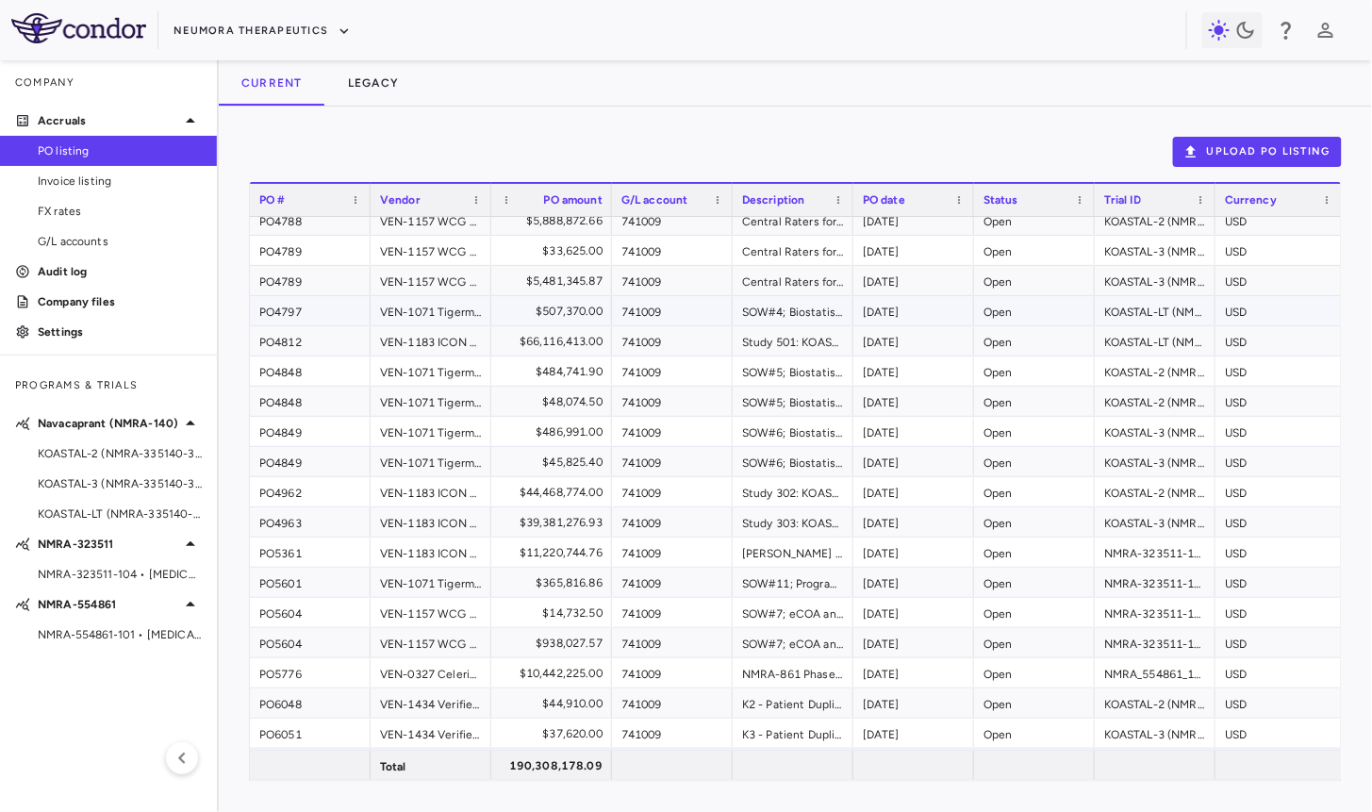
scroll to position [128, 0]
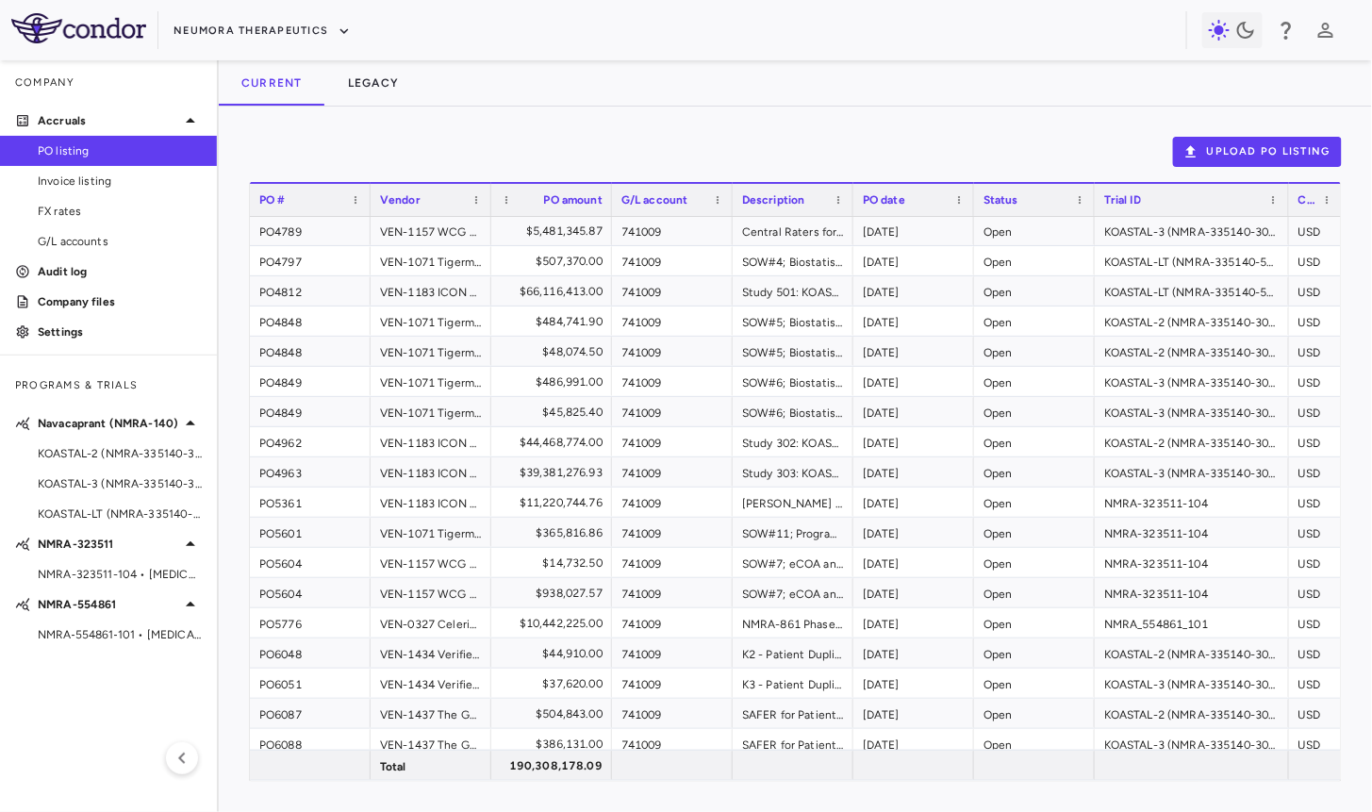
drag, startPoint x: 1213, startPoint y: 197, endPoint x: 1274, endPoint y: 206, distance: 61.9
click at [1284, 206] on div at bounding box center [1288, 200] width 8 height 32
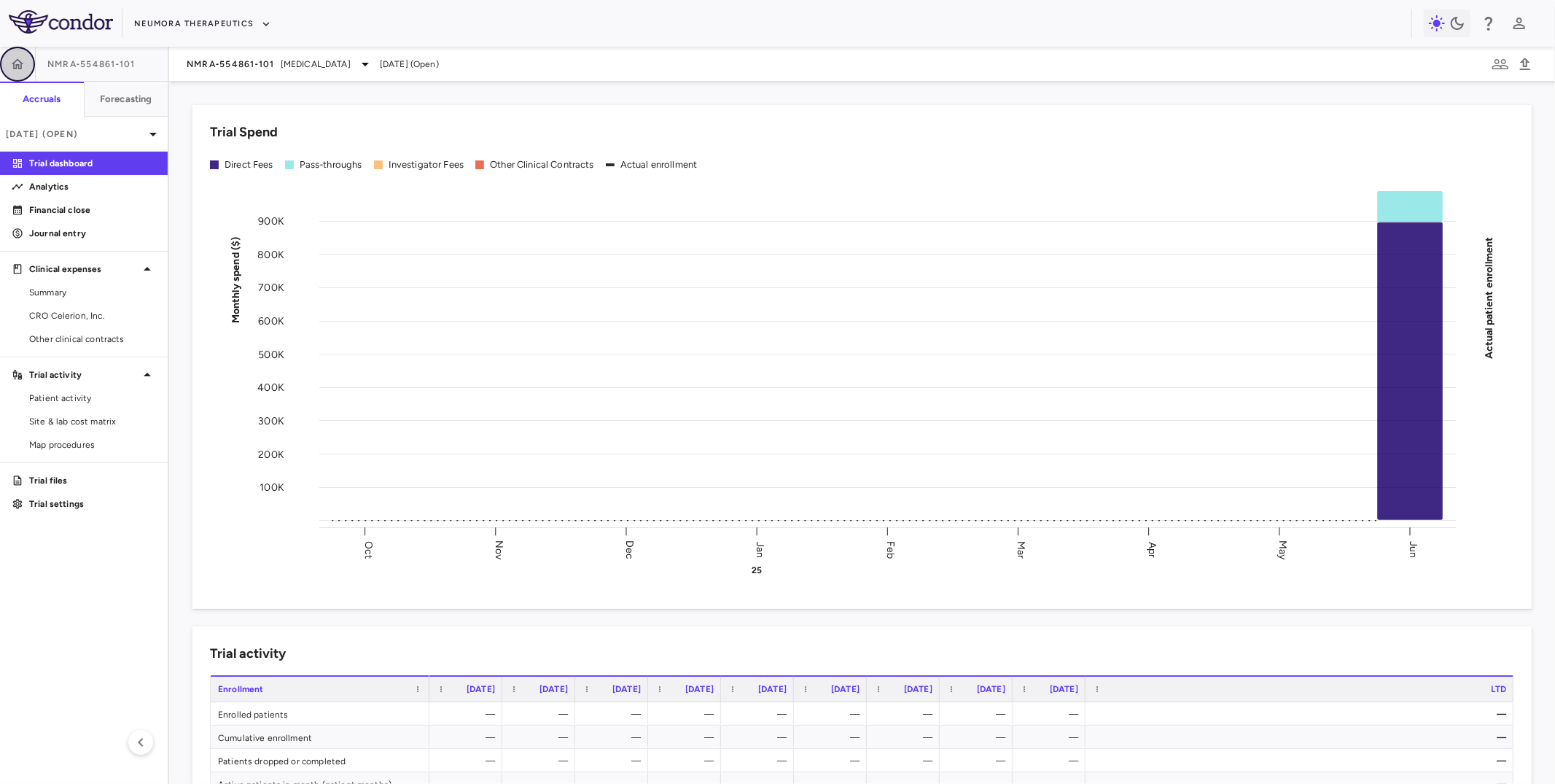
click at [15, 67] on icon "button" at bounding box center [18, 63] width 12 height 10
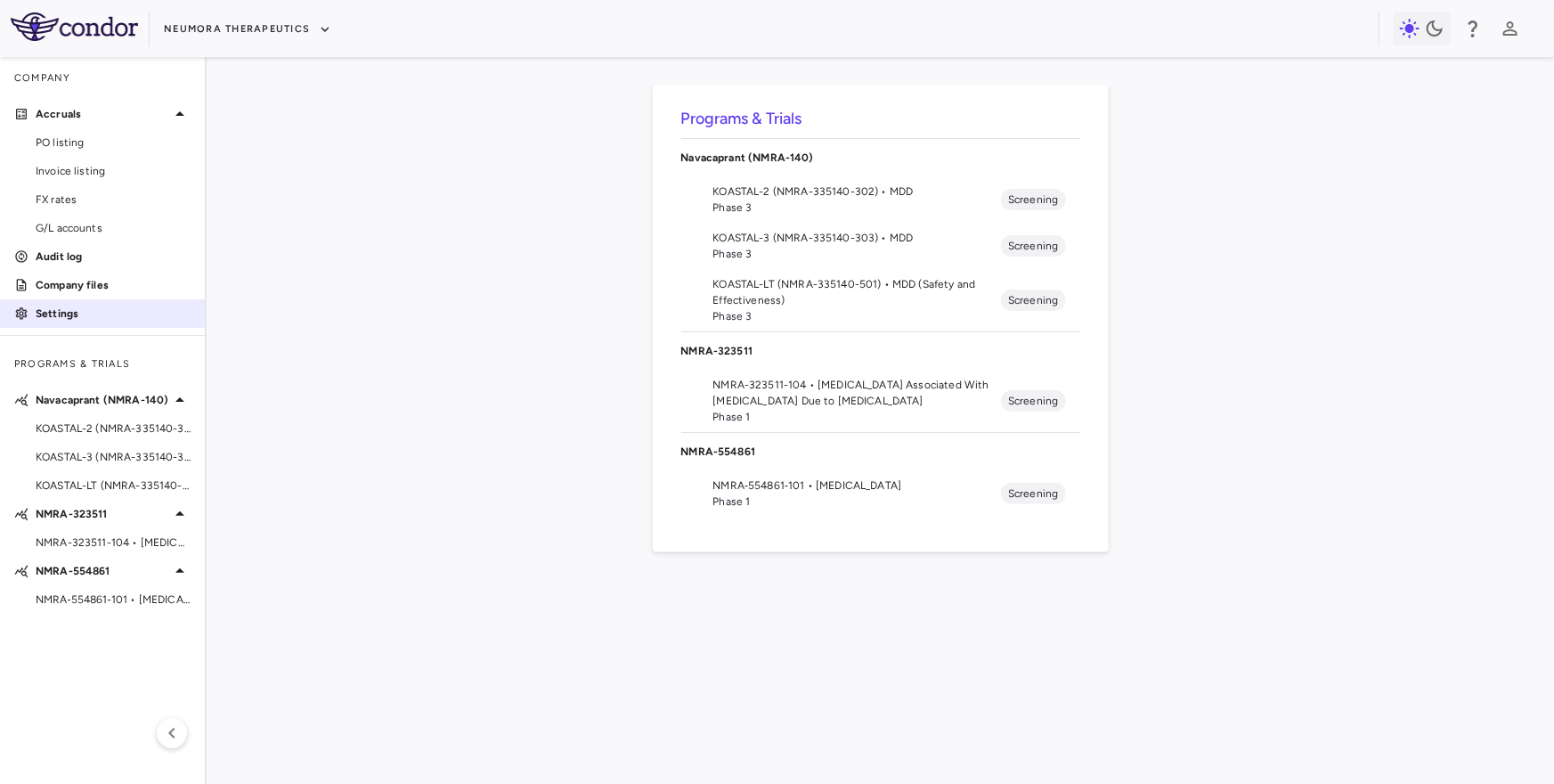
click at [52, 306] on p "Settings" at bounding box center [113, 313] width 155 height 16
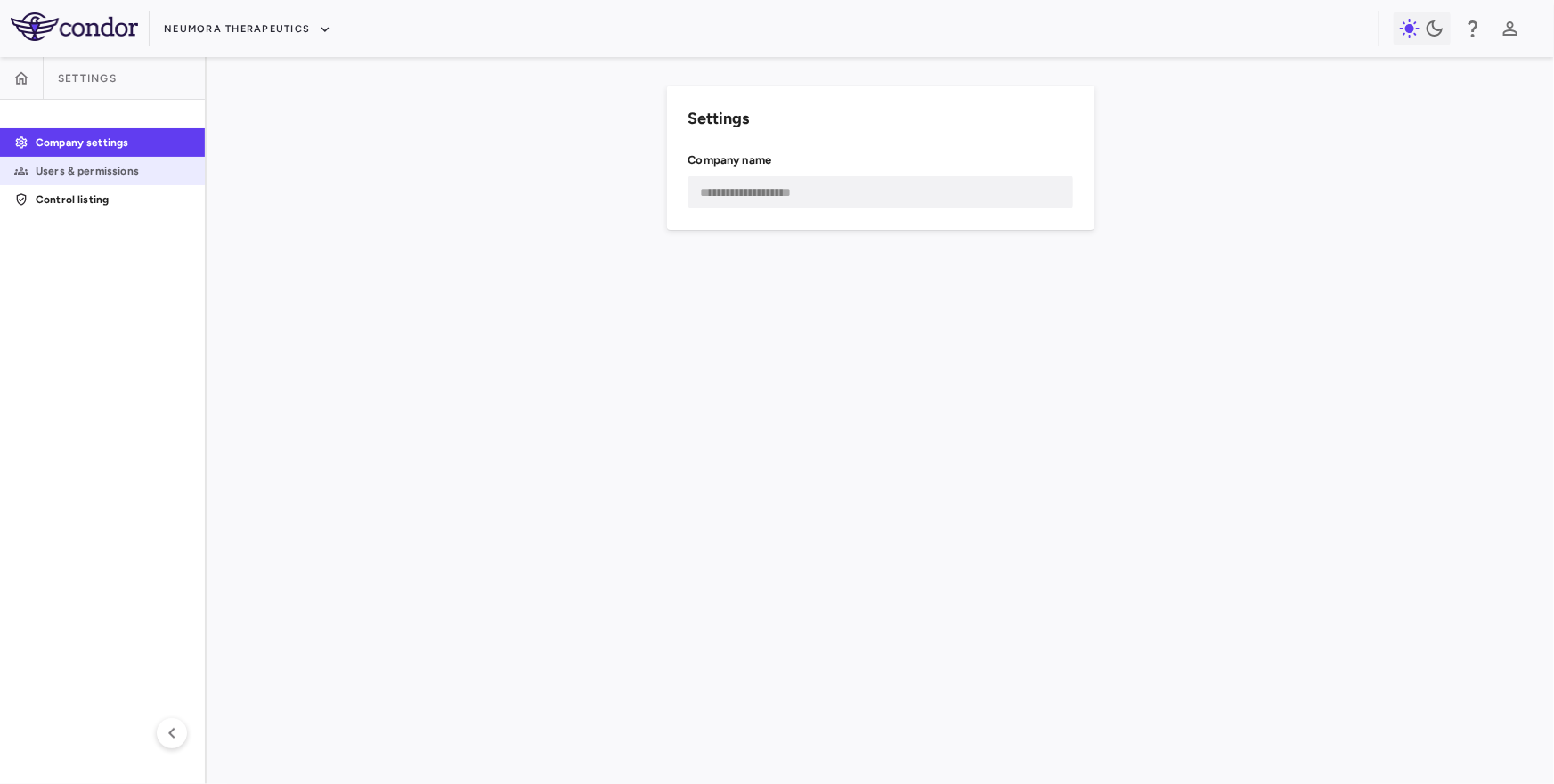
click at [120, 173] on p "Users & permissions" at bounding box center [113, 171] width 155 height 16
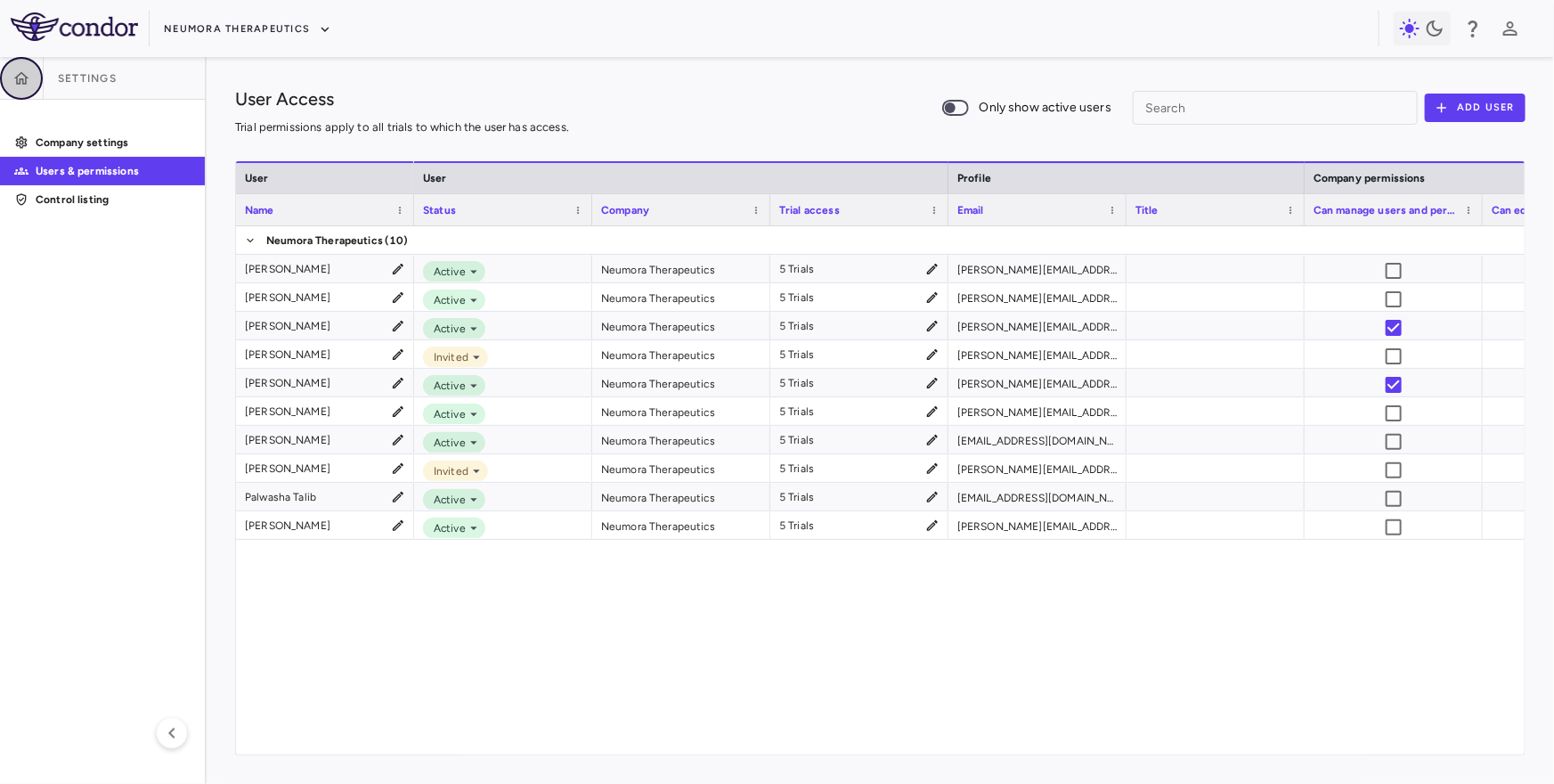
click at [23, 79] on icon "button" at bounding box center [22, 77] width 15 height 12
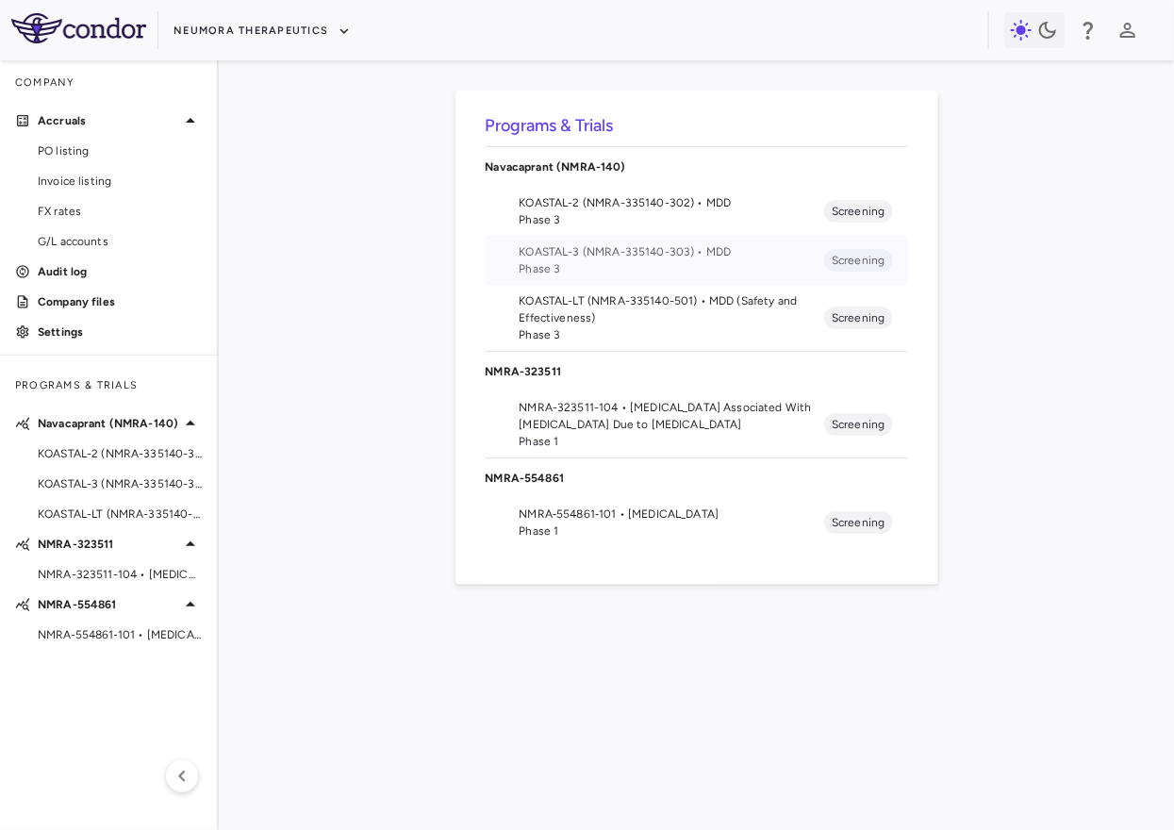
click at [608, 247] on span "KOASTAL-3 (NMRA-335140-303) • MDD" at bounding box center [673, 251] width 306 height 17
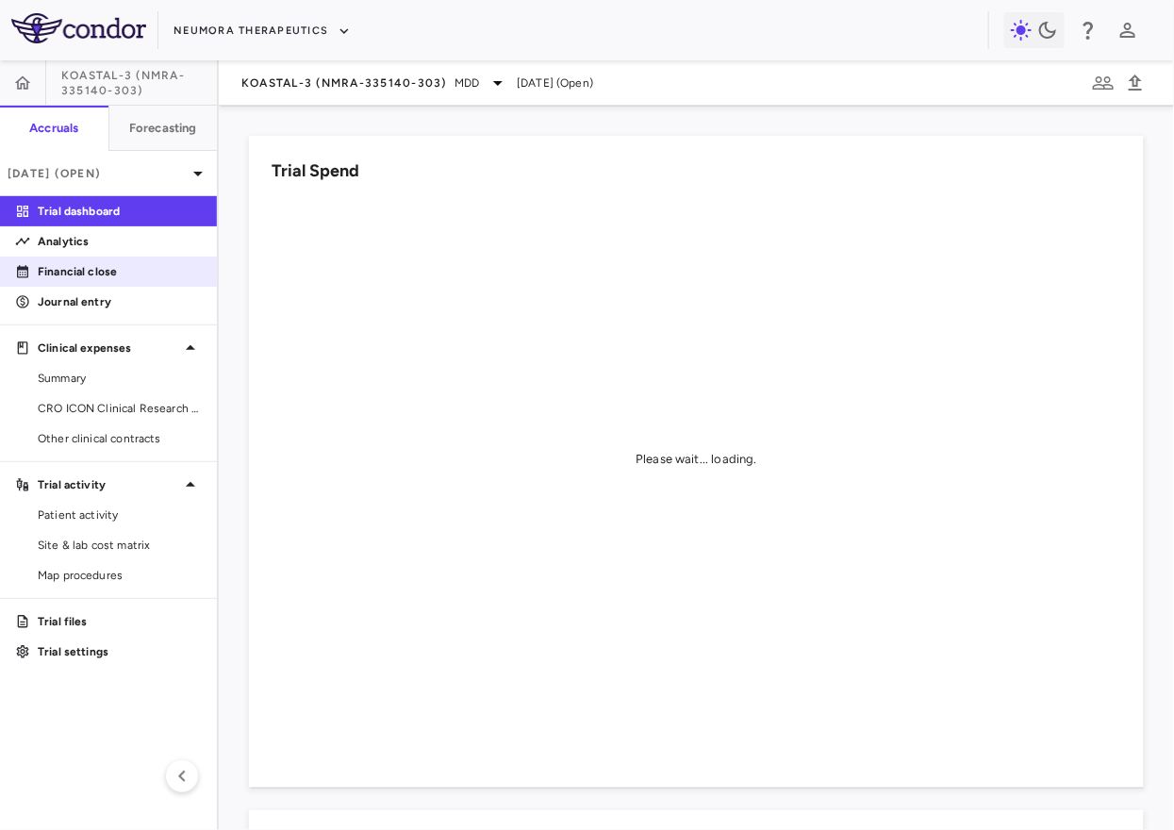
click at [124, 277] on p "Financial close" at bounding box center [120, 271] width 164 height 17
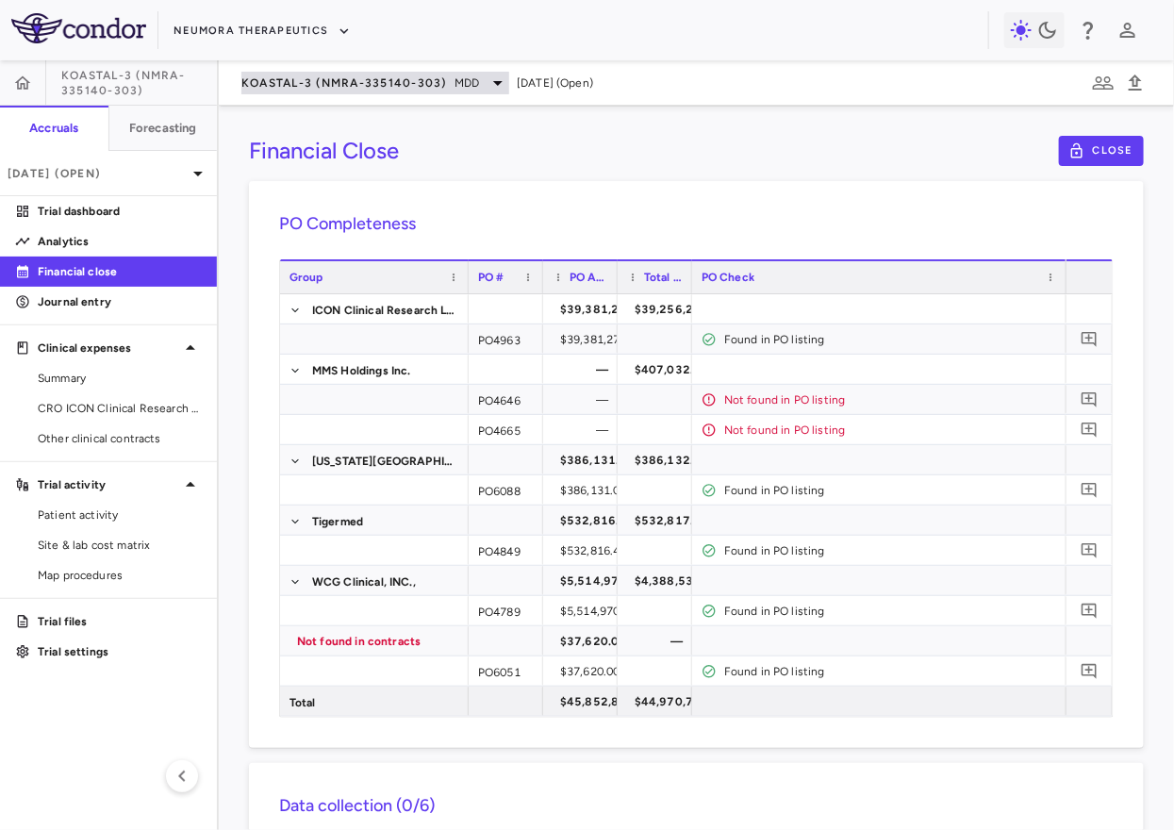
click at [303, 77] on span "KOASTAL-3 (NMRA-335140-303)" at bounding box center [344, 82] width 206 height 15
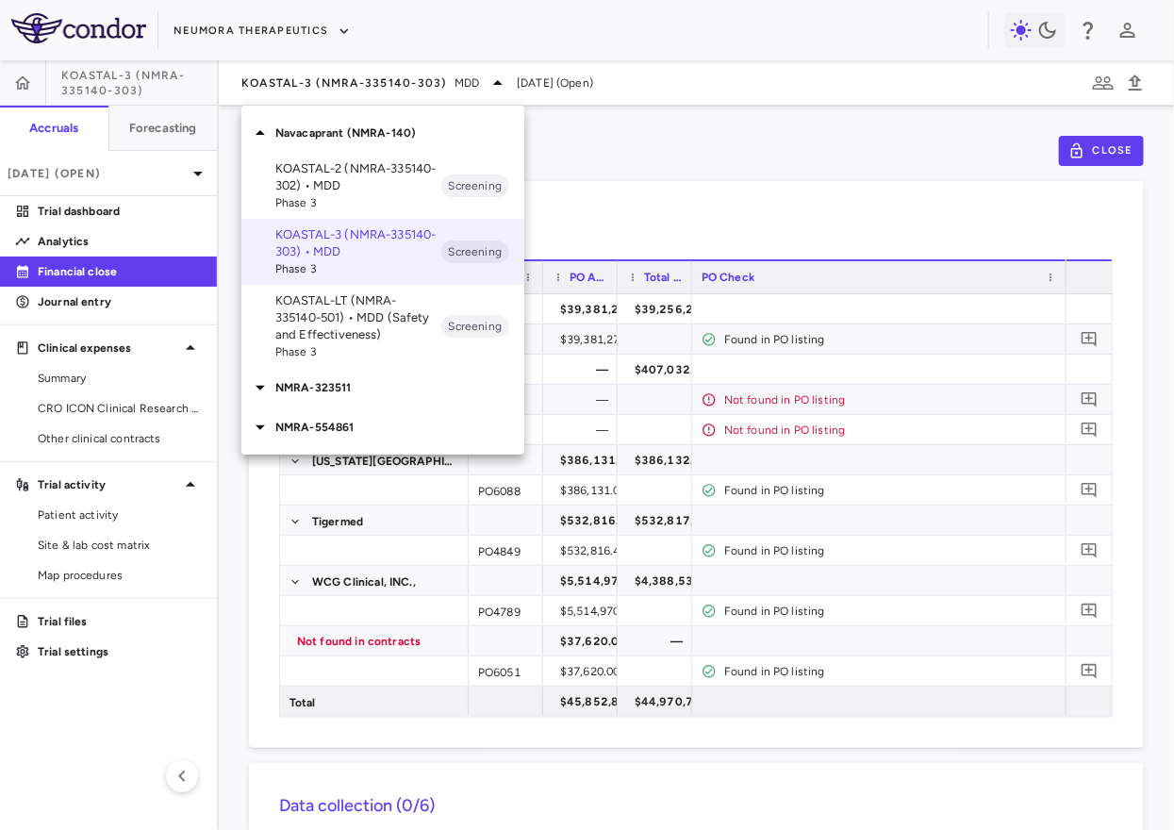
click at [339, 421] on p "NMRA-554861" at bounding box center [399, 427] width 249 height 17
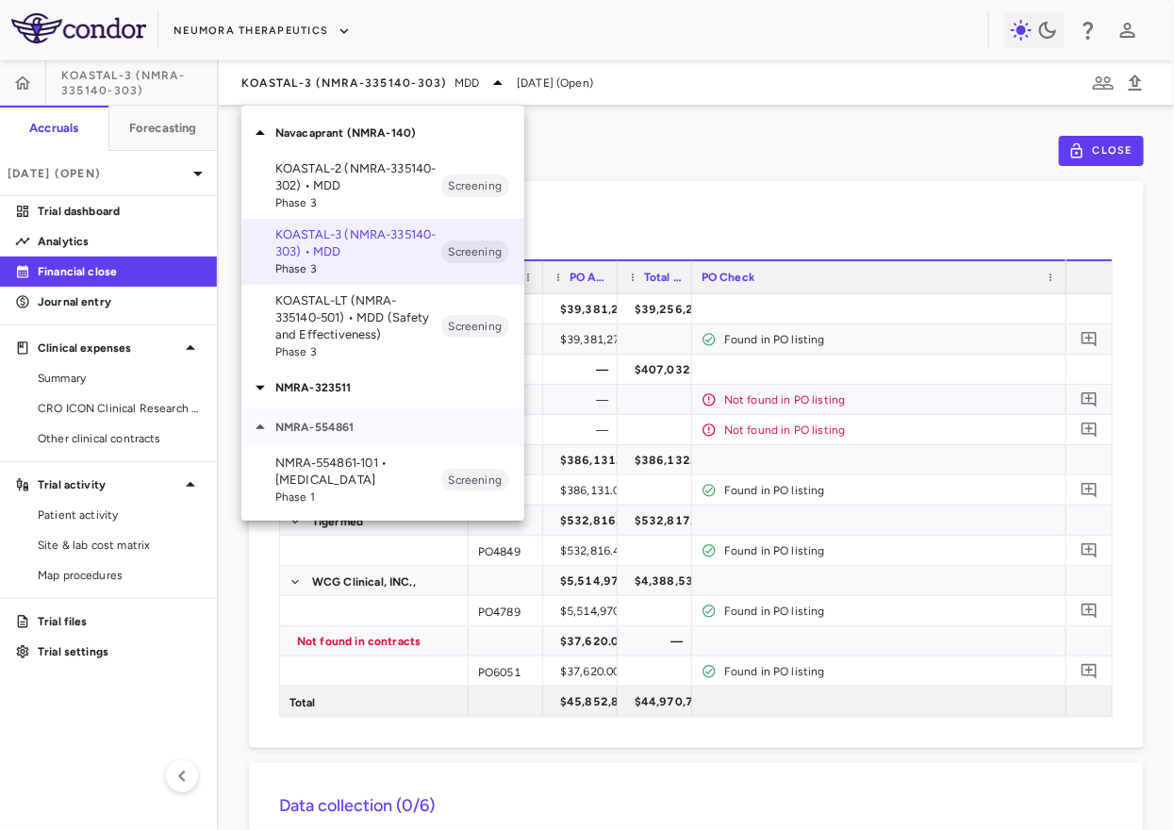
click at [351, 407] on div "NMRA-554861" at bounding box center [382, 427] width 283 height 40
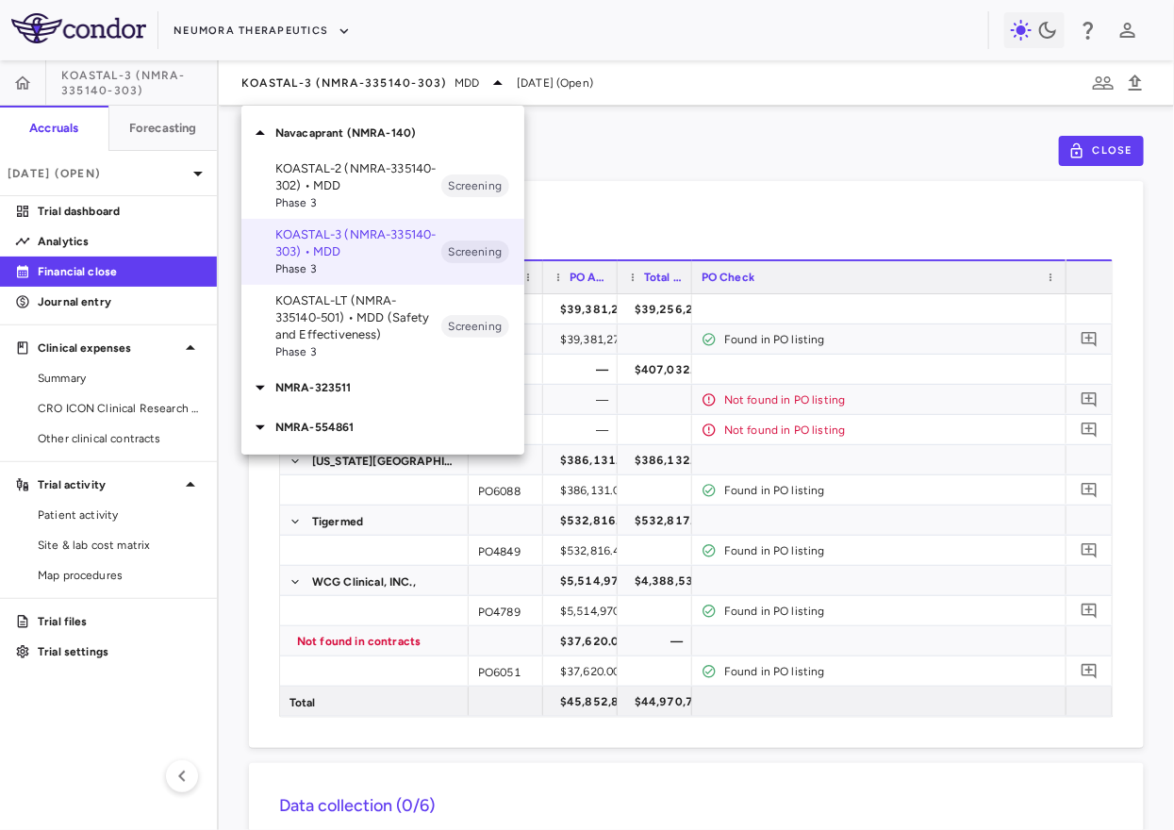
click at [362, 333] on p "KOASTAL-LT (NMRA-335140-501) • MDD (Safety and Effectiveness)" at bounding box center [358, 317] width 166 height 51
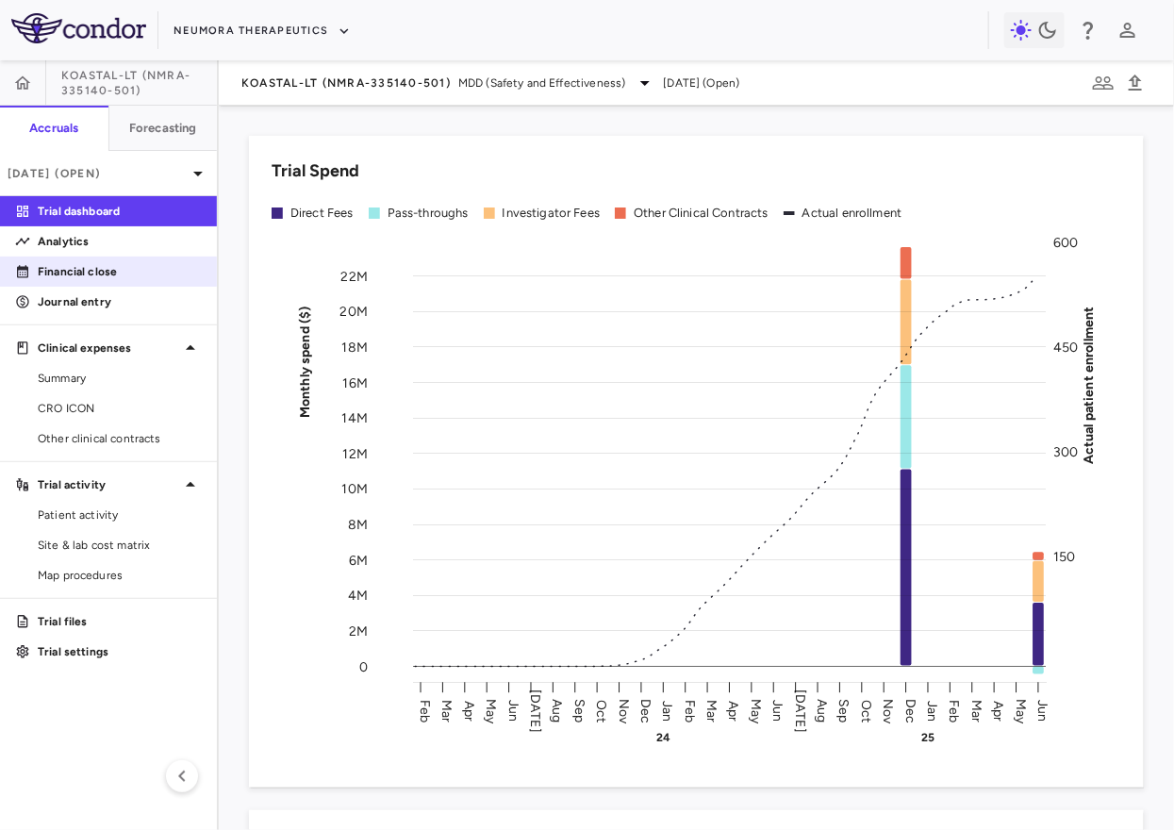
click at [109, 282] on link "Financial close" at bounding box center [108, 271] width 217 height 28
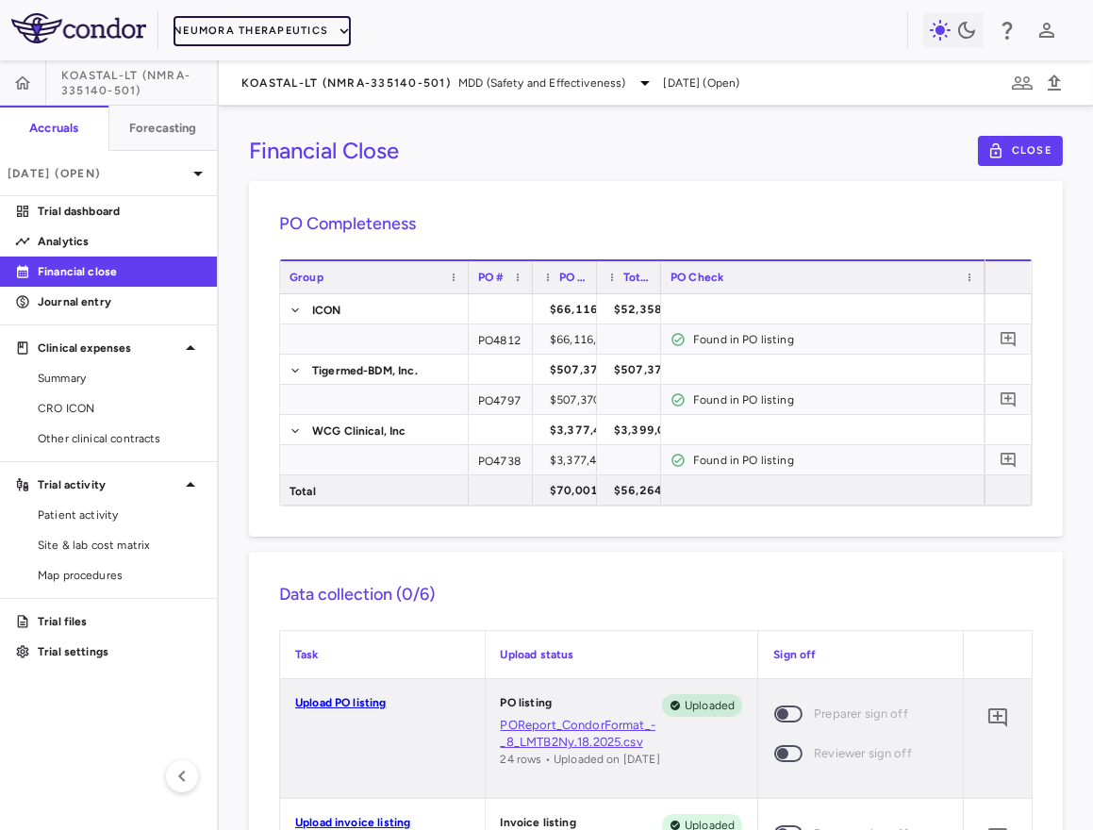
click at [259, 31] on button "Neumora Therapeutics" at bounding box center [262, 31] width 177 height 30
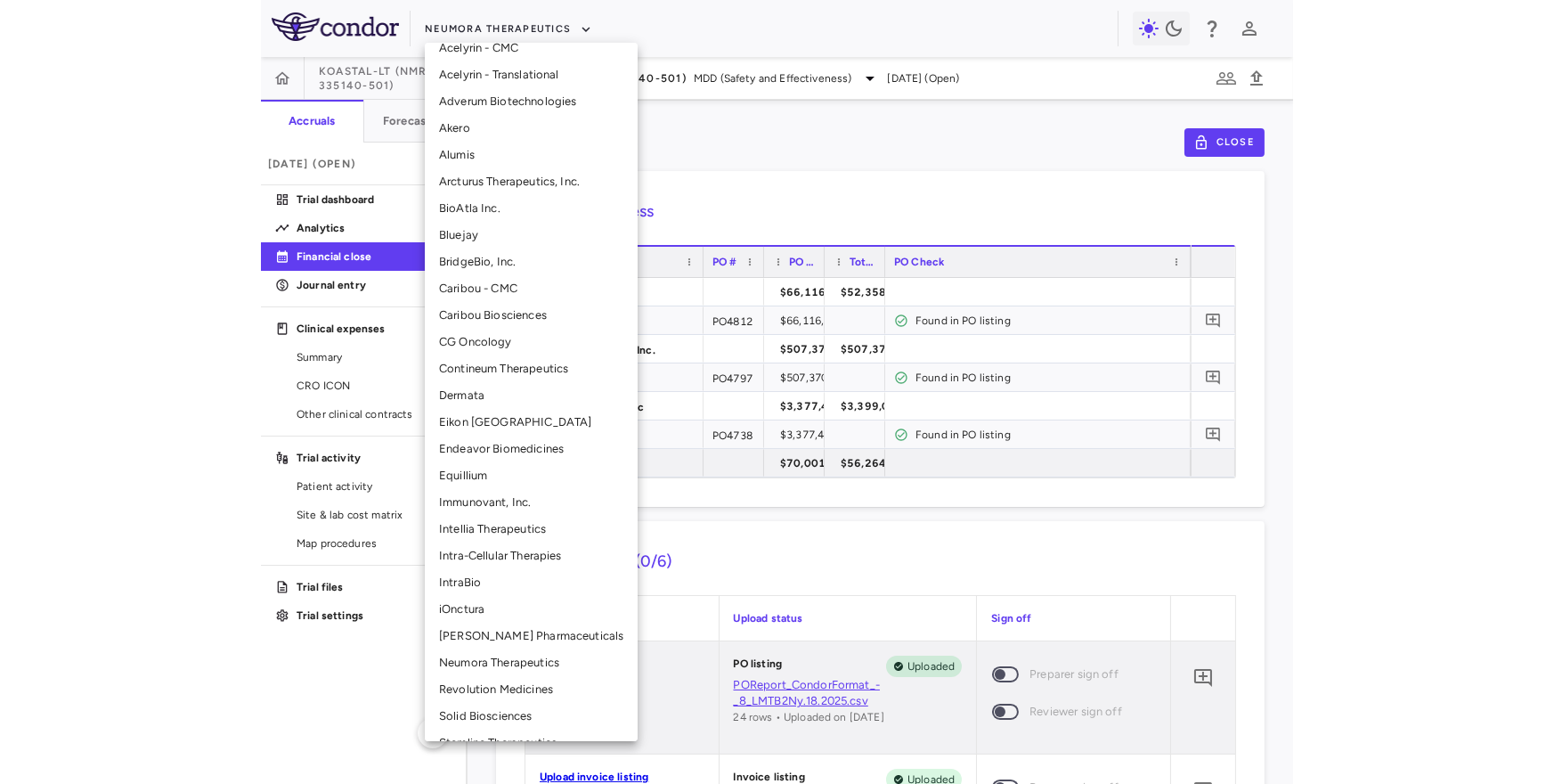
scroll to position [111, 0]
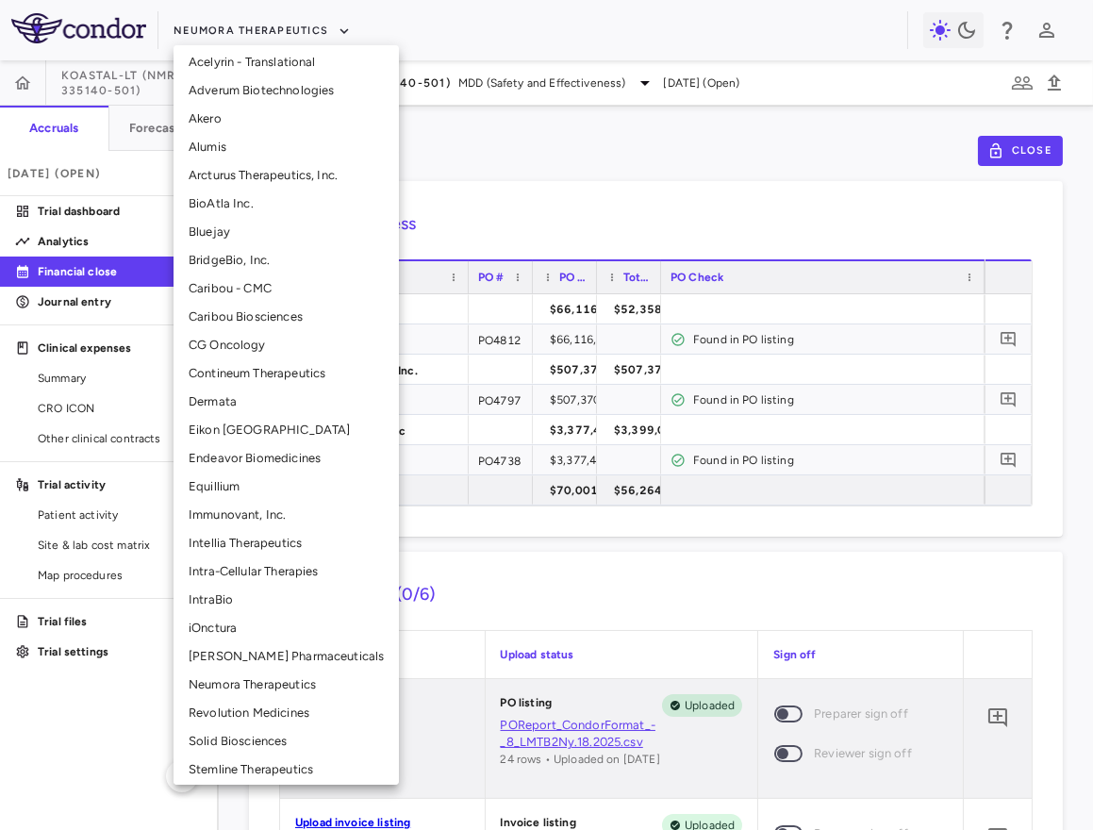
click at [238, 546] on li "Intellia Therapeutics" at bounding box center [286, 543] width 225 height 28
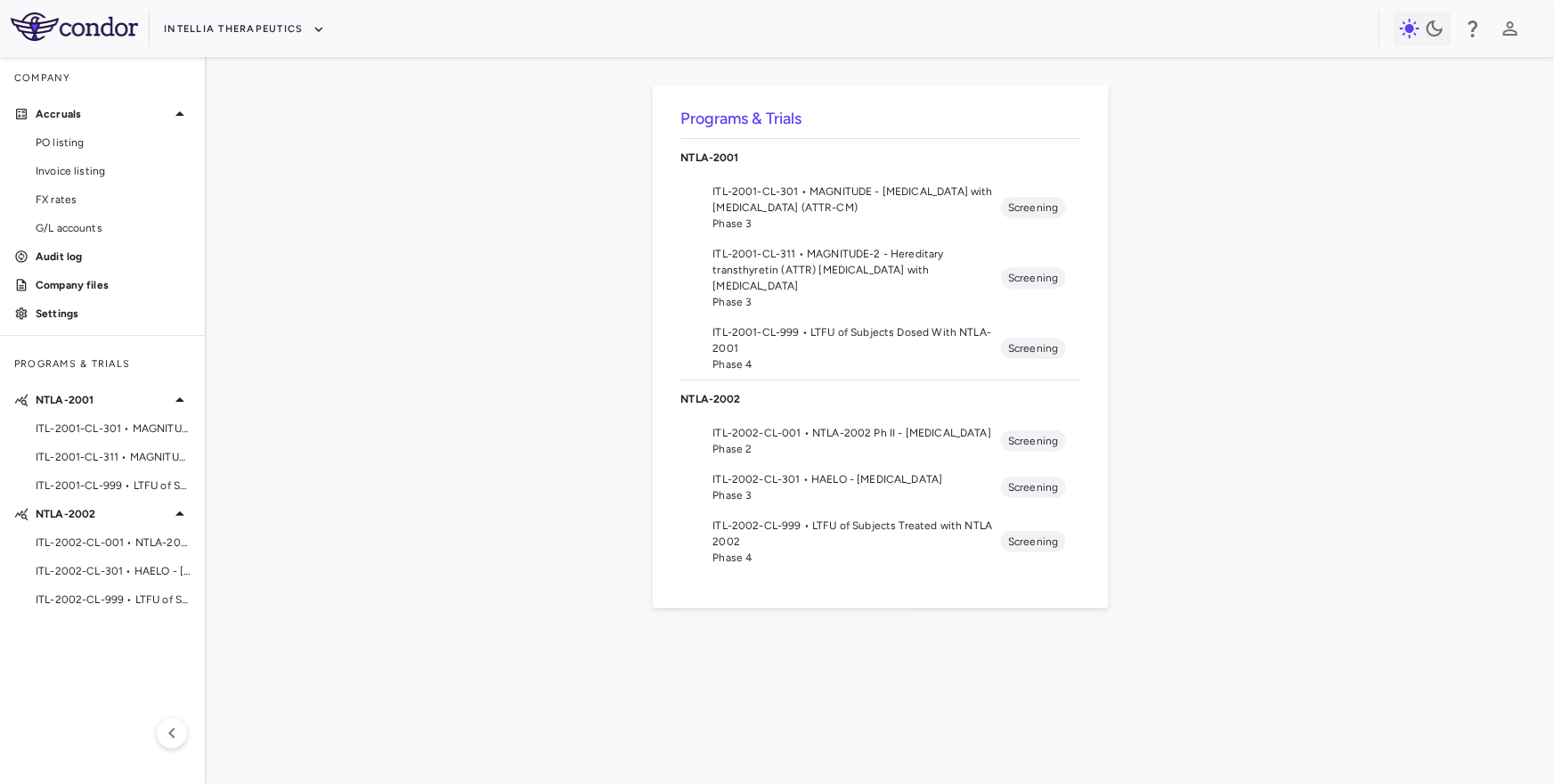
click at [858, 192] on span "ITL-2001-CL-301 • MAGNITUDE - [MEDICAL_DATA] with [MEDICAL_DATA] (ATTR-CM)" at bounding box center [858, 199] width 289 height 32
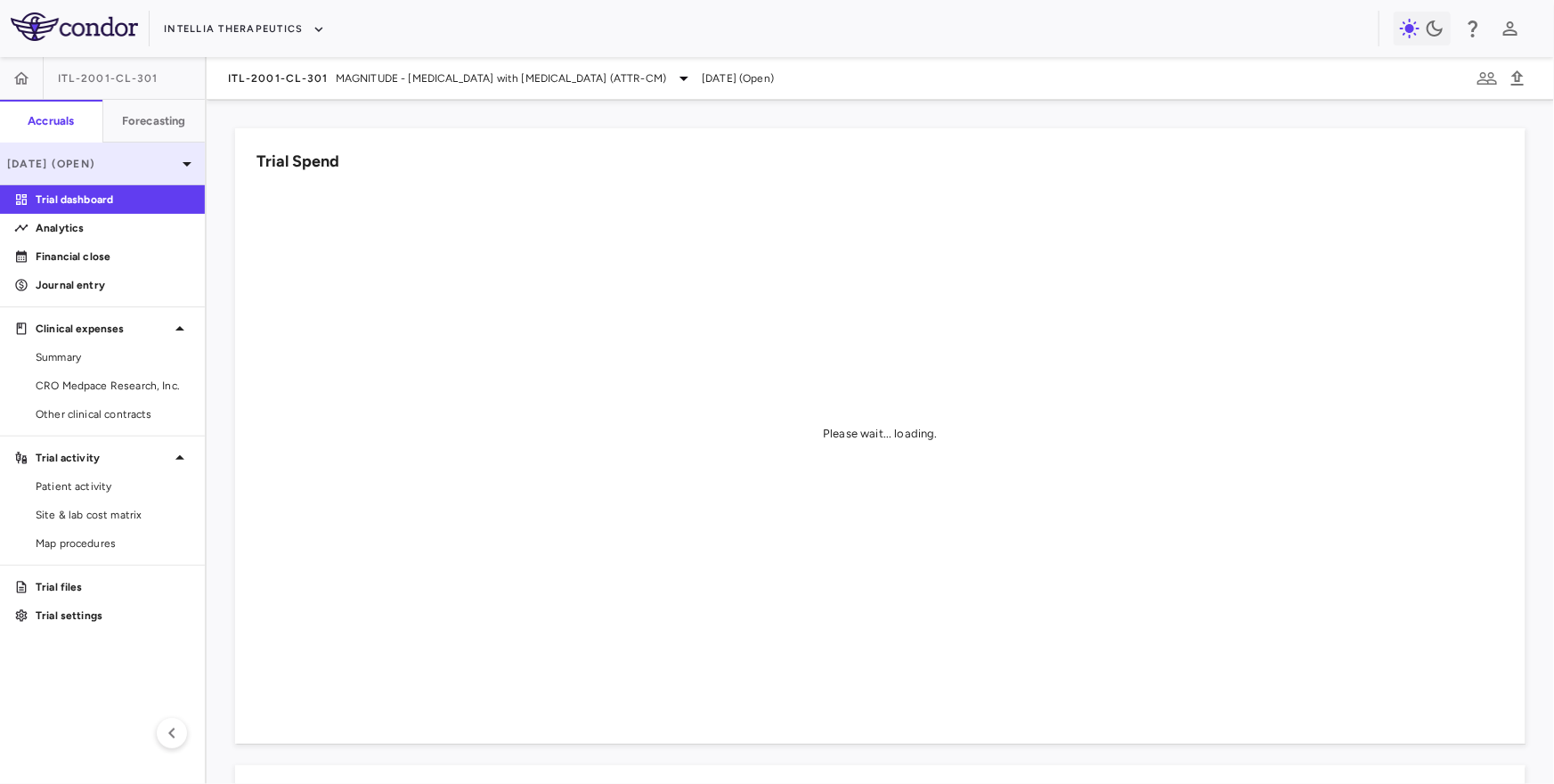
click at [169, 156] on p "[DATE] (Open)" at bounding box center [92, 163] width 169 height 16
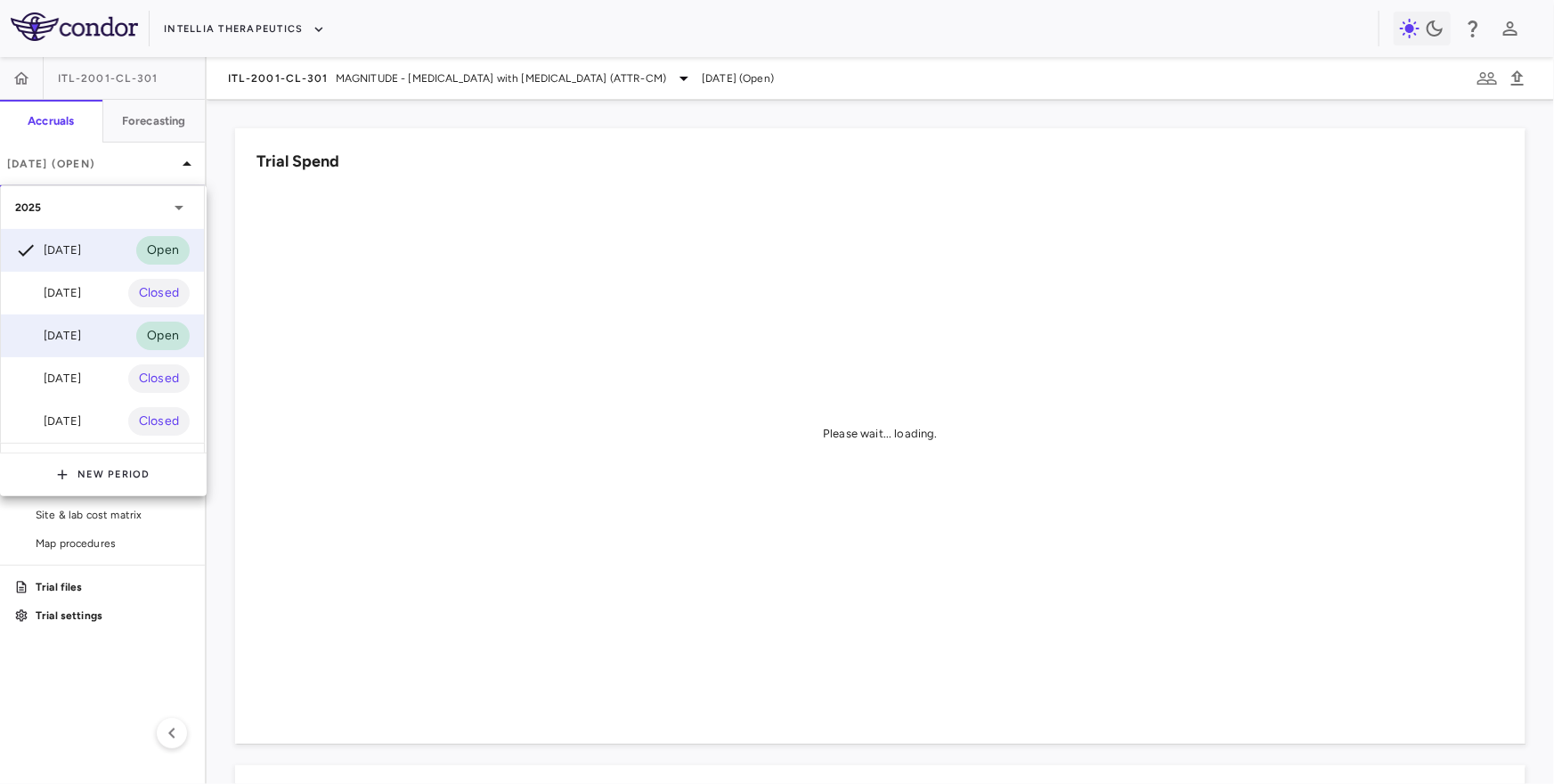
click at [94, 331] on div "[DATE] Open" at bounding box center [102, 335] width 203 height 43
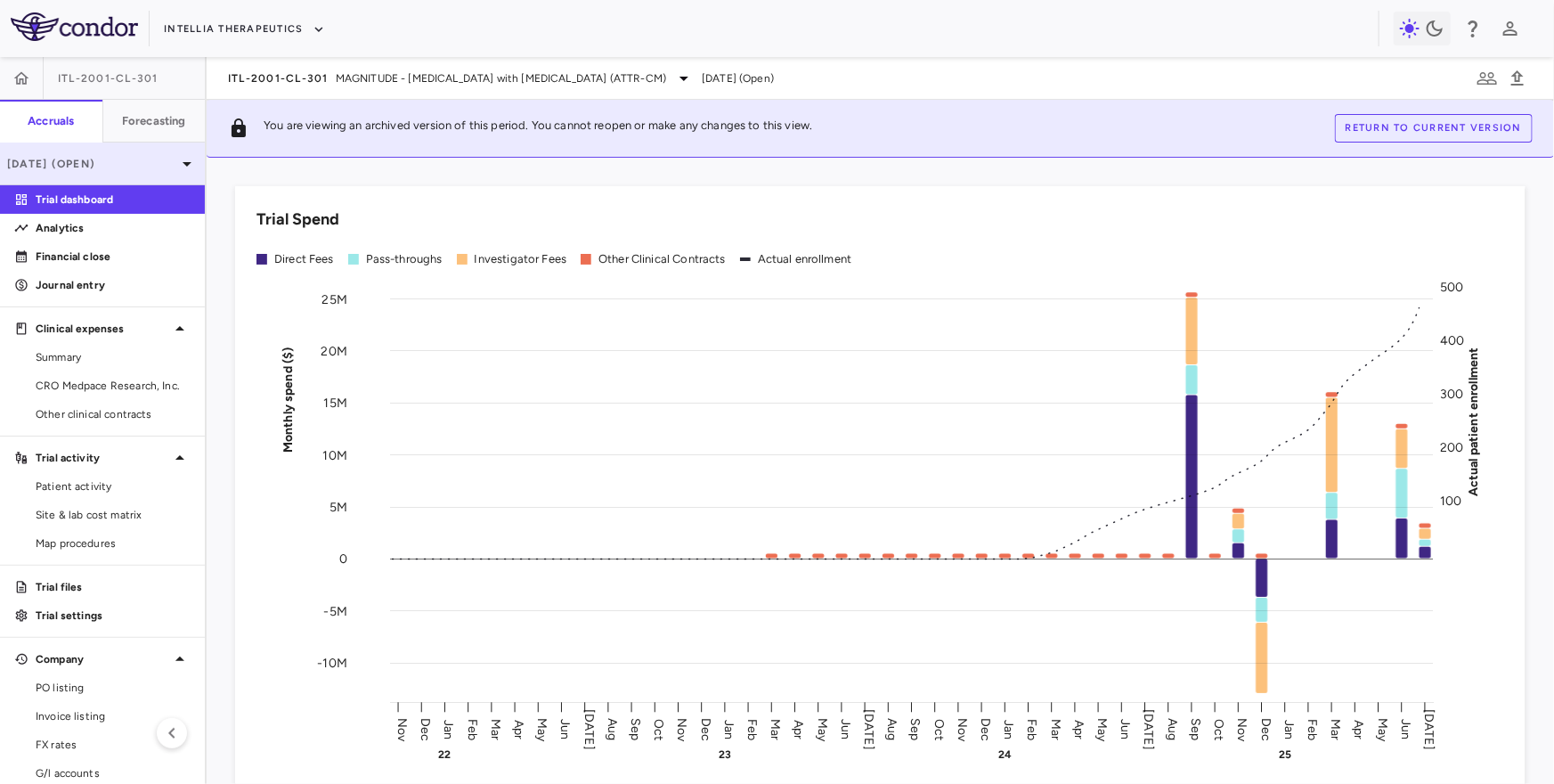
click at [178, 163] on icon at bounding box center [187, 163] width 22 height 22
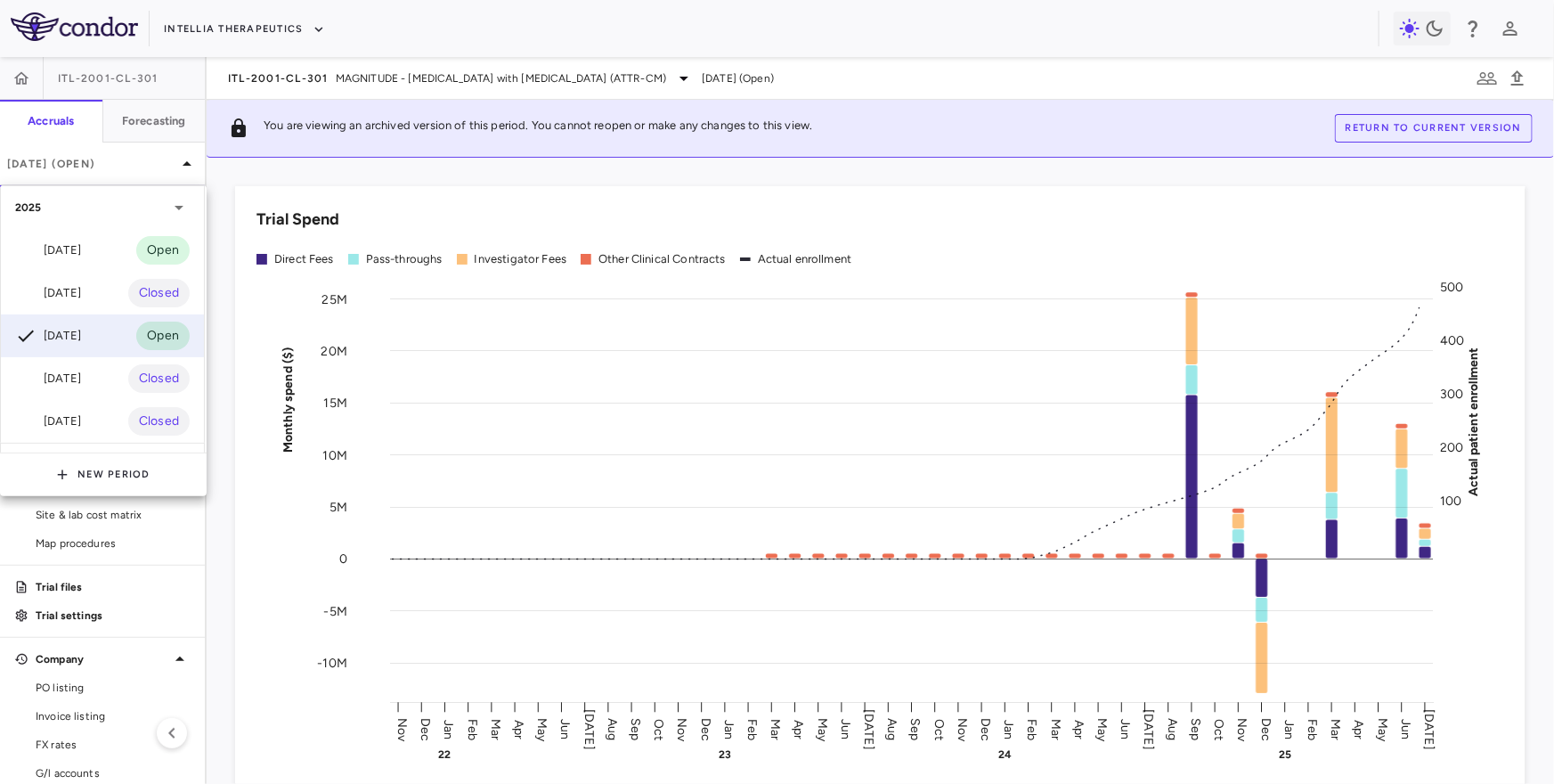
click at [1344, 132] on div at bounding box center [777, 392] width 1554 height 784
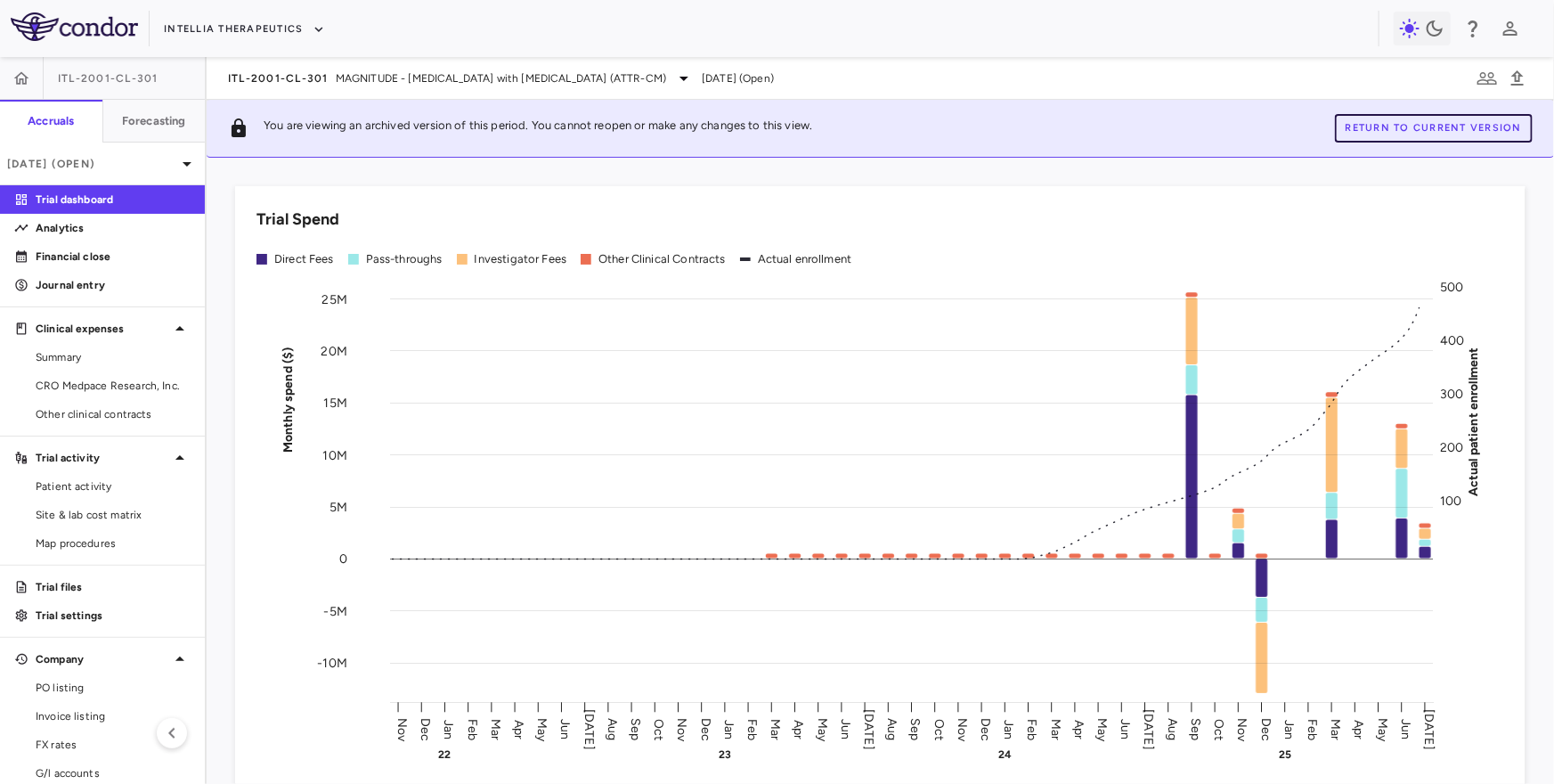
click at [1371, 132] on button "Return to current version" at bounding box center [1433, 128] width 197 height 28
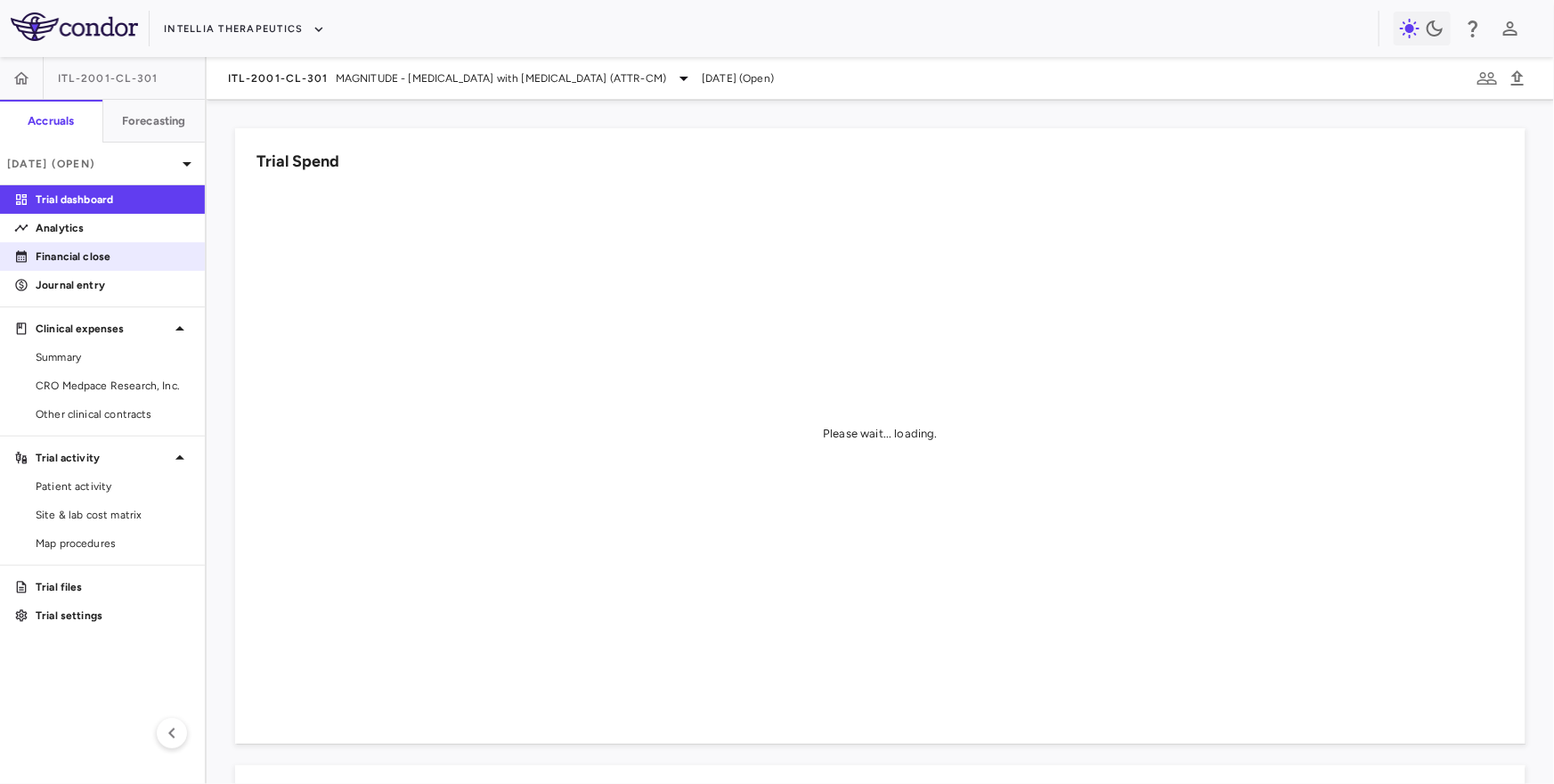
click at [143, 265] on link "Financial close" at bounding box center [102, 256] width 205 height 26
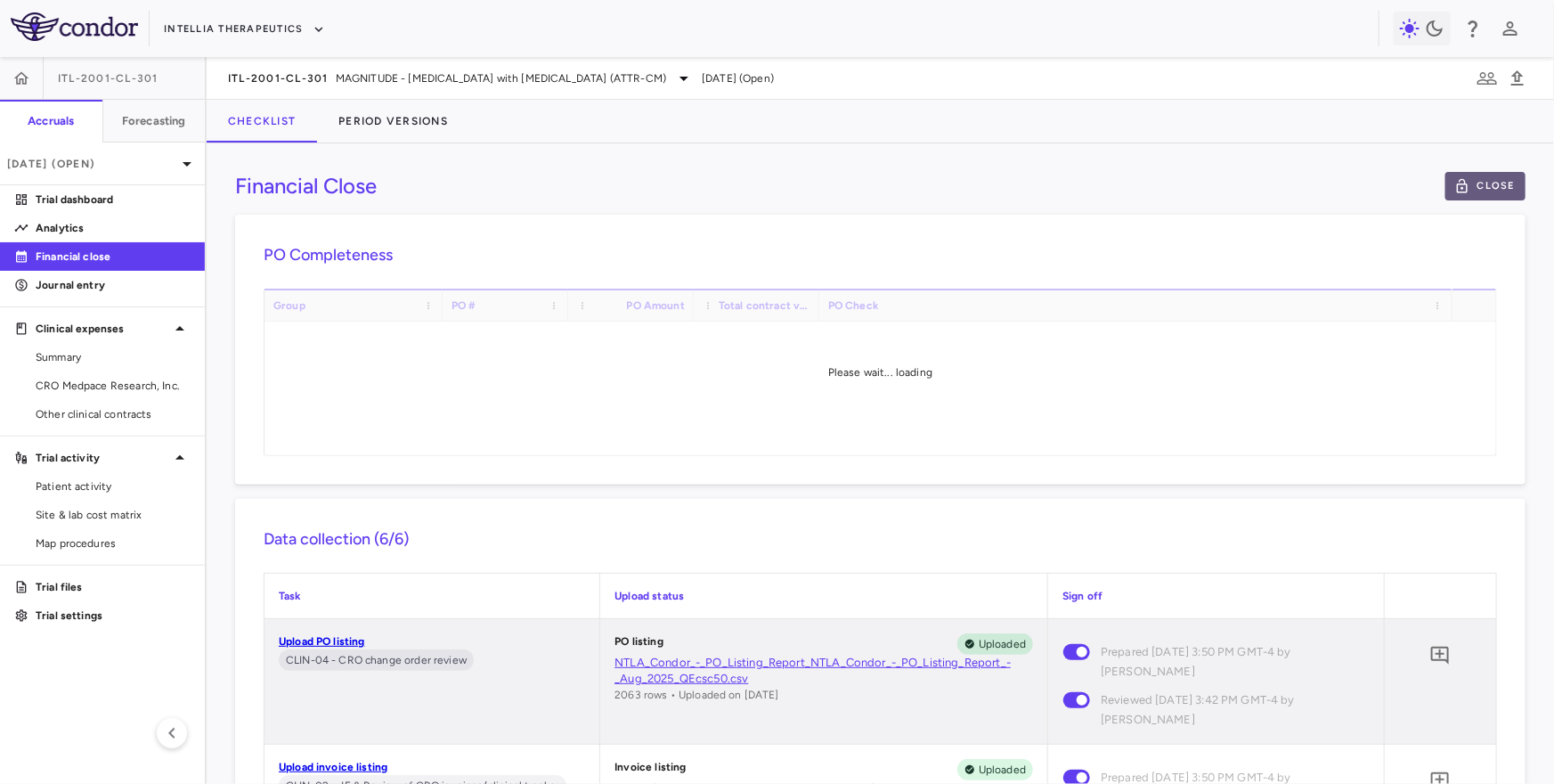
click at [1492, 190] on button "Close" at bounding box center [1485, 186] width 80 height 28
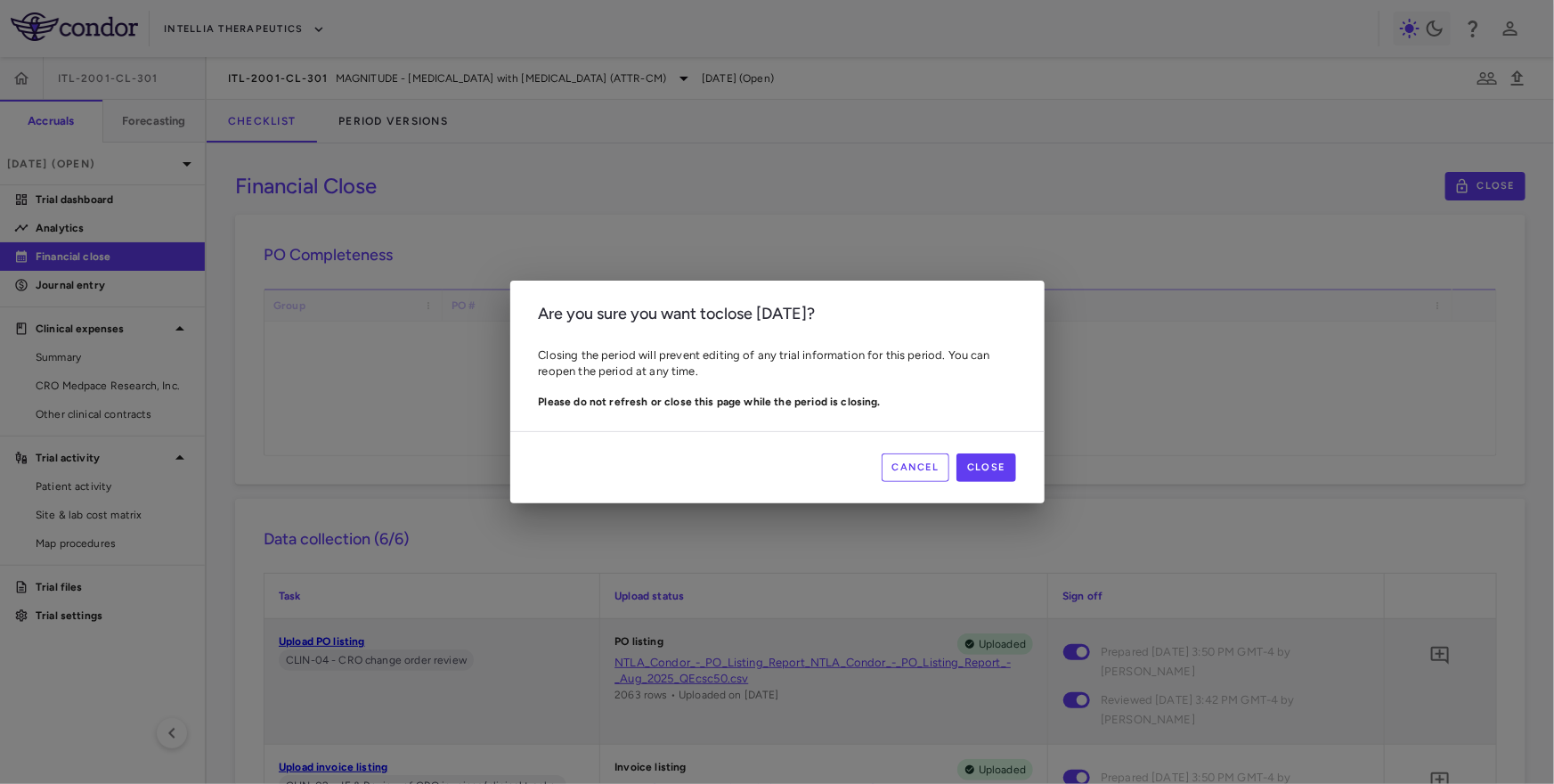
click at [998, 448] on div "Cancel Close" at bounding box center [777, 467] width 535 height 72
click at [990, 462] on button "Close" at bounding box center [986, 468] width 59 height 28
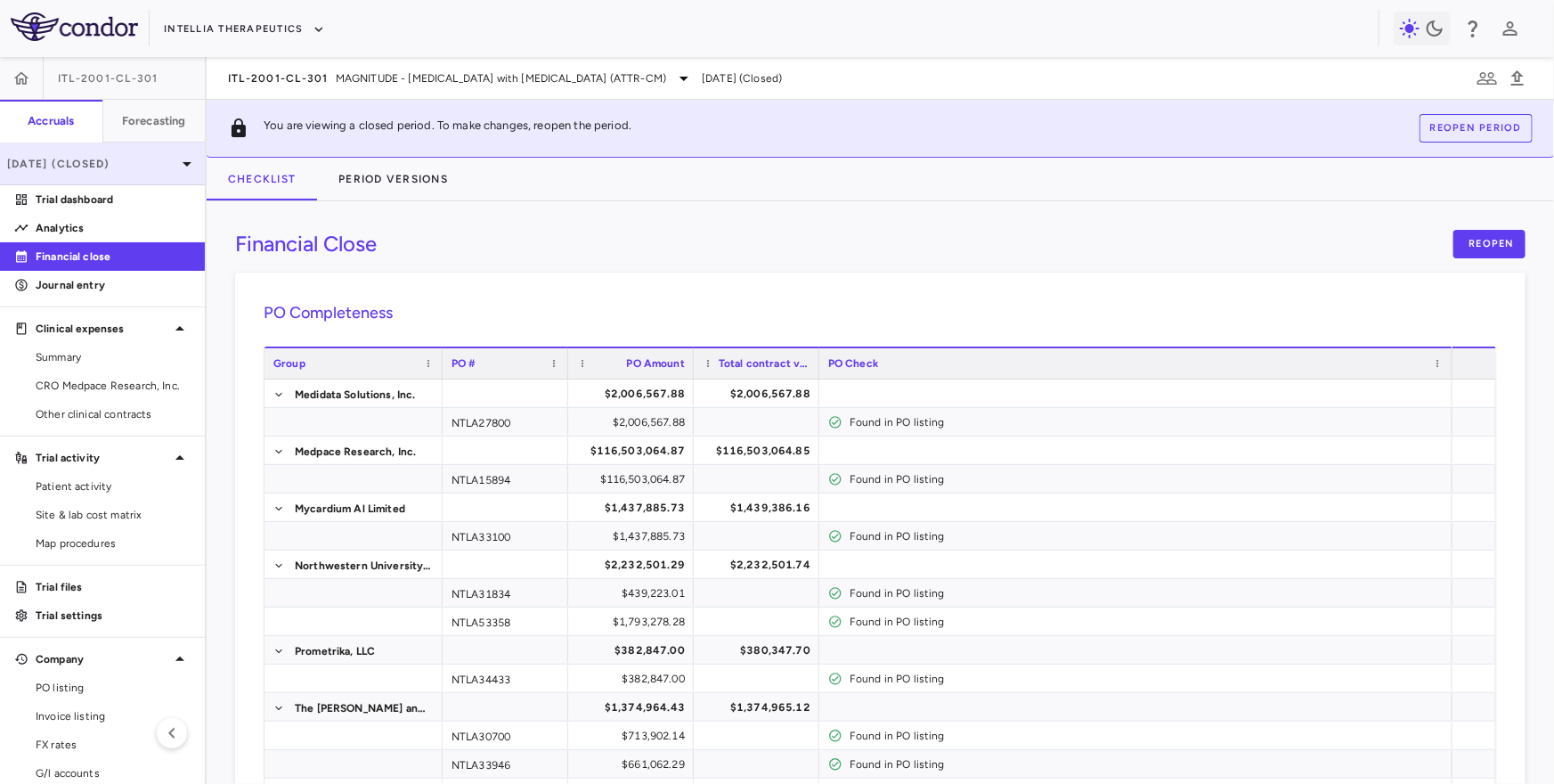
click at [192, 160] on icon at bounding box center [187, 163] width 22 height 22
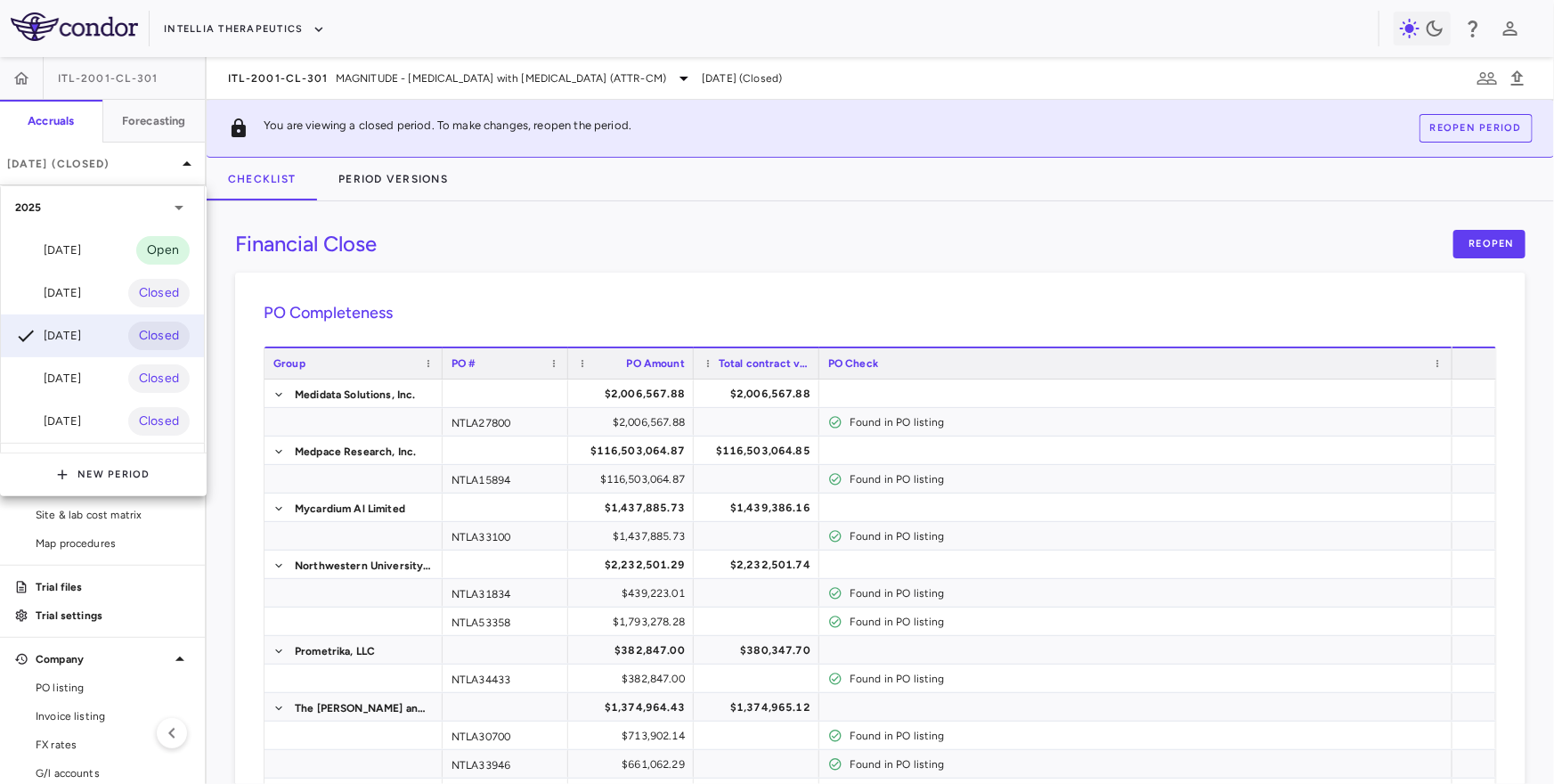
click at [189, 160] on div at bounding box center [777, 392] width 1554 height 784
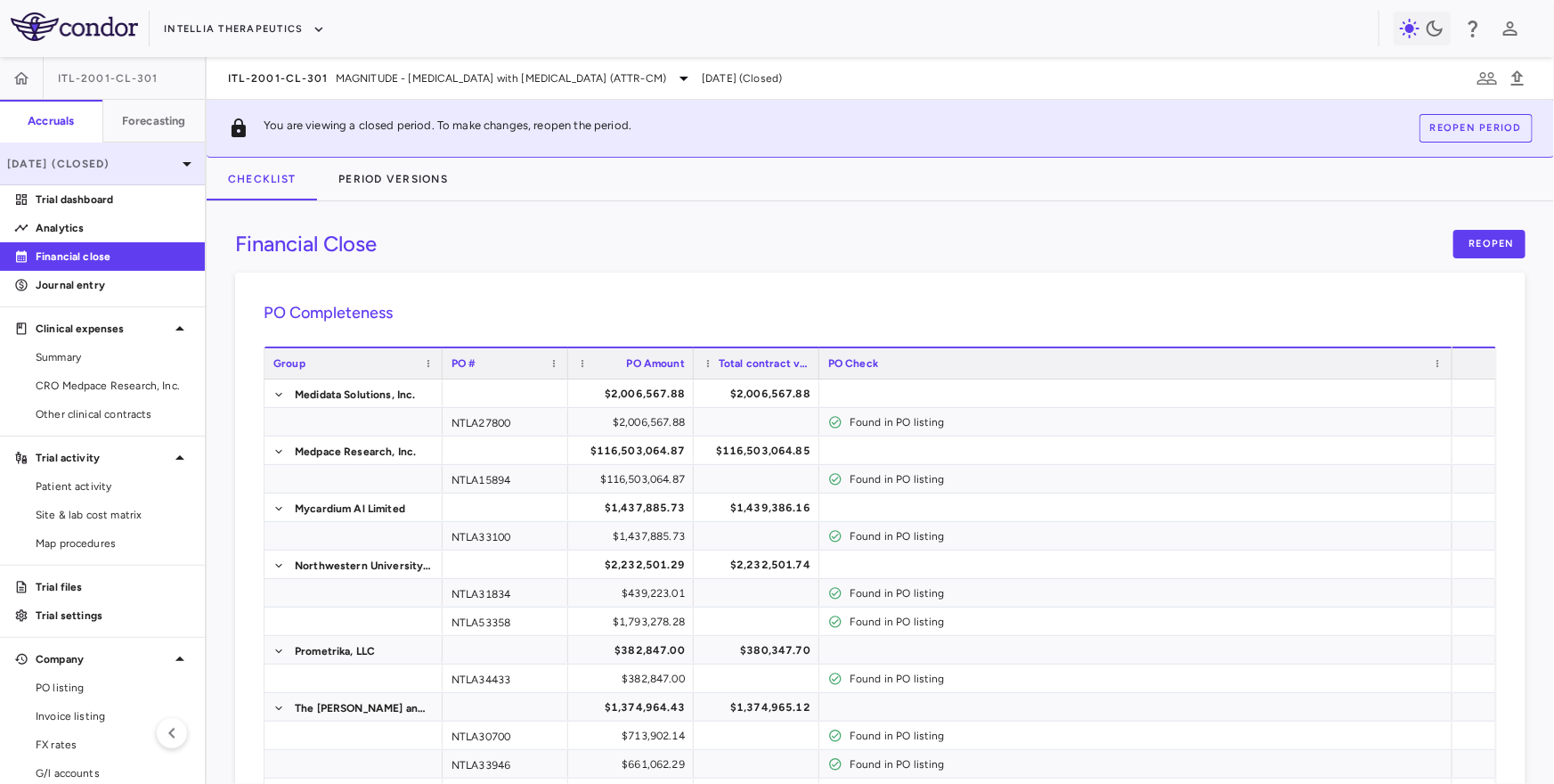
click at [183, 157] on icon at bounding box center [187, 163] width 22 height 22
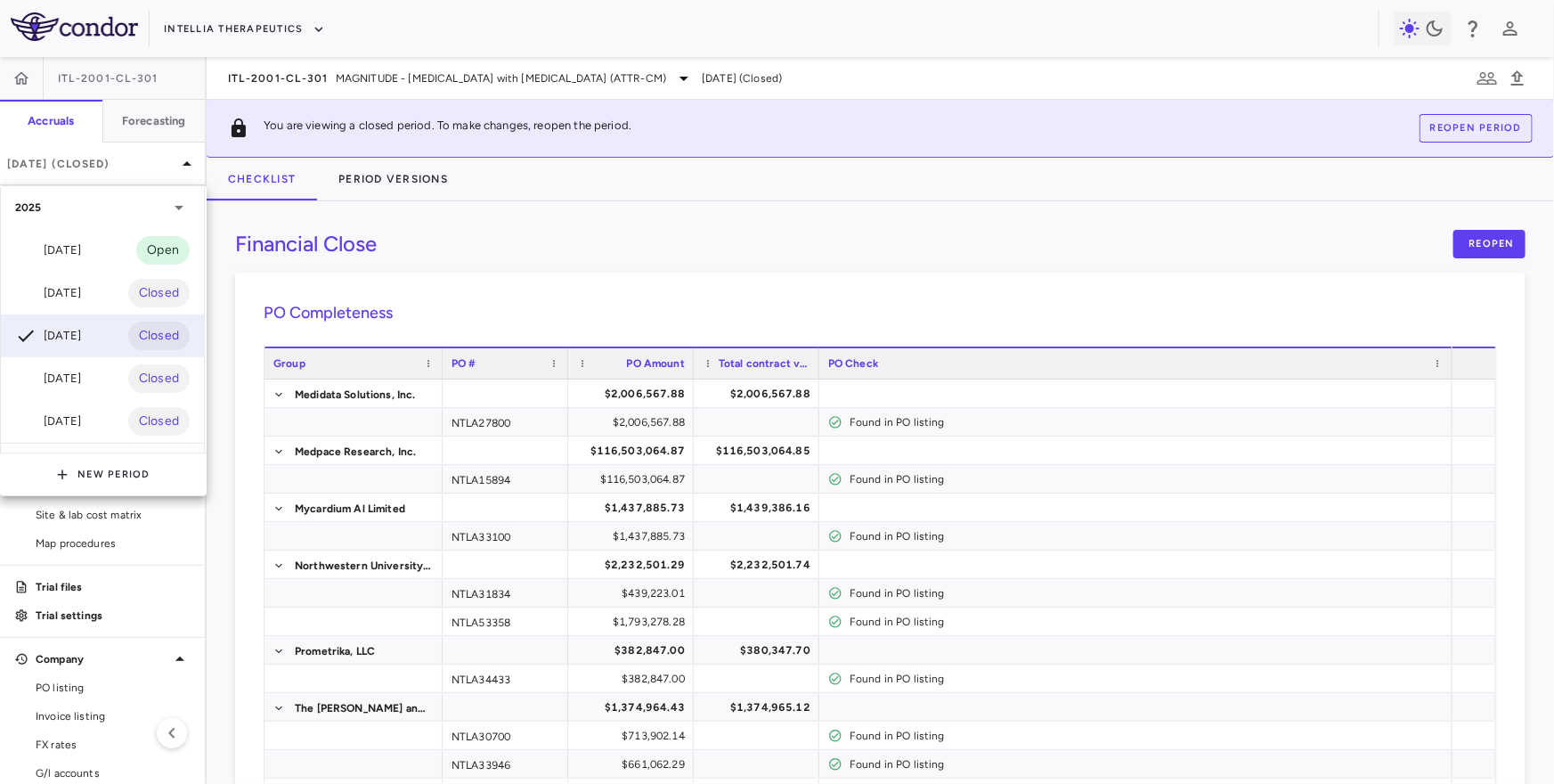
click at [457, 233] on div at bounding box center [777, 392] width 1554 height 784
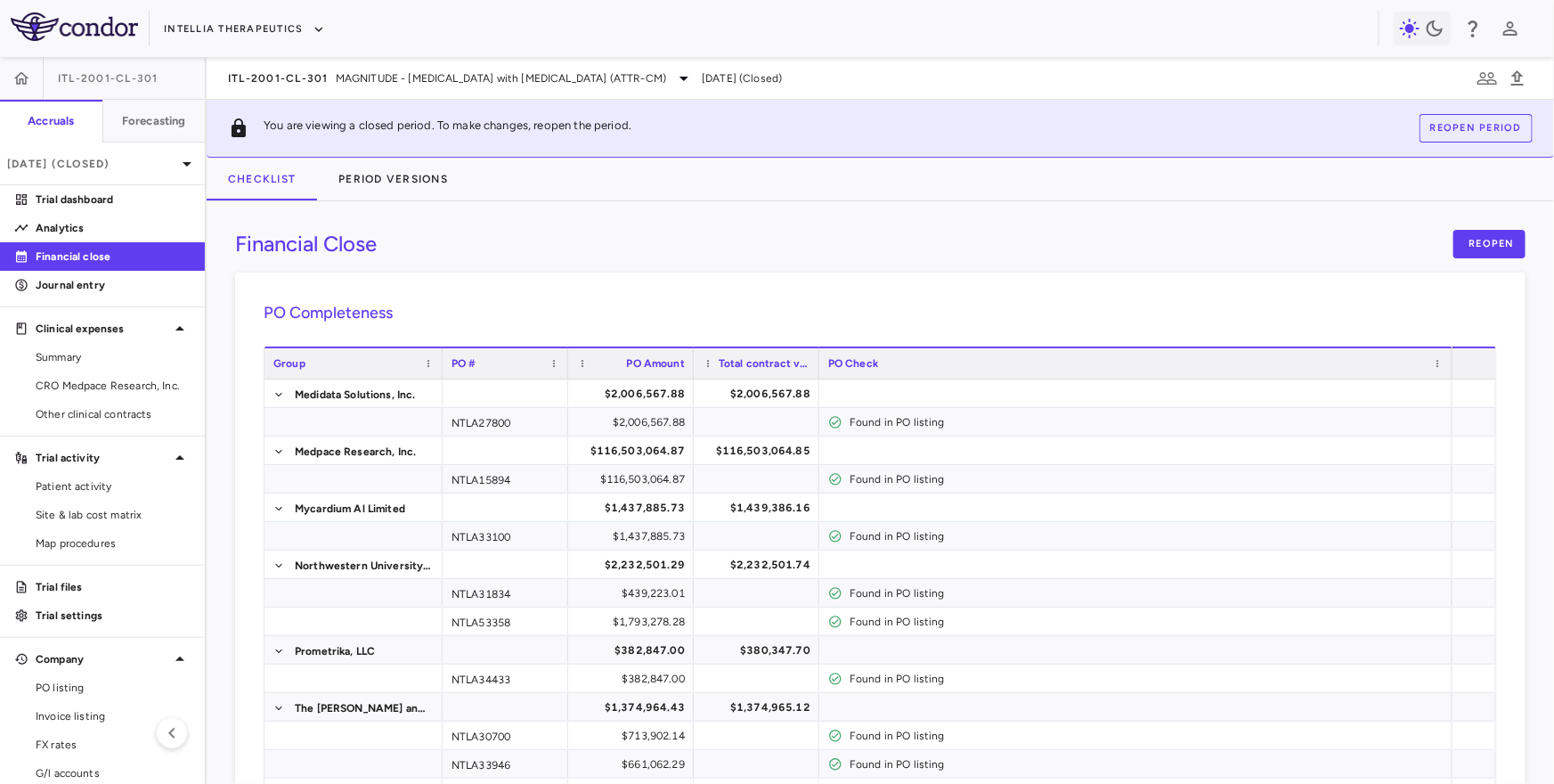
click at [132, 262] on p "Financial close" at bounding box center [113, 256] width 155 height 16
click at [395, 164] on button "Period Versions" at bounding box center [393, 179] width 152 height 43
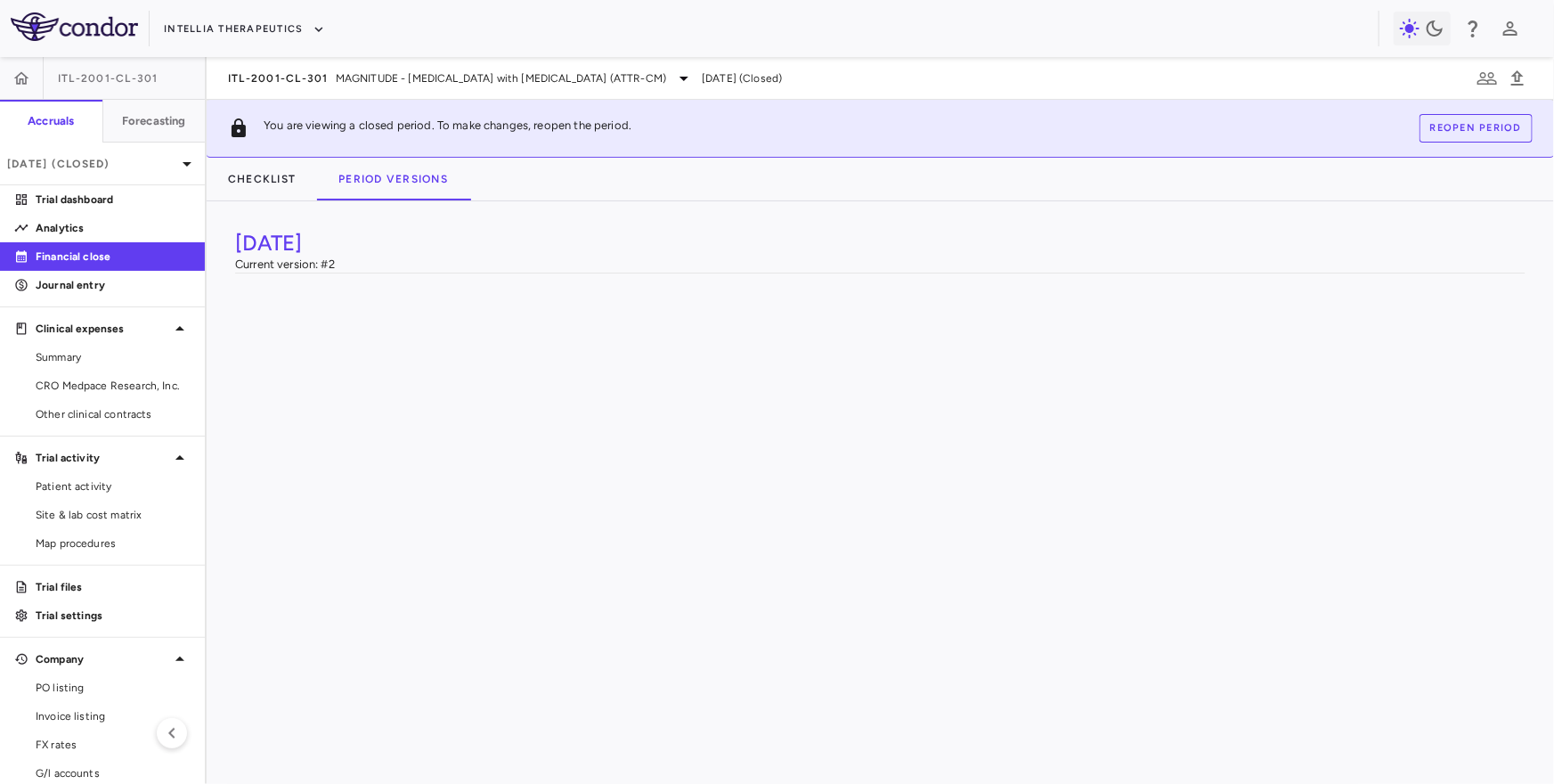
click at [317, 361] on div "[DATE] Version 1" at bounding box center [397, 348] width 321 height 27
click at [145, 389] on span "CRO Medpace Research, Inc." at bounding box center [113, 385] width 155 height 16
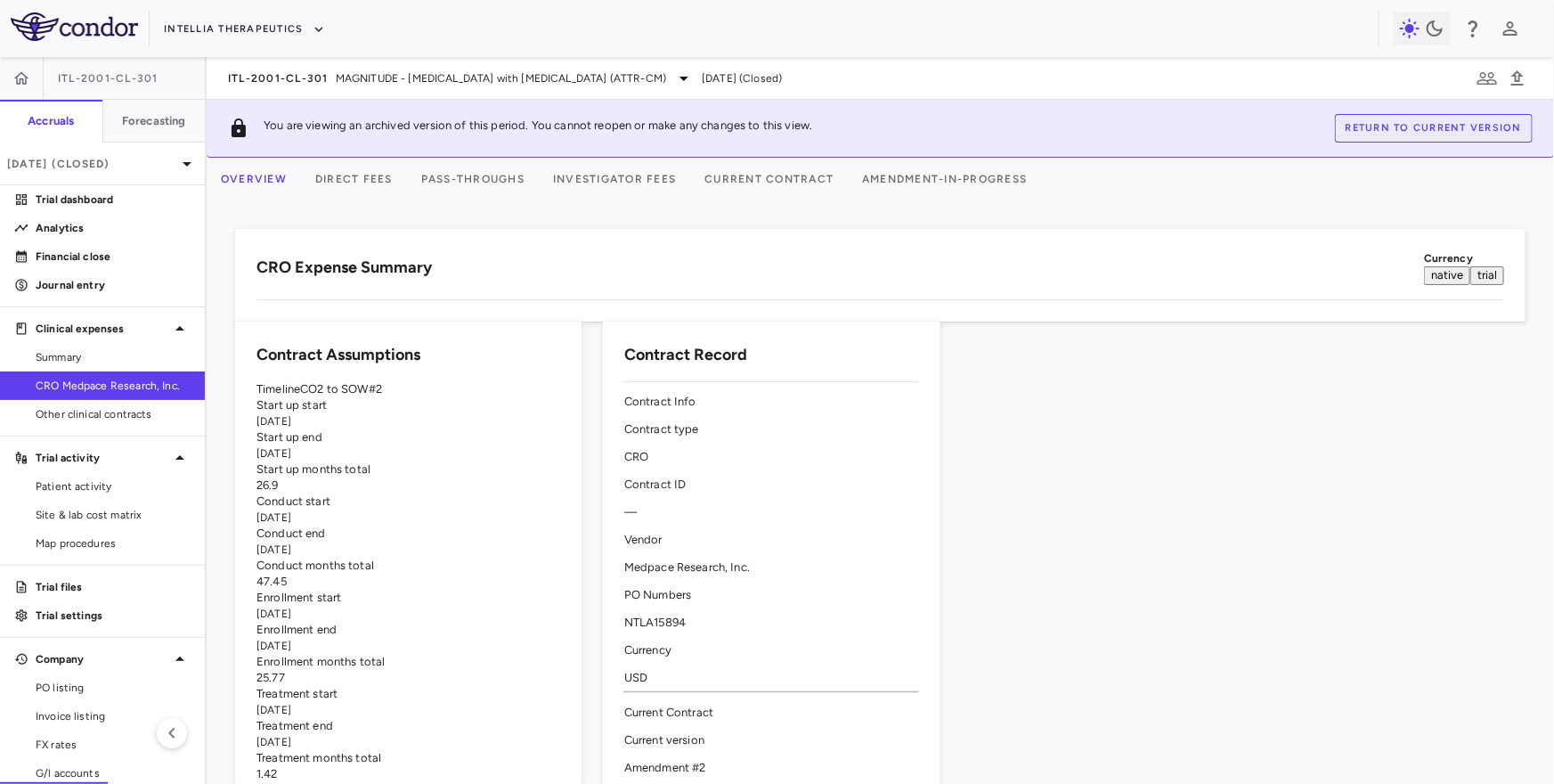
click at [701, 263] on div "CRO Expense Summary Currency native trial" at bounding box center [880, 267] width 1248 height 35
click at [152, 133] on button "Forecasting" at bounding box center [153, 121] width 103 height 43
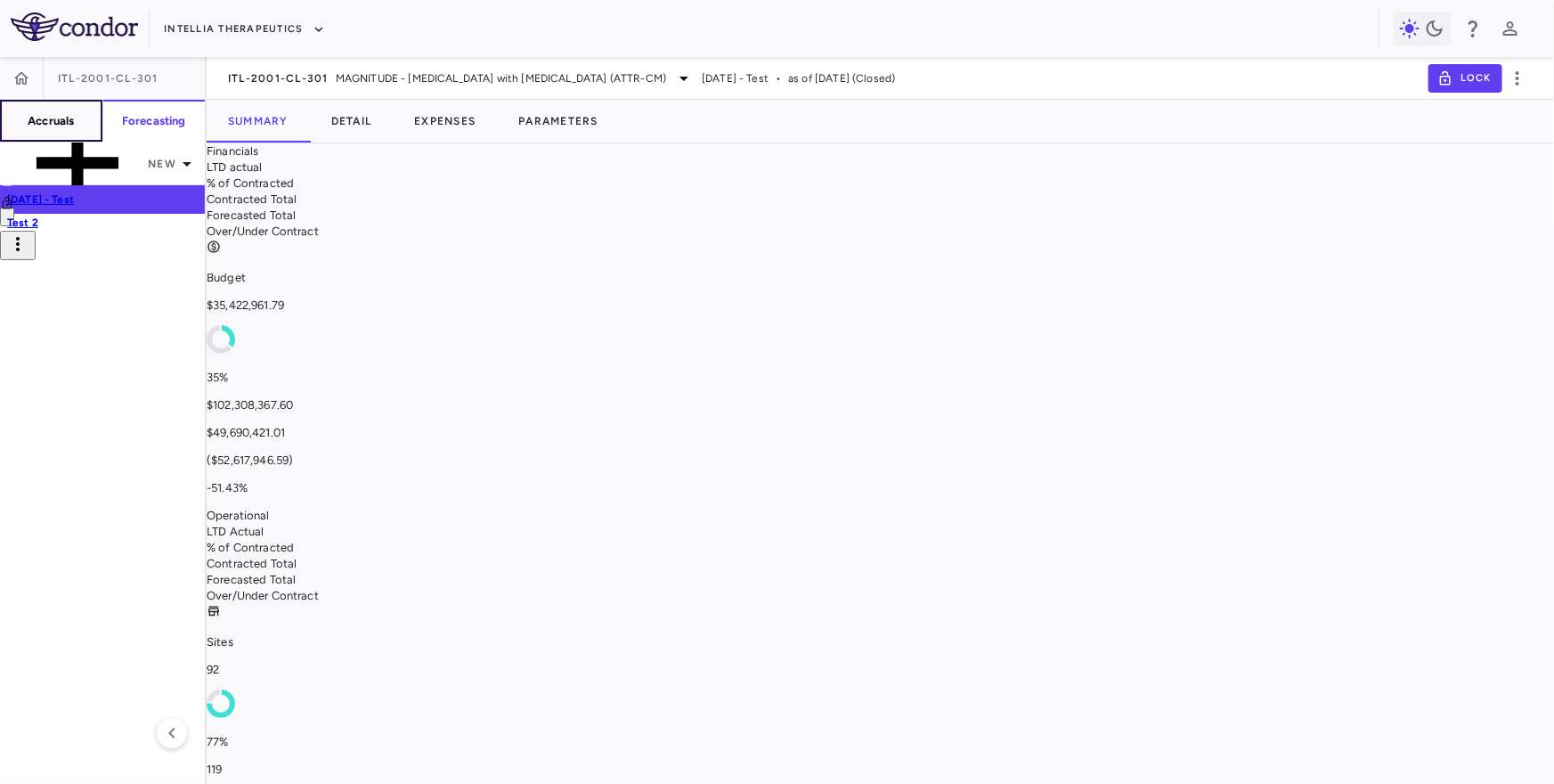
click at [52, 117] on h6 "Accruals" at bounding box center [50, 121] width 46 height 16
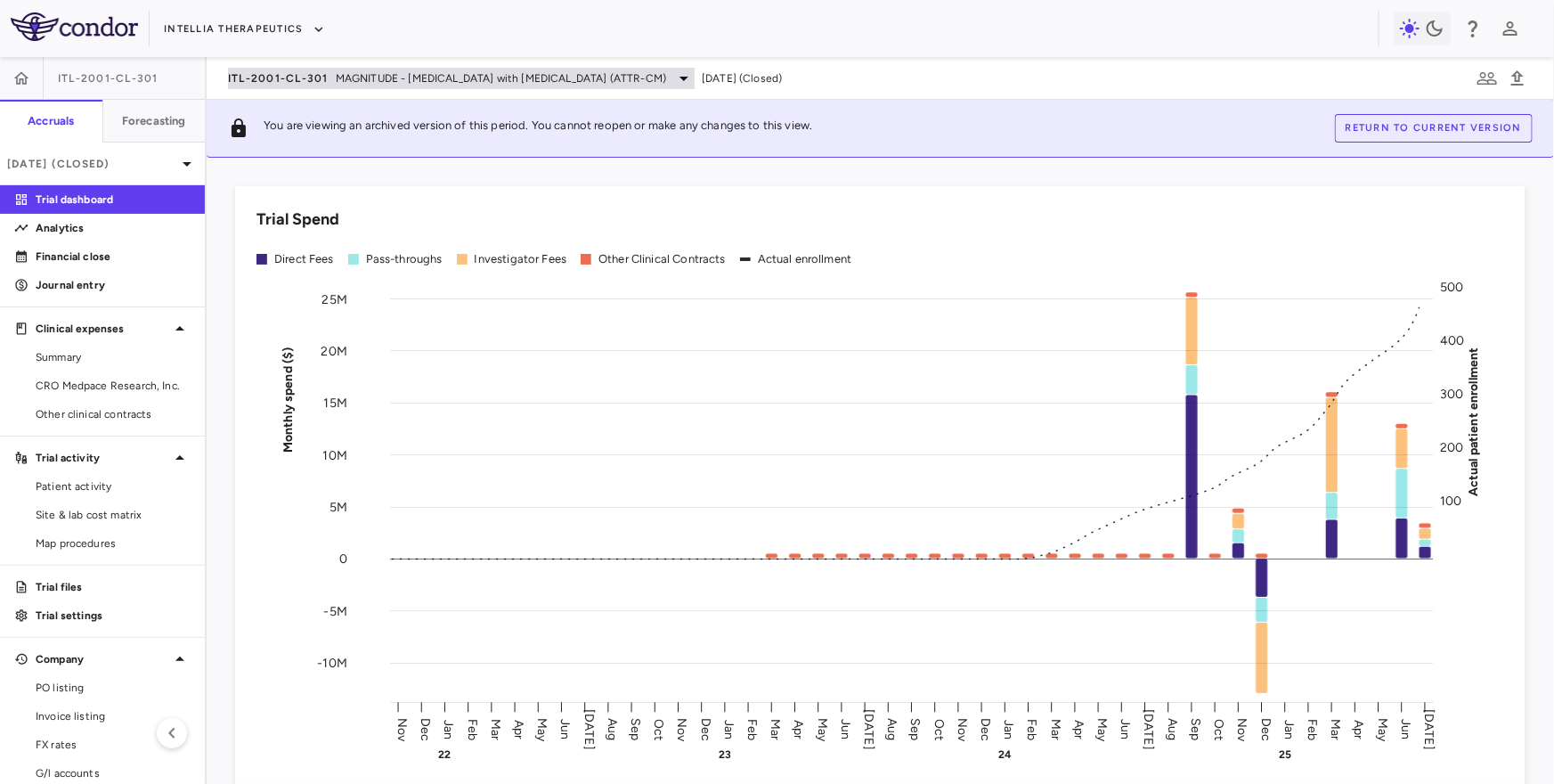
click at [314, 72] on span "ITL-2001-CL-301" at bounding box center [278, 77] width 101 height 14
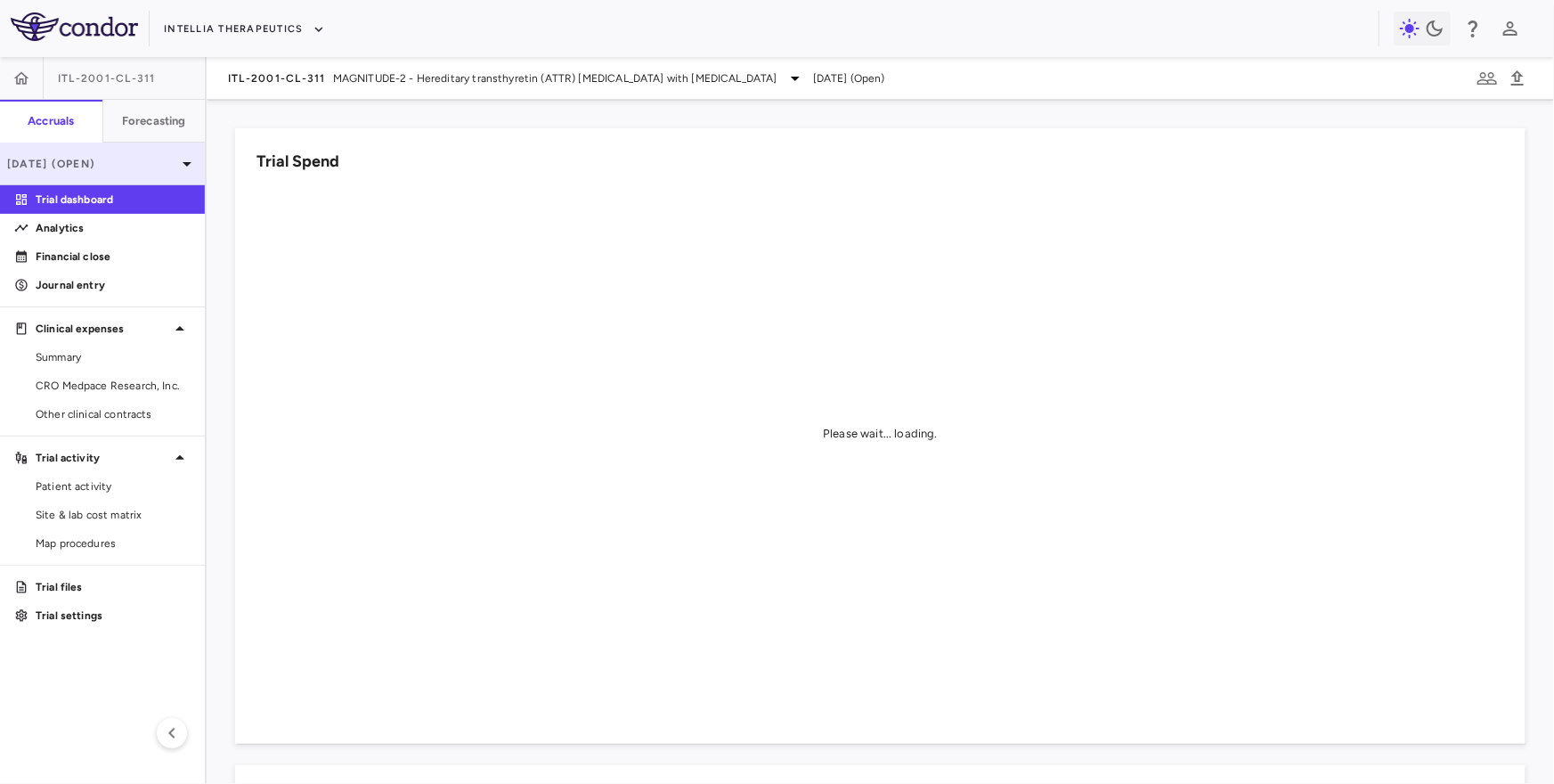
click at [138, 172] on div "[DATE] (Open)" at bounding box center [102, 163] width 205 height 43
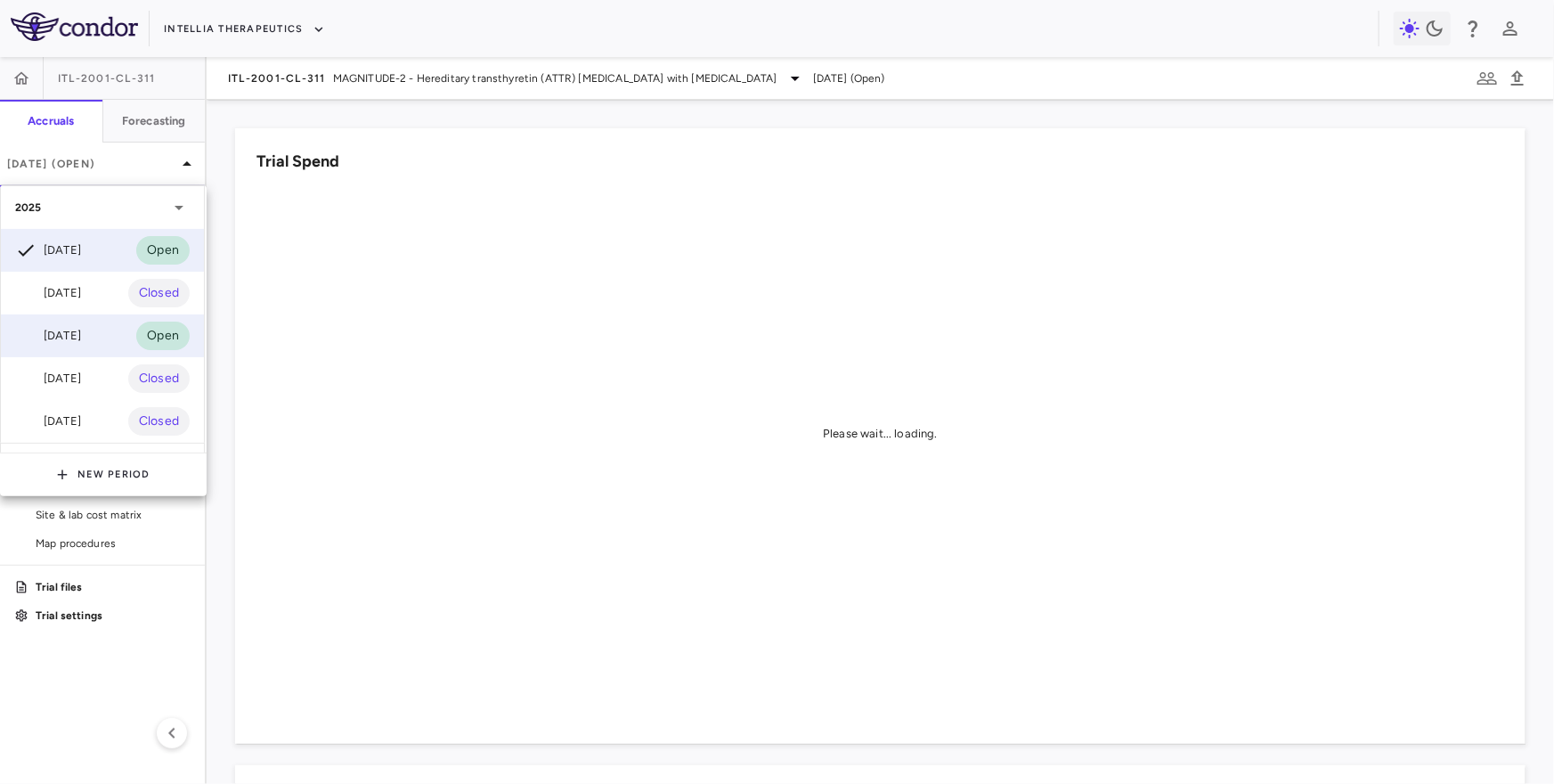
click at [104, 336] on div "[DATE] Open" at bounding box center [102, 335] width 203 height 43
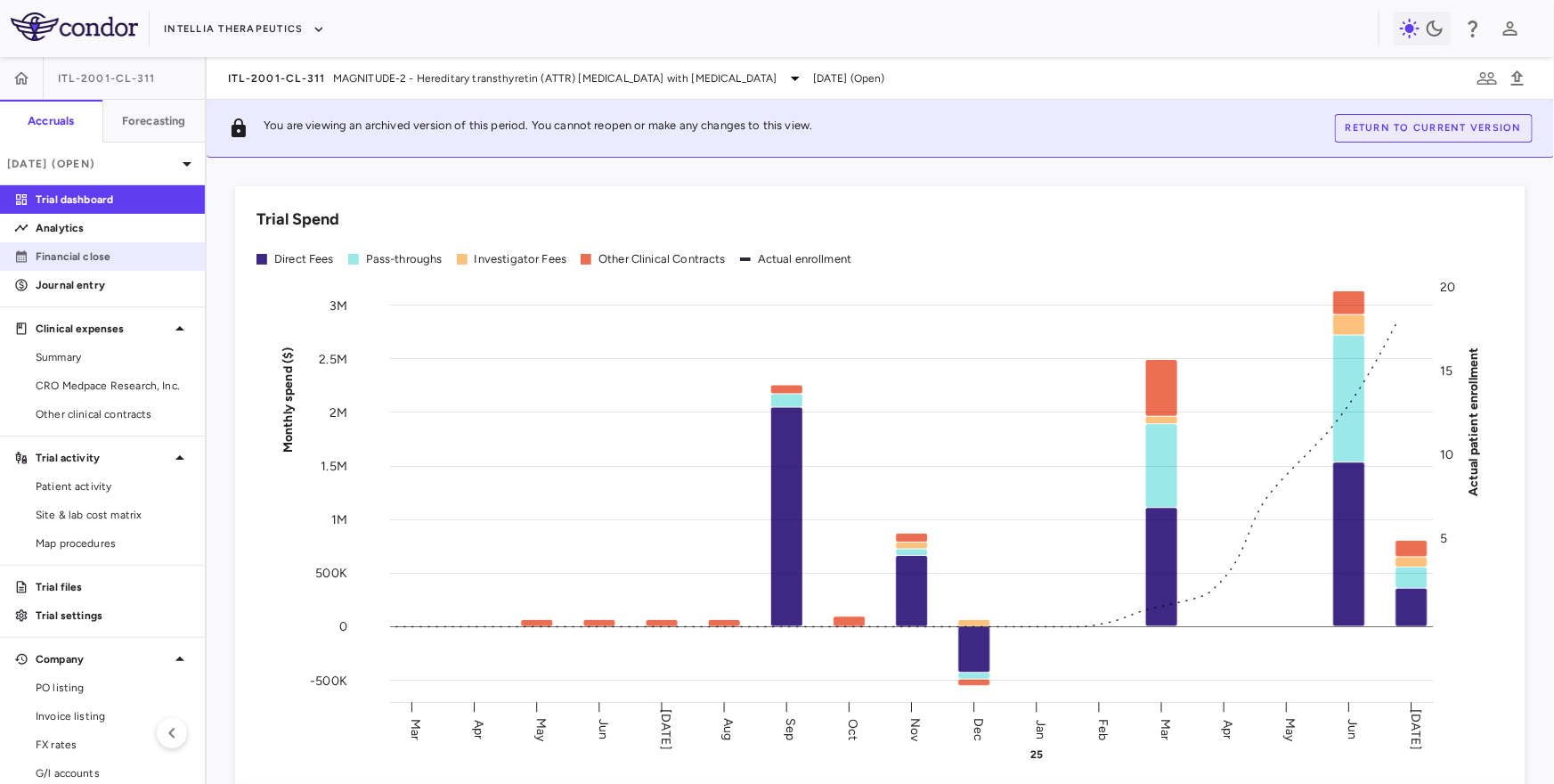
click at [126, 256] on p "Financial close" at bounding box center [113, 256] width 155 height 16
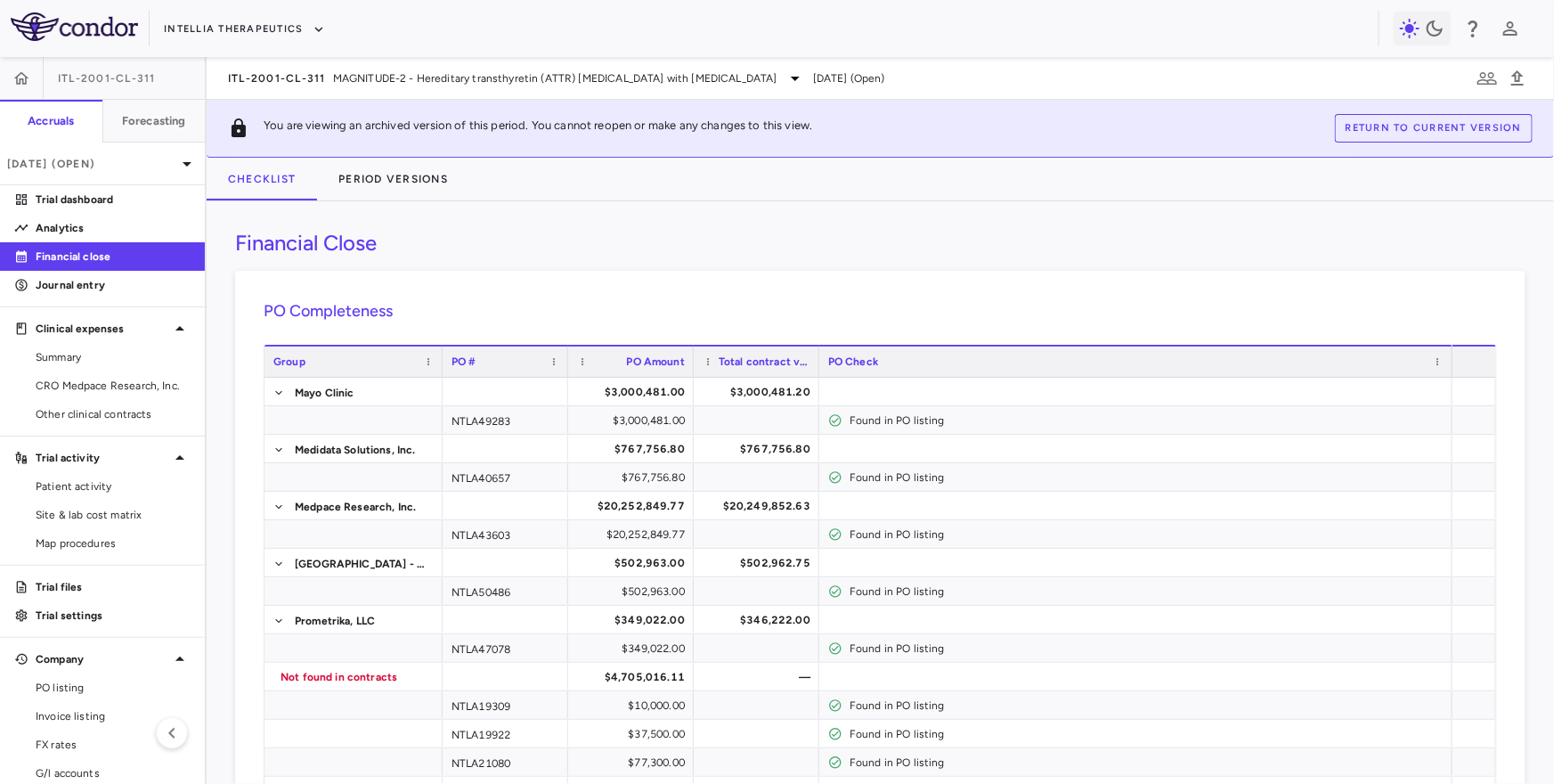
click at [1413, 132] on button "Return to current version" at bounding box center [1433, 128] width 197 height 28
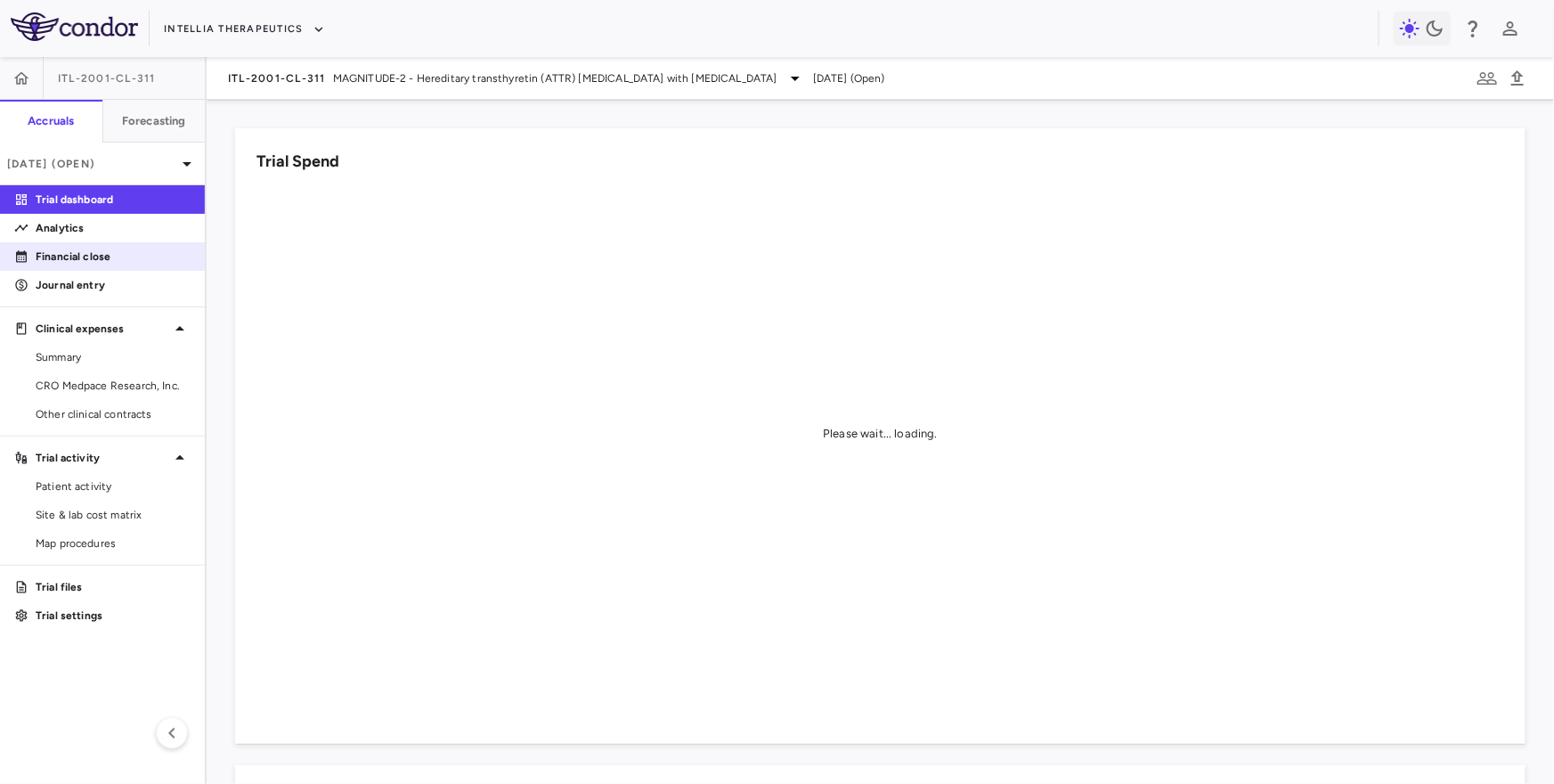
click at [148, 258] on p "Financial close" at bounding box center [113, 256] width 155 height 16
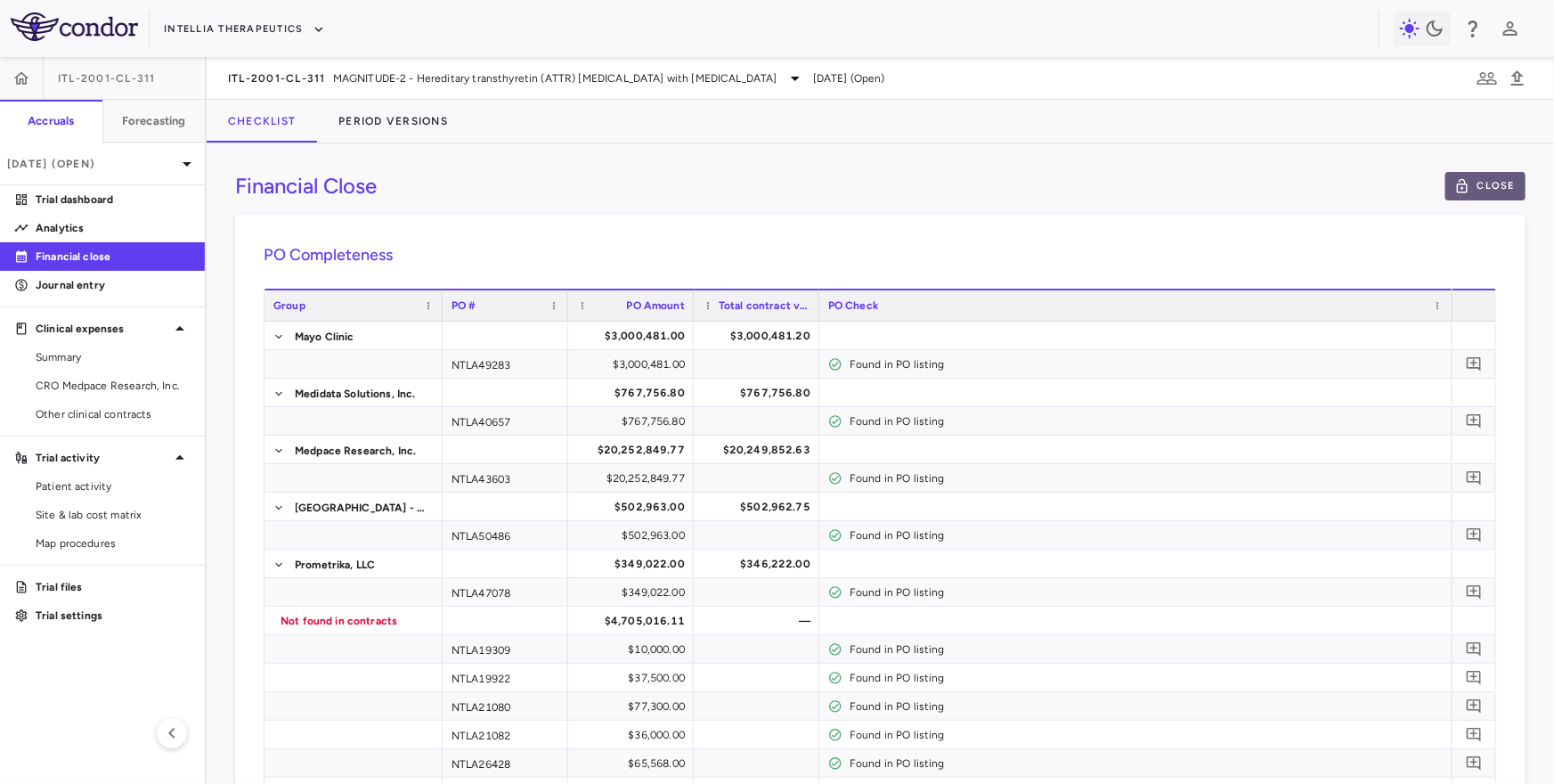
click at [1480, 181] on button "Close" at bounding box center [1485, 186] width 80 height 28
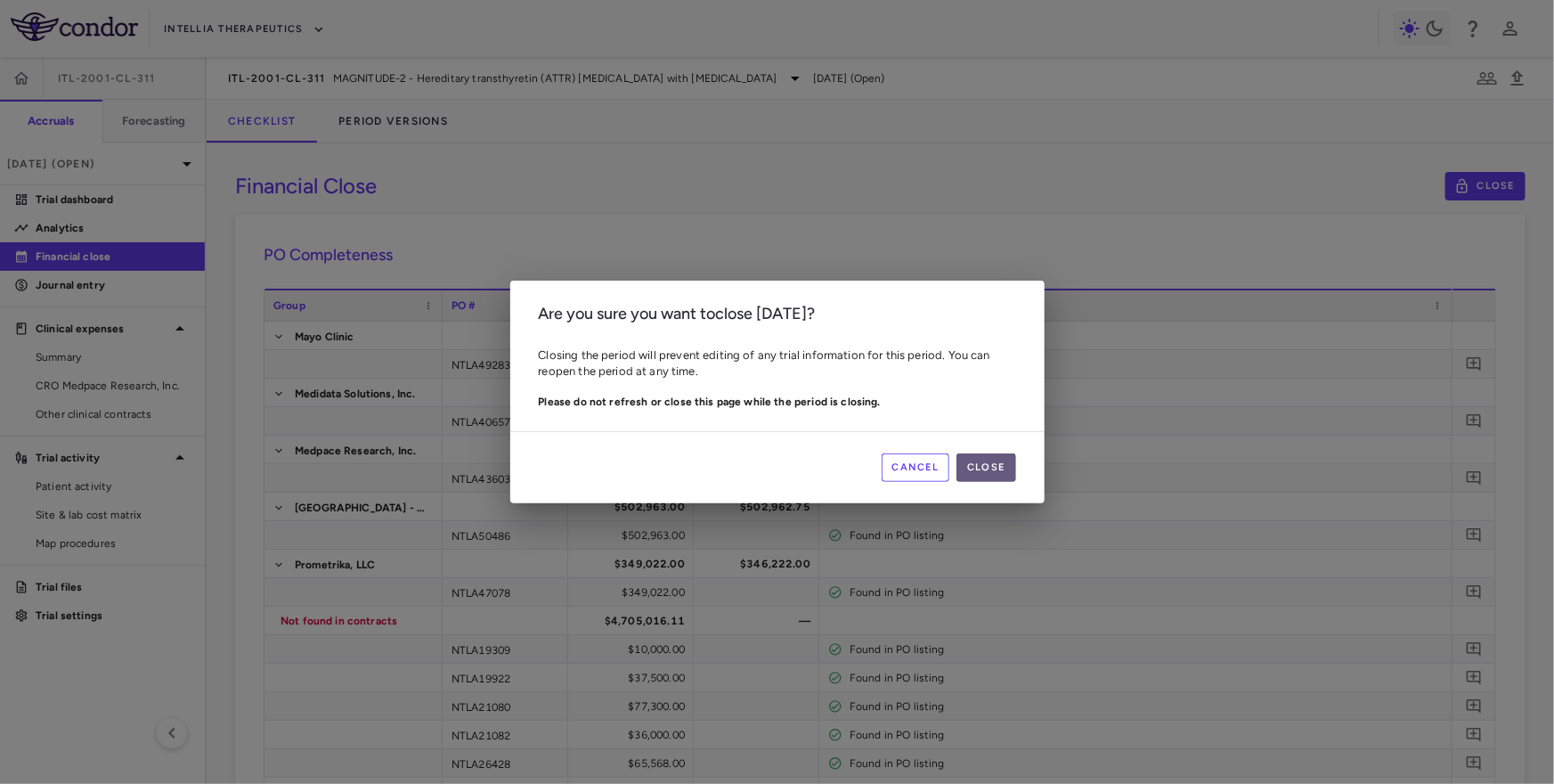
click at [991, 465] on button "Close" at bounding box center [986, 468] width 59 height 28
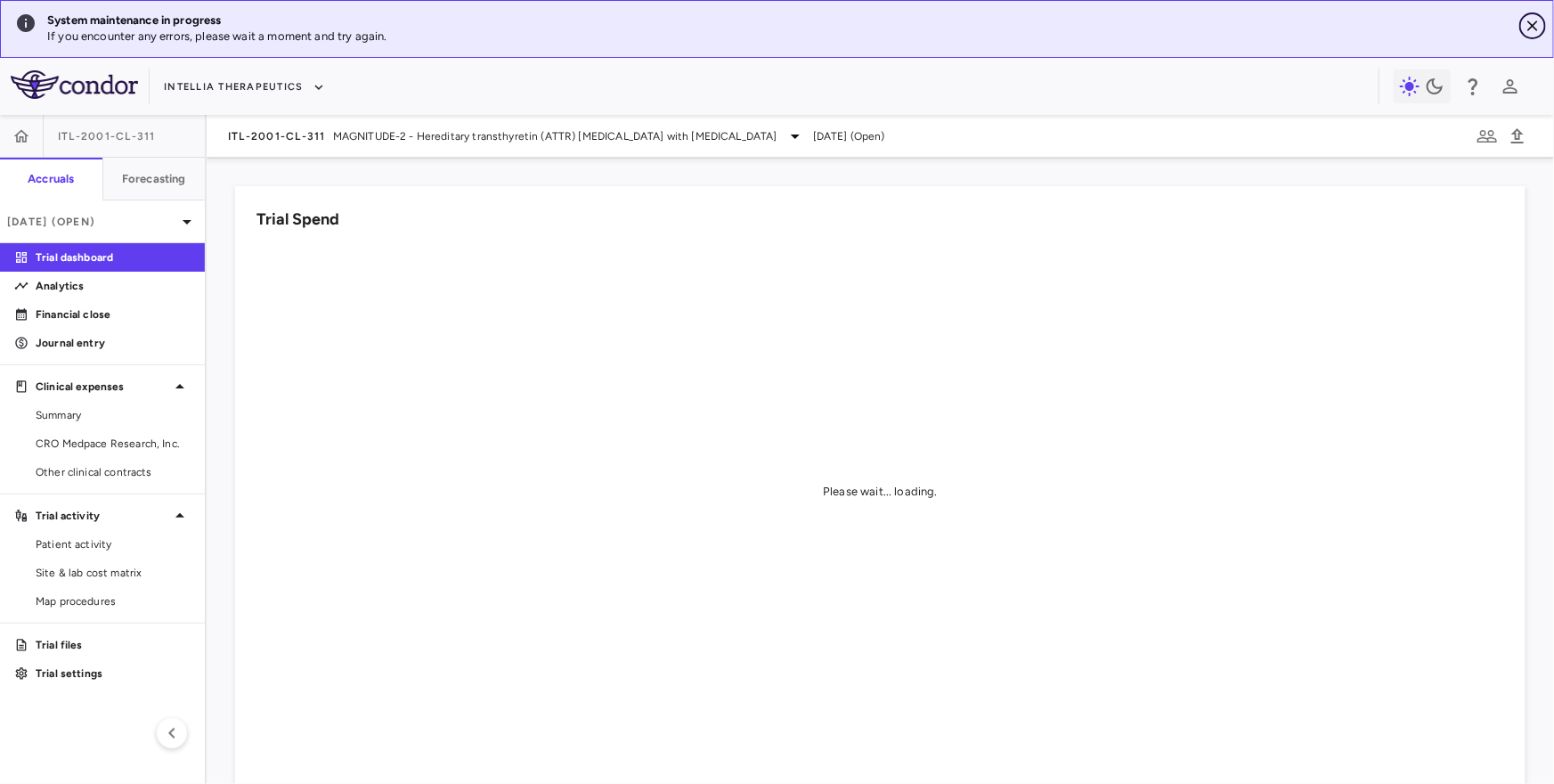
click at [1531, 18] on icon "Close" at bounding box center [1532, 26] width 18 height 18
